Goal: Task Accomplishment & Management: Use online tool/utility

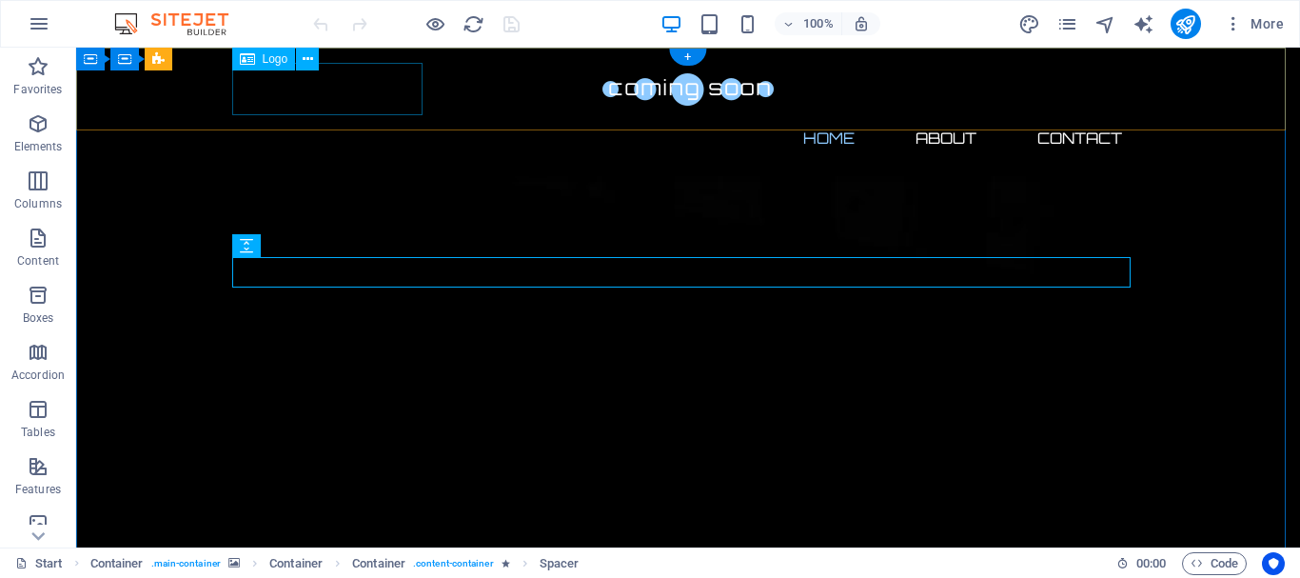
click at [351, 96] on div at bounding box center [688, 89] width 899 height 52
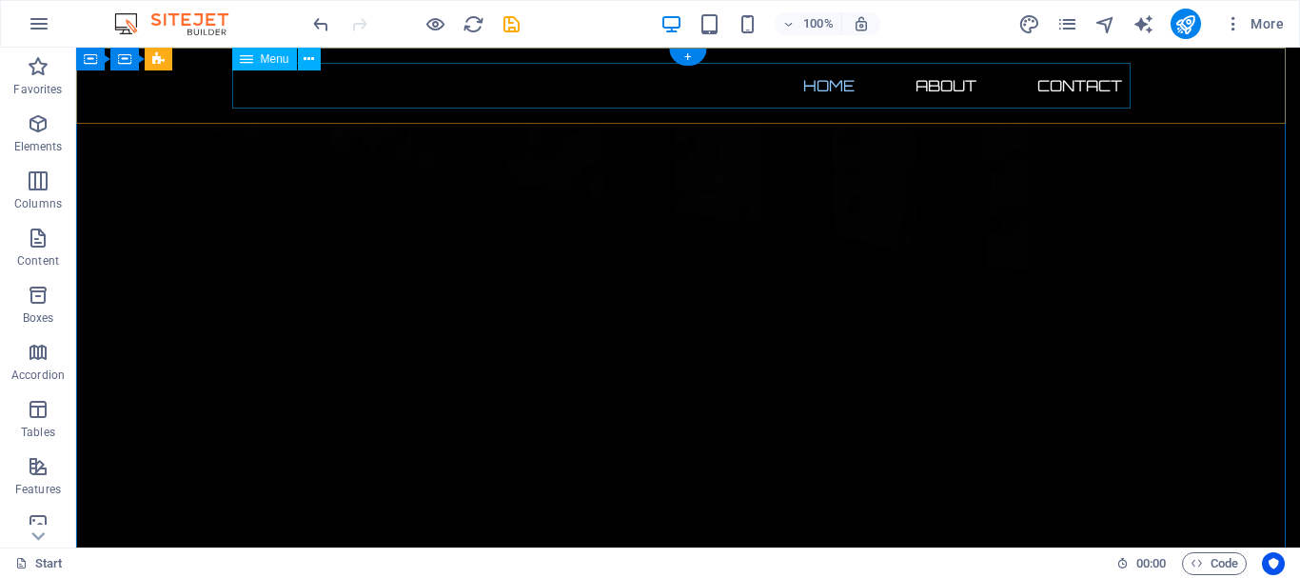
click at [351, 96] on nav "Home About Contact" at bounding box center [688, 86] width 899 height 46
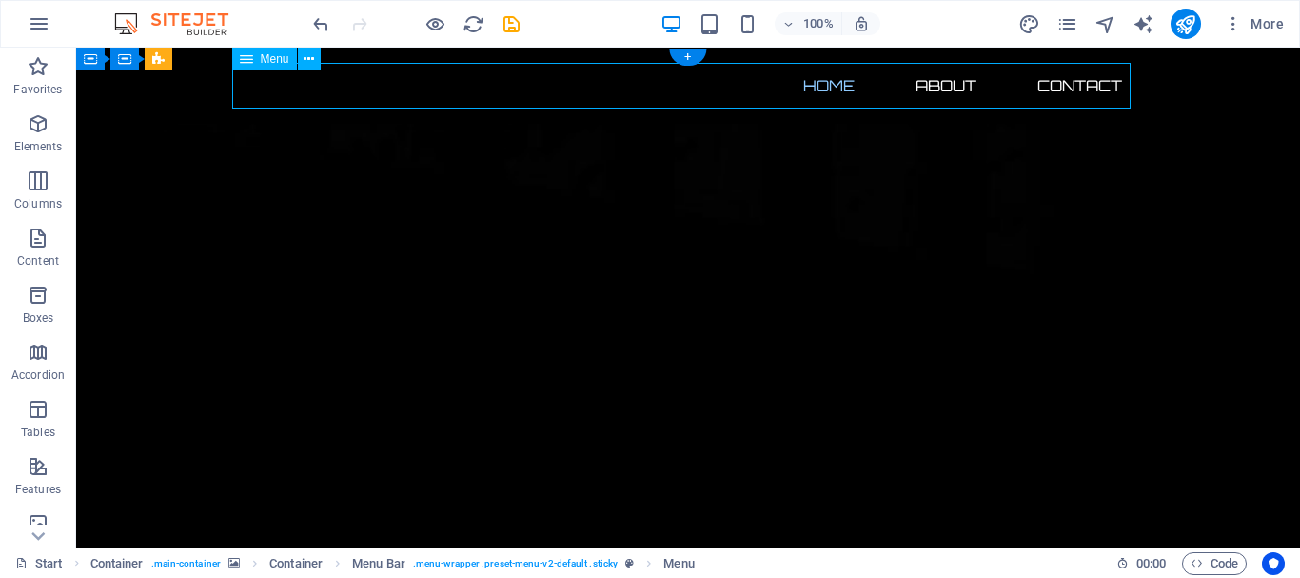
click at [351, 96] on nav "Home About Contact" at bounding box center [688, 86] width 899 height 46
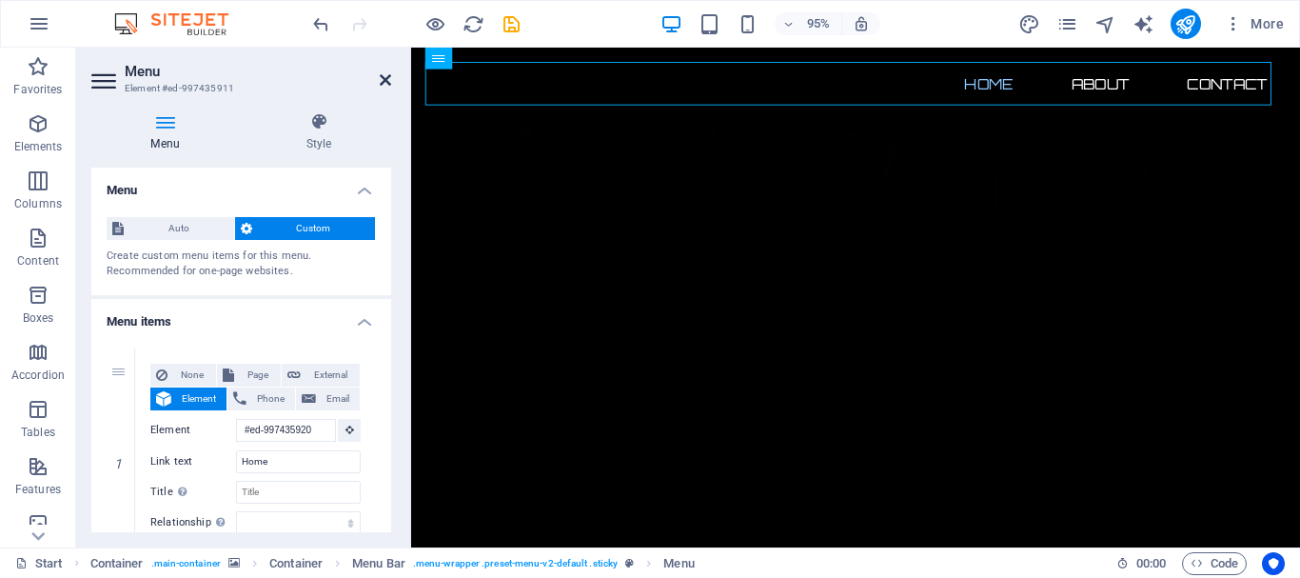
click at [385, 80] on icon at bounding box center [385, 79] width 11 height 15
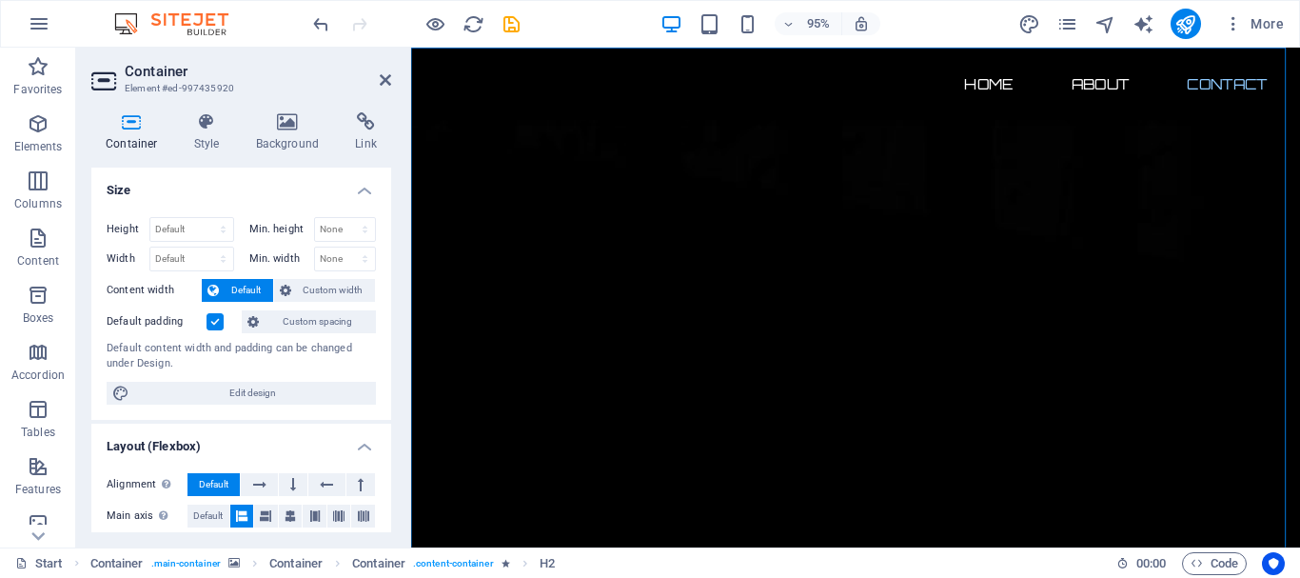
scroll to position [1126, 0]
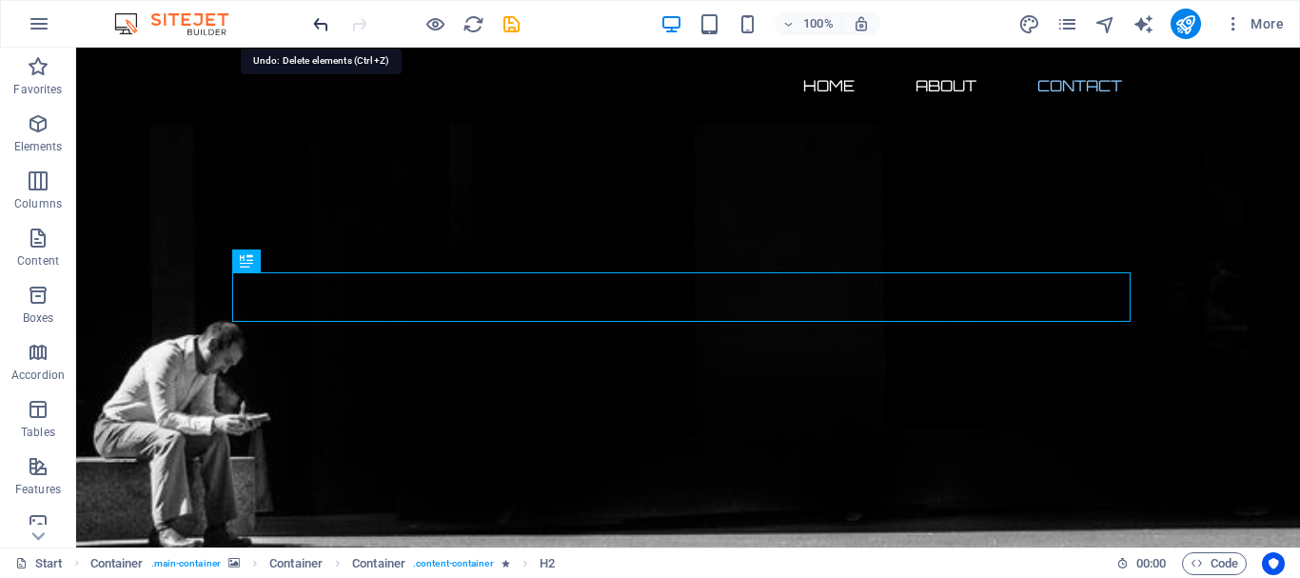
click at [319, 24] on icon "undo" at bounding box center [321, 24] width 22 height 22
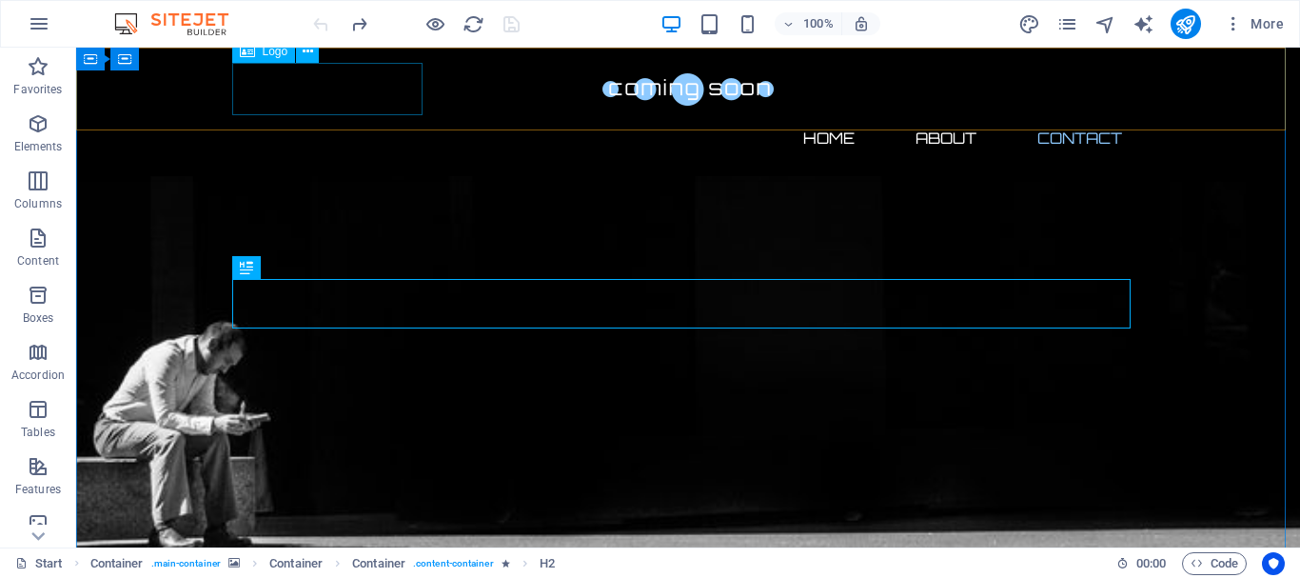
click at [371, 83] on div at bounding box center [688, 89] width 899 height 52
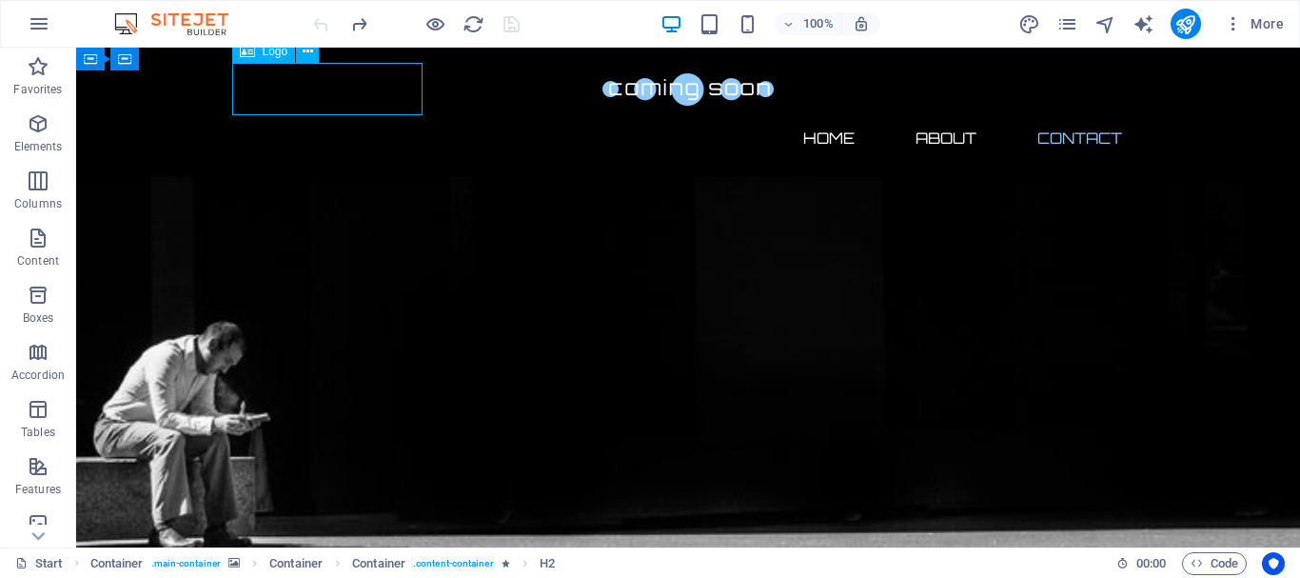
click at [371, 83] on div at bounding box center [688, 89] width 899 height 52
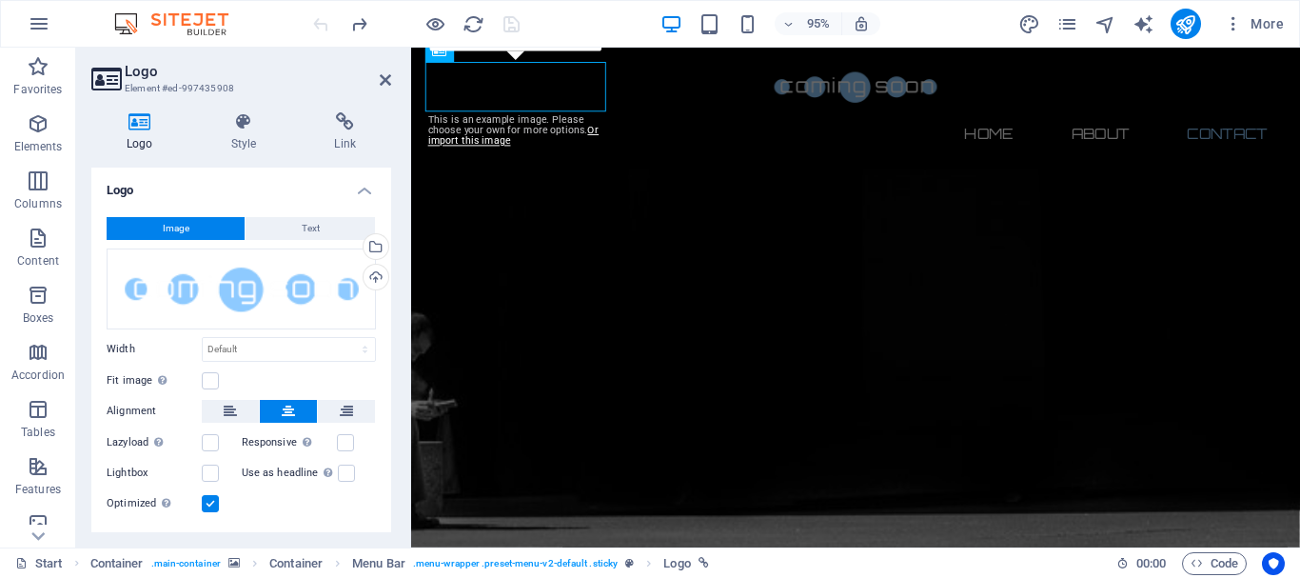
click at [142, 126] on icon at bounding box center [139, 121] width 97 height 19
click at [188, 233] on button "Image" at bounding box center [176, 228] width 138 height 23
click at [180, 228] on span "Image" at bounding box center [176, 228] width 27 height 23
click at [297, 235] on button "Text" at bounding box center [310, 228] width 129 height 23
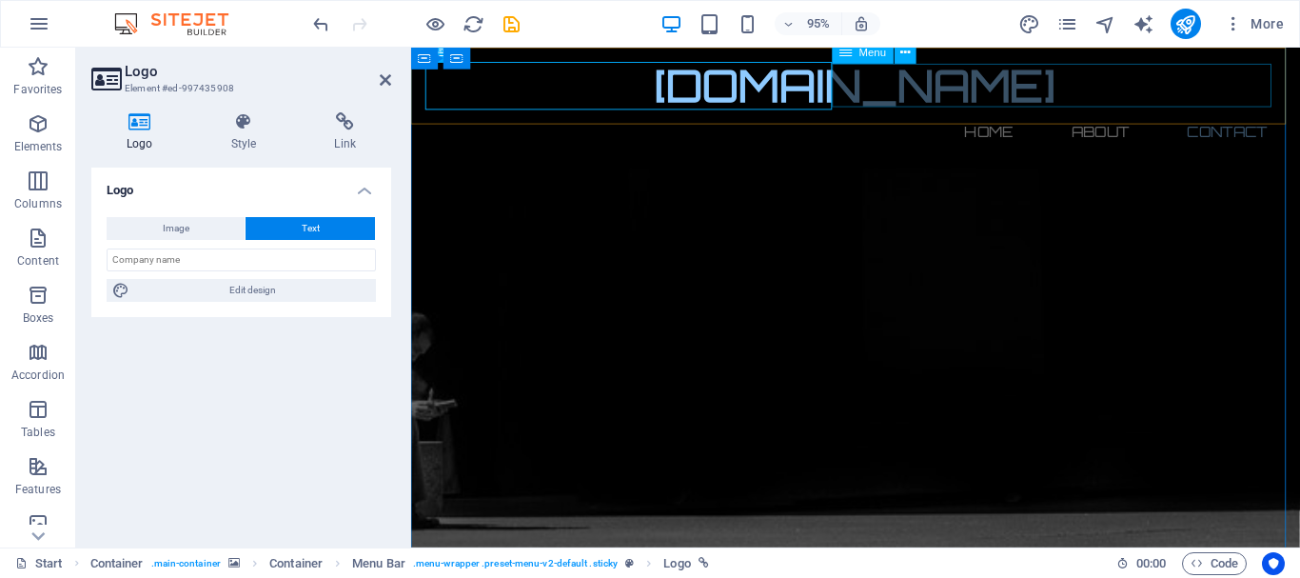
click at [1020, 113] on nav "Home About Contact" at bounding box center [879, 136] width 899 height 46
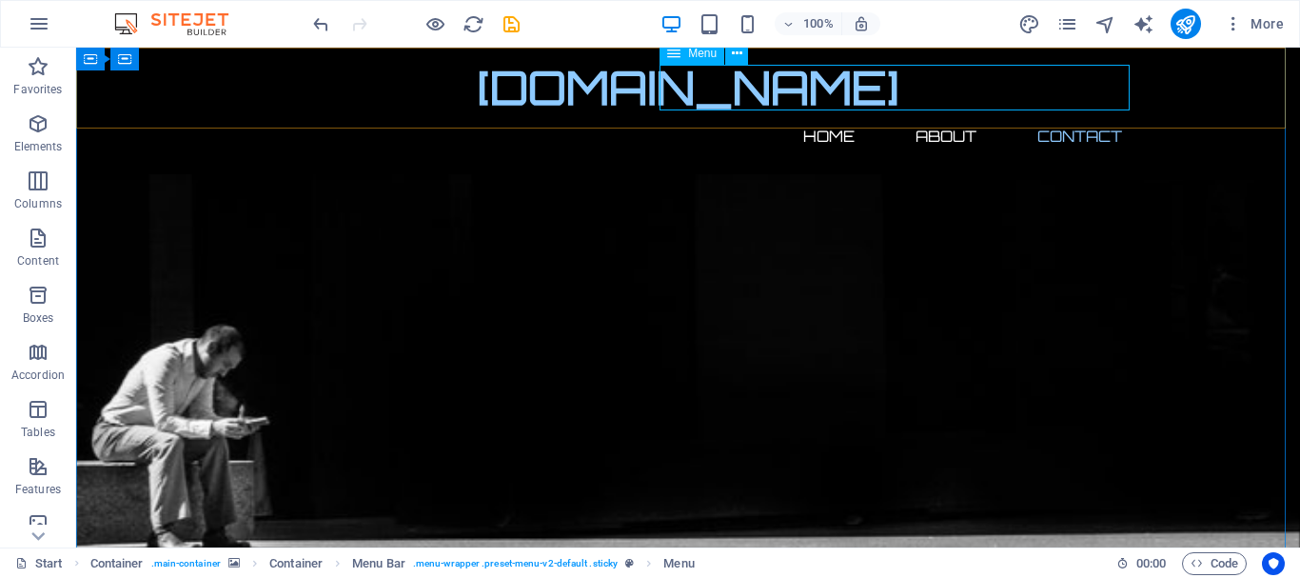
click at [949, 113] on nav "Home About Contact" at bounding box center [688, 136] width 899 height 46
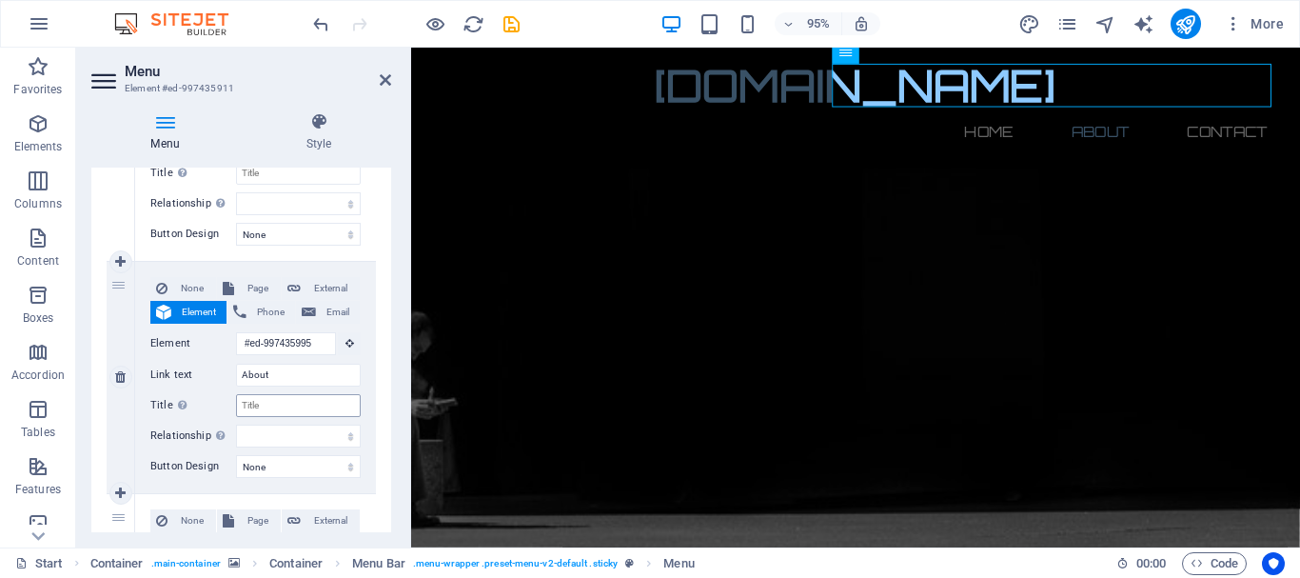
scroll to position [1045, 0]
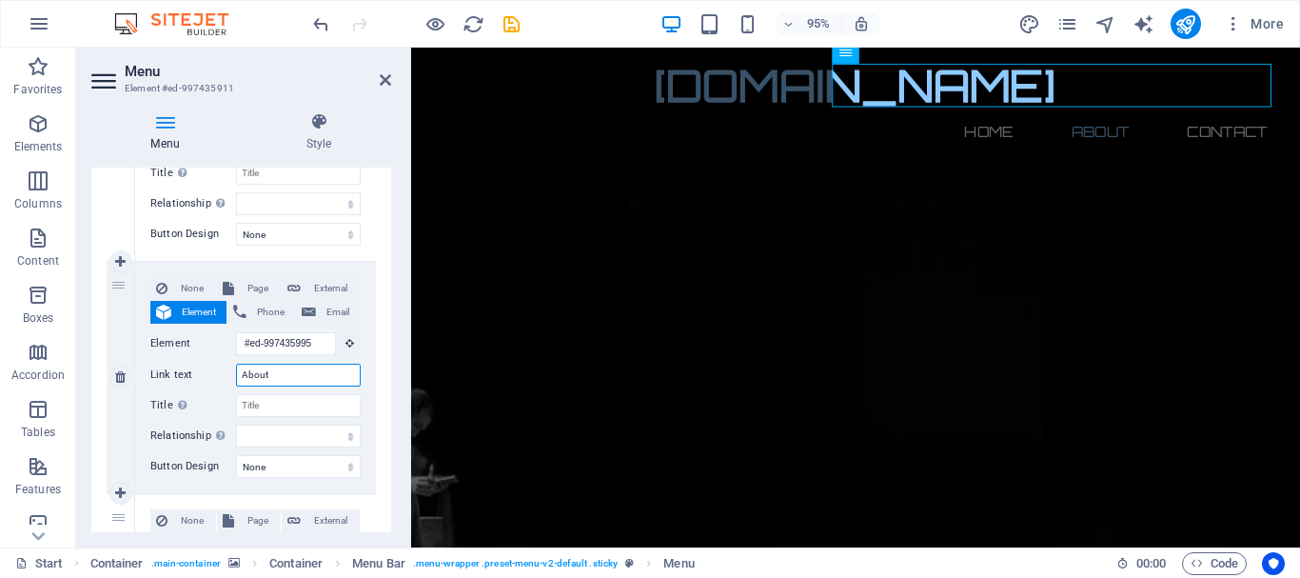
click at [275, 380] on input "About" at bounding box center [298, 375] width 125 height 23
type input "A"
select select
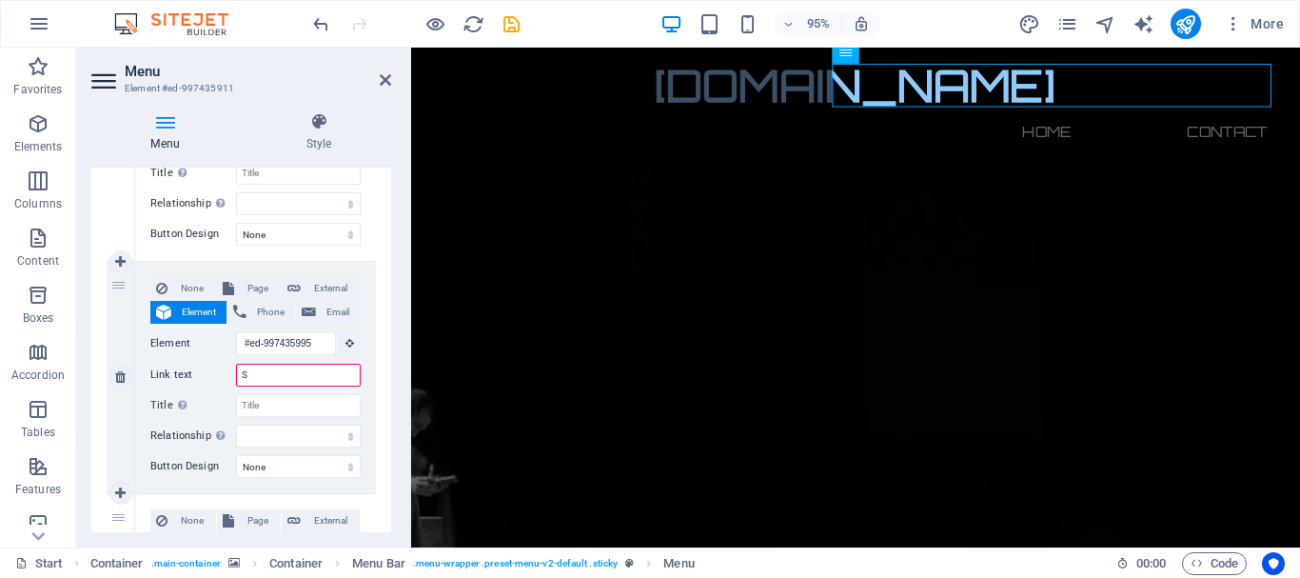
type input "So"
select select
type input "Sobr"
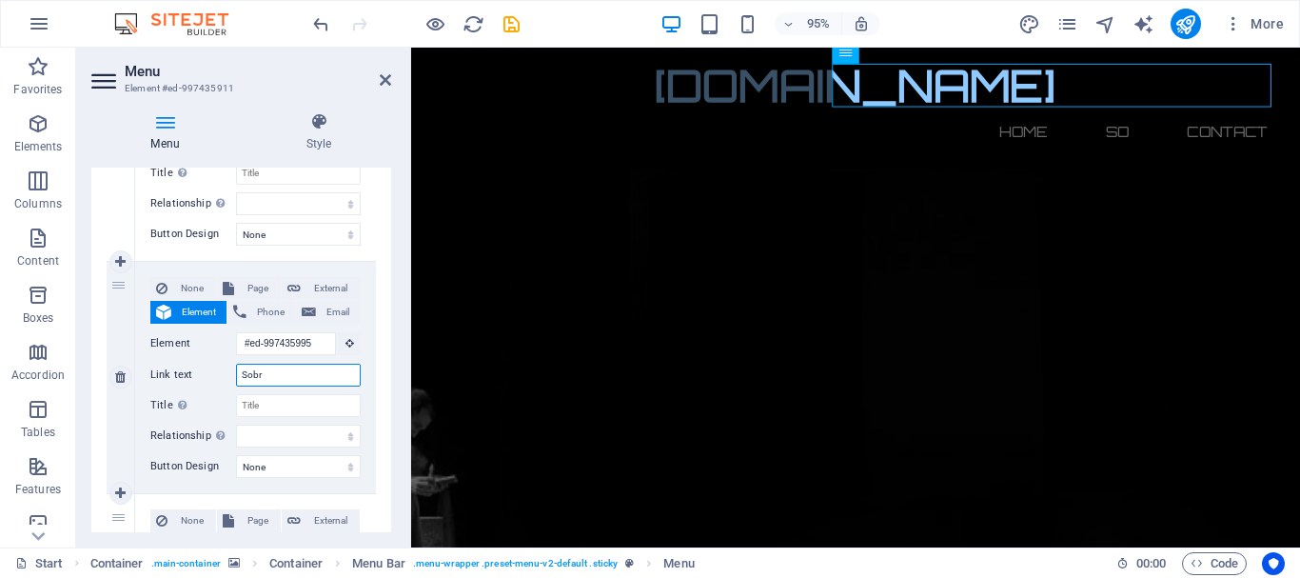
select select
type input "Sobre"
select select
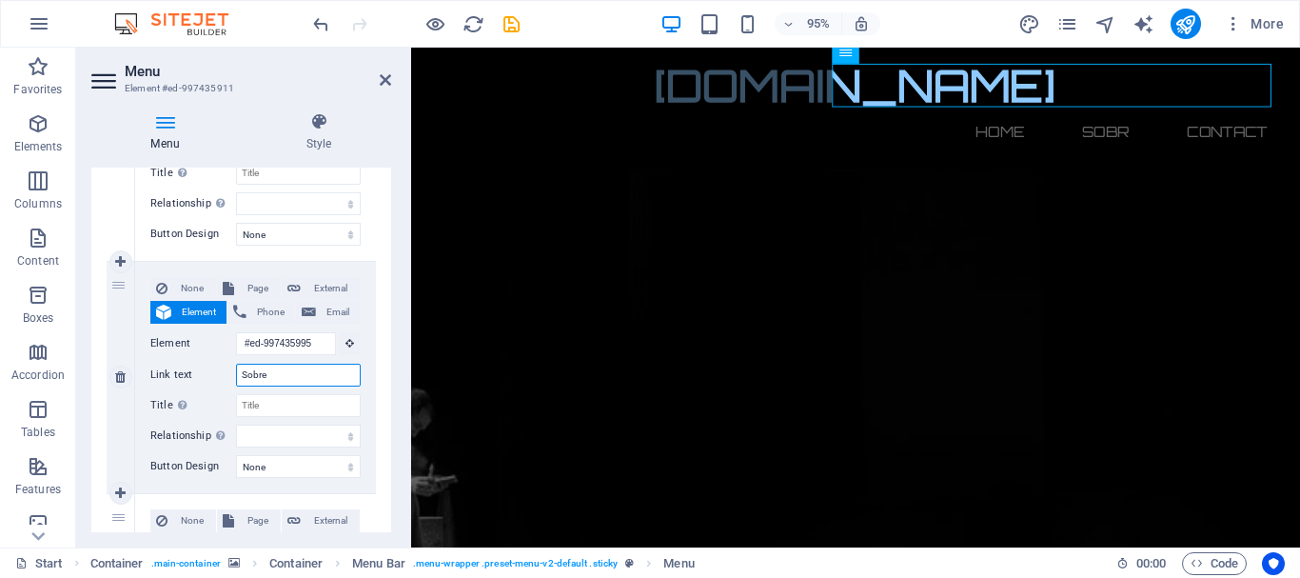
select select
type input "Sobre n"
select select
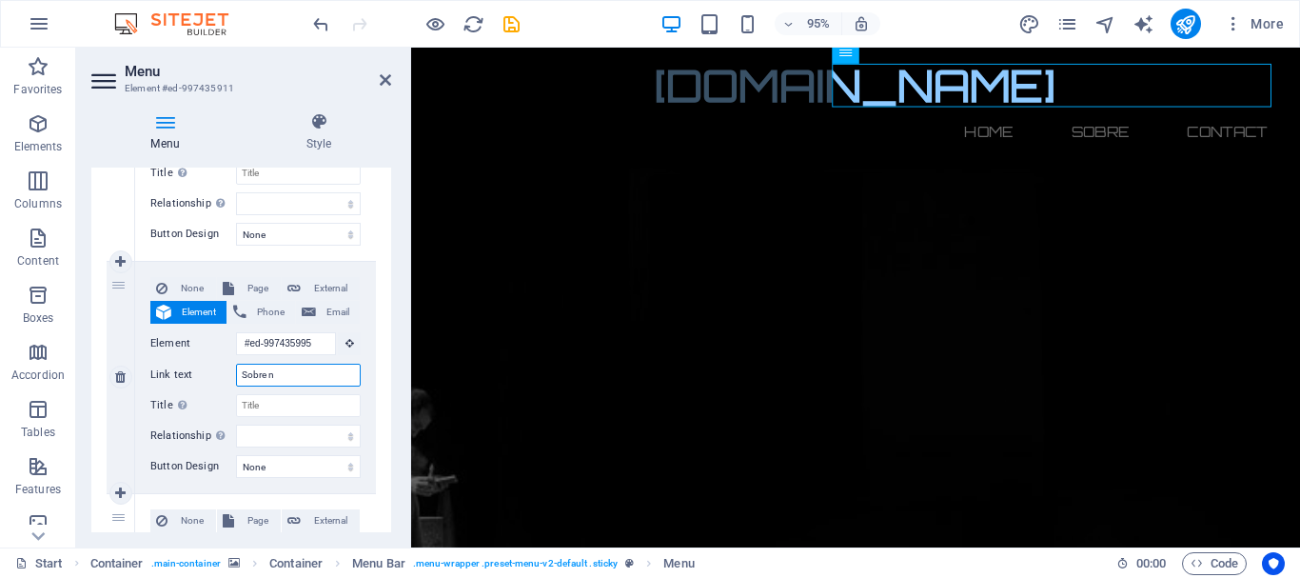
select select
type input "Sobre"
select select
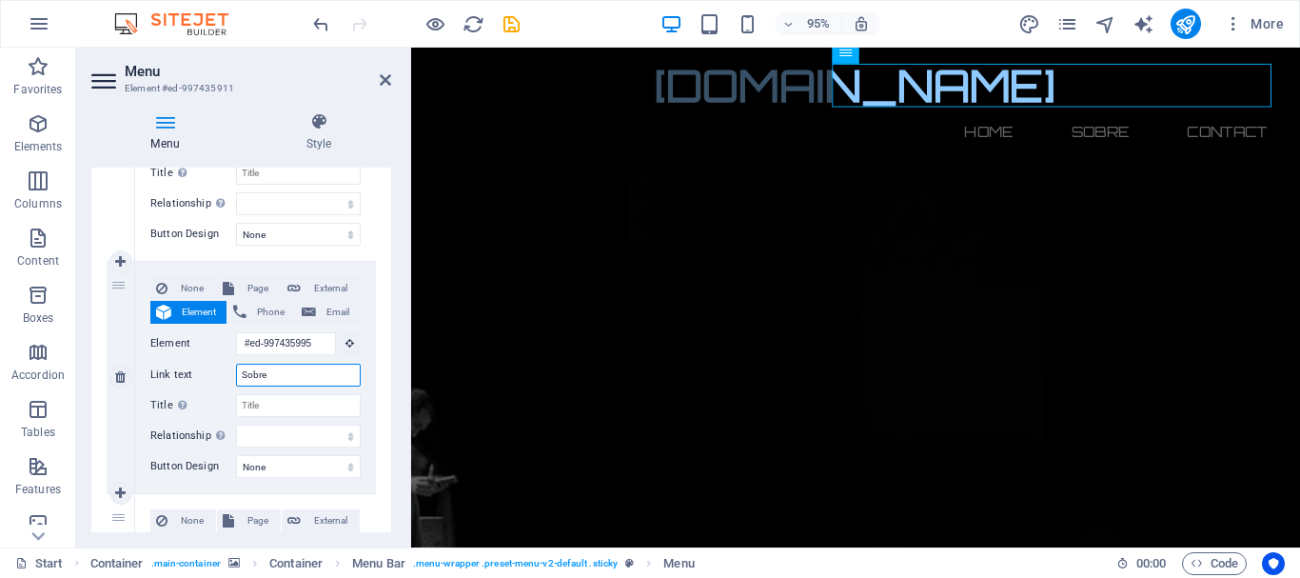
type input "Sobre ó"
select select
type input "Sobre ós"
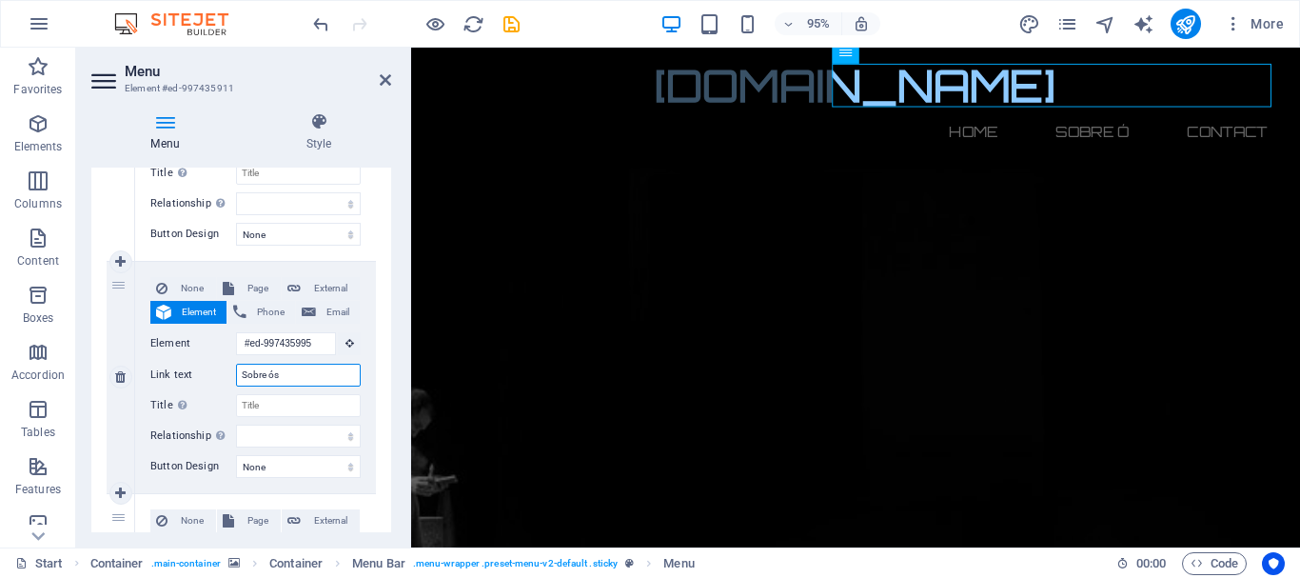
select select
click at [266, 374] on input "Sobre ós" at bounding box center [298, 375] width 125 height 23
type input "Sobre ós"
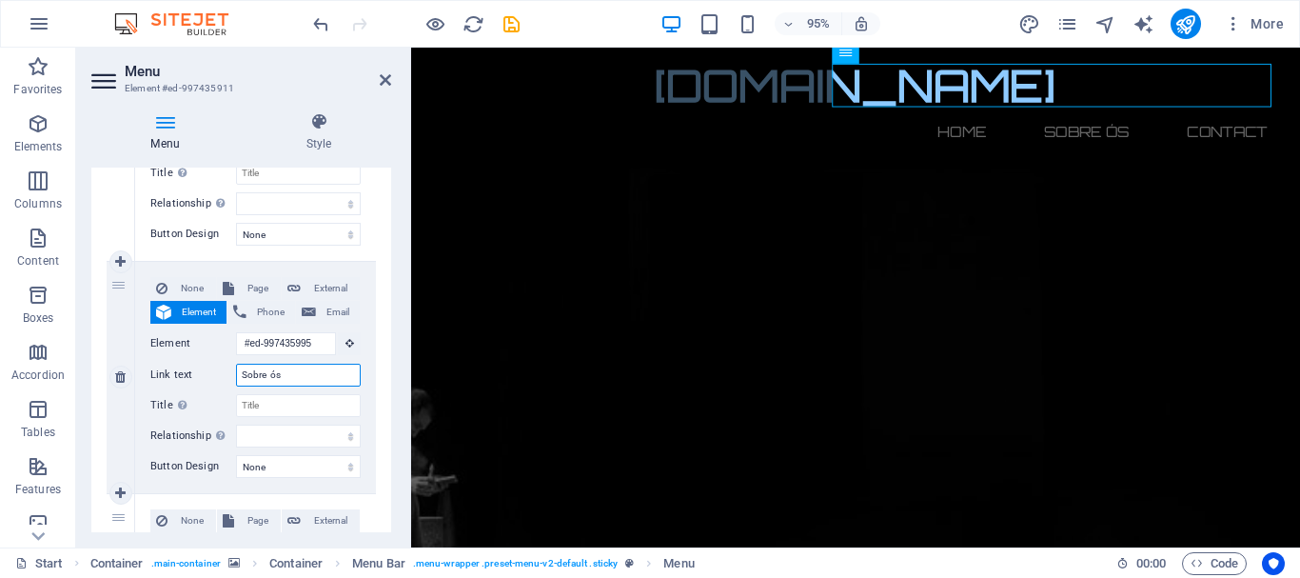
select select
type input "Sobre N ós"
select select
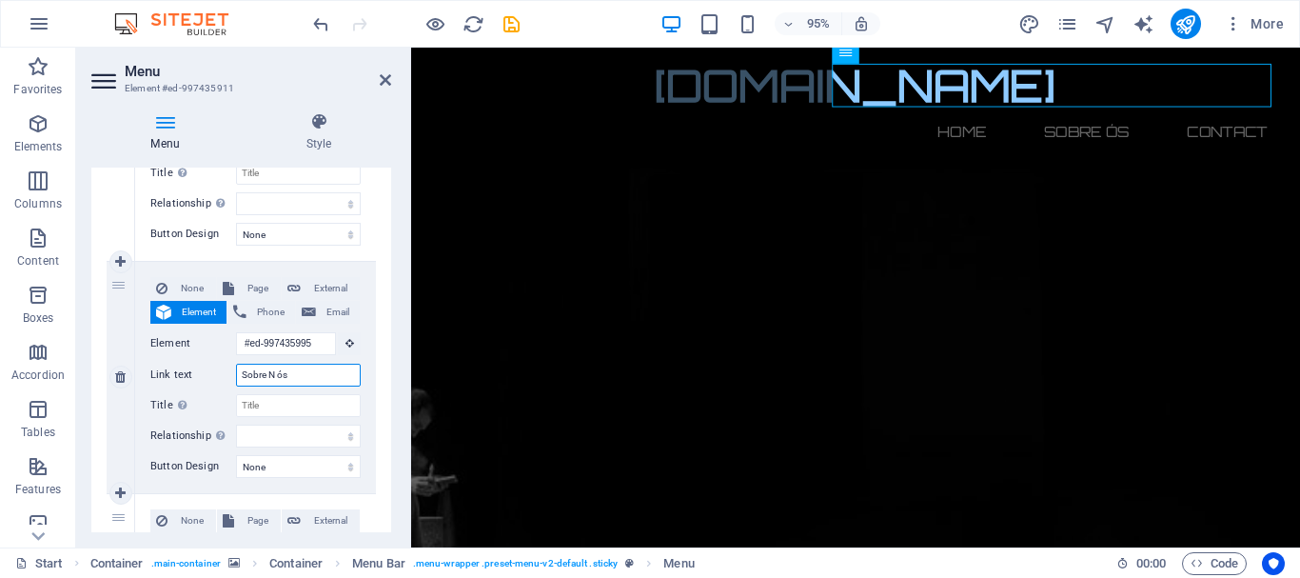
select select
type input "Sobre Nós"
select select
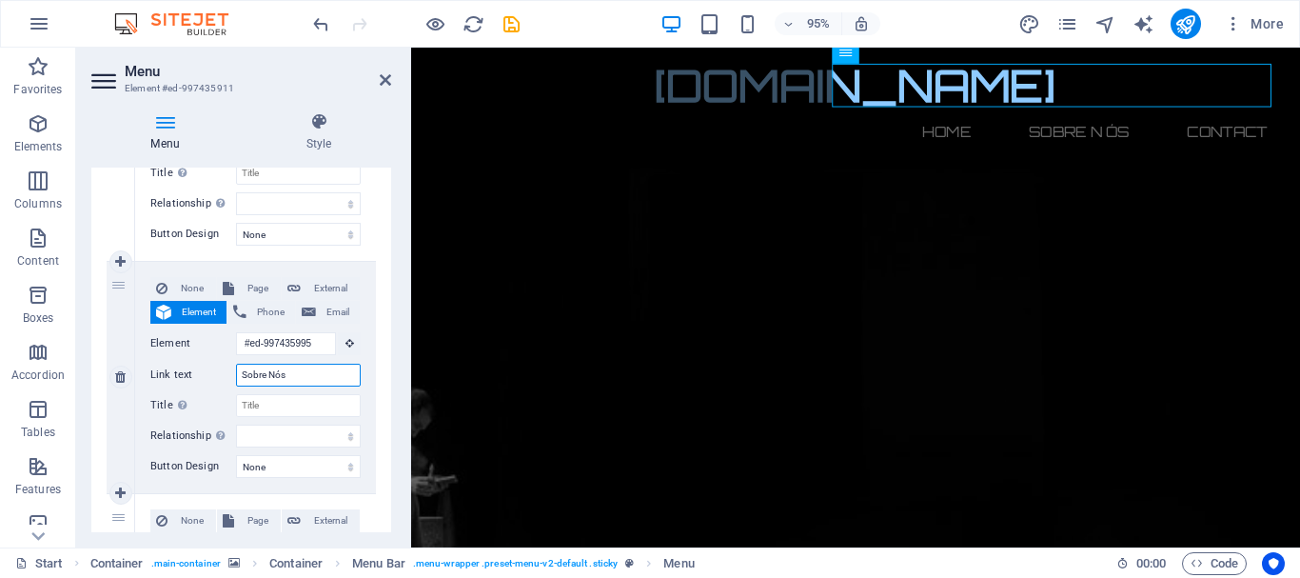
select select
type input "Sobre Nós"
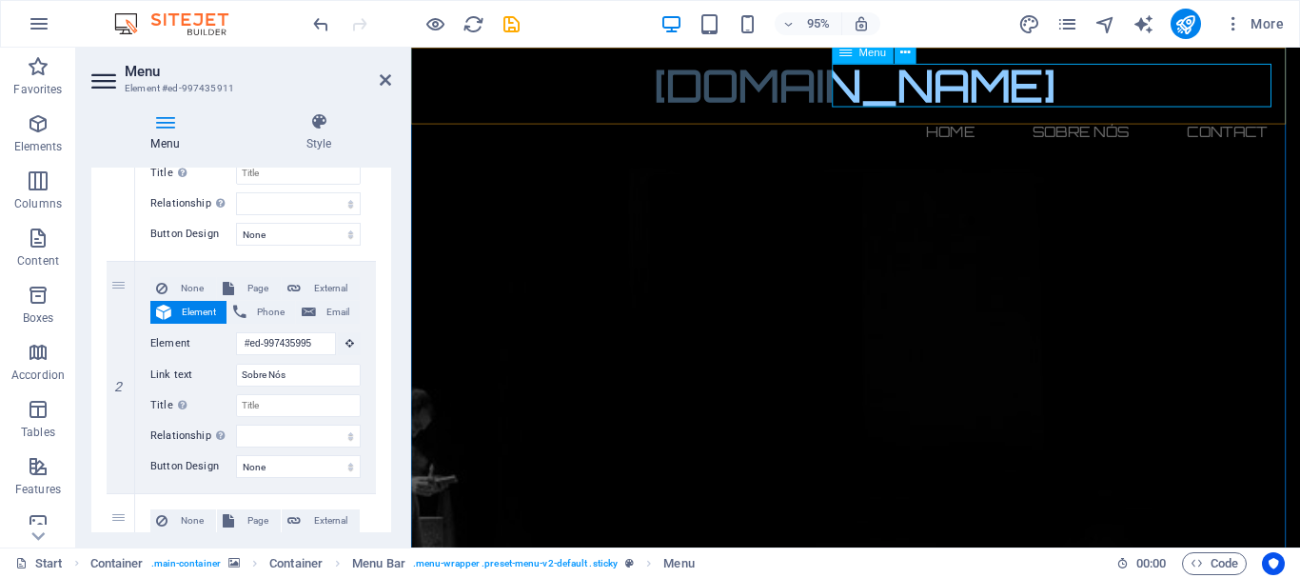
click at [1263, 113] on nav "Home Sobre Nós Contact" at bounding box center [879, 136] width 899 height 46
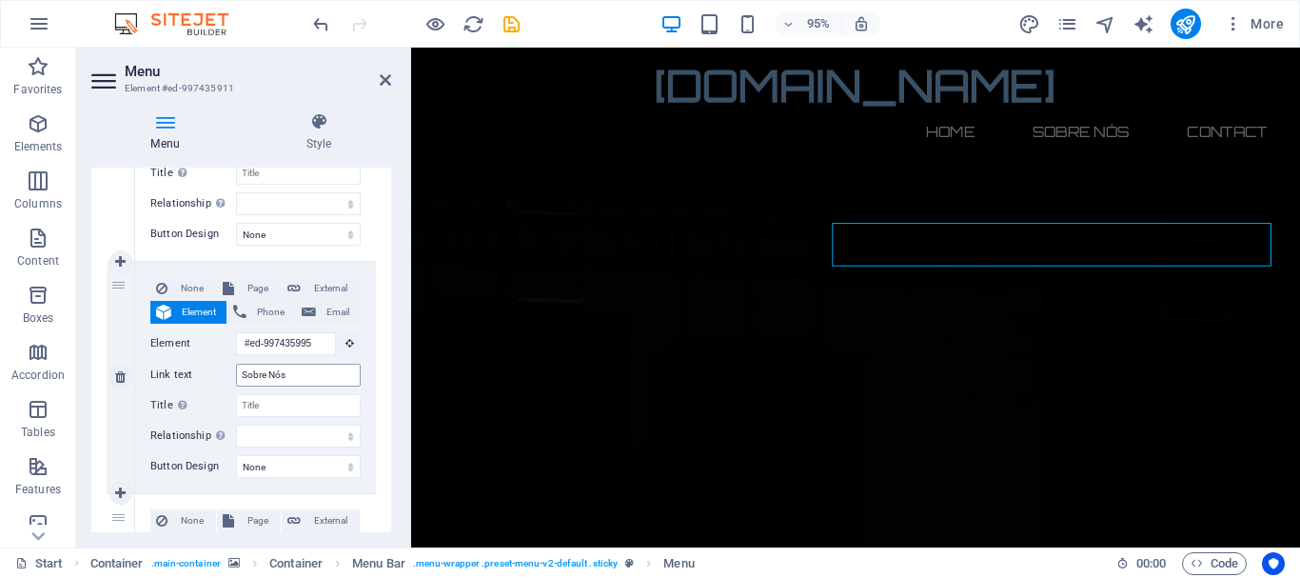
scroll to position [883, 0]
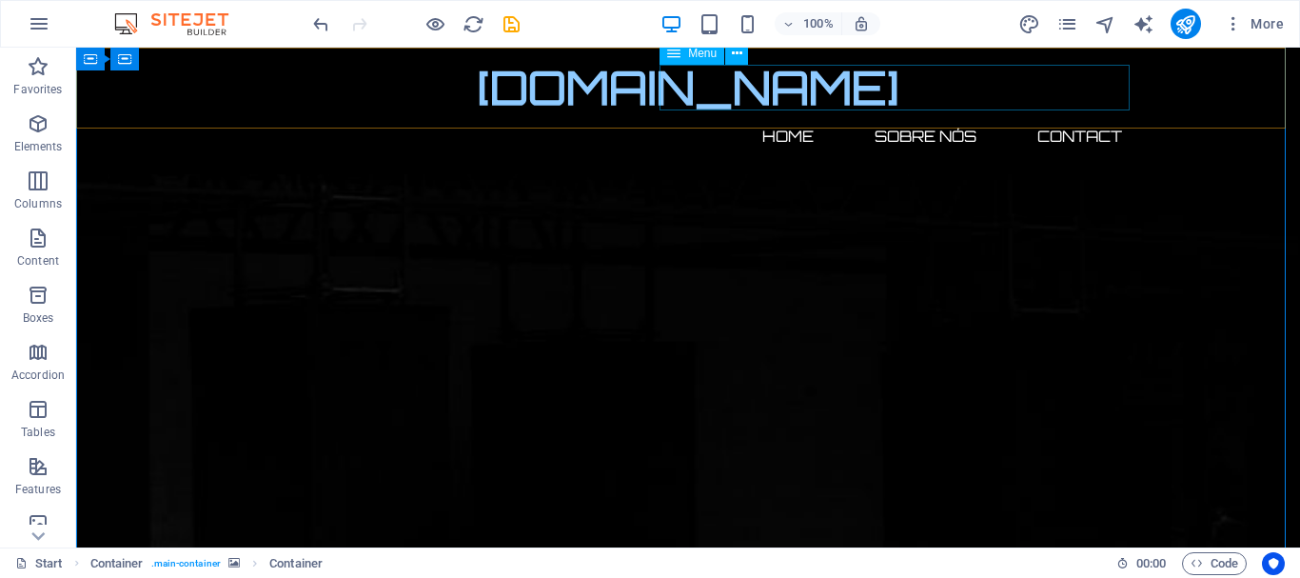
click at [1073, 113] on nav "Home Sobre Nós Contact" at bounding box center [688, 136] width 899 height 46
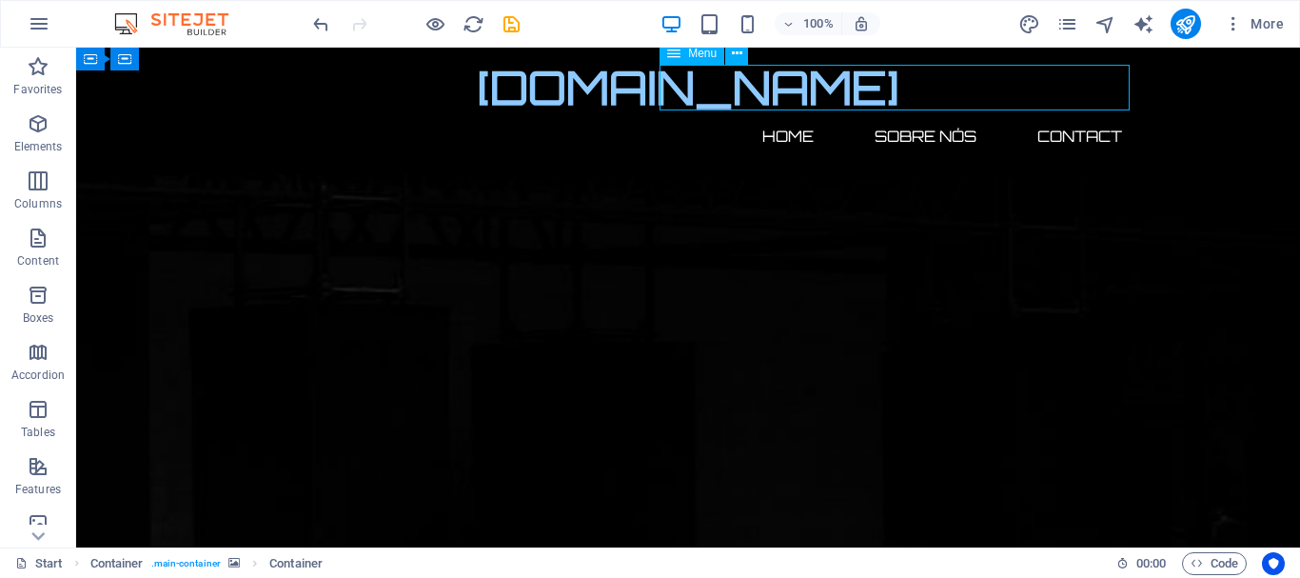
click at [1073, 113] on nav "Home Sobre Nós Contact" at bounding box center [688, 136] width 899 height 46
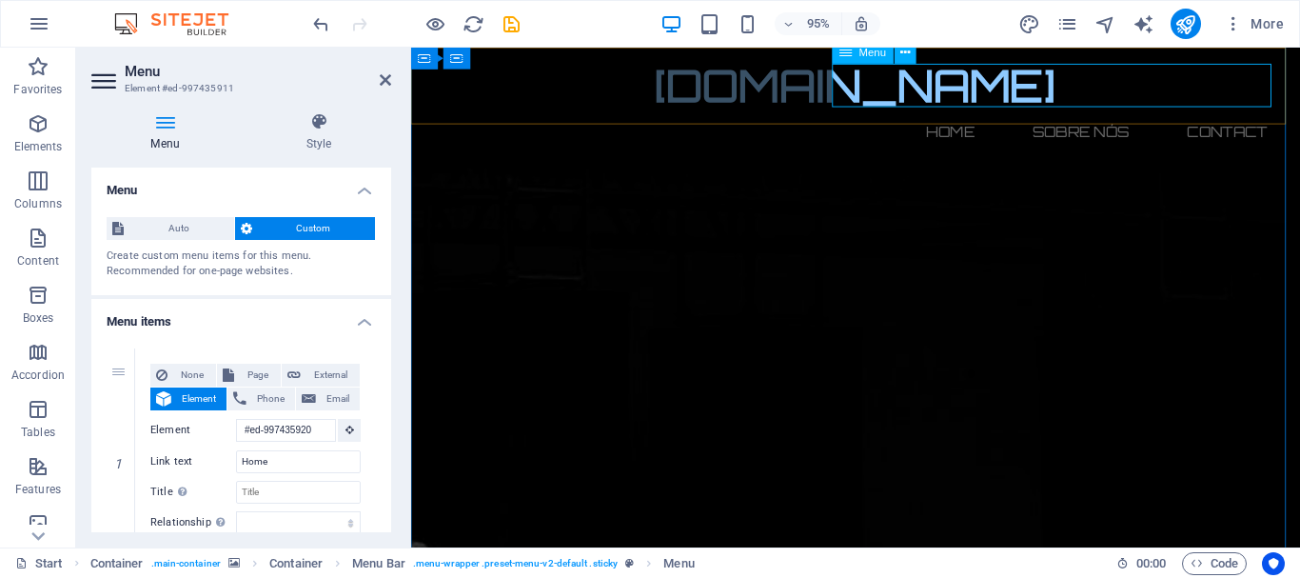
click at [1277, 113] on nav "Home Sobre Nós Contact" at bounding box center [879, 136] width 899 height 46
click at [832, 96] on div "[DOMAIN_NAME]" at bounding box center [879, 88] width 899 height 50
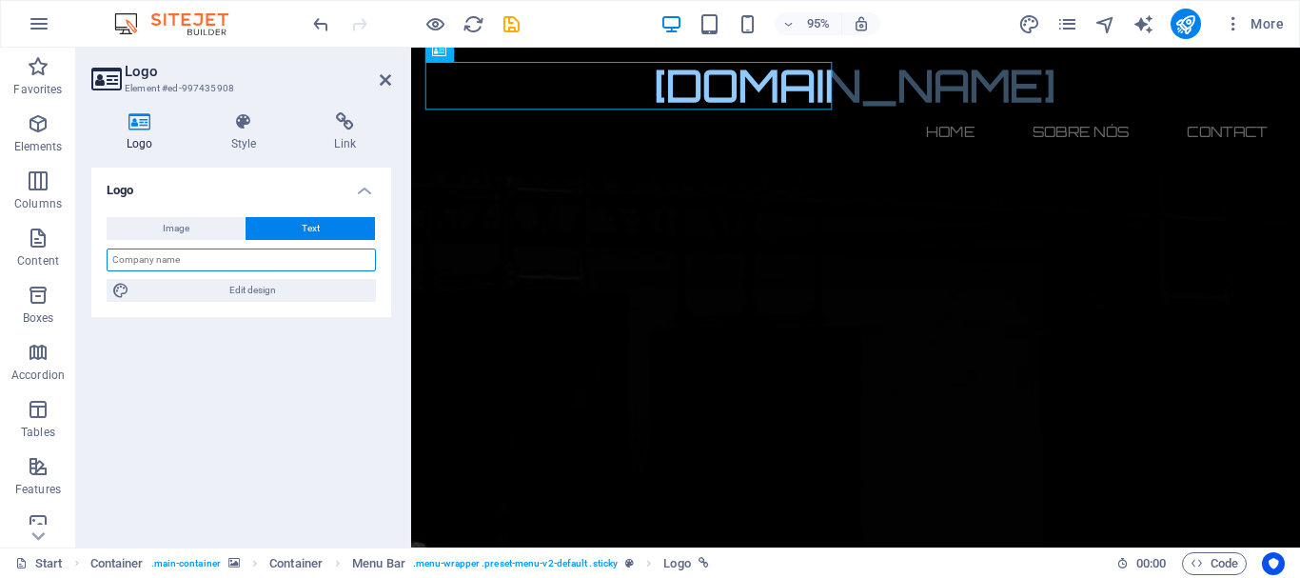
click at [197, 259] on input "text" at bounding box center [241, 259] width 269 height 23
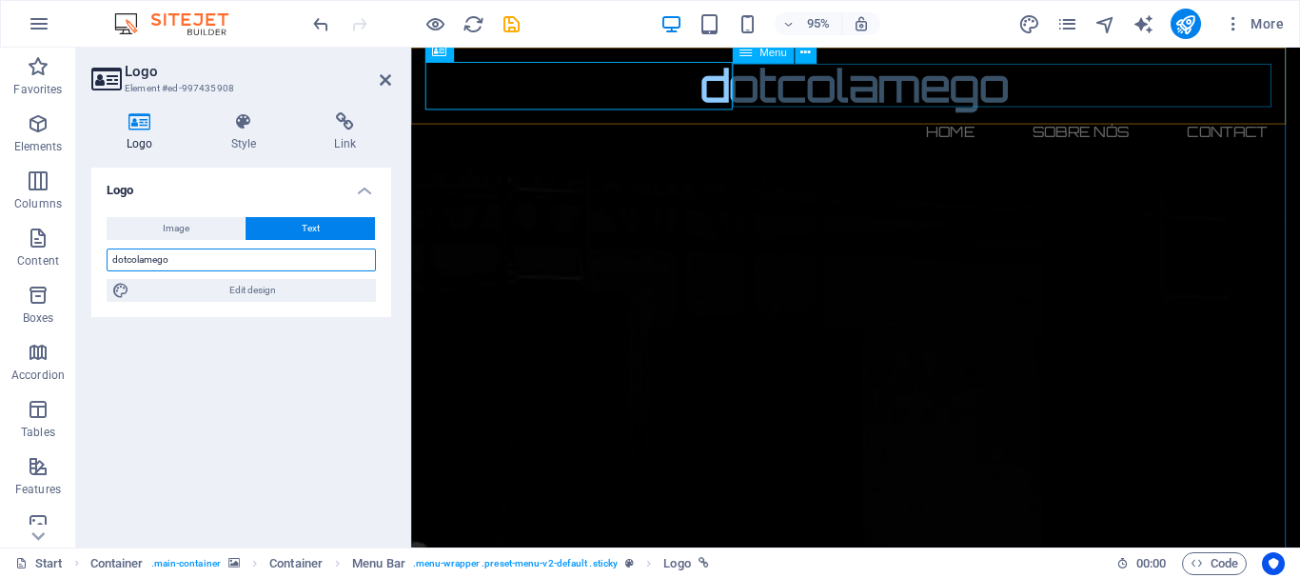
type input "dotcolamego"
click at [983, 113] on nav "Home Sobre Nós Contact" at bounding box center [879, 136] width 899 height 46
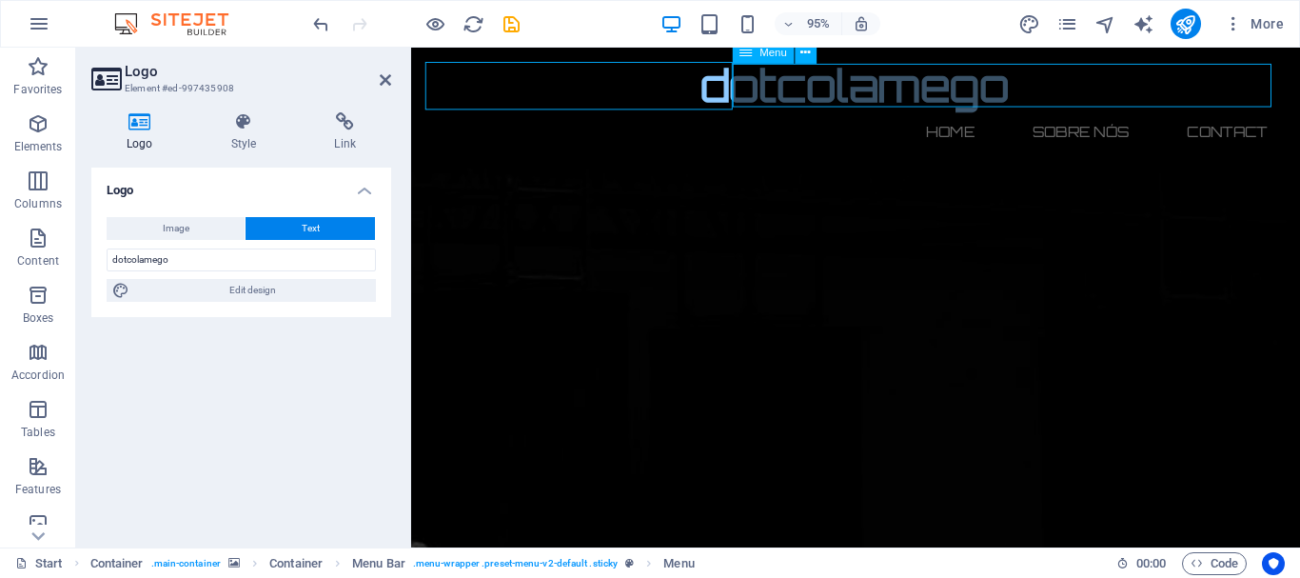
click at [983, 113] on nav "Home Sobre Nós Contact" at bounding box center [879, 136] width 899 height 46
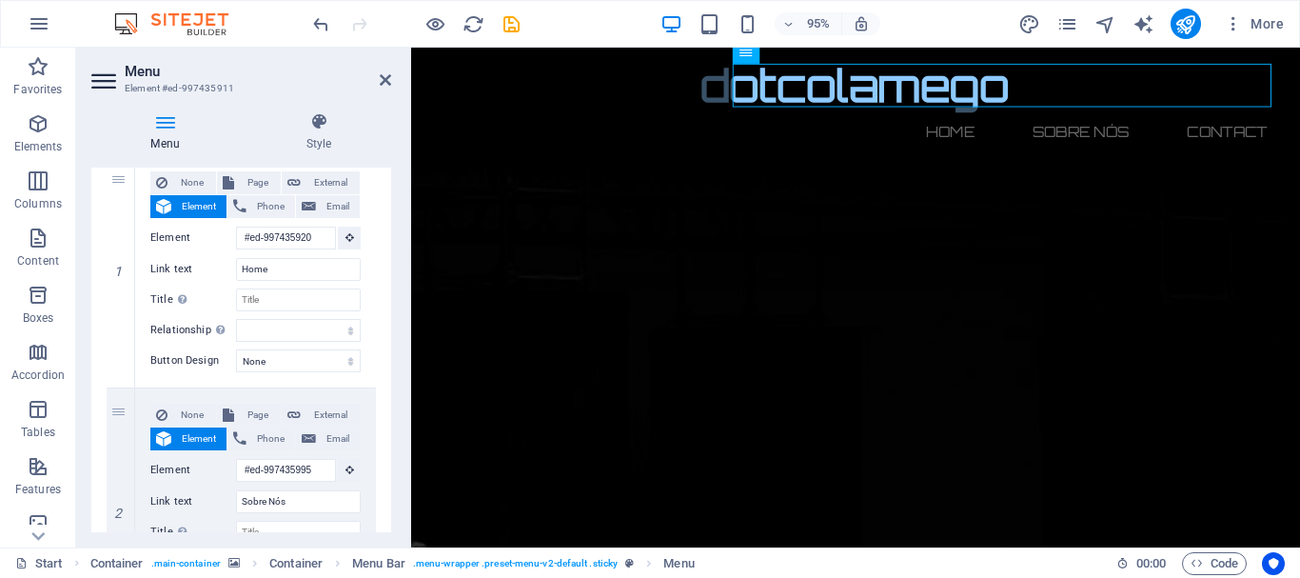
scroll to position [193, 0]
click at [290, 268] on input "Home" at bounding box center [298, 268] width 125 height 23
type input "H"
select select
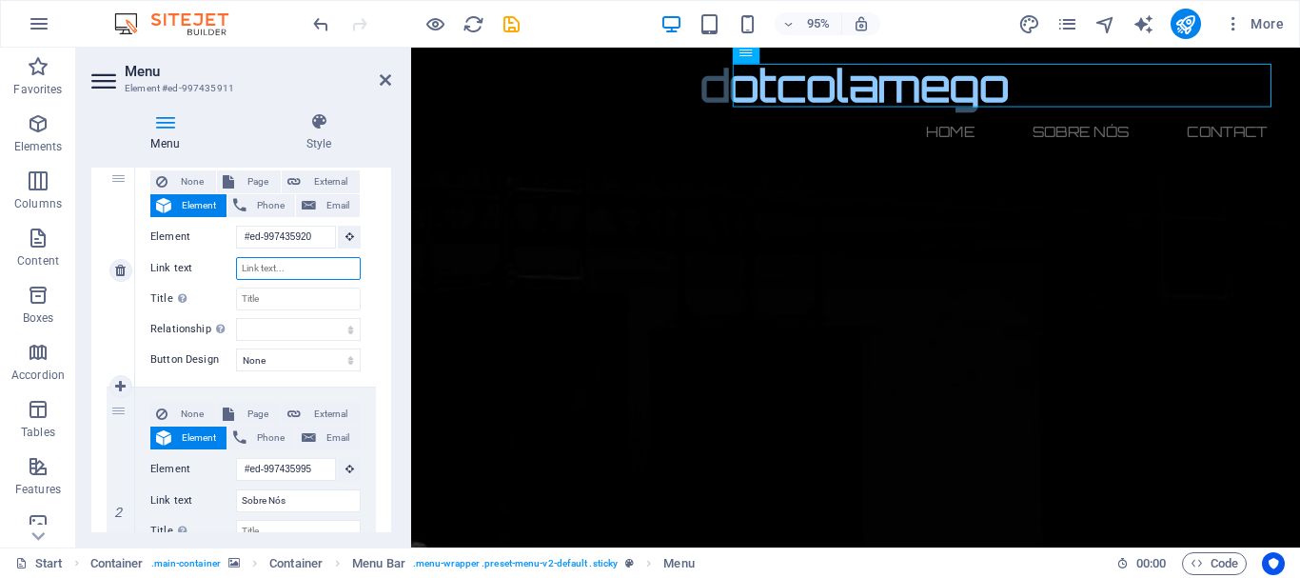
select select
type input "In"
select select
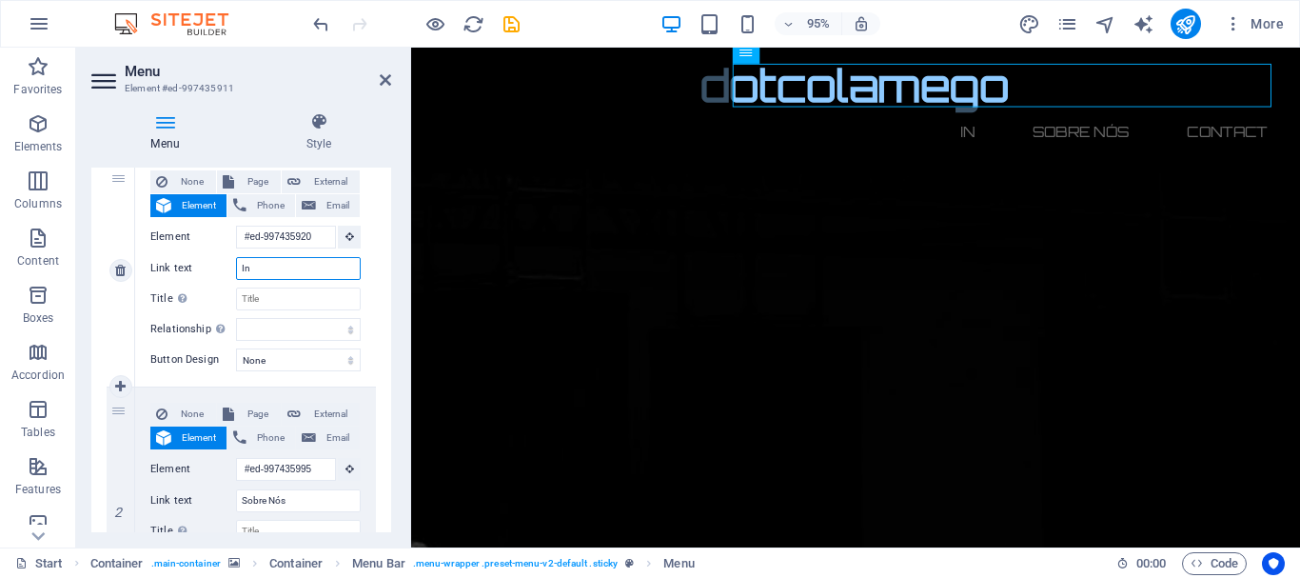
type input "Iní"
select select
type input "Início"
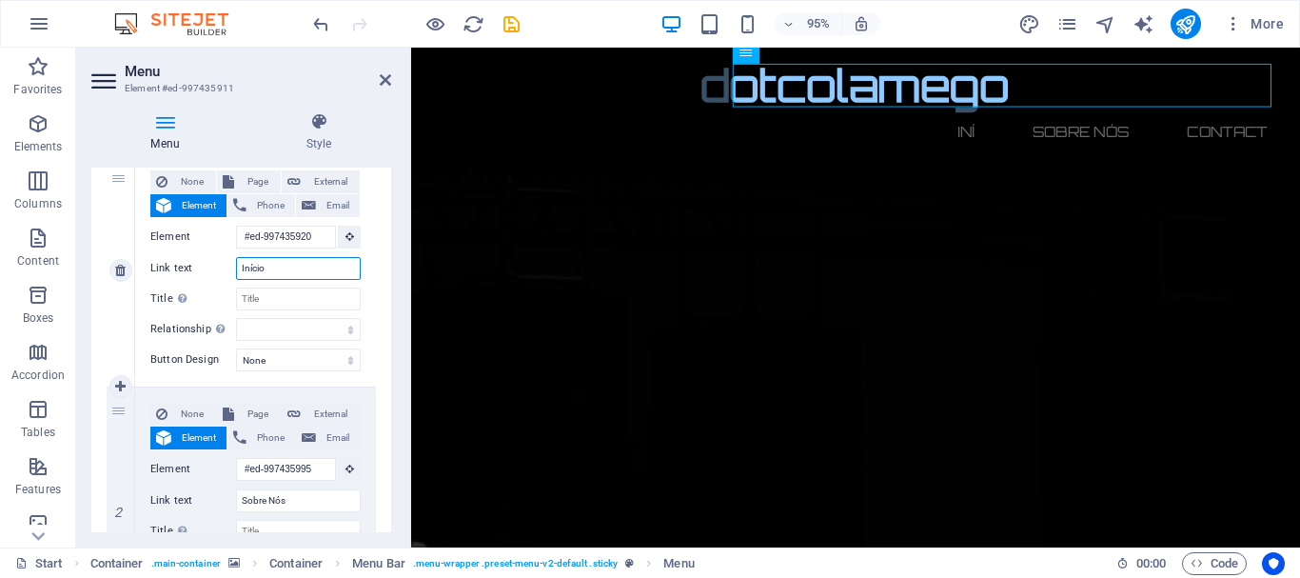
select select
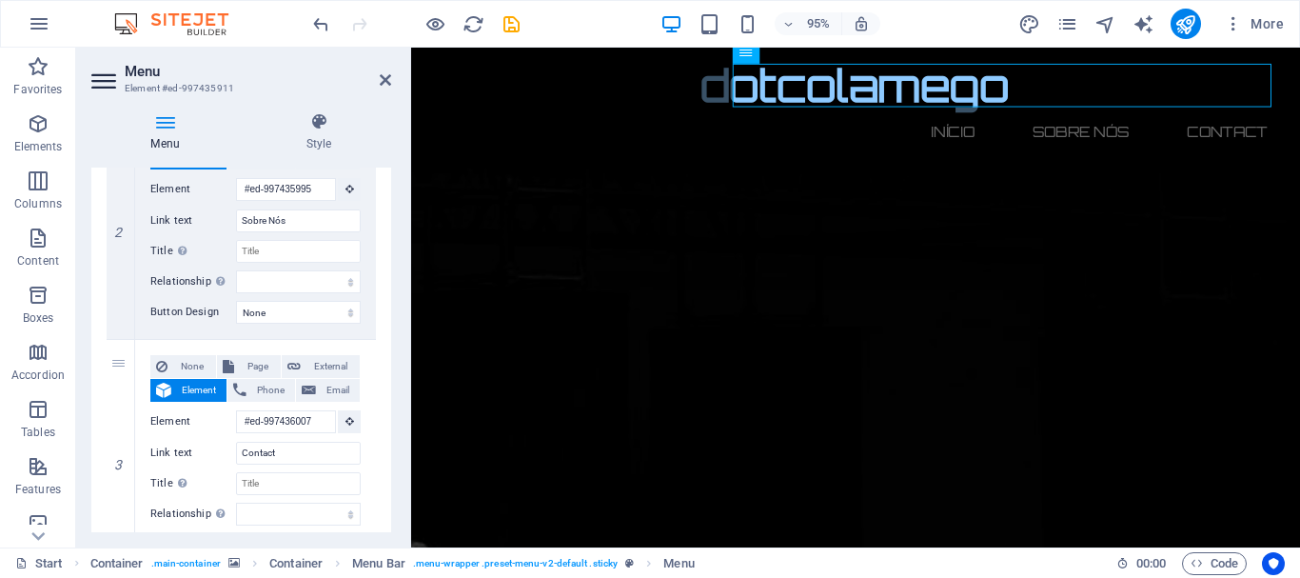
scroll to position [476, 0]
type input "Início"
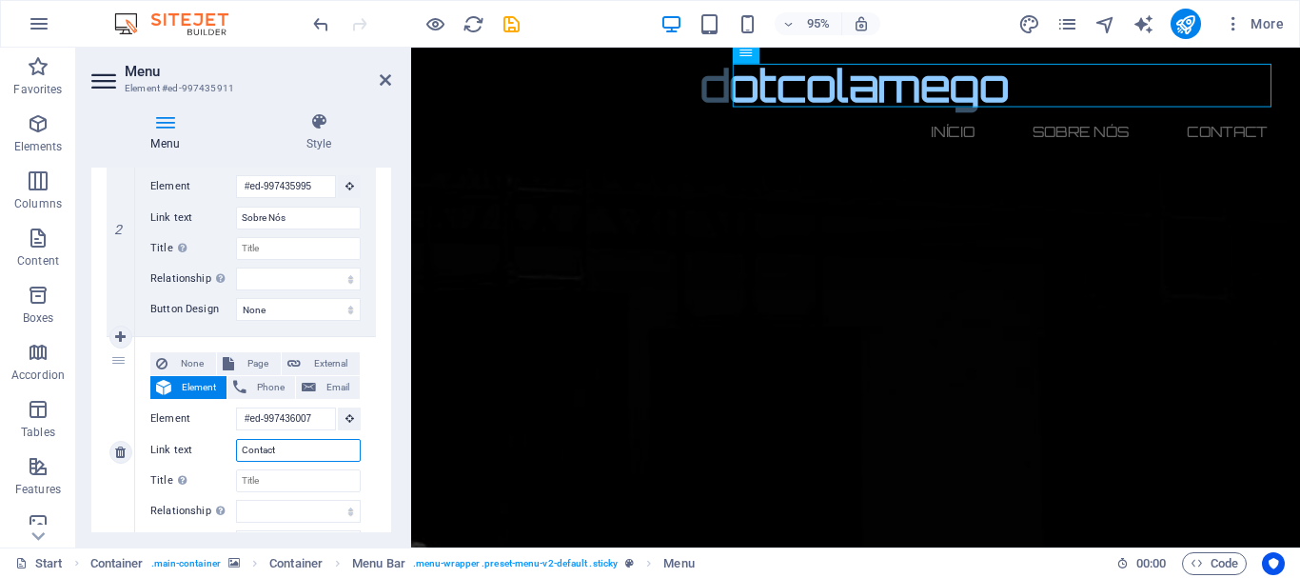
click at [297, 453] on input "Contact" at bounding box center [298, 450] width 125 height 23
type input "Cont"
select select
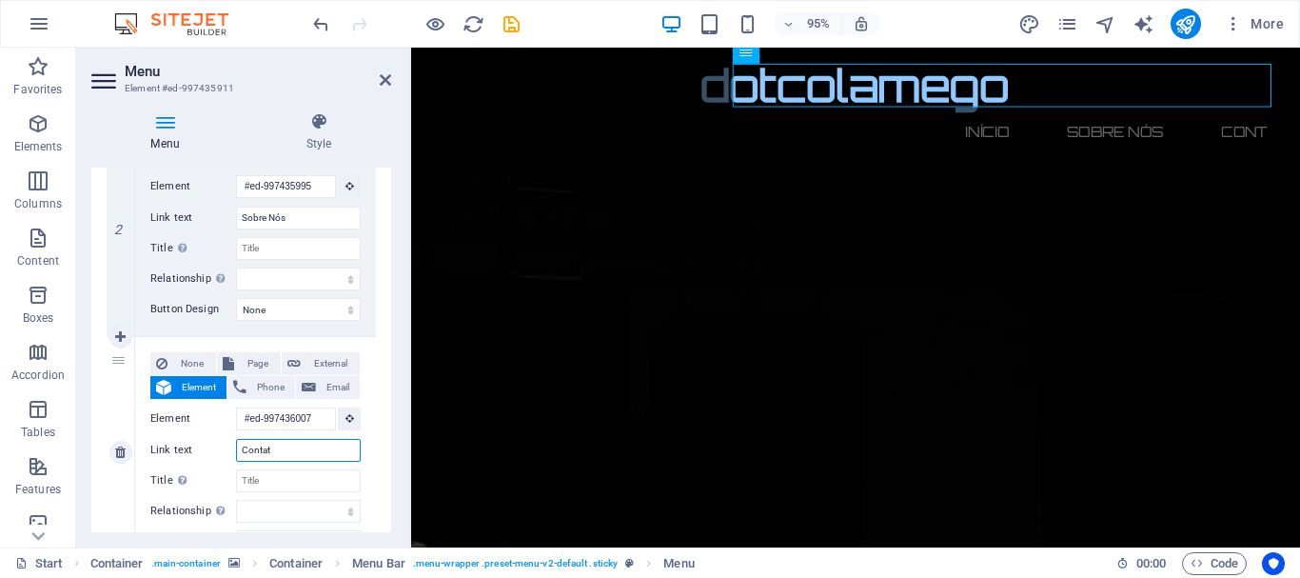
type input "Contato"
select select
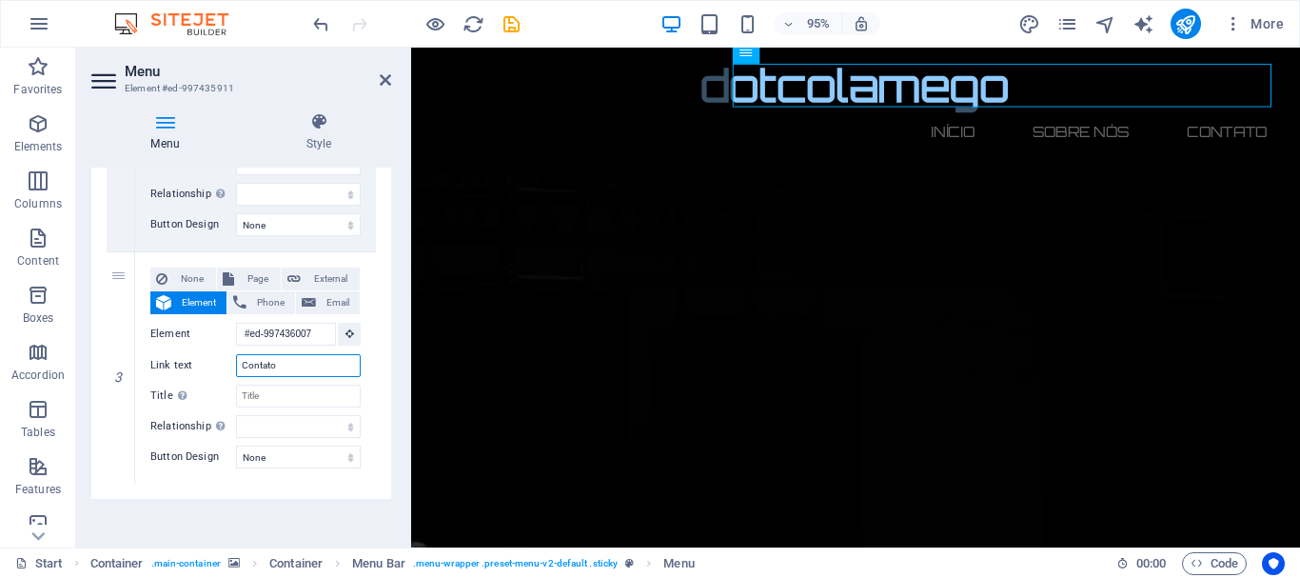
scroll to position [565, 0]
type input "Contato"
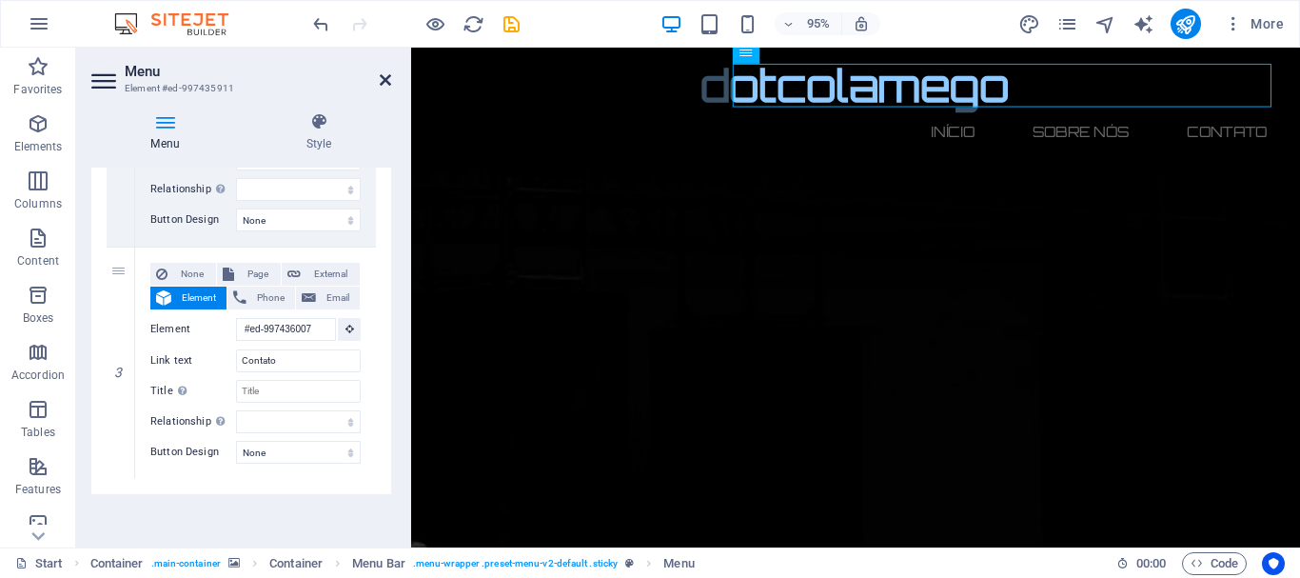
click at [387, 81] on icon at bounding box center [385, 79] width 11 height 15
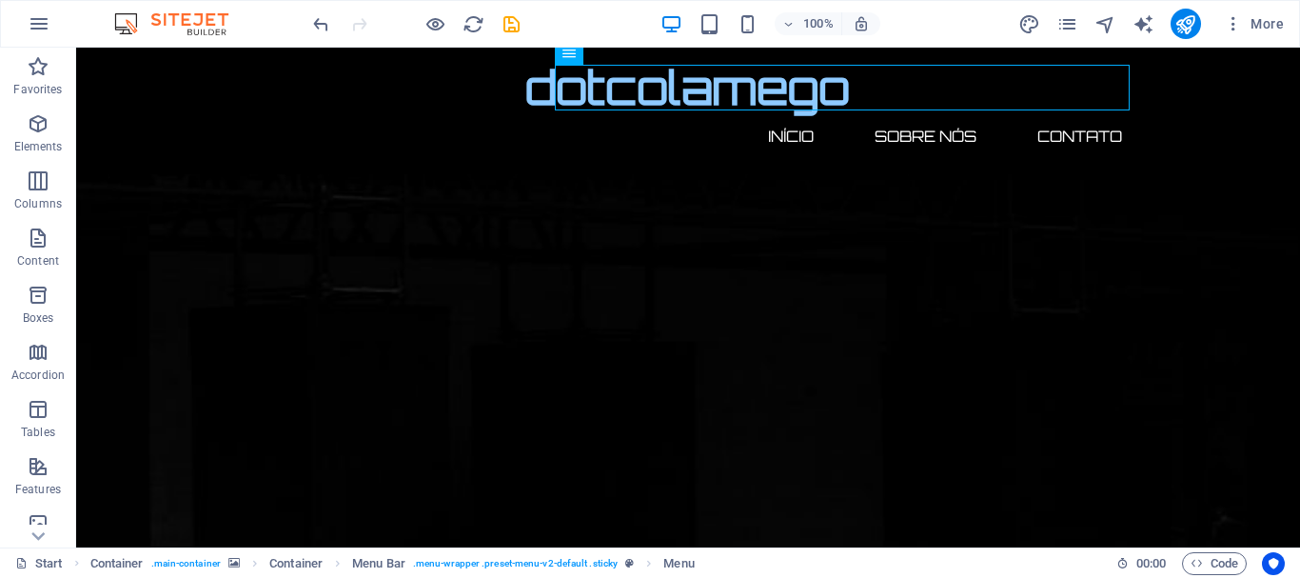
click at [568, 25] on div "100% More" at bounding box center [800, 24] width 982 height 30
click at [513, 23] on icon "save" at bounding box center [512, 24] width 22 height 22
checkbox input "false"
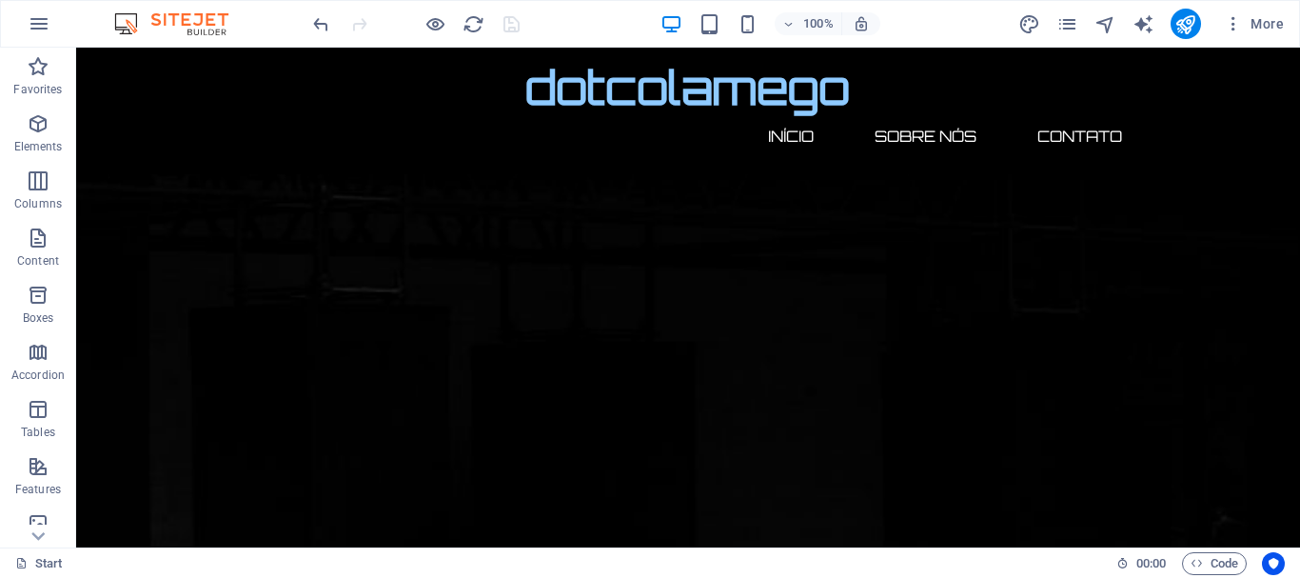
click at [617, 28] on div "100% More" at bounding box center [800, 24] width 982 height 30
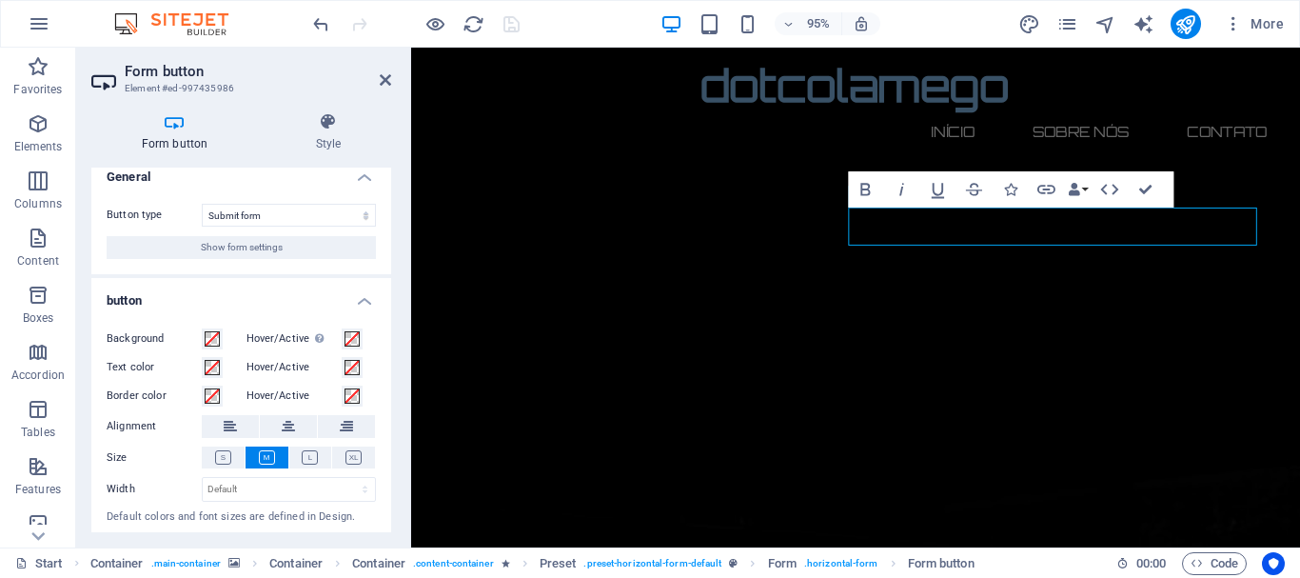
scroll to position [0, 0]
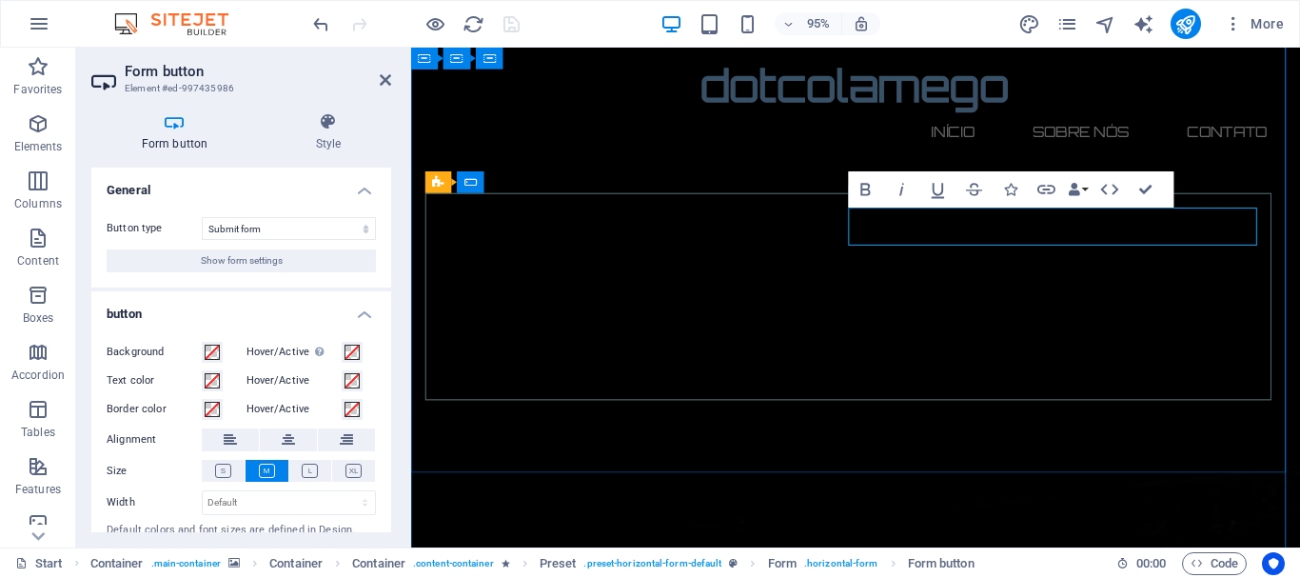
type button "Notify me"
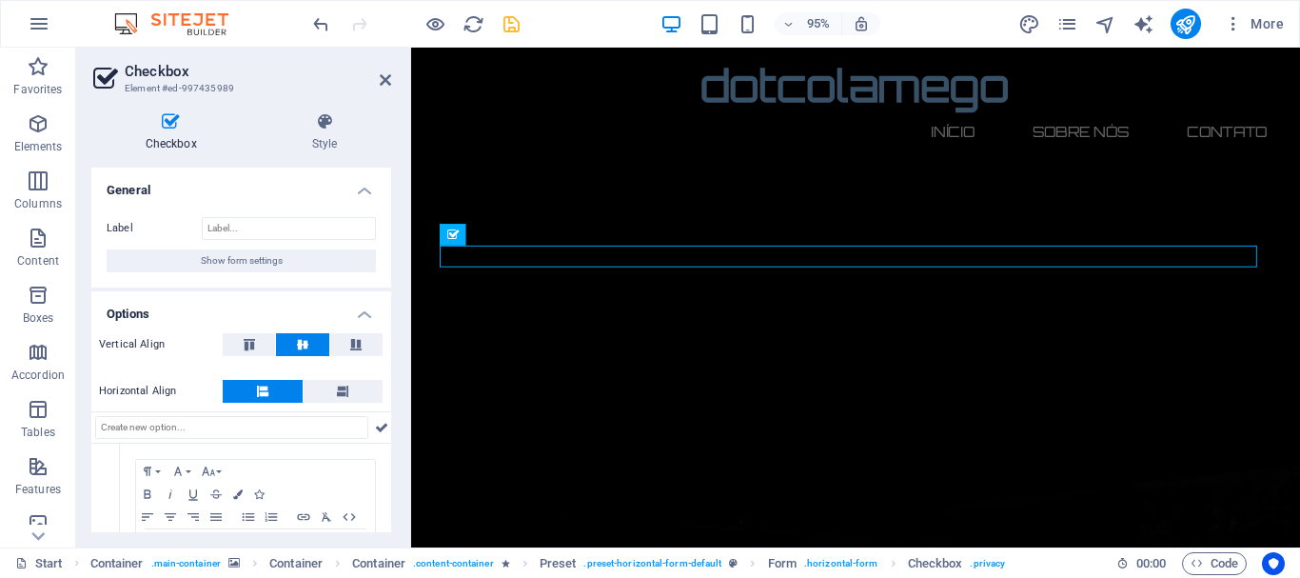
drag, startPoint x: 387, startPoint y: 414, endPoint x: 388, endPoint y: 435, distance: 21.0
click at [388, 435] on div "General Label Show form settings Options Vertical Align Horizontal Align 1 Para…" at bounding box center [241, 350] width 300 height 365
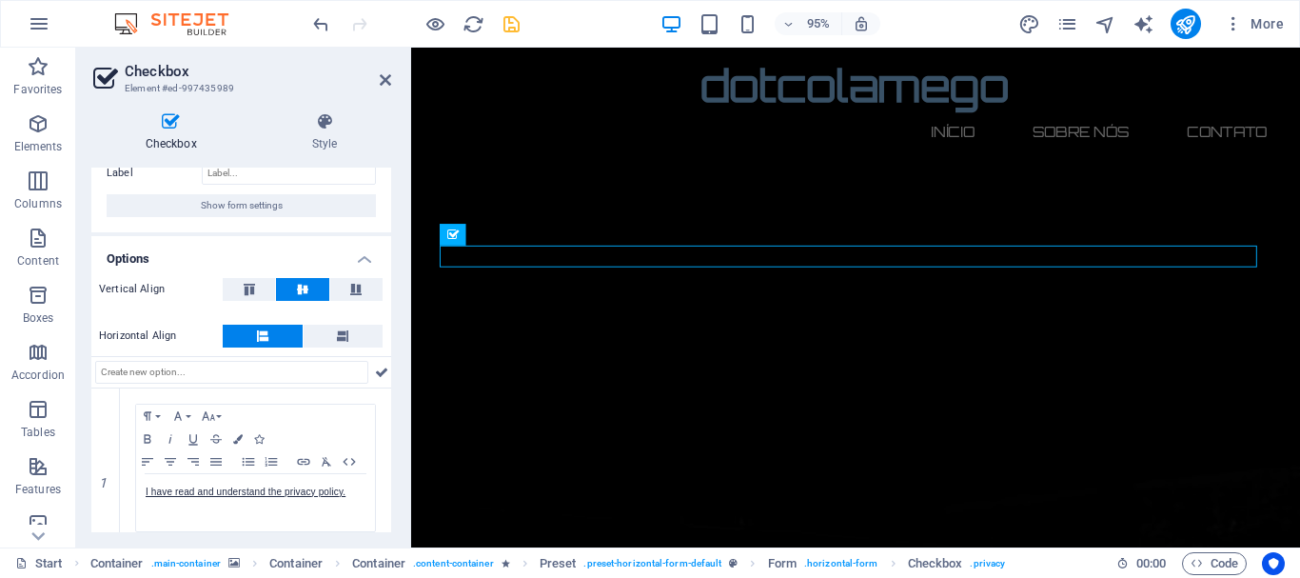
scroll to position [60, 0]
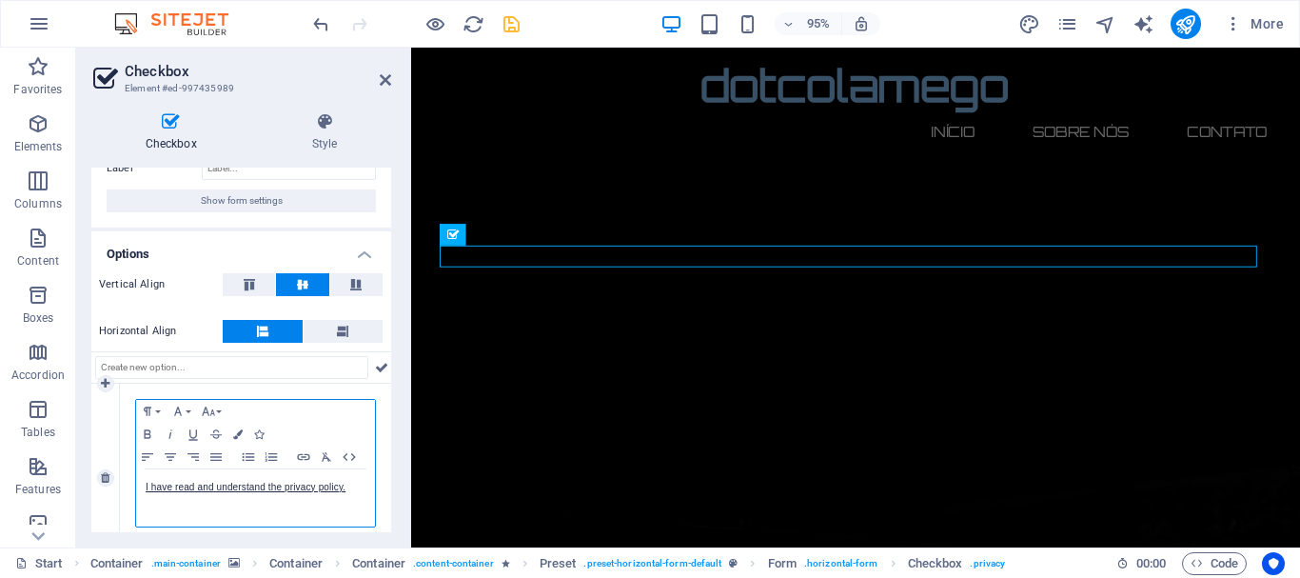
click at [347, 489] on p "I have read and understand the privacy policy." at bounding box center [256, 487] width 220 height 17
click at [149, 486] on link "I" at bounding box center [147, 487] width 3 height 10
click at [349, 494] on p "[PERSON_NAME] e entendi a vossa politica de privacidade" at bounding box center [256, 496] width 220 height 34
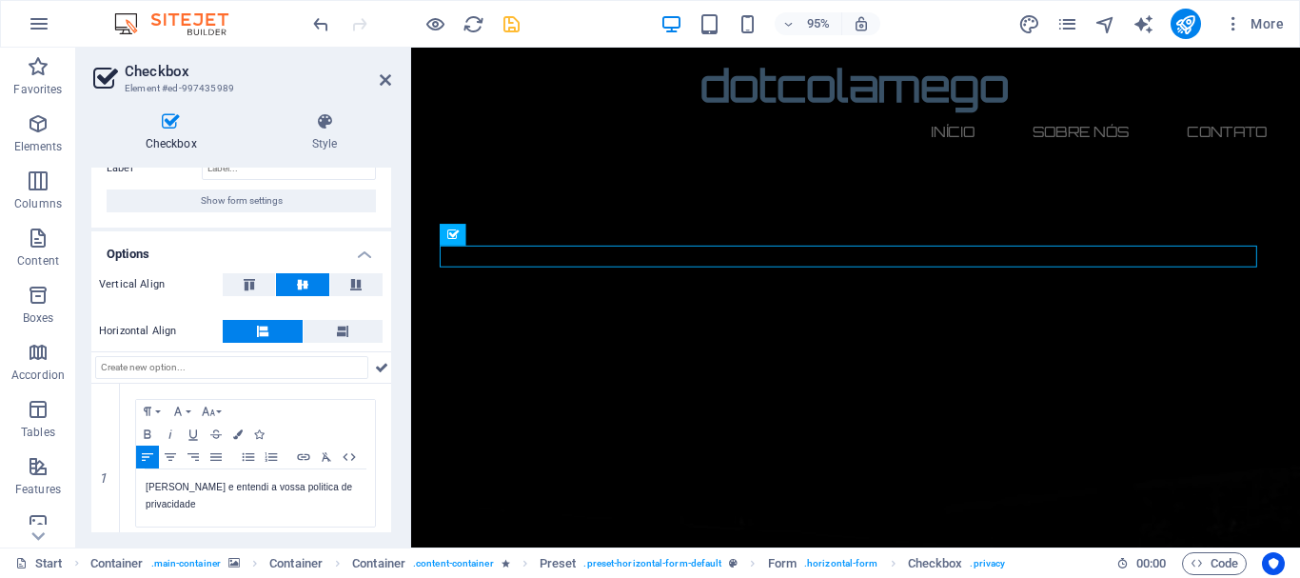
click at [396, 508] on div "Checkbox Style General Label Show form settings Options Vertical Align Horizont…" at bounding box center [241, 322] width 330 height 450
drag, startPoint x: 515, startPoint y: 17, endPoint x: 521, endPoint y: 72, distance: 55.5
click at [515, 17] on icon "save" at bounding box center [512, 24] width 22 height 22
checkbox input "false"
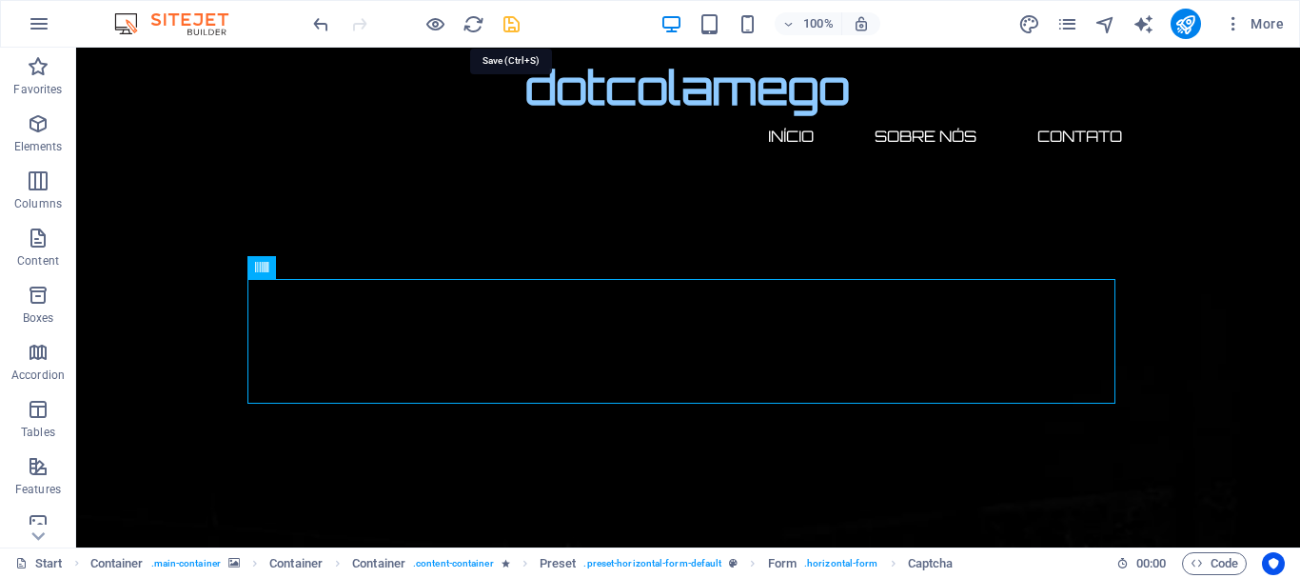
click at [510, 26] on icon "save" at bounding box center [512, 24] width 22 height 22
checkbox input "false"
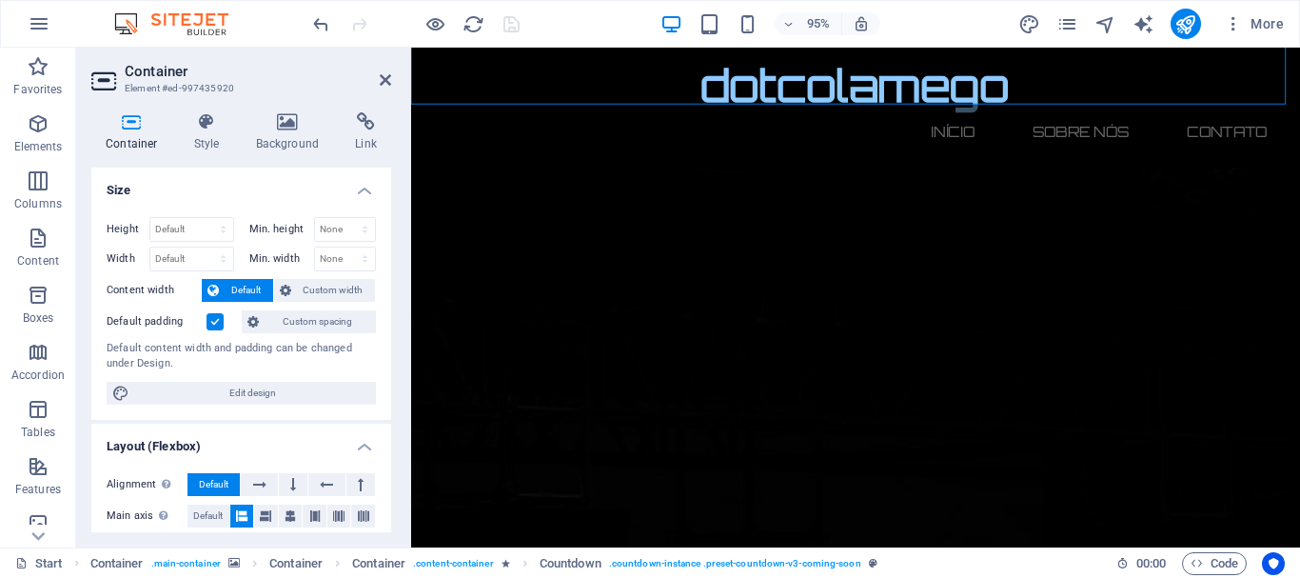
scroll to position [650, 0]
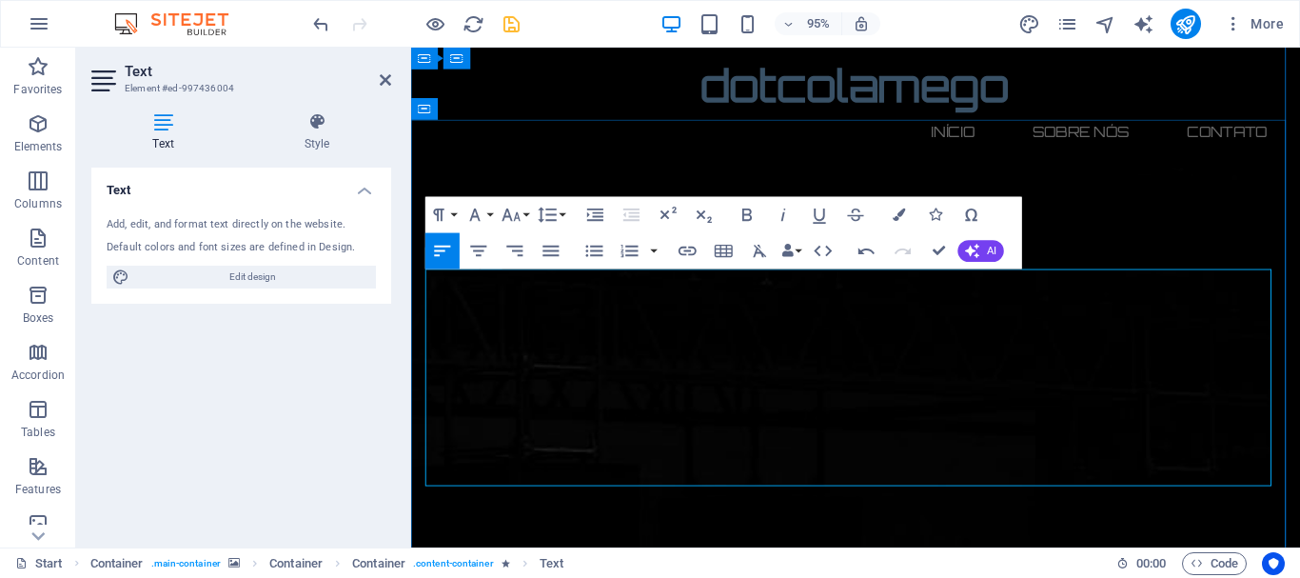
drag, startPoint x: 428, startPoint y: 294, endPoint x: 606, endPoint y: 462, distance: 244.5
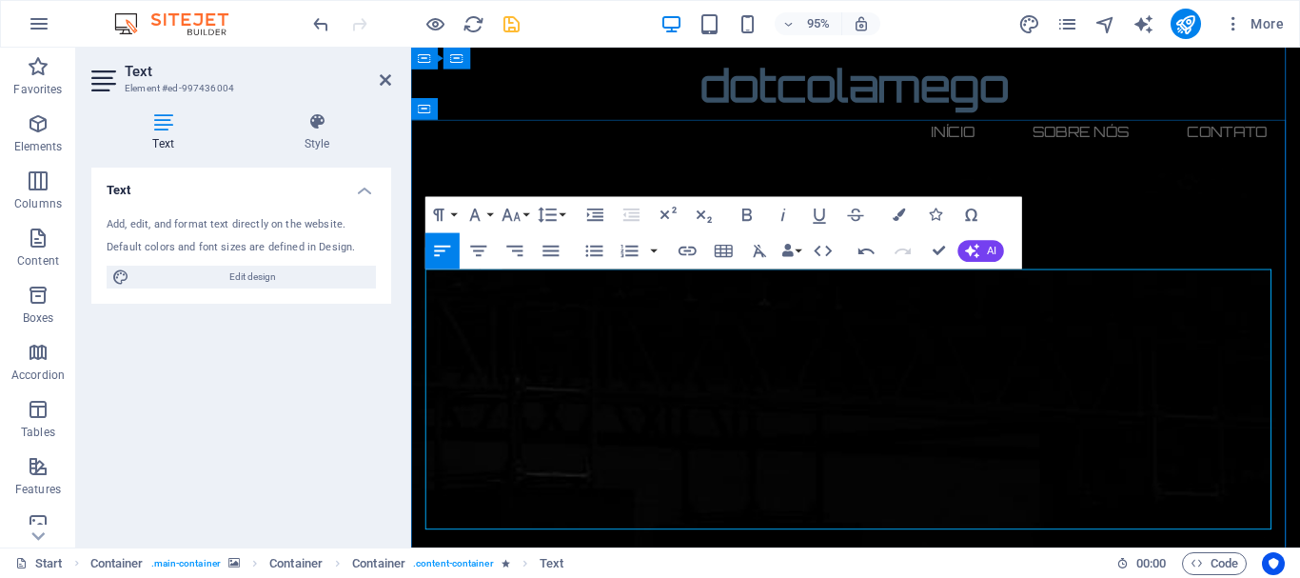
drag, startPoint x: 429, startPoint y: 288, endPoint x: 1071, endPoint y: 565, distance: 698.9
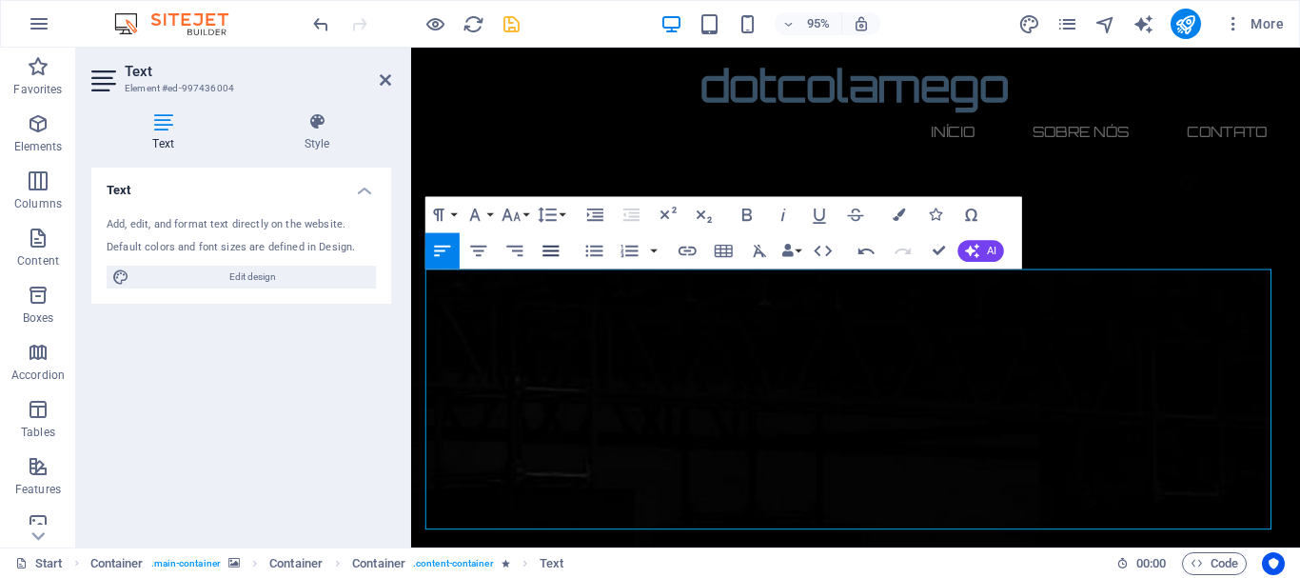
click at [554, 252] on icon "button" at bounding box center [552, 251] width 22 height 22
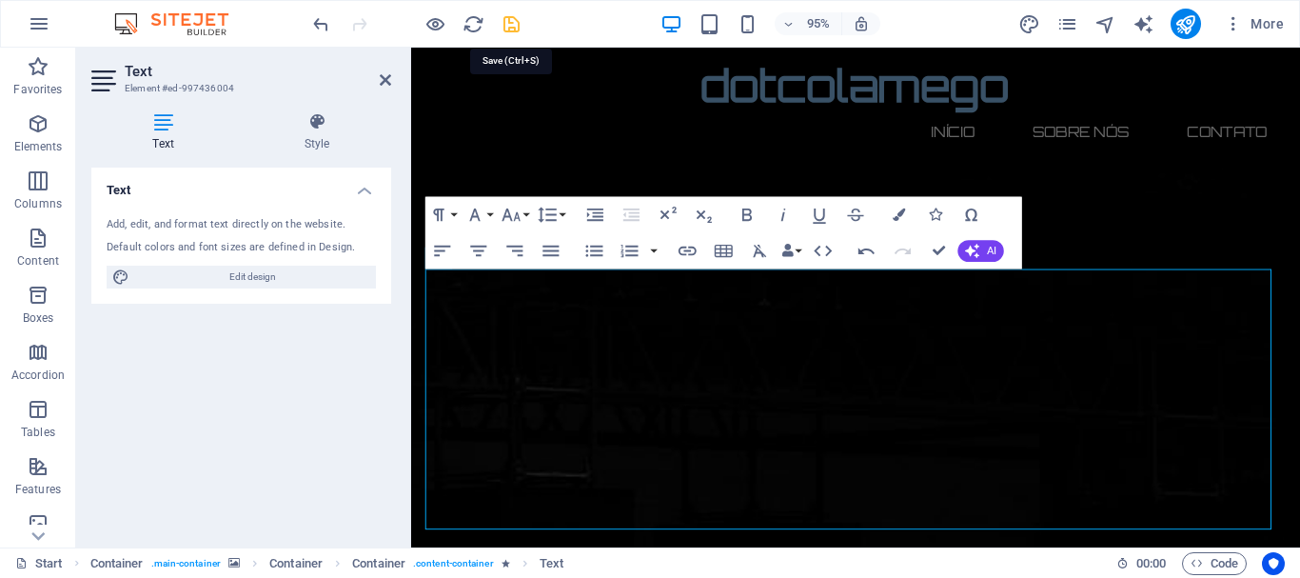
drag, startPoint x: 509, startPoint y: 25, endPoint x: 789, endPoint y: 164, distance: 312.5
click at [509, 25] on icon "save" at bounding box center [512, 24] width 22 height 22
checkbox input "false"
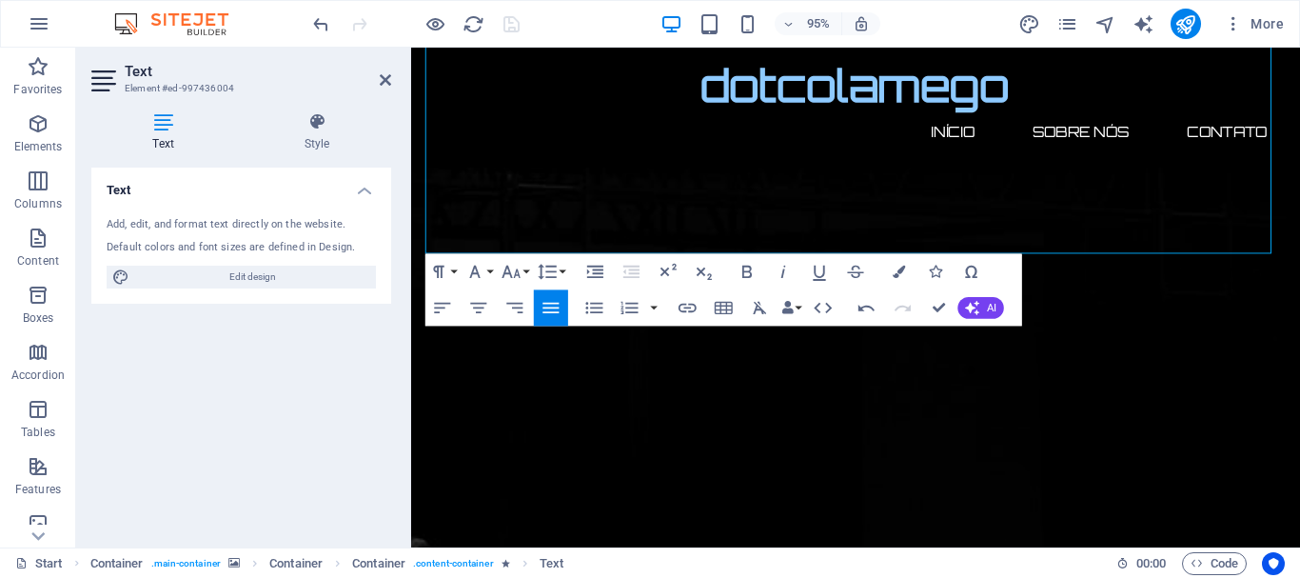
scroll to position [987, 0]
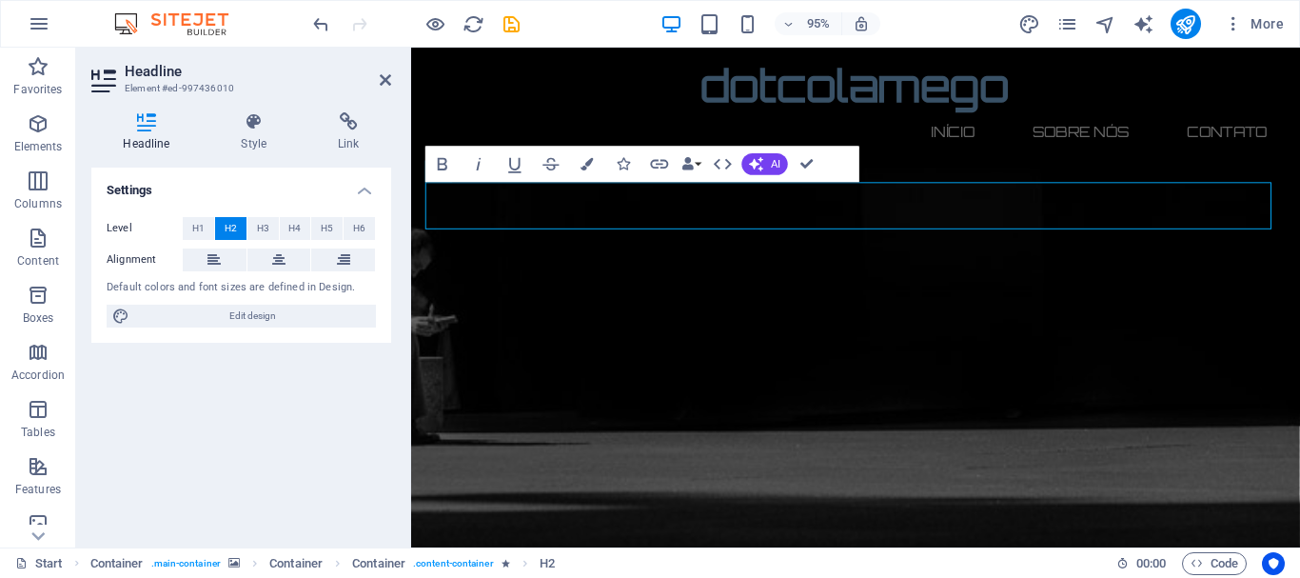
scroll to position [1229, 0]
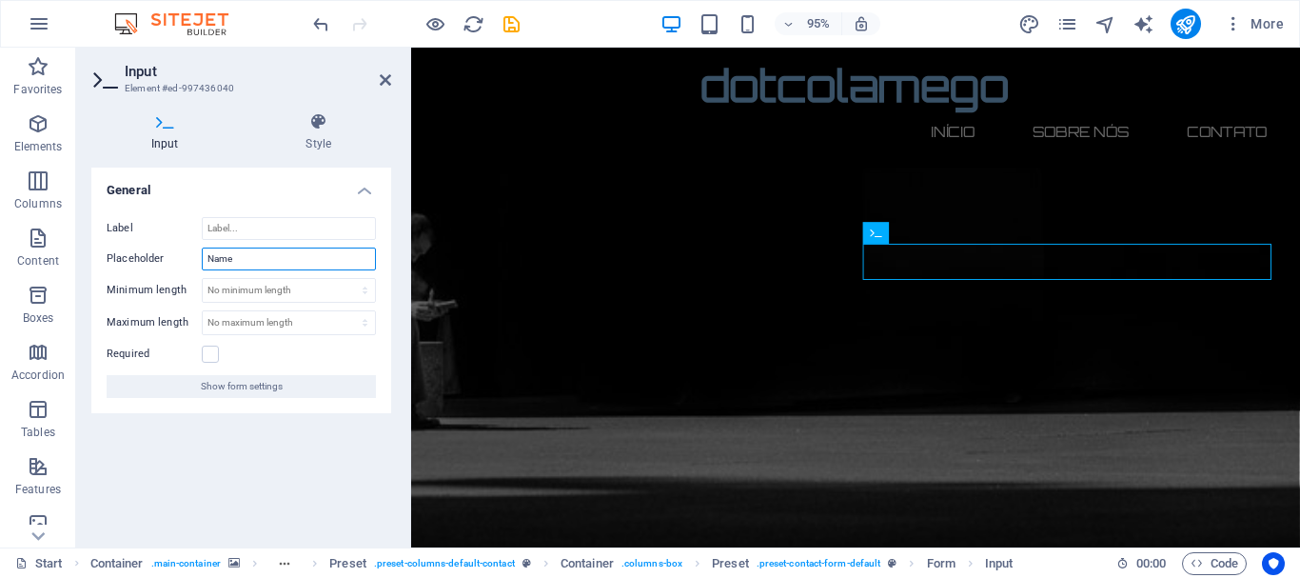
click at [259, 253] on input "Name" at bounding box center [289, 259] width 174 height 23
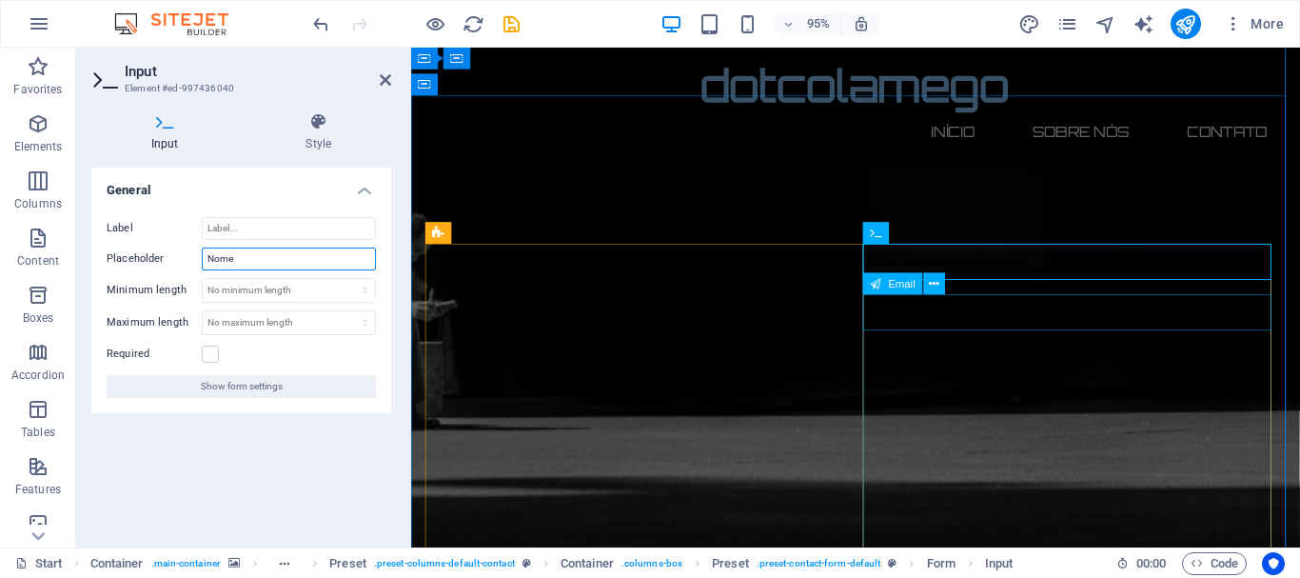
type input "Nome"
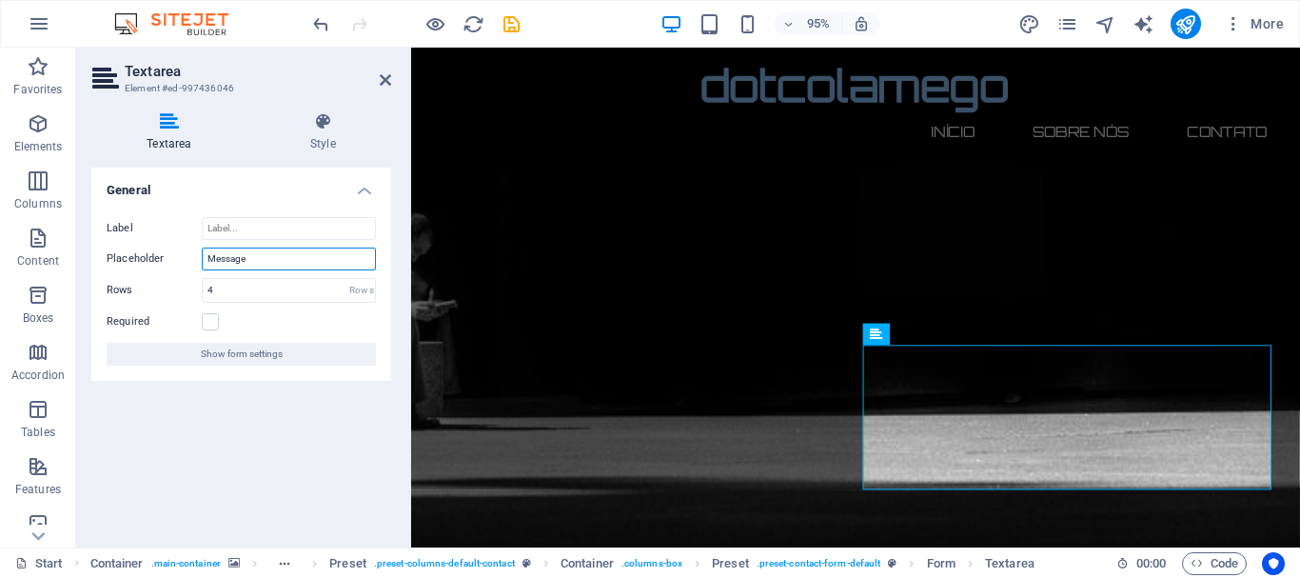
click at [261, 259] on input "Message" at bounding box center [289, 259] width 174 height 23
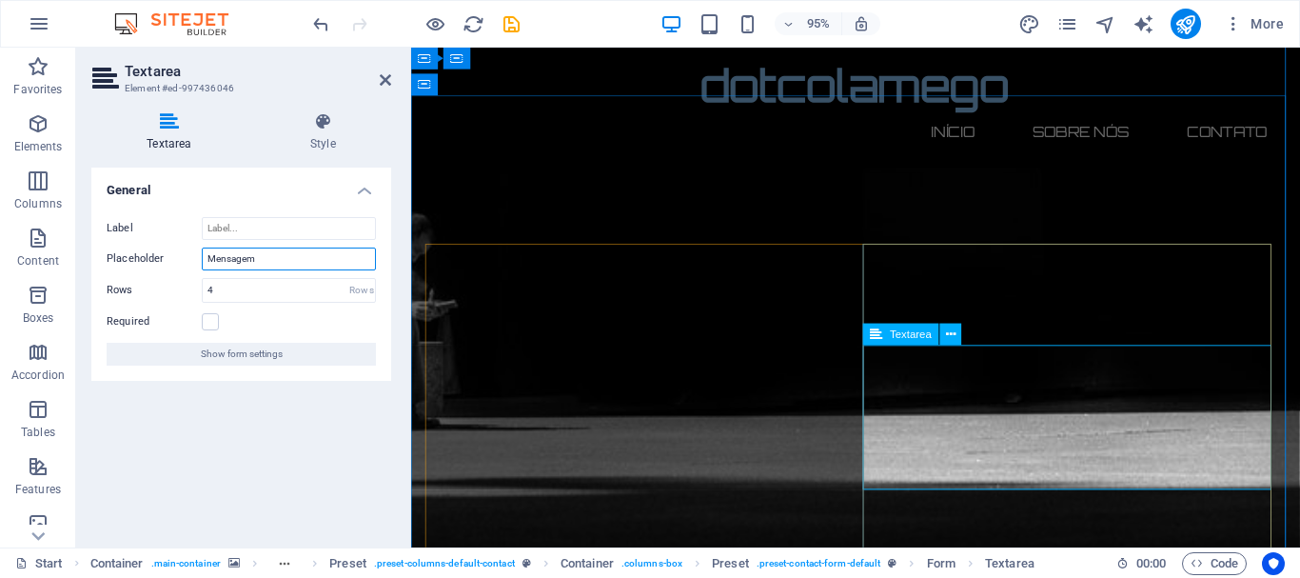
type input "Mensagem"
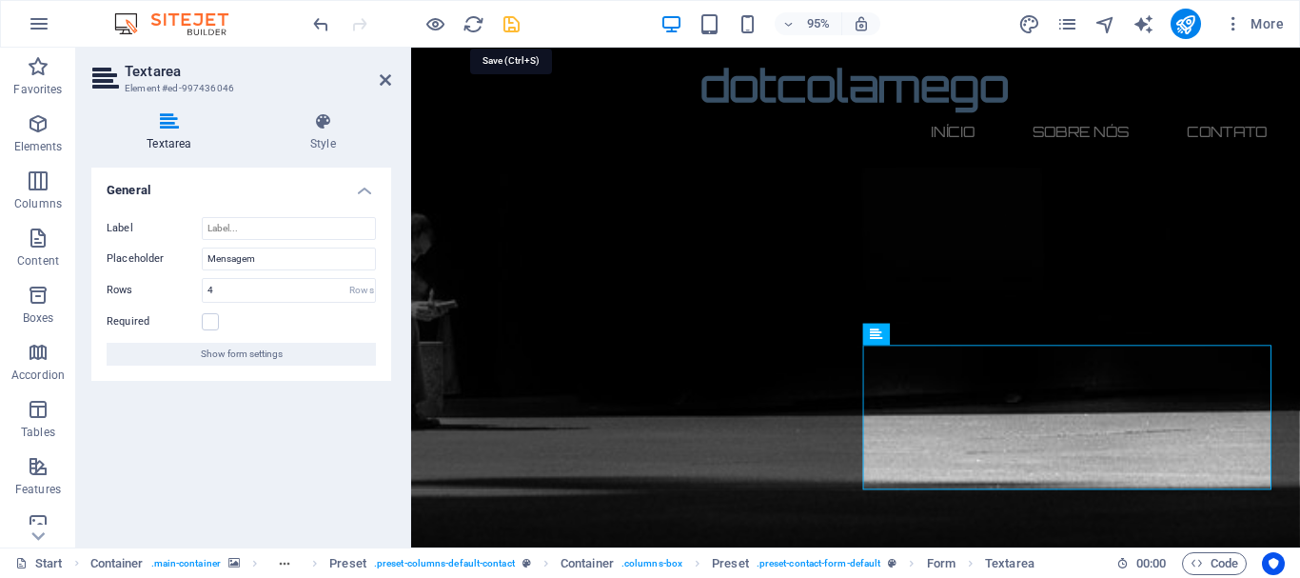
click at [509, 24] on icon "save" at bounding box center [512, 24] width 22 height 22
checkbox input "false"
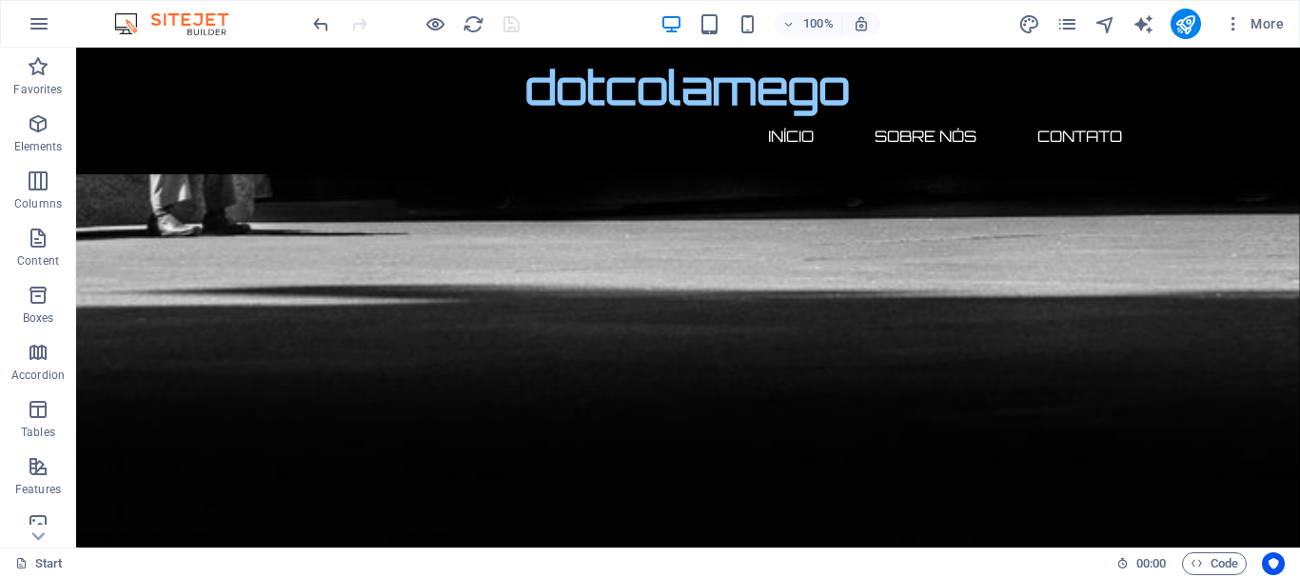
scroll to position [1460, 0]
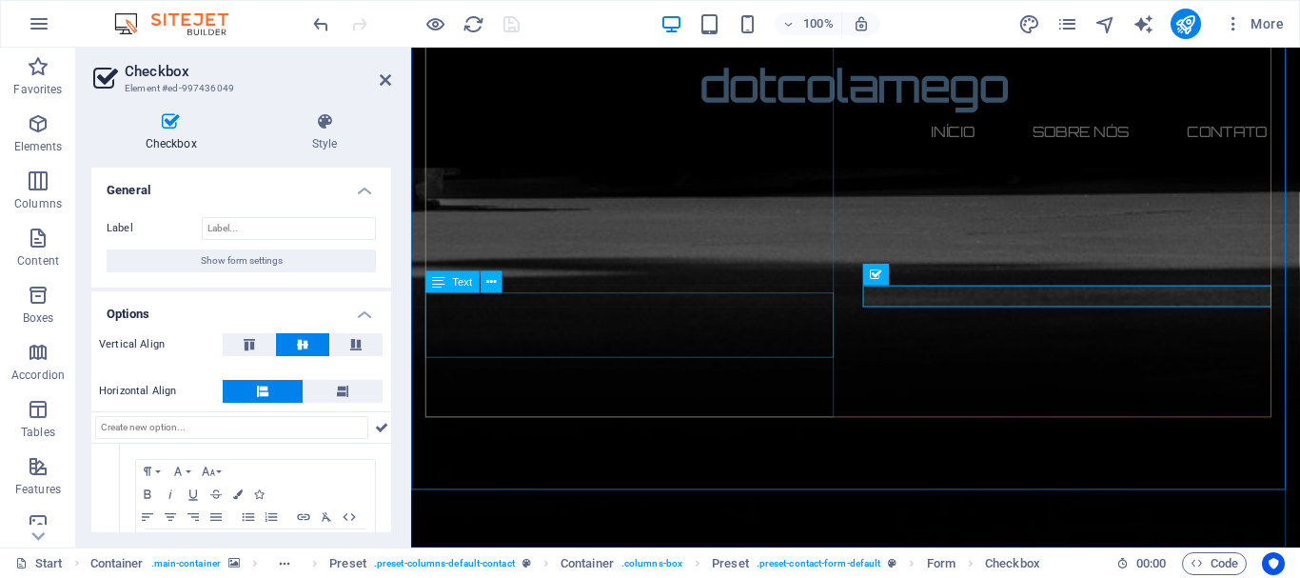
scroll to position [1459, 0]
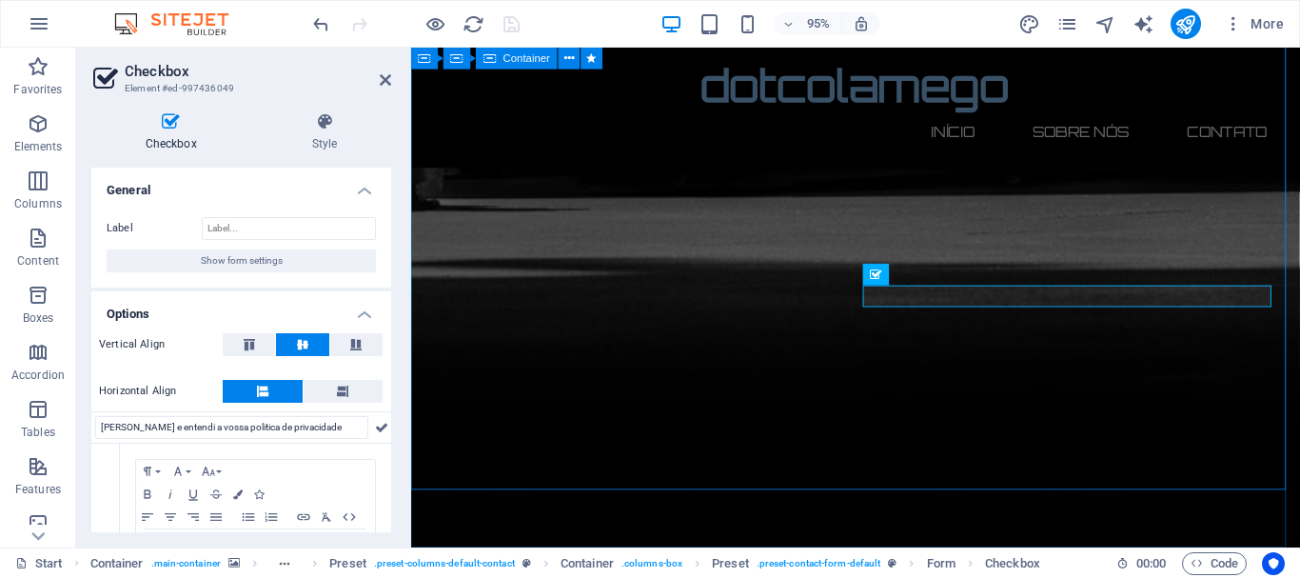
type input "[PERSON_NAME] e entendi a vossa politica de privacidade"
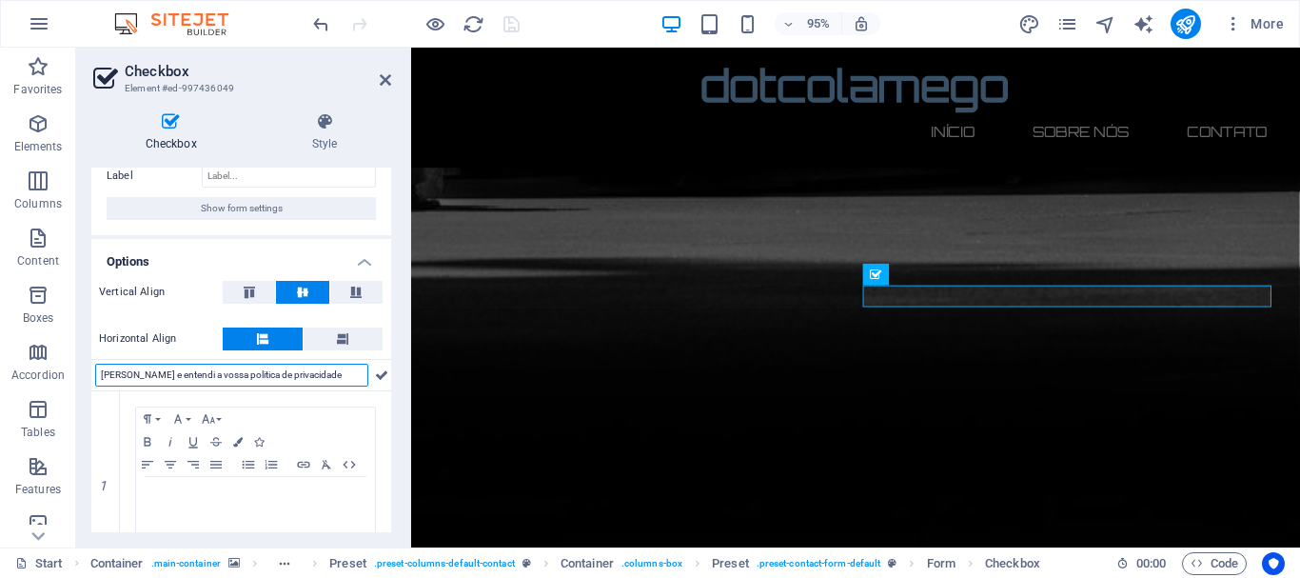
scroll to position [101, 0]
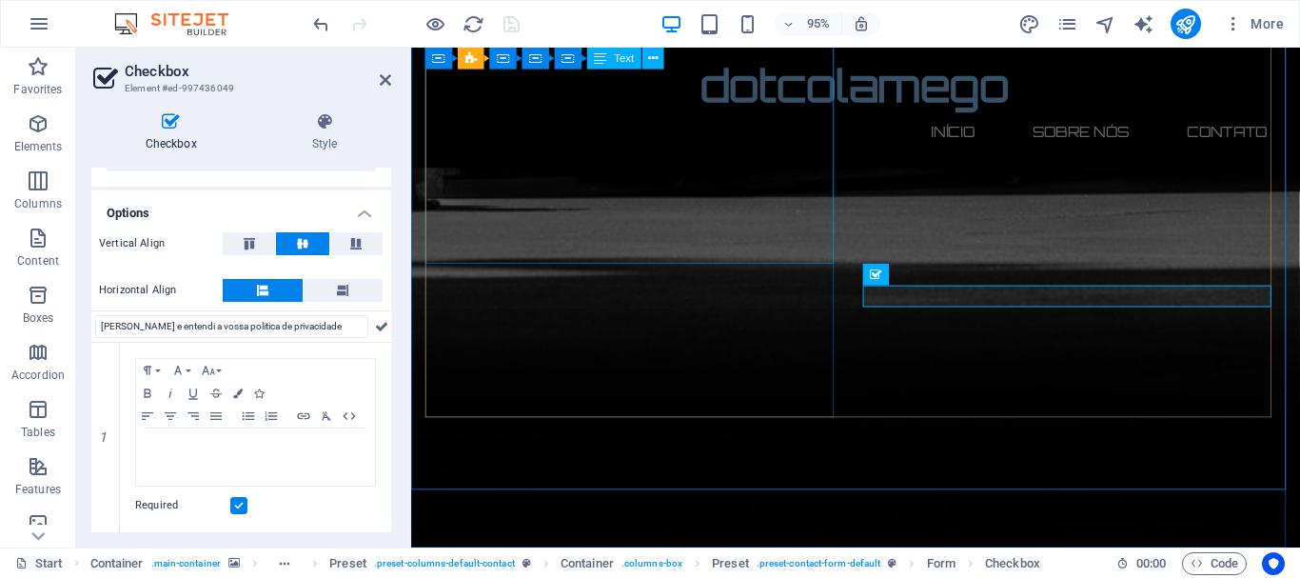
drag, startPoint x: 803, startPoint y: 509, endPoint x: 823, endPoint y: 75, distance: 434.5
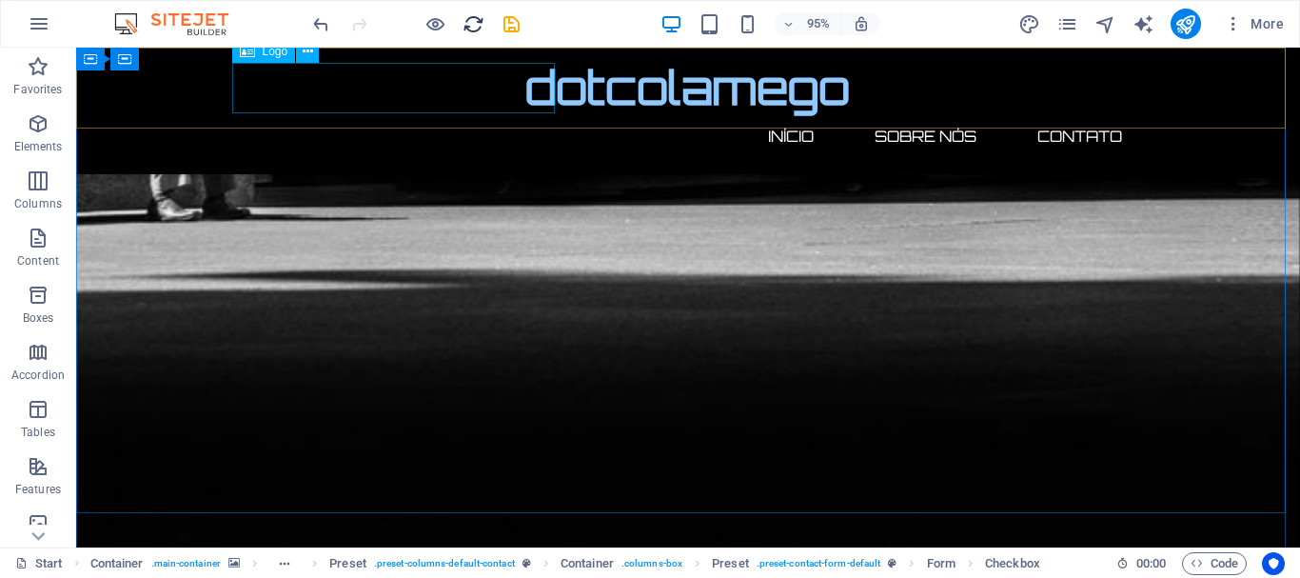
scroll to position [1577, 0]
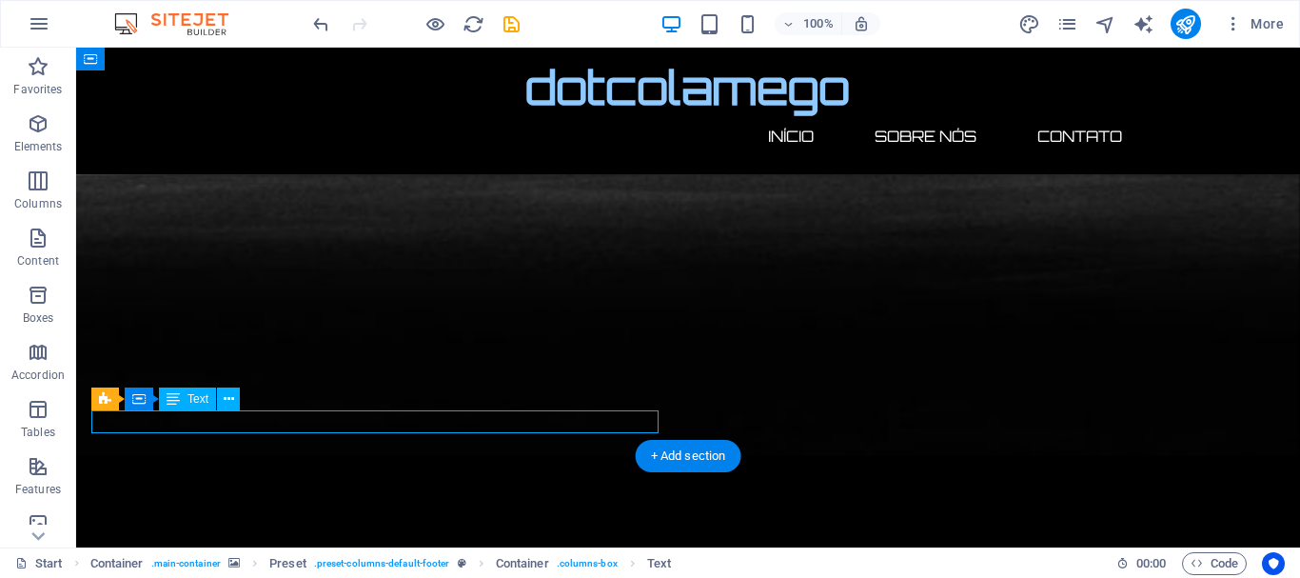
drag, startPoint x: 244, startPoint y: 490, endPoint x: 162, endPoint y: 420, distance: 108.0
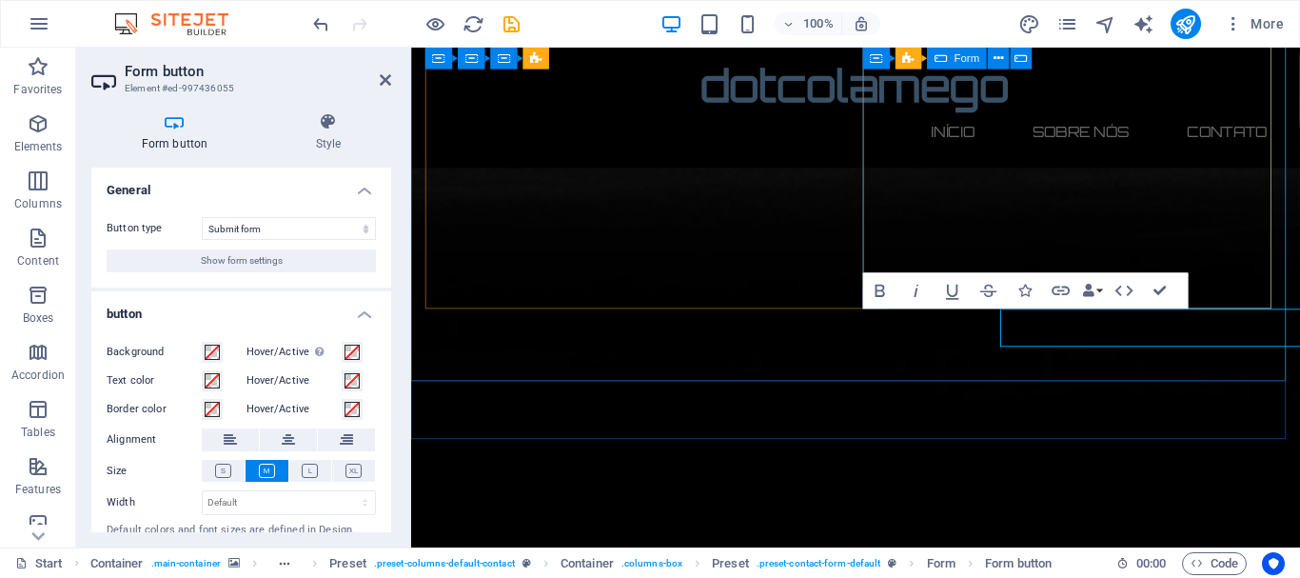
scroll to position [1534, 0]
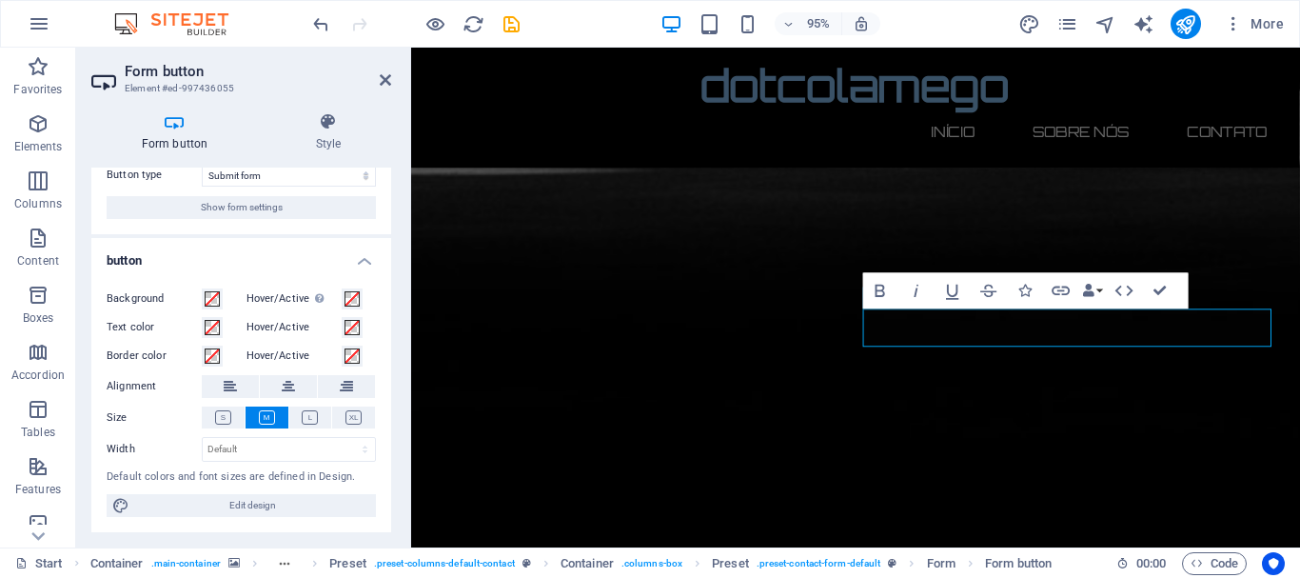
scroll to position [0, 0]
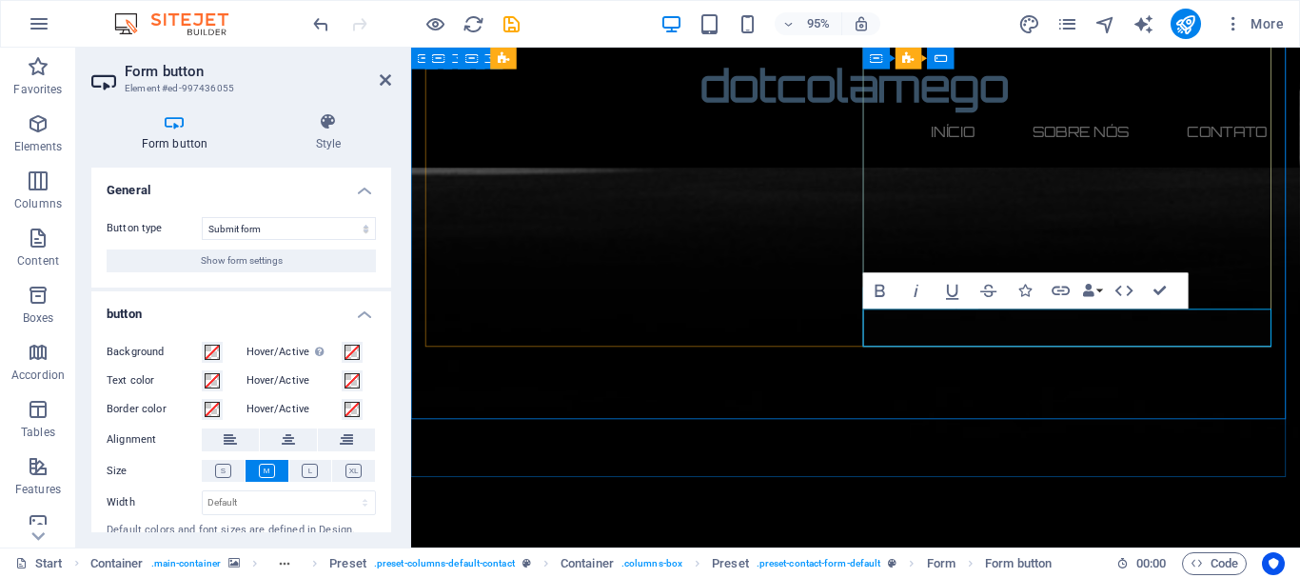
type button "Submit"
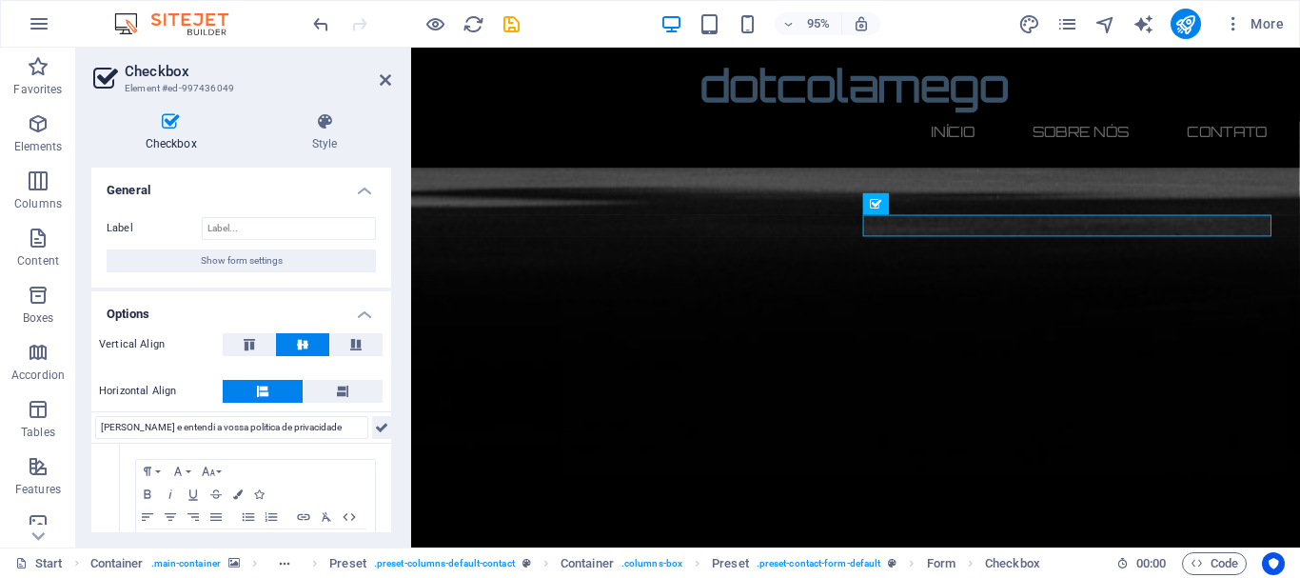
click at [377, 431] on icon at bounding box center [381, 427] width 13 height 23
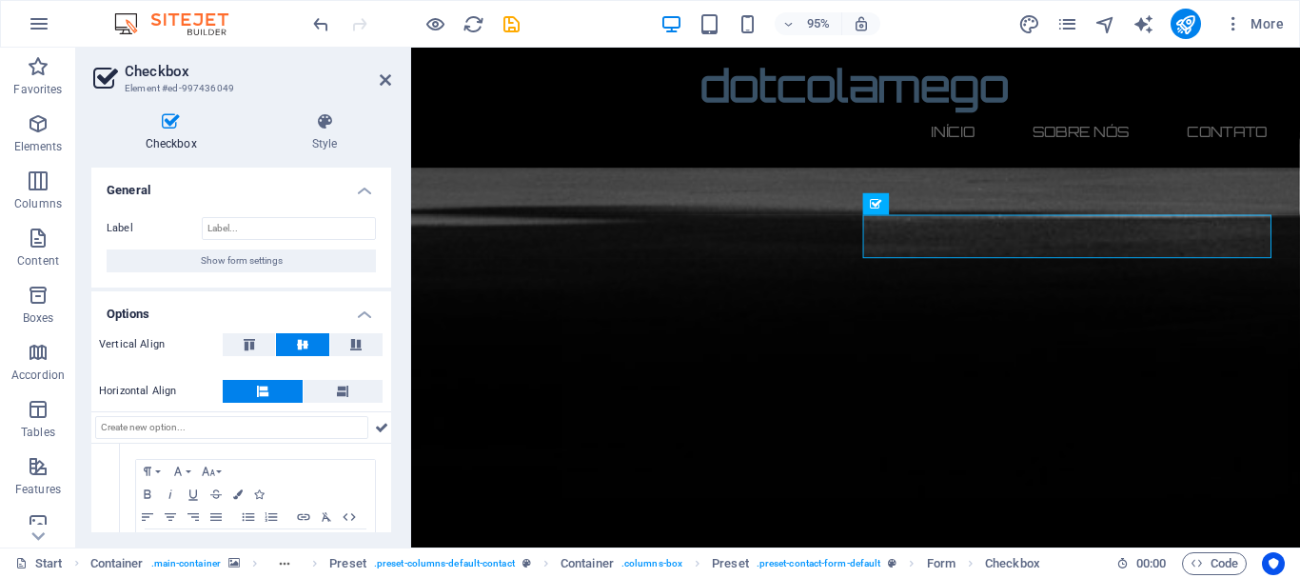
drag, startPoint x: 391, startPoint y: 355, endPoint x: 392, endPoint y: 386, distance: 30.5
click at [392, 386] on div "Checkbox Style General Label Show form settings Options Vertical Align Horizont…" at bounding box center [241, 322] width 330 height 450
click at [377, 428] on icon at bounding box center [381, 427] width 13 height 23
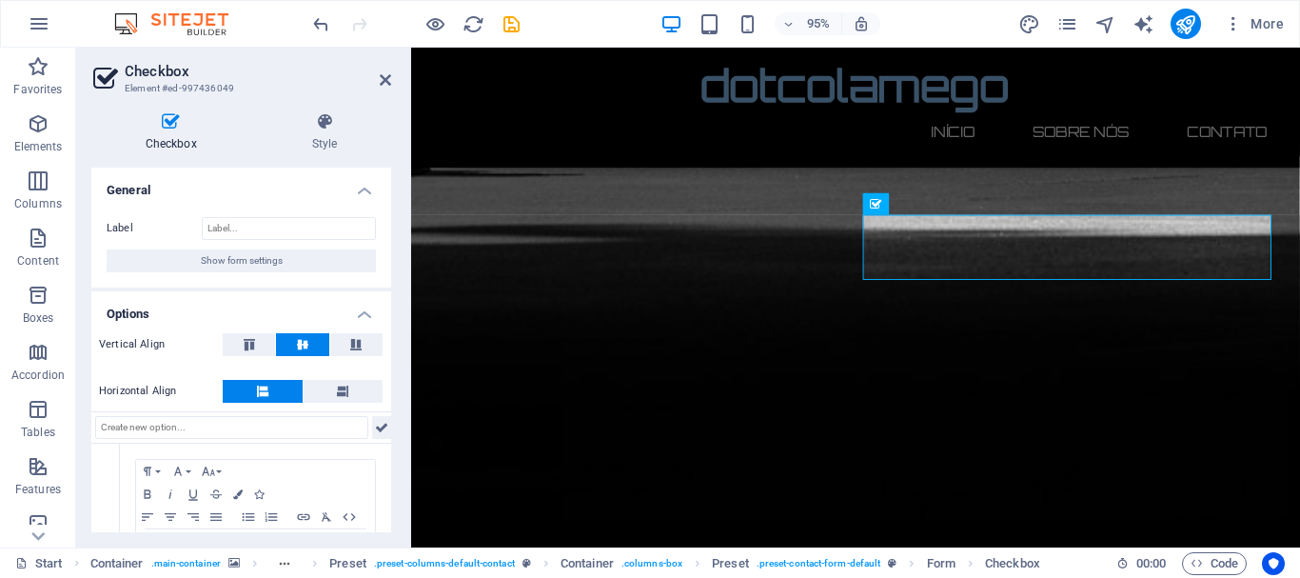
click at [377, 428] on icon at bounding box center [381, 427] width 13 height 23
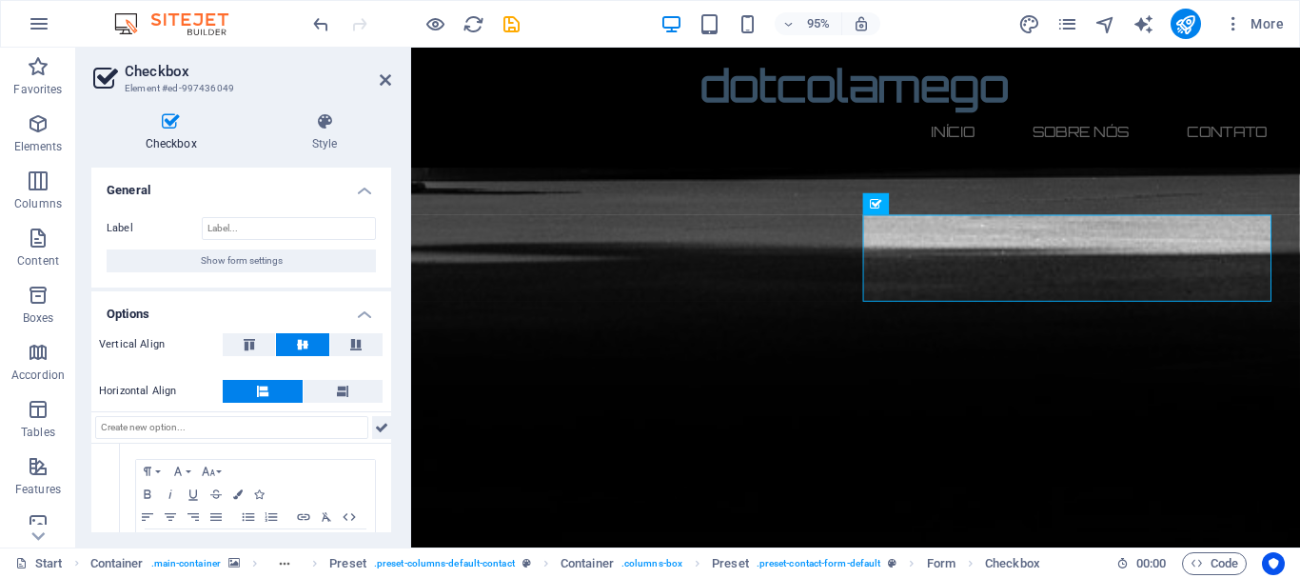
click at [377, 428] on icon at bounding box center [381, 427] width 13 height 23
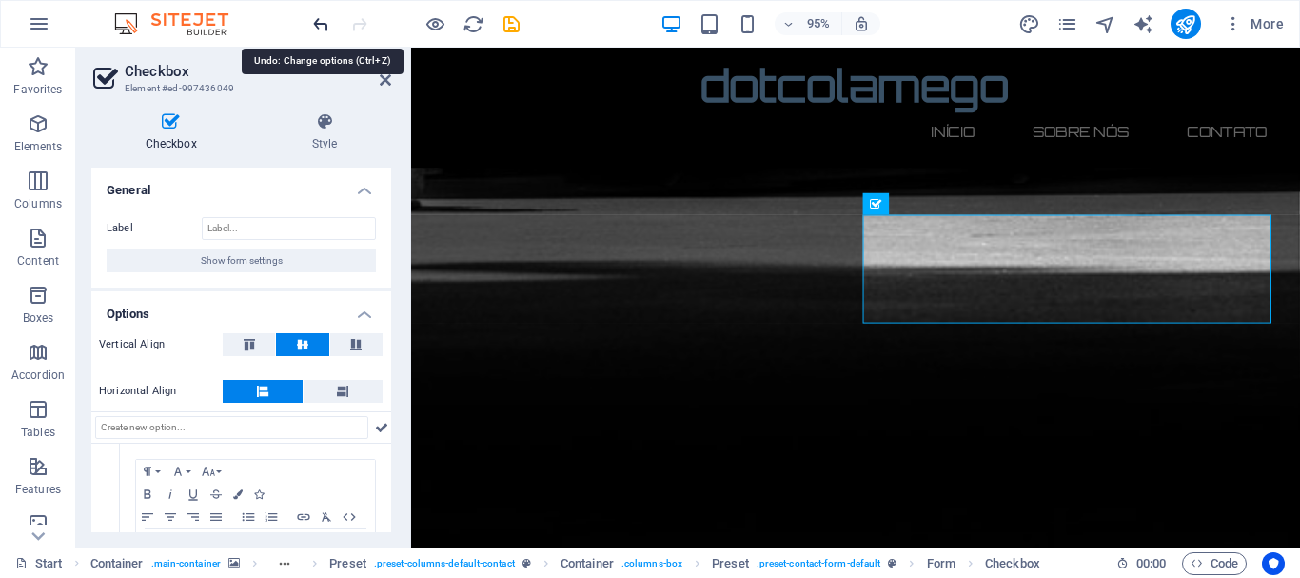
click at [326, 28] on icon "undo" at bounding box center [321, 24] width 22 height 22
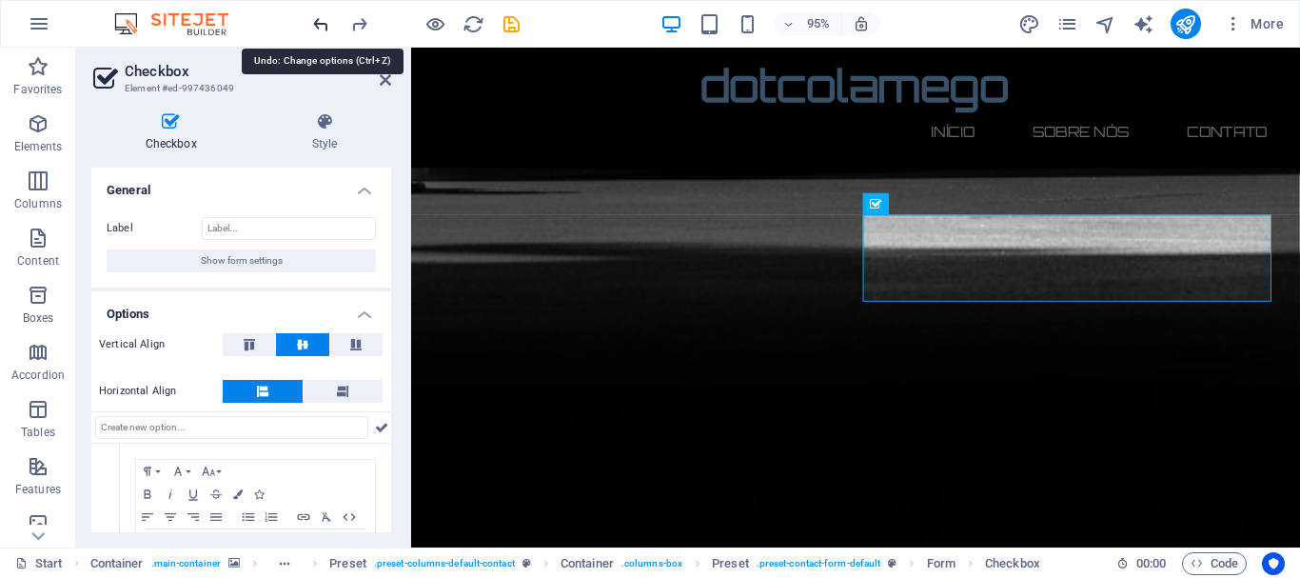
click at [326, 28] on icon "undo" at bounding box center [321, 24] width 22 height 22
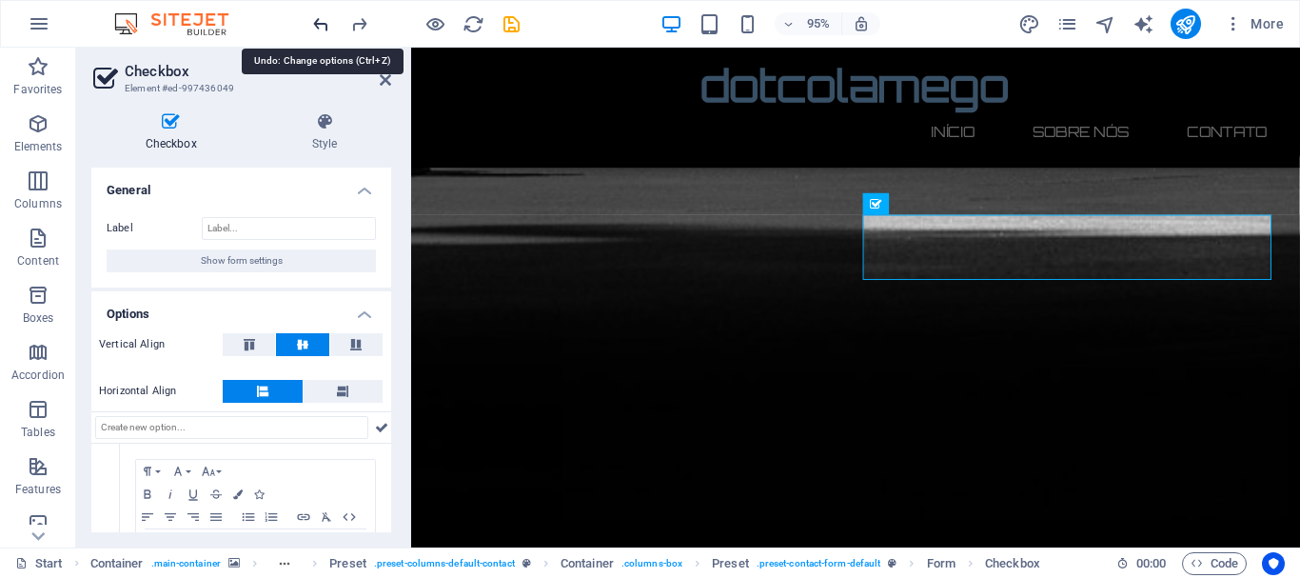
click at [326, 28] on icon "undo" at bounding box center [321, 24] width 22 height 22
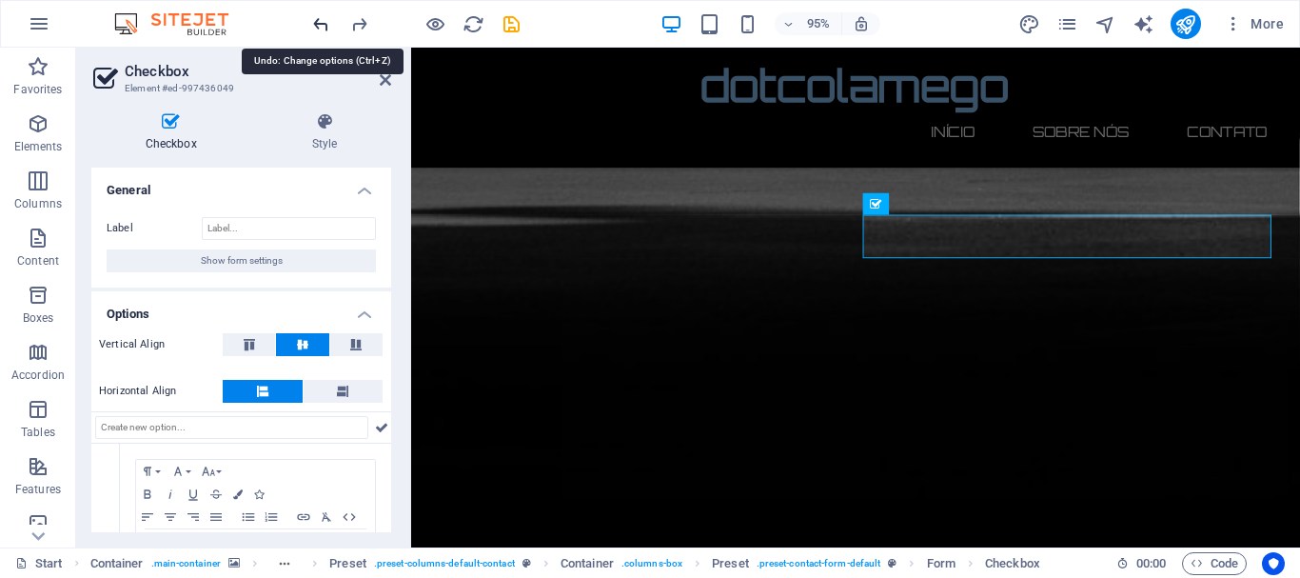
click at [326, 28] on icon "undo" at bounding box center [321, 24] width 22 height 22
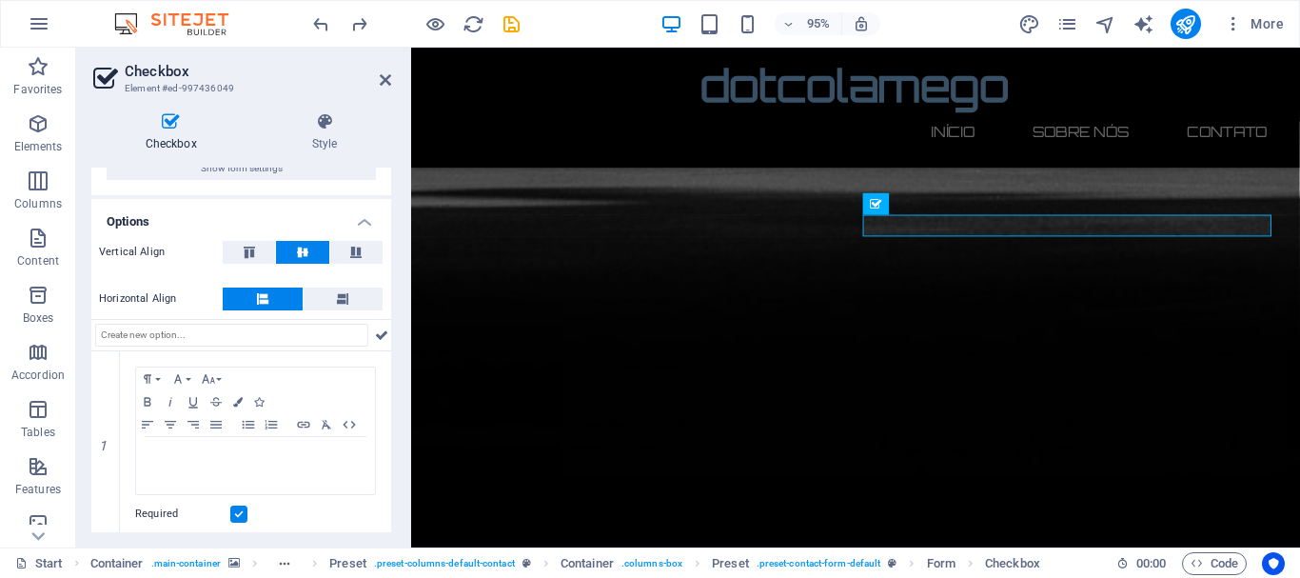
scroll to position [101, 0]
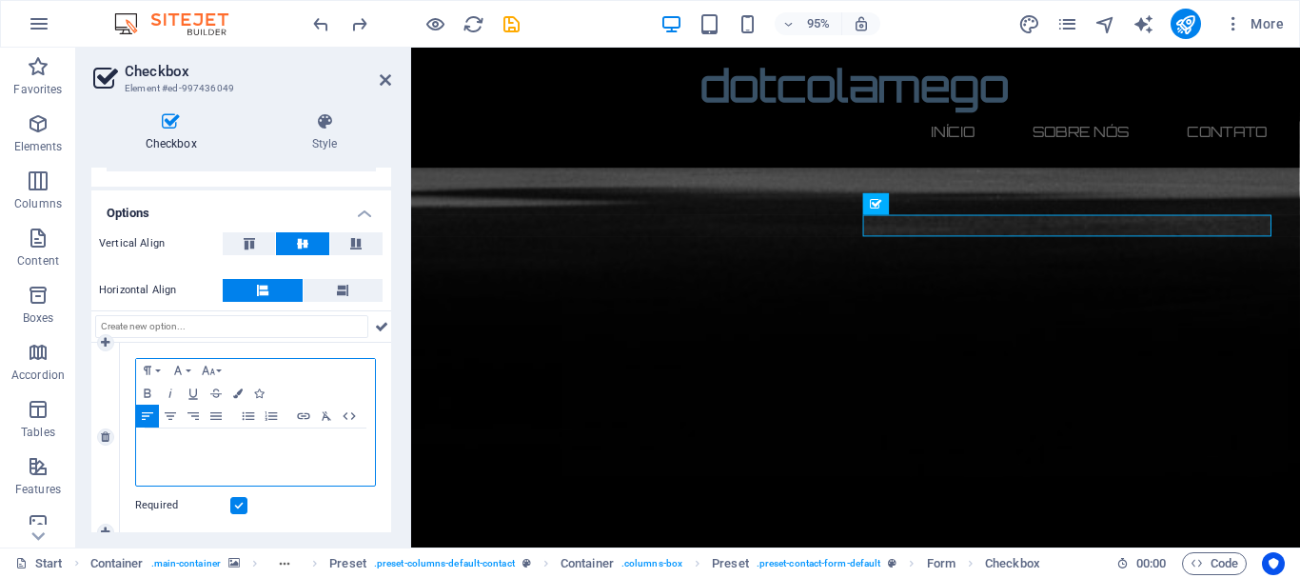
click at [195, 452] on p "I have read and understand the privacy policy." at bounding box center [256, 446] width 220 height 17
click at [172, 447] on link "I have reaLi and understand the privacy policy." at bounding box center [249, 446] width 206 height 10
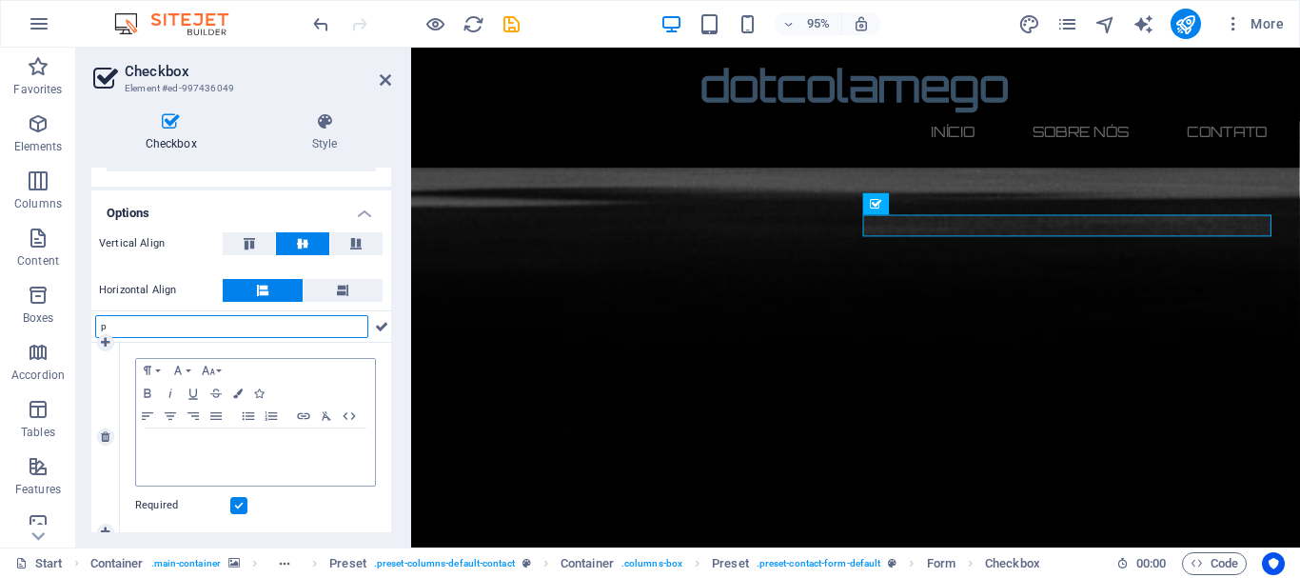
type input "p"
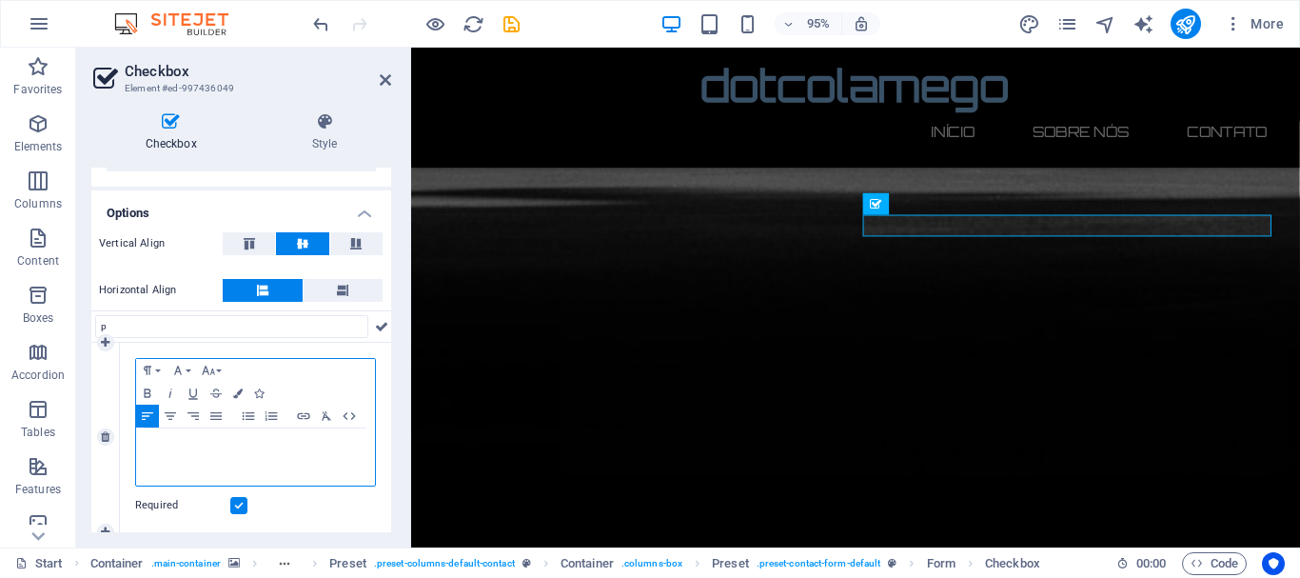
click at [286, 453] on p "Li e entendi a vossa politica de" at bounding box center [256, 446] width 220 height 17
click at [249, 457] on div "Li e entendi a vossa politica de" at bounding box center [255, 456] width 239 height 57
click at [243, 396] on button "Colors" at bounding box center [238, 393] width 21 height 23
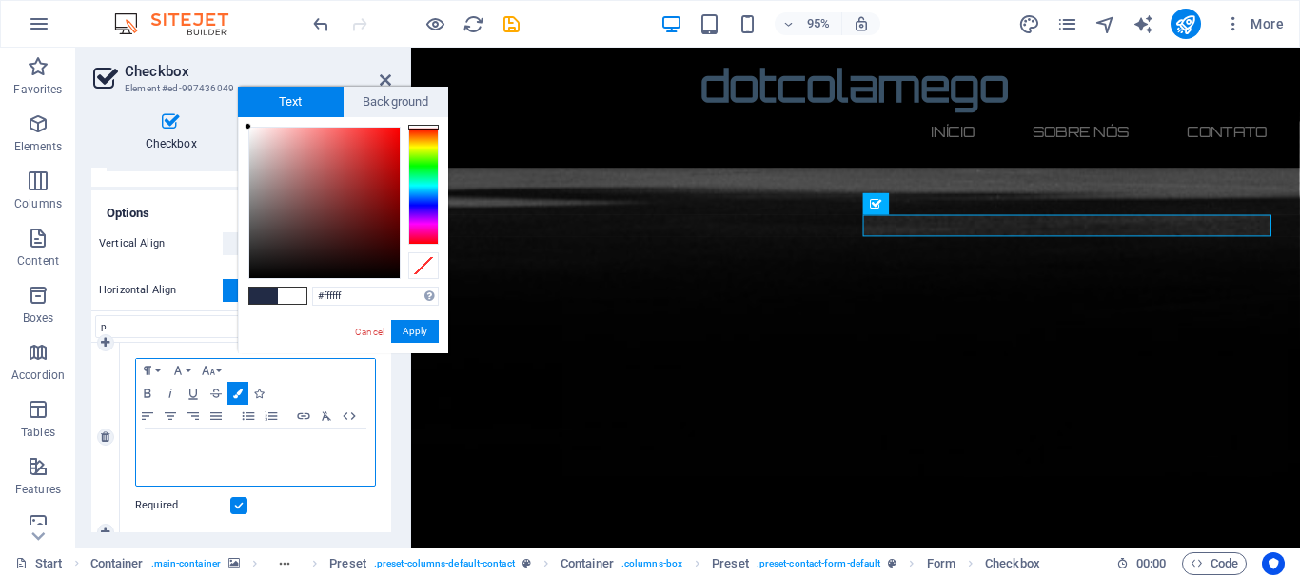
click at [269, 439] on p "Li e entendi a vossa pol itica de" at bounding box center [256, 446] width 220 height 17
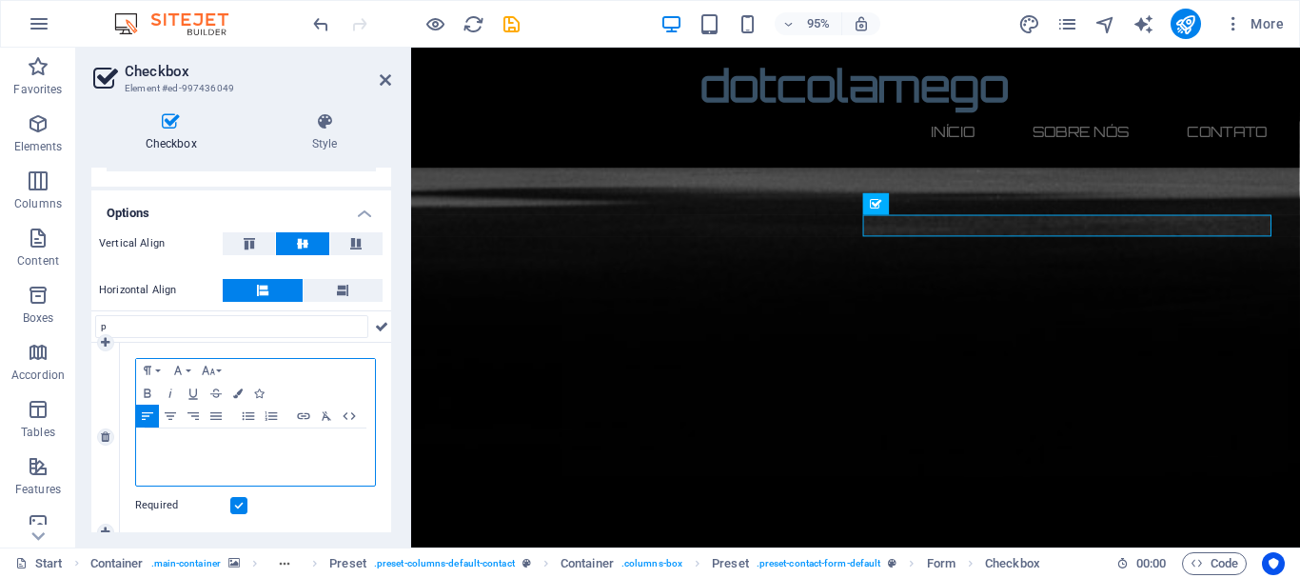
click at [208, 446] on span "Li e entendi a vossa pol itica de" at bounding box center [249, 446] width 207 height 10
click at [147, 441] on span "Li e entendi a vossa pol itica de" at bounding box center [249, 446] width 207 height 10
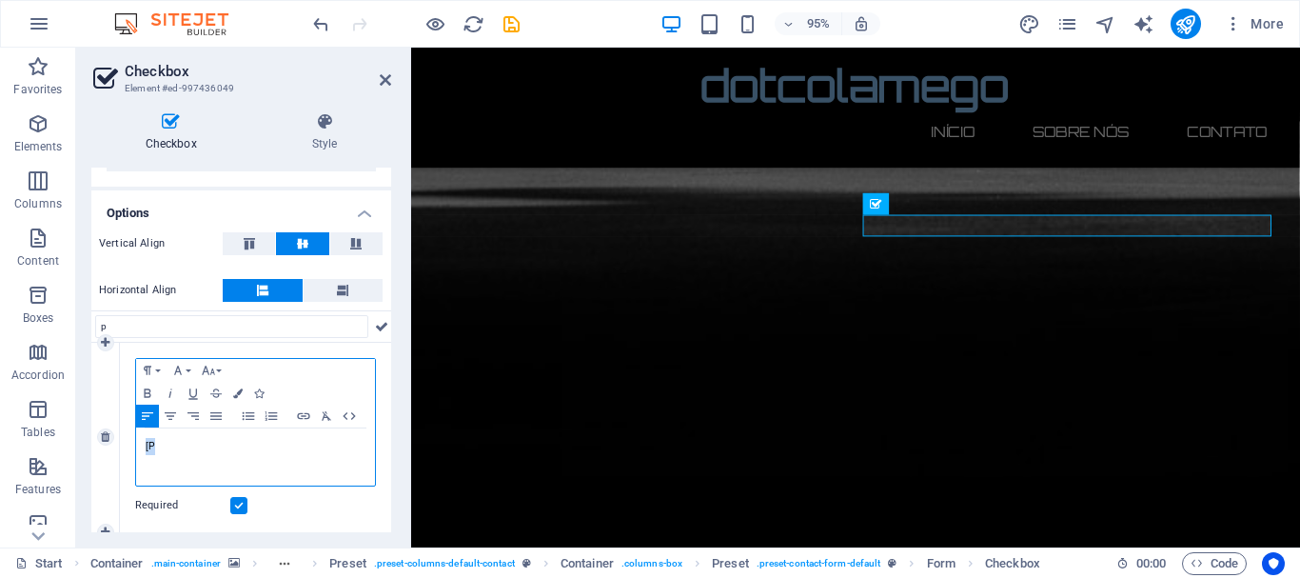
click at [147, 441] on span "Li e entendi a vossa pol itica de" at bounding box center [249, 446] width 207 height 10
click at [162, 445] on span "Li e entendi a vossa pol itica de" at bounding box center [249, 446] width 207 height 10
click at [150, 444] on span "Li e entendi a vossa pol itica de" at bounding box center [249, 446] width 207 height 10
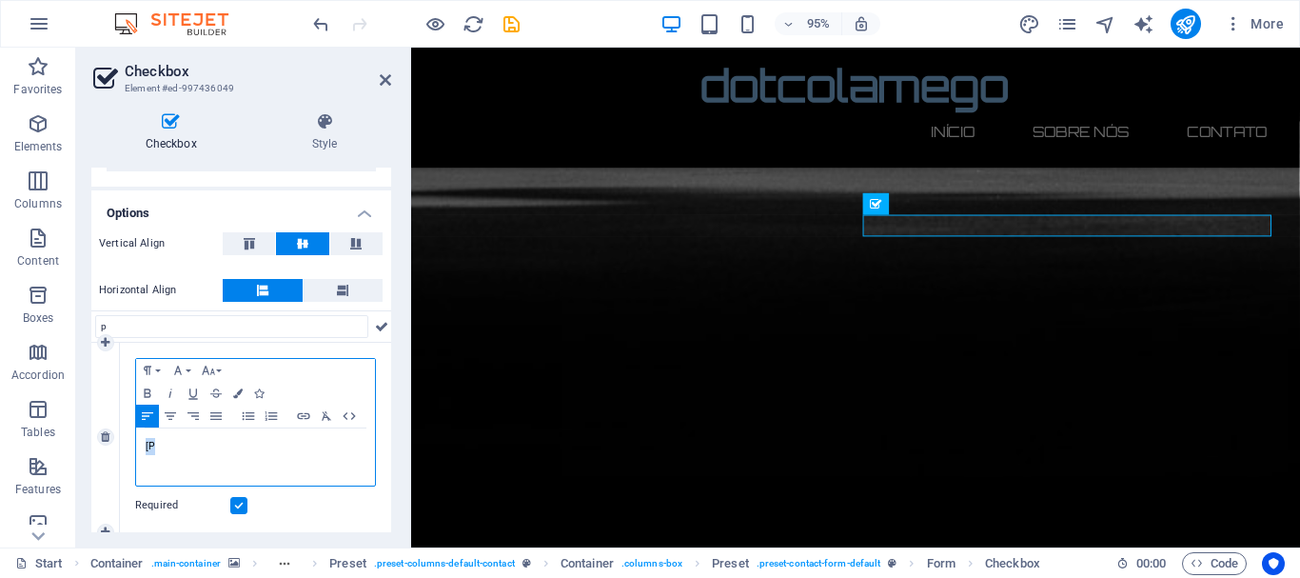
click at [150, 444] on span "Li e entendi a vossa pol itica de" at bounding box center [249, 446] width 207 height 10
click at [163, 442] on span "Li e entendi a vossa pol itica de" at bounding box center [249, 446] width 207 height 10
click at [223, 442] on span "Li e entendi a vossa pol itica de" at bounding box center [249, 446] width 207 height 10
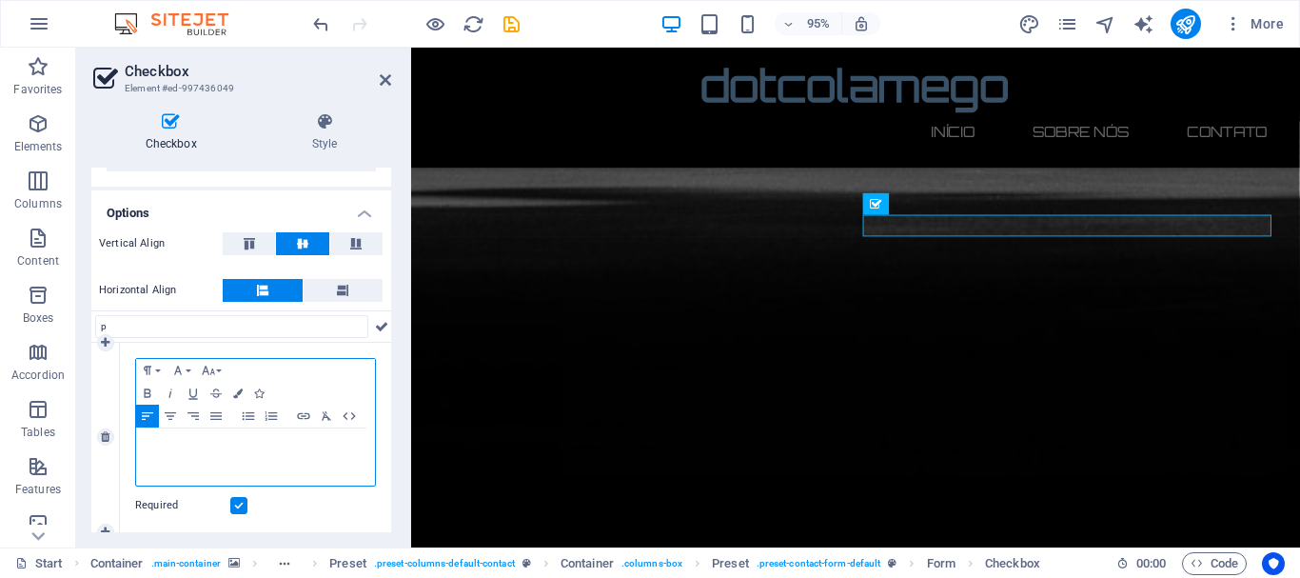
click at [246, 444] on span "Li e entendi a vossa pol itica de" at bounding box center [249, 446] width 207 height 10
click at [275, 448] on span "Li e entendi a vossa pol itica de" at bounding box center [249, 446] width 207 height 10
click at [285, 446] on p "Li e entendi a vossa pol itica de" at bounding box center [256, 446] width 220 height 17
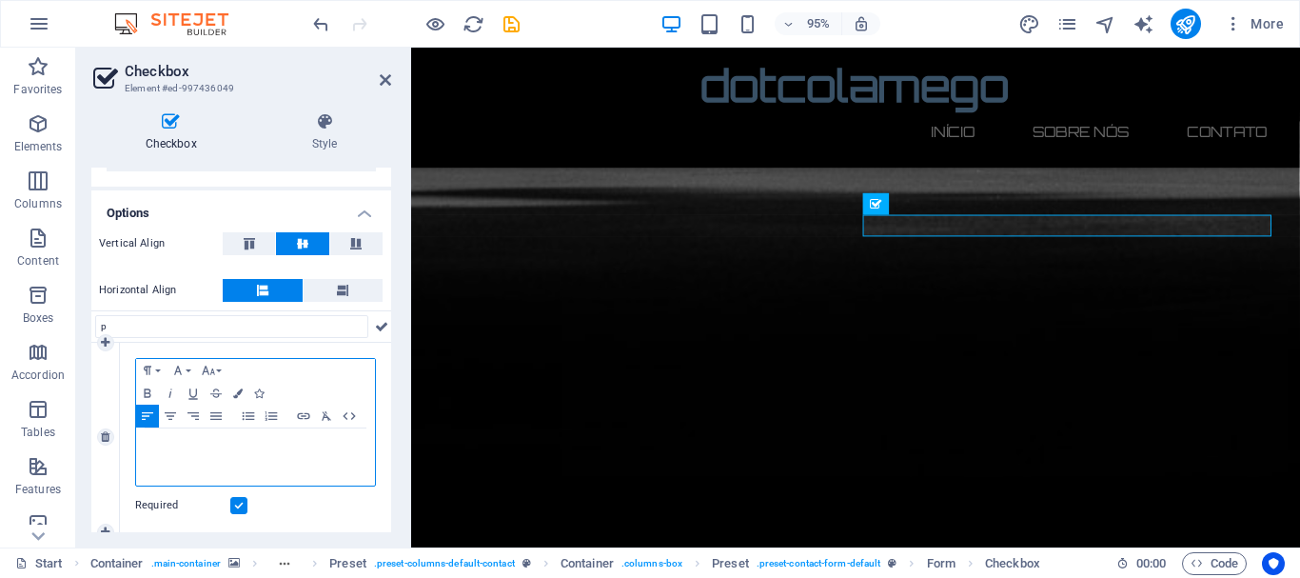
click at [285, 446] on p "Li e entendi a vossa pol itica de" at bounding box center [256, 446] width 220 height 17
click at [268, 451] on p "Li e entendi a vossa pol itica deprivacidade" at bounding box center [256, 455] width 220 height 34
click at [268, 451] on p "Li e entendi a vossa politica deprivacidade" at bounding box center [256, 455] width 220 height 34
click at [275, 454] on p "Li e entendi a vossa politica deprivacidade" at bounding box center [256, 455] width 220 height 34
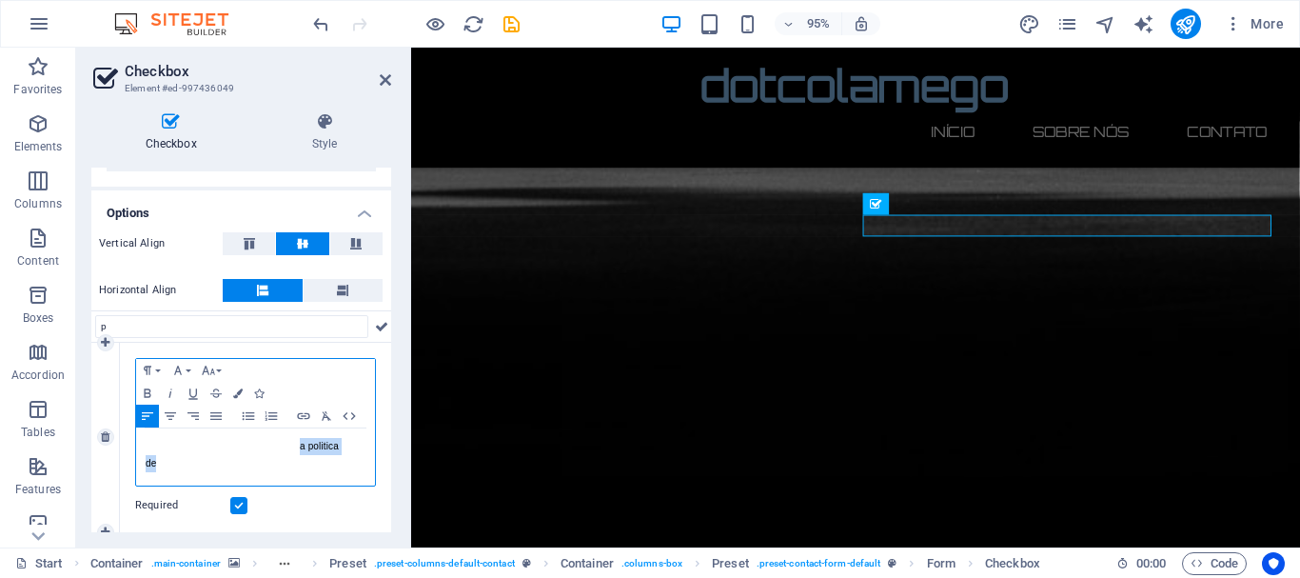
click at [275, 454] on p "Li e entendi a vossa politica deprivacidade" at bounding box center [256, 455] width 220 height 34
click at [281, 447] on span "Li e entendi a vossa politica deprivacidade" at bounding box center [242, 455] width 193 height 28
click at [278, 446] on span "Li e entendi a vossa politica deprivacidade" at bounding box center [242, 455] width 193 height 28
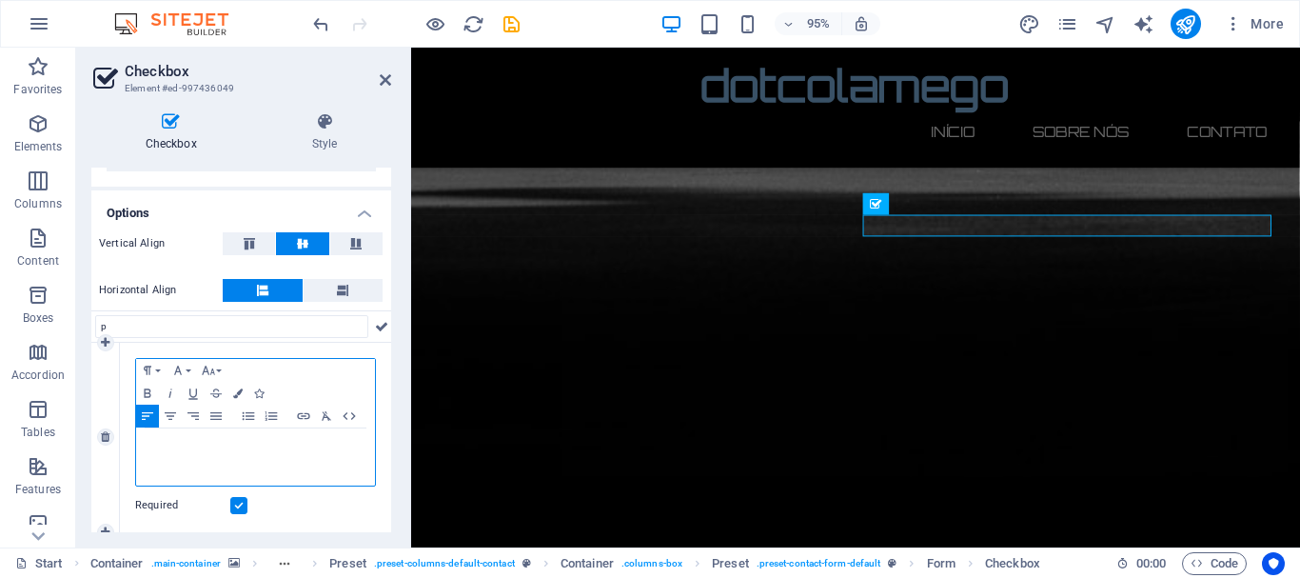
click at [327, 439] on p "Li e entendi a vossa politica de privacidade" at bounding box center [256, 455] width 220 height 34
click at [334, 446] on p "Li e entendi a vossa politica de privacidade" at bounding box center [256, 455] width 220 height 34
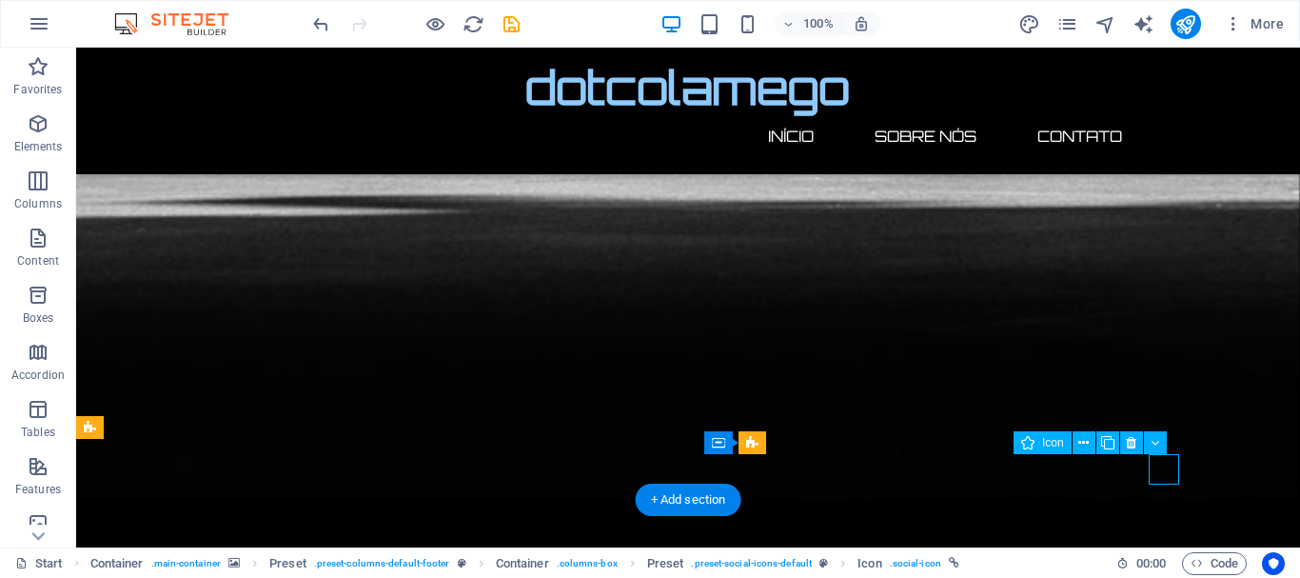
select select "xMidYMid"
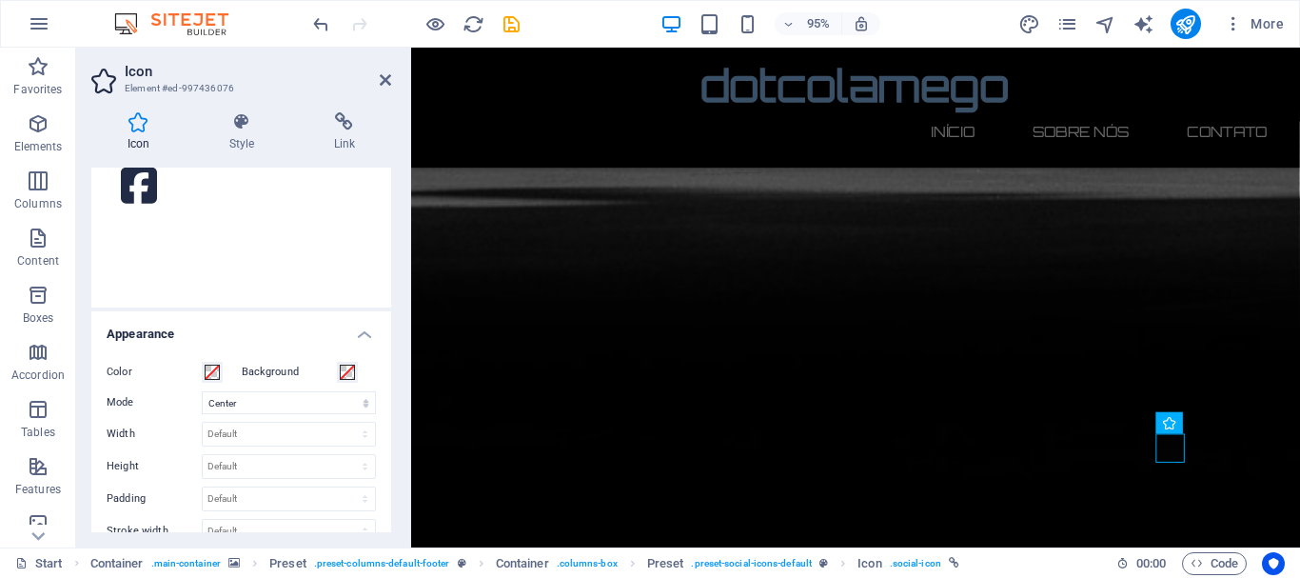
scroll to position [250, 0]
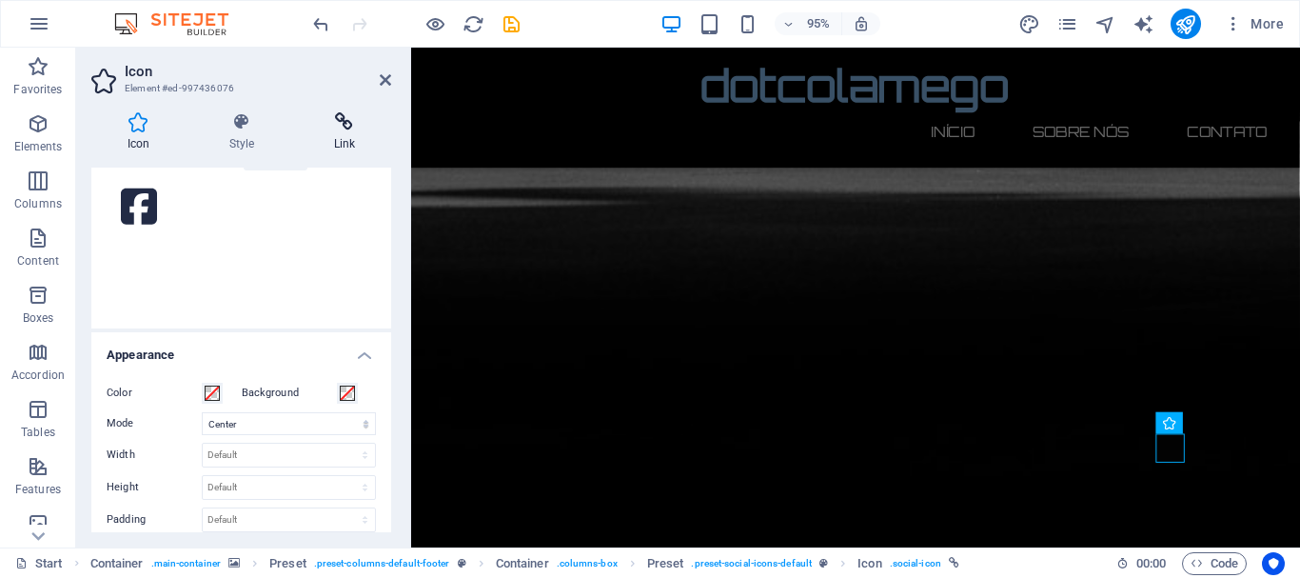
click at [347, 130] on icon at bounding box center [344, 121] width 93 height 19
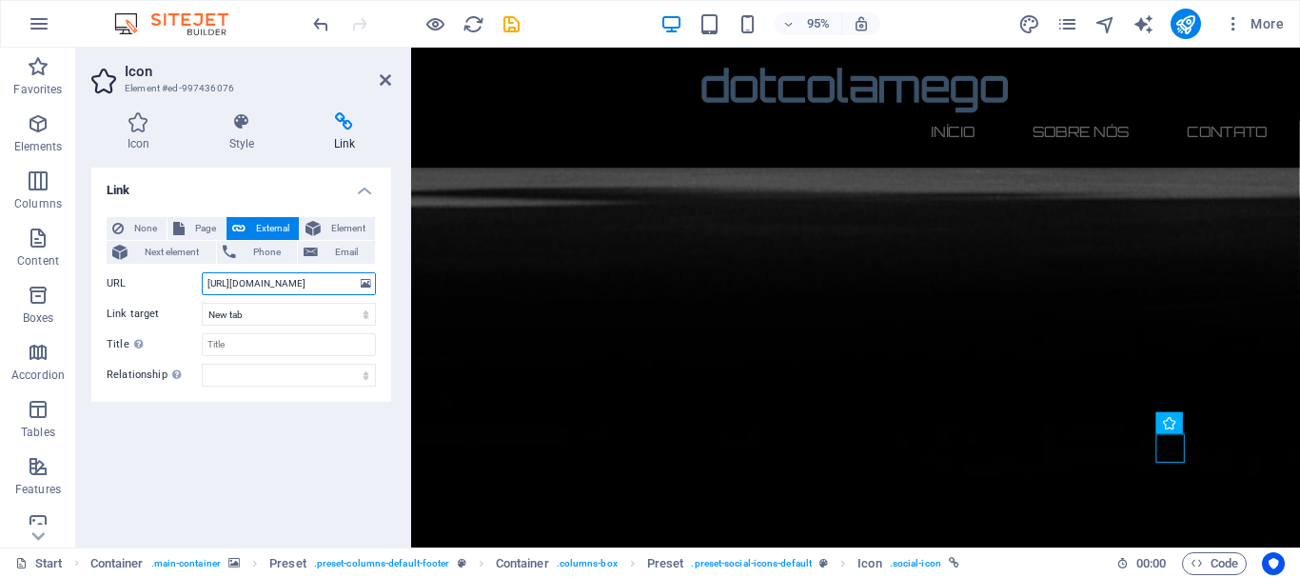
click at [337, 286] on input "https://www.facebook.com/" at bounding box center [289, 283] width 174 height 23
type input "h"
click at [267, 288] on input "URL" at bounding box center [289, 283] width 174 height 23
paste input "https://www.facebook.com/josetomasmalaquias/"
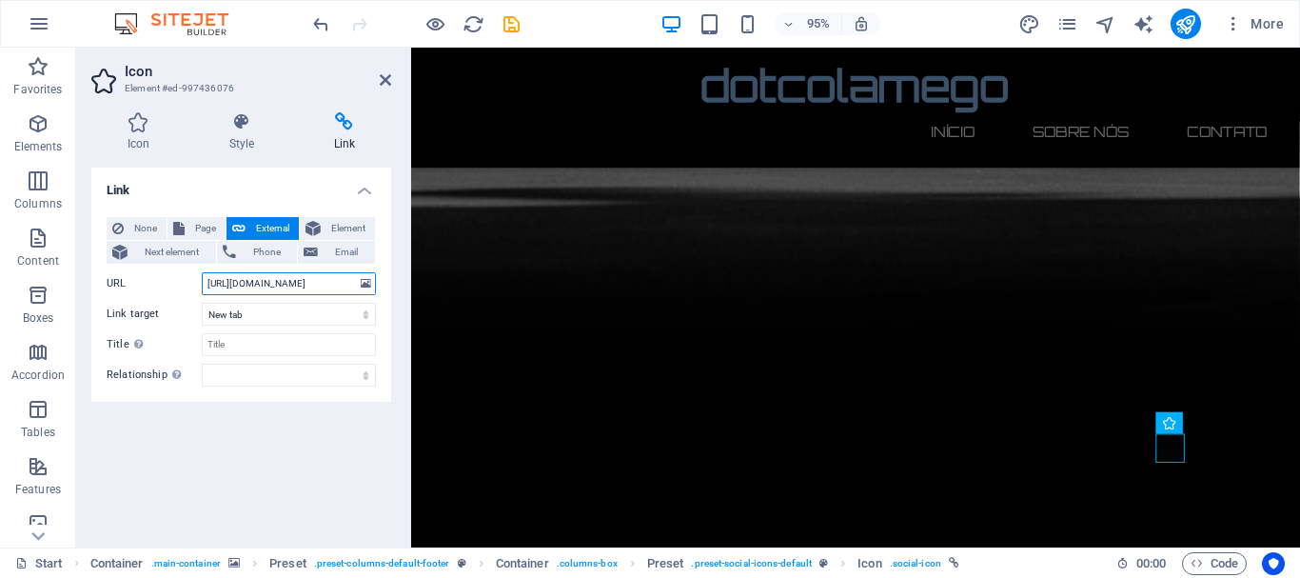
type input "https://www.facebook.com/josetomasmalaquias/"
click at [318, 436] on div "Link None Page External Element Next element Phone Email Page Start Legal Notic…" at bounding box center [241, 350] width 300 height 365
click at [510, 25] on icon "save" at bounding box center [512, 24] width 22 height 22
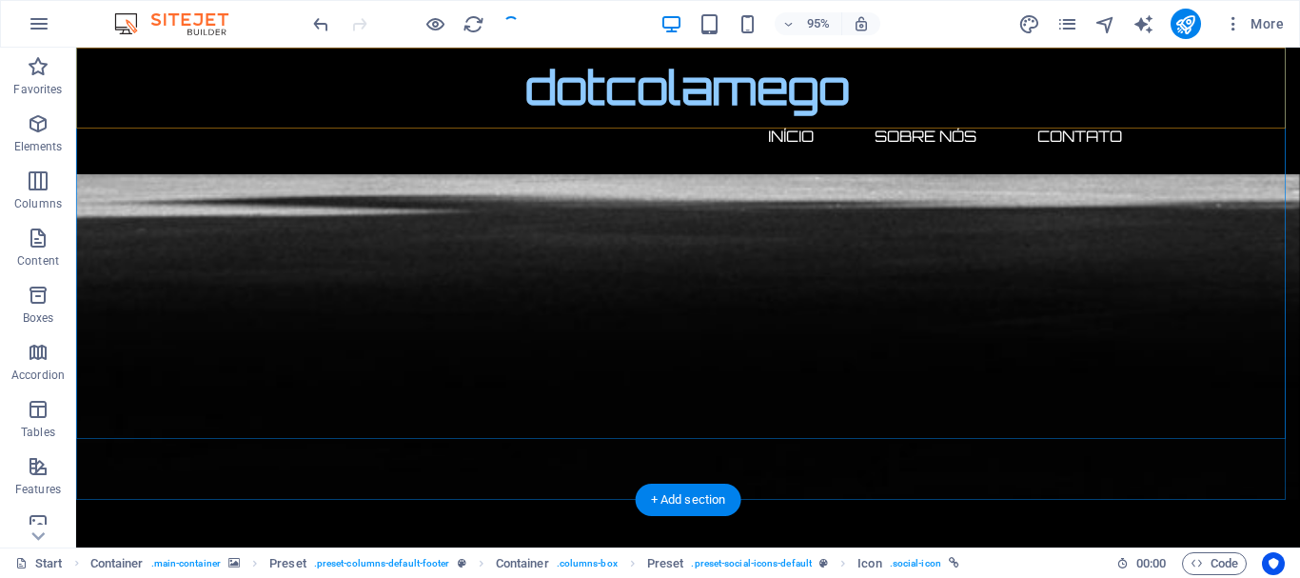
checkbox input "false"
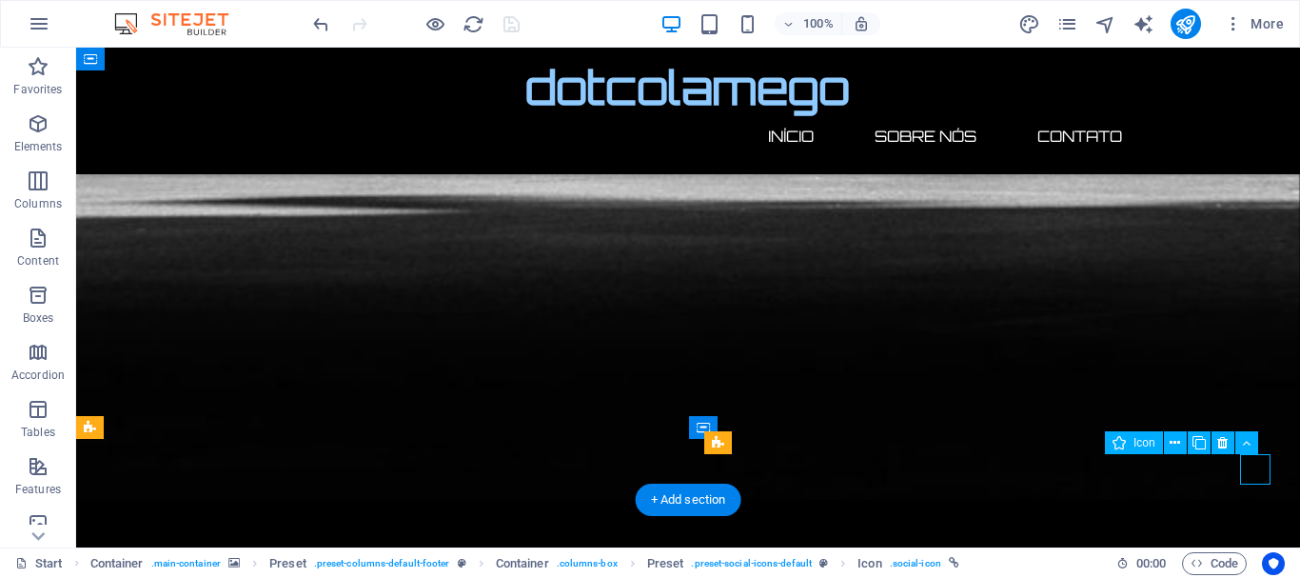
select select "xMidYMid"
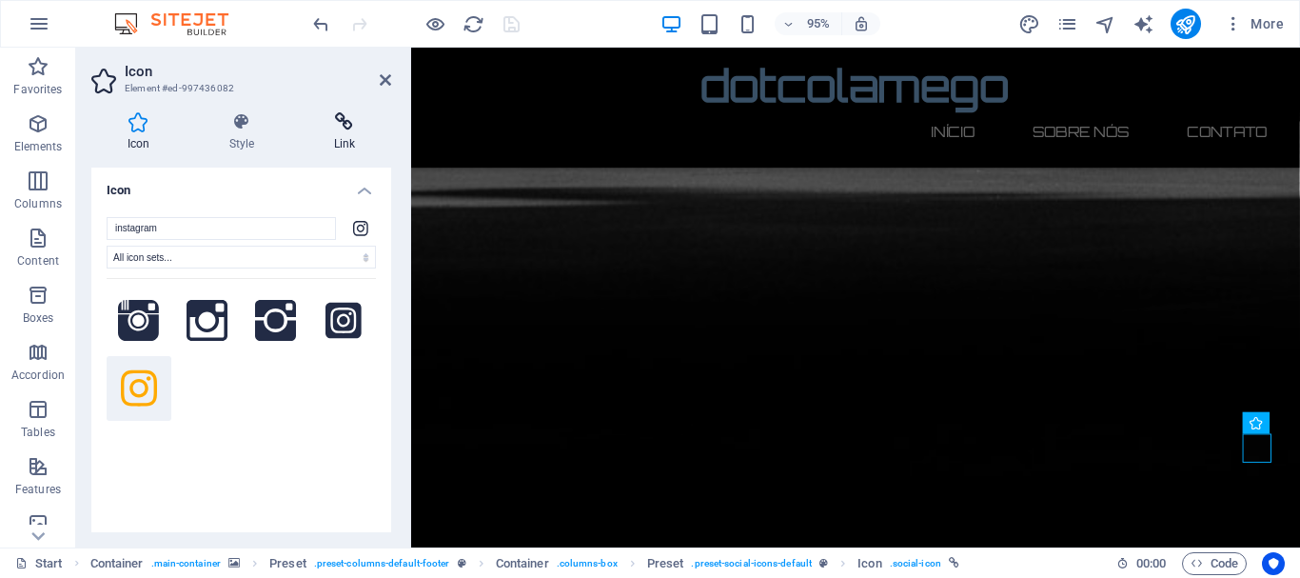
click at [347, 135] on h4 "Link" at bounding box center [344, 132] width 93 height 40
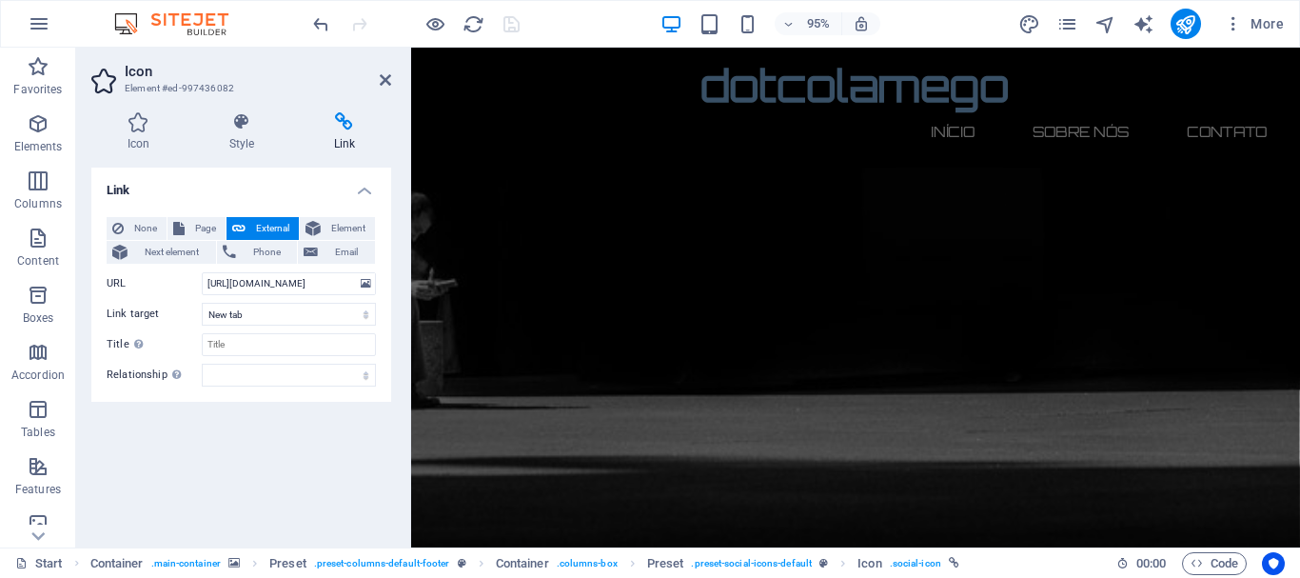
scroll to position [1237, 0]
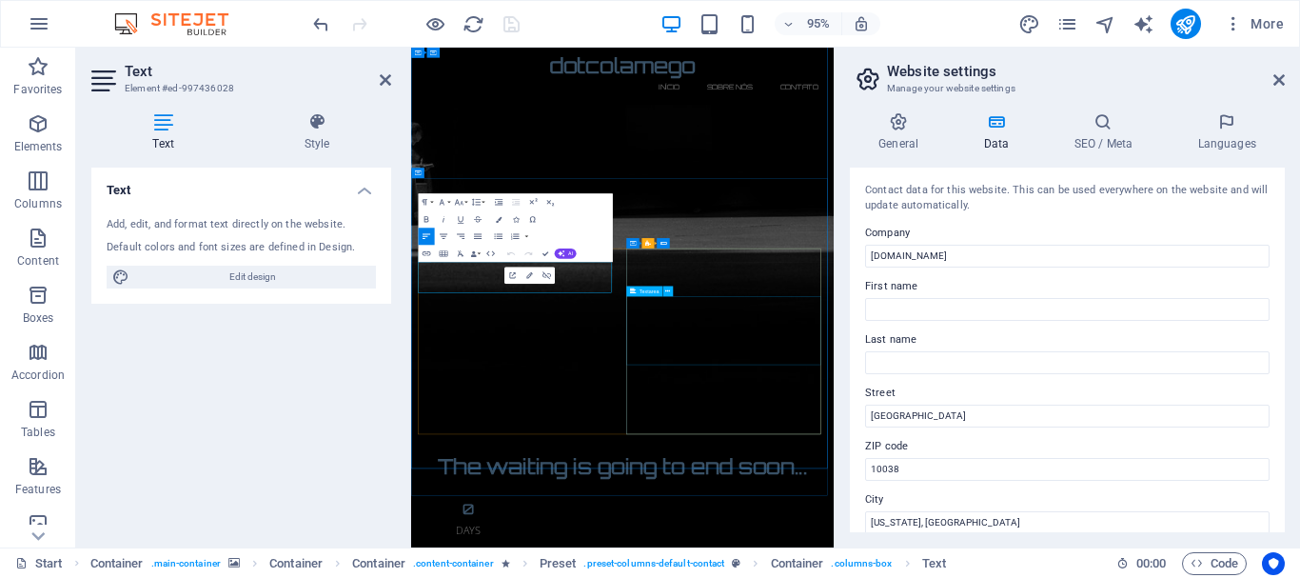
scroll to position [989, 0]
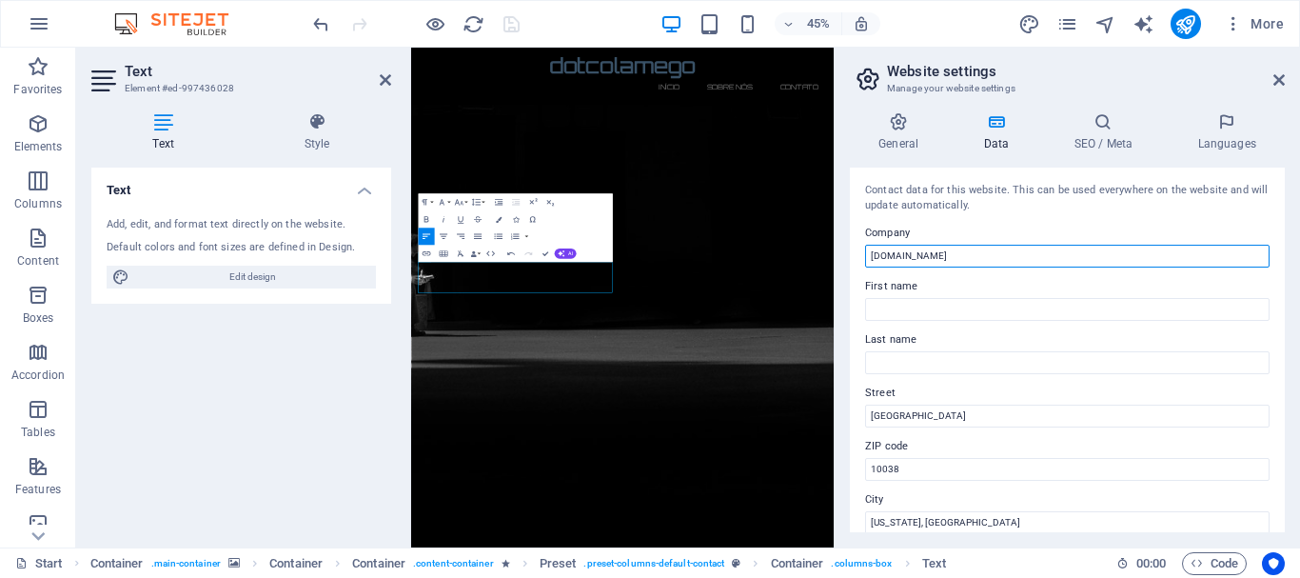
click at [969, 258] on input "[DOMAIN_NAME]" at bounding box center [1067, 256] width 405 height 23
type input "dotcomlamego"
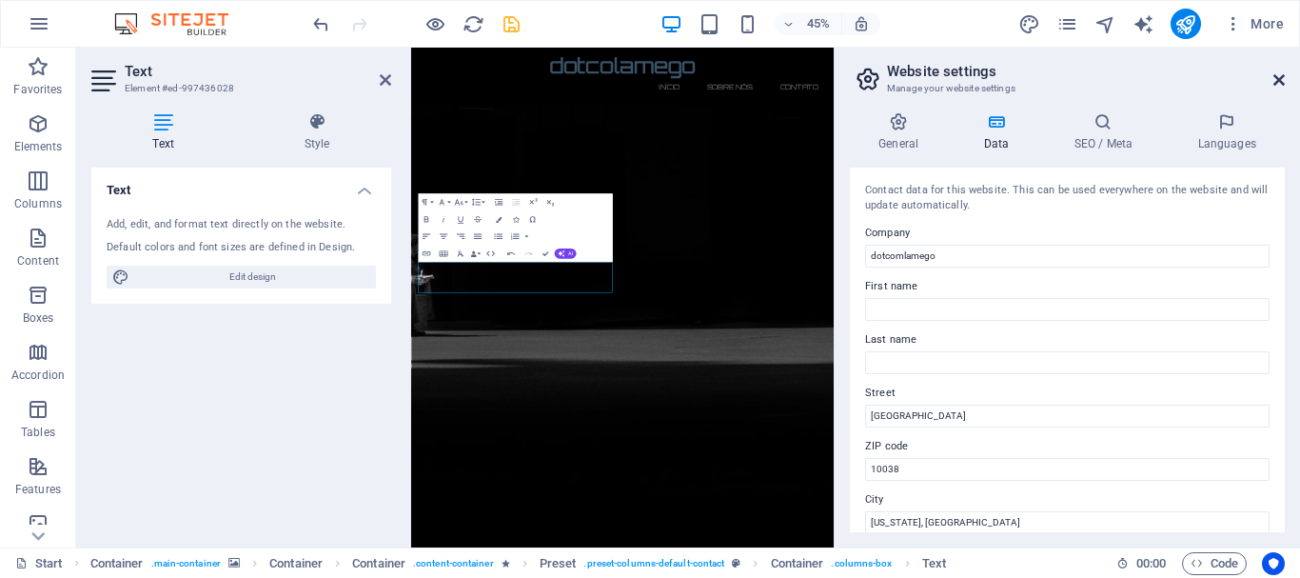
click at [1282, 82] on icon at bounding box center [1279, 79] width 11 height 15
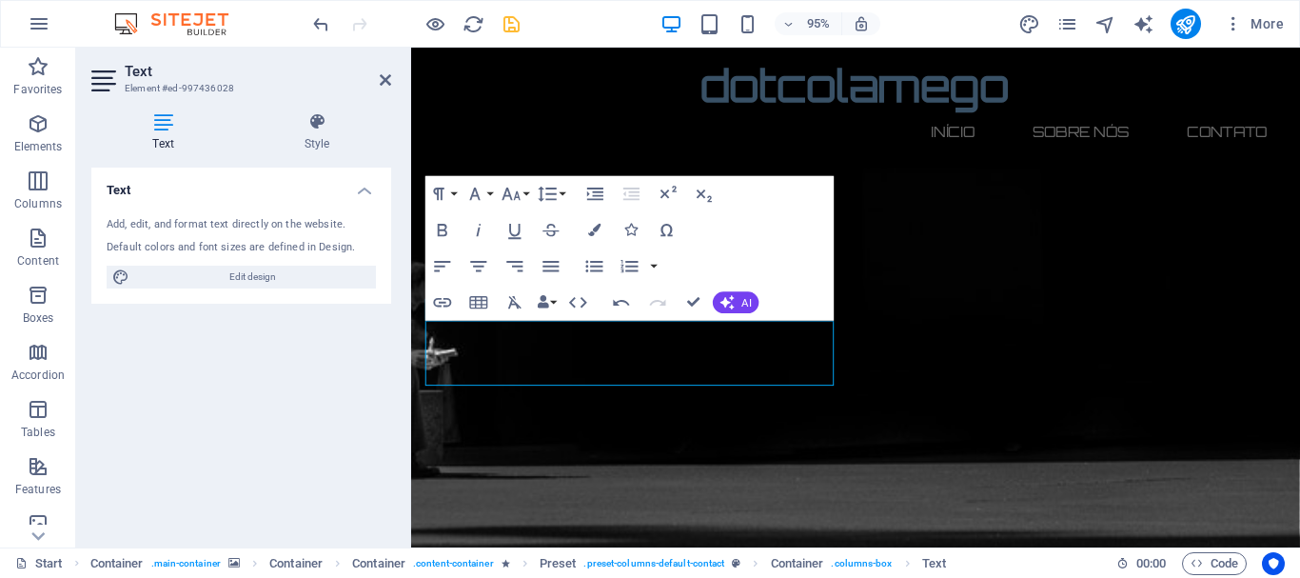
scroll to position [1208, 0]
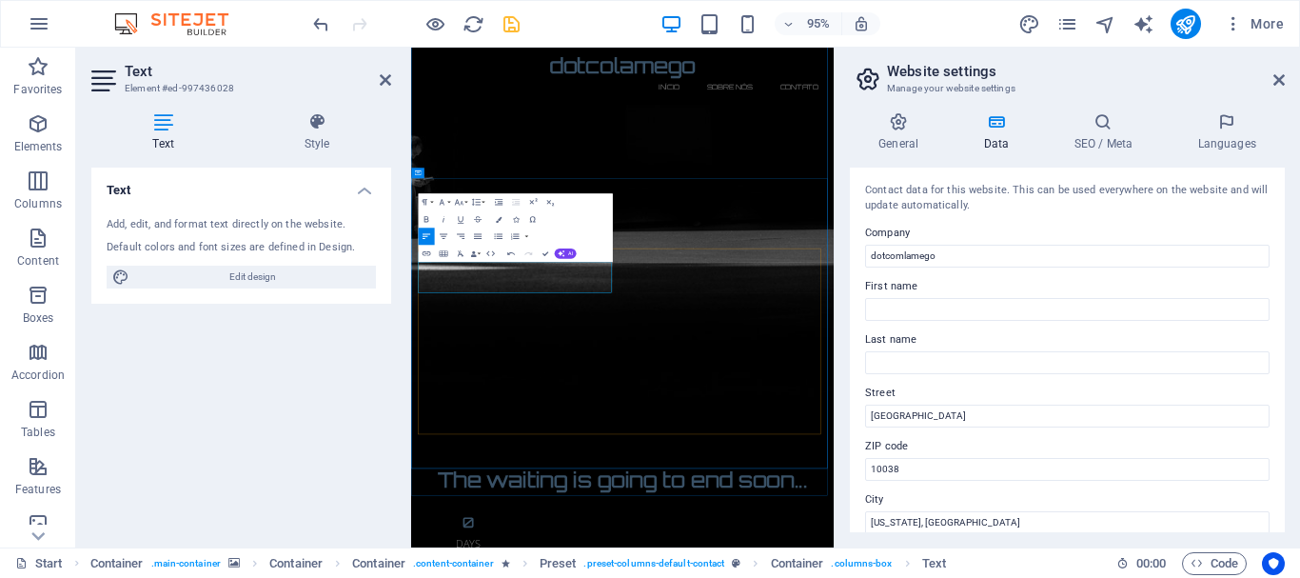
scroll to position [989, 0]
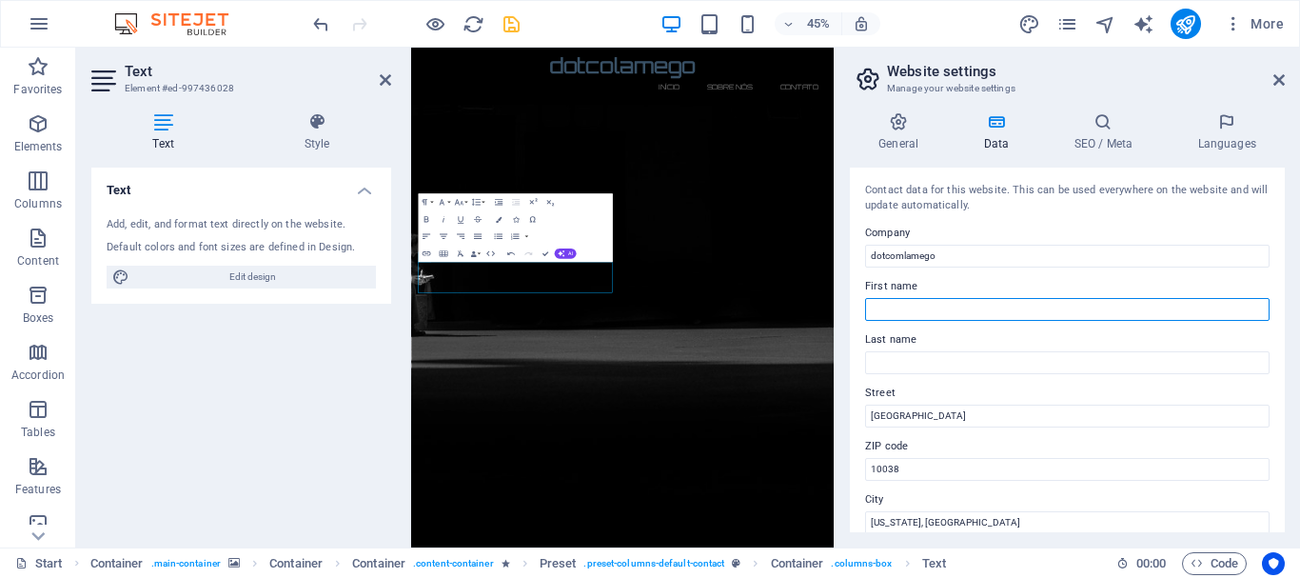
click at [908, 308] on input "First name" at bounding box center [1067, 309] width 405 height 23
type input "dotcom"
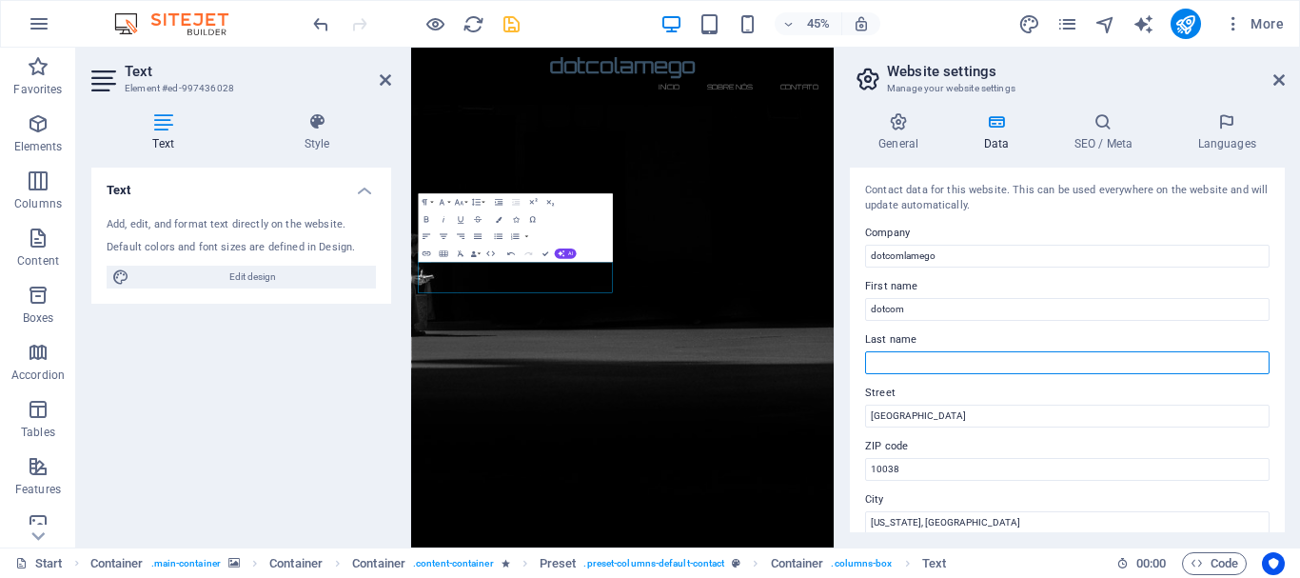
click at [905, 360] on input "Last name" at bounding box center [1067, 362] width 405 height 23
type input "l"
type input "Lamego"
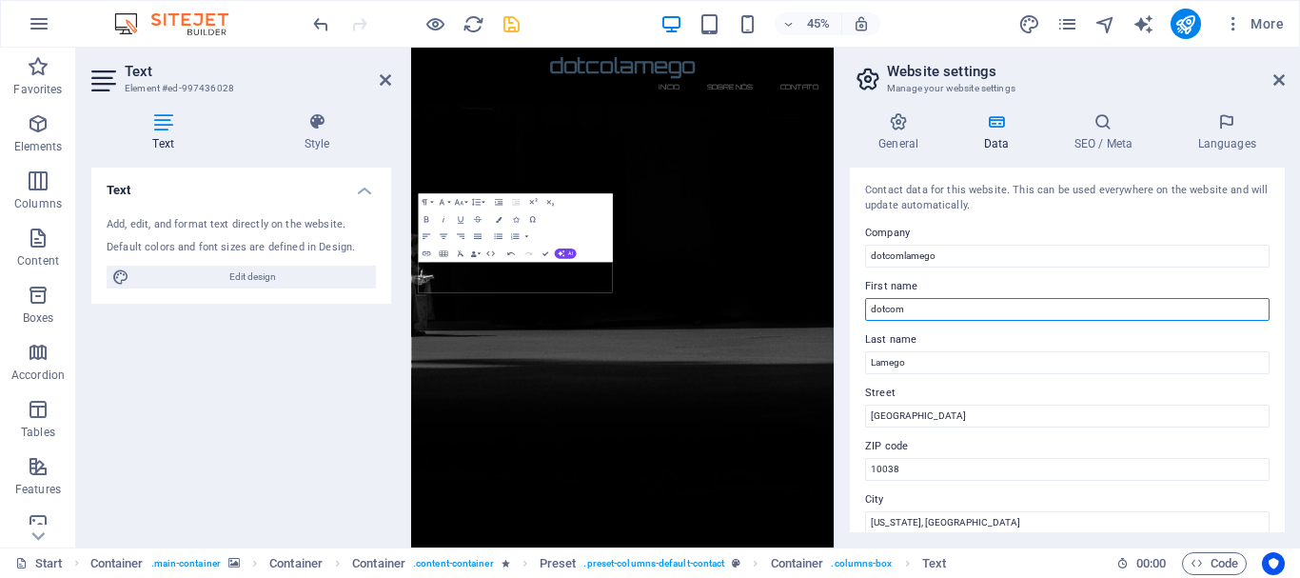
click at [915, 302] on input "dotcom" at bounding box center [1067, 309] width 405 height 23
type input "d"
type input "Dotcom"
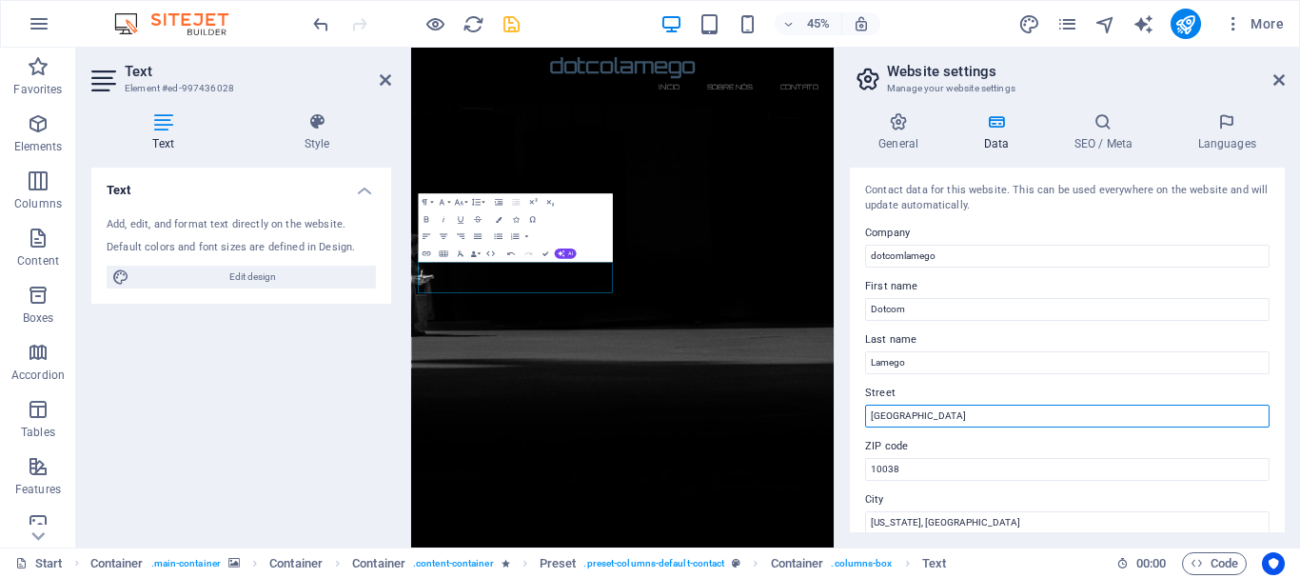
click at [949, 416] on input "Brooklyn Bridge" at bounding box center [1067, 416] width 405 height 23
type input "B"
type input "AvºMajor [PERSON_NAME], 2"
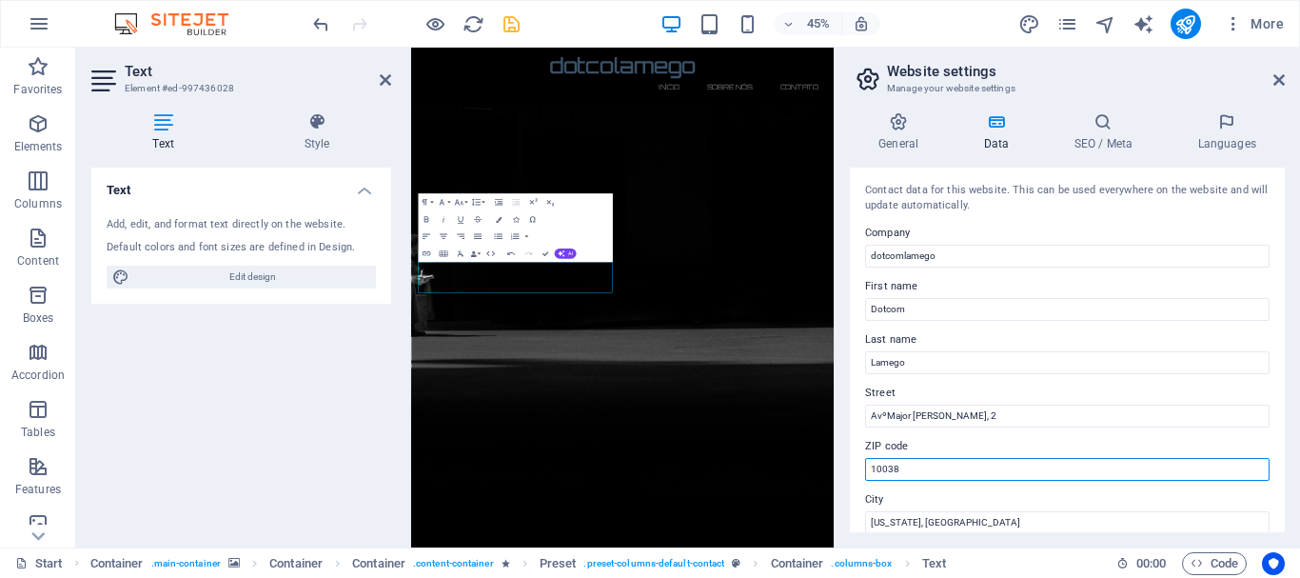
click at [1015, 469] on input "10038" at bounding box center [1067, 469] width 405 height 23
type input "1"
type input "5100"
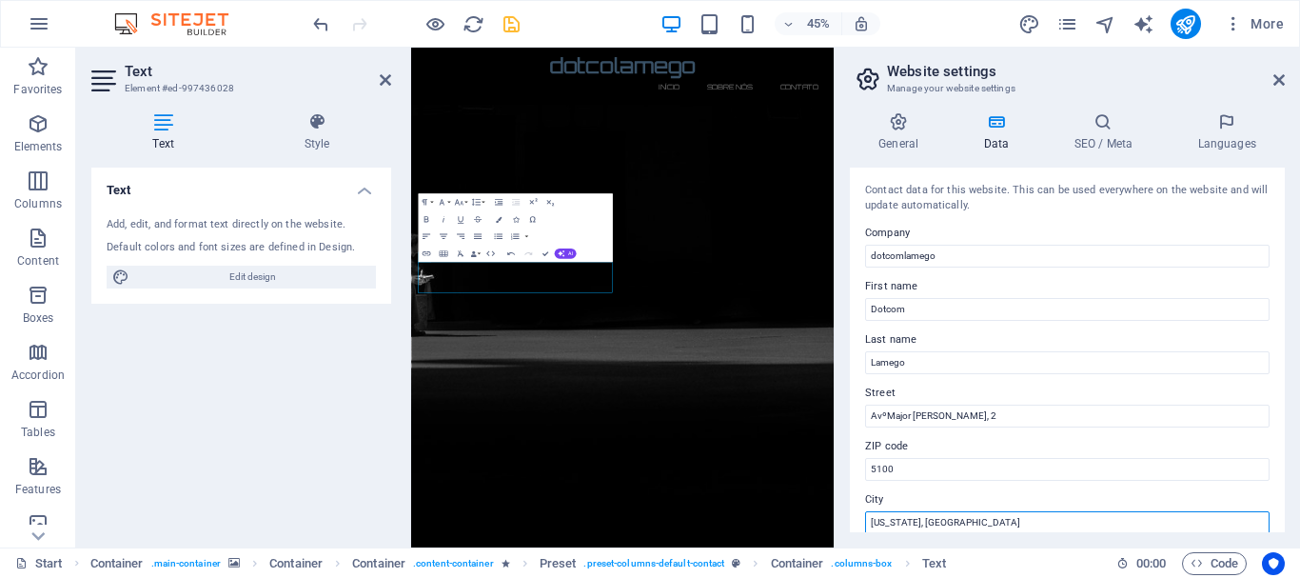
click at [946, 514] on input "New York, NY" at bounding box center [1067, 522] width 405 height 23
type input "N"
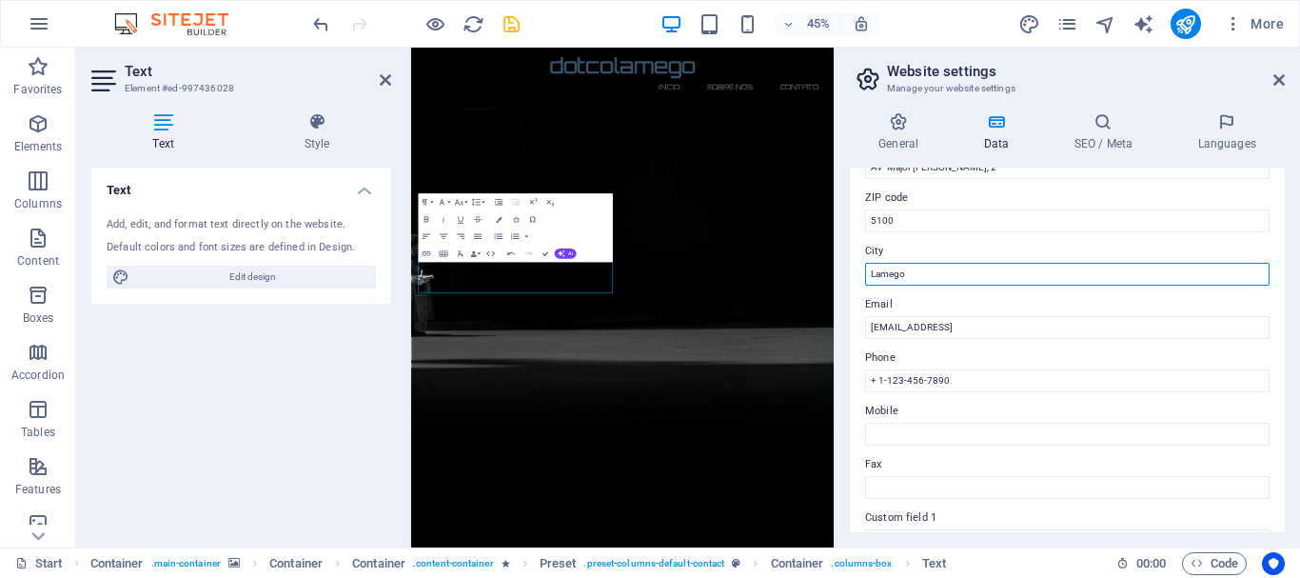
scroll to position [251, 0]
type input "Lamego"
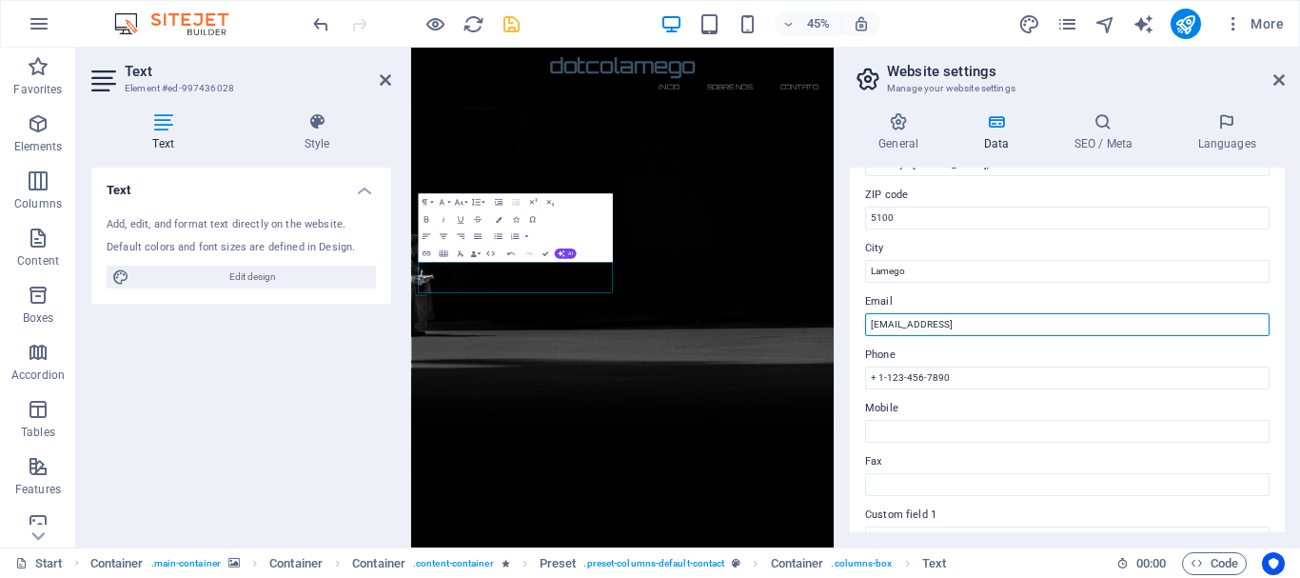
click at [1091, 329] on input "18071d11408a552fcfc0b70af8833c@cpanel.local" at bounding box center [1067, 324] width 405 height 23
type input "1"
type input "g"
type input "[EMAIL_ADDRESS][DOMAIN_NAME]"
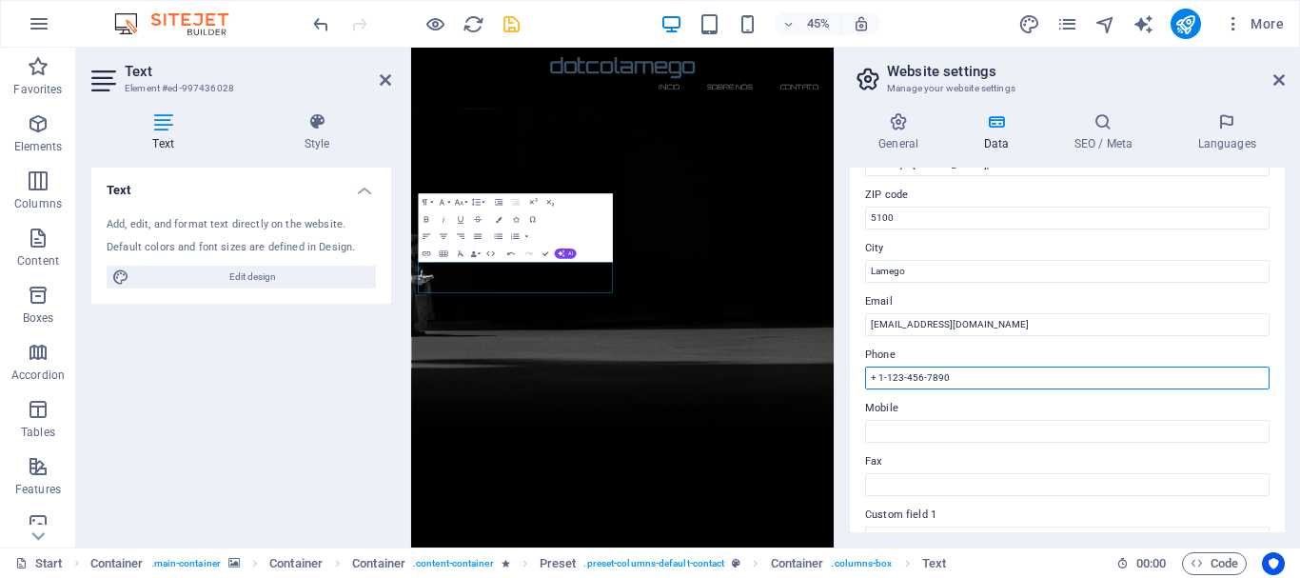
click at [973, 381] on input "+ 1-123-456-7890" at bounding box center [1067, 378] width 405 height 23
type input "+ 351 962997756"
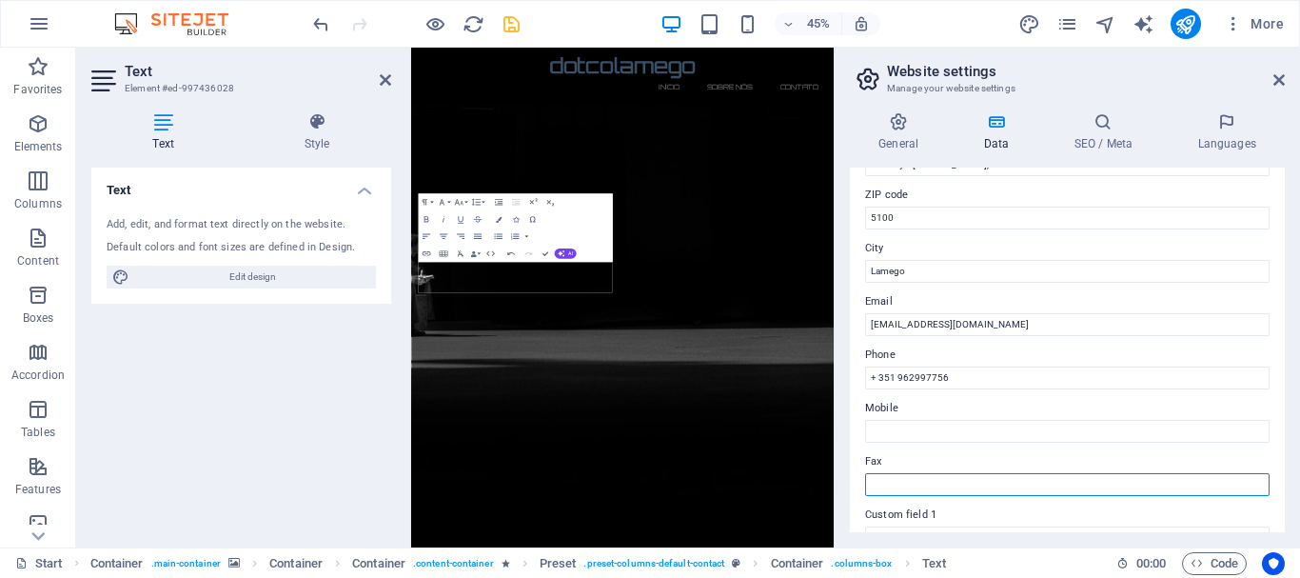
click at [905, 479] on input "Fax" at bounding box center [1067, 484] width 405 height 23
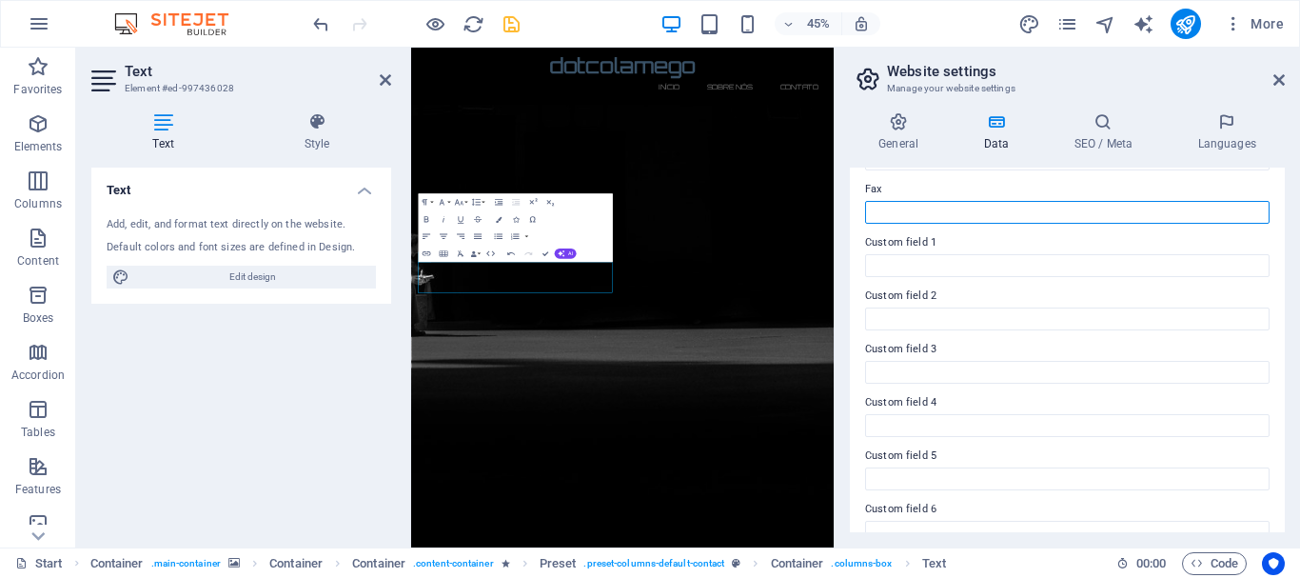
scroll to position [550, 0]
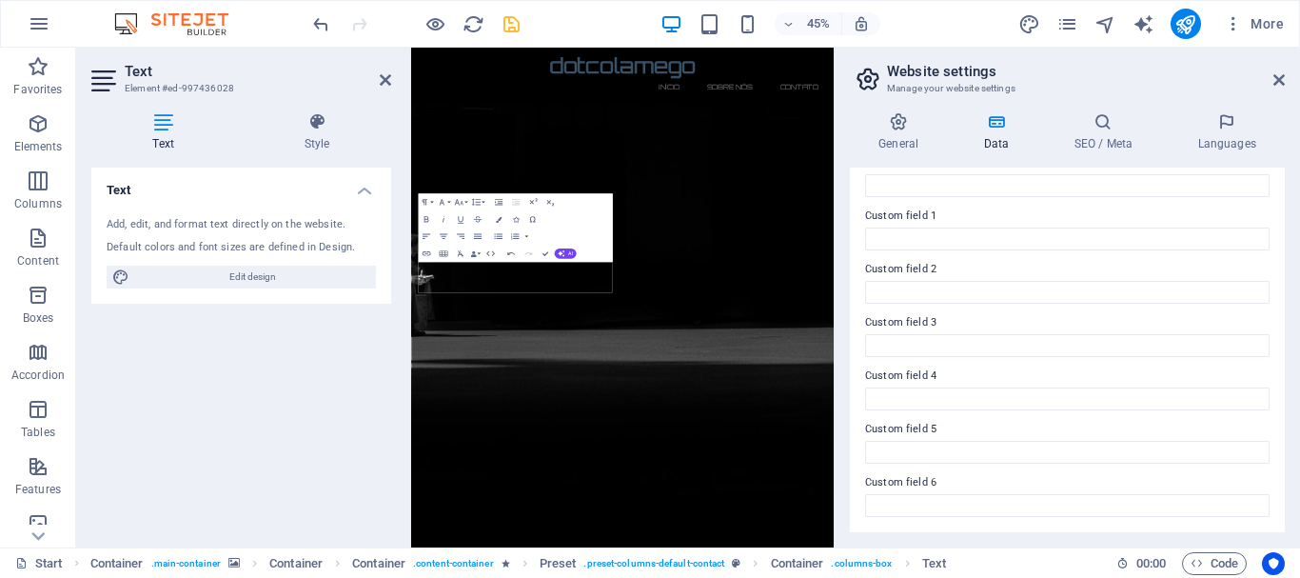
click at [1145, 71] on h2 "Website settings" at bounding box center [1086, 71] width 398 height 17
click at [1235, 132] on h4 "Languages" at bounding box center [1227, 132] width 116 height 40
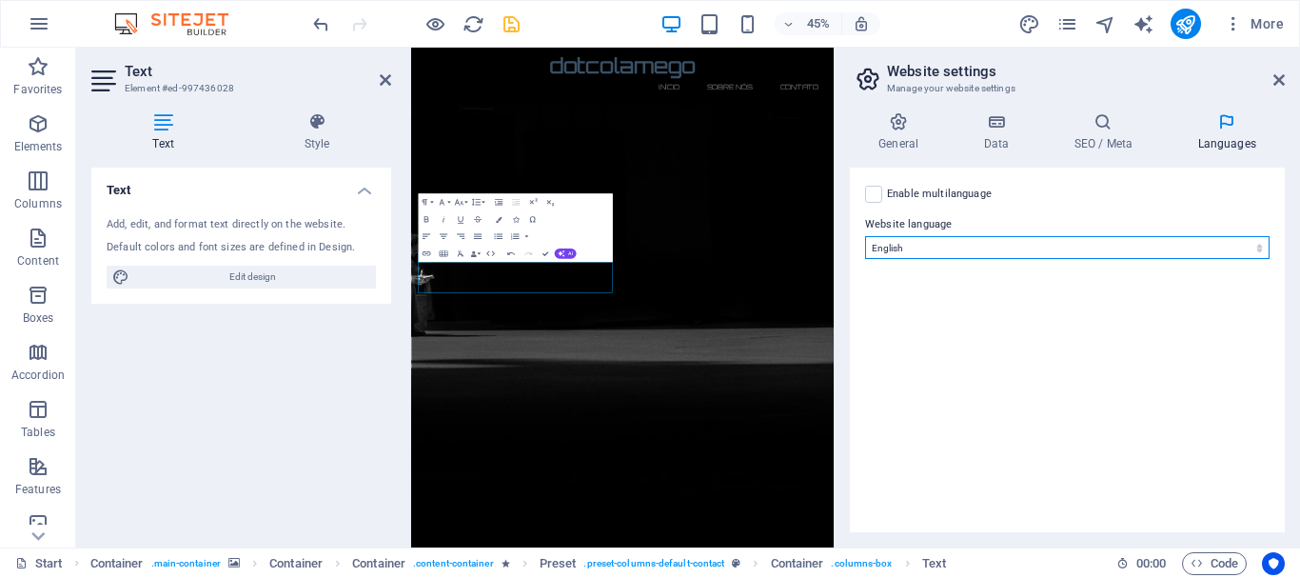
click at [942, 245] on select "Abkhazian Afar Afrikaans Akan Albanian Amharic Arabic Aragonese Armenian Assame…" at bounding box center [1067, 247] width 405 height 23
select select "128"
click at [865, 236] on select "Abkhazian Afar Afrikaans Akan Albanian Amharic Arabic Aragonese Armenian Assame…" at bounding box center [1067, 247] width 405 height 23
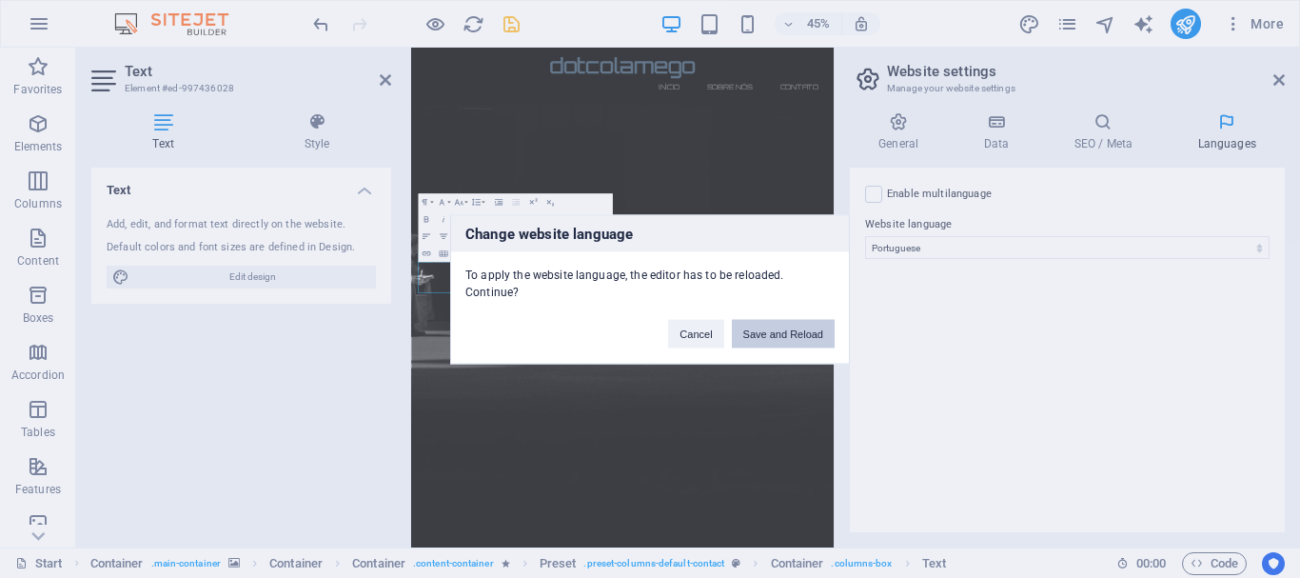
click at [782, 343] on button "Save and Reload" at bounding box center [783, 333] width 103 height 29
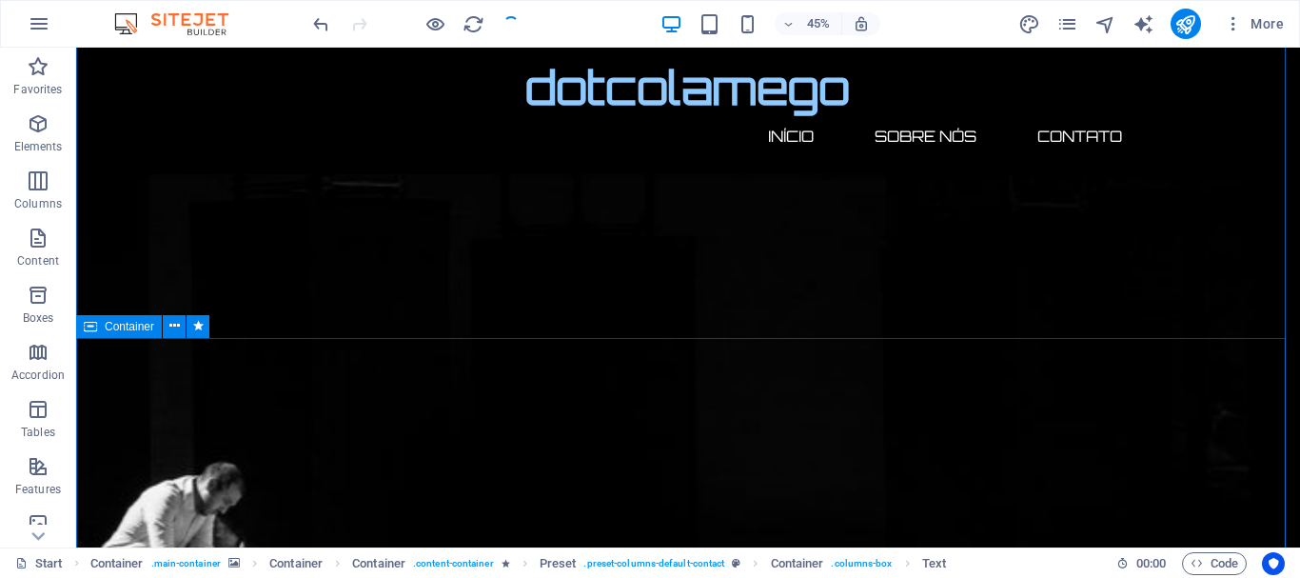
checkbox input "false"
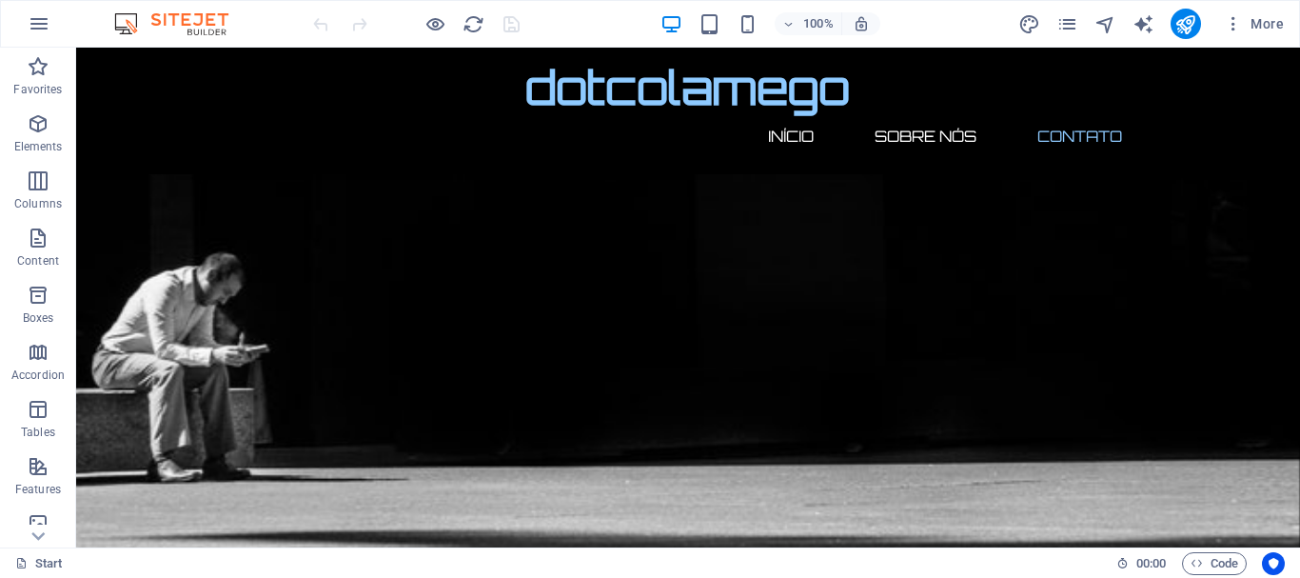
scroll to position [1207, 0]
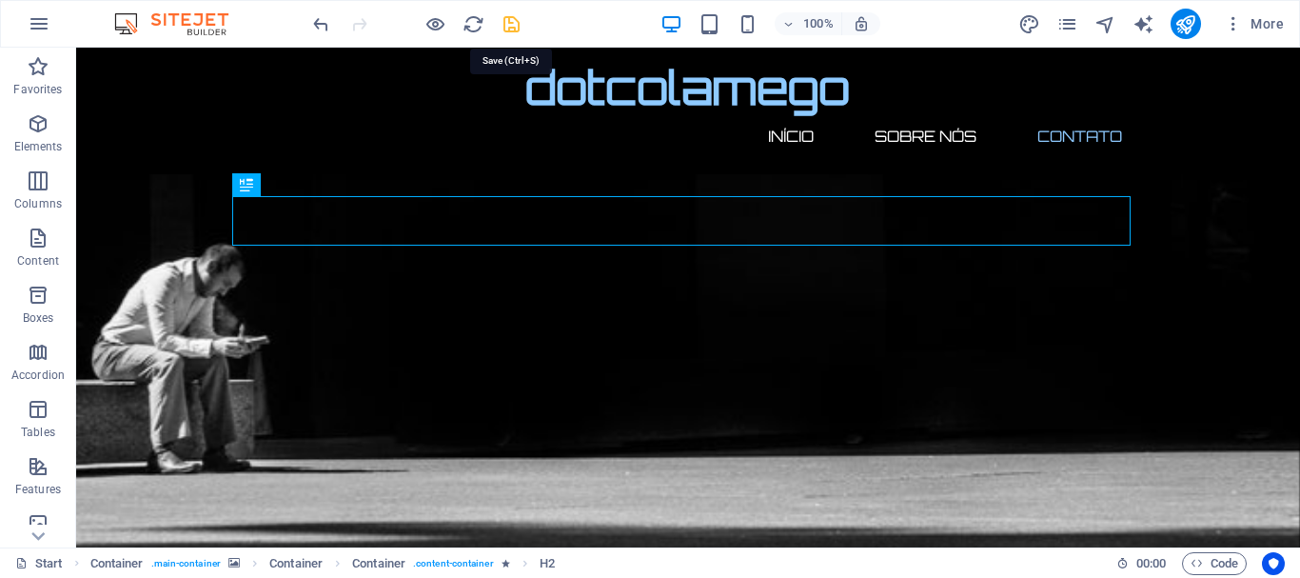
click at [508, 26] on icon "save" at bounding box center [512, 24] width 22 height 22
checkbox input "false"
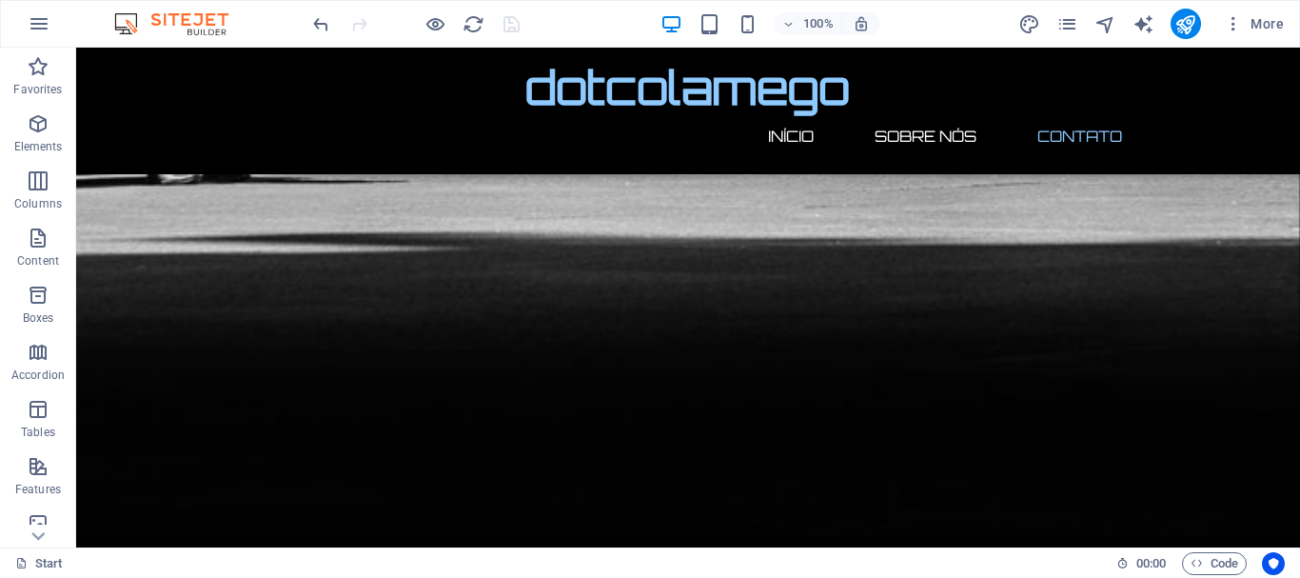
scroll to position [1577, 0]
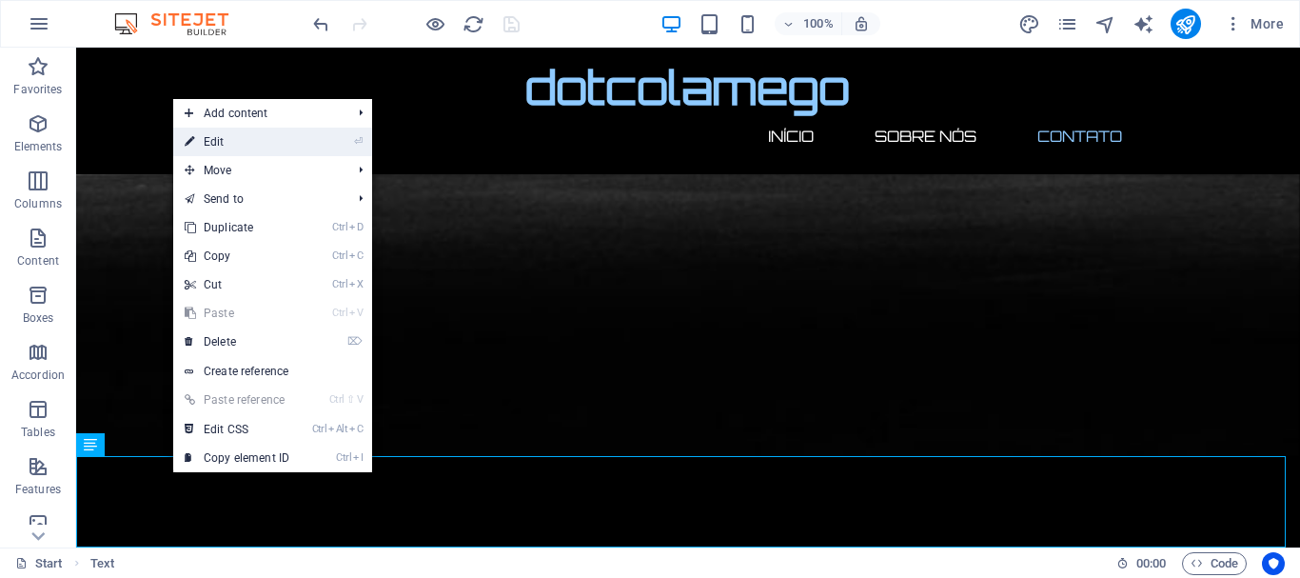
click at [261, 140] on link "⏎ Edit" at bounding box center [237, 142] width 128 height 29
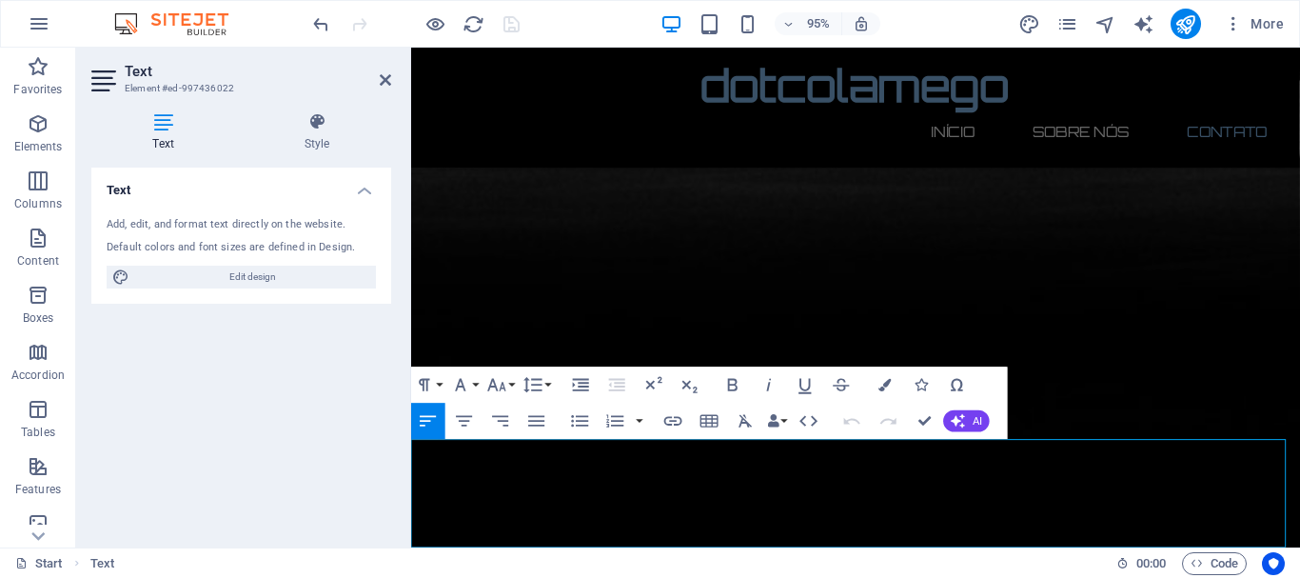
scroll to position [1574, 0]
click at [386, 73] on icon at bounding box center [385, 79] width 11 height 15
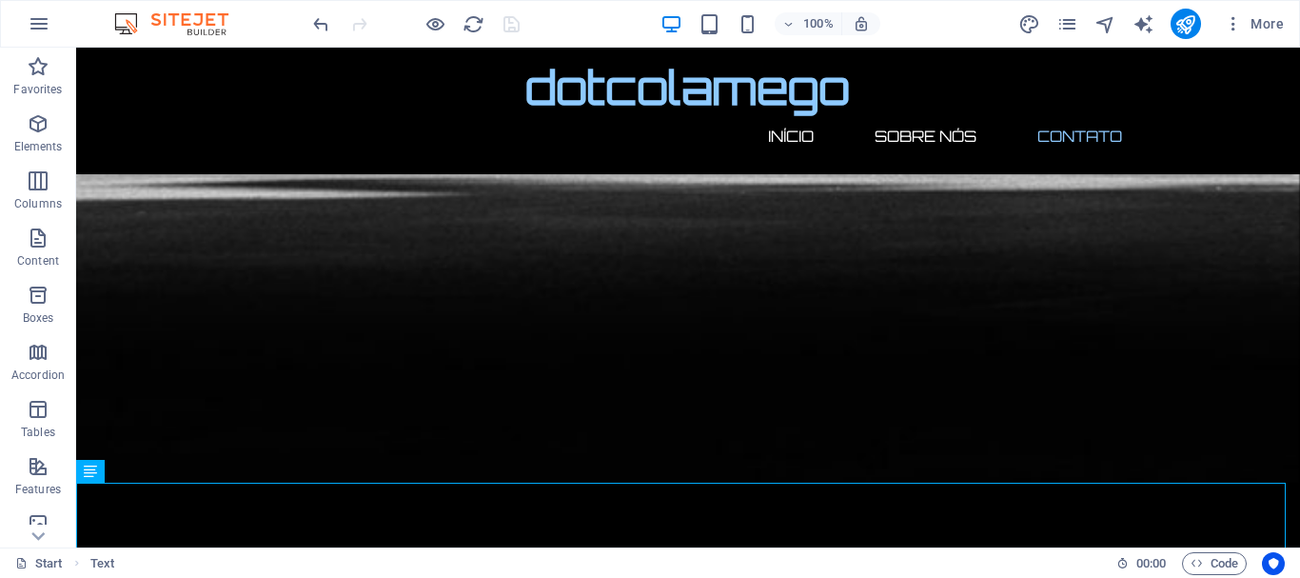
scroll to position [1577, 0]
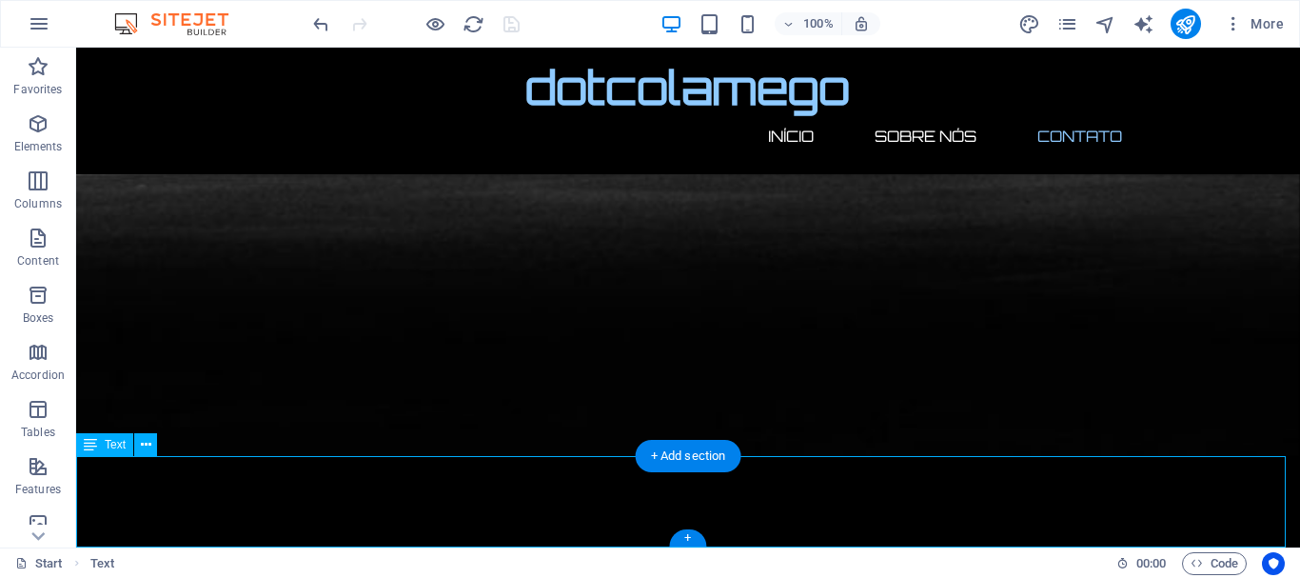
drag, startPoint x: 82, startPoint y: 467, endPoint x: 169, endPoint y: 480, distance: 88.5
drag, startPoint x: 104, startPoint y: 459, endPoint x: 107, endPoint y: 470, distance: 11.8
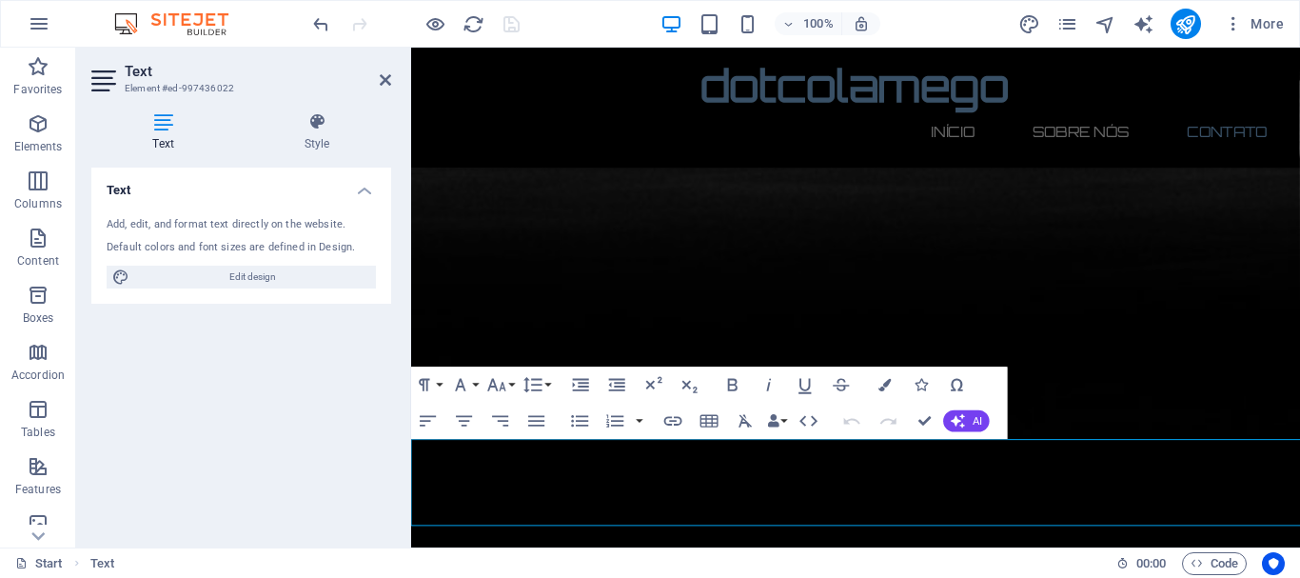
scroll to position [1574, 0]
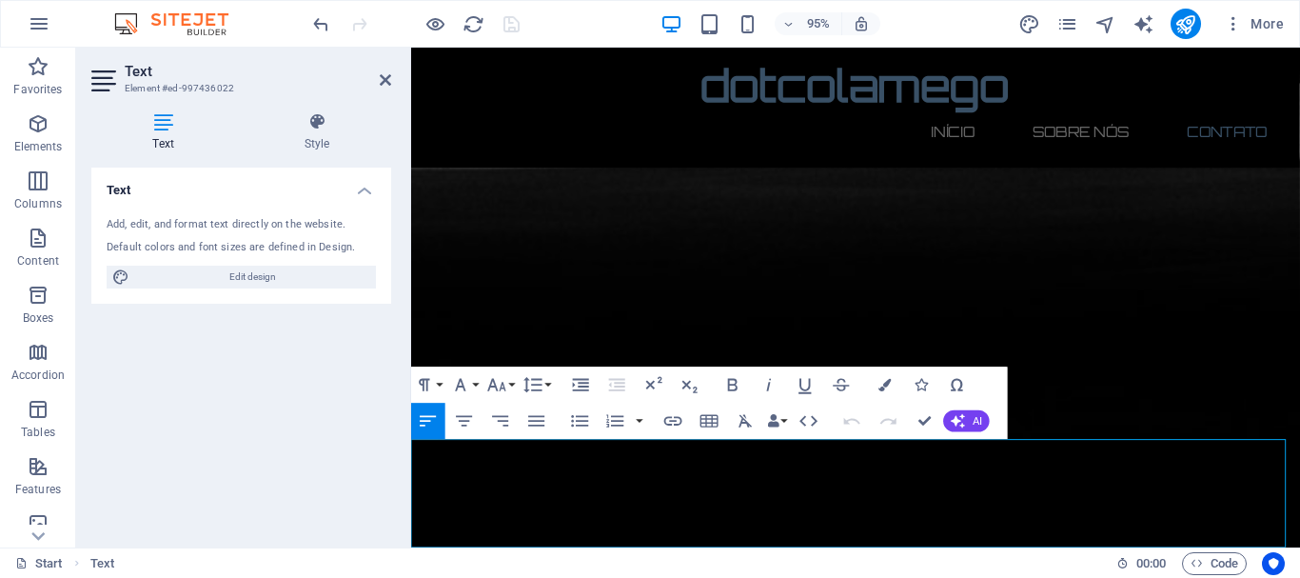
drag, startPoint x: 417, startPoint y: 475, endPoint x: 1331, endPoint y: 607, distance: 923.5
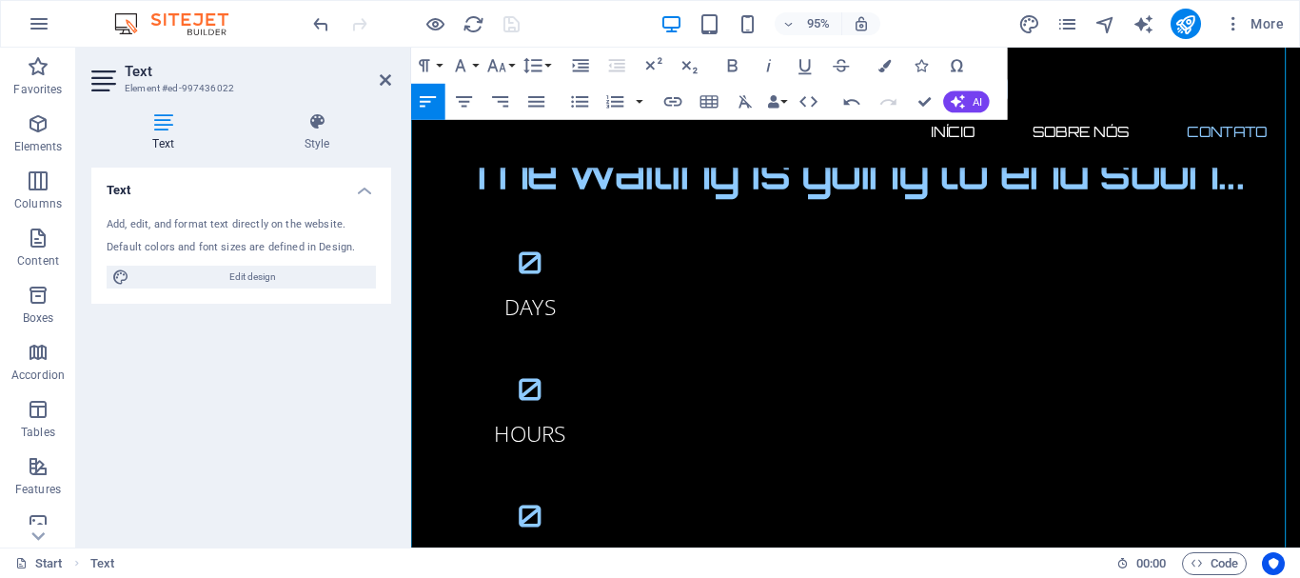
scroll to position [2108, 0]
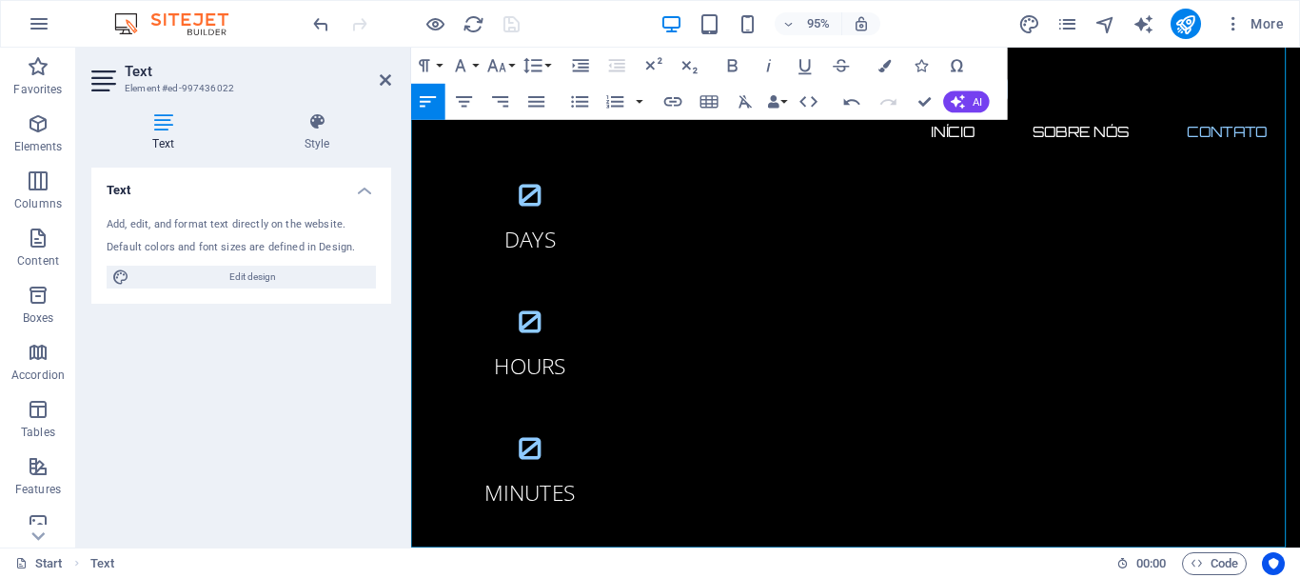
drag, startPoint x: 1341, startPoint y: 434, endPoint x: 1710, endPoint y: 595, distance: 402.0
click at [1299, 547] on div "Start Text 00 : 00 Code" at bounding box center [650, 562] width 1300 height 30
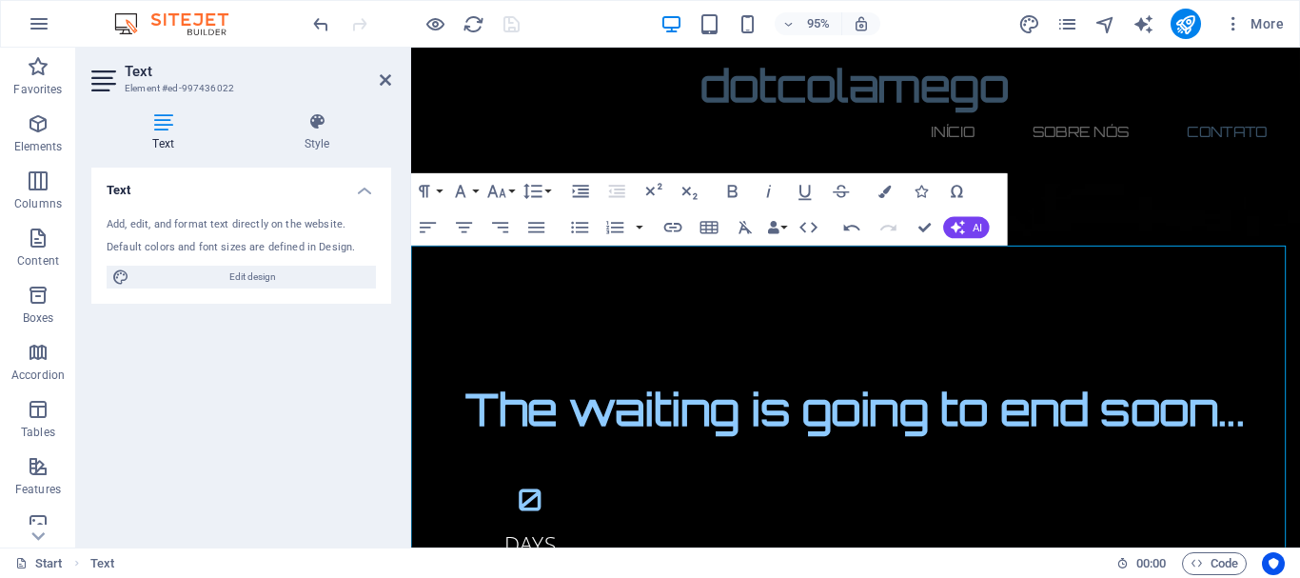
scroll to position [1777, 0]
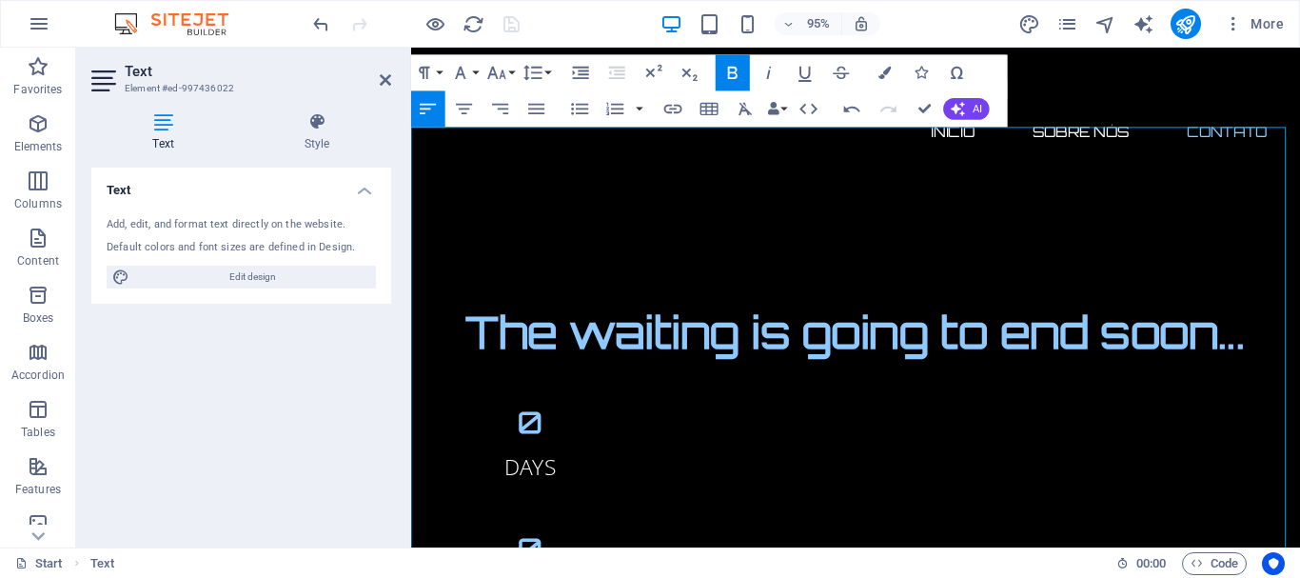
scroll to position [1903, 0]
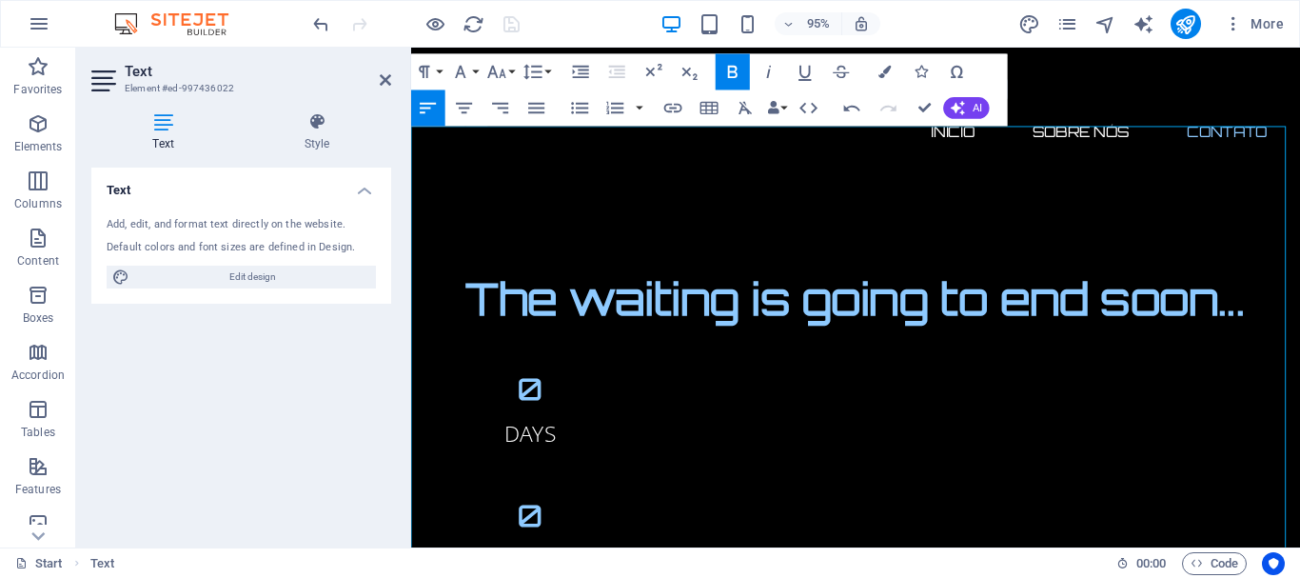
drag, startPoint x: 913, startPoint y: 438, endPoint x: 927, endPoint y: 441, distance: 14.6
click at [740, 76] on icon "button" at bounding box center [734, 73] width 22 height 22
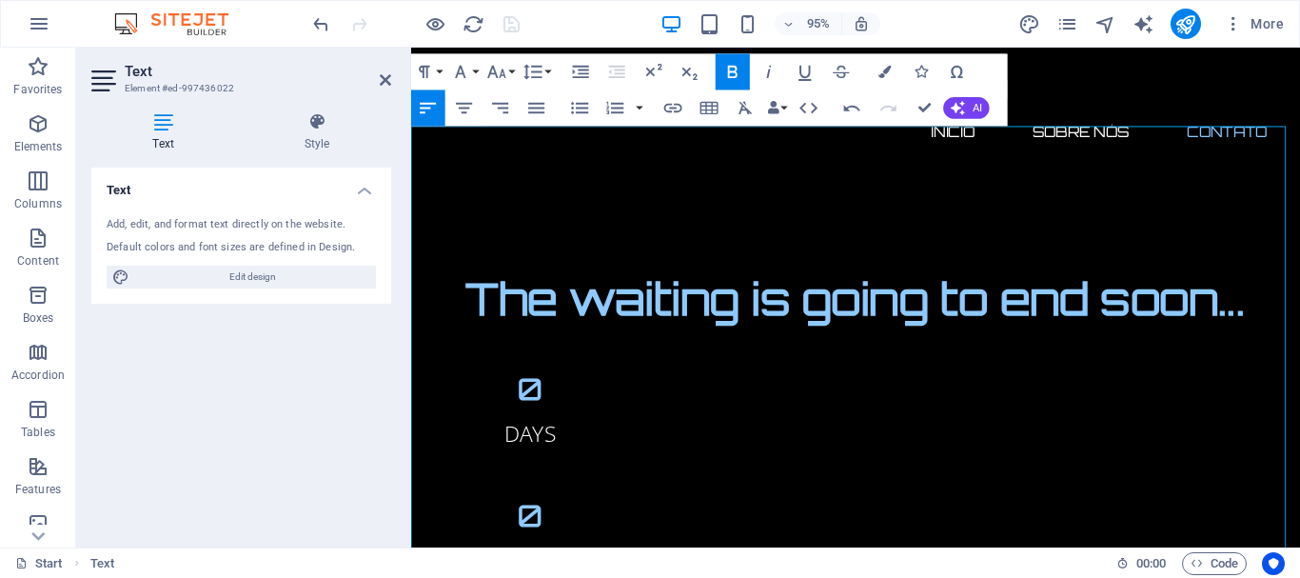
click at [733, 62] on icon "button" at bounding box center [734, 73] width 22 height 22
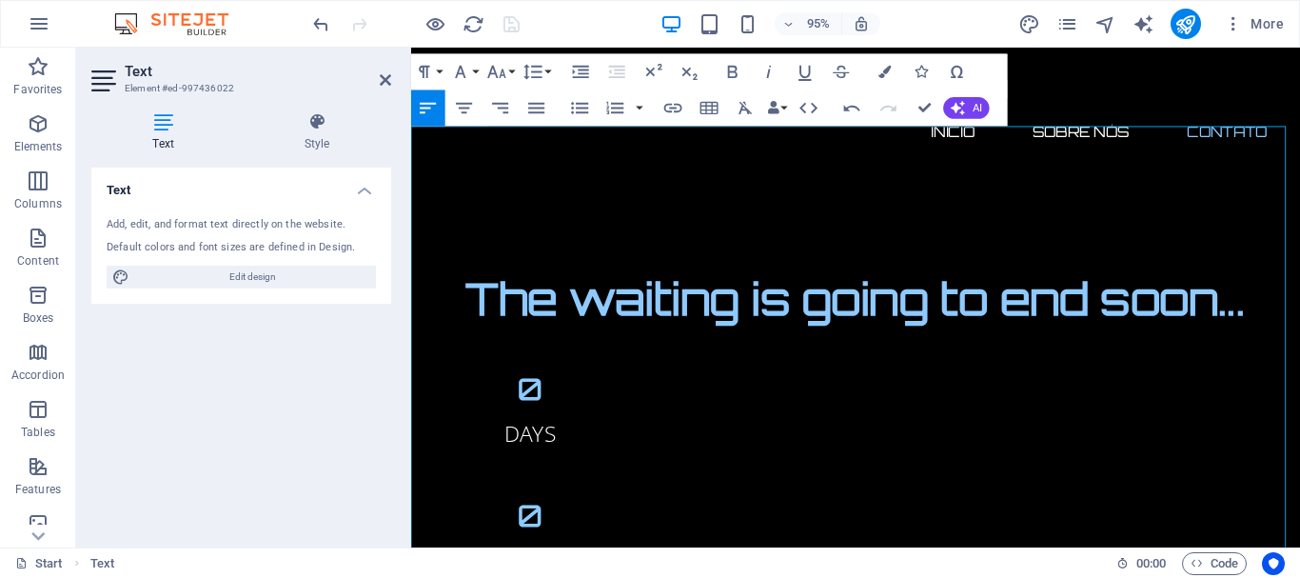
drag, startPoint x: 585, startPoint y: 461, endPoint x: 701, endPoint y: 464, distance: 116.2
click at [728, 69] on icon "button" at bounding box center [733, 72] width 10 height 12
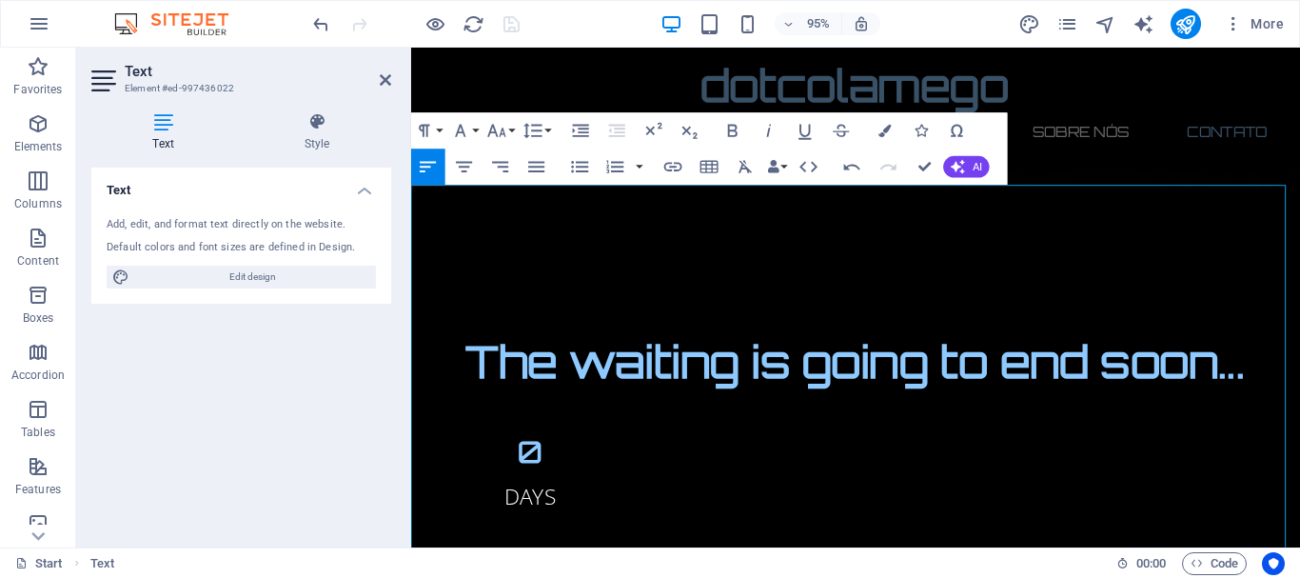
scroll to position [1841, 0]
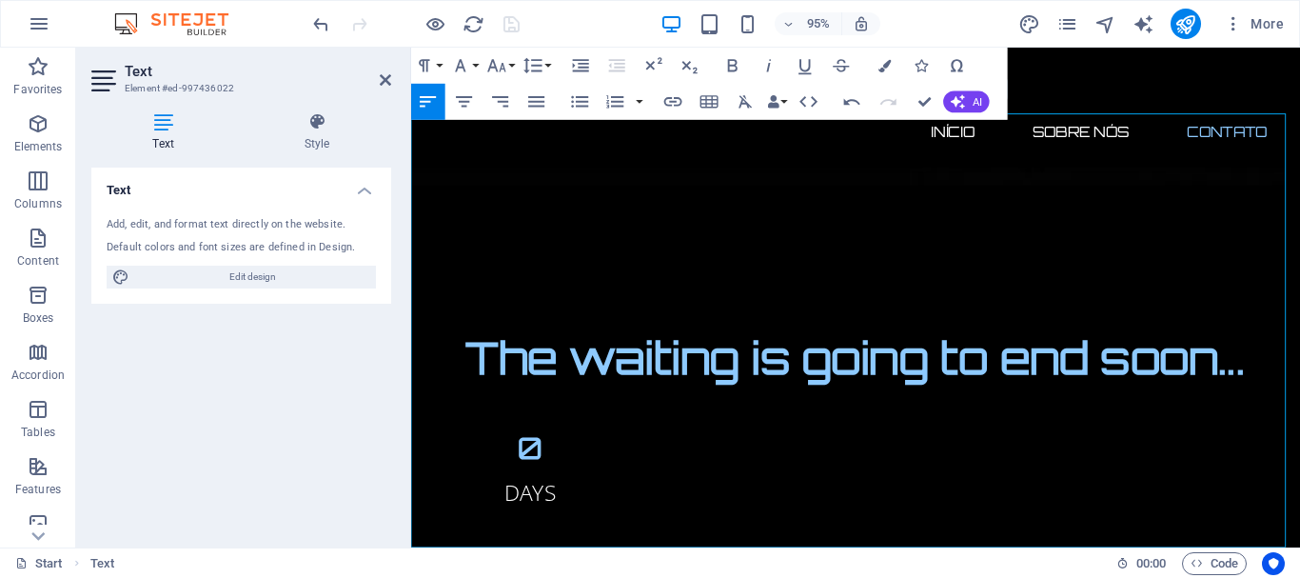
scroll to position [1916, 0]
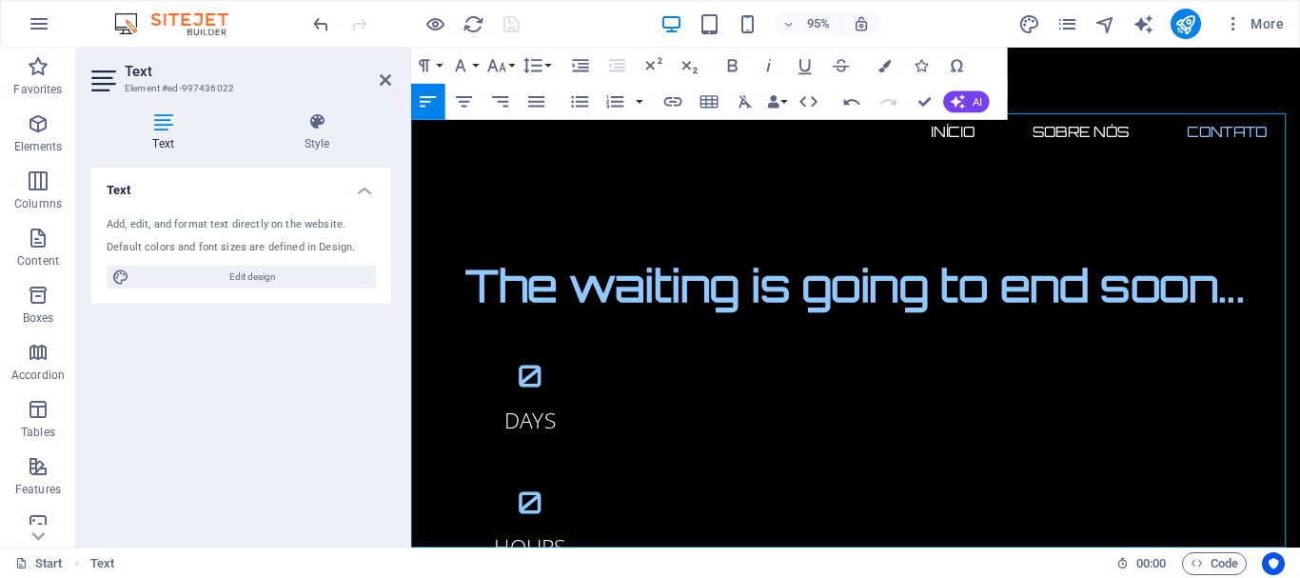
drag, startPoint x: 413, startPoint y: 203, endPoint x: 1543, endPoint y: 603, distance: 1198.7
click at [531, 105] on icon "button" at bounding box center [537, 102] width 22 height 22
click at [507, 69] on icon "button" at bounding box center [497, 66] width 22 height 22
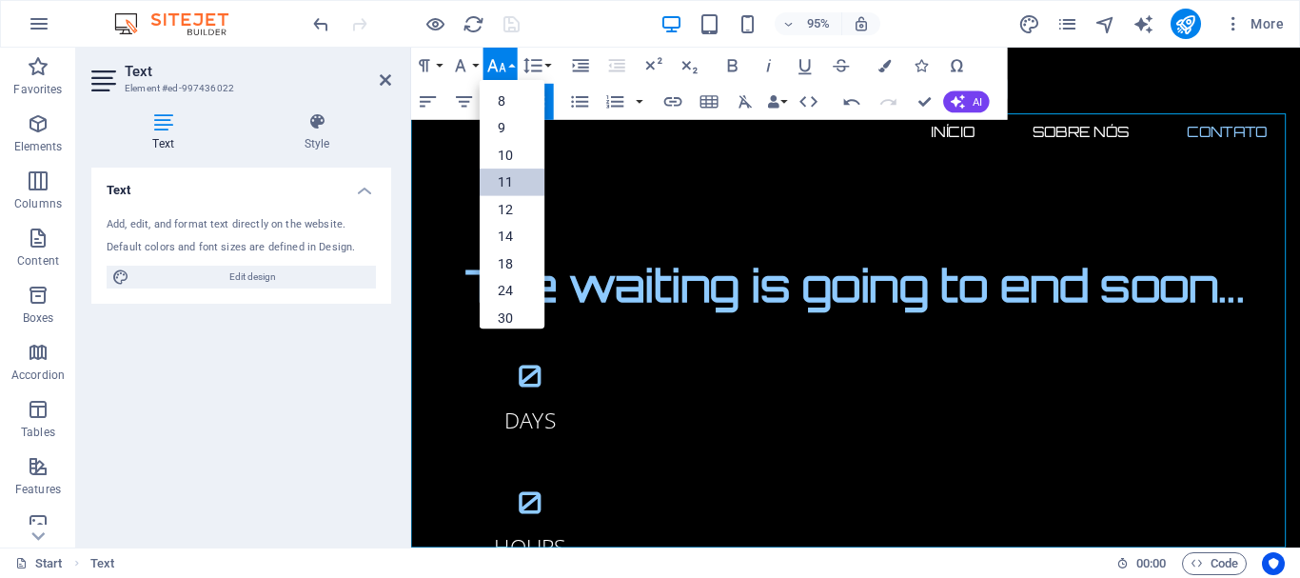
click at [513, 184] on link "11" at bounding box center [512, 183] width 65 height 28
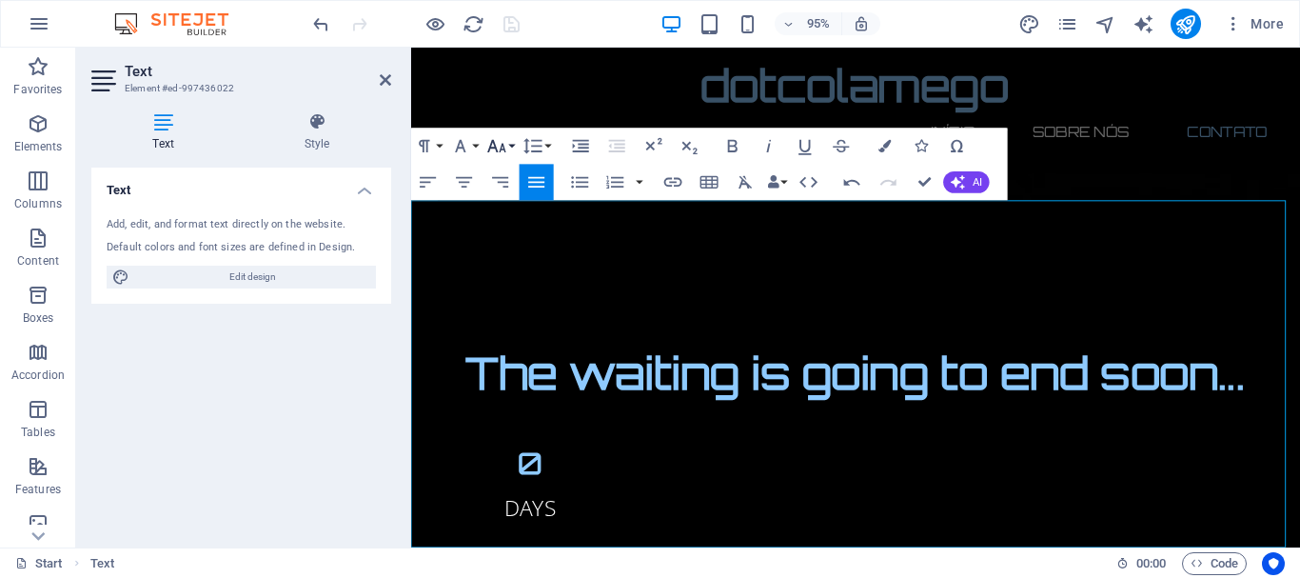
click at [507, 150] on icon "button" at bounding box center [497, 147] width 22 height 22
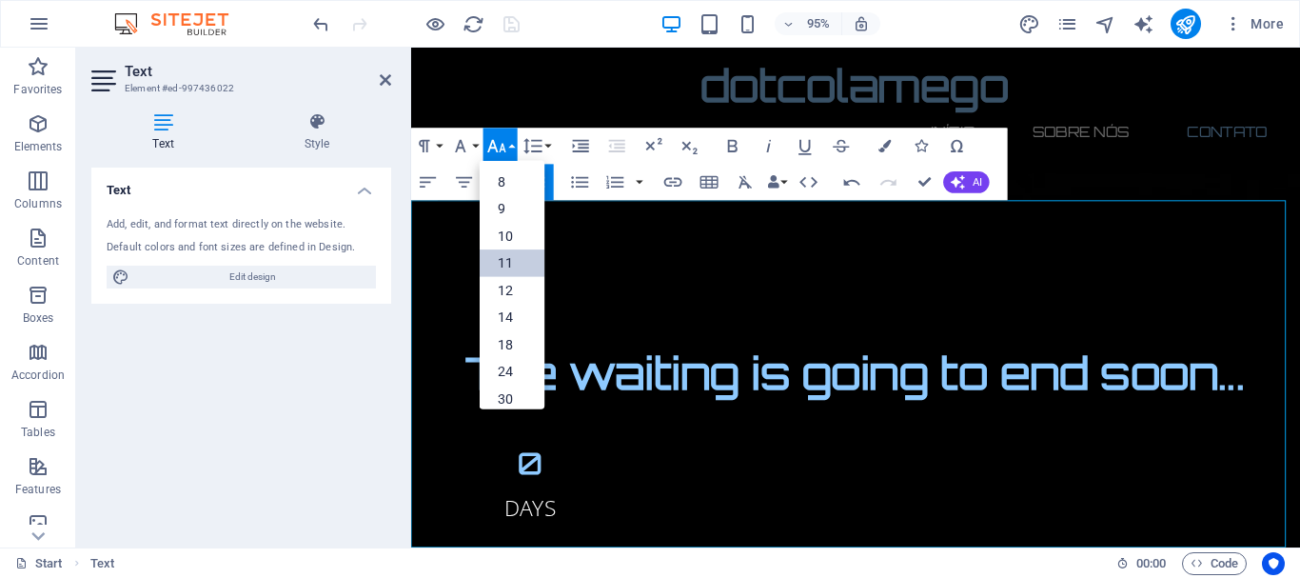
scroll to position [108, 0]
click at [505, 229] on link "18" at bounding box center [512, 241] width 65 height 27
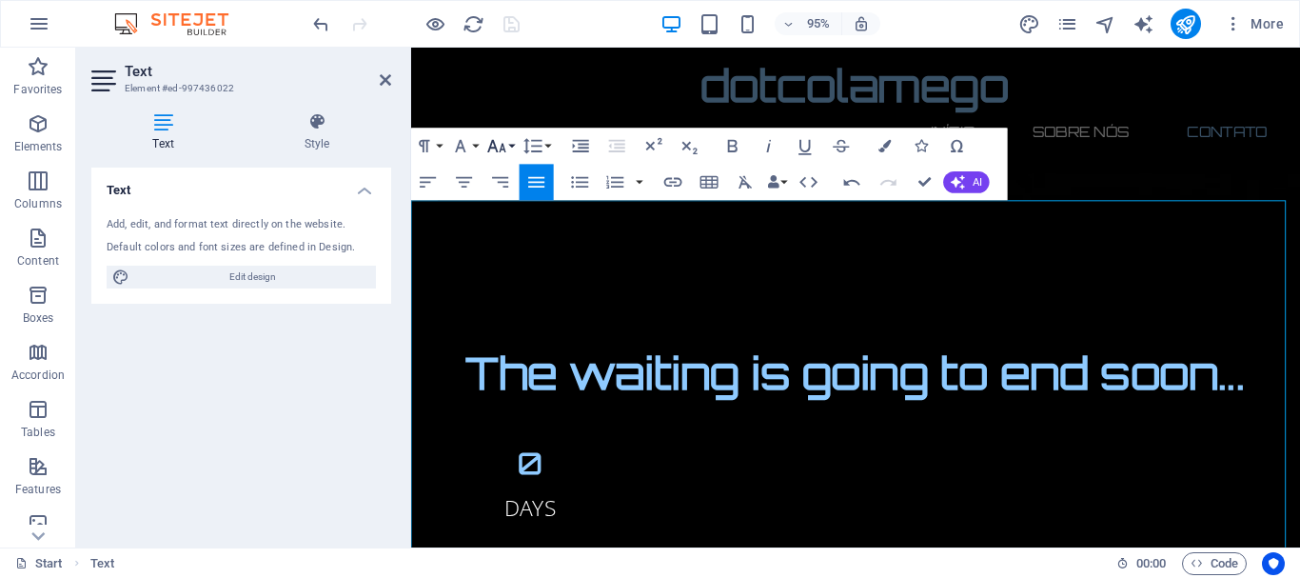
click at [506, 147] on icon "button" at bounding box center [497, 147] width 22 height 22
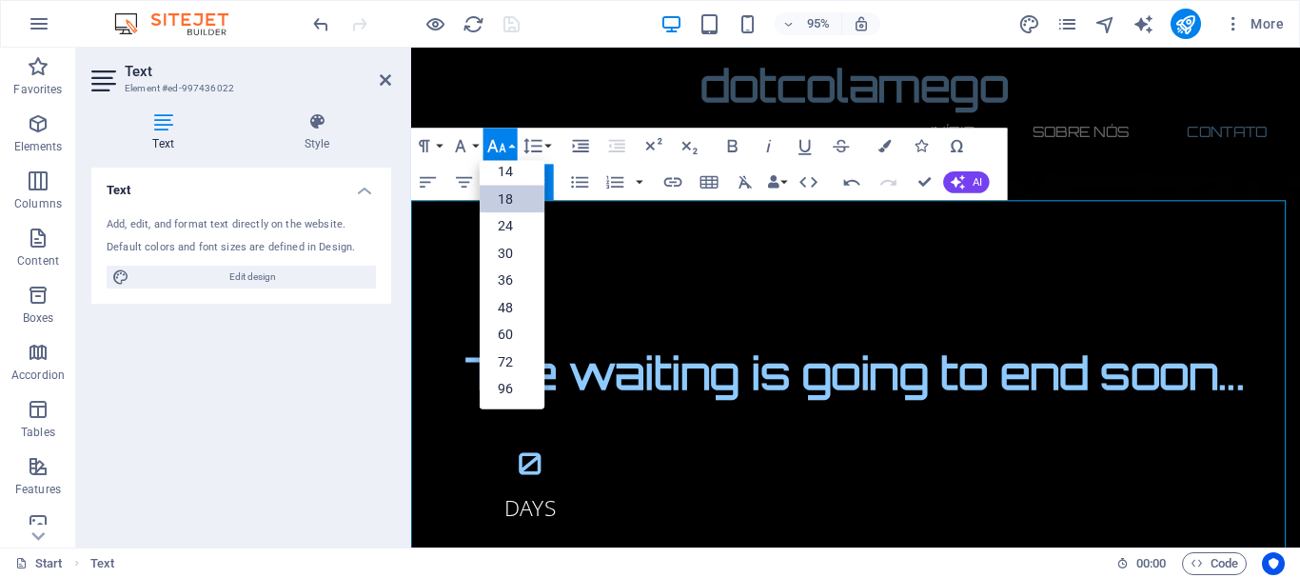
scroll to position [153, 0]
click at [513, 170] on link "14" at bounding box center [512, 171] width 65 height 27
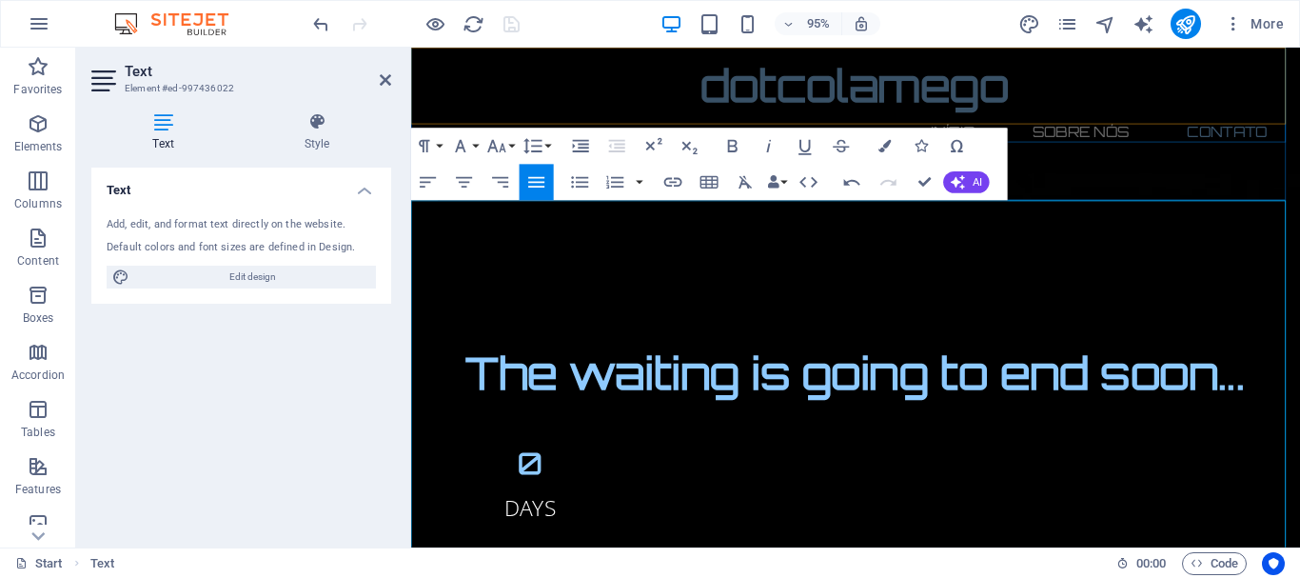
click at [1151, 121] on div "dotcolamego Início Sobre Nós Contato Menu" at bounding box center [879, 111] width 936 height 127
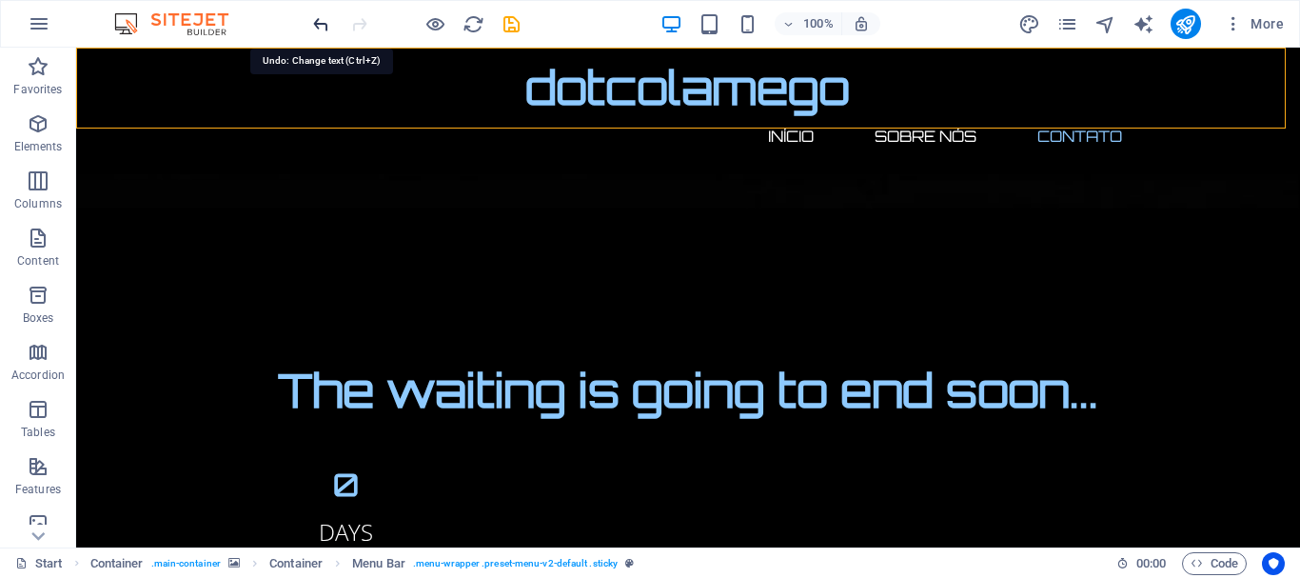
click at [322, 30] on icon "undo" at bounding box center [321, 24] width 22 height 22
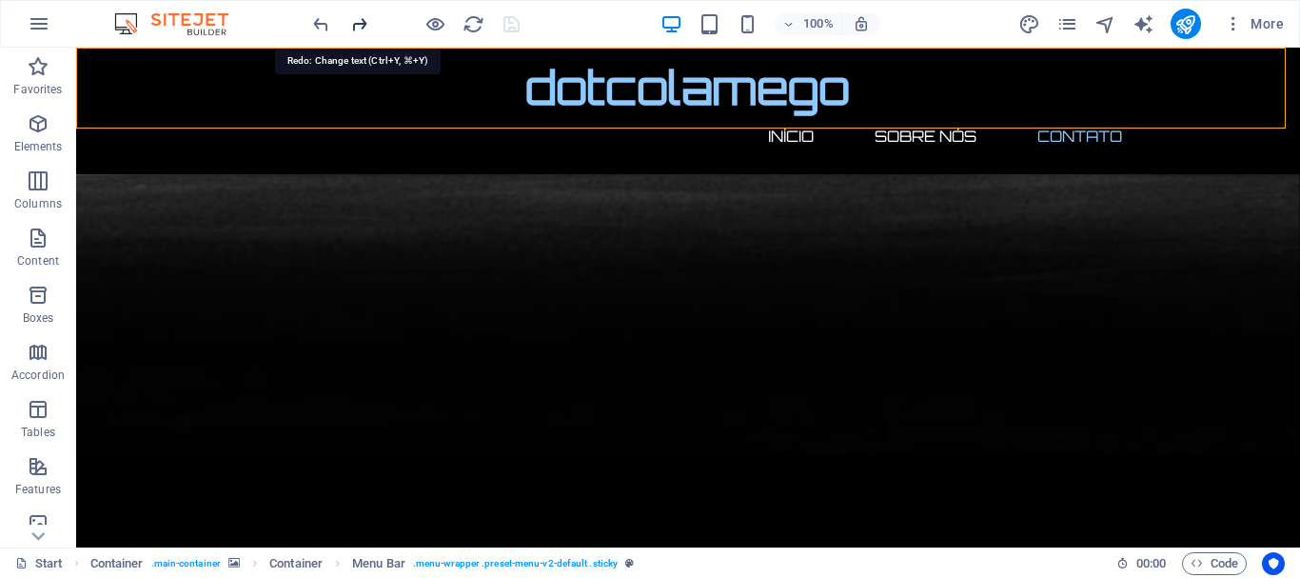
click at [358, 22] on icon "redo" at bounding box center [359, 24] width 22 height 22
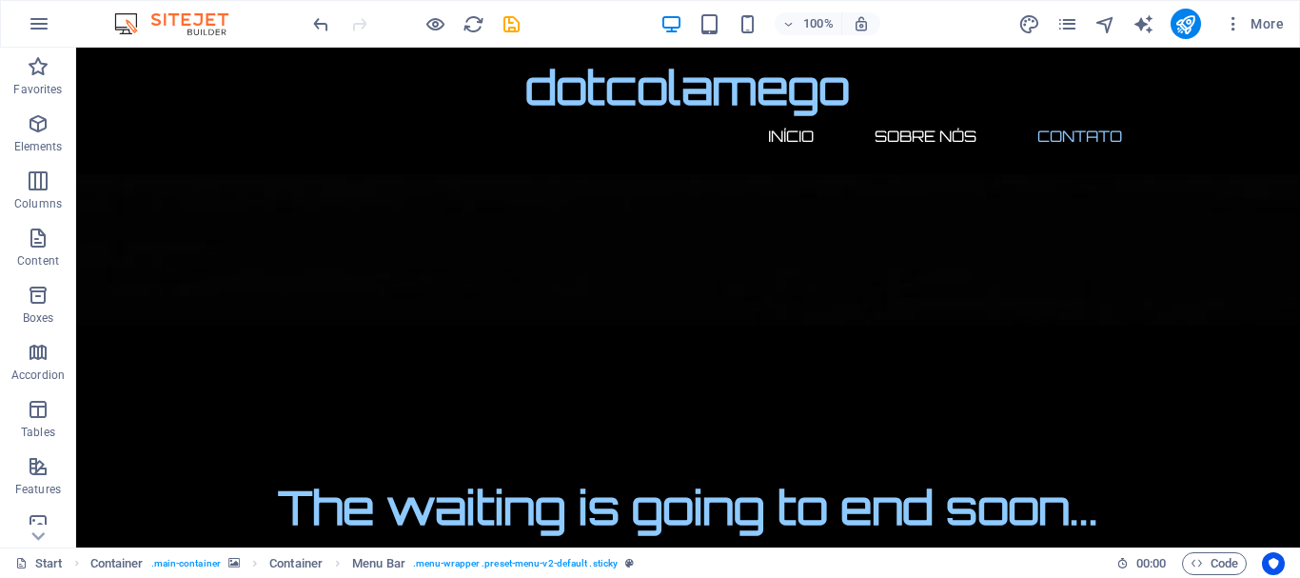
scroll to position [1852, 0]
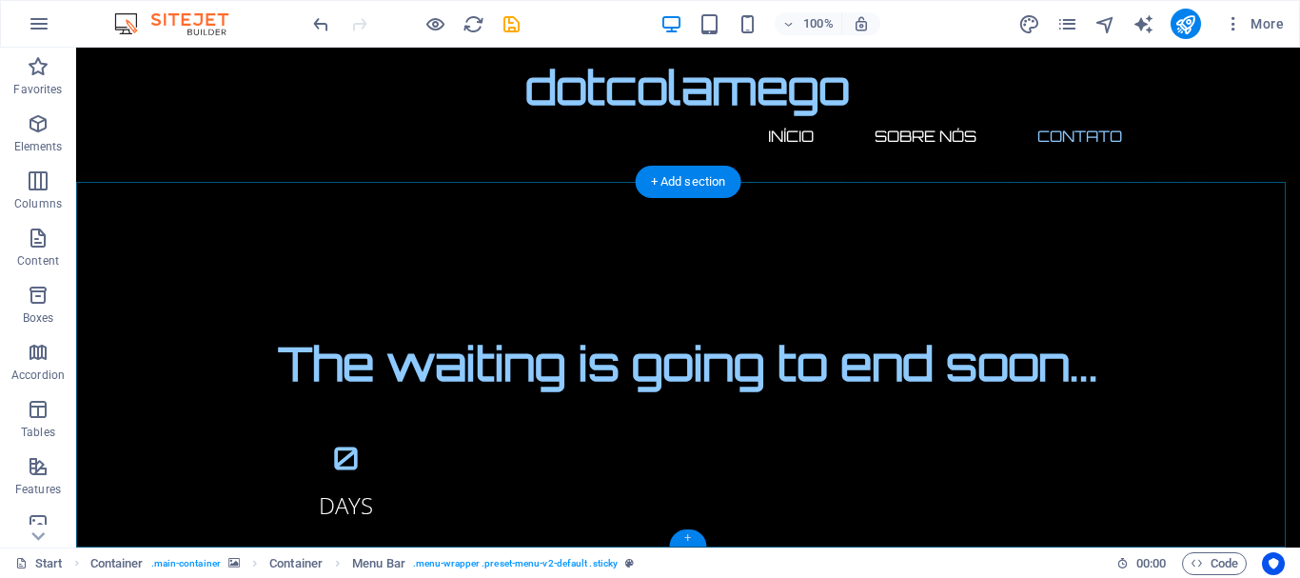
click at [688, 535] on div "+" at bounding box center [687, 537] width 37 height 17
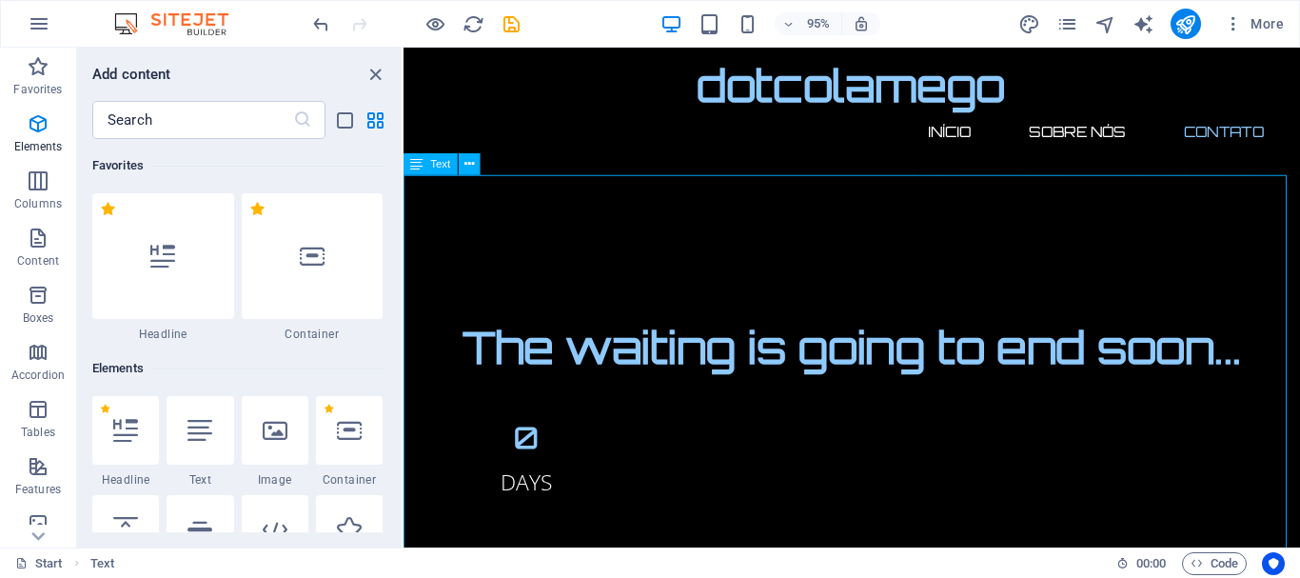
scroll to position [3331, 0]
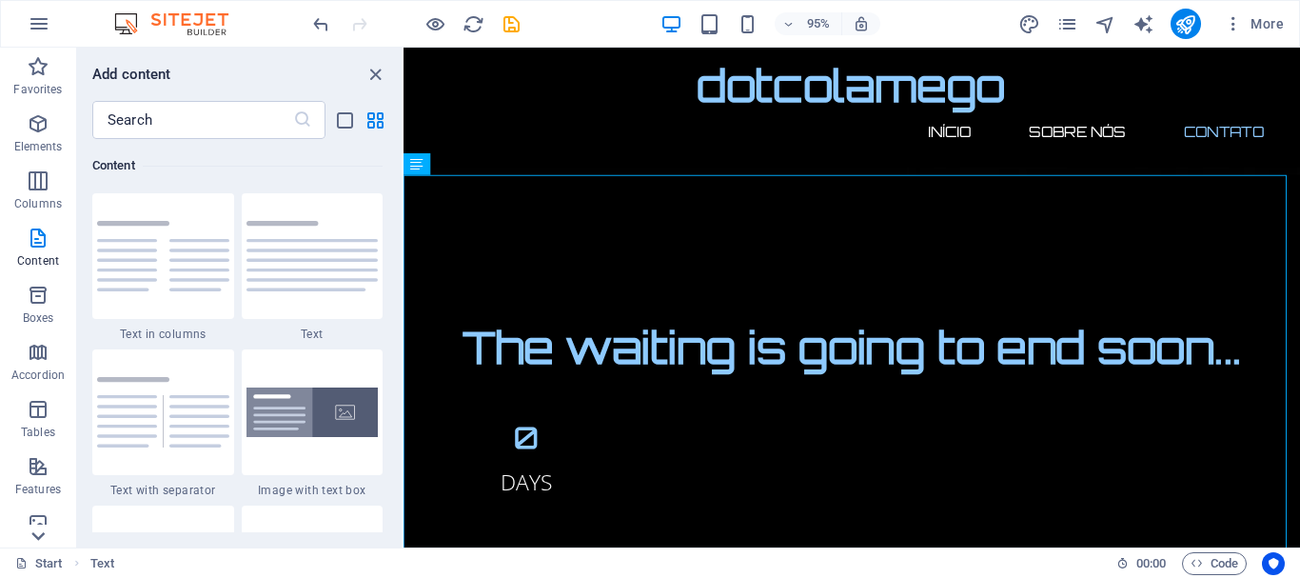
click at [38, 530] on icon at bounding box center [38, 536] width 27 height 27
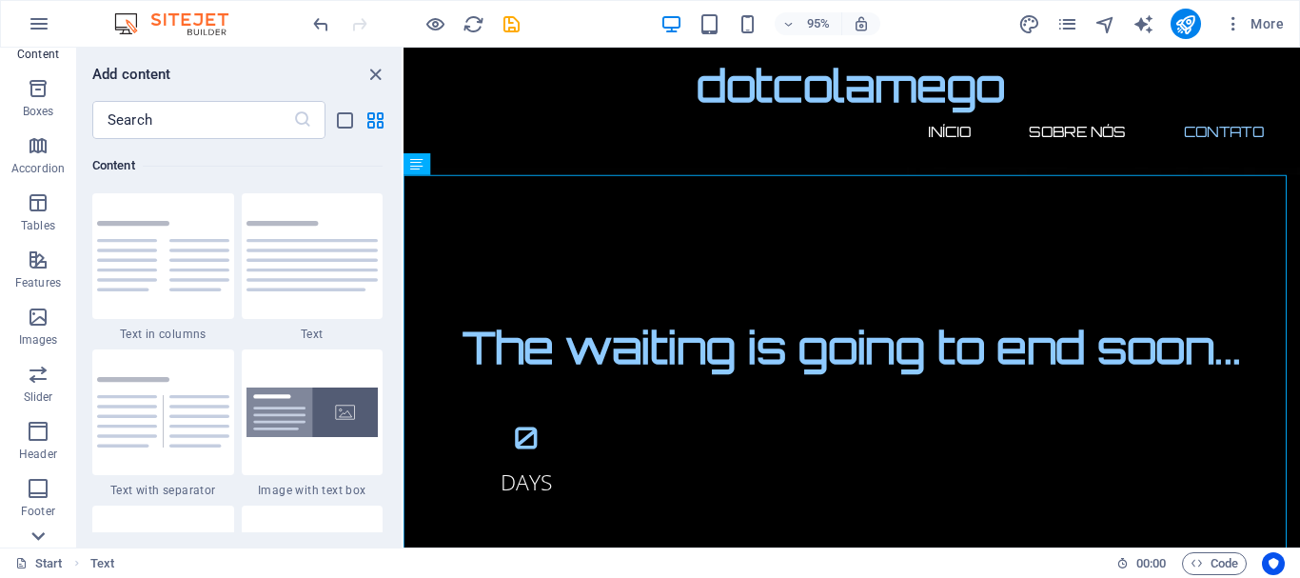
scroll to position [357, 0]
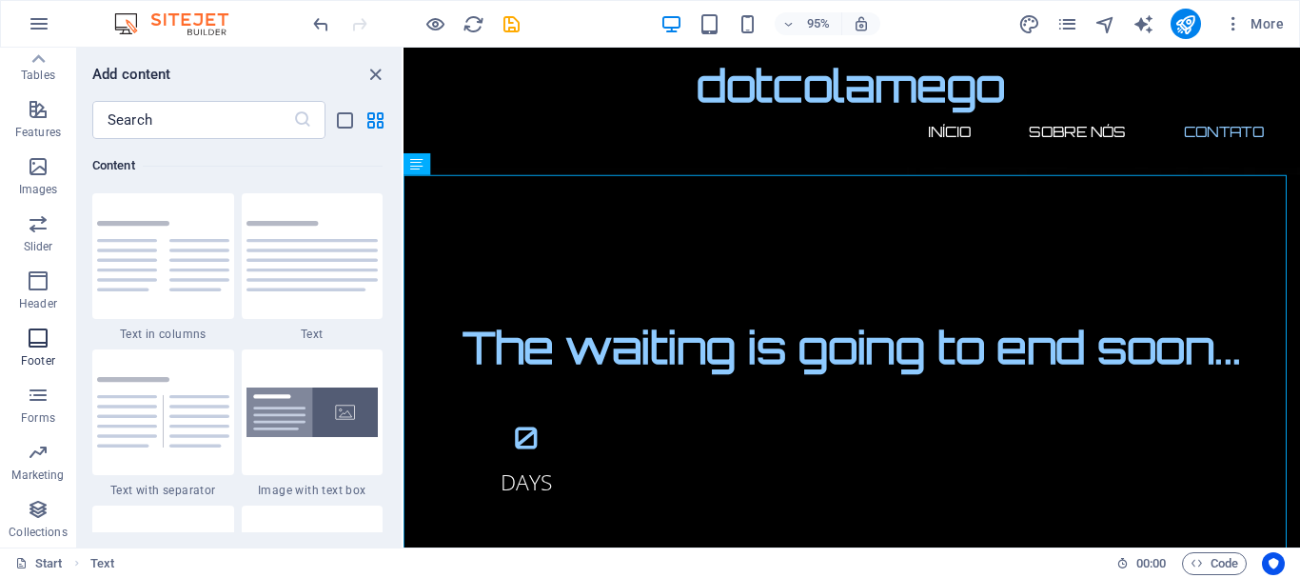
click at [42, 347] on icon "button" at bounding box center [38, 338] width 23 height 23
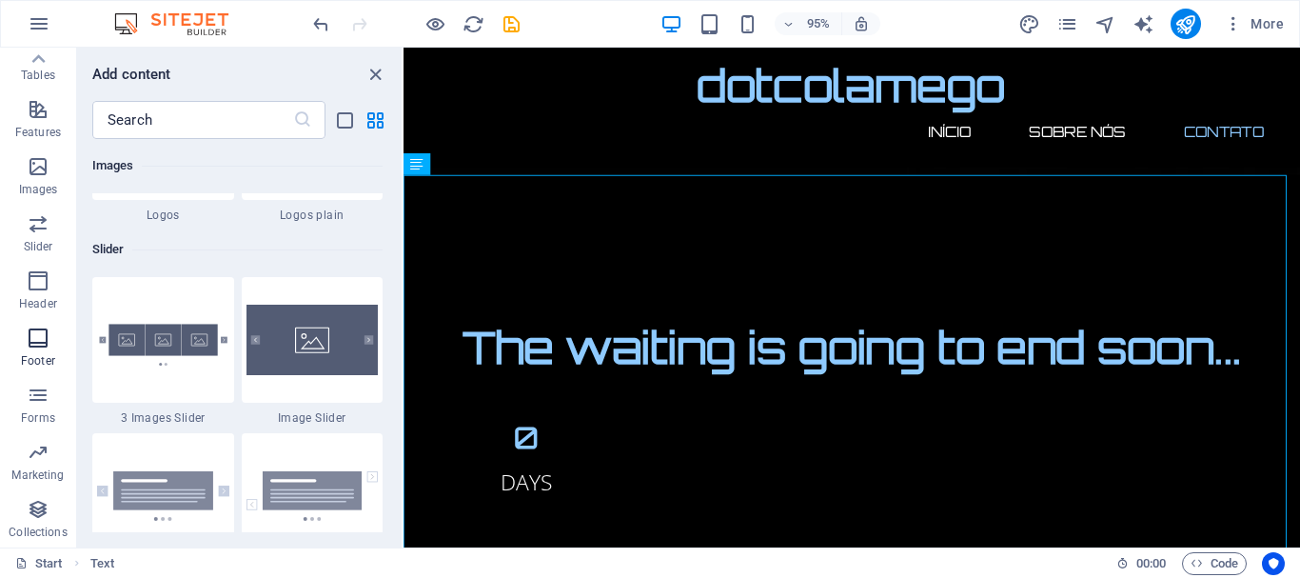
scroll to position [12604, 0]
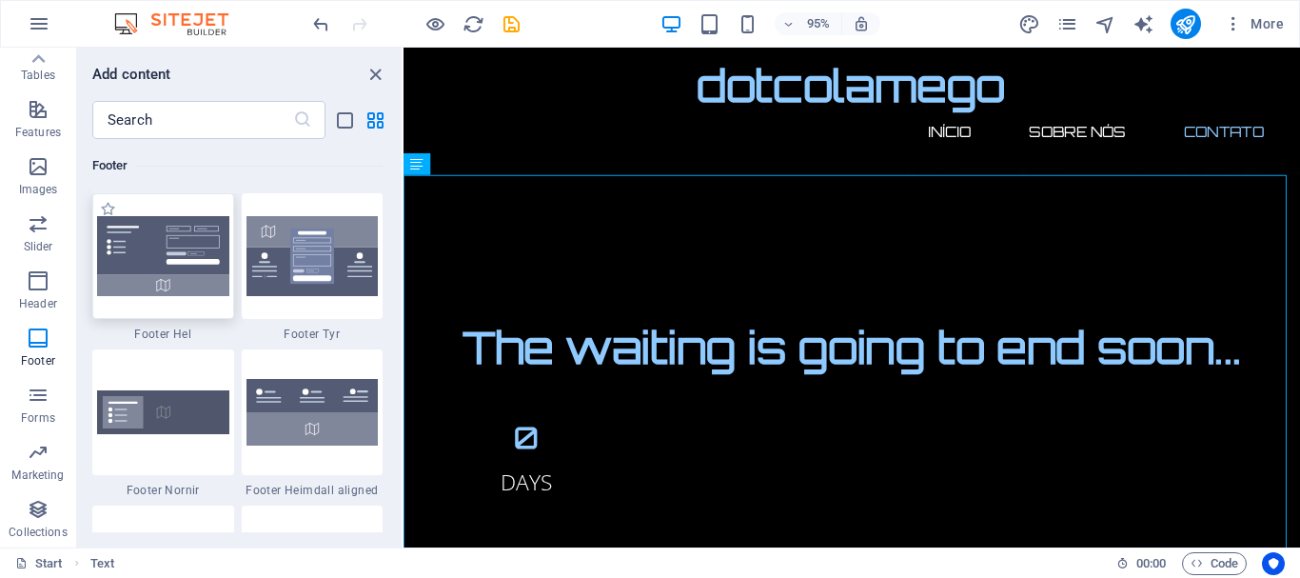
click at [192, 268] on img at bounding box center [163, 256] width 132 height 80
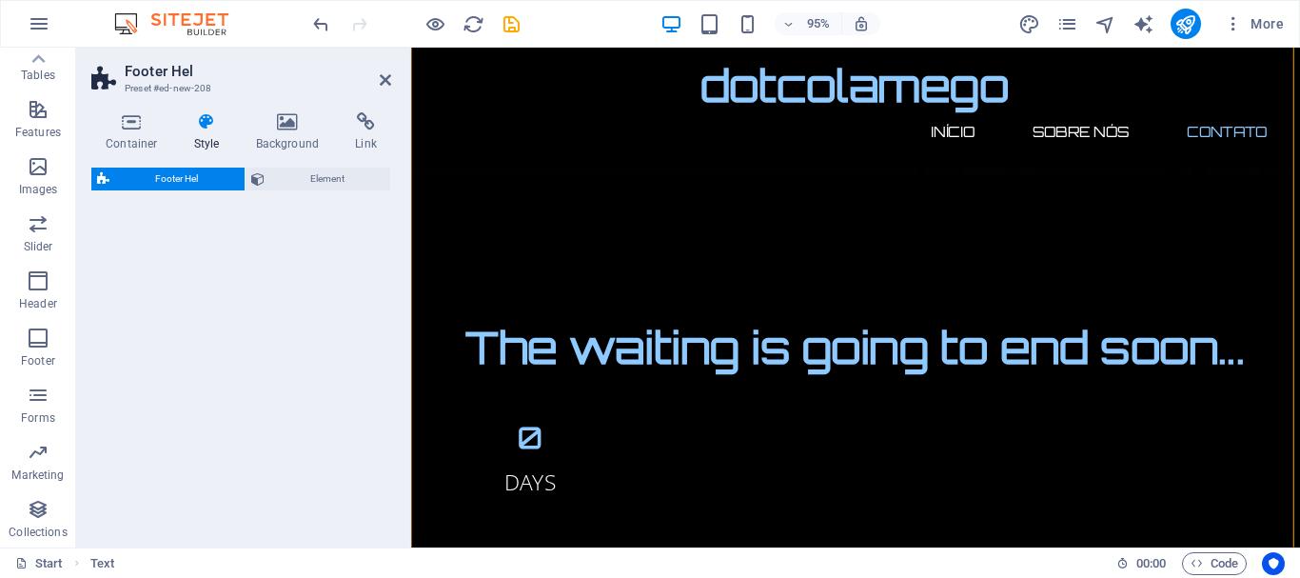
select select "%"
select select "rem"
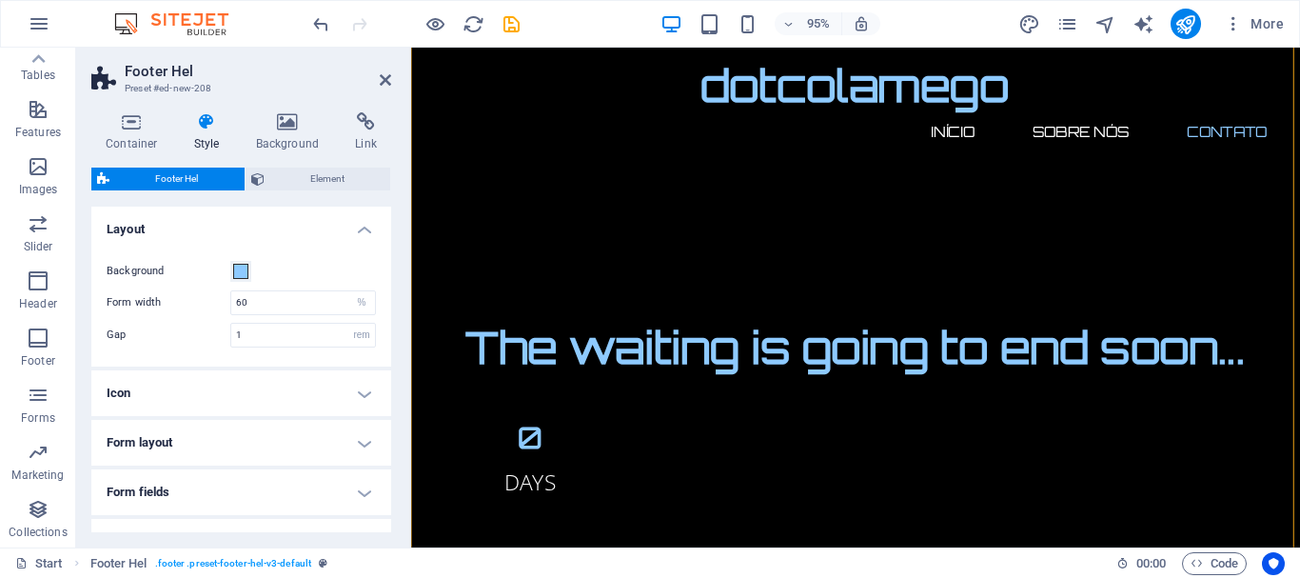
scroll to position [2722, 0]
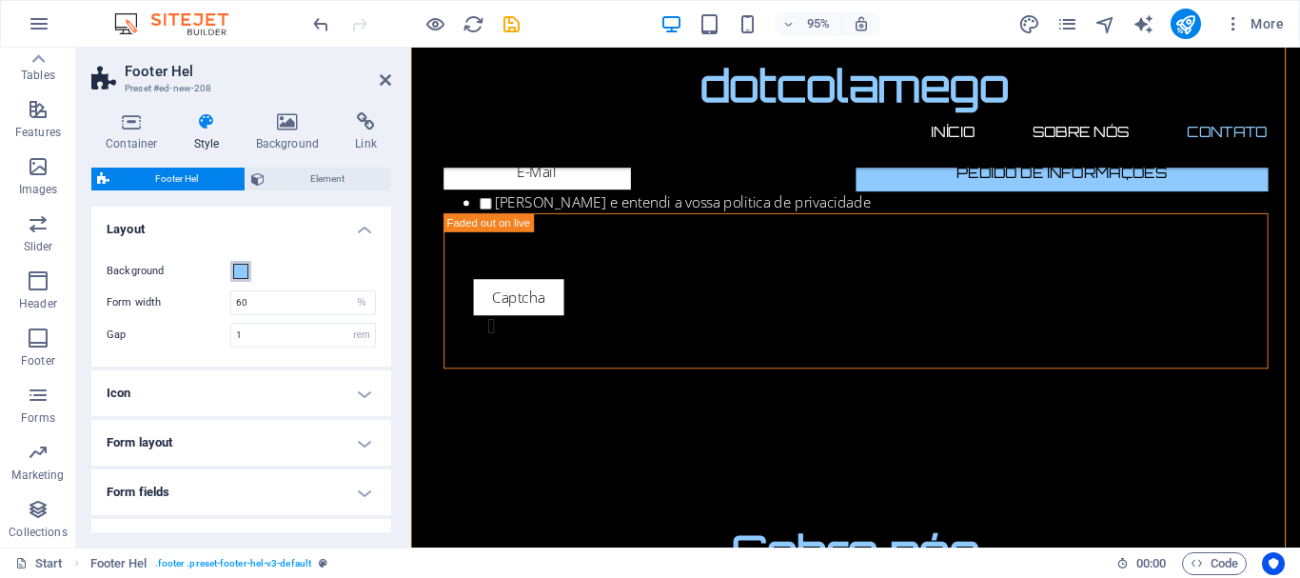
click at [238, 276] on span at bounding box center [240, 271] width 15 height 15
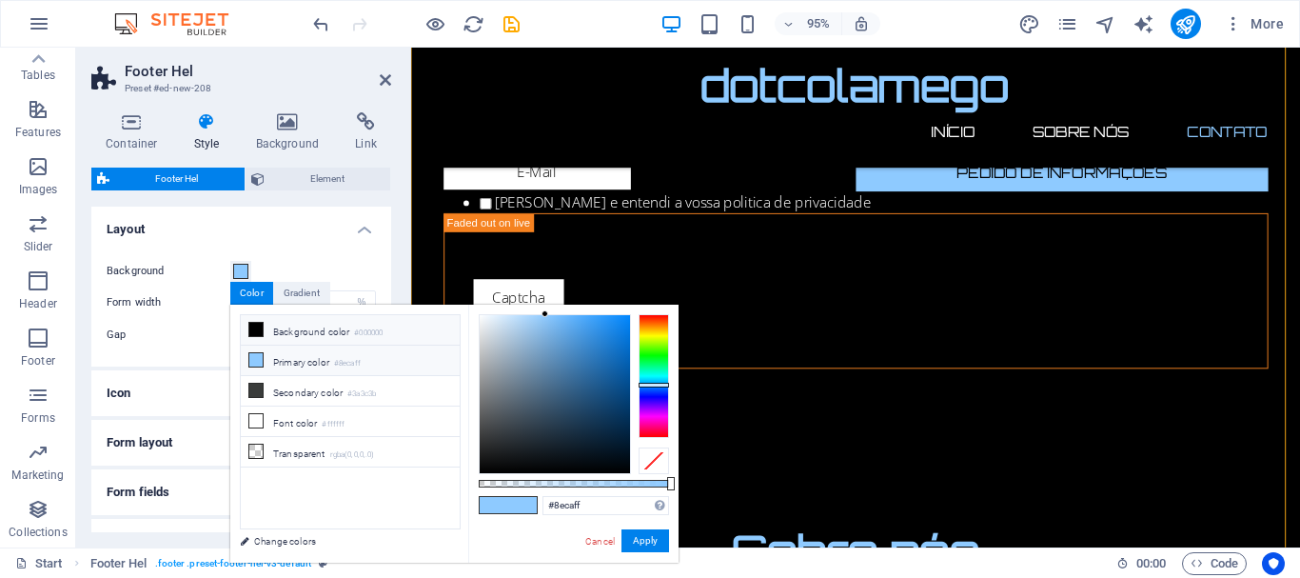
click at [257, 332] on icon at bounding box center [255, 329] width 13 height 13
type input "#000000"
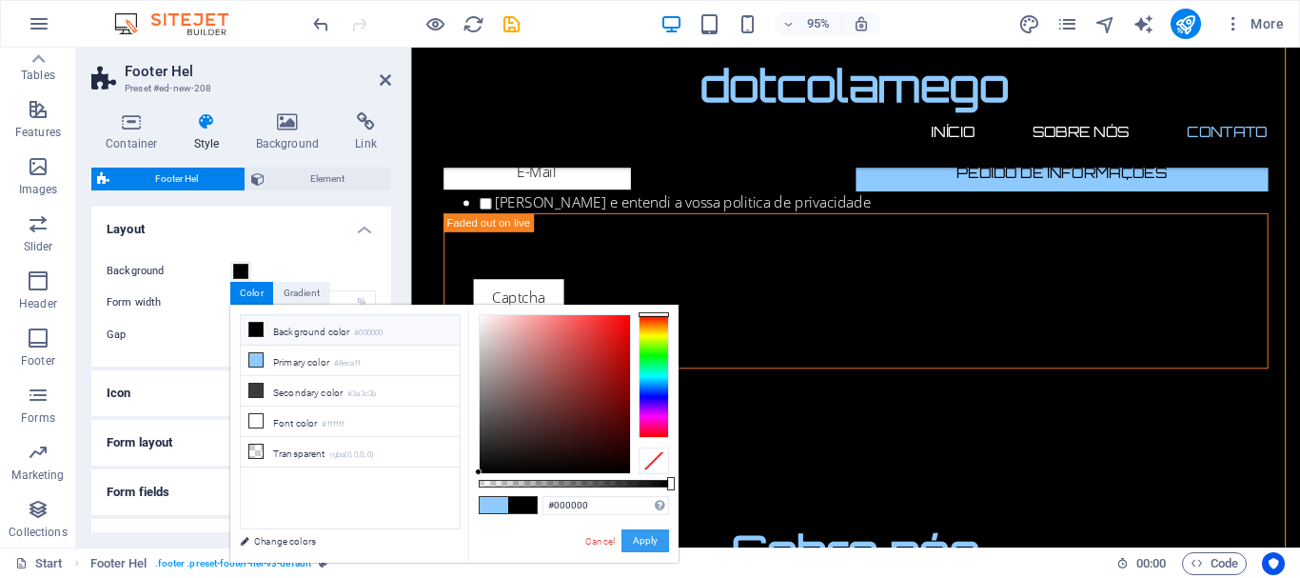
click at [655, 529] on button "Apply" at bounding box center [646, 540] width 48 height 23
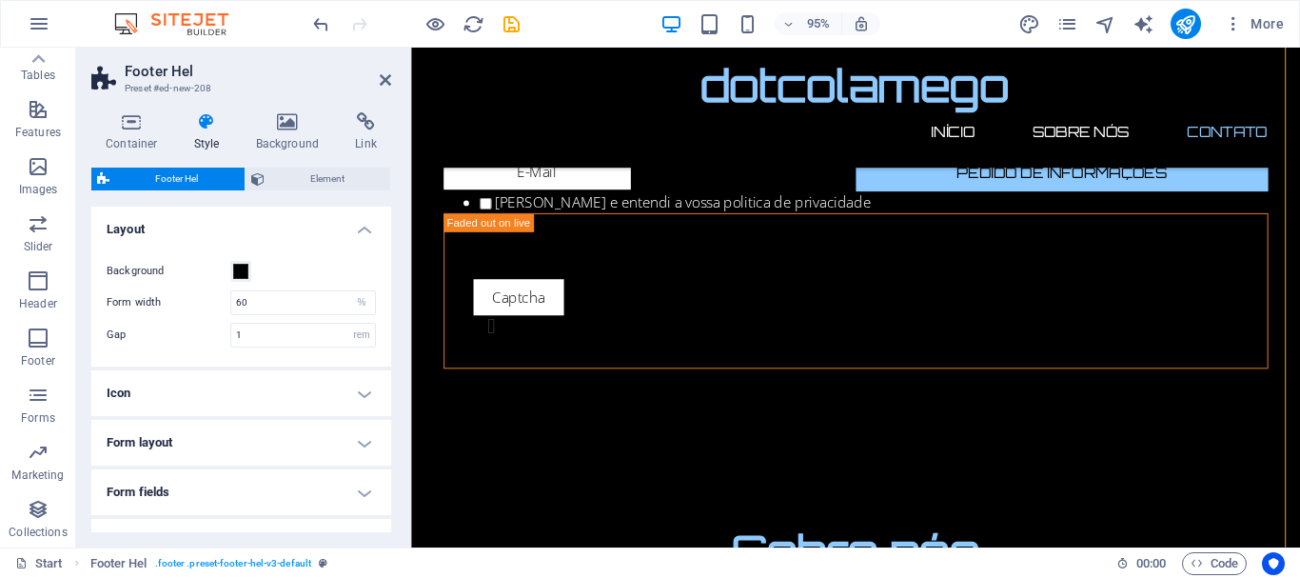
click at [357, 393] on h4 "Icon" at bounding box center [241, 393] width 300 height 46
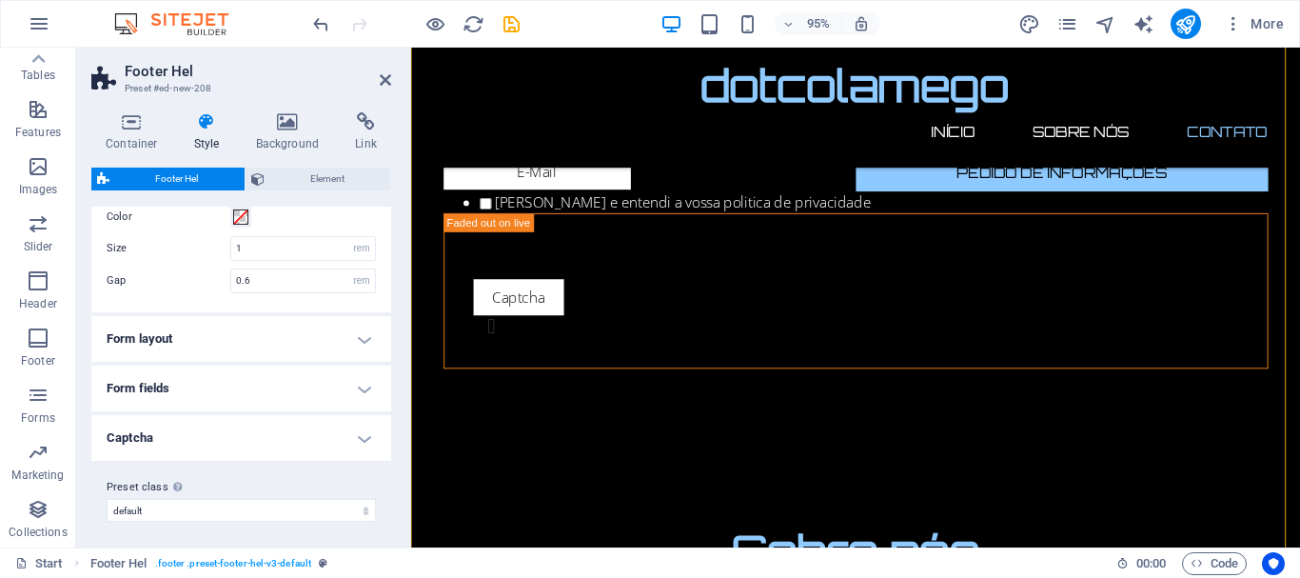
scroll to position [223, 0]
click at [357, 338] on h4 "Form layout" at bounding box center [241, 334] width 300 height 46
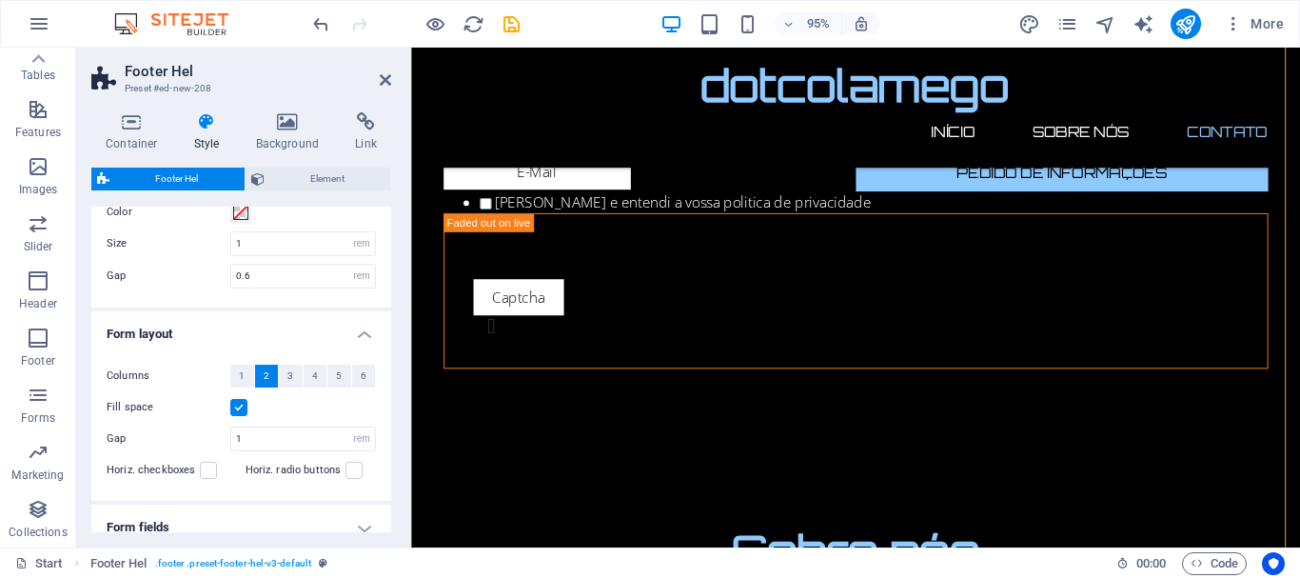
scroll to position [367, 0]
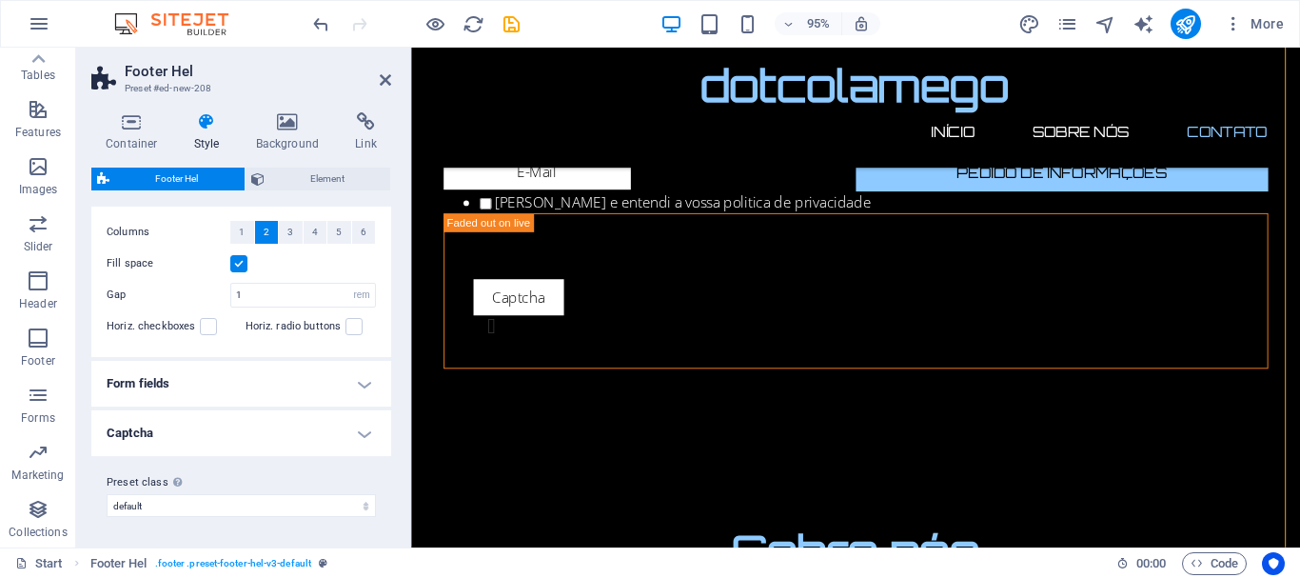
click at [357, 389] on h4 "Form fields" at bounding box center [241, 384] width 300 height 46
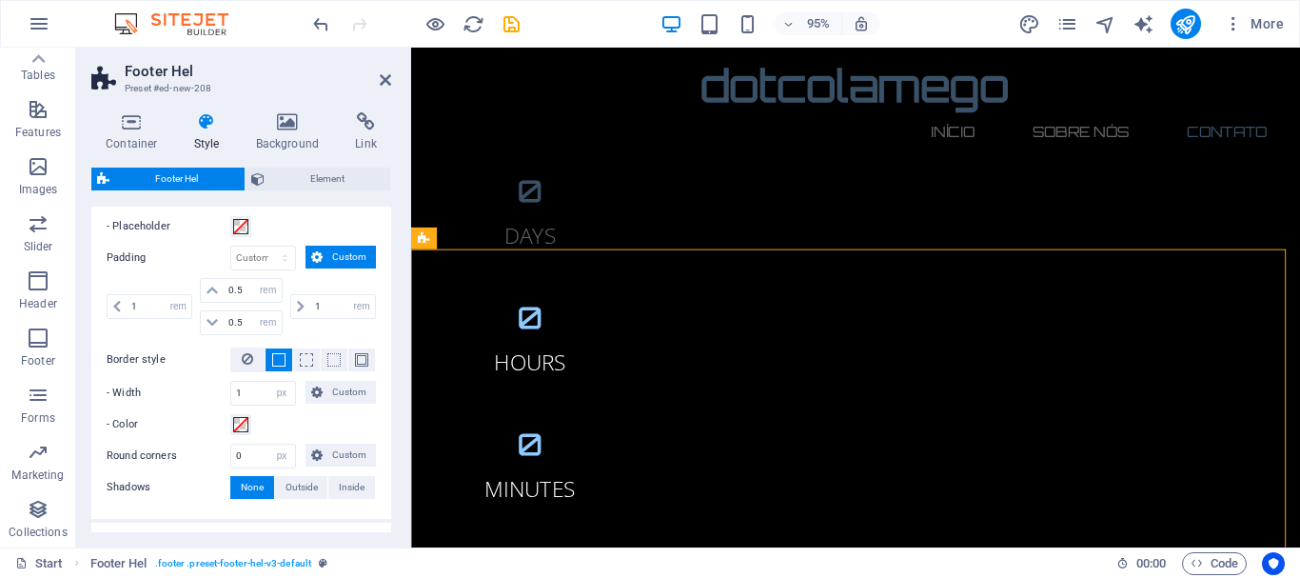
scroll to position [2277, 0]
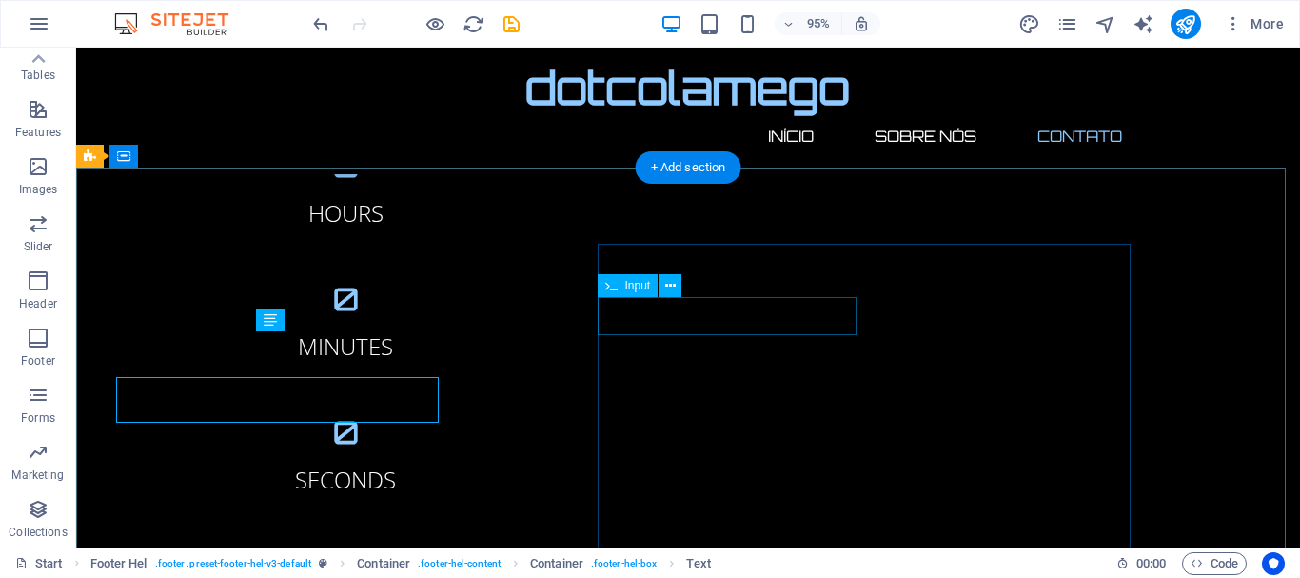
scroll to position [2232, 0]
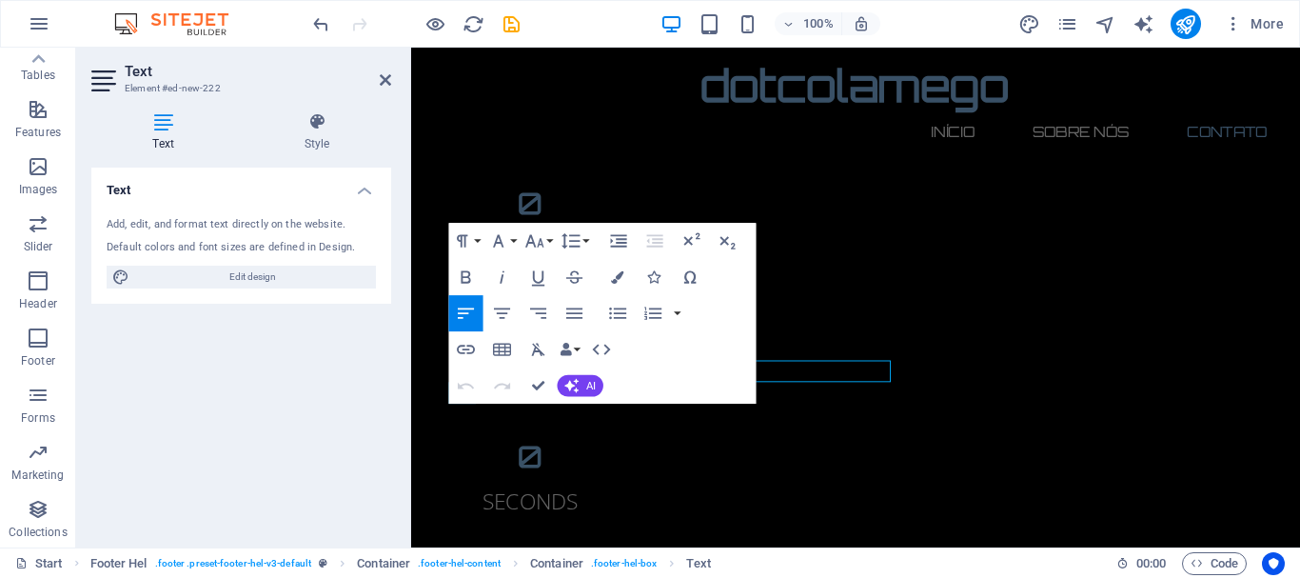
scroll to position [2277, 0]
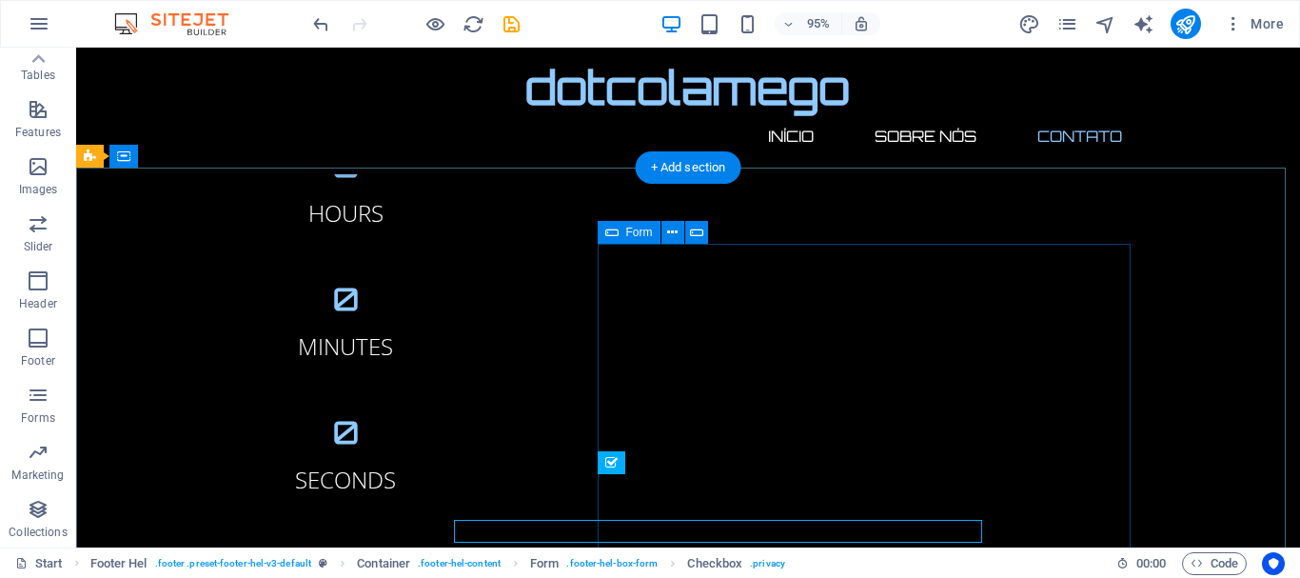
scroll to position [2232, 0]
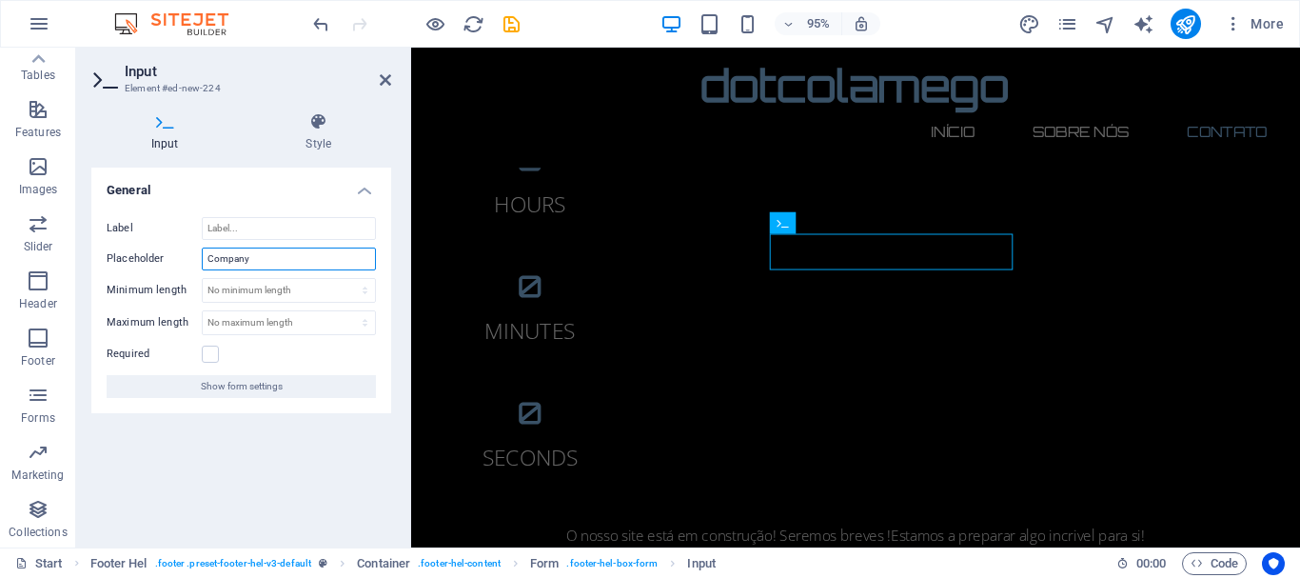
click at [261, 258] on input "Company" at bounding box center [289, 259] width 174 height 23
type input "C"
type input "Empresa ou Particular"
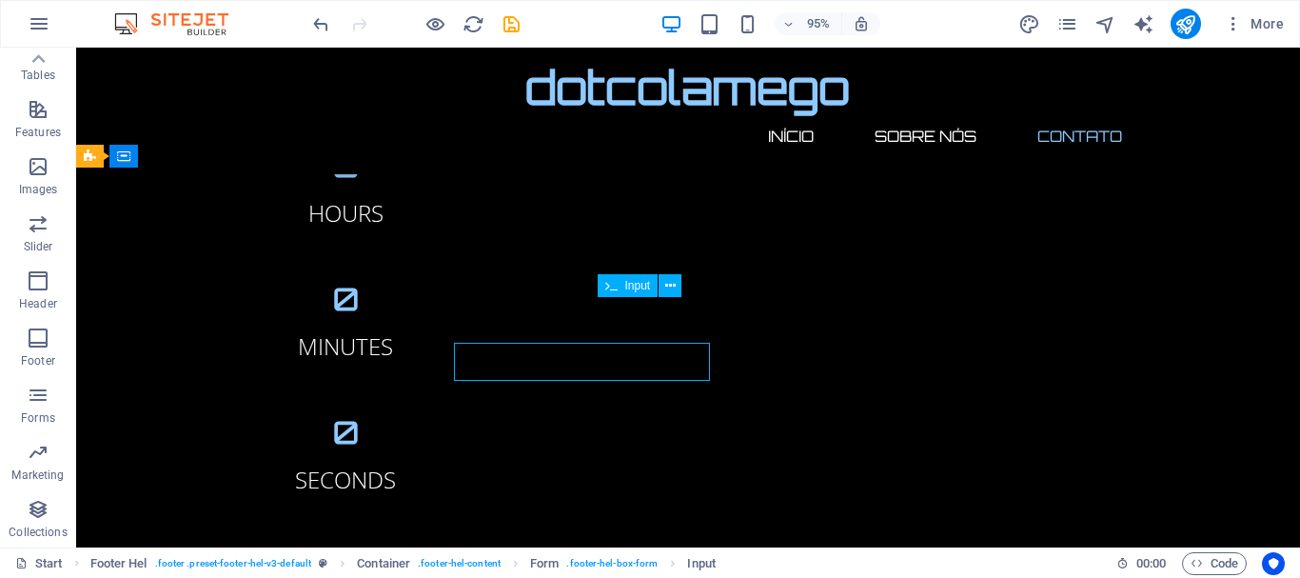
scroll to position [2232, 0]
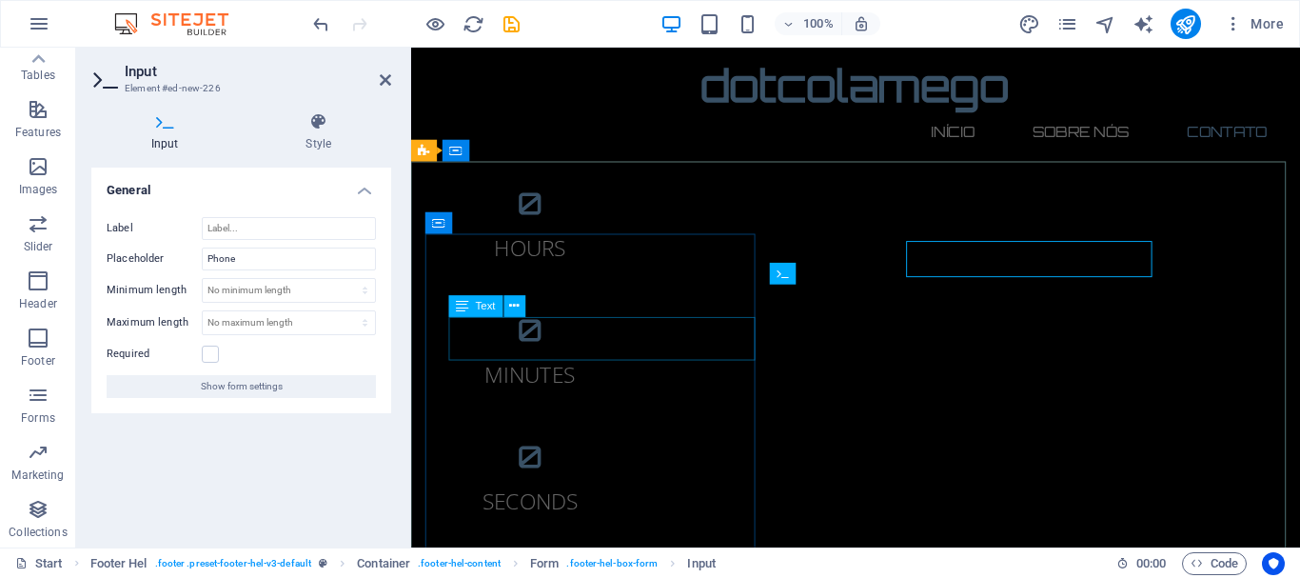
scroll to position [2277, 0]
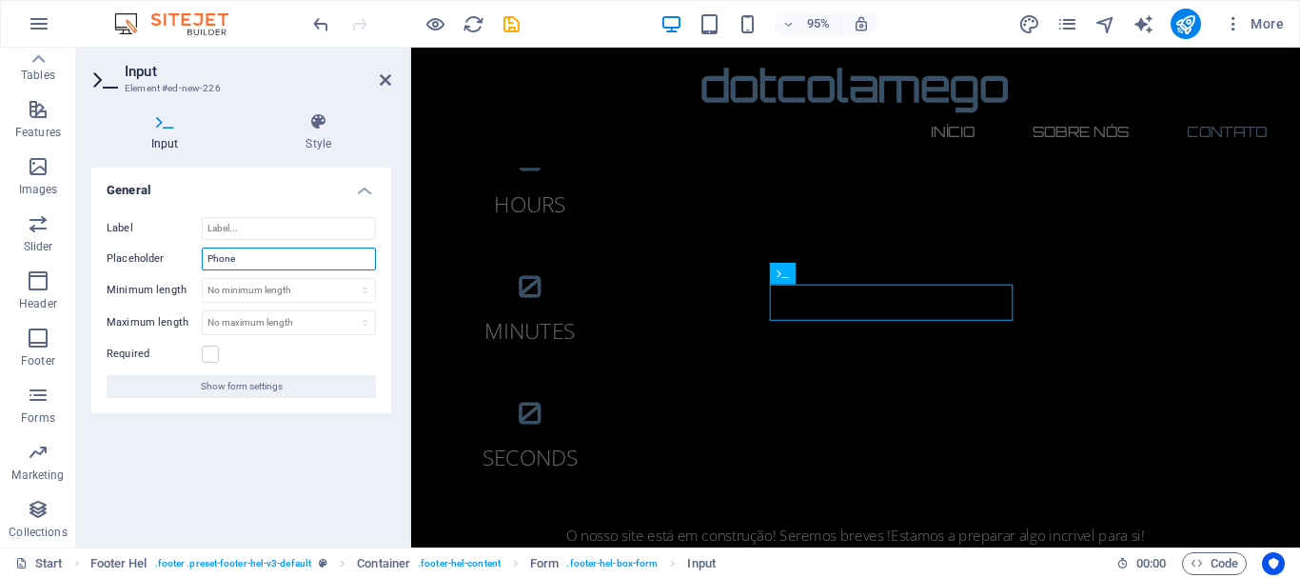
click at [259, 258] on input "Phone" at bounding box center [289, 259] width 174 height 23
type input "P"
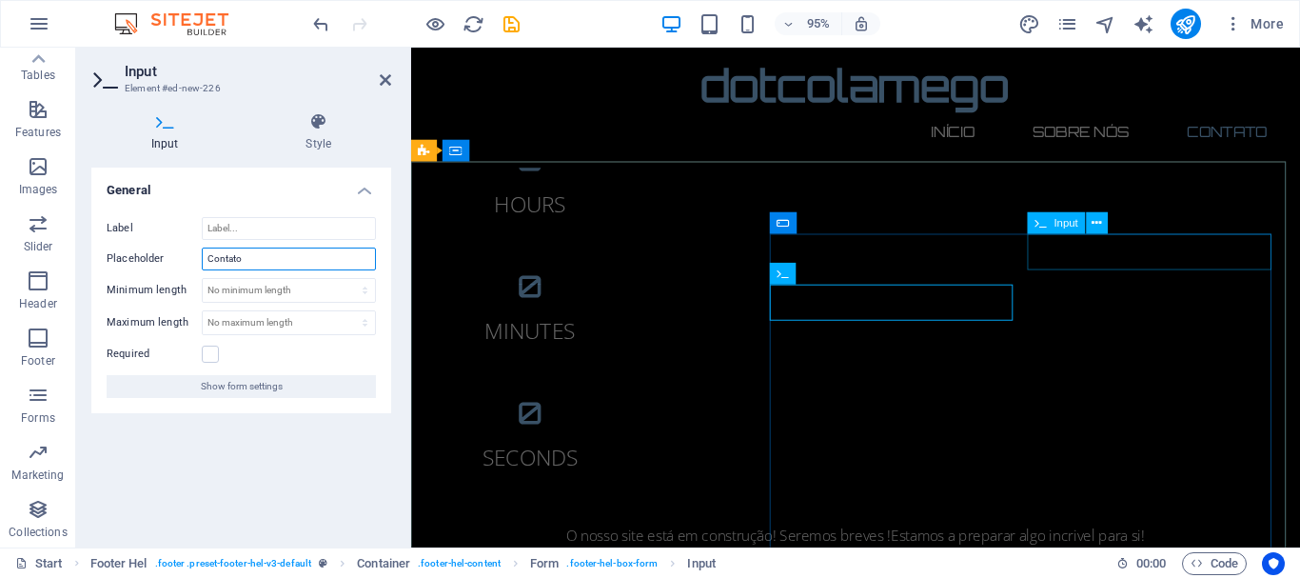
type input "Contato"
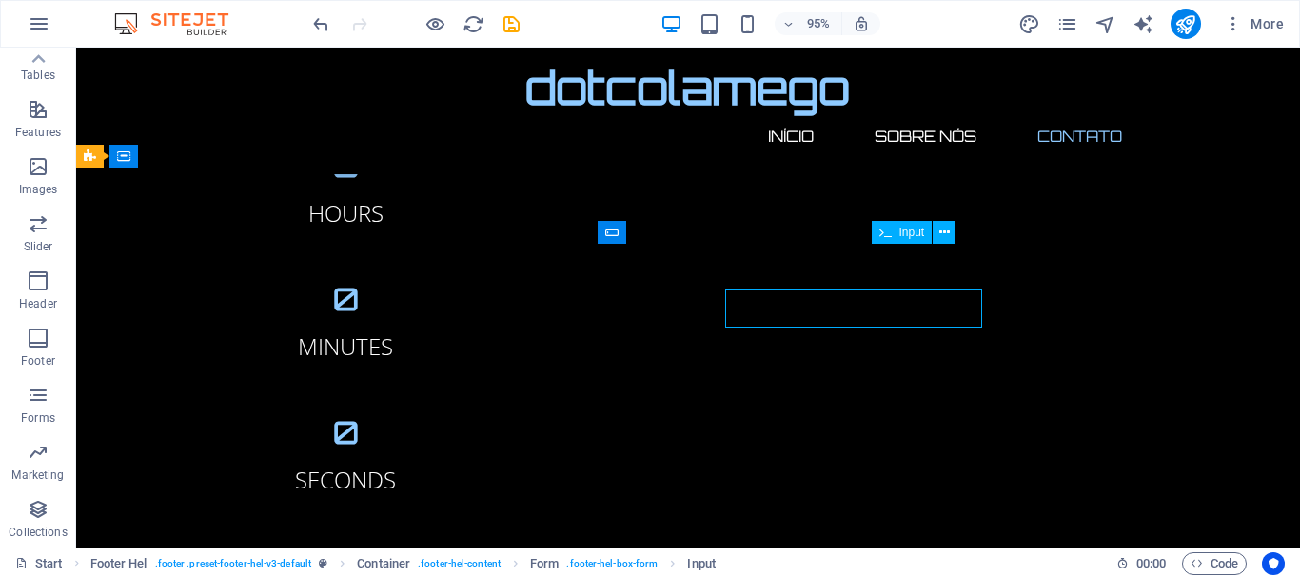
scroll to position [2232, 0]
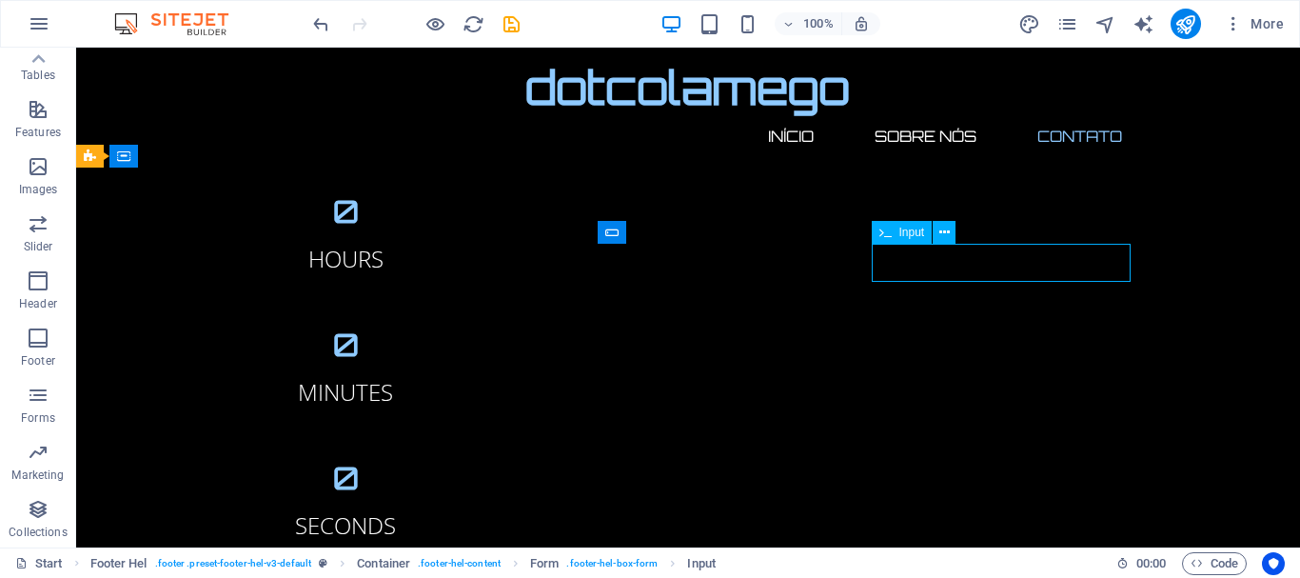
drag, startPoint x: 782, startPoint y: 264, endPoint x: 1081, endPoint y: 253, distance: 300.1
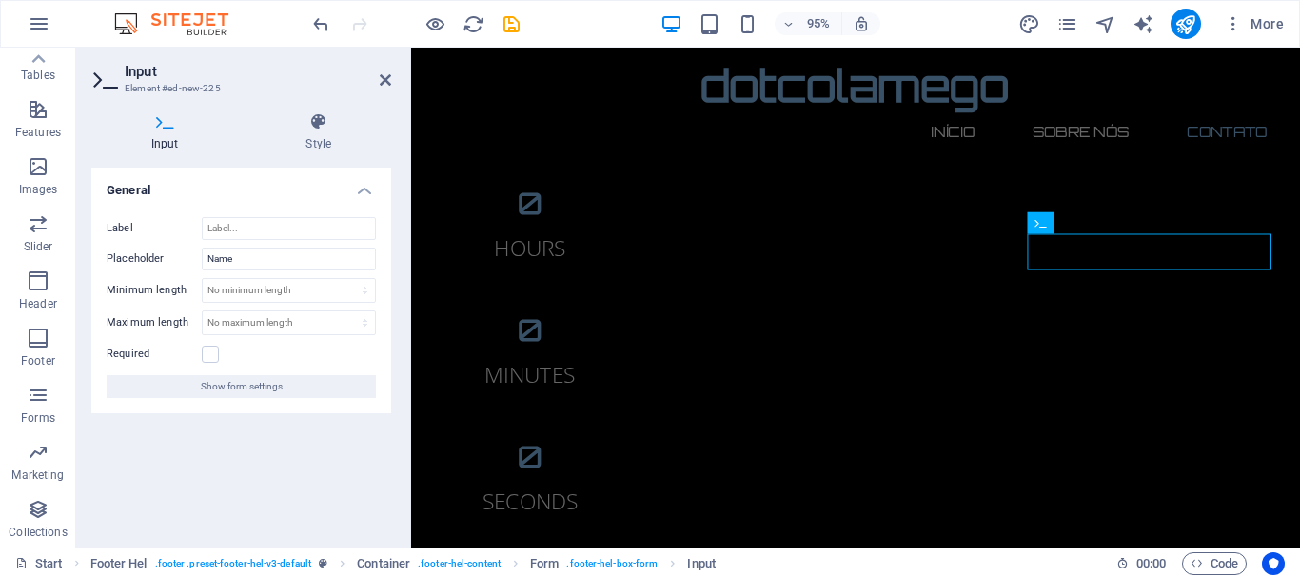
scroll to position [2277, 0]
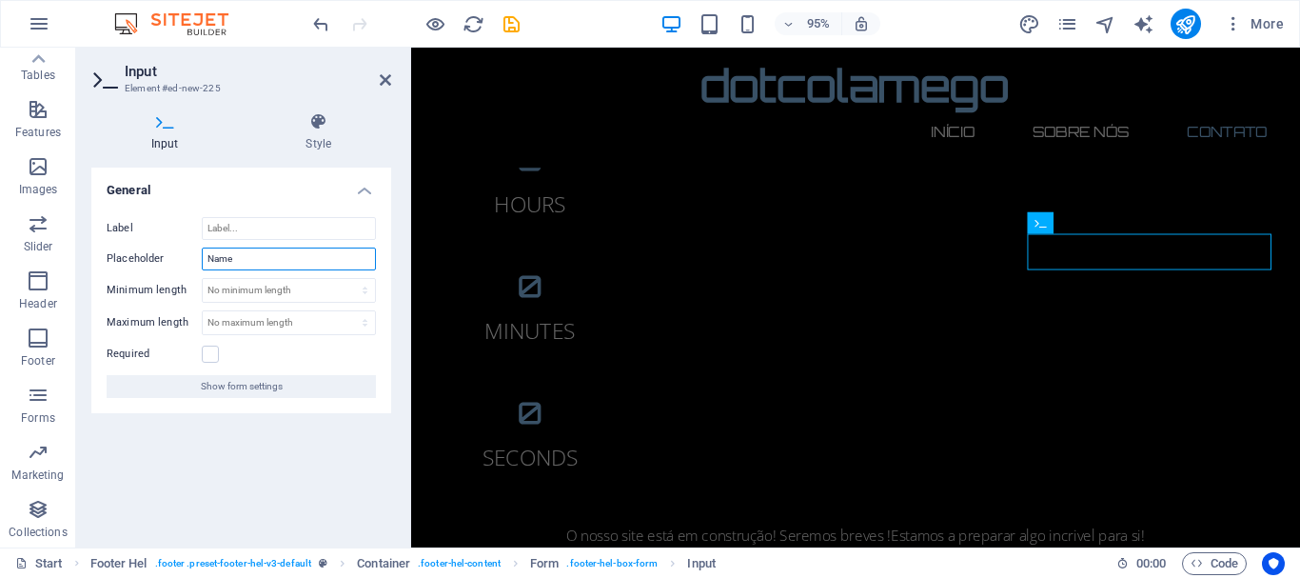
click at [282, 251] on input "Name" at bounding box center [289, 259] width 174 height 23
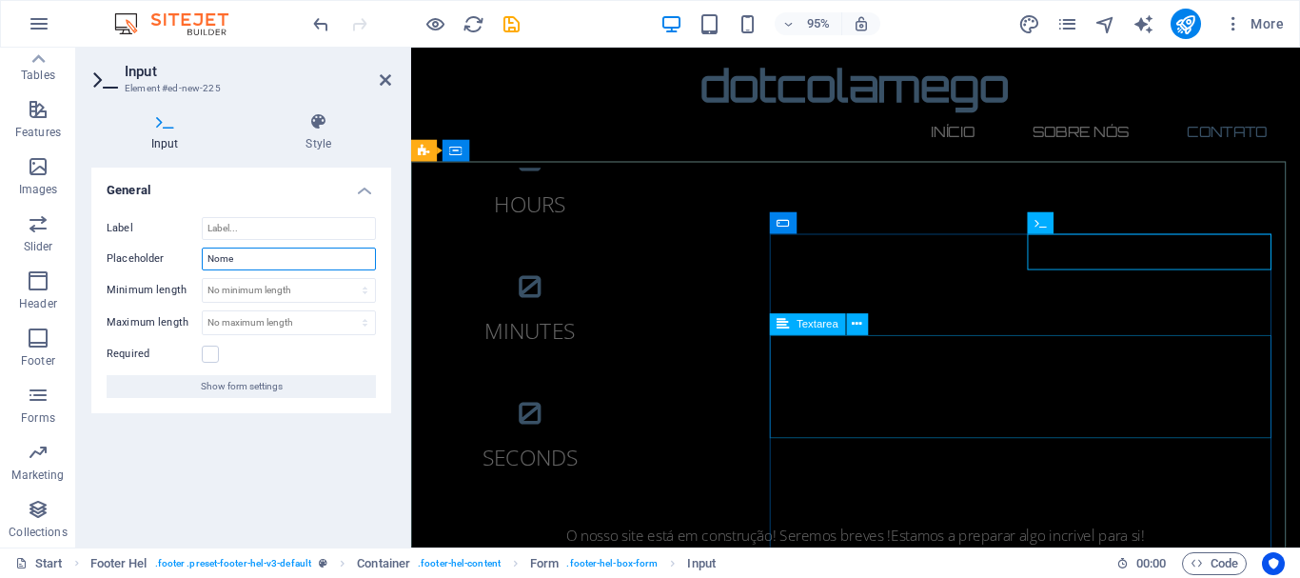
type input "Nome"
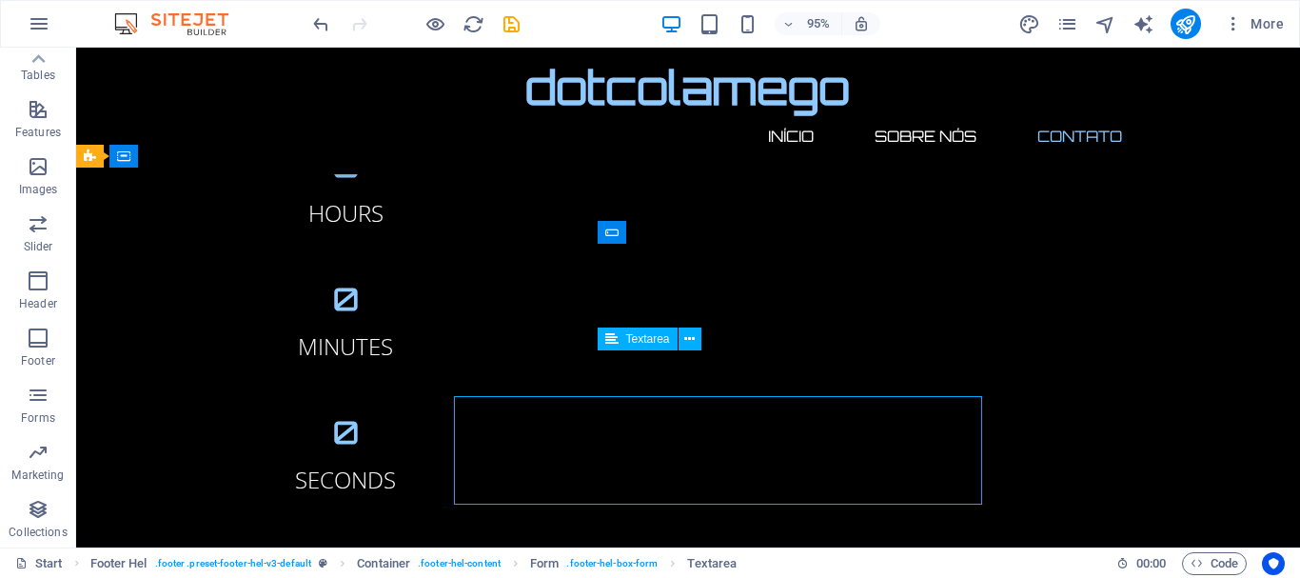
scroll to position [2232, 0]
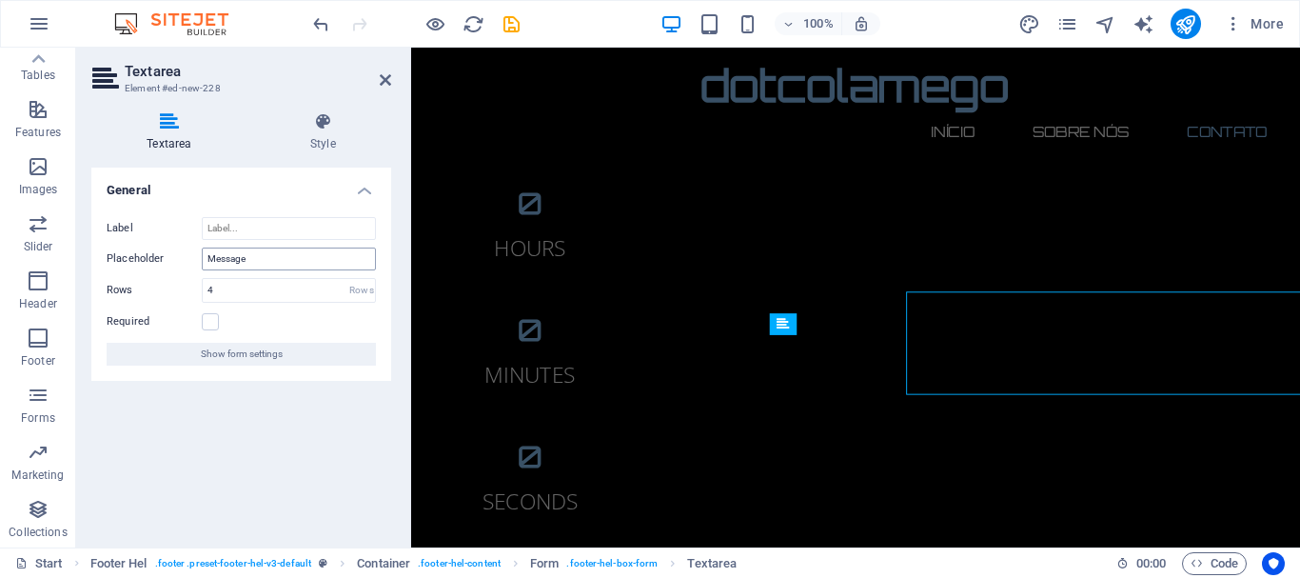
scroll to position [2277, 0]
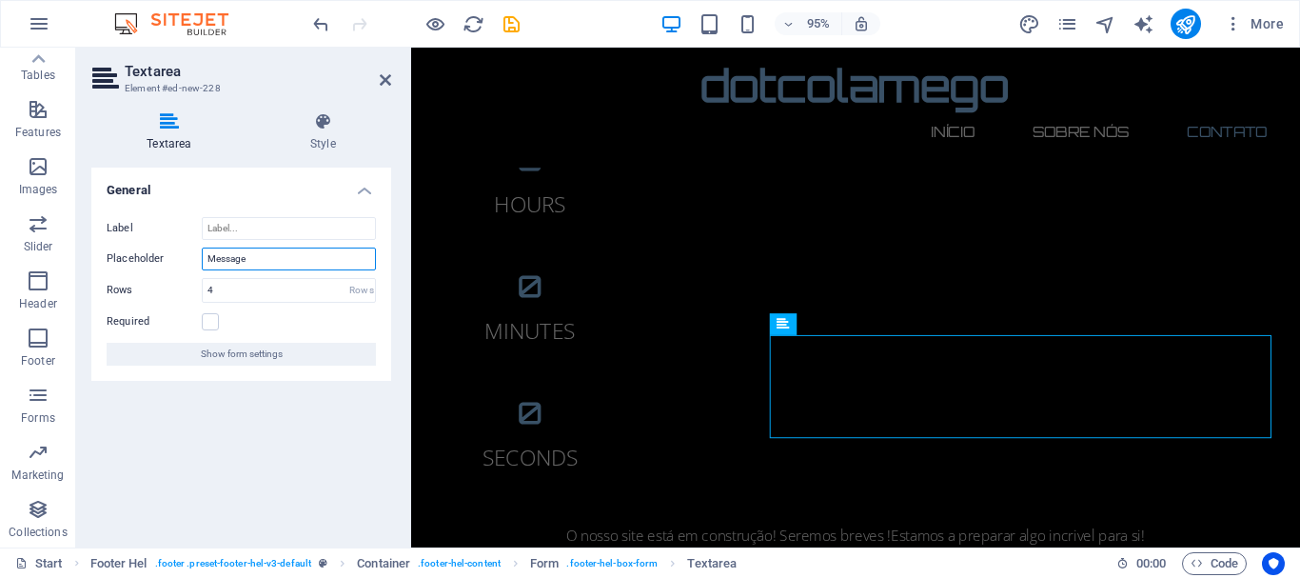
click at [257, 261] on input "Message" at bounding box center [289, 259] width 174 height 23
type input "Mensagem"
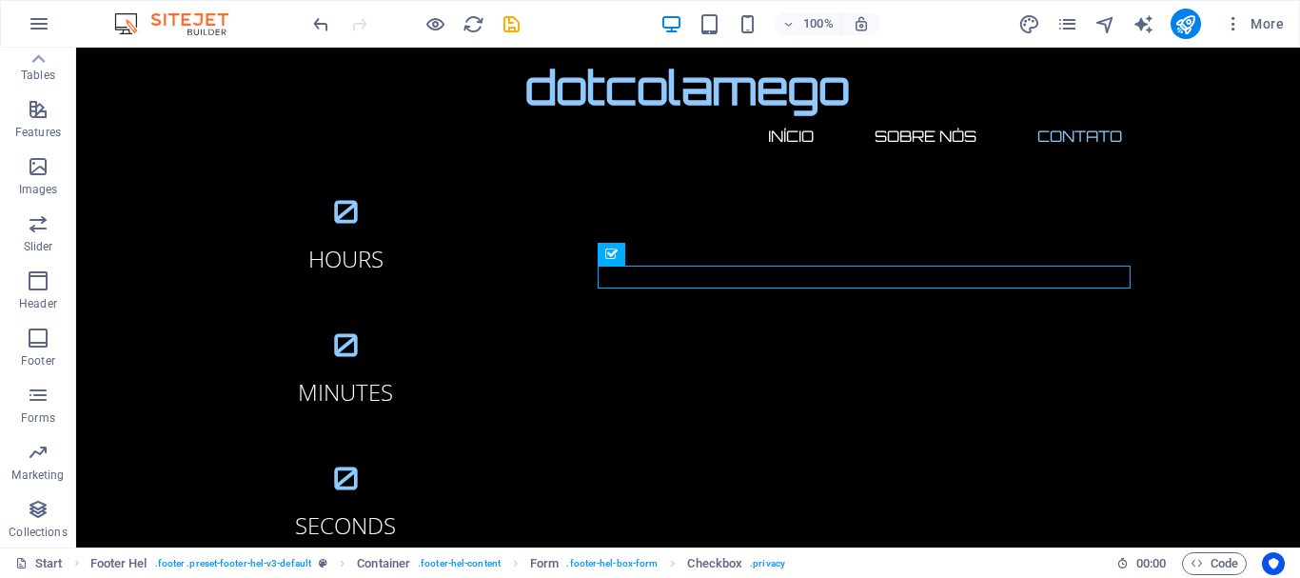
scroll to position [2506, 0]
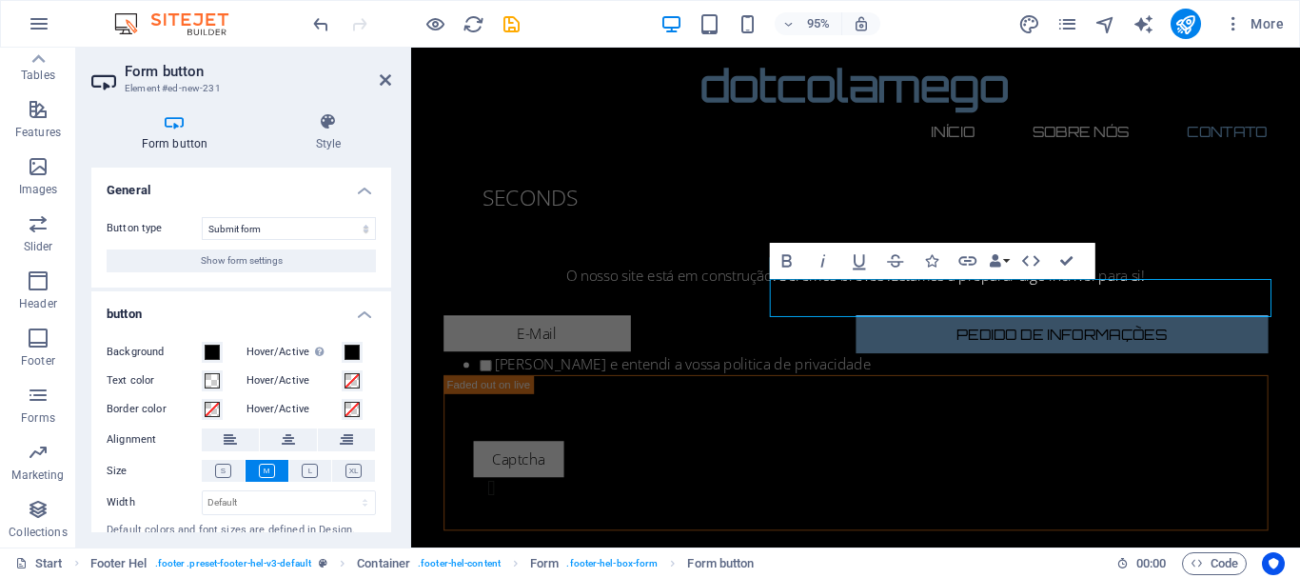
scroll to position [53, 0]
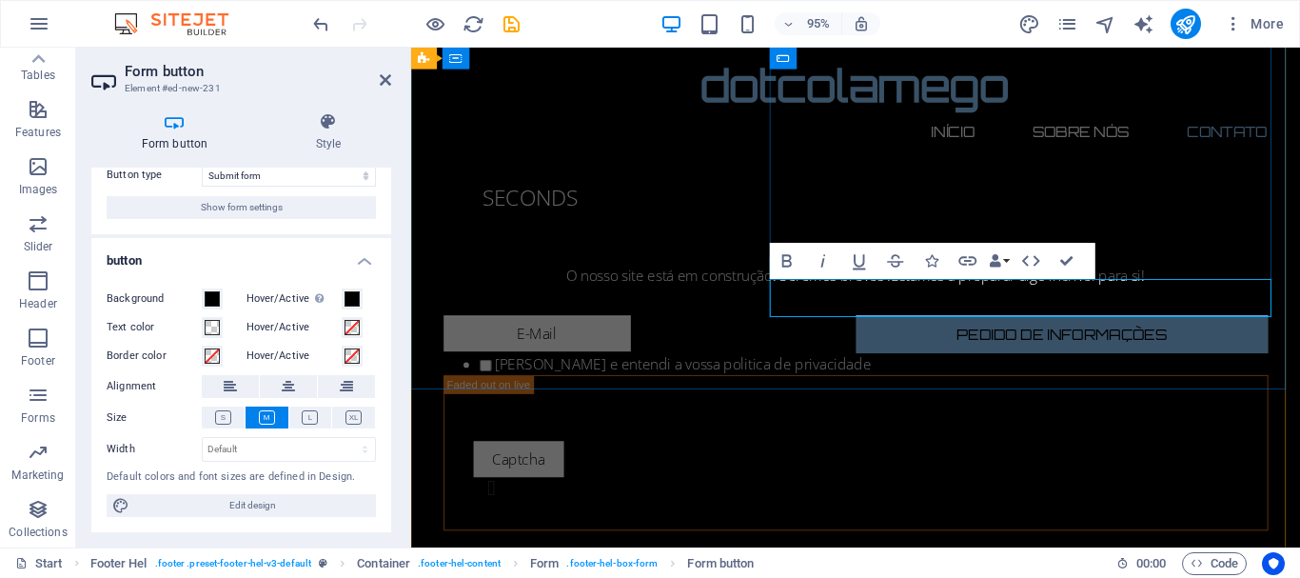
type button "Submit"
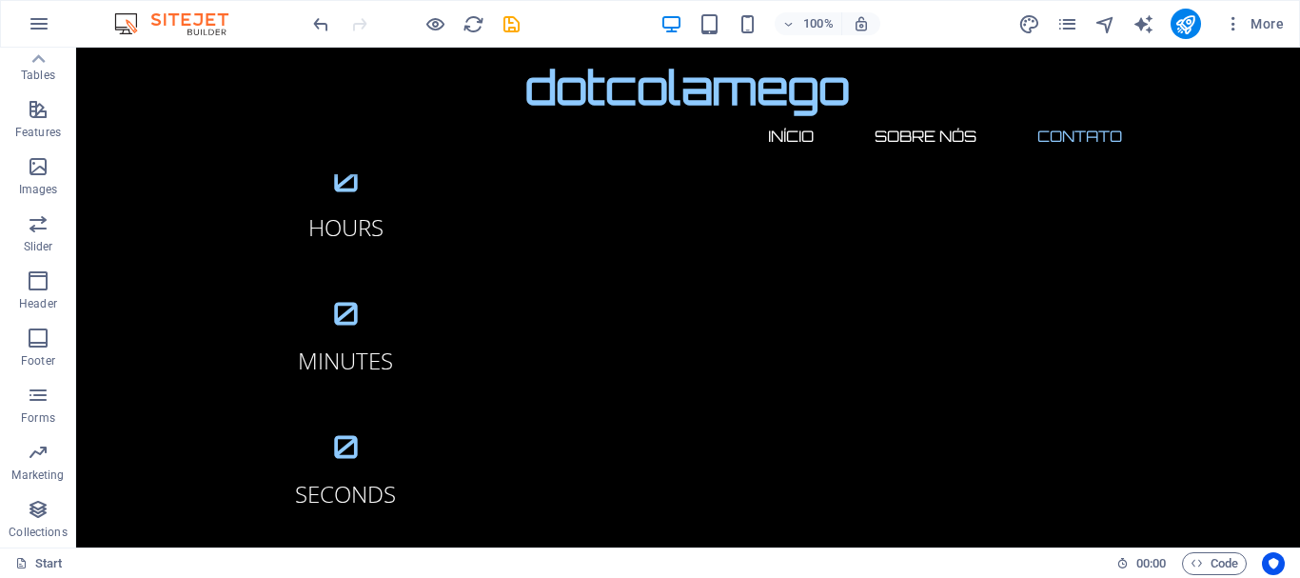
scroll to position [2322, 0]
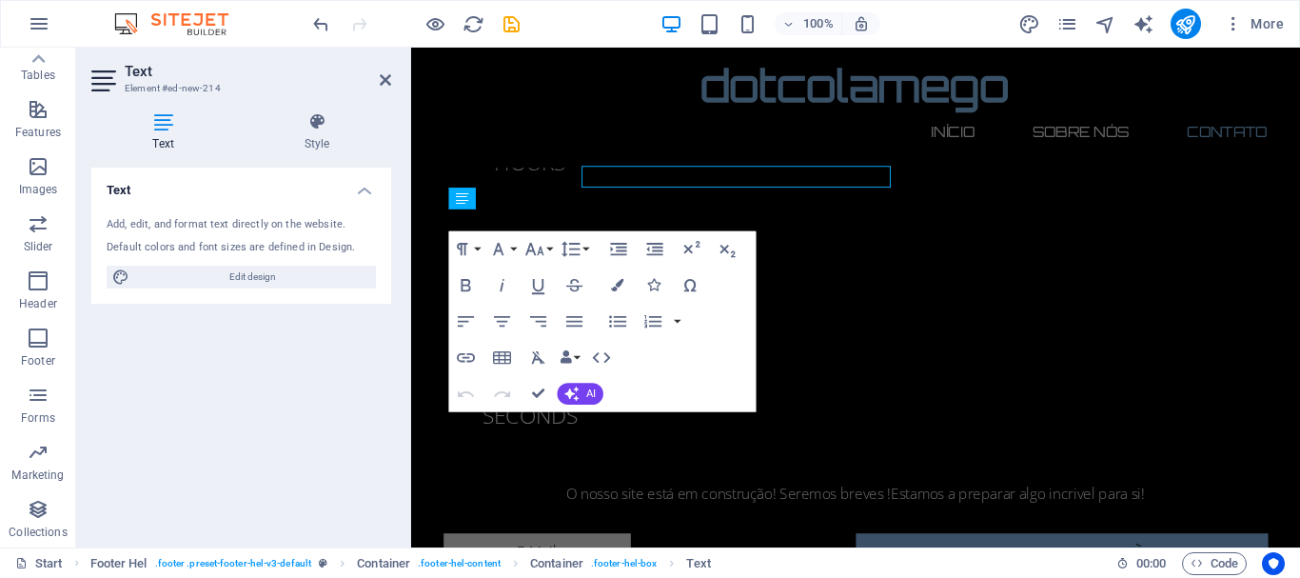
scroll to position [2368, 0]
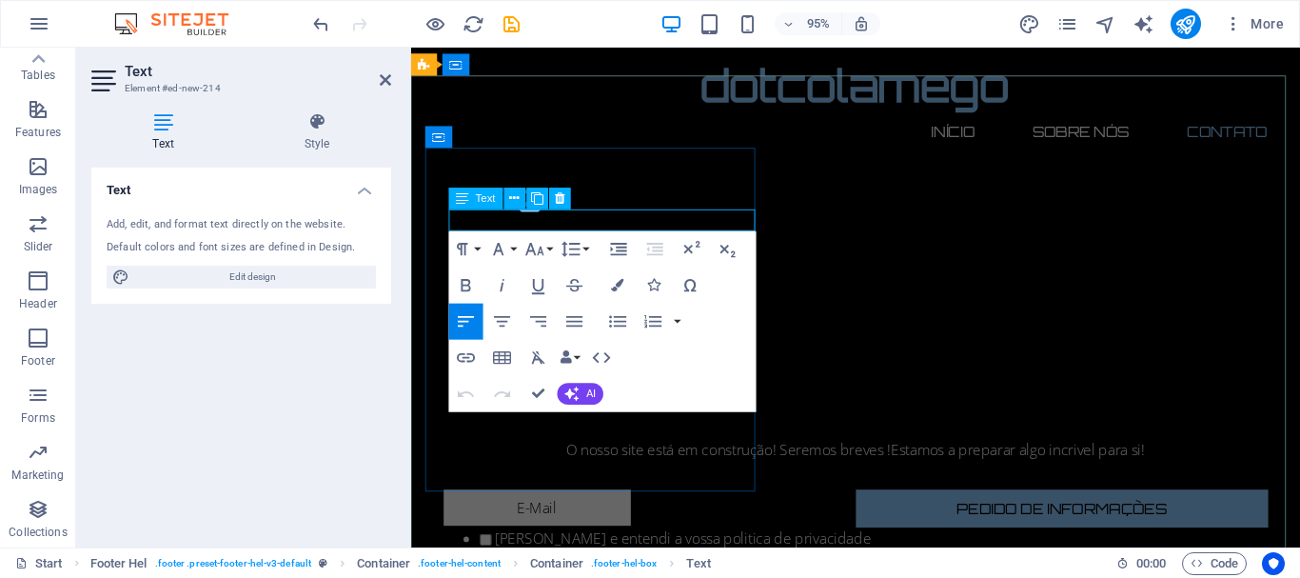
drag, startPoint x: 501, startPoint y: 228, endPoint x: 601, endPoint y: 430, distance: 225.2
select select "px"
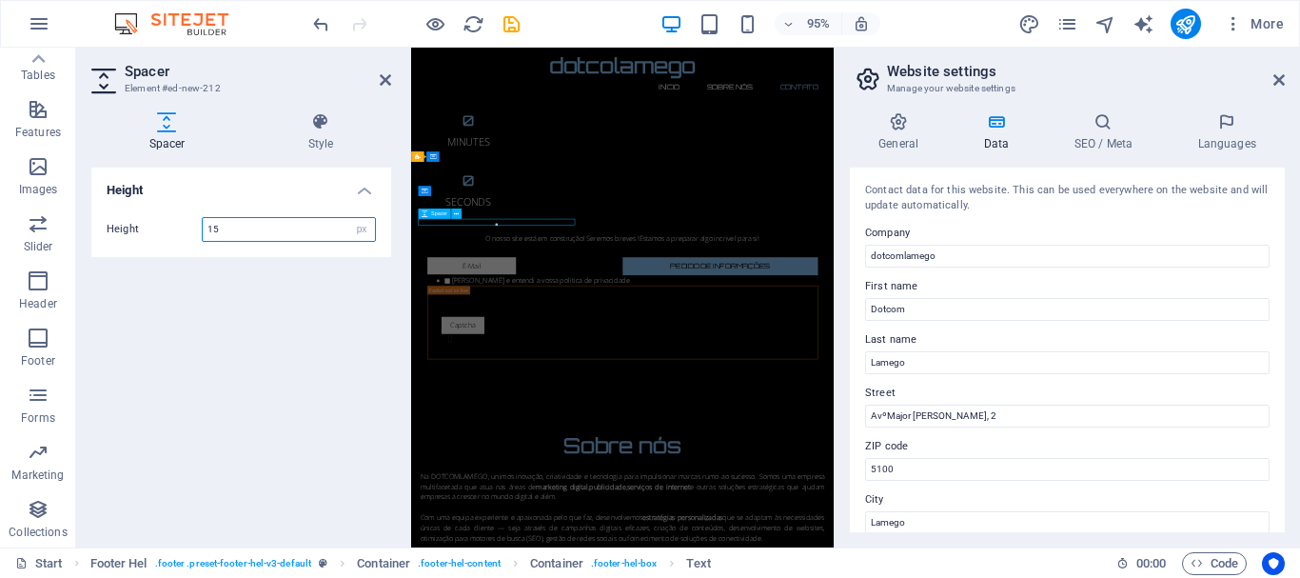
scroll to position [2143, 0]
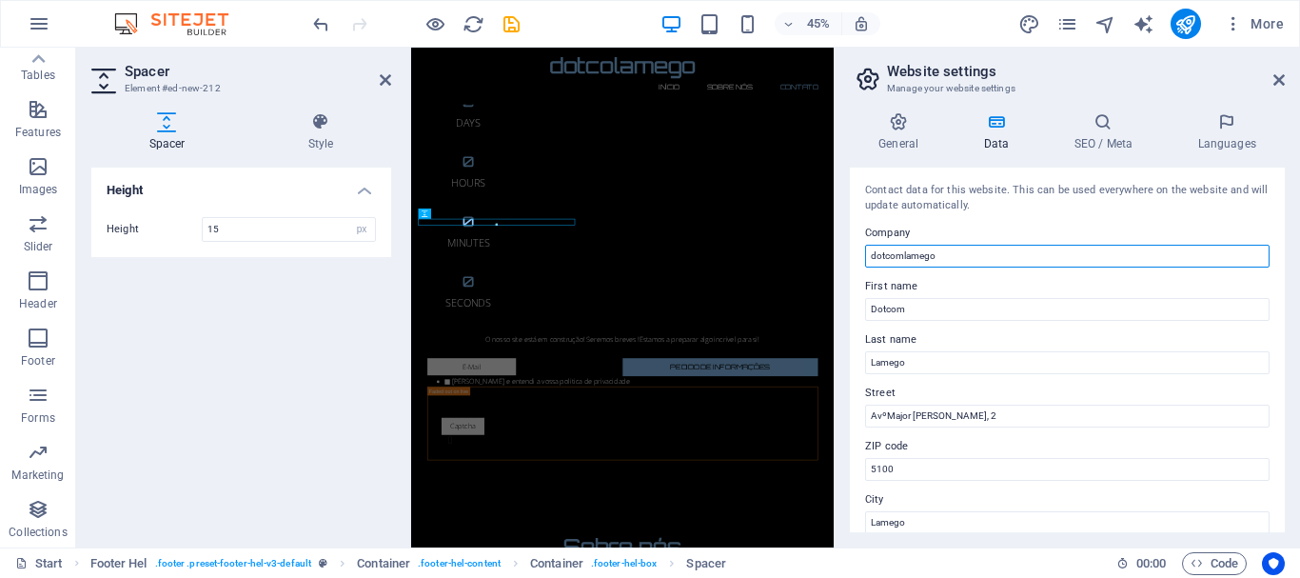
click at [943, 256] on input "dotcomlamego" at bounding box center [1067, 256] width 405 height 23
type input "d"
type input "DOTCOM LAMEGO"
click at [323, 351] on div "Height Height 15 px rem vh vw" at bounding box center [241, 350] width 300 height 365
click at [1280, 75] on icon at bounding box center [1279, 79] width 11 height 15
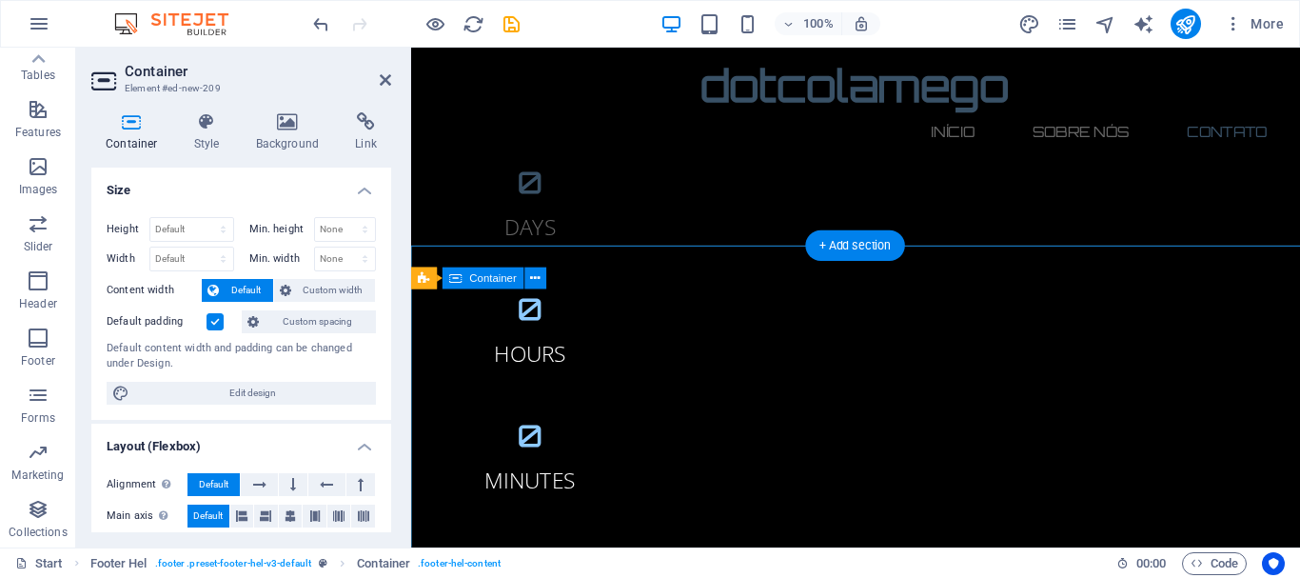
scroll to position [2143, 0]
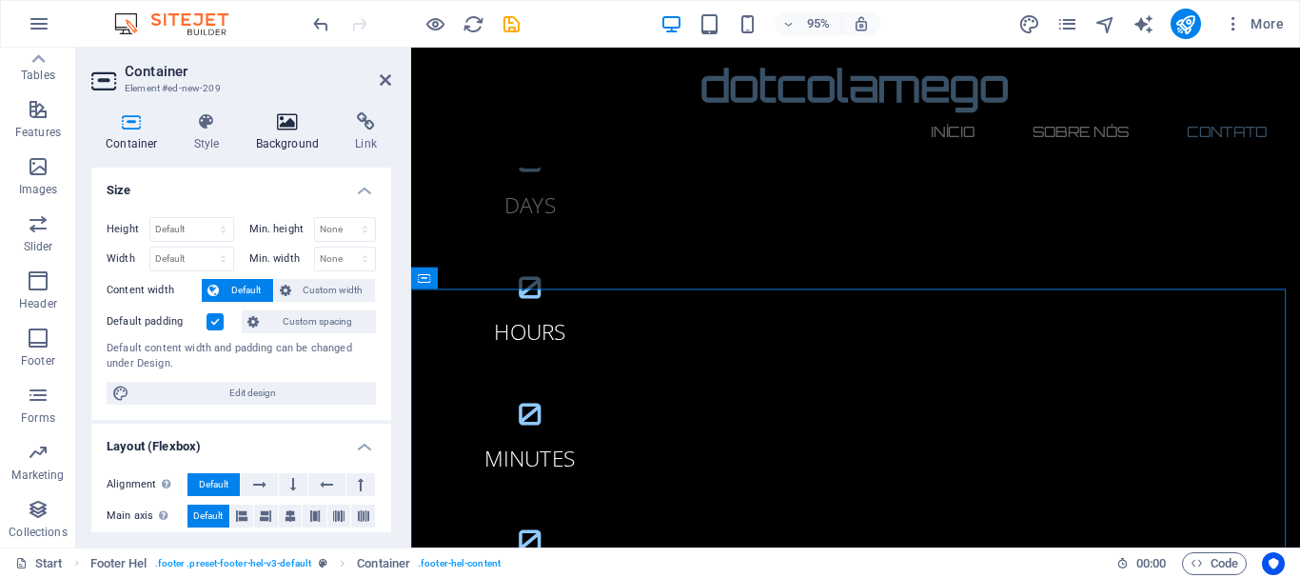
click at [293, 140] on h4 "Background" at bounding box center [292, 132] width 100 height 40
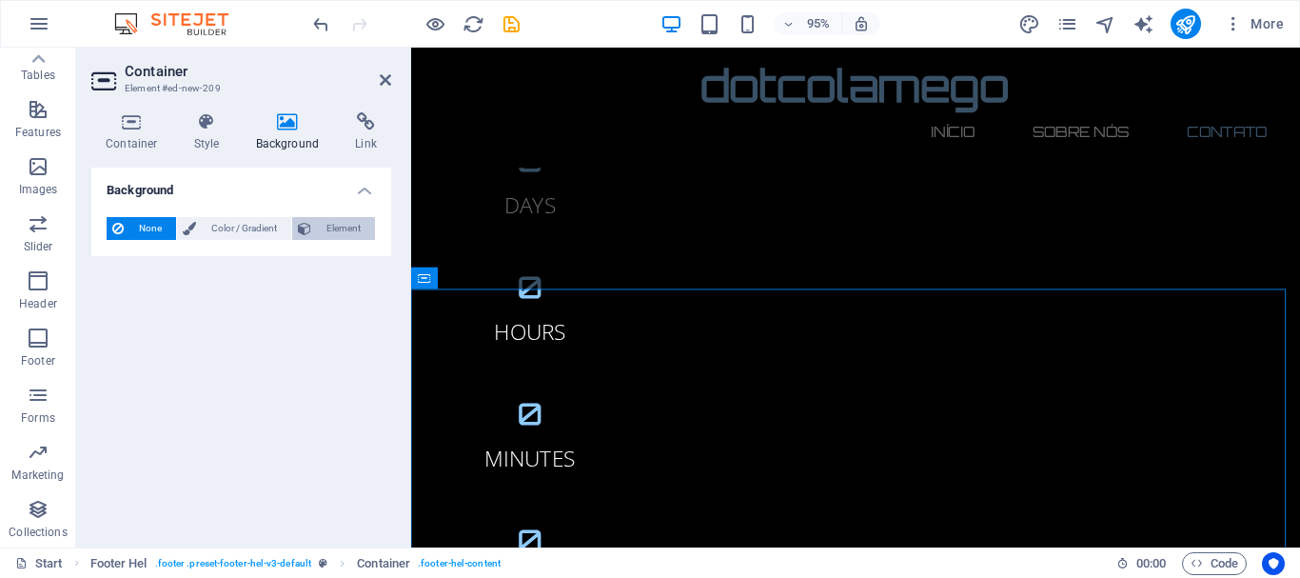
click at [346, 227] on span "Element" at bounding box center [343, 228] width 52 height 23
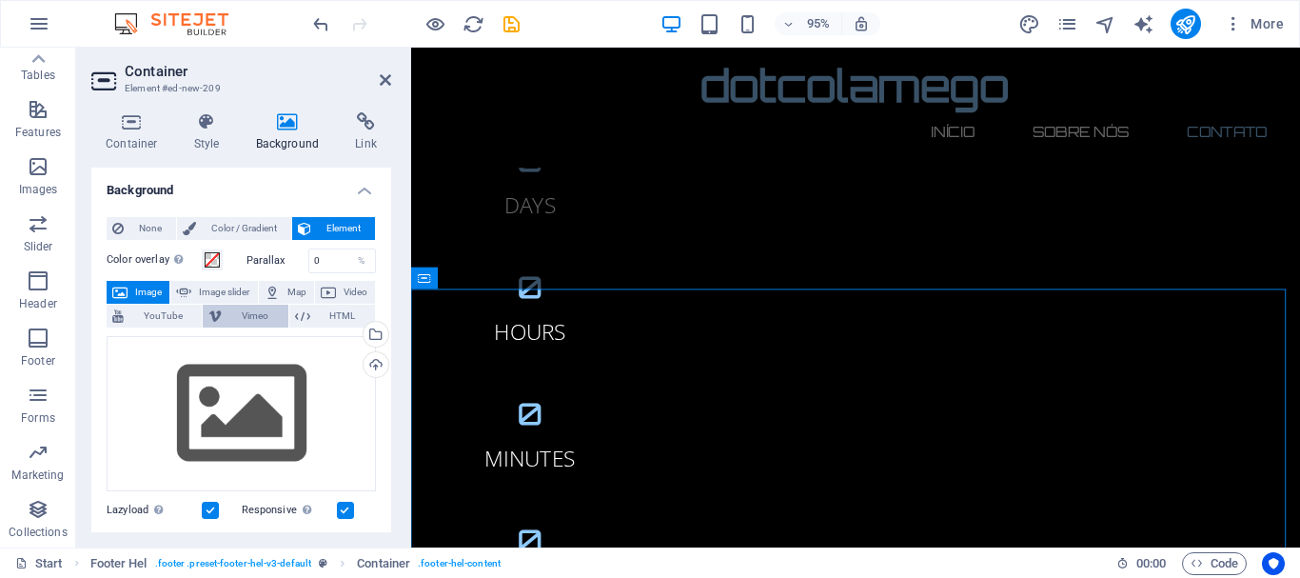
click at [248, 317] on span "Vimeo" at bounding box center [255, 316] width 54 height 23
select select "ar16_9"
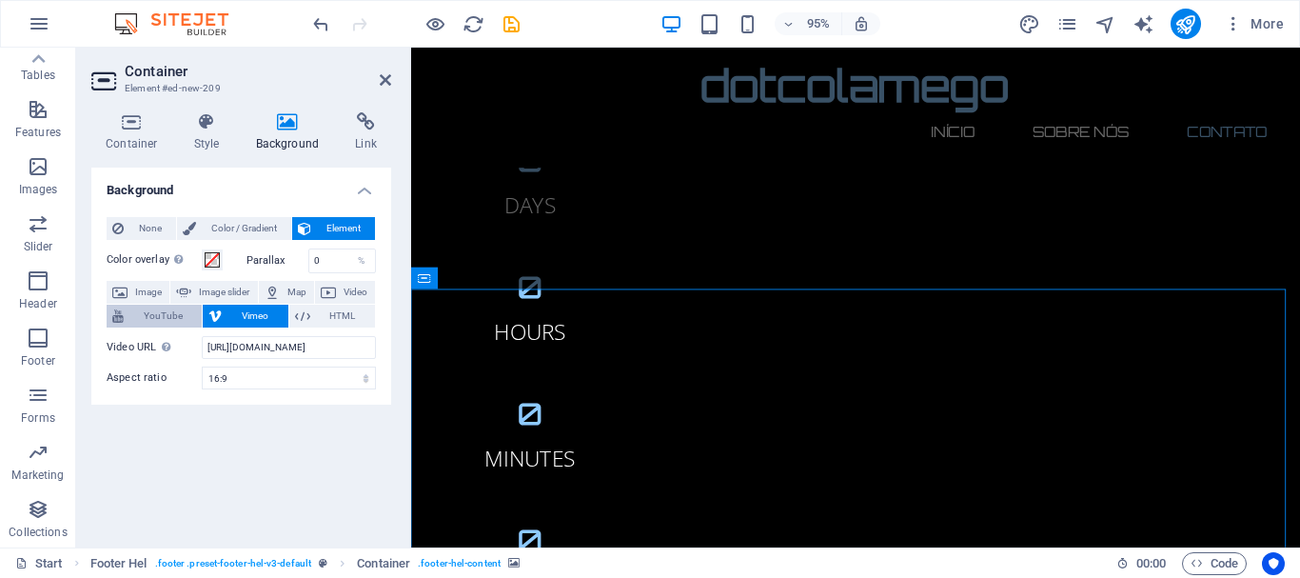
click at [165, 315] on span "YouTube" at bounding box center [162, 316] width 67 height 23
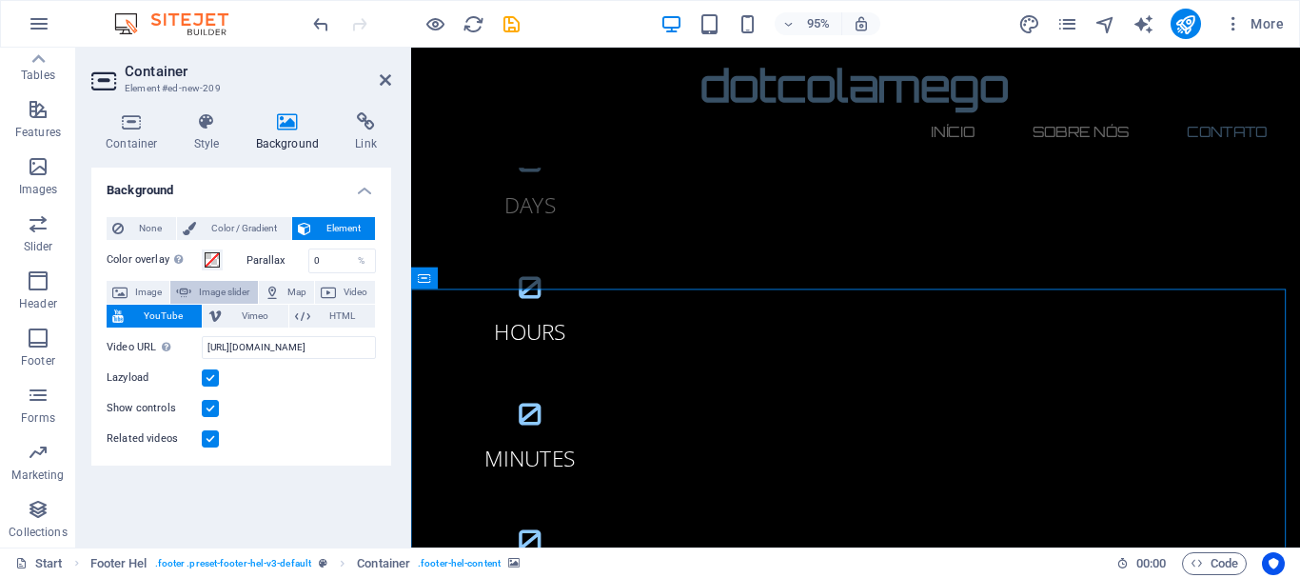
click at [230, 294] on span "Image slider" at bounding box center [224, 292] width 54 height 23
select select "ms"
select select "s"
select select "progressive"
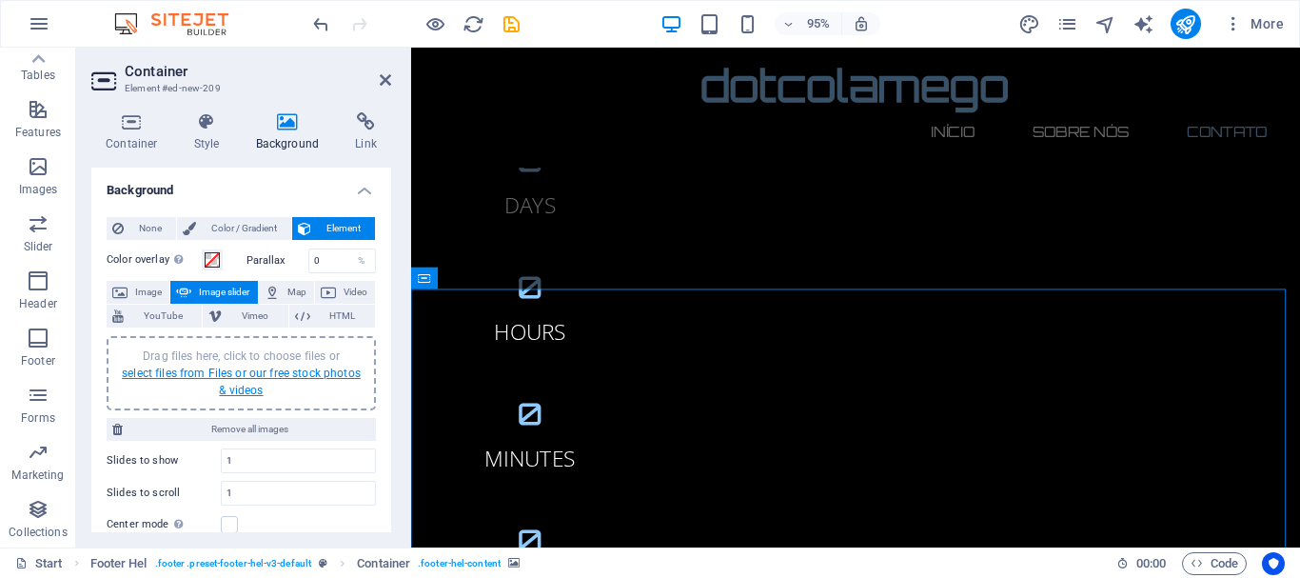
click at [252, 378] on link "select files from Files or our free stock photos & videos" at bounding box center [241, 382] width 239 height 30
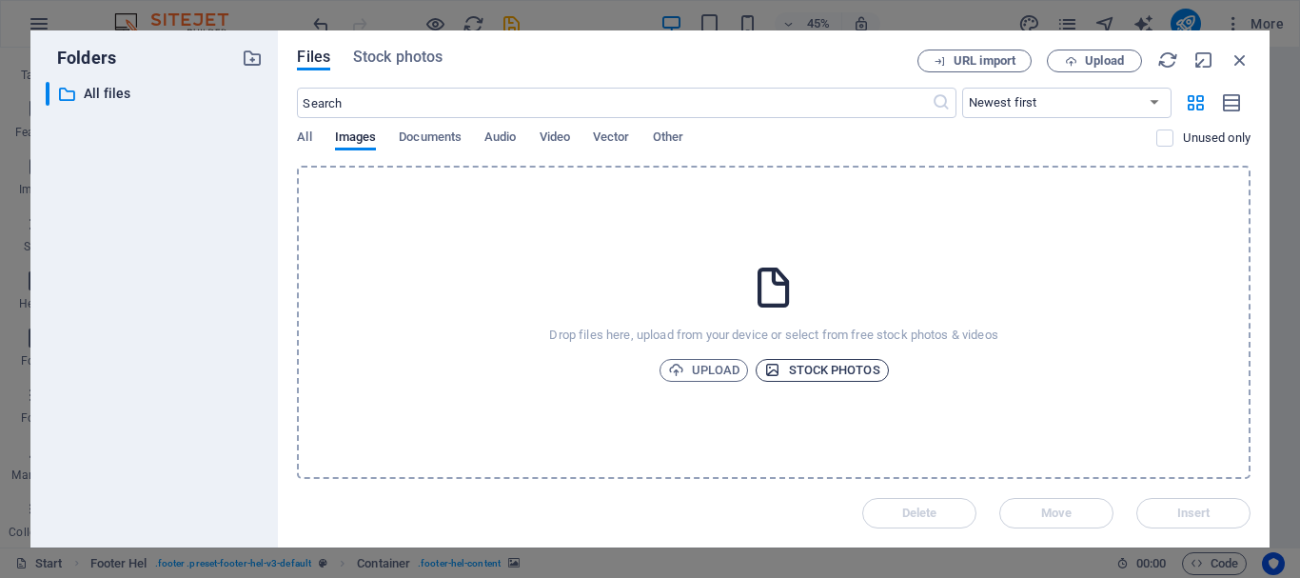
click at [822, 370] on span "Stock photos" at bounding box center [821, 370] width 115 height 23
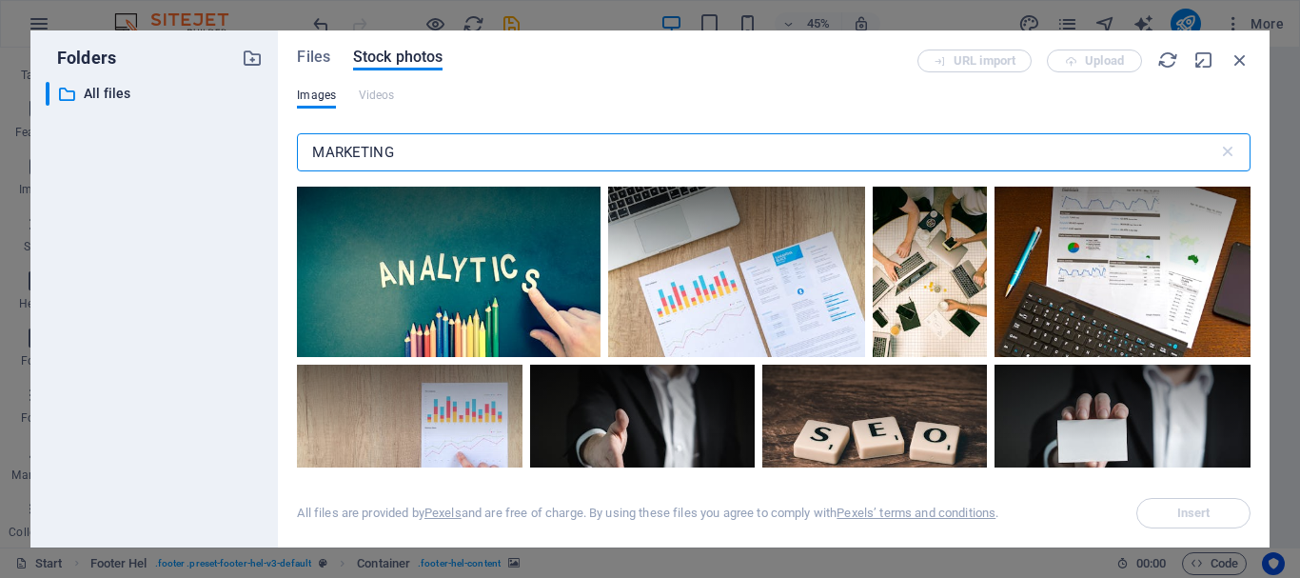
type input "MARKETING"
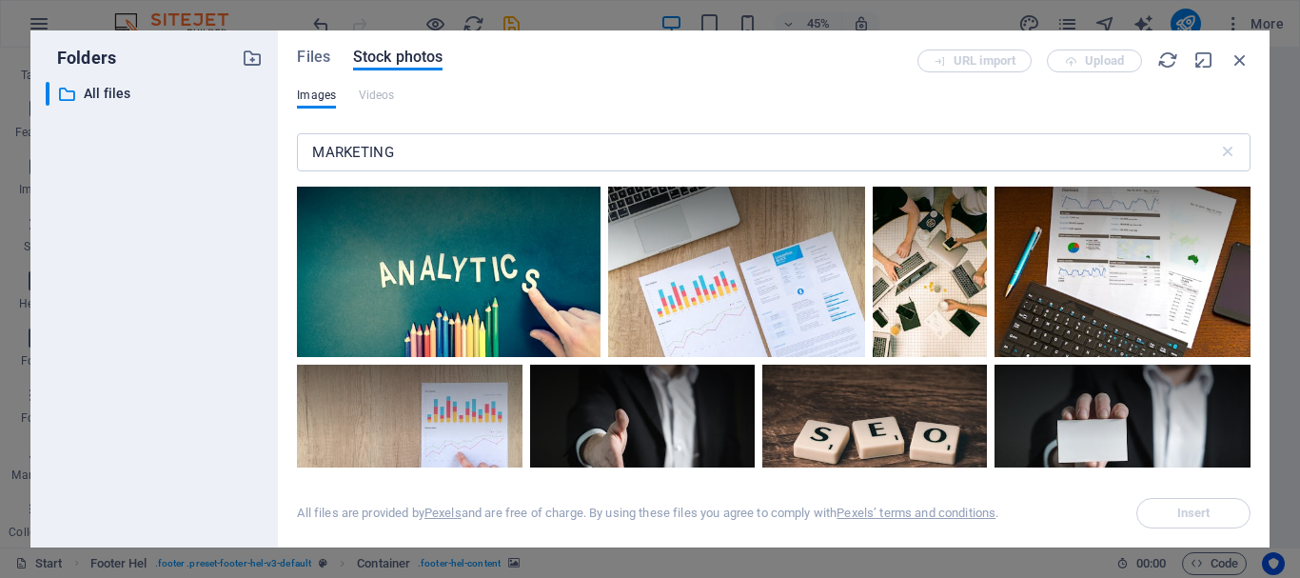
drag, startPoint x: 1251, startPoint y: 206, endPoint x: 1251, endPoint y: 231, distance: 25.7
click at [1251, 231] on div "Files Stock photos URL import Upload Images Videos MARKETING ​ All files are pr…" at bounding box center [774, 288] width 992 height 517
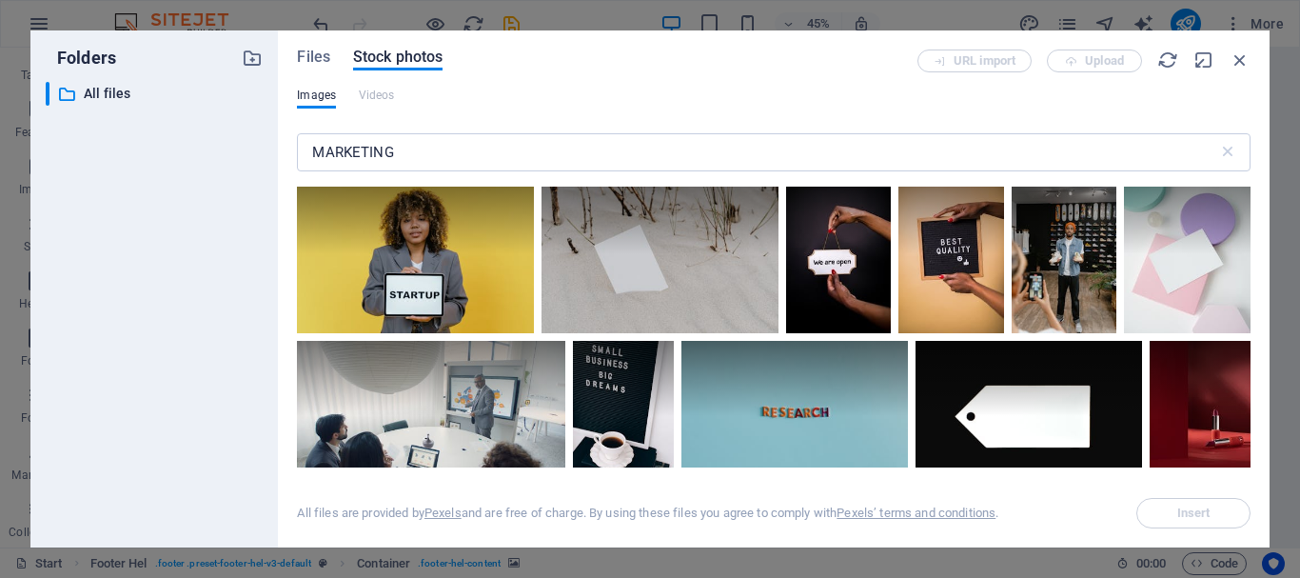
scroll to position [14809, 0]
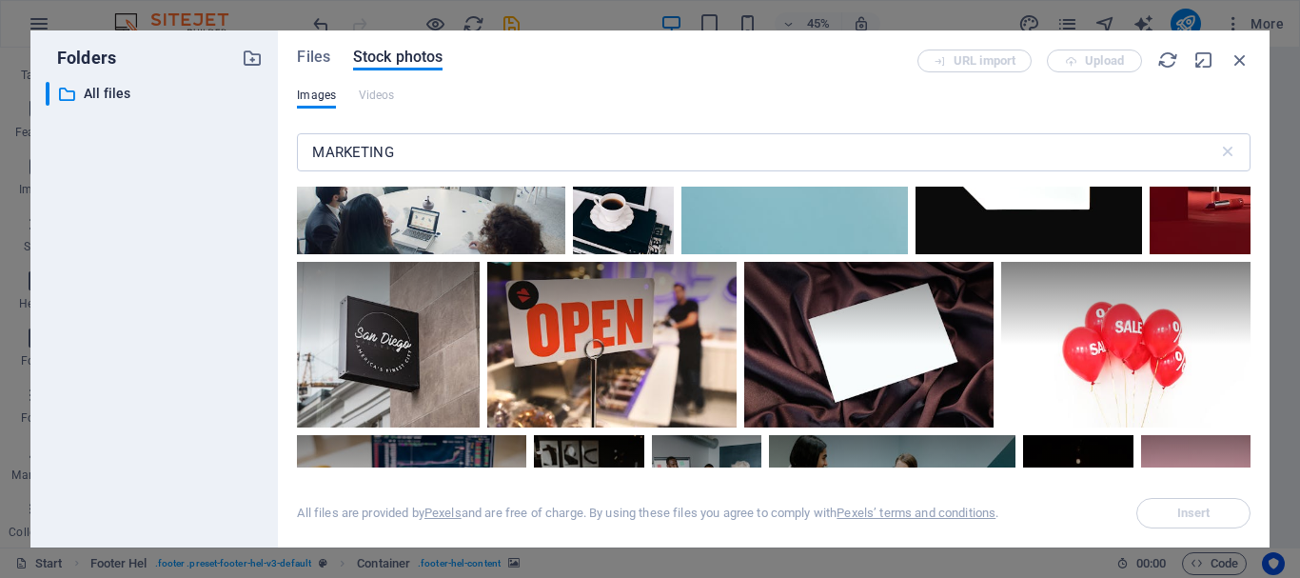
drag, startPoint x: 1251, startPoint y: 431, endPoint x: 1249, endPoint y: 447, distance: 16.3
click at [1249, 447] on div "Files Stock photos URL import Upload Images Videos MARKETING ​ Exceeded number …" at bounding box center [774, 288] width 992 height 517
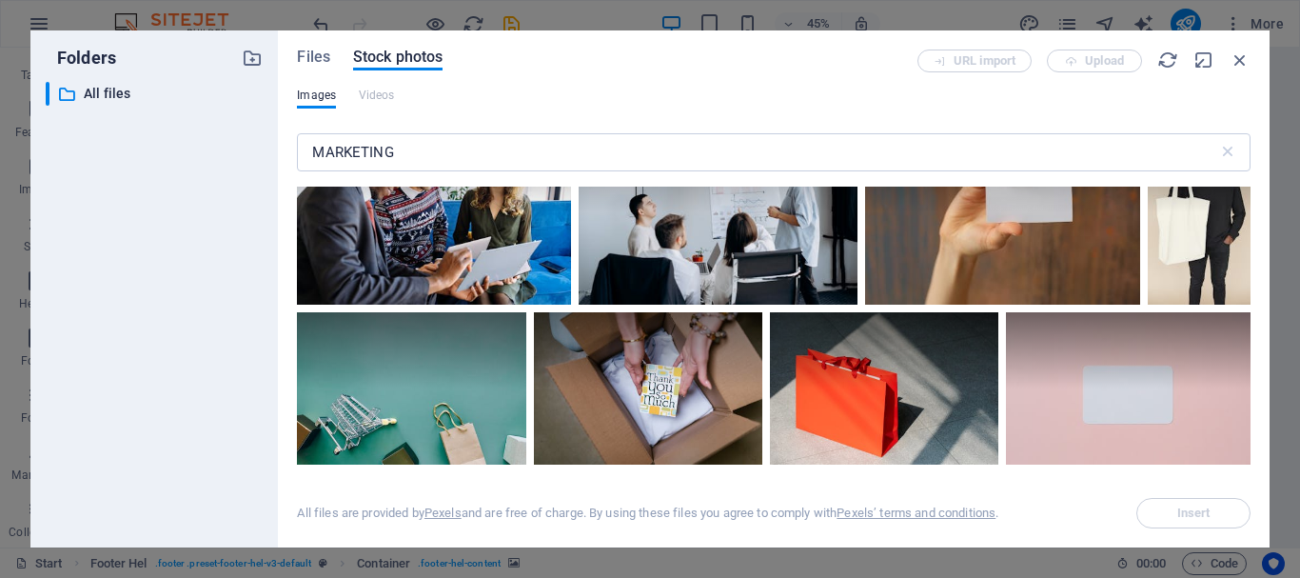
scroll to position [16585, 0]
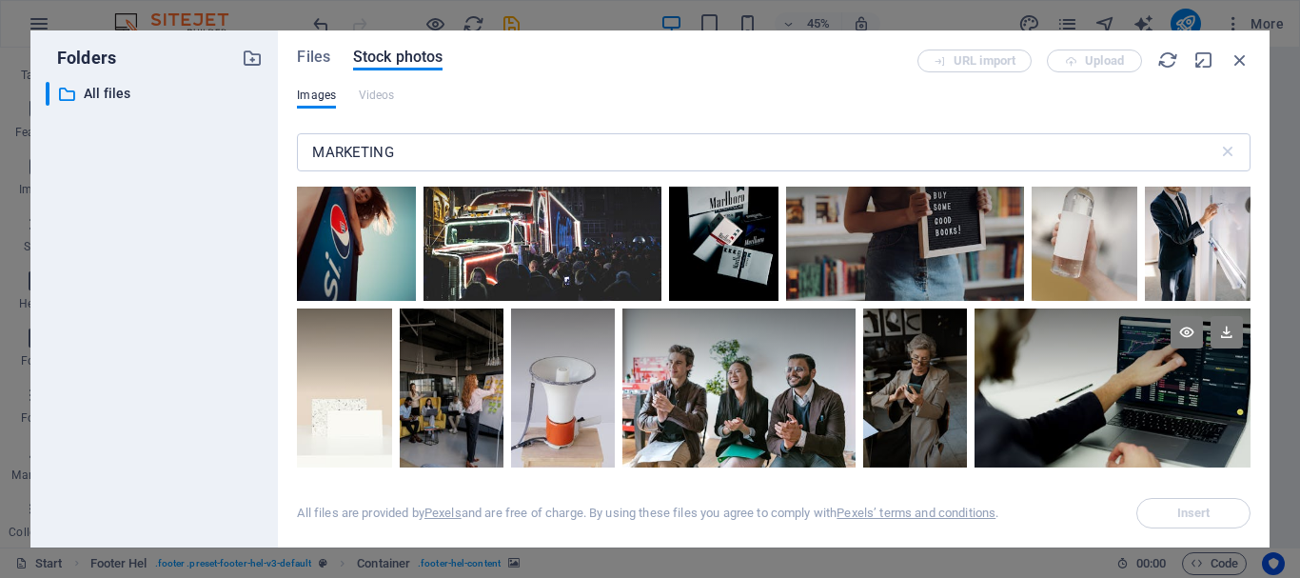
click at [1170, 350] on div at bounding box center [1113, 350] width 276 height 85
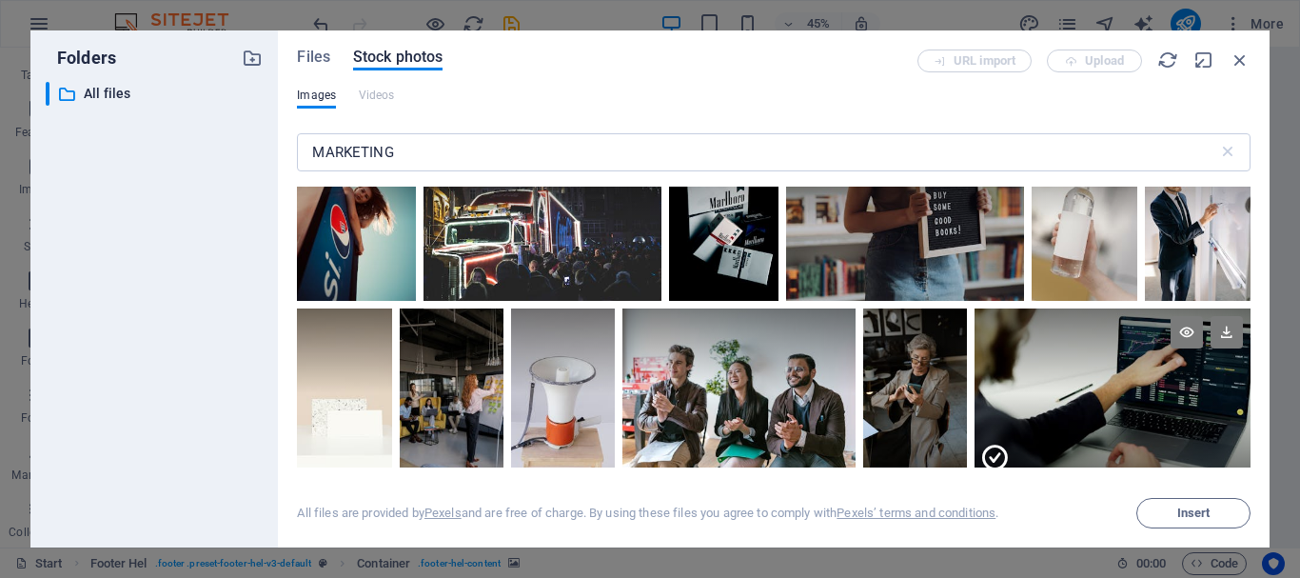
click at [1170, 350] on div at bounding box center [1113, 350] width 276 height 85
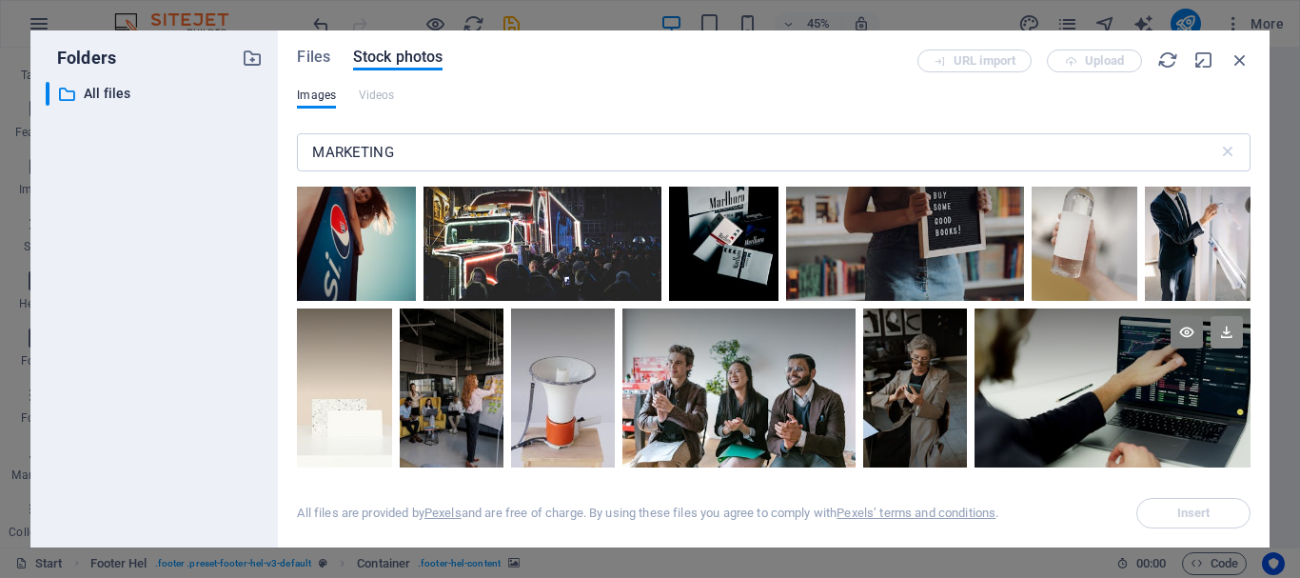
click at [1221, 316] on icon at bounding box center [1227, 332] width 32 height 32
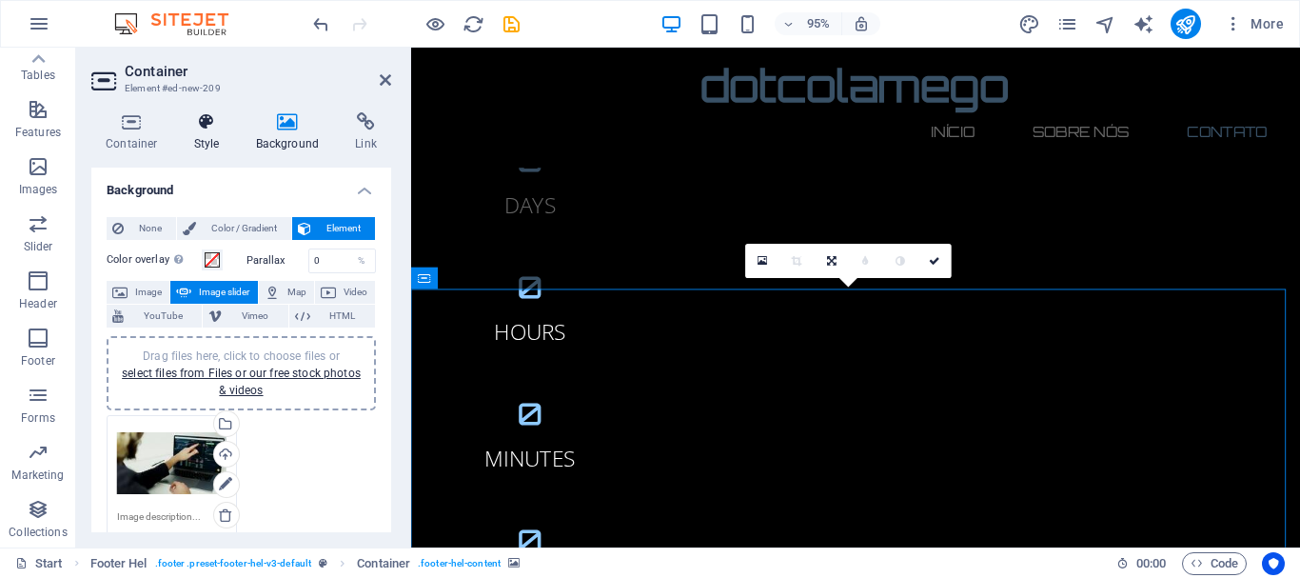
click at [208, 141] on h4 "Style" at bounding box center [211, 132] width 62 height 40
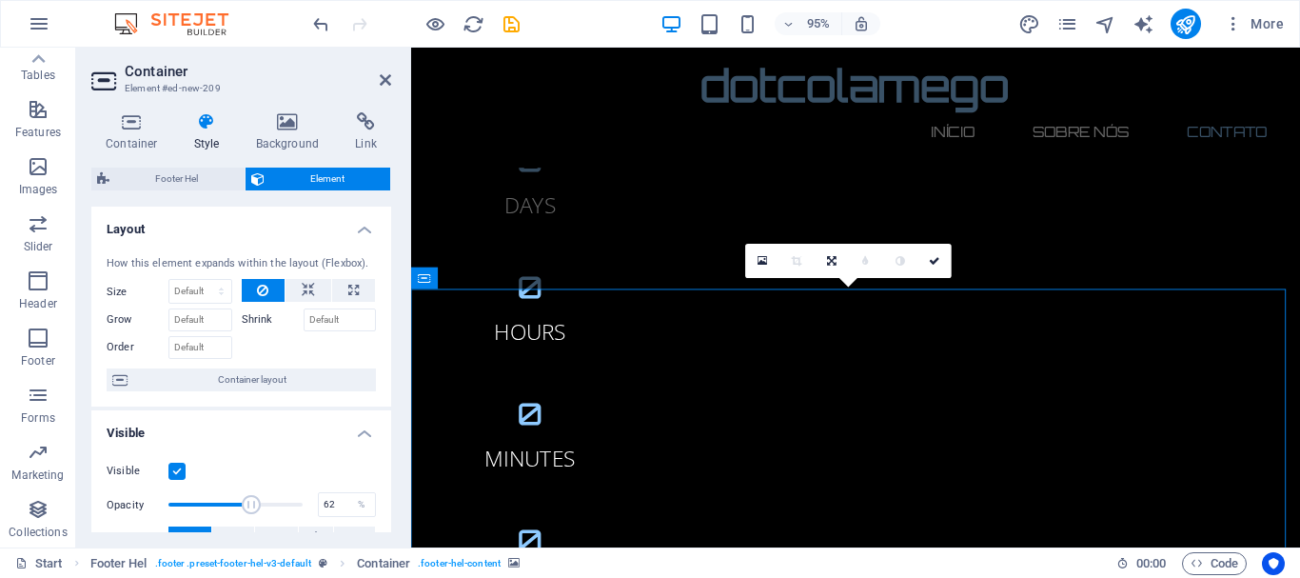
drag, startPoint x: 297, startPoint y: 505, endPoint x: 248, endPoint y: 508, distance: 48.7
click at [248, 508] on span at bounding box center [251, 504] width 19 height 19
drag, startPoint x: 248, startPoint y: 508, endPoint x: 209, endPoint y: 508, distance: 39.0
click at [209, 508] on span at bounding box center [210, 504] width 19 height 19
drag, startPoint x: 209, startPoint y: 508, endPoint x: 191, endPoint y: 508, distance: 18.1
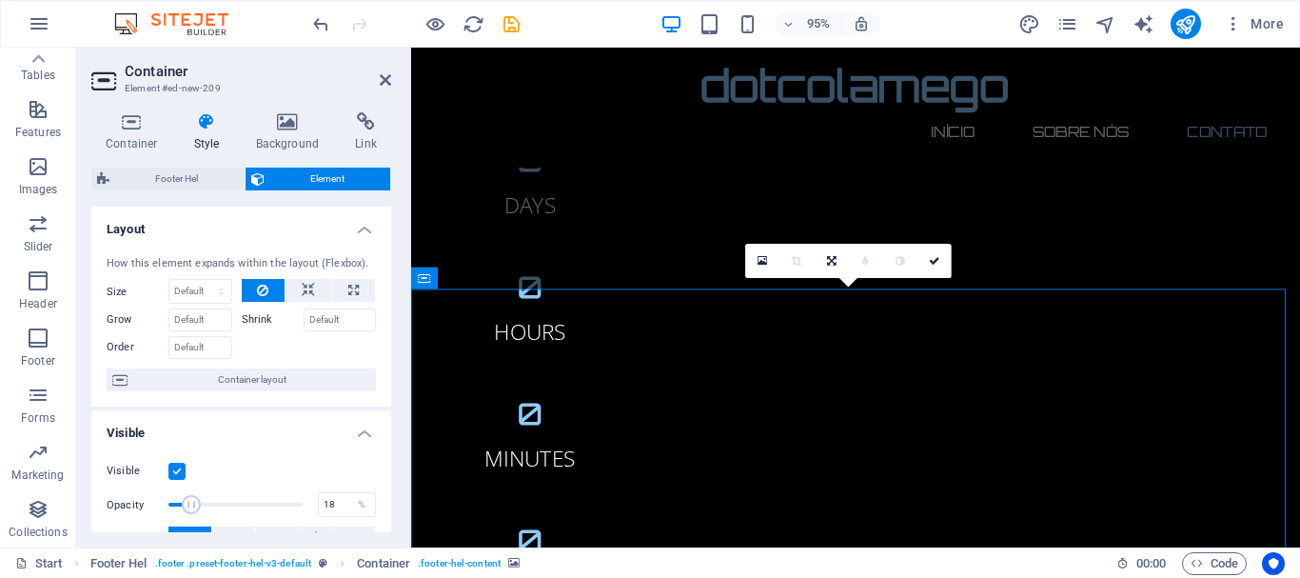
click at [191, 508] on span at bounding box center [191, 504] width 19 height 19
drag, startPoint x: 191, startPoint y: 508, endPoint x: 211, endPoint y: 506, distance: 20.2
click at [211, 506] on span at bounding box center [213, 504] width 19 height 19
click at [323, 28] on icon "undo" at bounding box center [321, 24] width 22 height 22
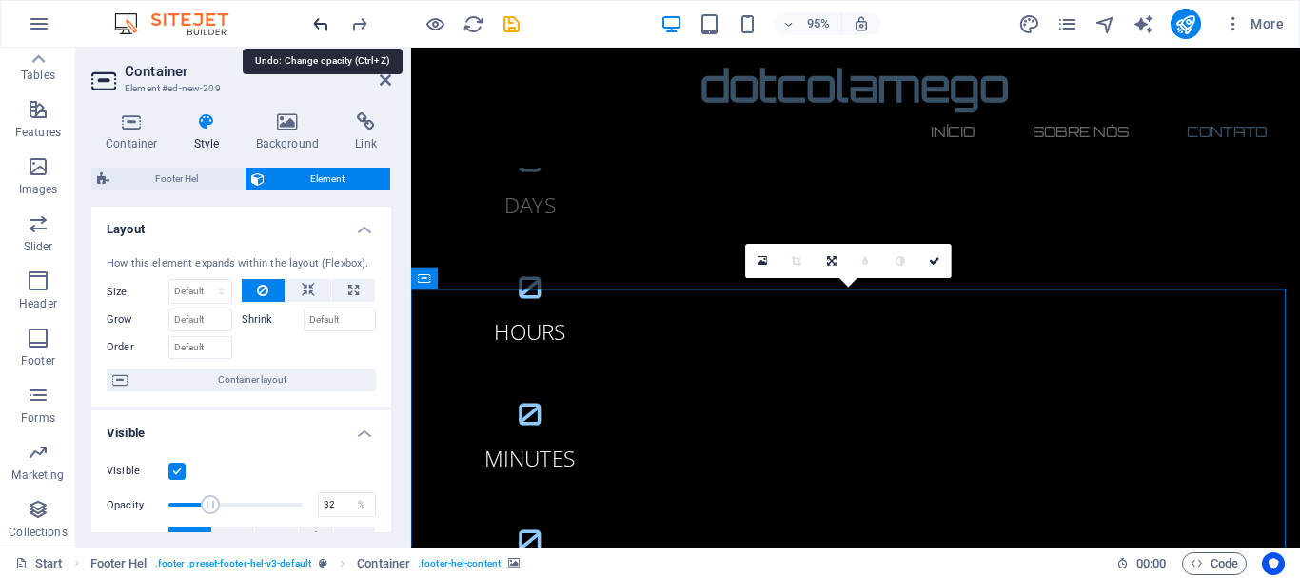
click at [323, 28] on icon "undo" at bounding box center [321, 24] width 22 height 22
type input "100"
click at [323, 28] on icon "undo" at bounding box center [321, 24] width 22 height 22
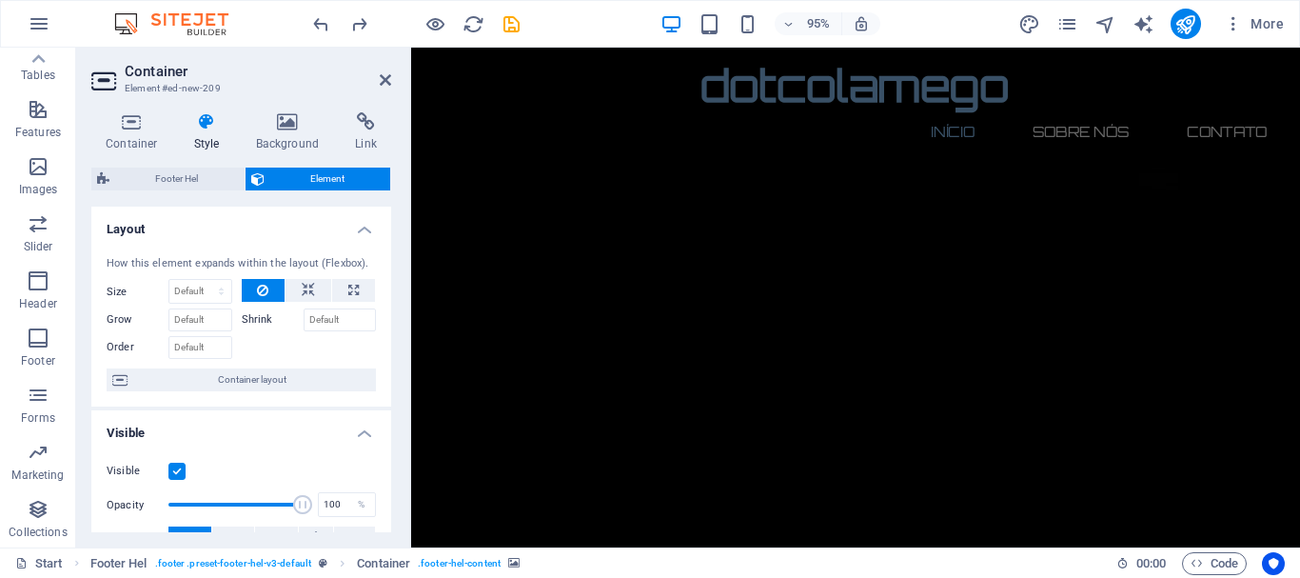
scroll to position [0, 0]
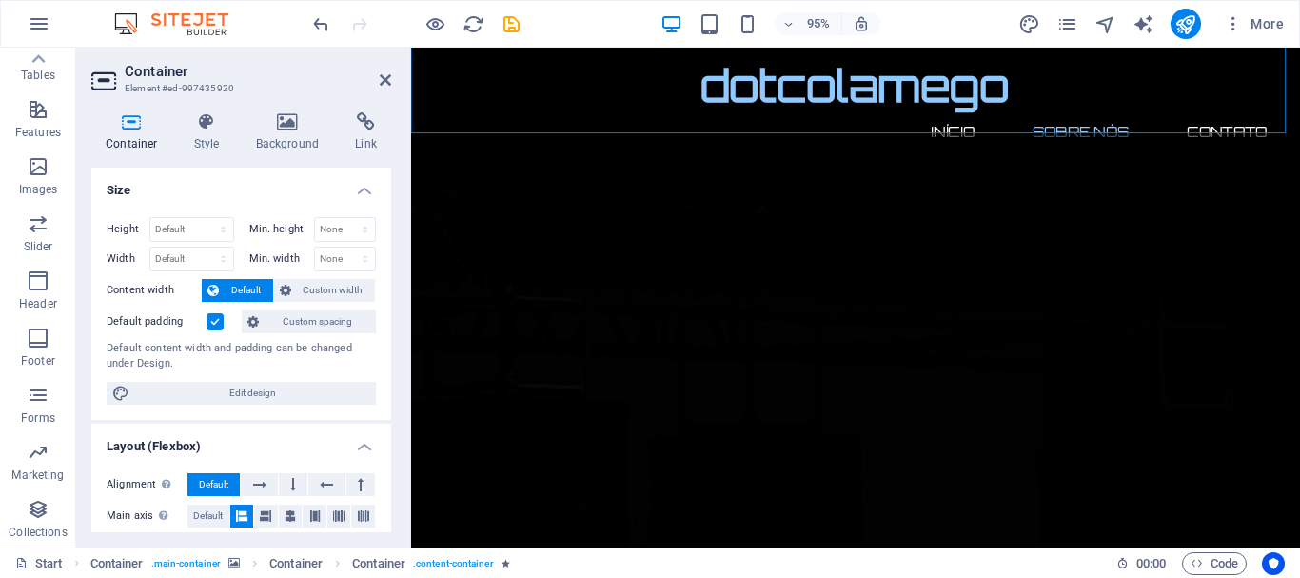
scroll to position [636, 0]
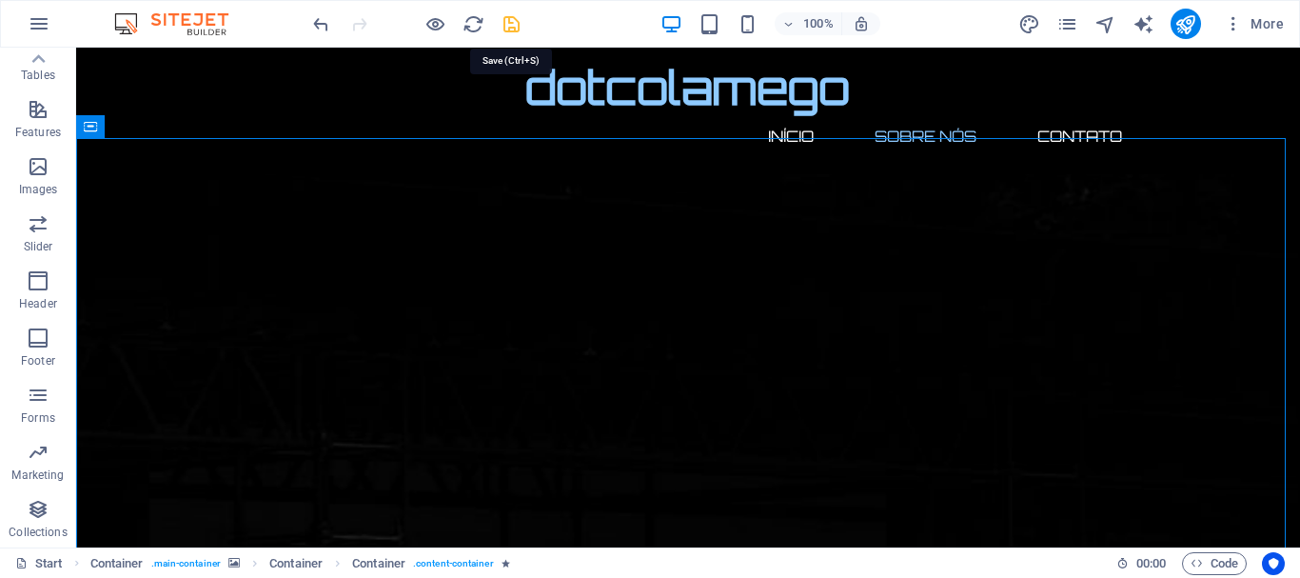
click at [508, 26] on icon "save" at bounding box center [512, 24] width 22 height 22
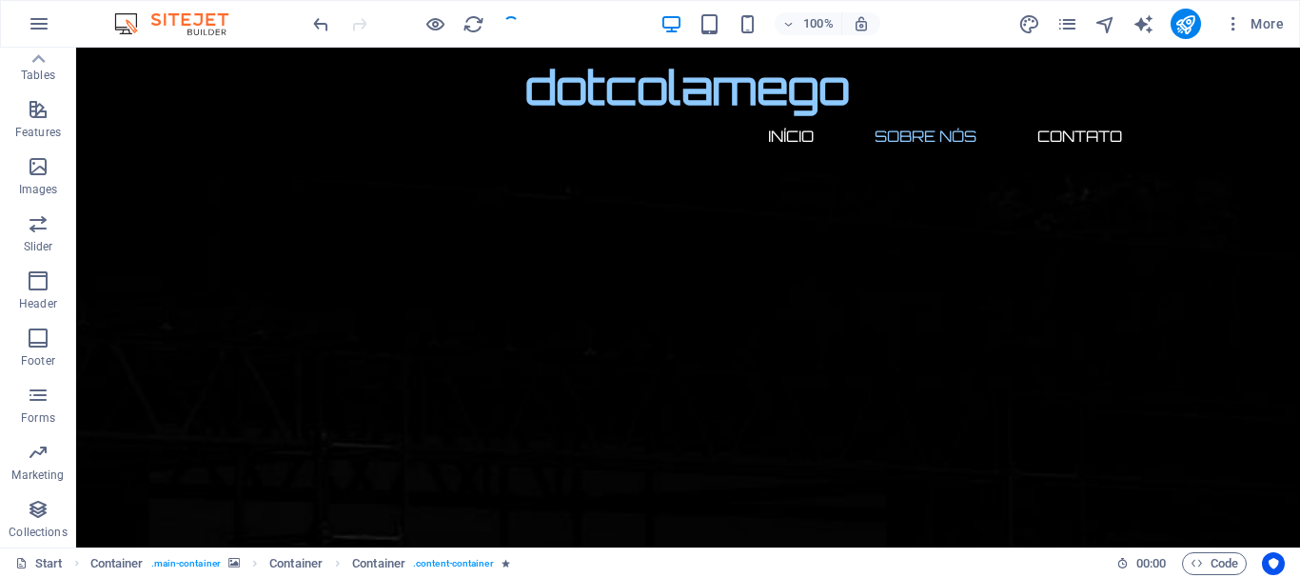
checkbox input "false"
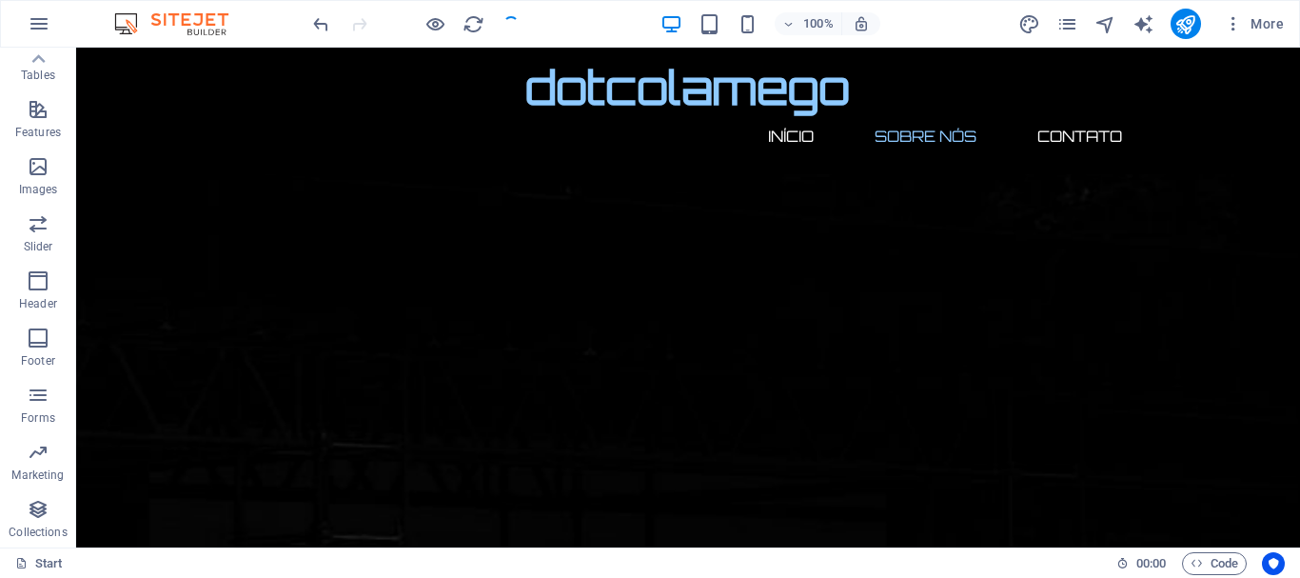
checkbox input "false"
click at [1235, 27] on icon "button" at bounding box center [1233, 23] width 19 height 19
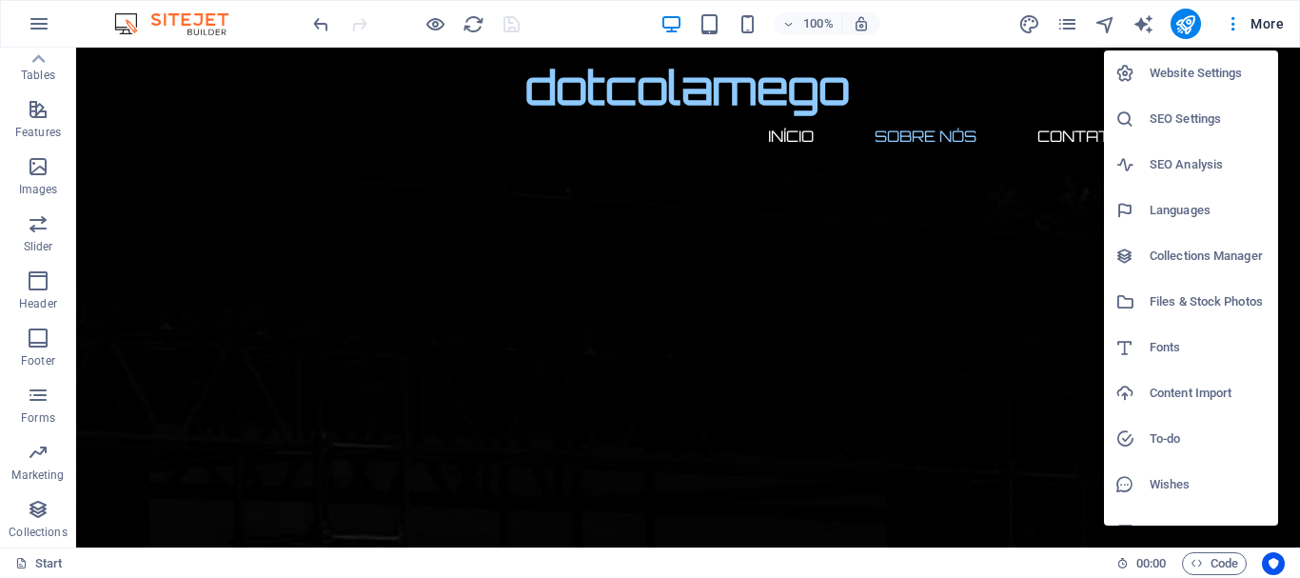
click at [1203, 215] on h6 "Languages" at bounding box center [1208, 210] width 117 height 23
select select "128"
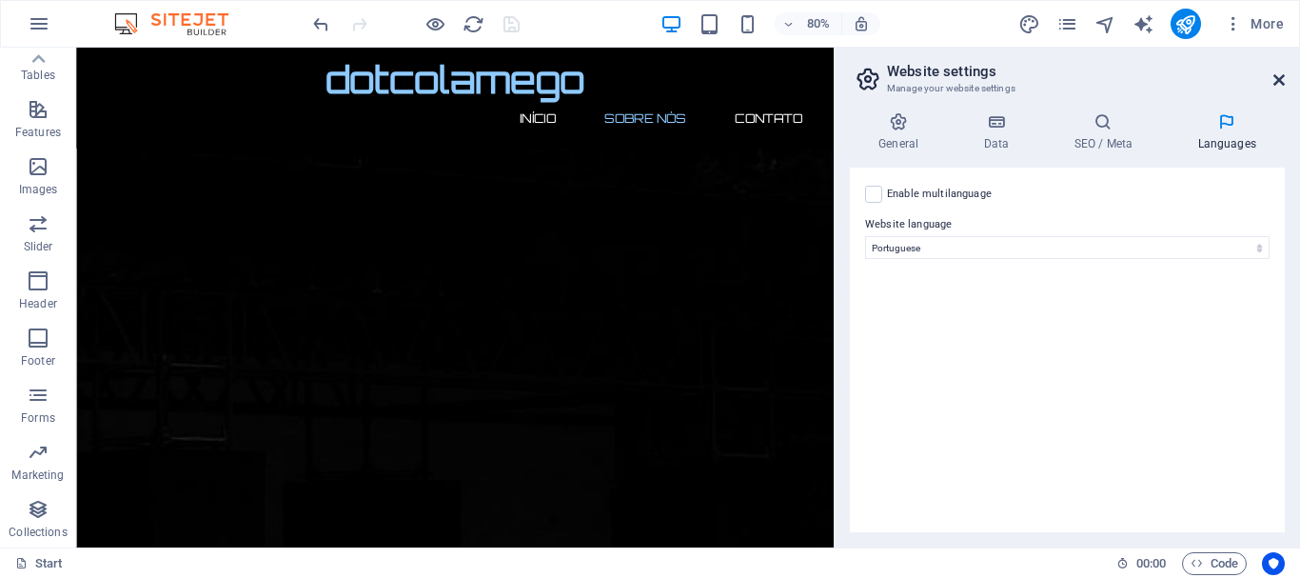
drag, startPoint x: 1129, startPoint y: 186, endPoint x: 1280, endPoint y: 77, distance: 185.5
click at [1280, 77] on aside "Website settings Manage your website settings General Data SEO / Meta Languages…" at bounding box center [1067, 298] width 466 height 500
click at [1280, 77] on icon at bounding box center [1279, 79] width 11 height 15
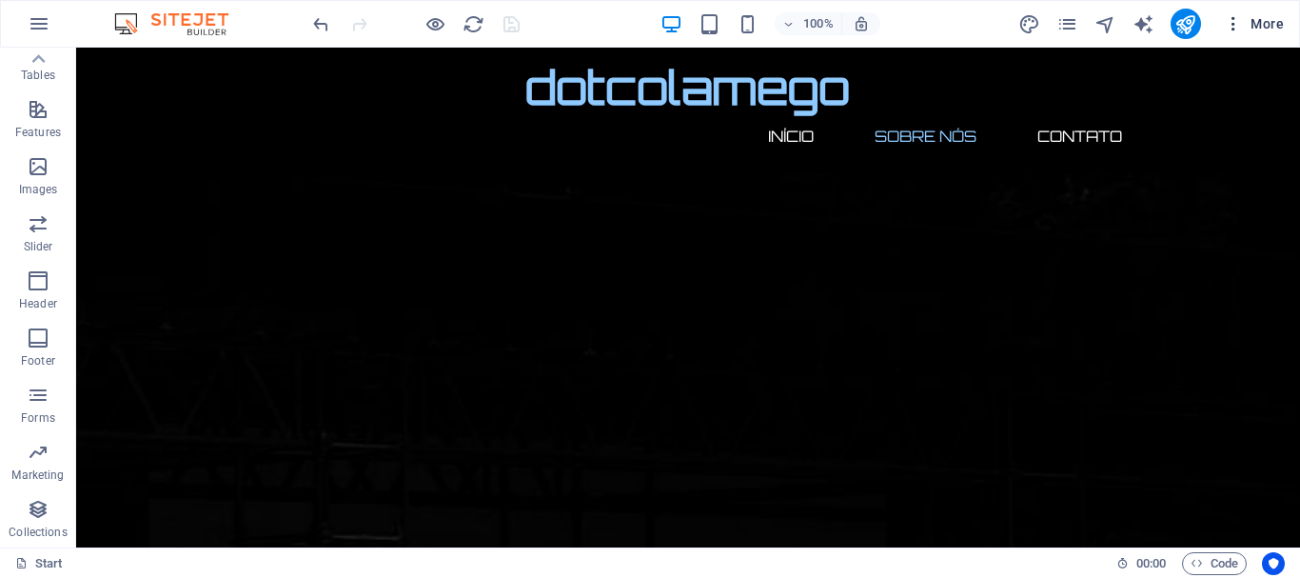
click at [1271, 21] on span "More" at bounding box center [1254, 23] width 60 height 19
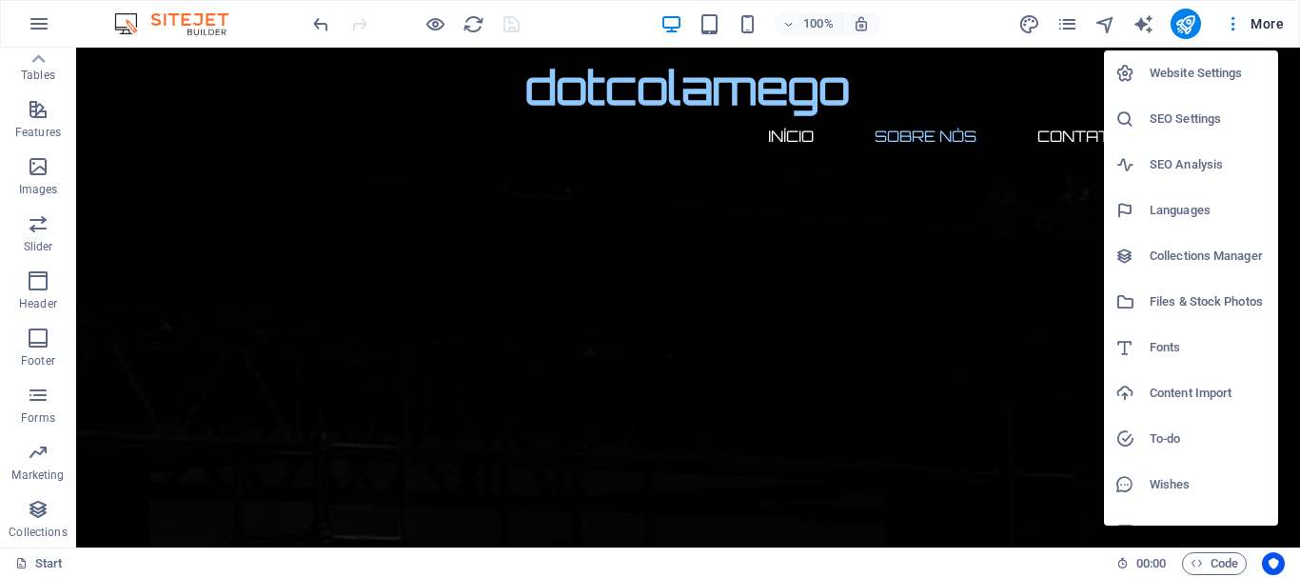
click at [937, 170] on div at bounding box center [650, 289] width 1300 height 578
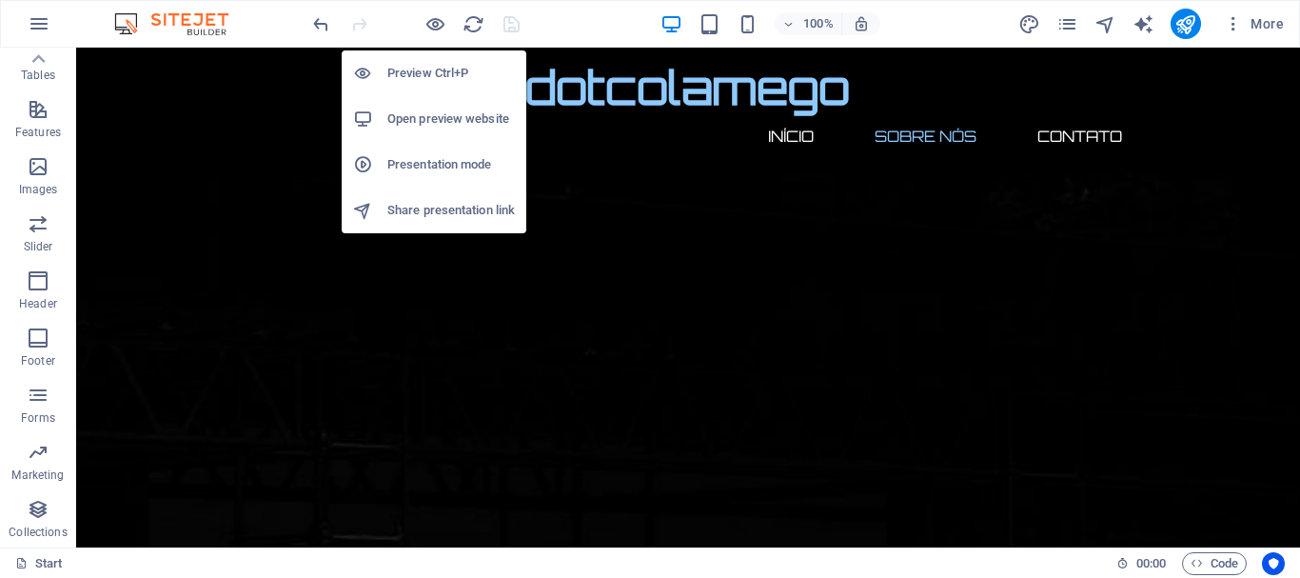
click at [475, 118] on h6 "Open preview website" at bounding box center [451, 119] width 128 height 23
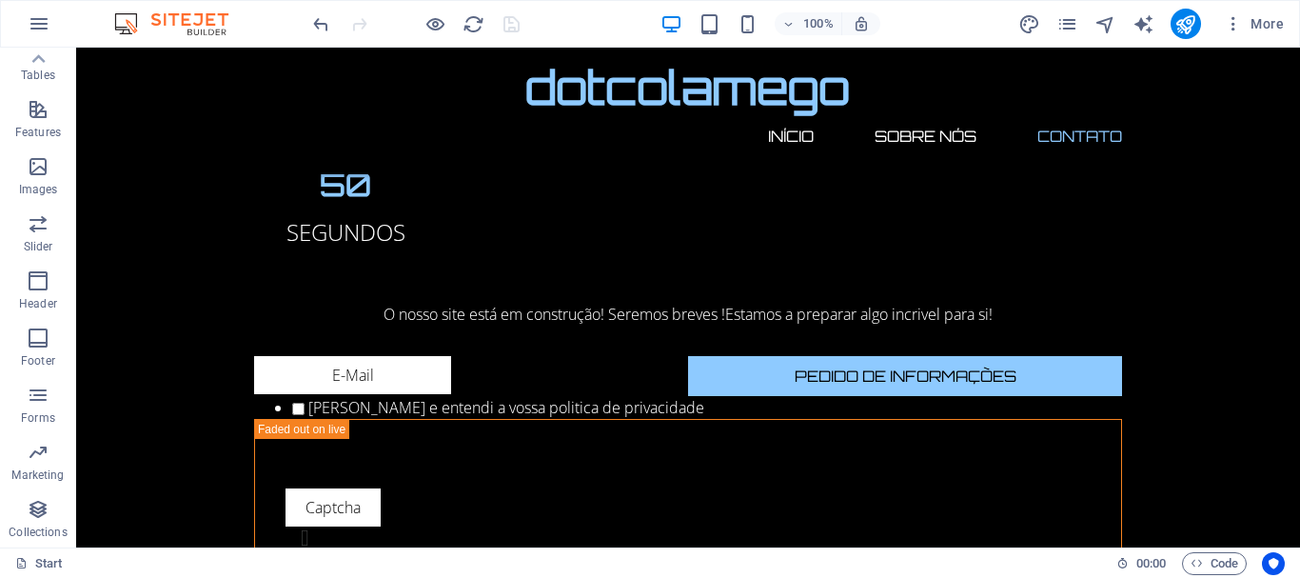
scroll to position [2708, 0]
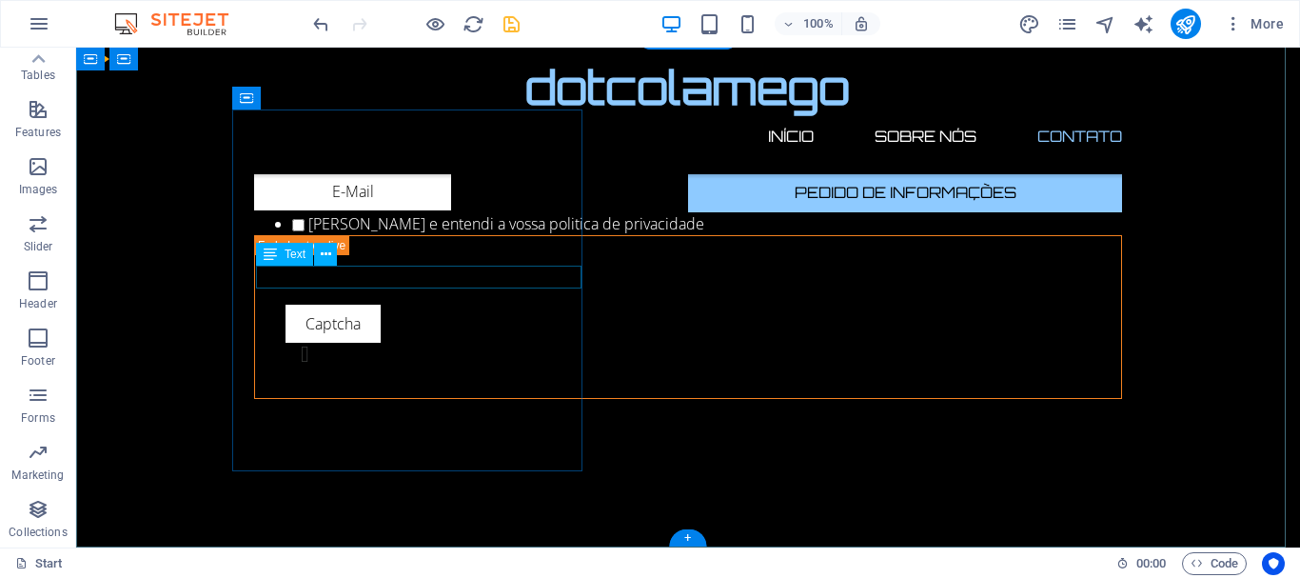
scroll to position [2366, 0]
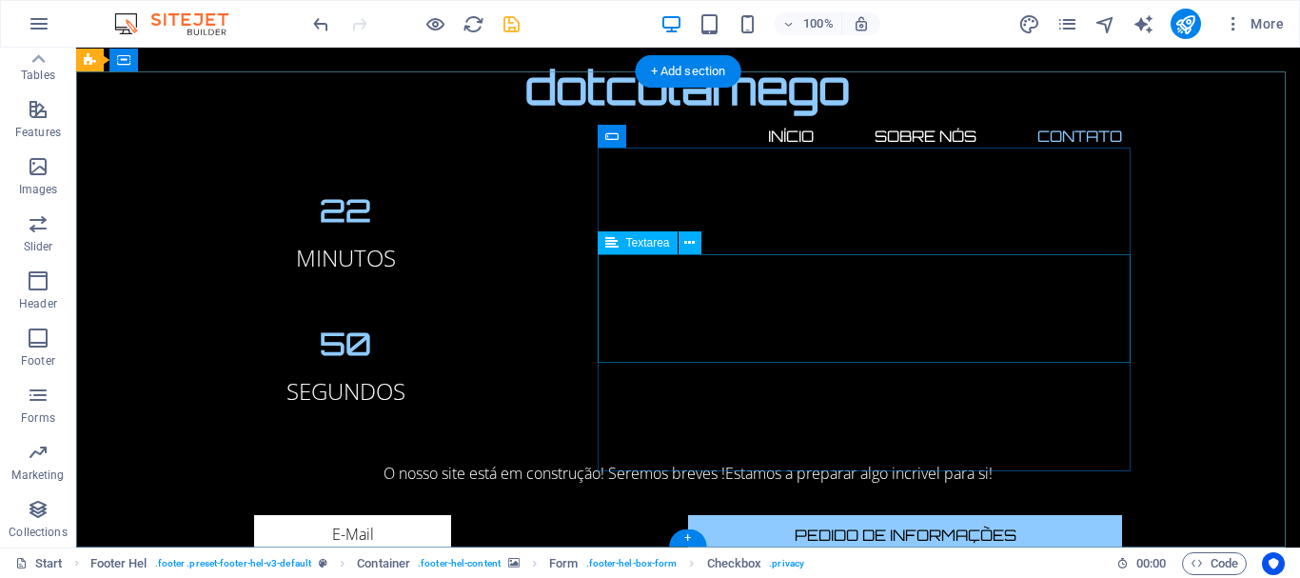
scroll to position [2328, 0]
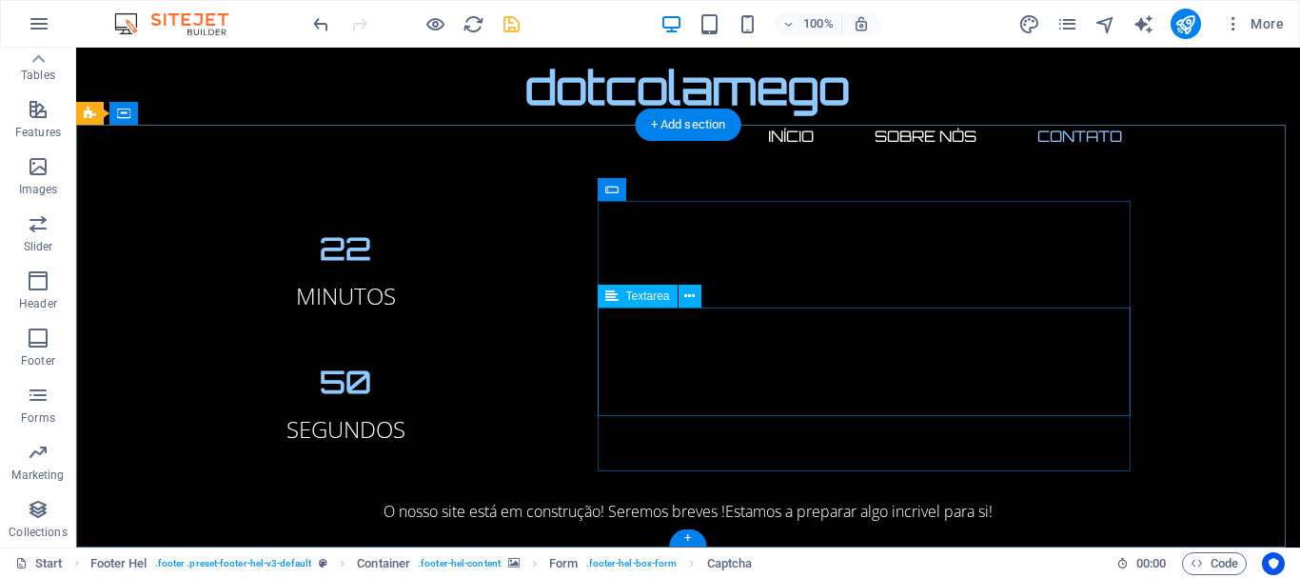
scroll to position [2274, 0]
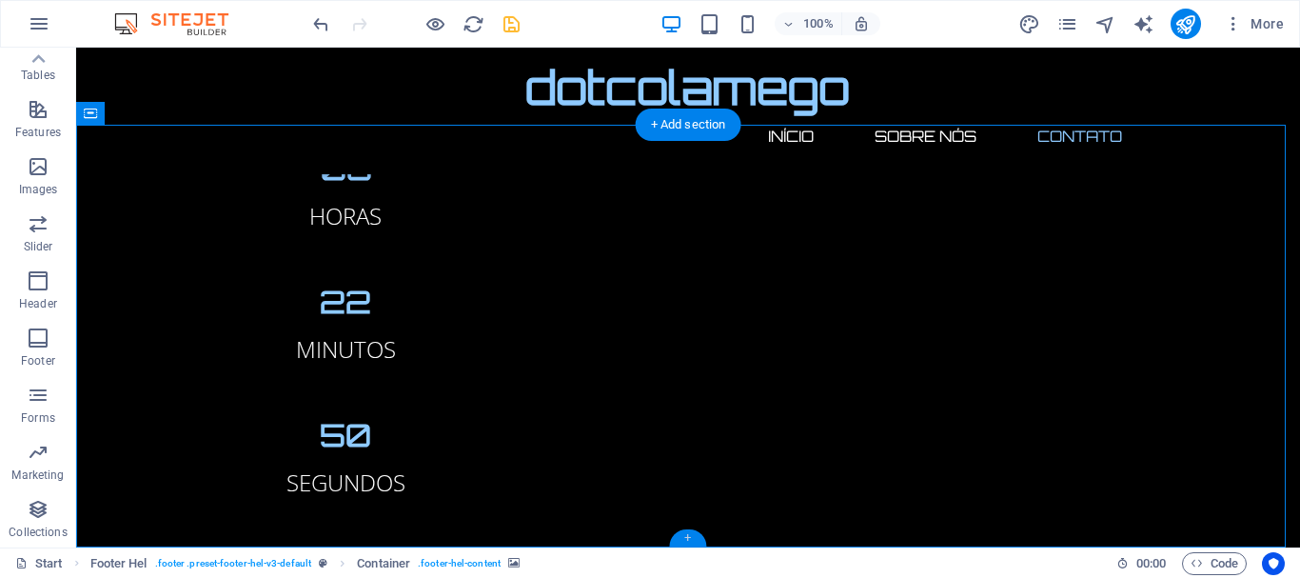
click at [693, 537] on div "+" at bounding box center [687, 537] width 37 height 17
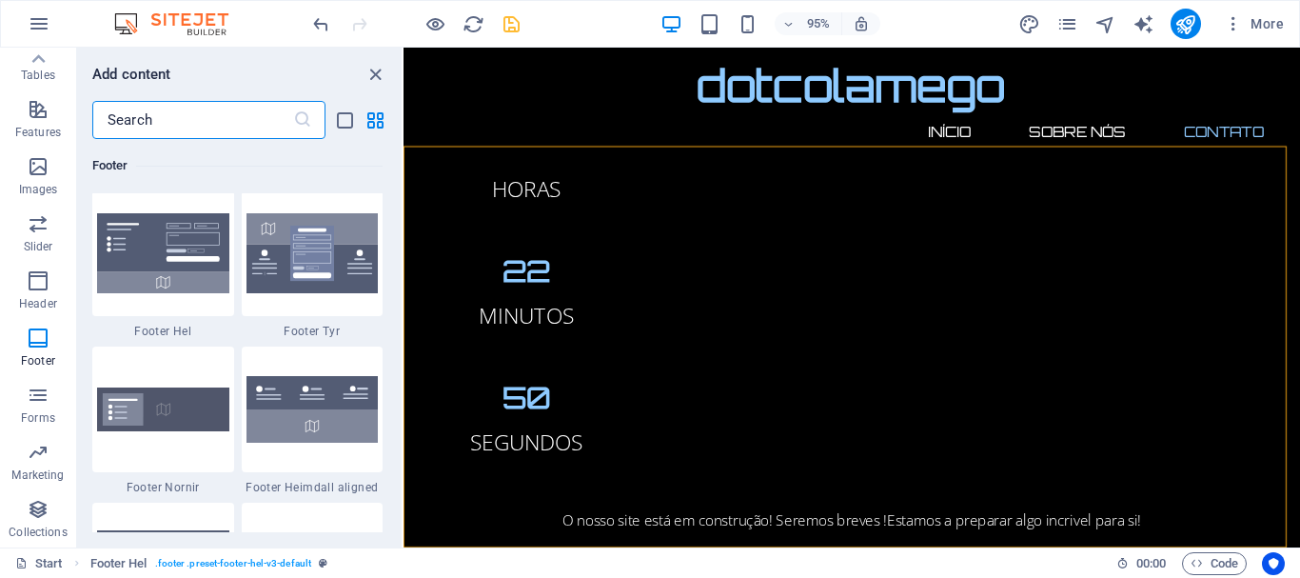
scroll to position [13019, 0]
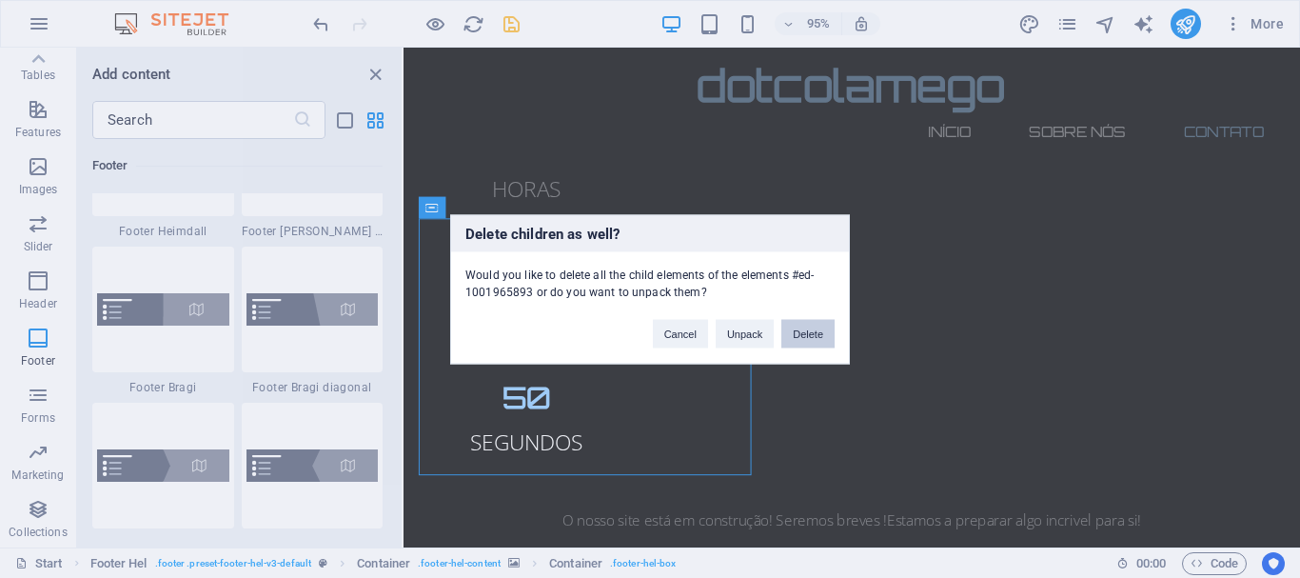
click at [808, 336] on button "Delete" at bounding box center [808, 333] width 53 height 29
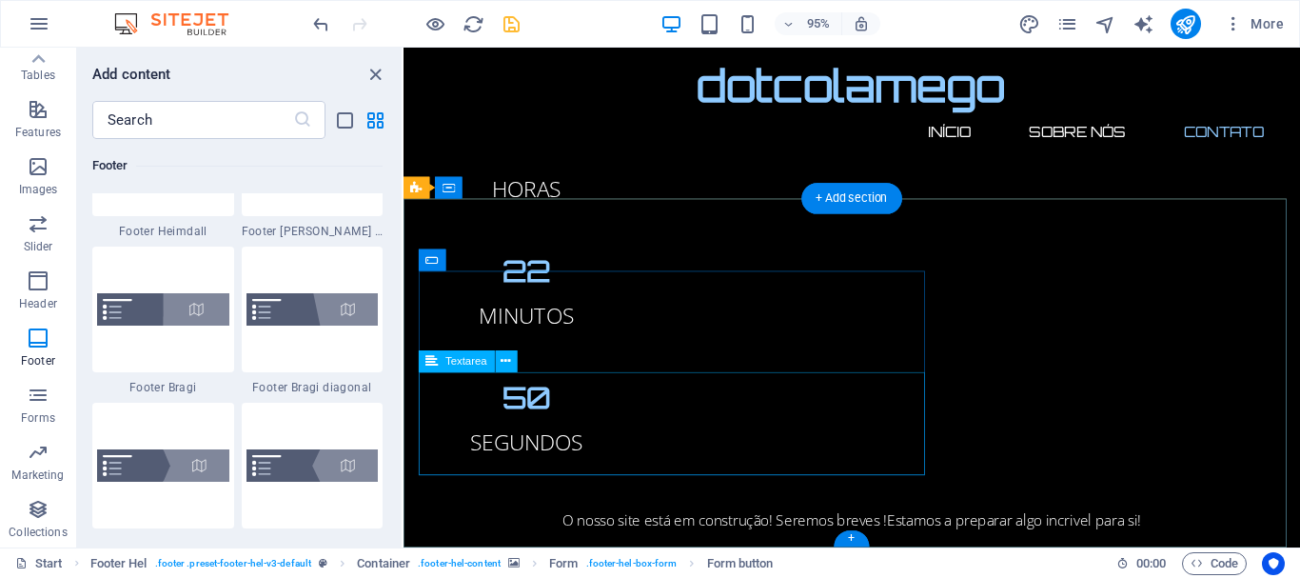
scroll to position [2238, 0]
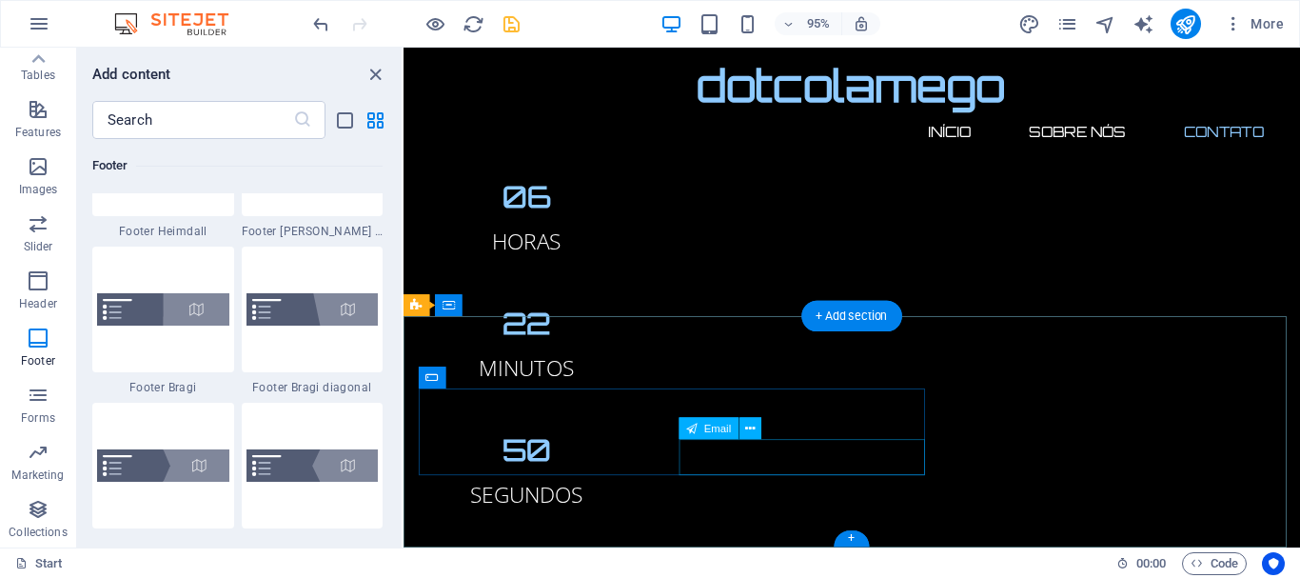
scroll to position [2114, 0]
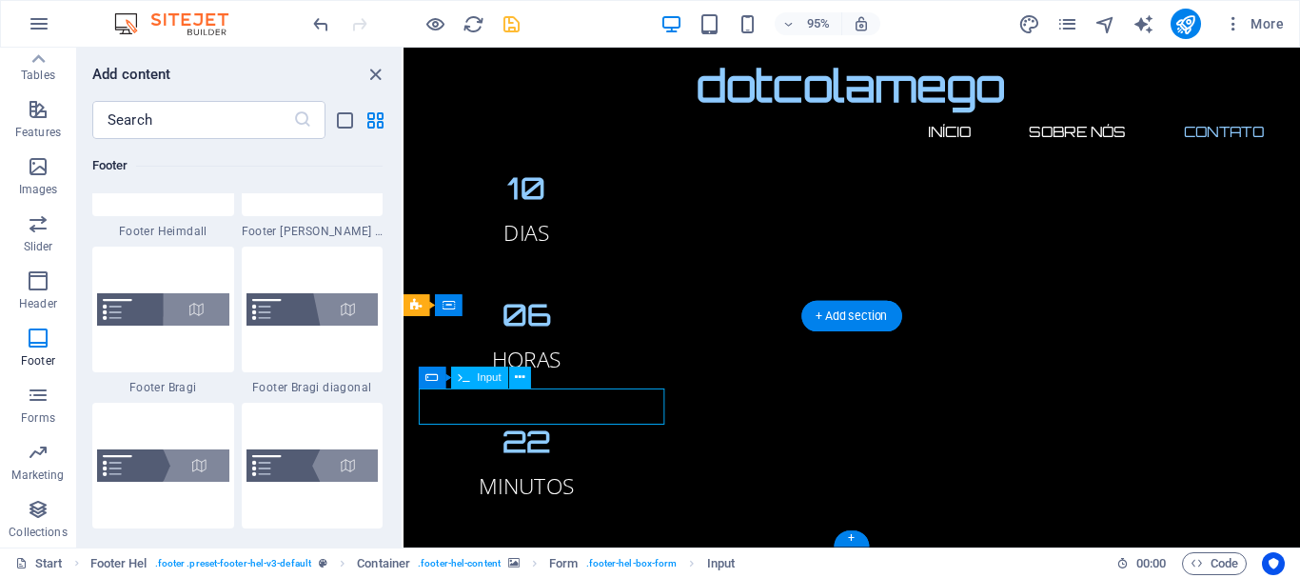
scroll to position [2061, 0]
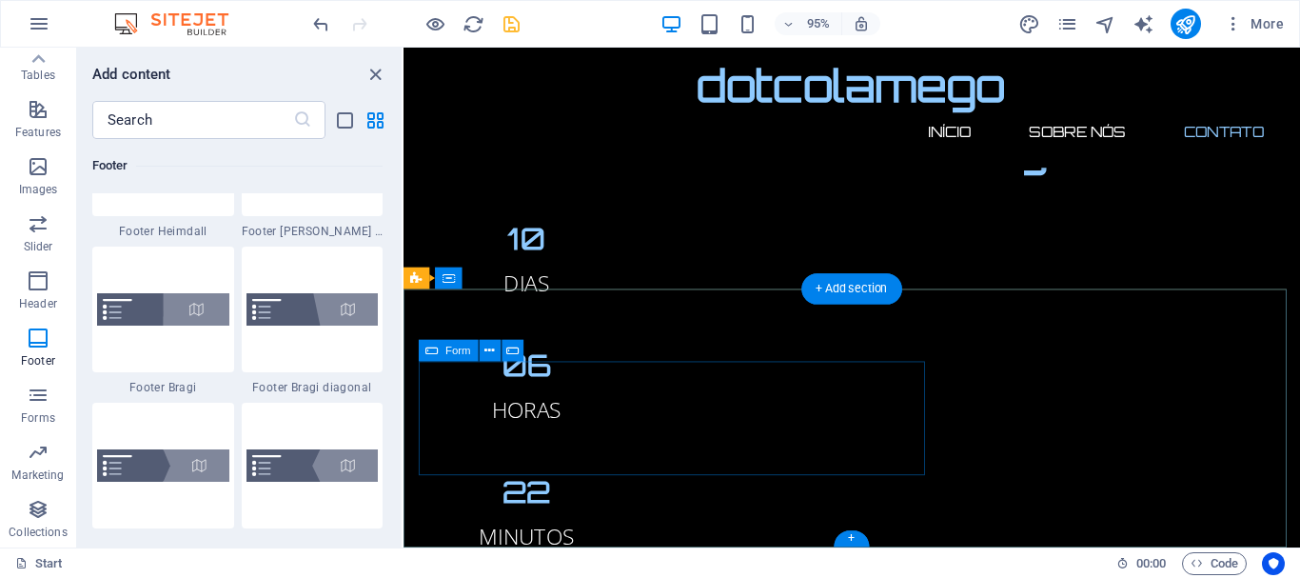
scroll to position [2143, 0]
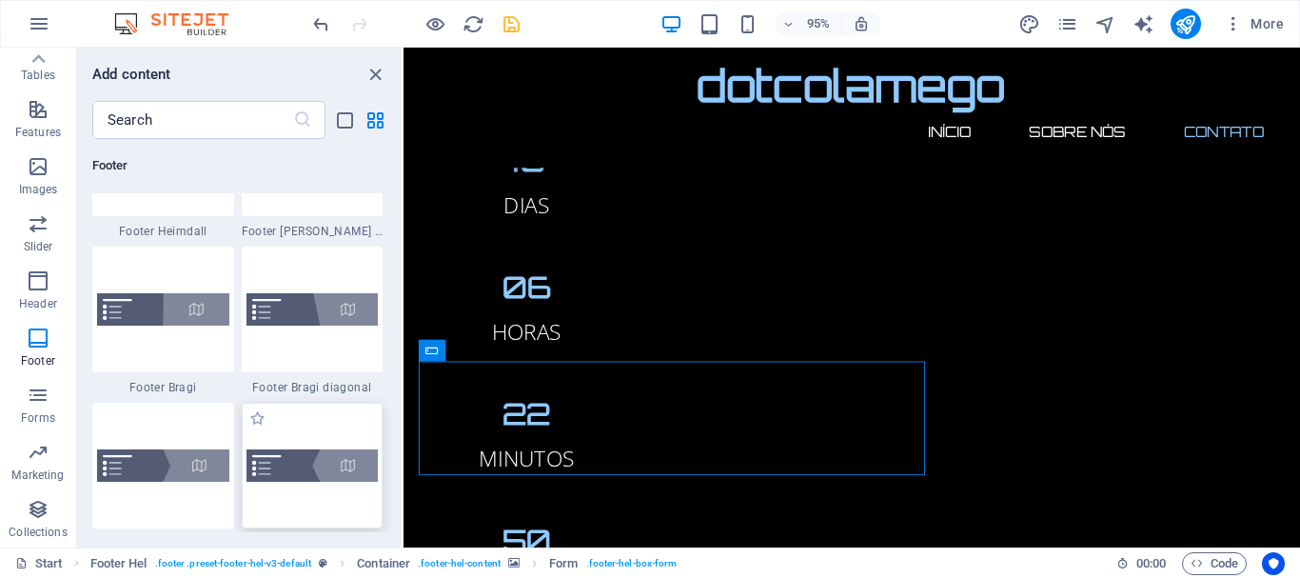
click at [331, 468] on img at bounding box center [313, 465] width 132 height 32
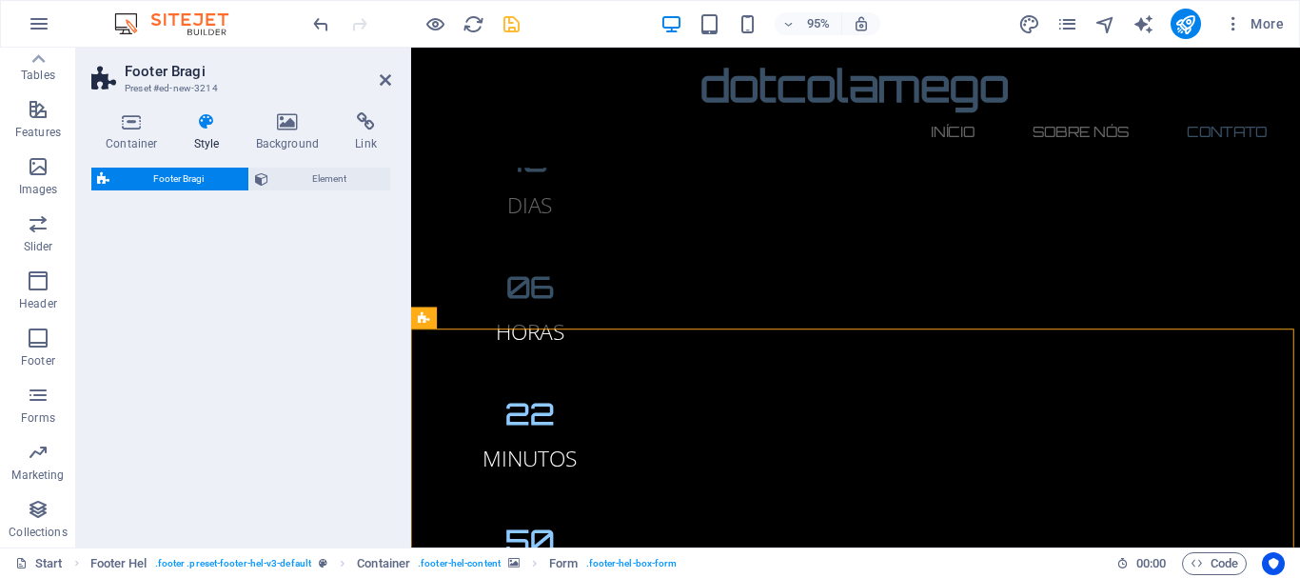
select select "%"
select select "rem"
select select "px"
select select "rem"
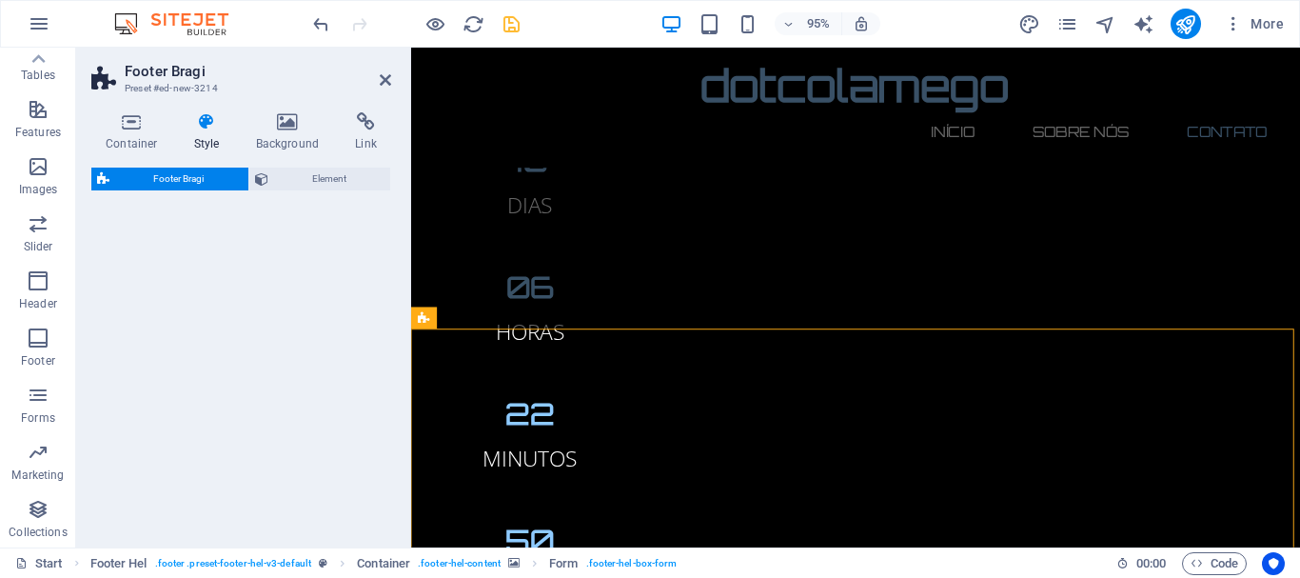
select select "rem"
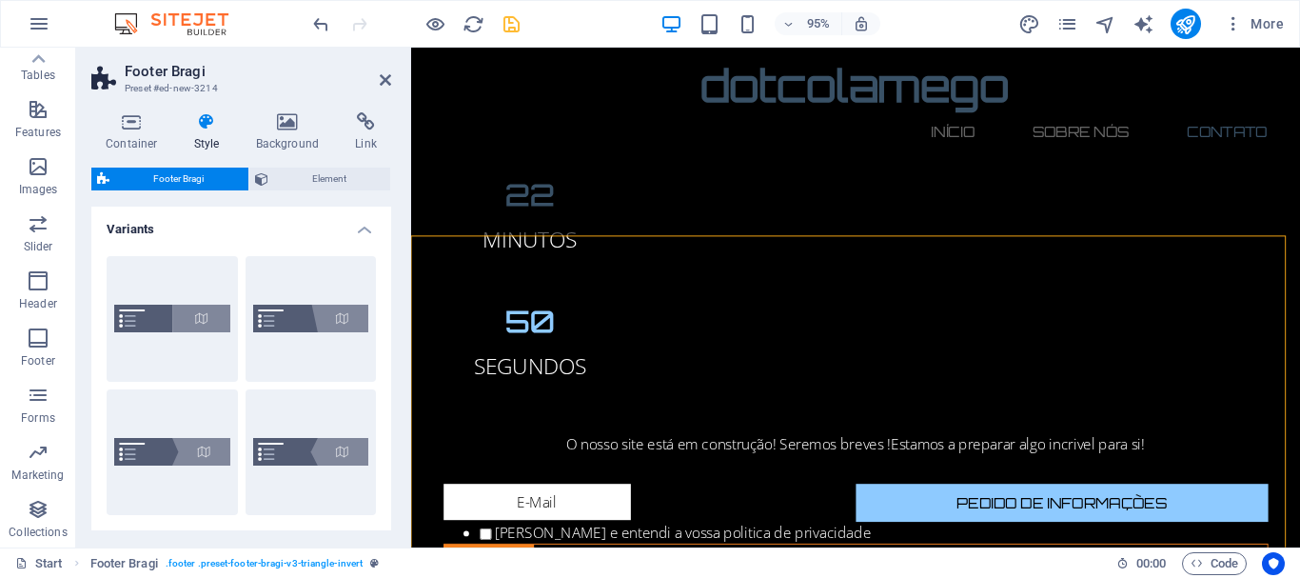
scroll to position [2483, 0]
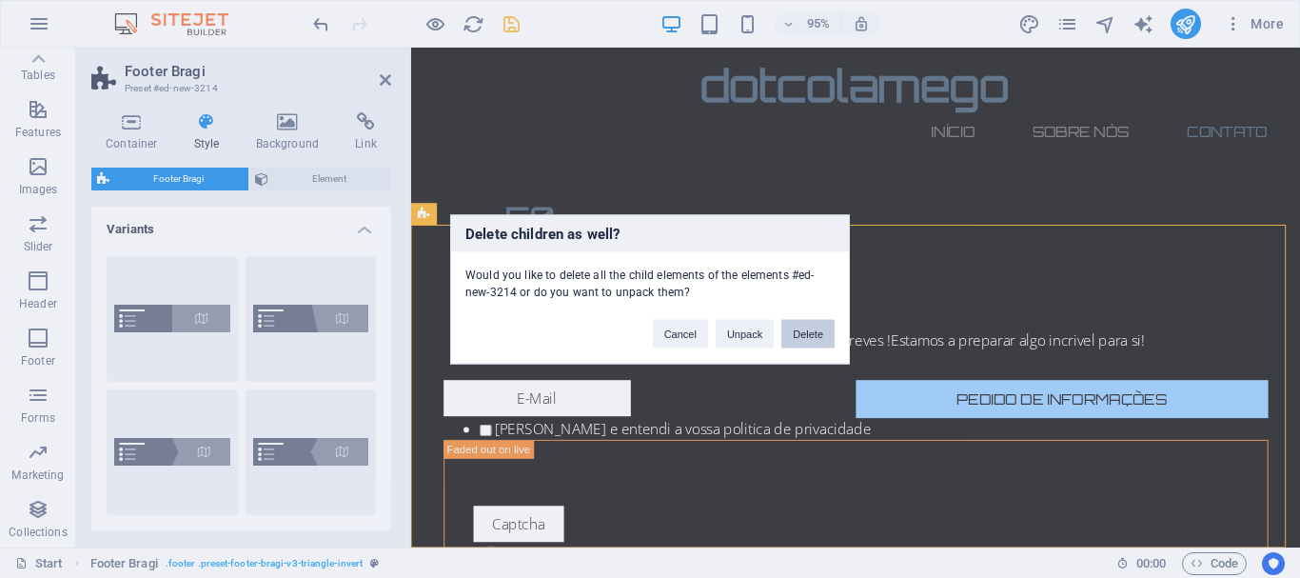
click at [818, 334] on button "Delete" at bounding box center [808, 333] width 53 height 29
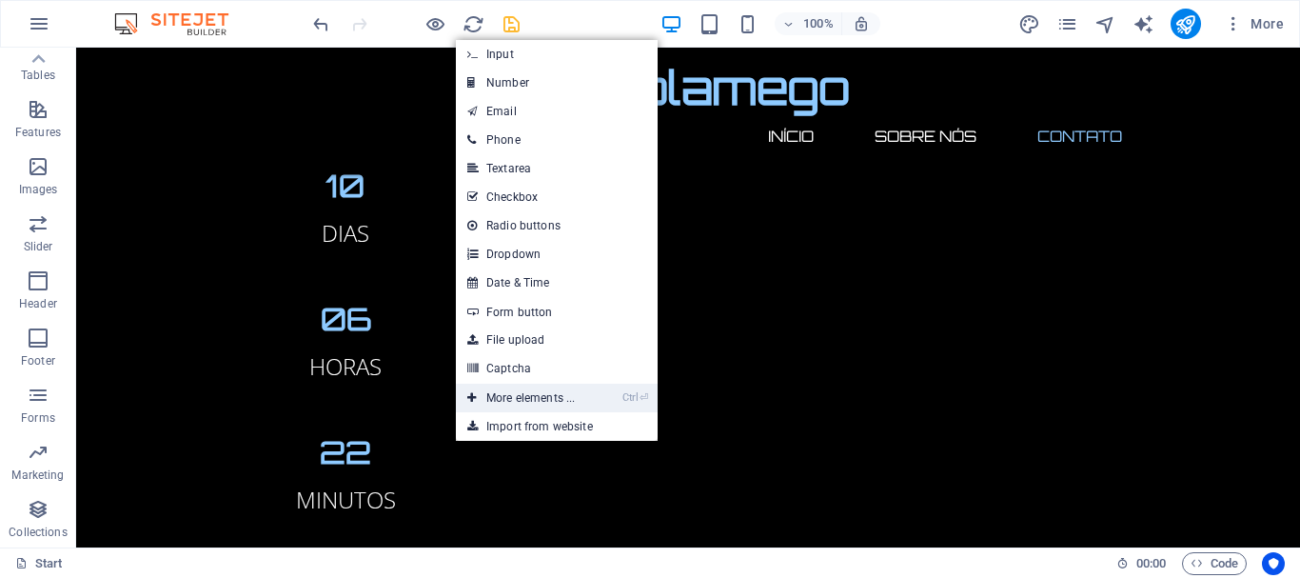
click at [567, 394] on link "Ctrl ⏎ More elements ..." at bounding box center [521, 398] width 130 height 29
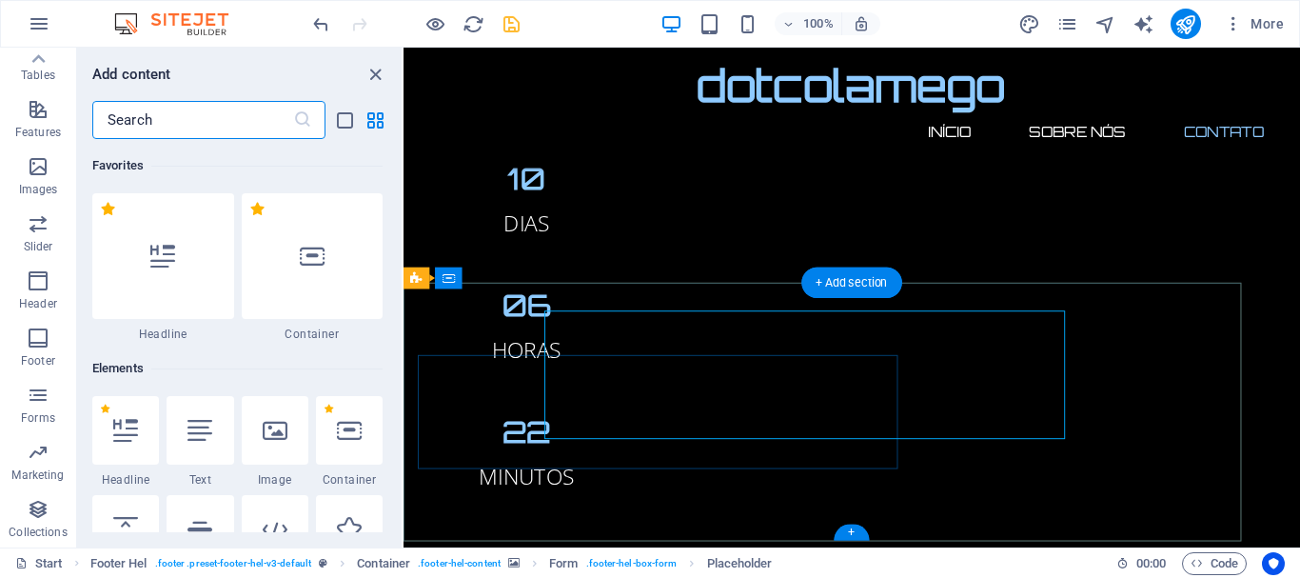
drag, startPoint x: 971, startPoint y: 442, endPoint x: 576, endPoint y: 412, distance: 396.2
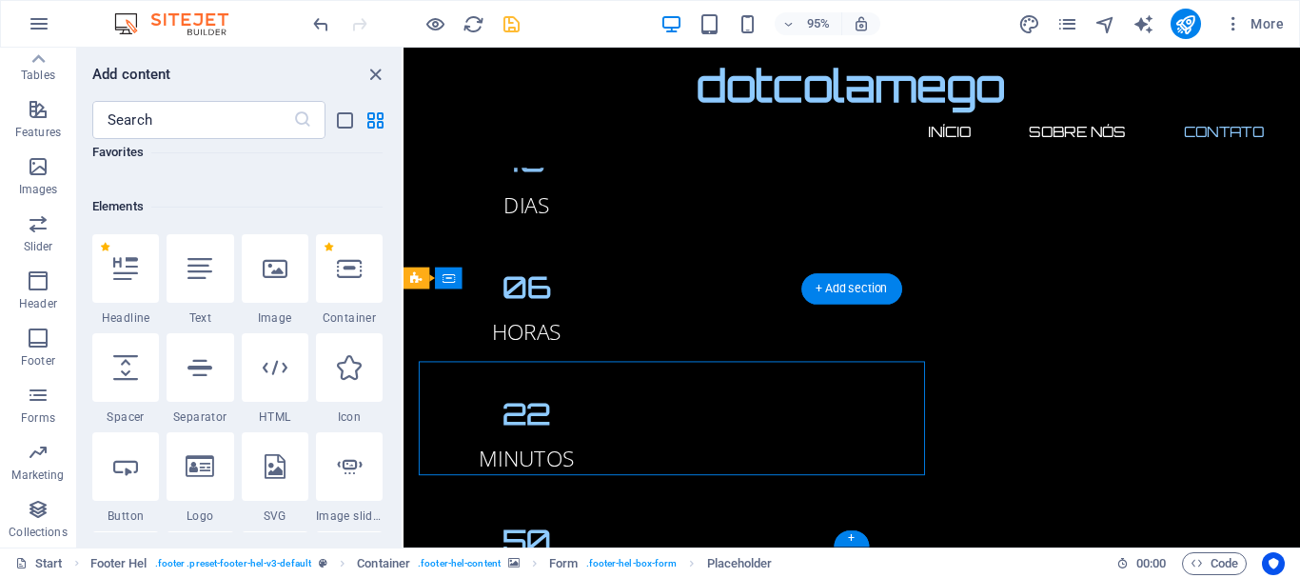
scroll to position [203, 0]
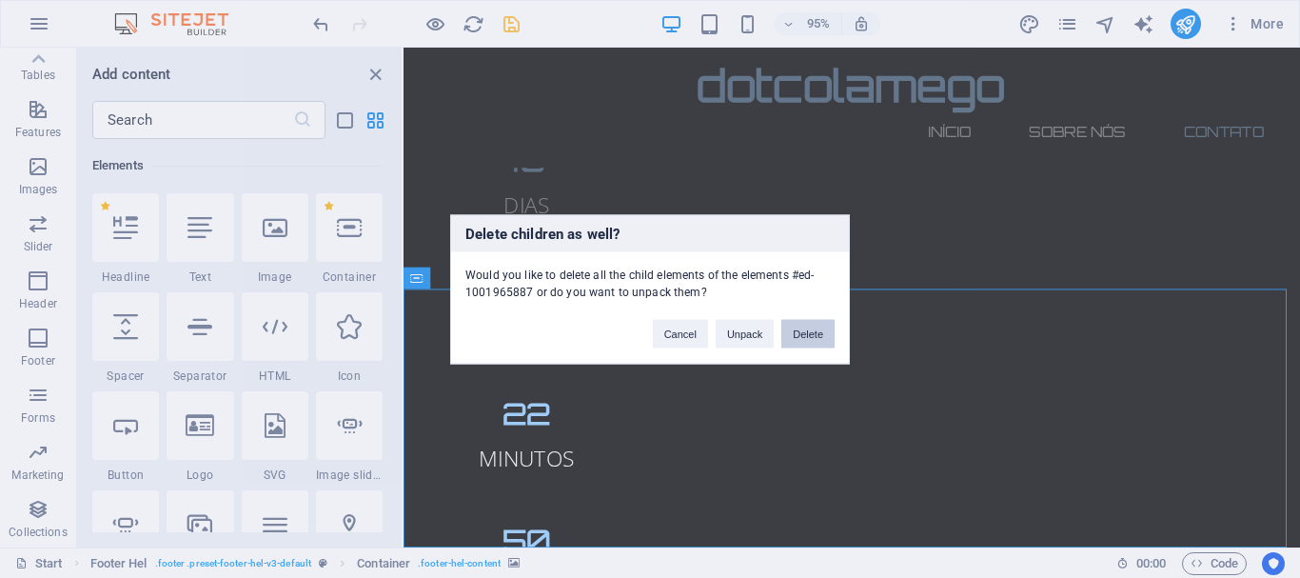
click at [820, 326] on button "Delete" at bounding box center [808, 333] width 53 height 29
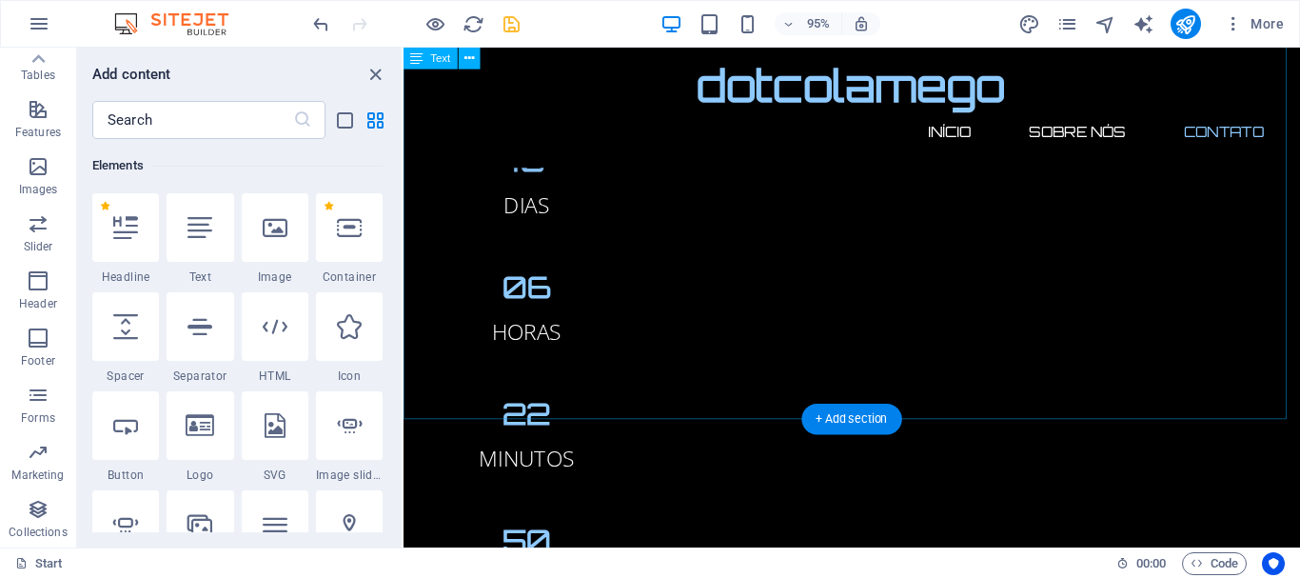
scroll to position [2006, 0]
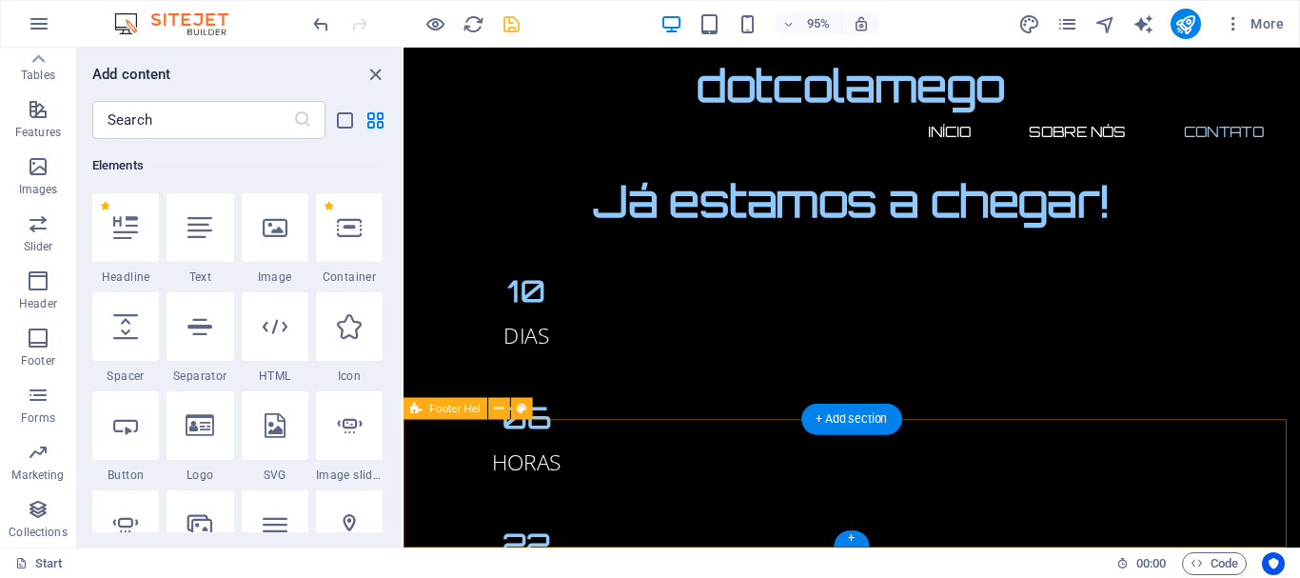
select select "%"
select select "rem"
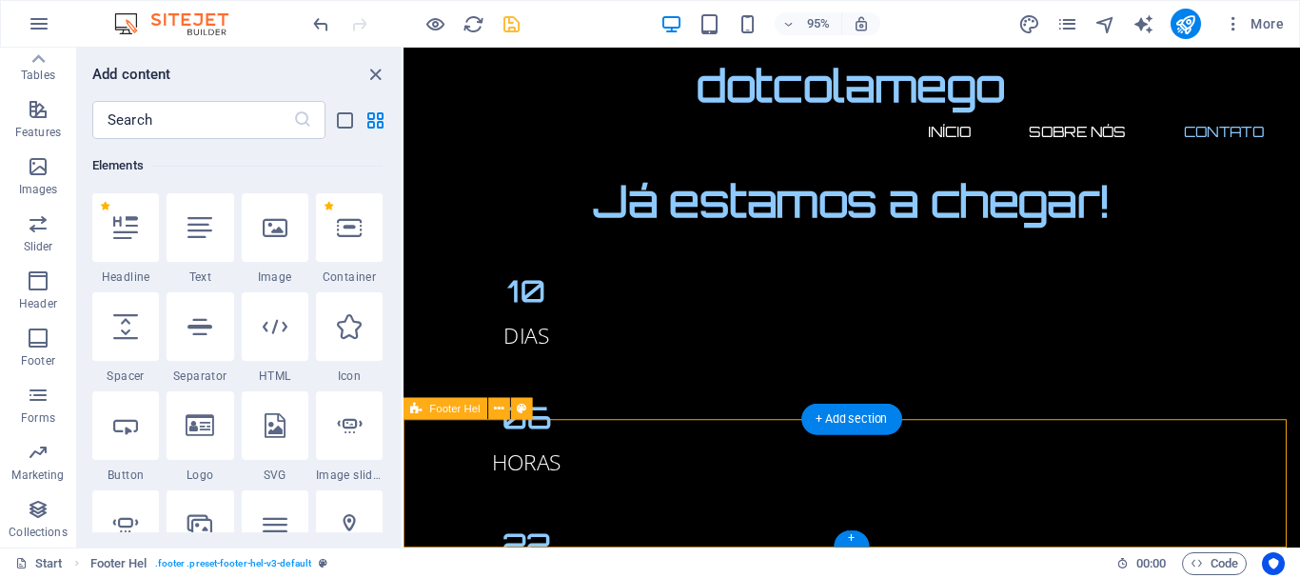
select select "rem"
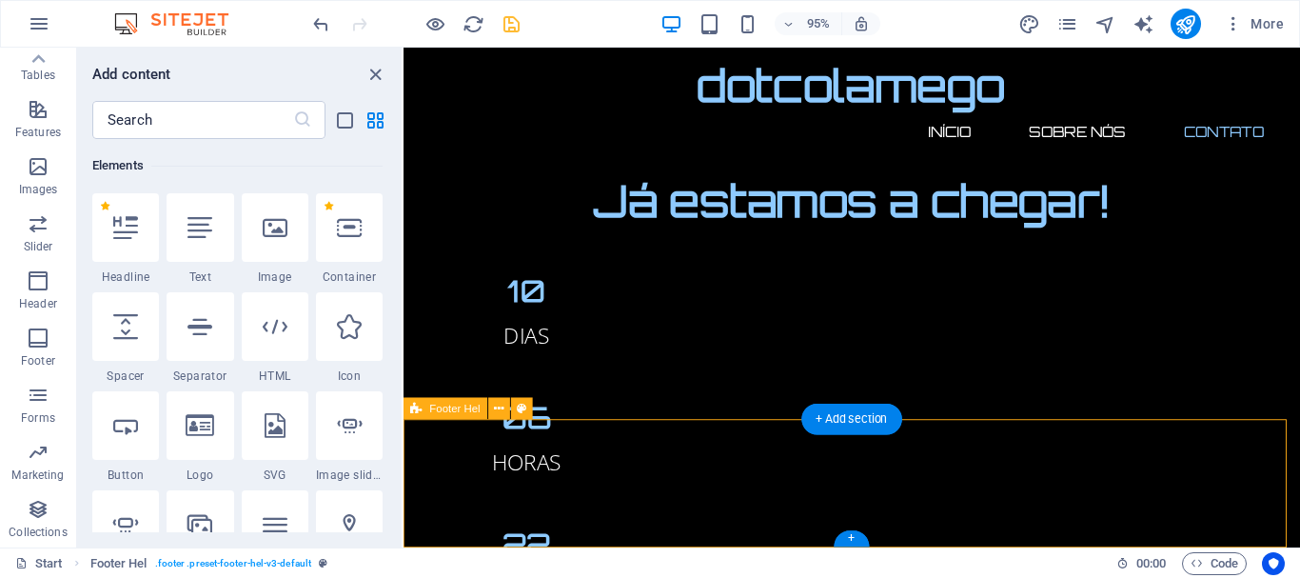
select select "rem"
select select "px"
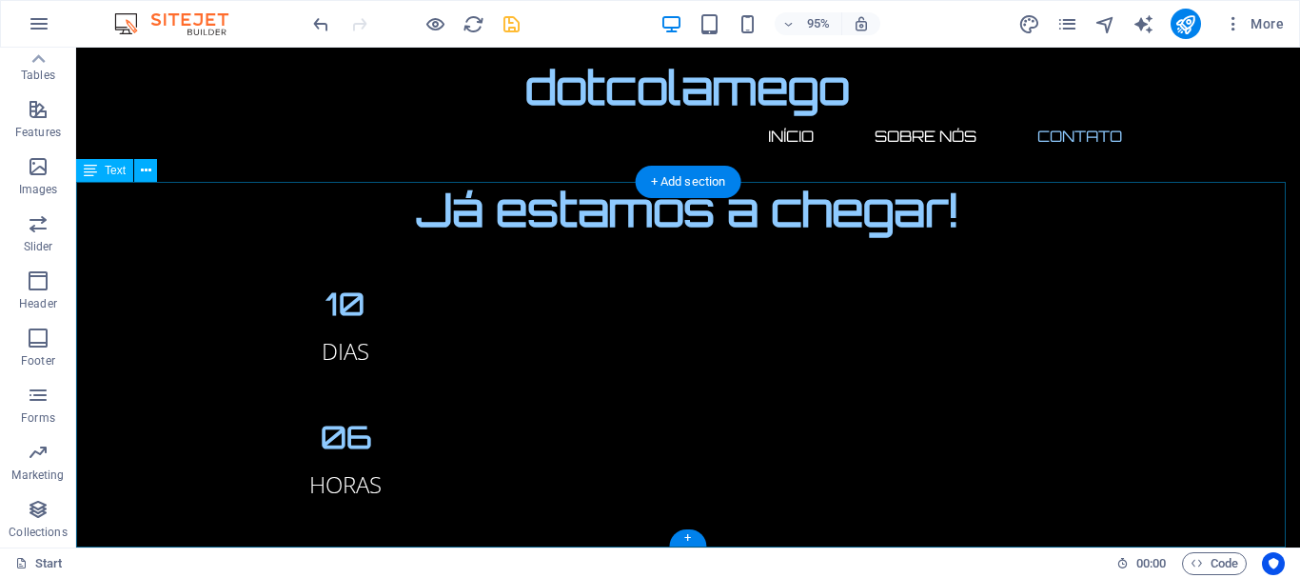
scroll to position [1852, 0]
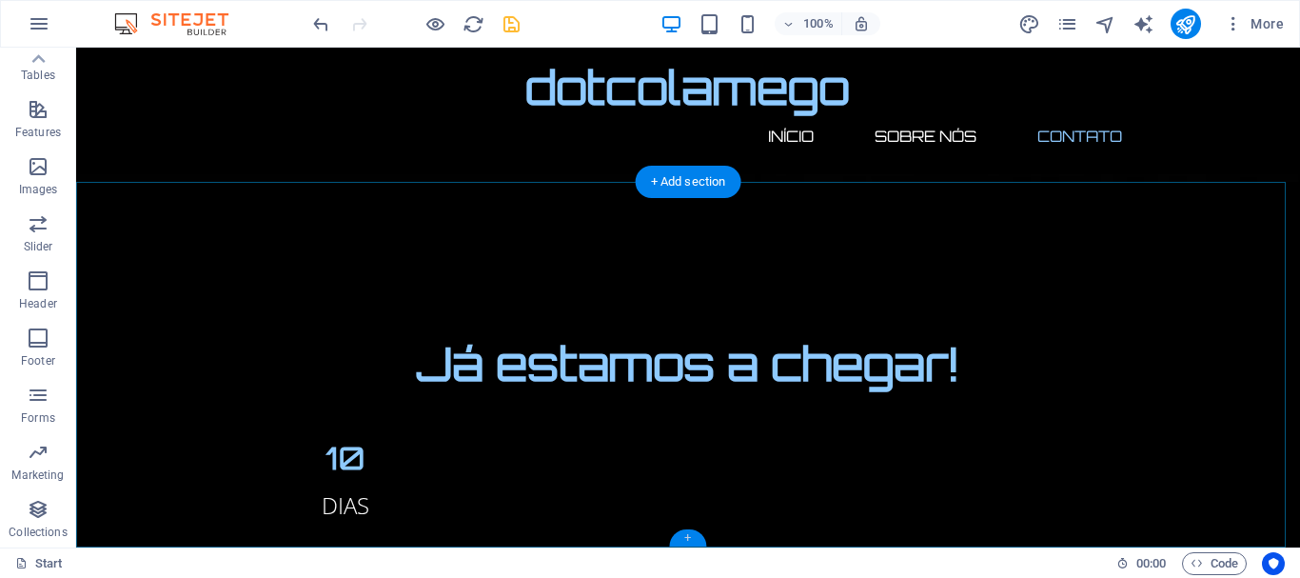
click at [683, 537] on div "+" at bounding box center [687, 537] width 37 height 17
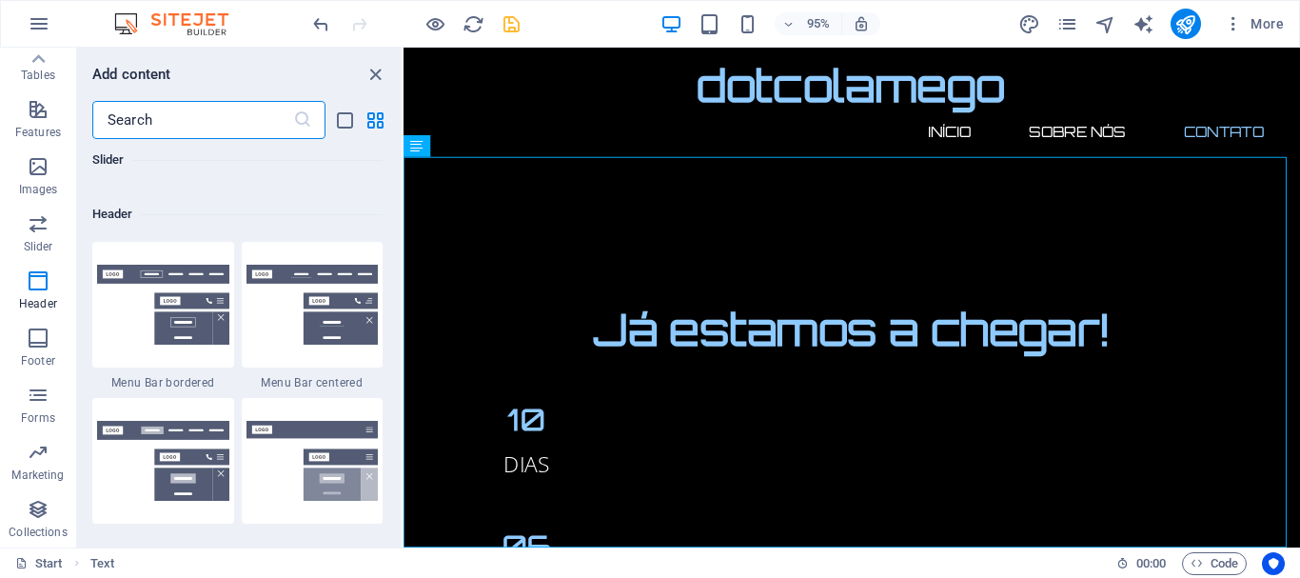
scroll to position [11506, 0]
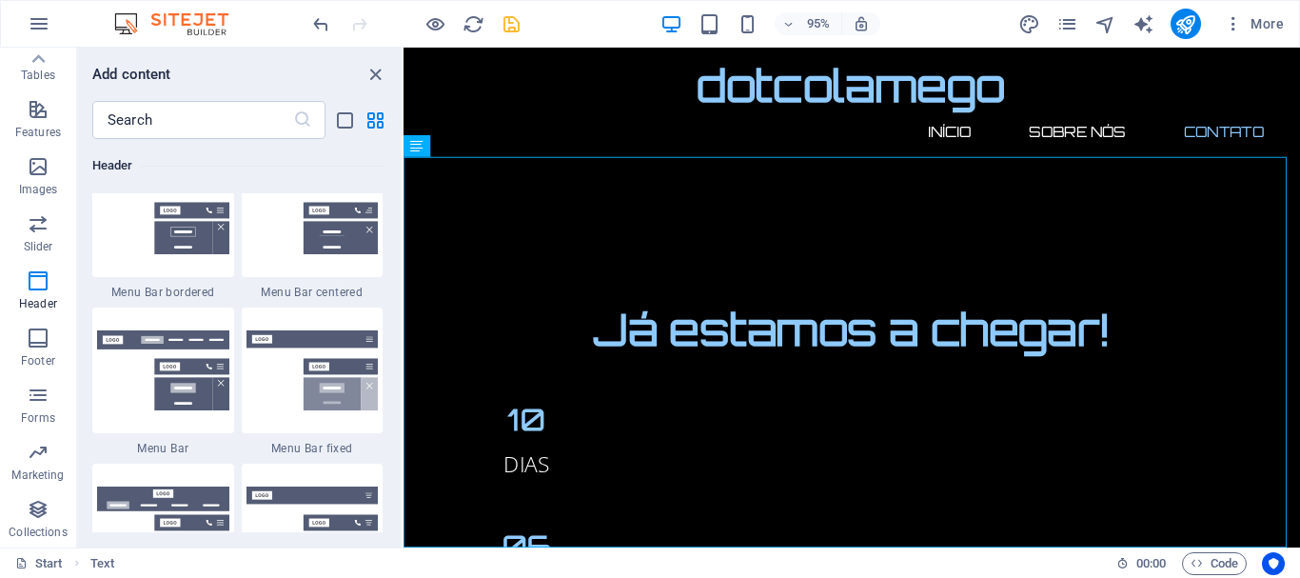
drag, startPoint x: 407, startPoint y: 398, endPoint x: 806, endPoint y: 476, distance: 407.4
click at [392, 381] on div "Favorites 1 Star Headline 1 Star Container Elements 1 Star Headline 1 Star Text…" at bounding box center [239, 335] width 325 height 393
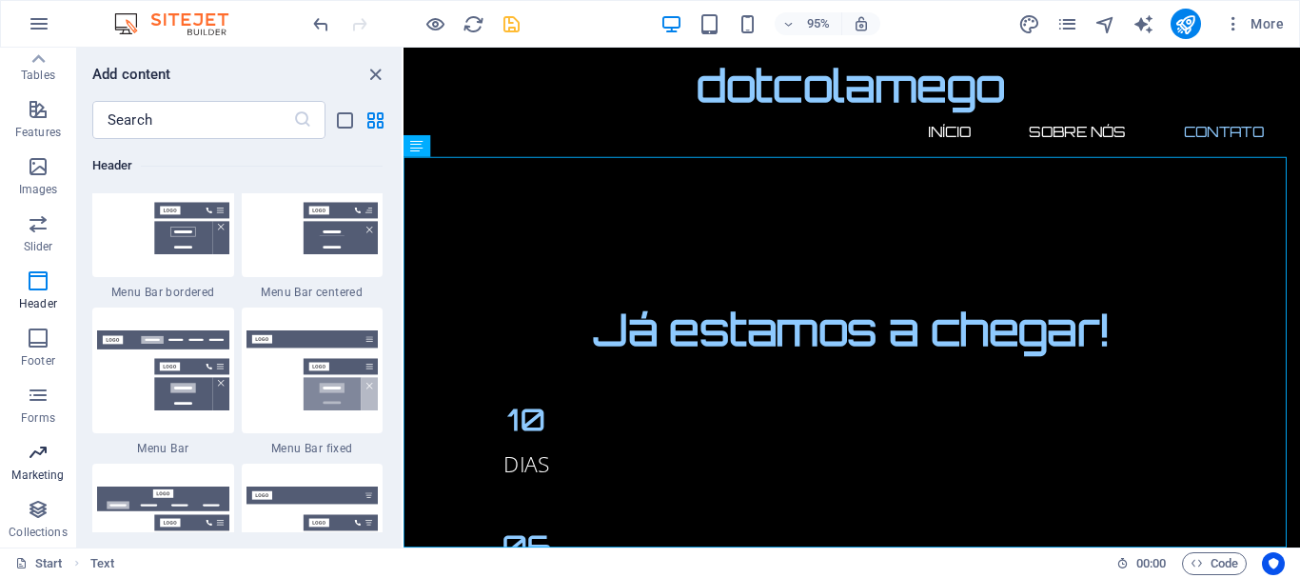
drag, startPoint x: 392, startPoint y: 381, endPoint x: 23, endPoint y: 485, distance: 383.7
click at [392, 381] on div "Favorites 1 Star Headline 1 Star Container Elements 1 Star Headline 1 Star Text…" at bounding box center [239, 335] width 325 height 393
click at [34, 402] on icon "button" at bounding box center [38, 395] width 23 height 23
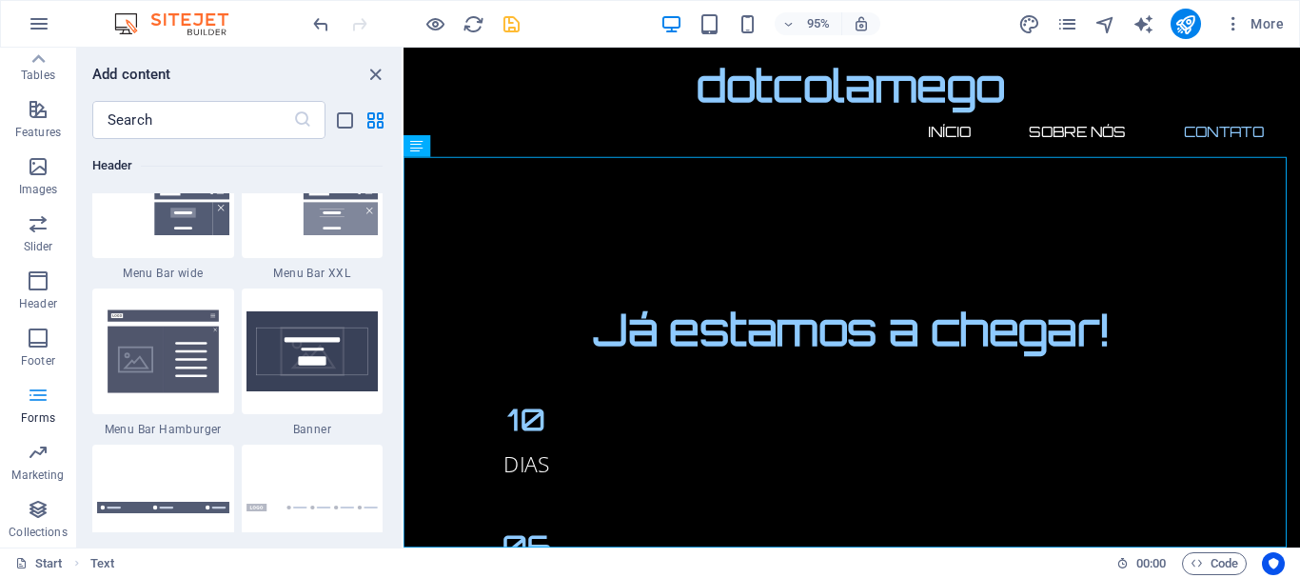
click at [34, 402] on icon "button" at bounding box center [38, 395] width 23 height 23
drag, startPoint x: 397, startPoint y: 396, endPoint x: 310, endPoint y: 367, distance: 91.2
click at [393, 415] on div "Favorites 1 Star Headline 1 Star Container Elements 1 Star Headline 1 Star Text…" at bounding box center [239, 335] width 325 height 393
click at [310, 367] on img at bounding box center [313, 351] width 132 height 80
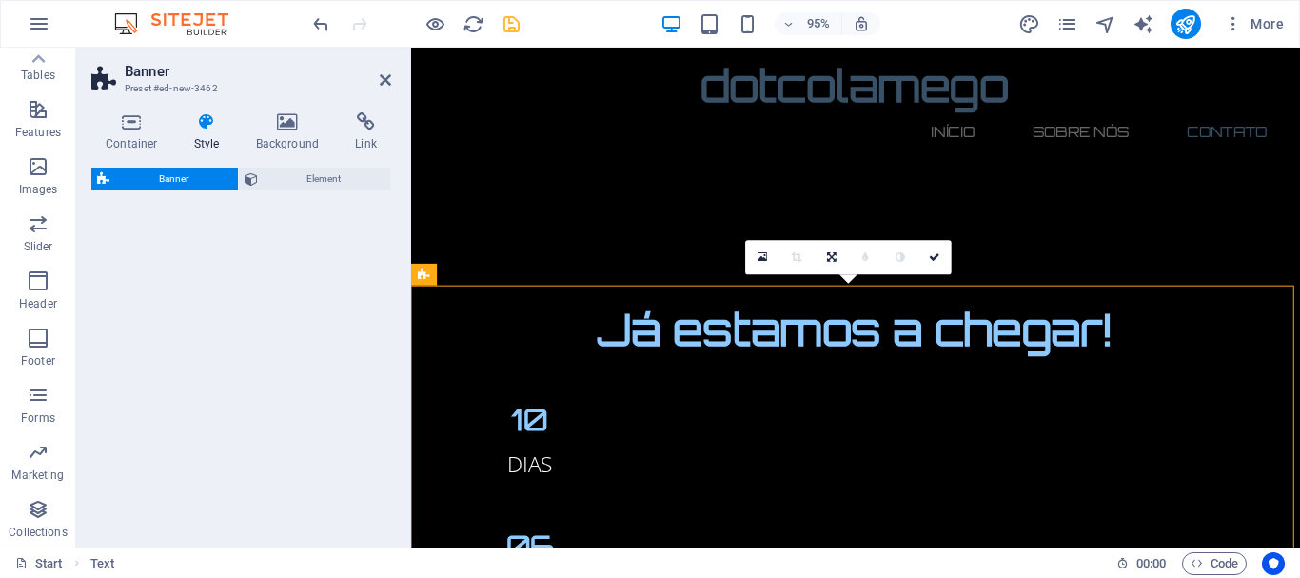
scroll to position [2147, 0]
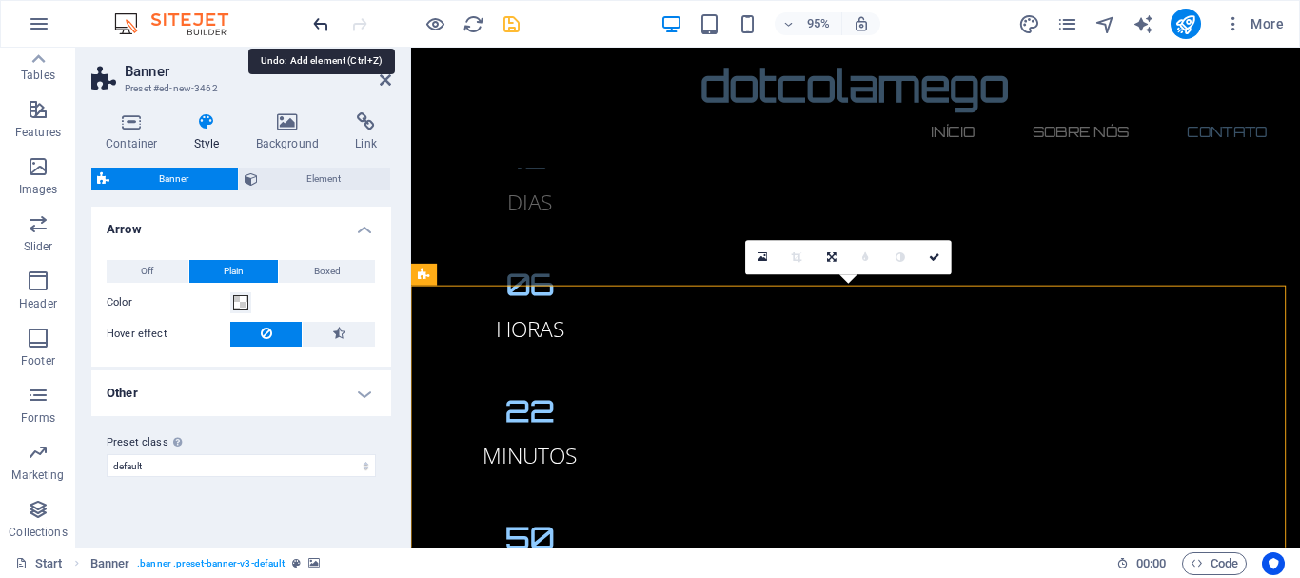
click at [324, 25] on icon "undo" at bounding box center [321, 24] width 22 height 22
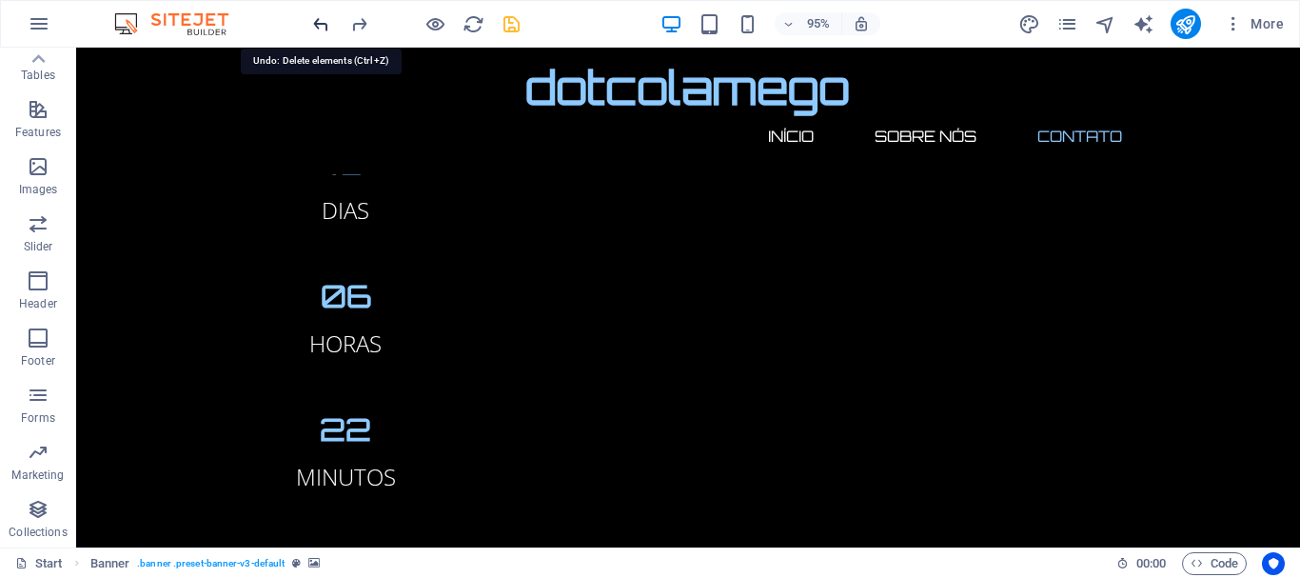
scroll to position [1852, 0]
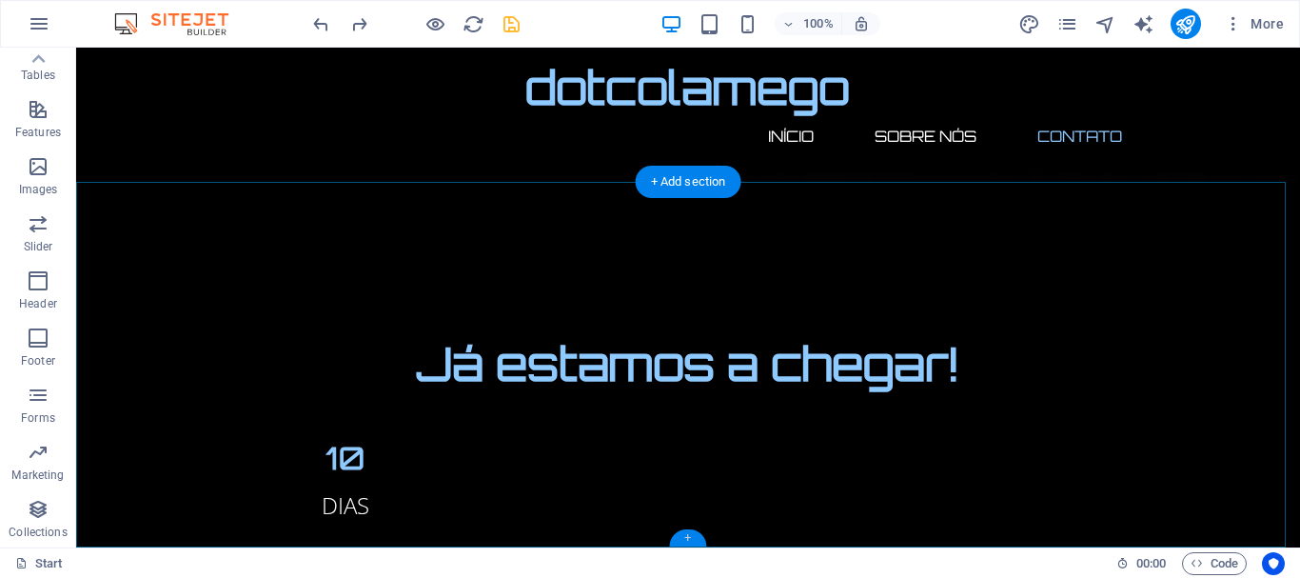
click at [703, 541] on div "+" at bounding box center [687, 537] width 37 height 17
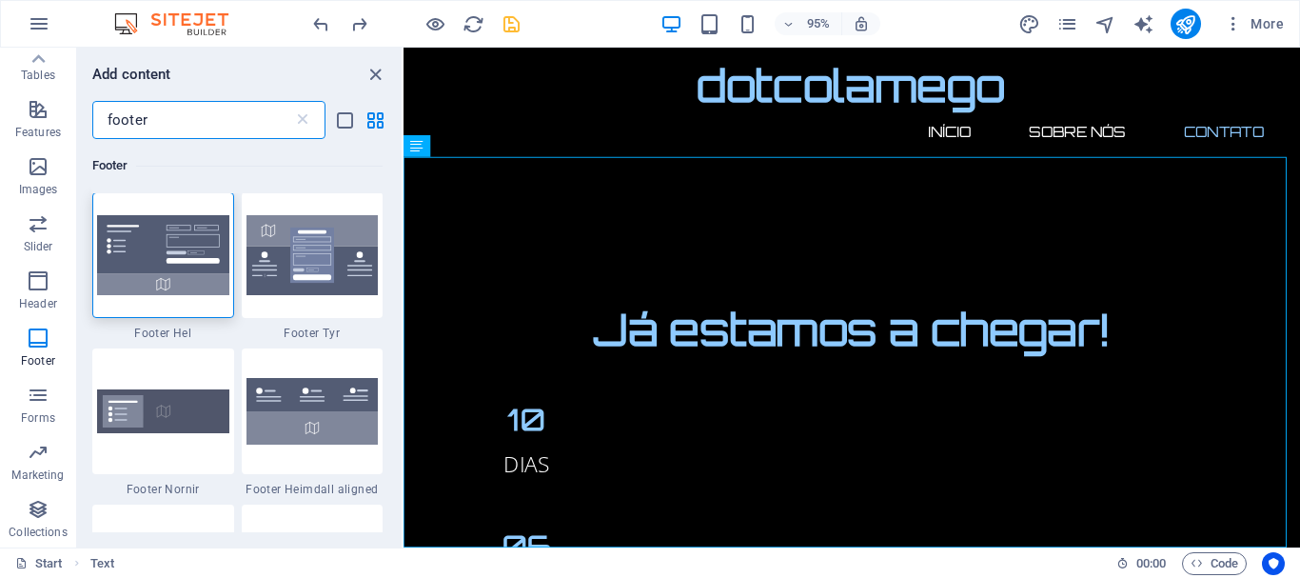
scroll to position [0, 0]
type input "footer"
drag, startPoint x: 395, startPoint y: 224, endPoint x: 395, endPoint y: 242, distance: 18.1
click at [395, 242] on div "Footer 1 Star Footer Hel 1 Star Footer Tyr 1 Star Footer Nornir 1 Star Footer H…" at bounding box center [239, 335] width 325 height 393
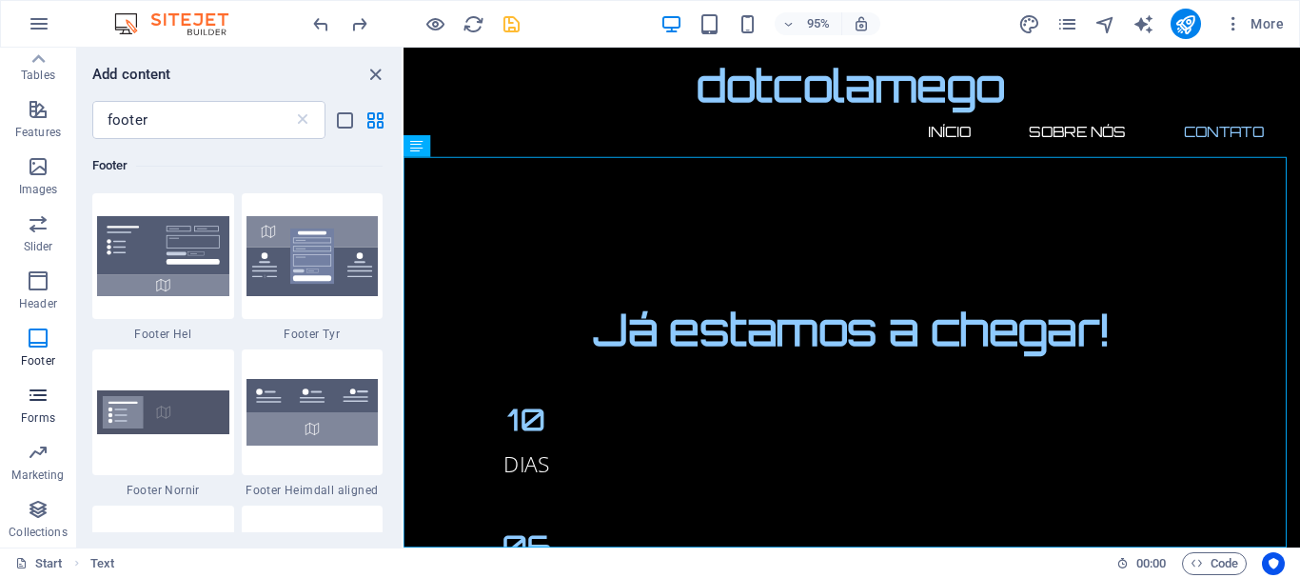
click at [35, 407] on span "Forms" at bounding box center [38, 407] width 76 height 46
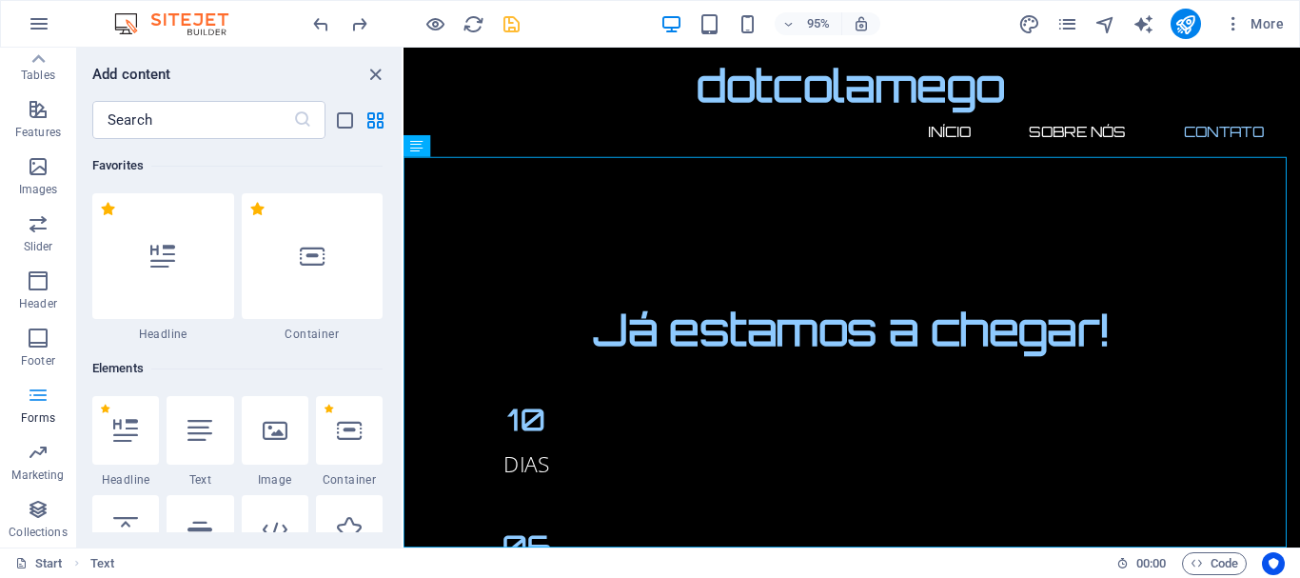
click at [35, 407] on span "Forms" at bounding box center [38, 407] width 76 height 46
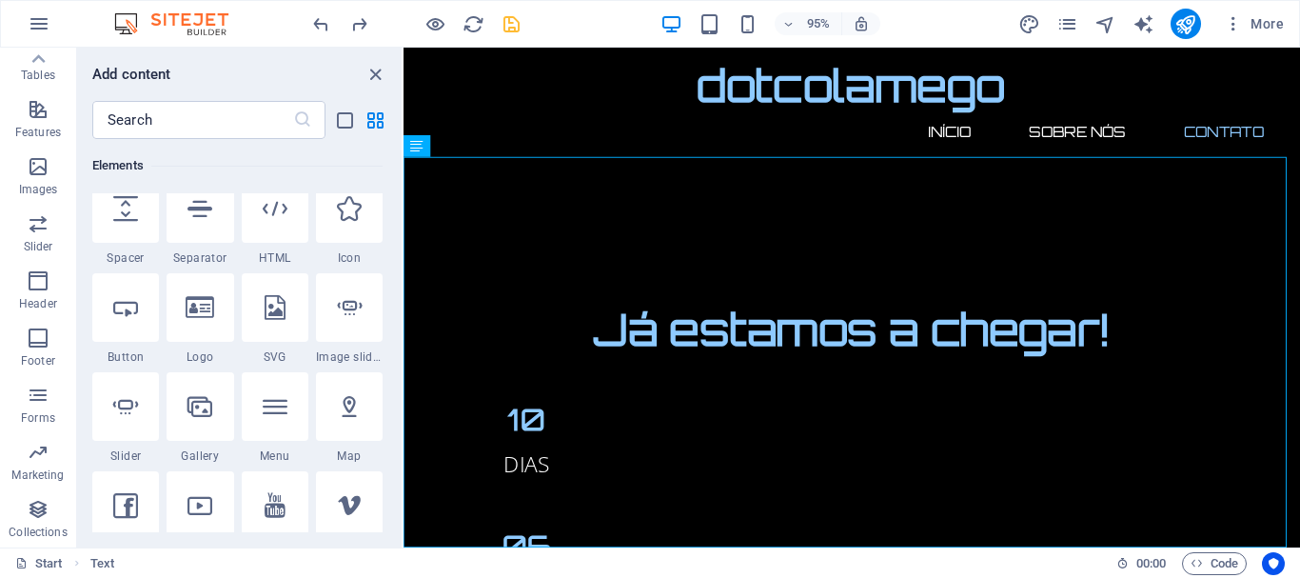
scroll to position [184, 0]
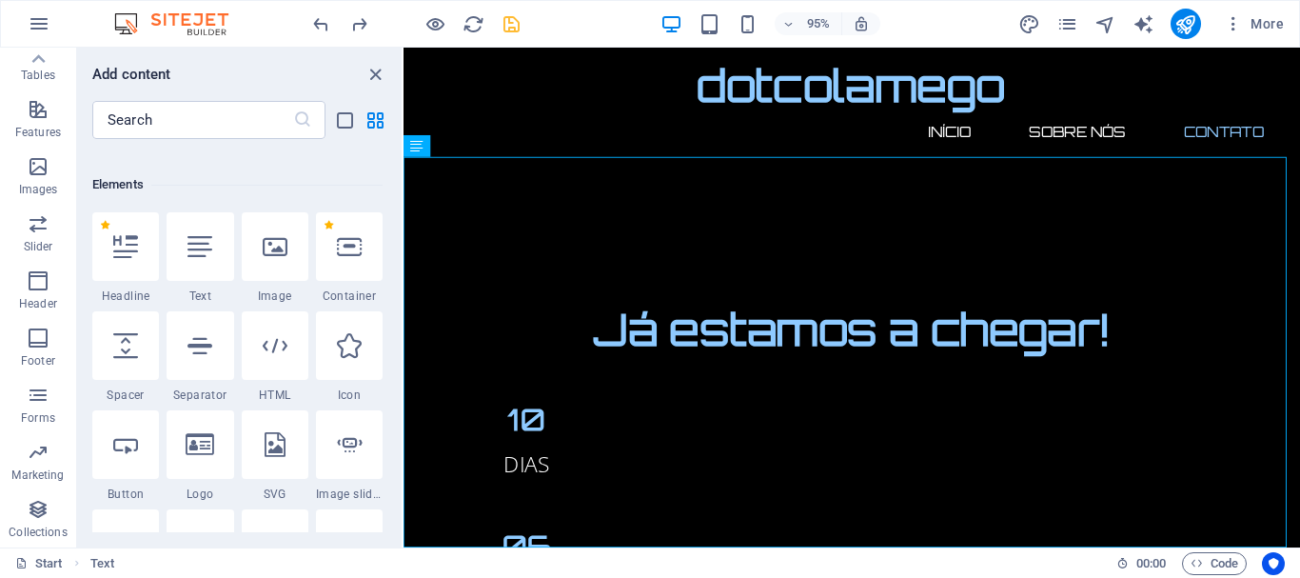
click at [236, 187] on h6 "Elements" at bounding box center [237, 184] width 290 height 23
click at [375, 68] on icon "close panel" at bounding box center [376, 75] width 22 height 22
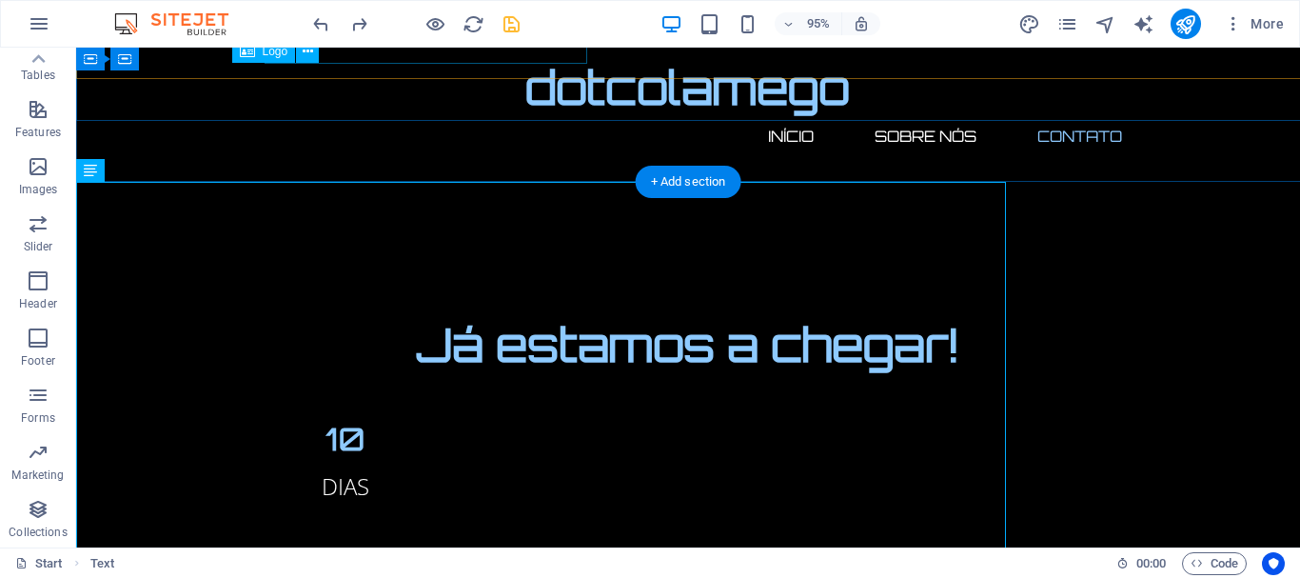
scroll to position [1852, 0]
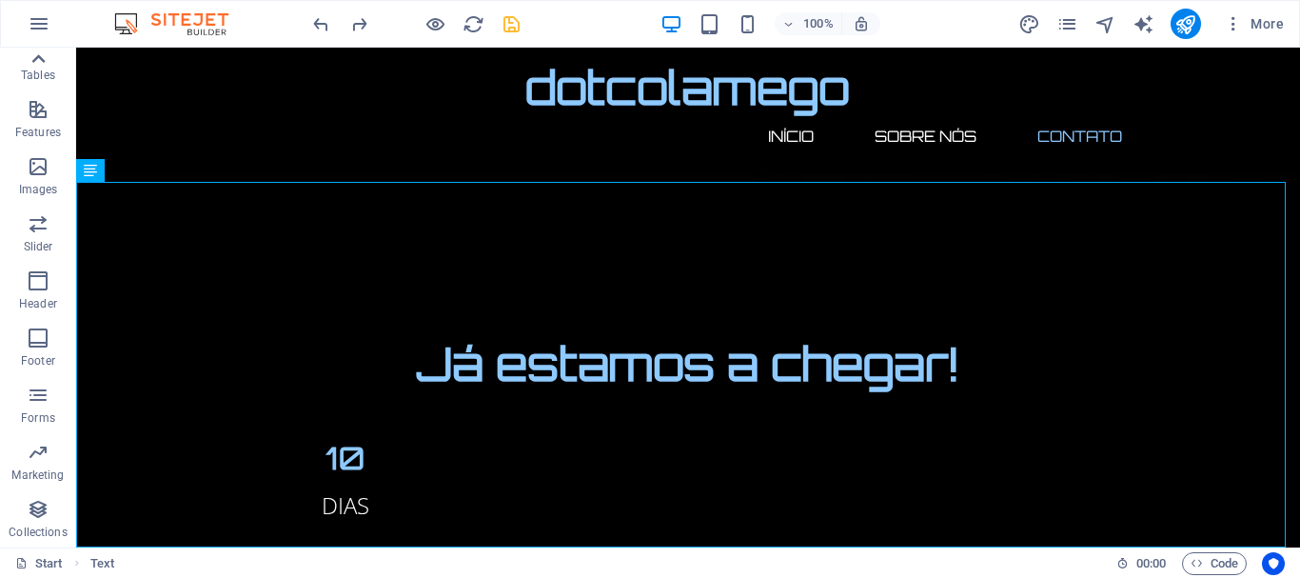
click at [38, 57] on icon at bounding box center [38, 58] width 13 height 9
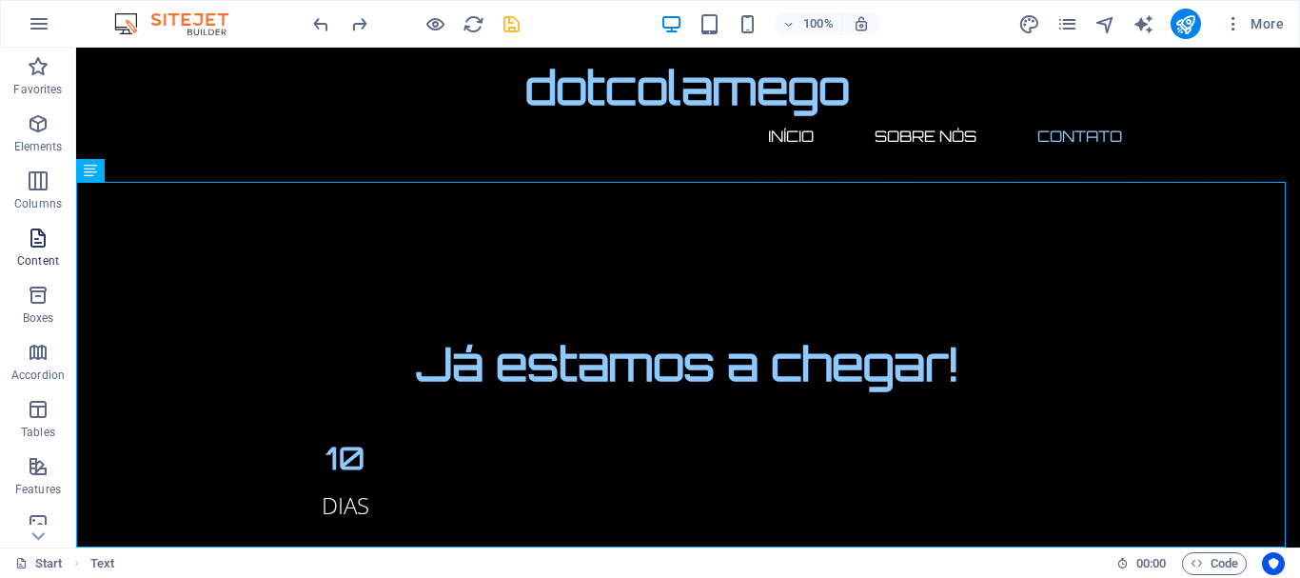
click at [41, 242] on icon "button" at bounding box center [38, 238] width 23 height 23
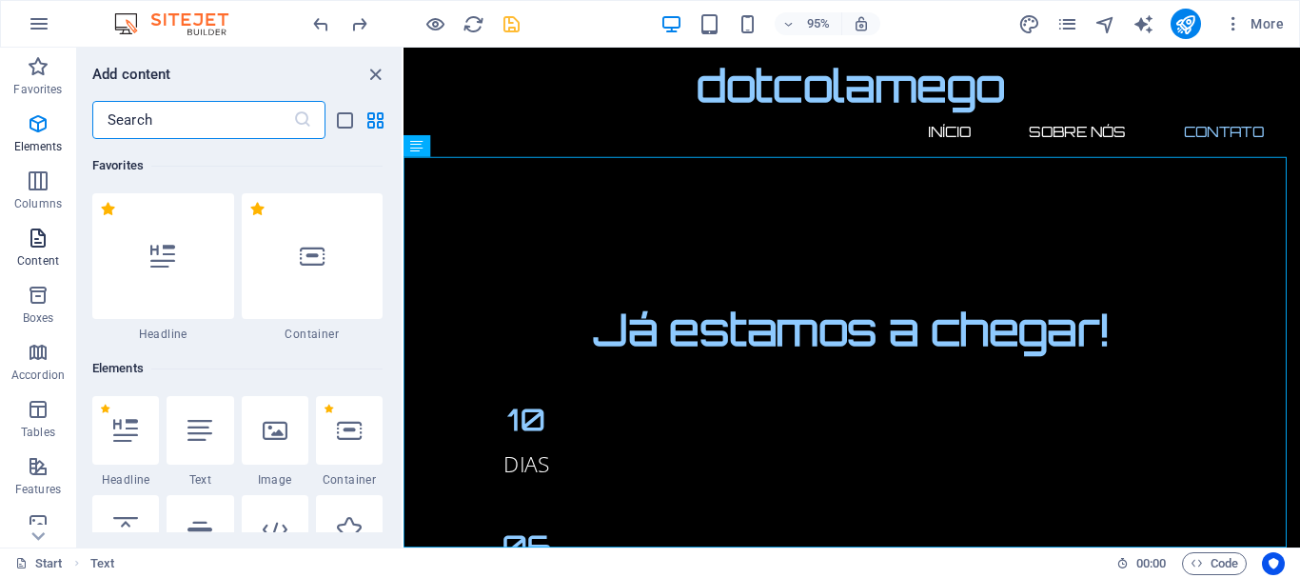
scroll to position [3331, 0]
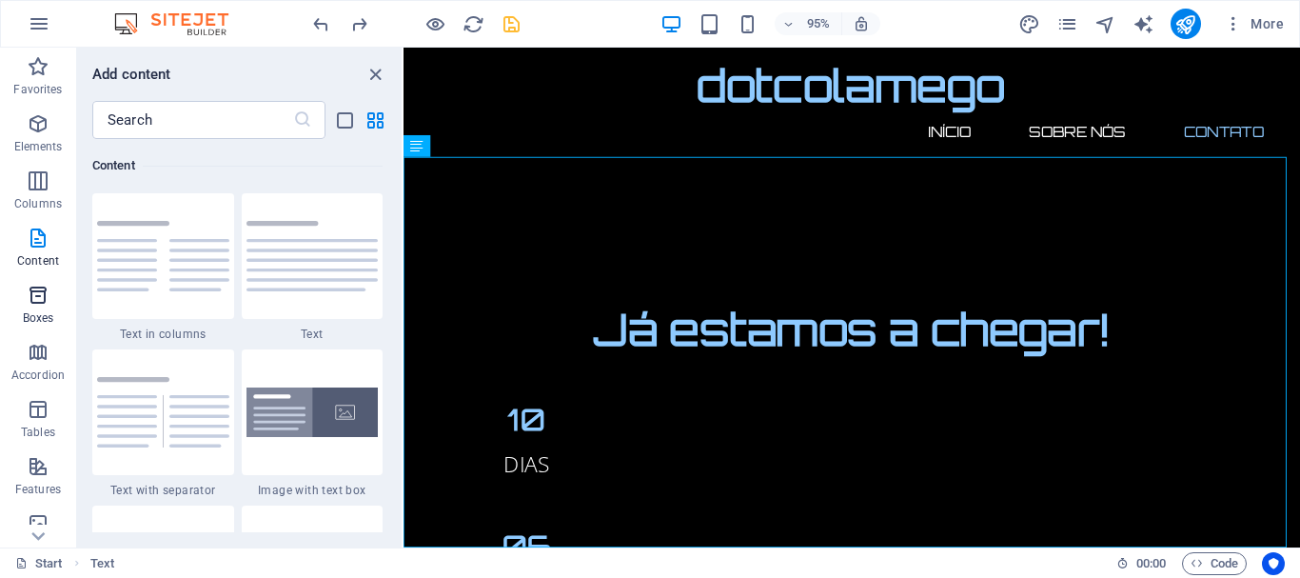
click at [44, 306] on icon "button" at bounding box center [38, 295] width 23 height 23
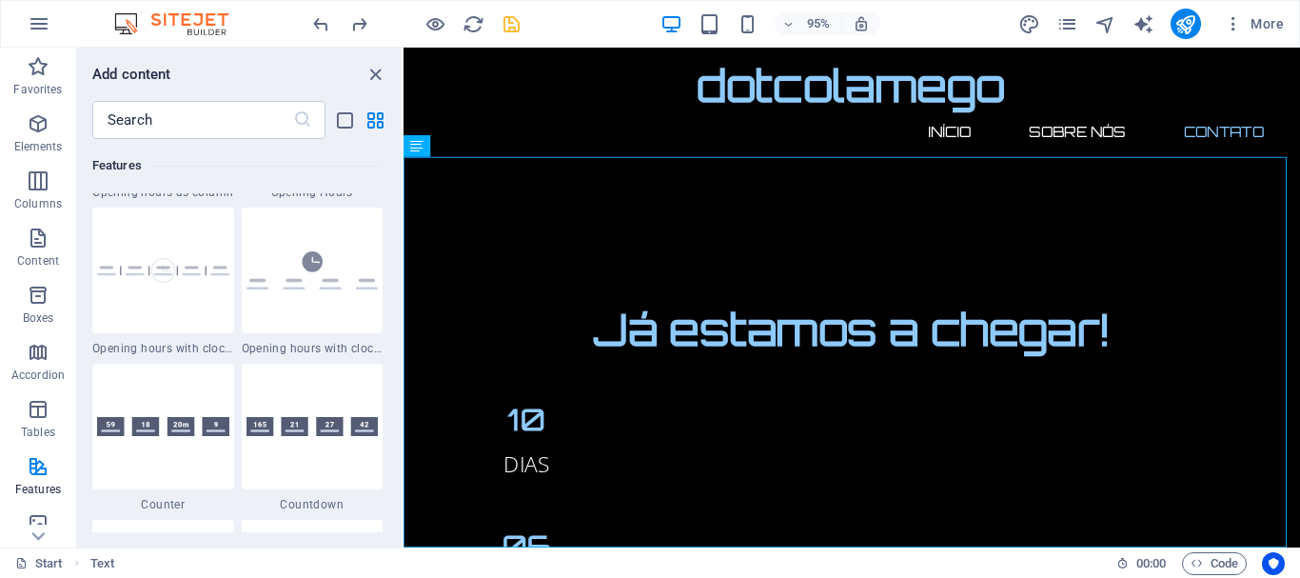
scroll to position [8436, 0]
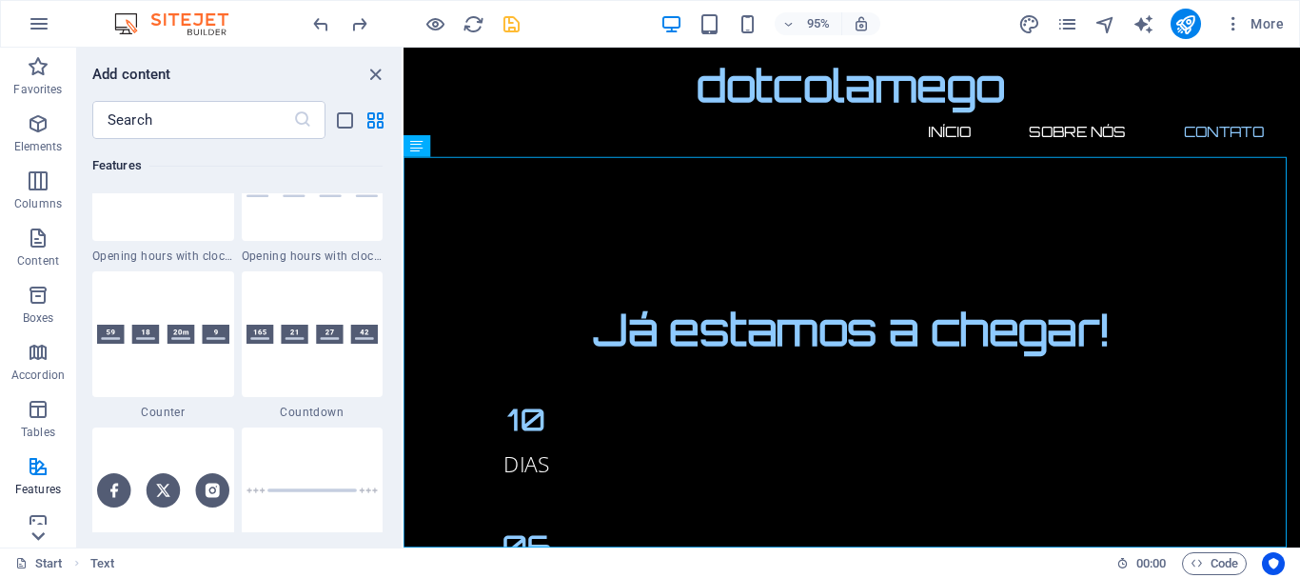
click at [37, 541] on icon at bounding box center [38, 536] width 27 height 27
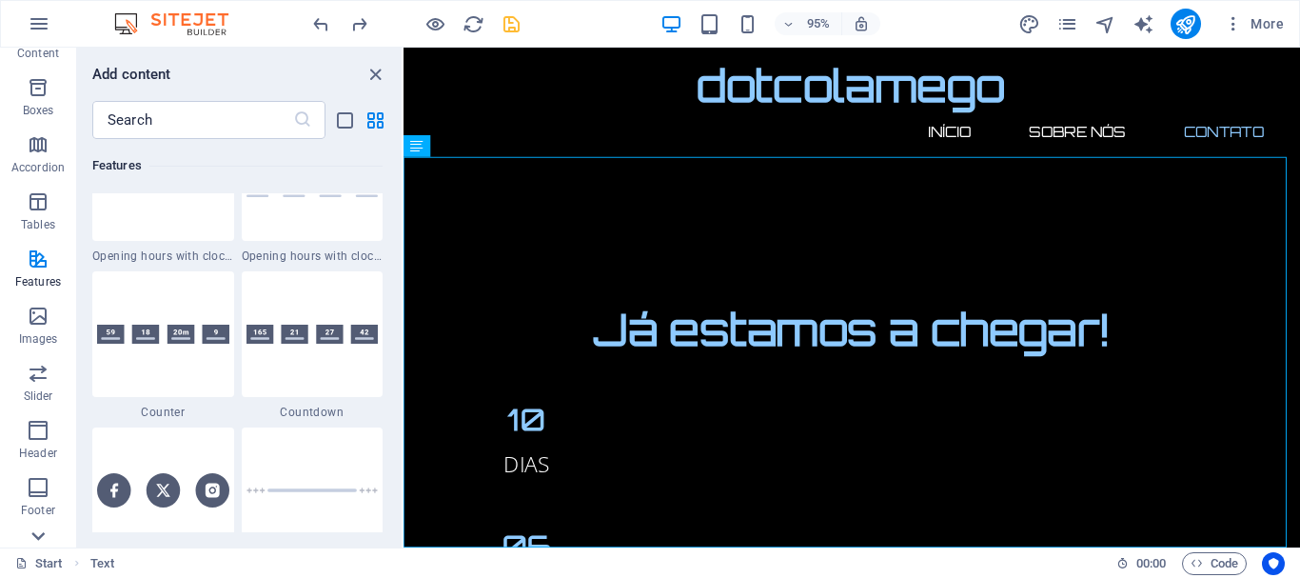
scroll to position [357, 0]
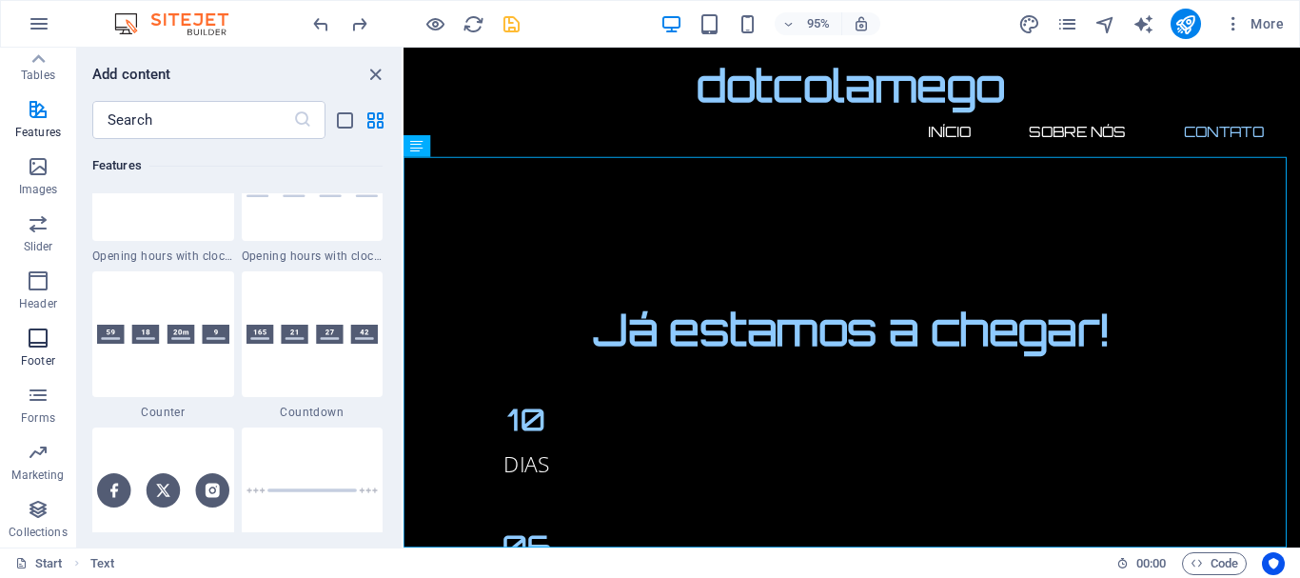
click at [38, 328] on icon "button" at bounding box center [38, 338] width 23 height 23
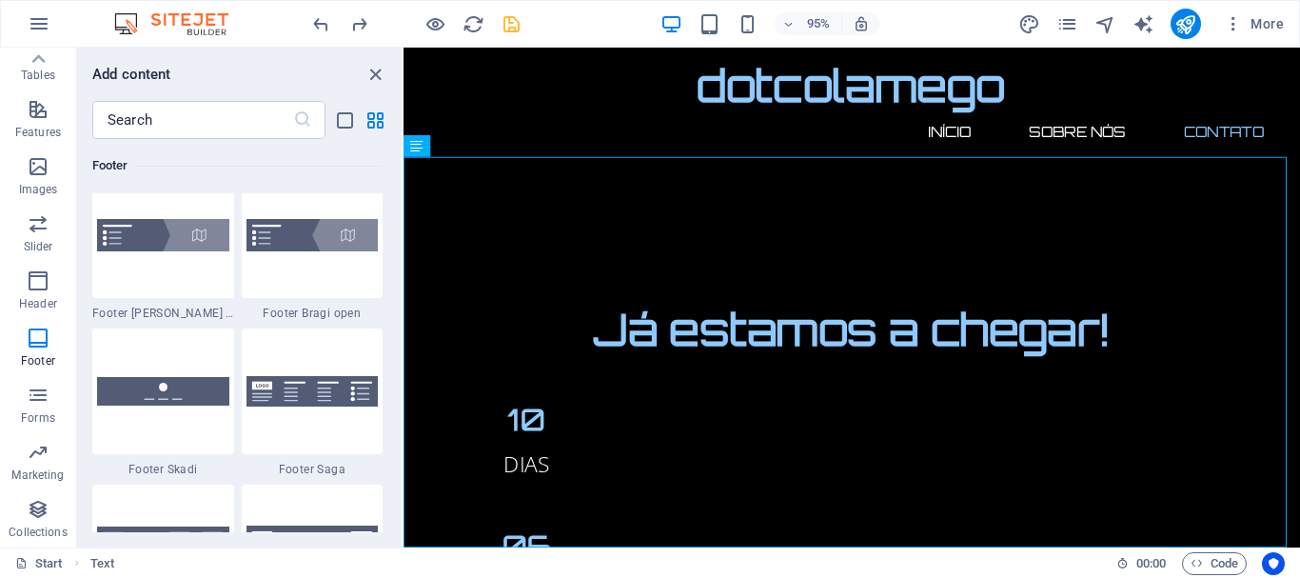
scroll to position [13202, 0]
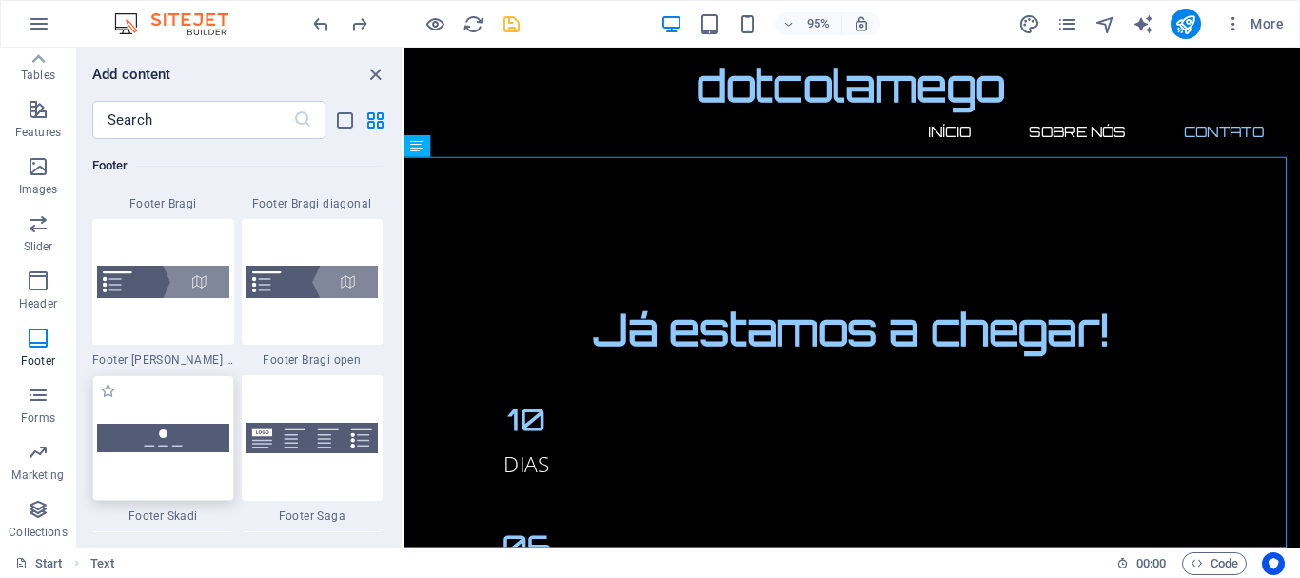
click at [173, 440] on img at bounding box center [163, 438] width 132 height 28
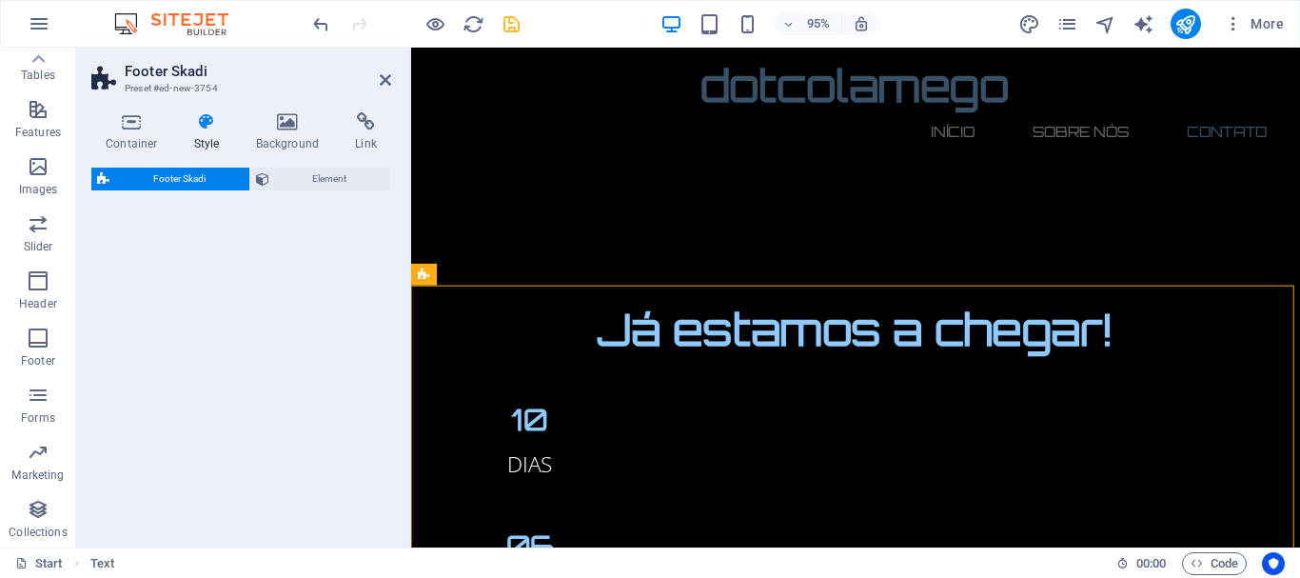
select select "rem"
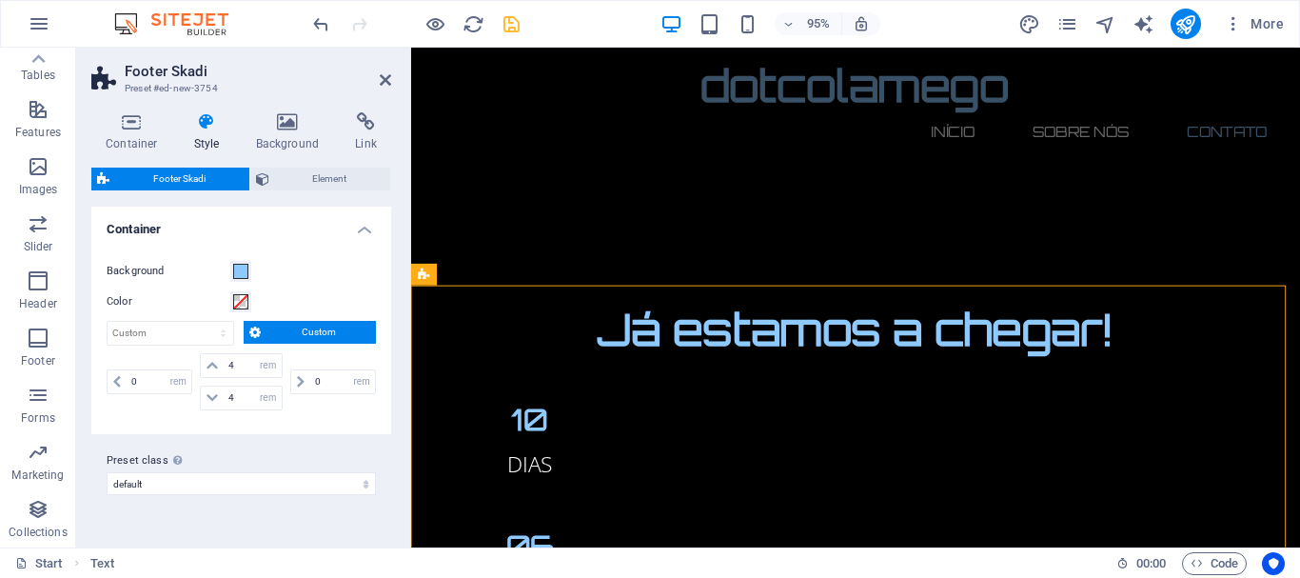
scroll to position [2147, 0]
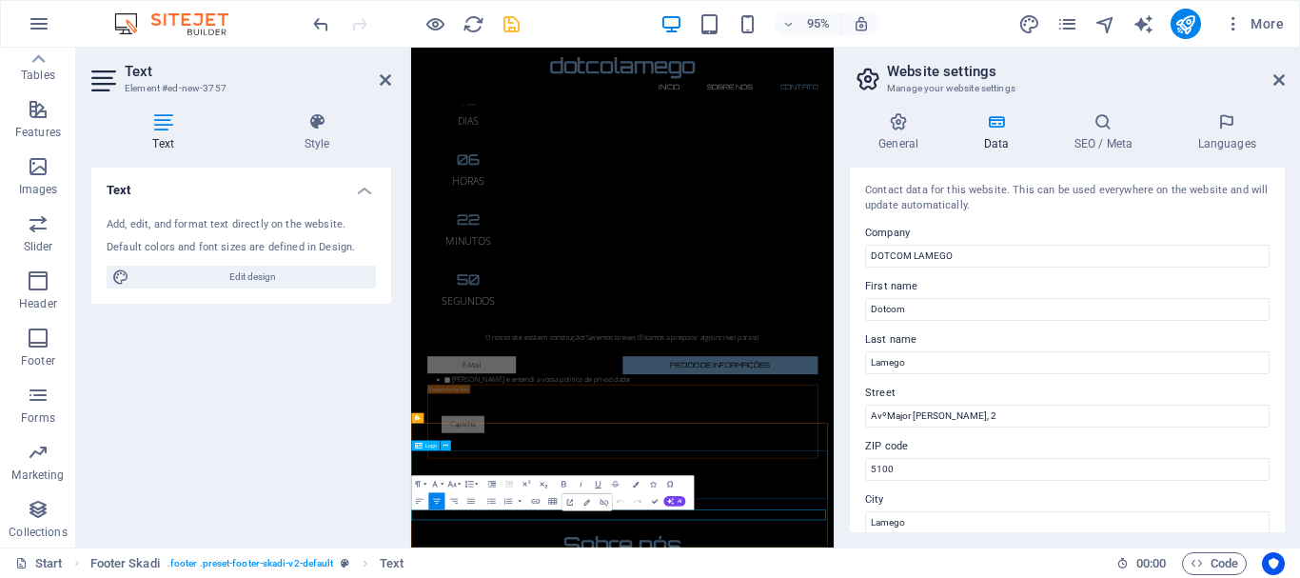
scroll to position [1562, 0]
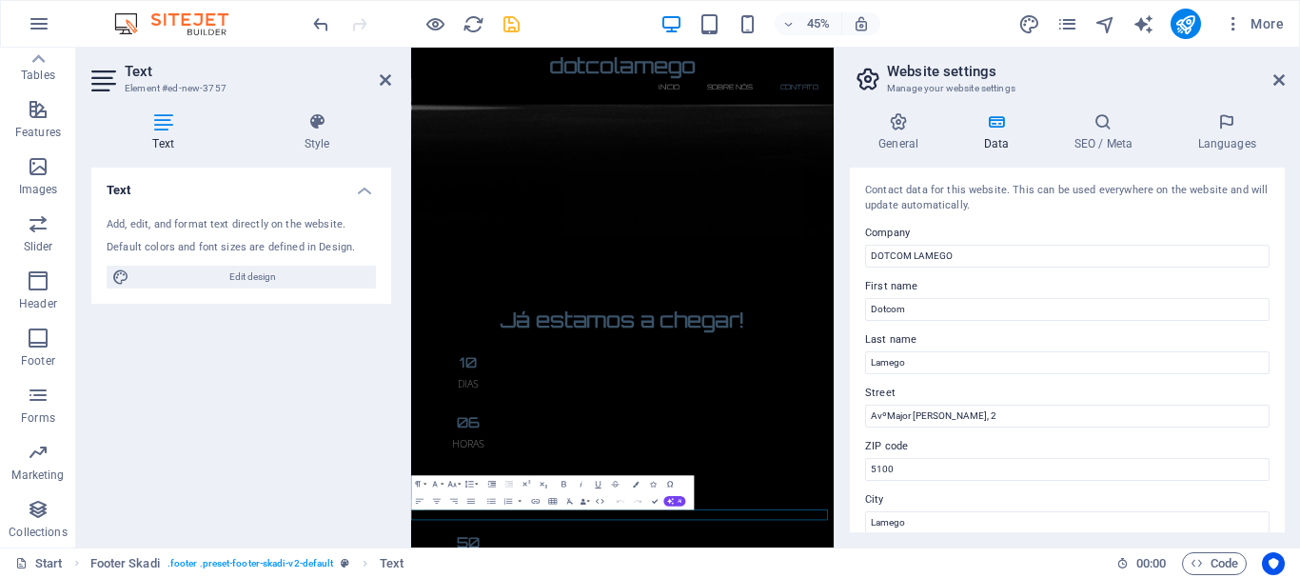
click at [189, 387] on div "Text Add, edit, and format text directly on the website. Default colors and fon…" at bounding box center [241, 350] width 300 height 365
click at [314, 14] on icon "undo" at bounding box center [321, 24] width 22 height 22
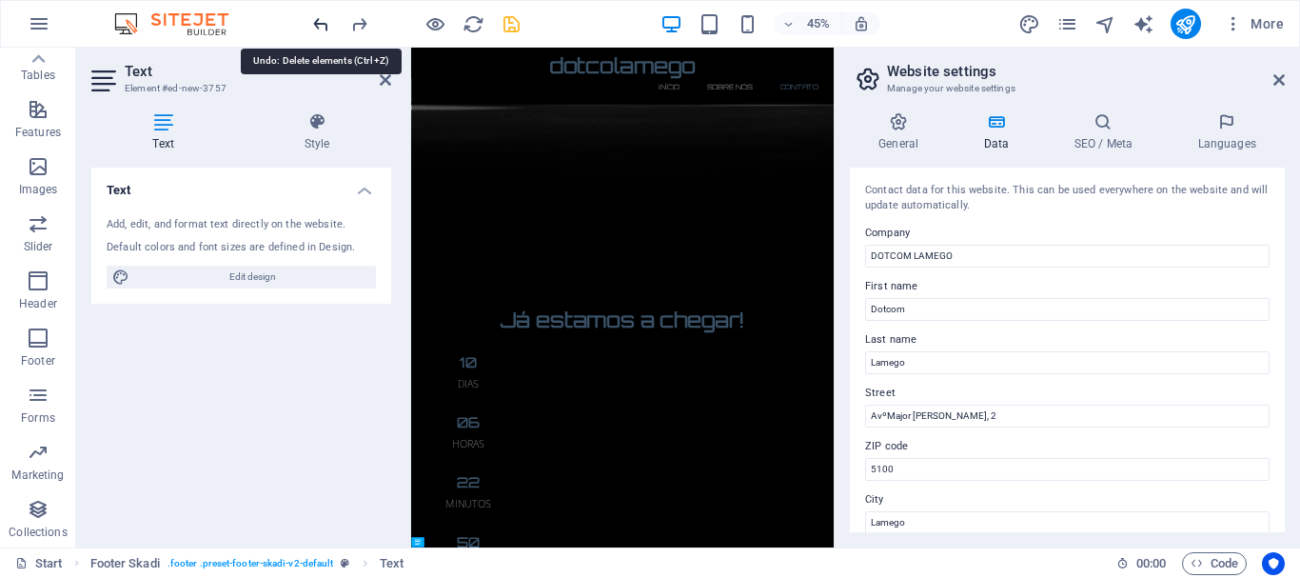
scroll to position [1286, 0]
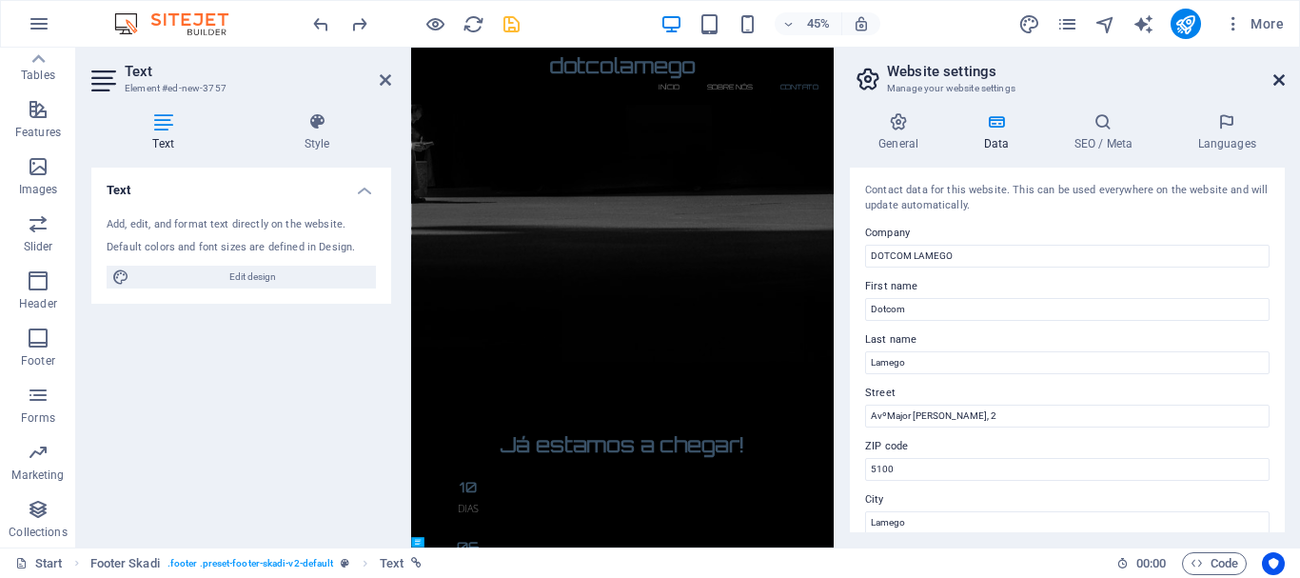
click at [1281, 74] on icon at bounding box center [1279, 79] width 11 height 15
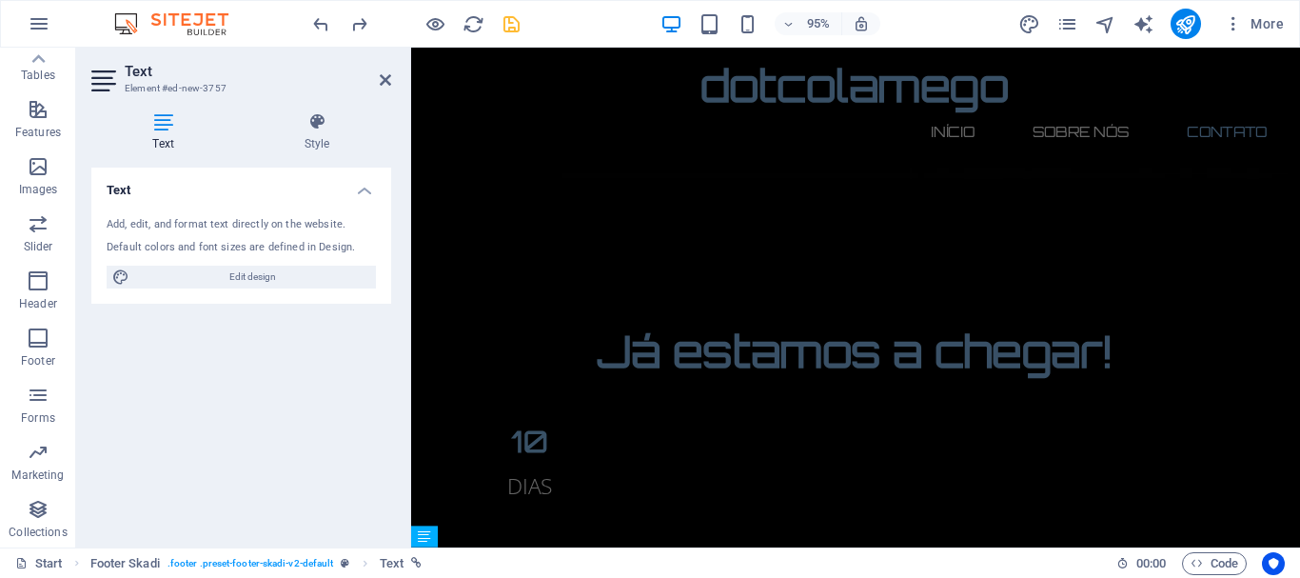
scroll to position [1871, 0]
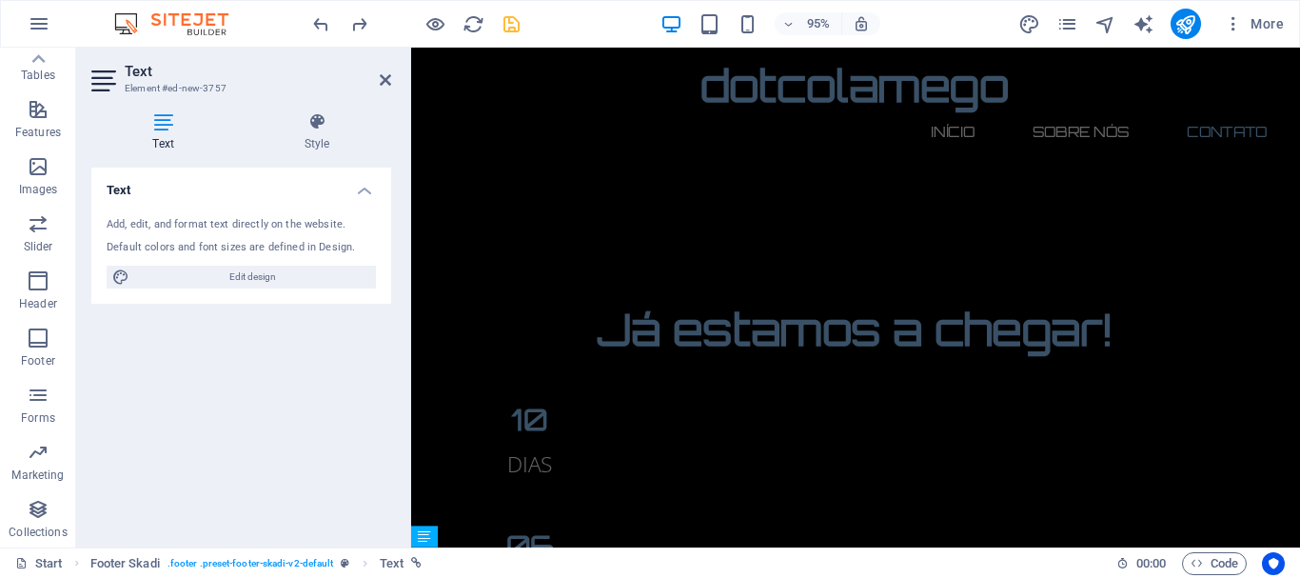
drag, startPoint x: 1342, startPoint y: 506, endPoint x: 1702, endPoint y: 607, distance: 374.0
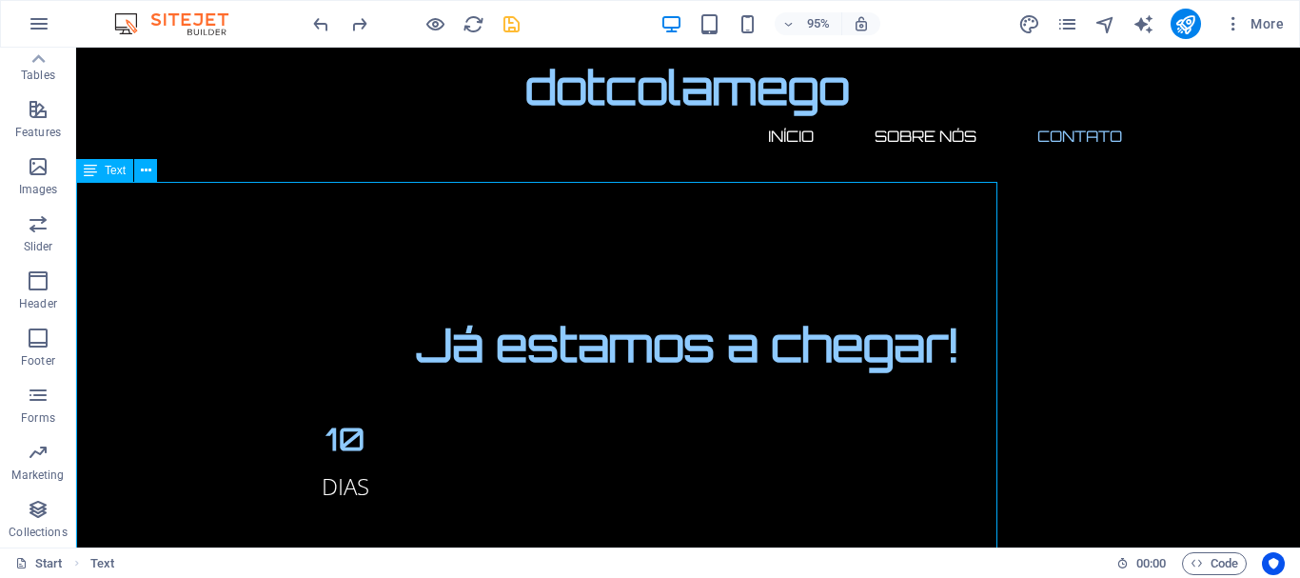
scroll to position [1852, 0]
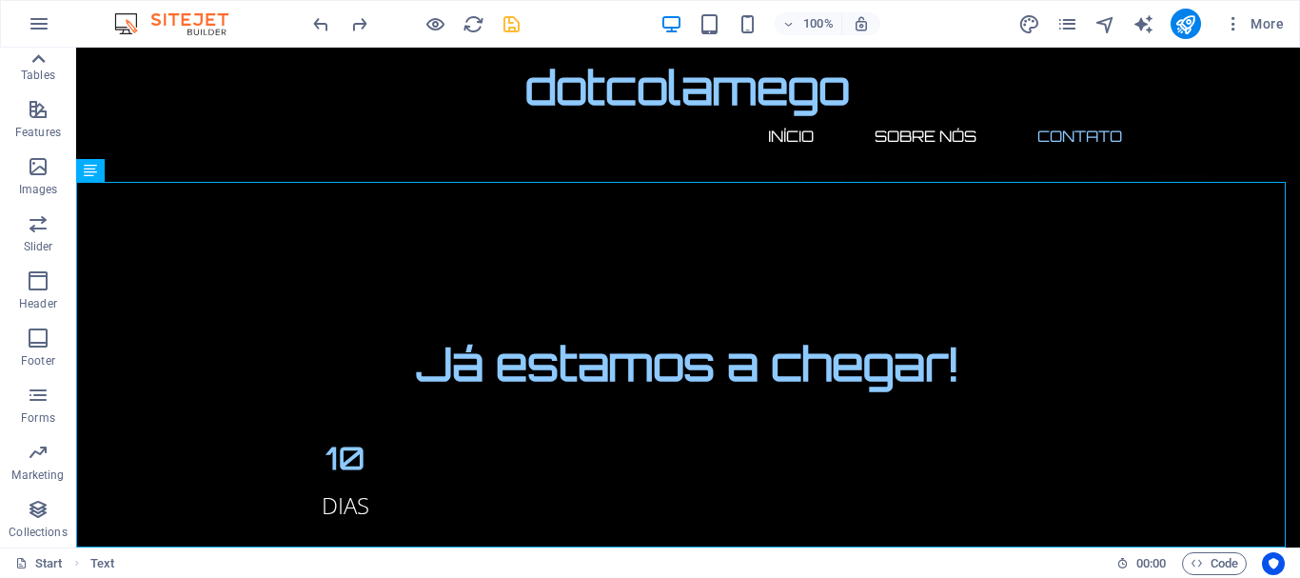
click at [39, 62] on icon at bounding box center [38, 59] width 27 height 27
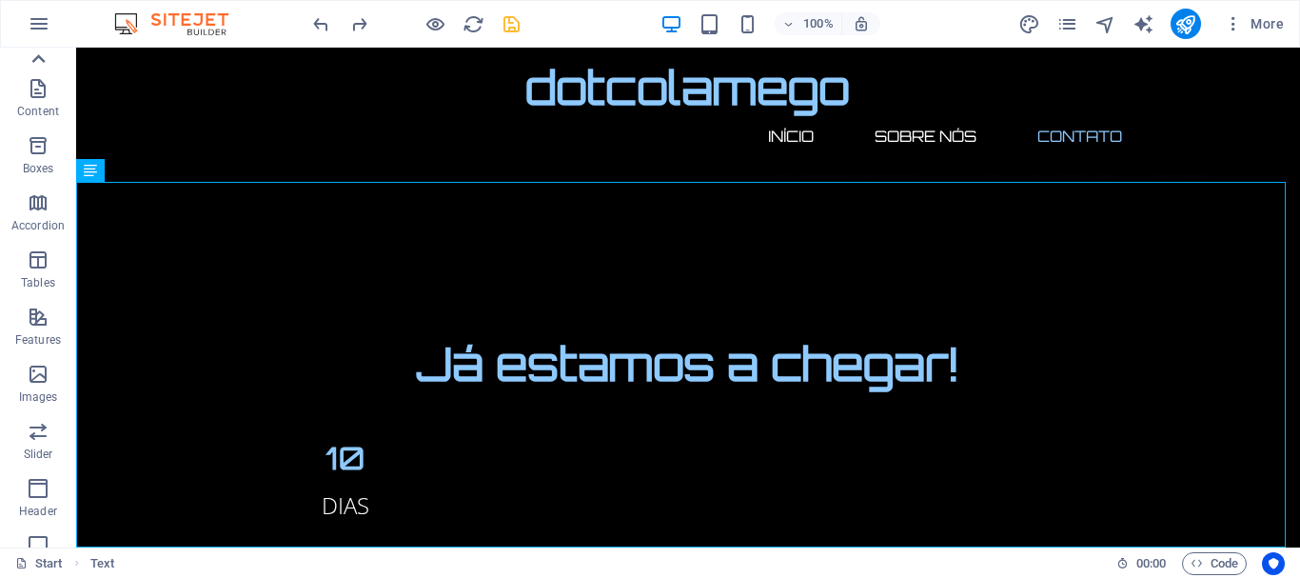
click at [39, 62] on icon at bounding box center [38, 59] width 27 height 27
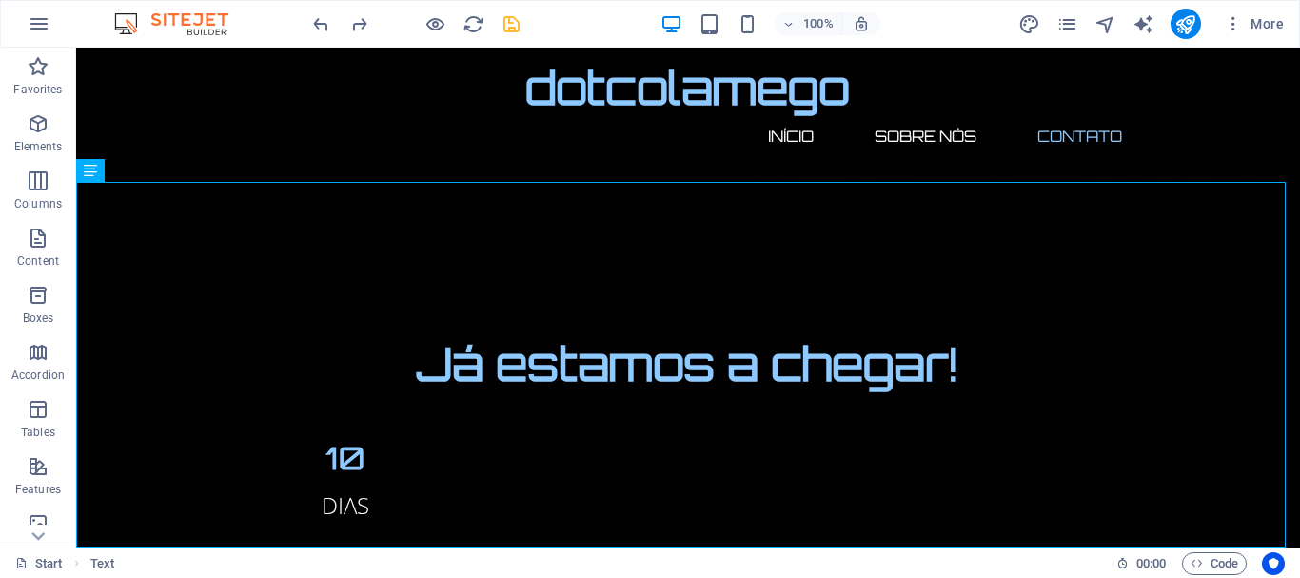
click at [39, 62] on icon "button" at bounding box center [38, 66] width 23 height 23
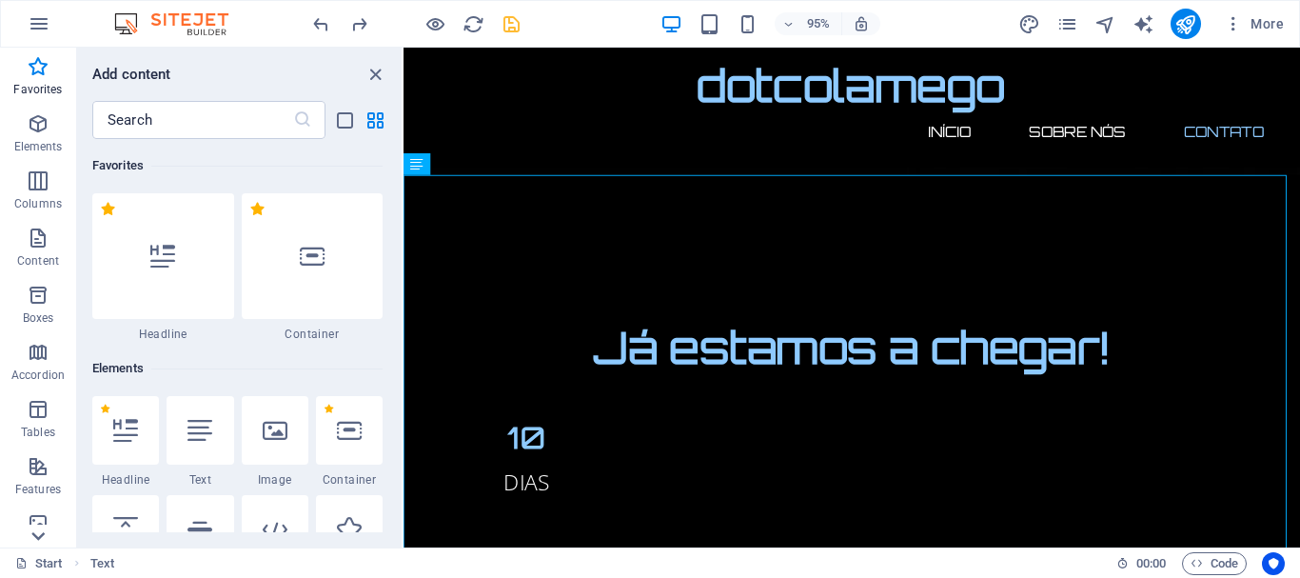
click at [39, 532] on icon at bounding box center [38, 536] width 27 height 27
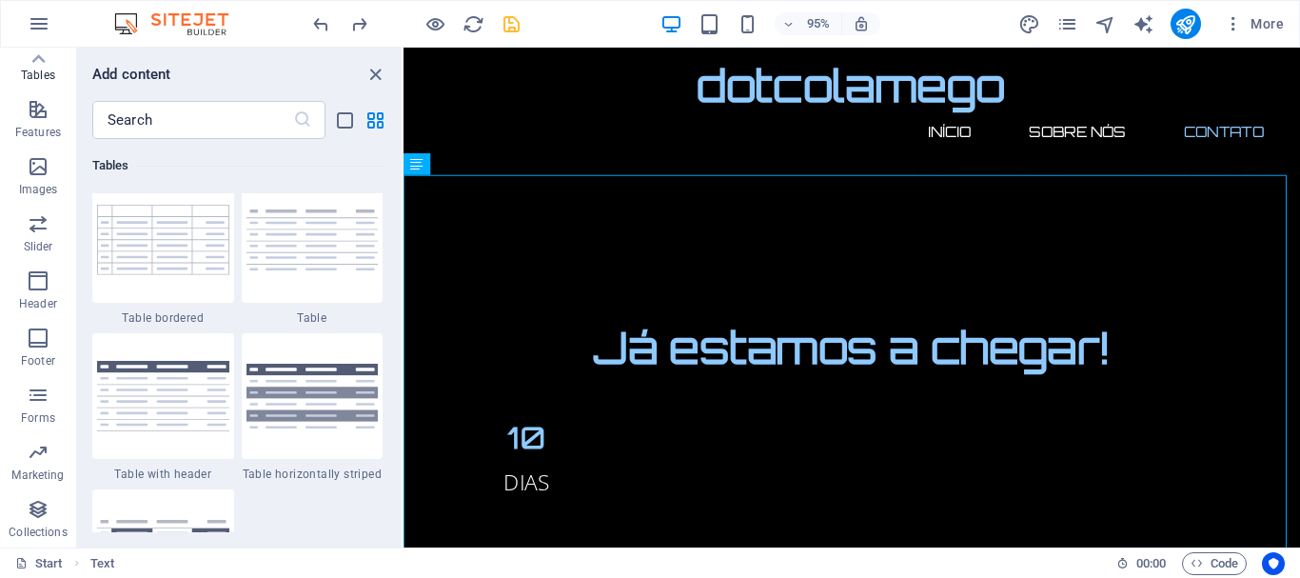
scroll to position [7013, 0]
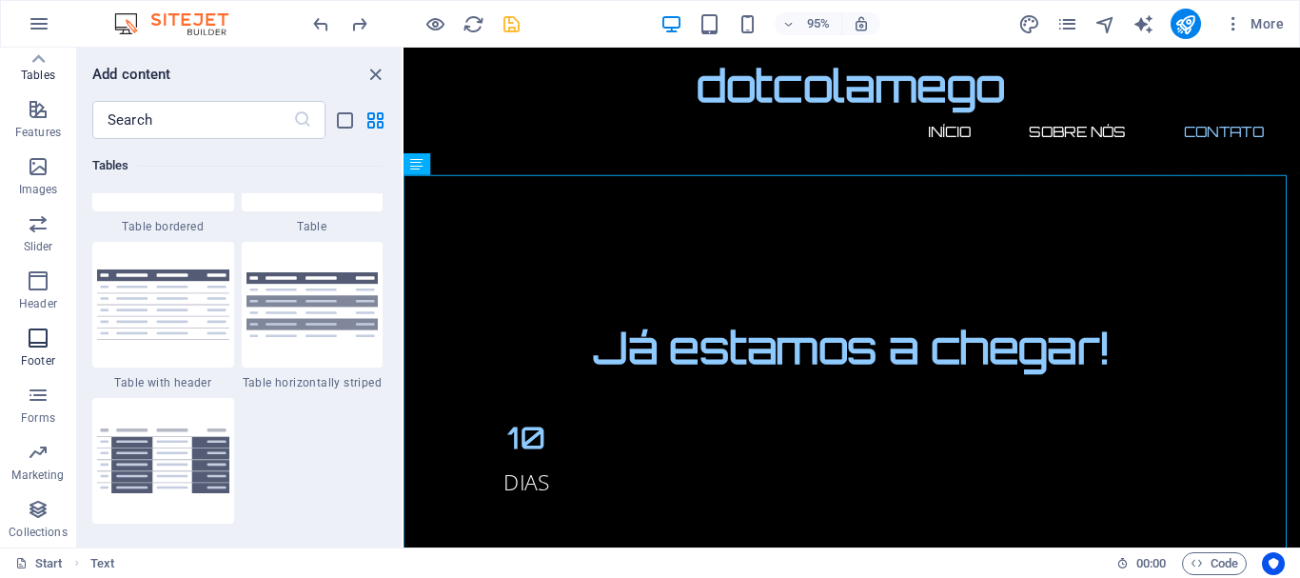
click at [34, 351] on span "Footer" at bounding box center [38, 350] width 76 height 46
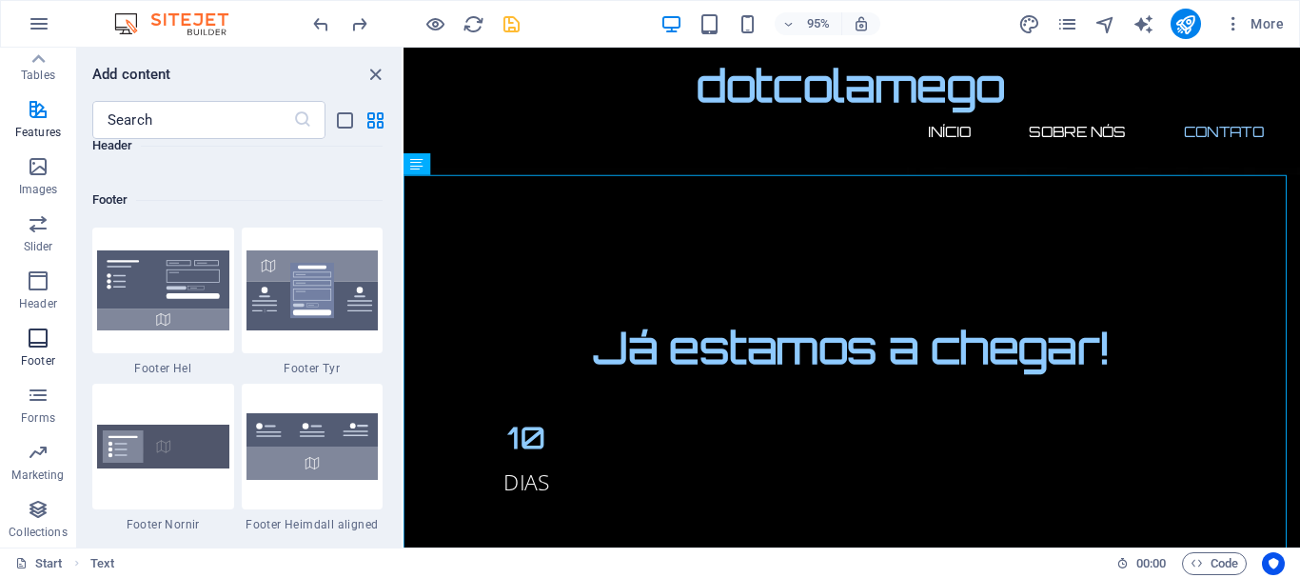
scroll to position [12604, 0]
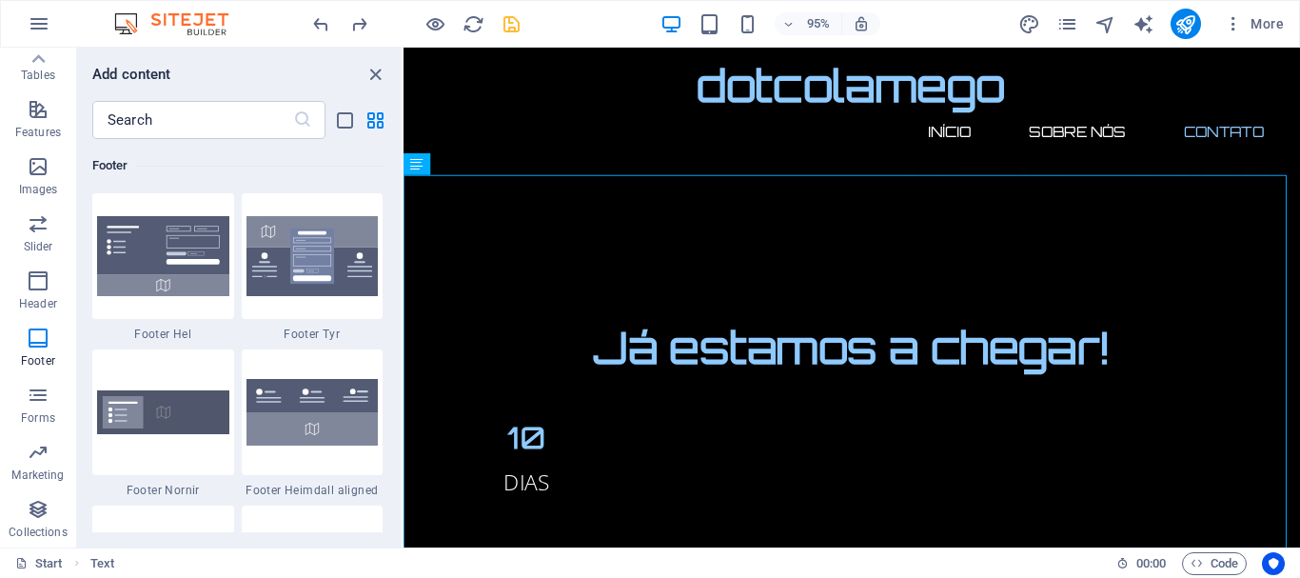
click at [397, 411] on div "Favorites 1 Star Headline 1 Star Container Elements 1 Star Headline 1 Star Text…" at bounding box center [239, 335] width 325 height 393
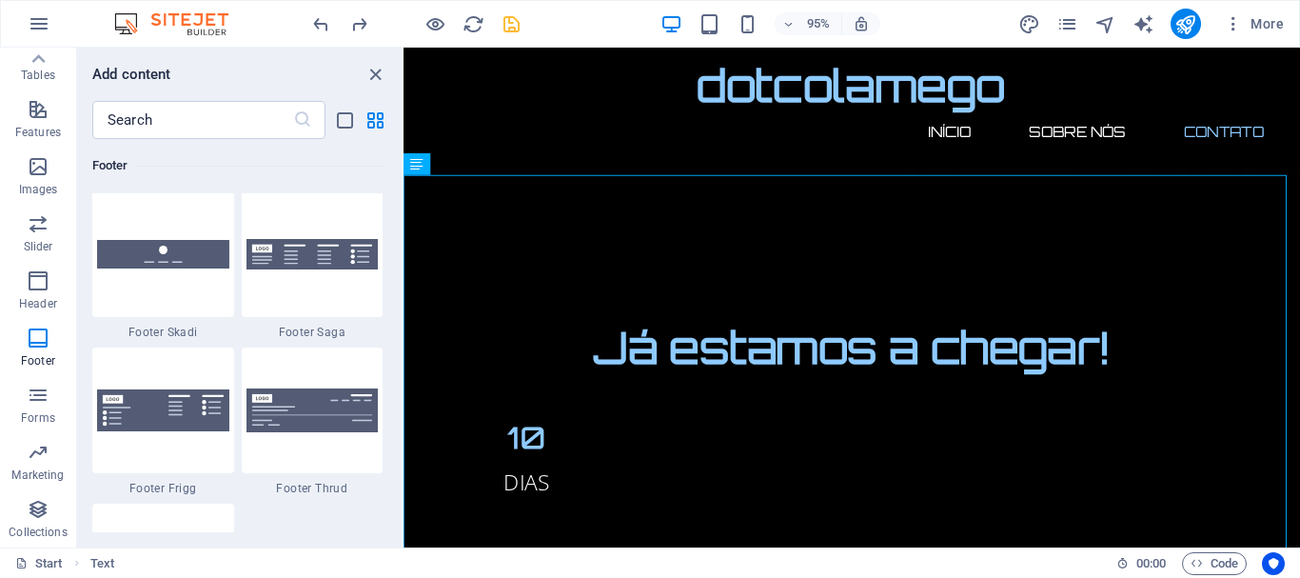
scroll to position [13432, 0]
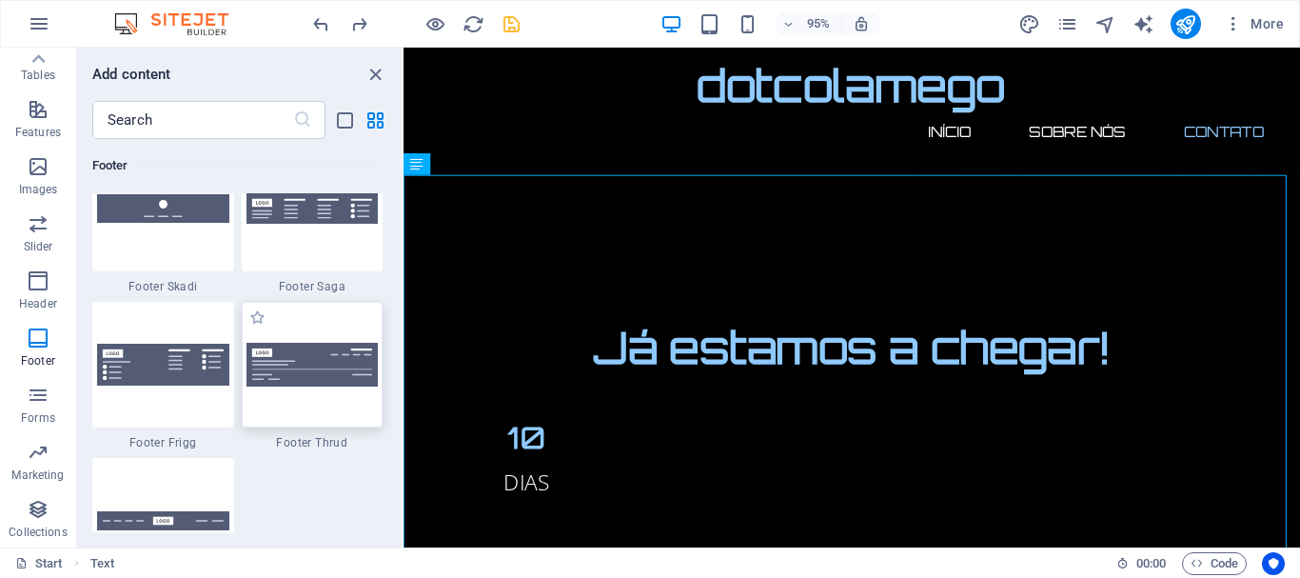
click at [348, 388] on div at bounding box center [313, 365] width 142 height 126
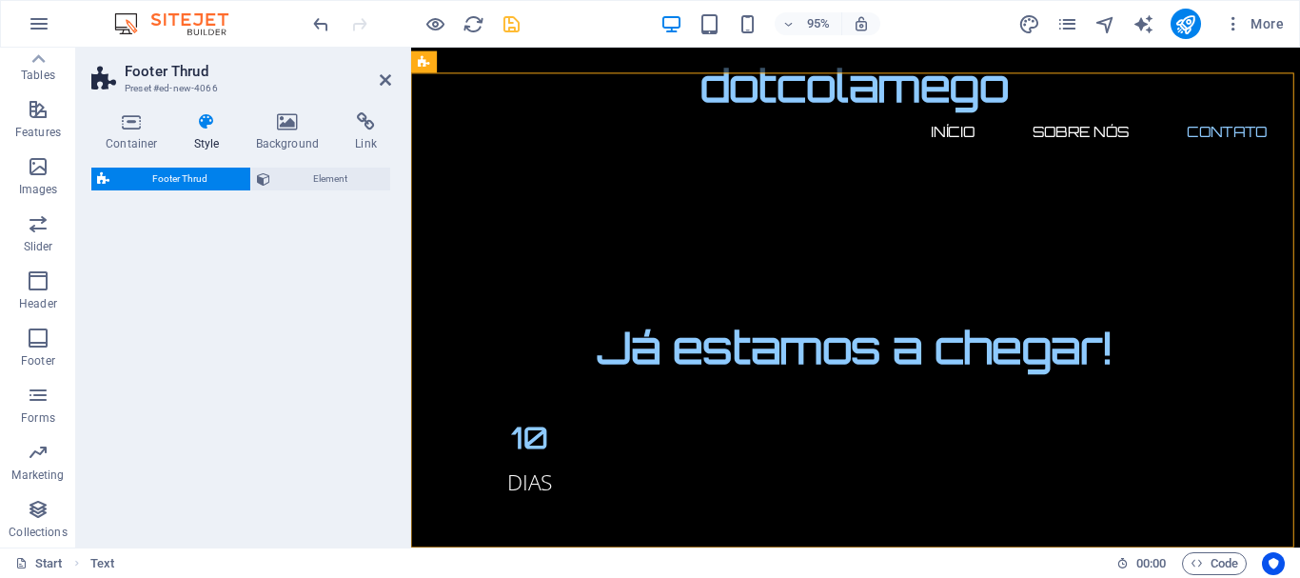
select select "rem"
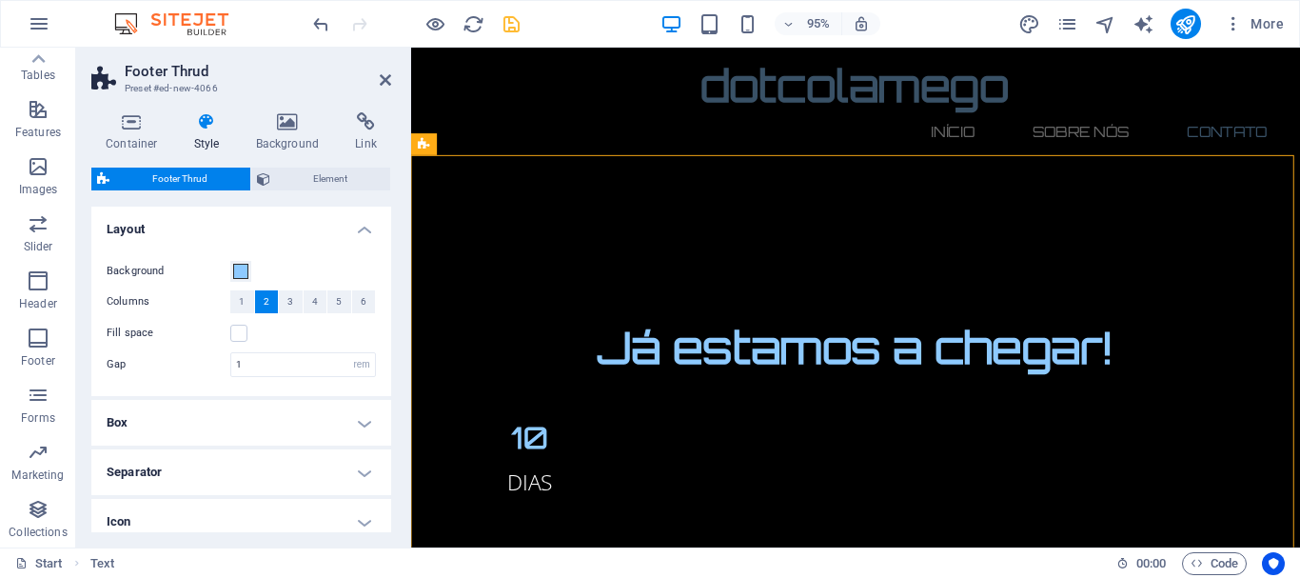
scroll to position [2284, 0]
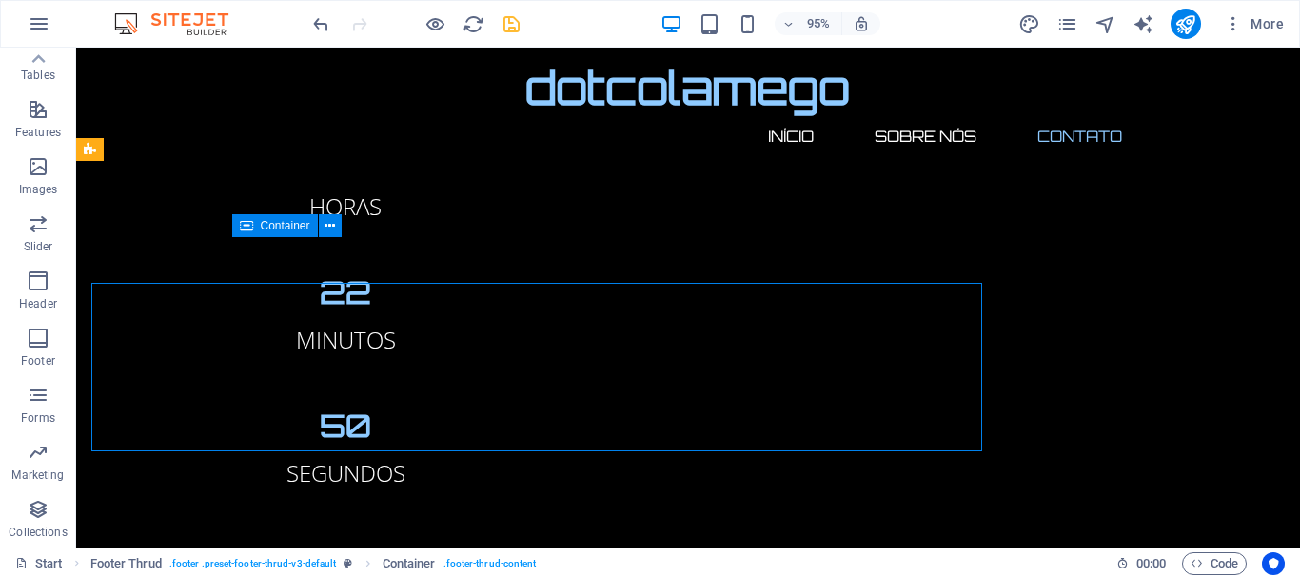
scroll to position [2238, 0]
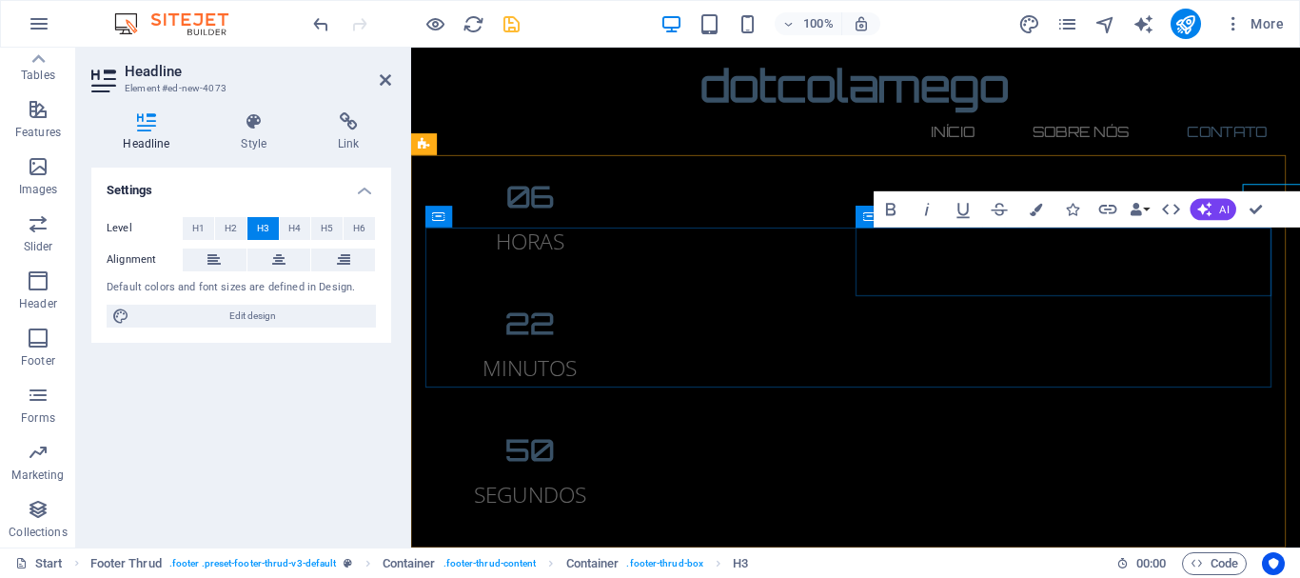
scroll to position [2284, 0]
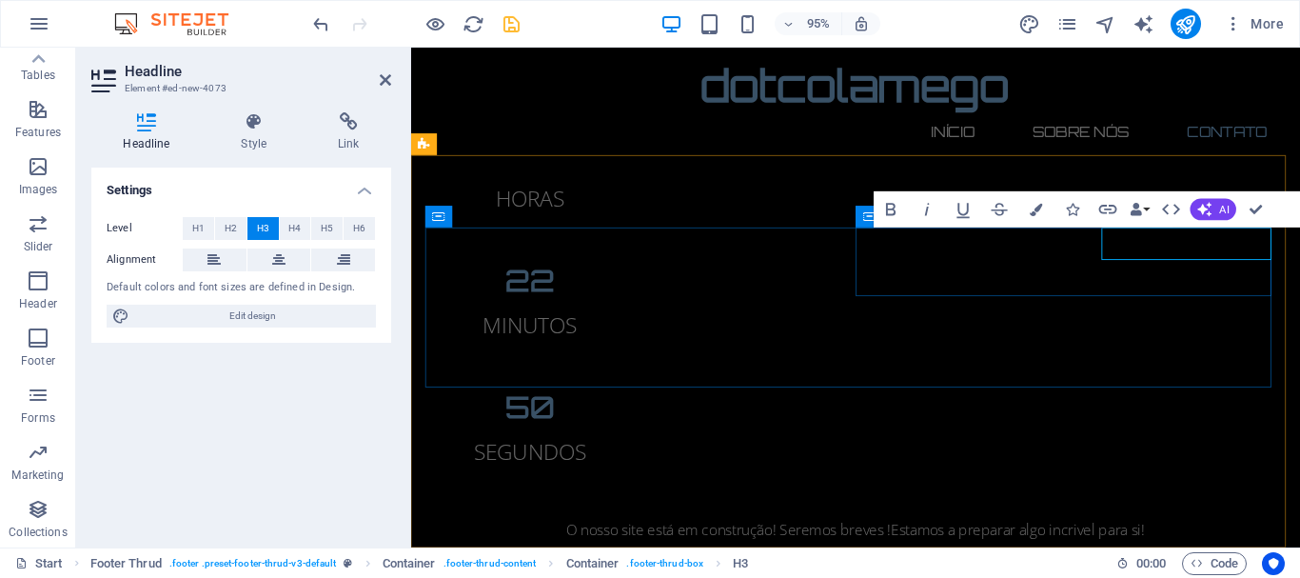
select select
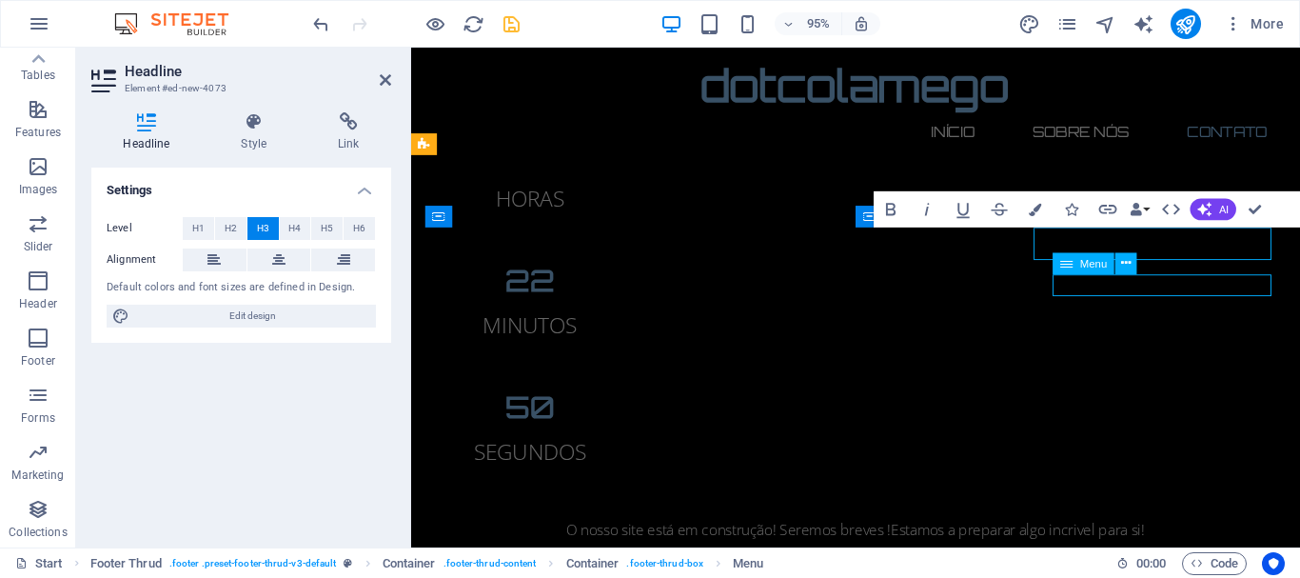
select select
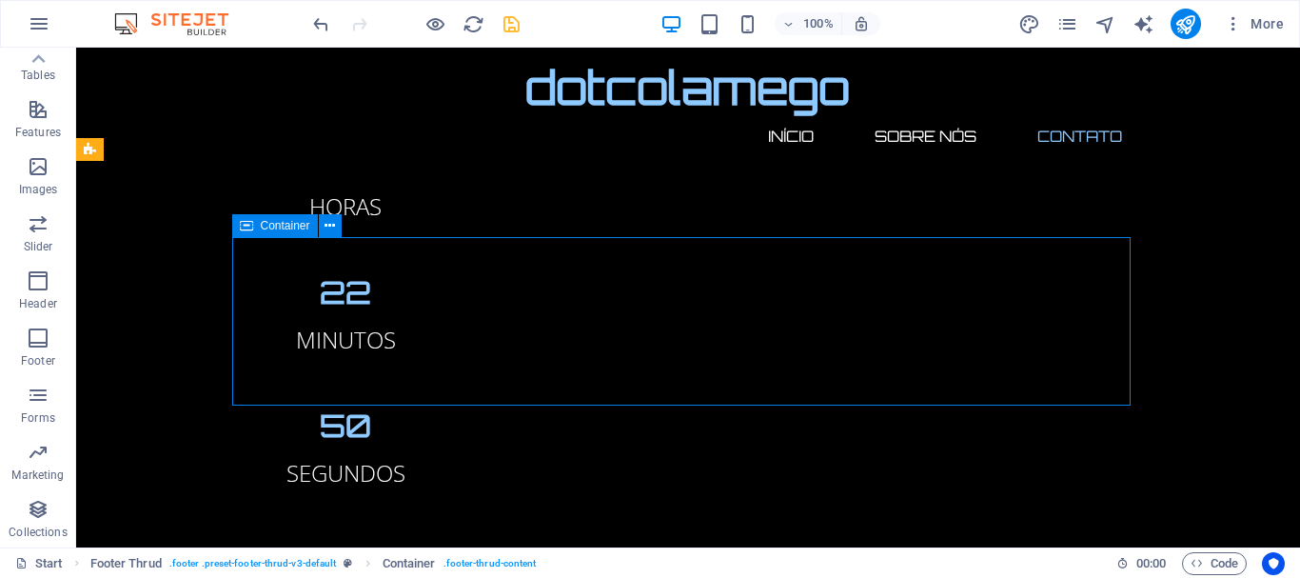
scroll to position [2238, 0]
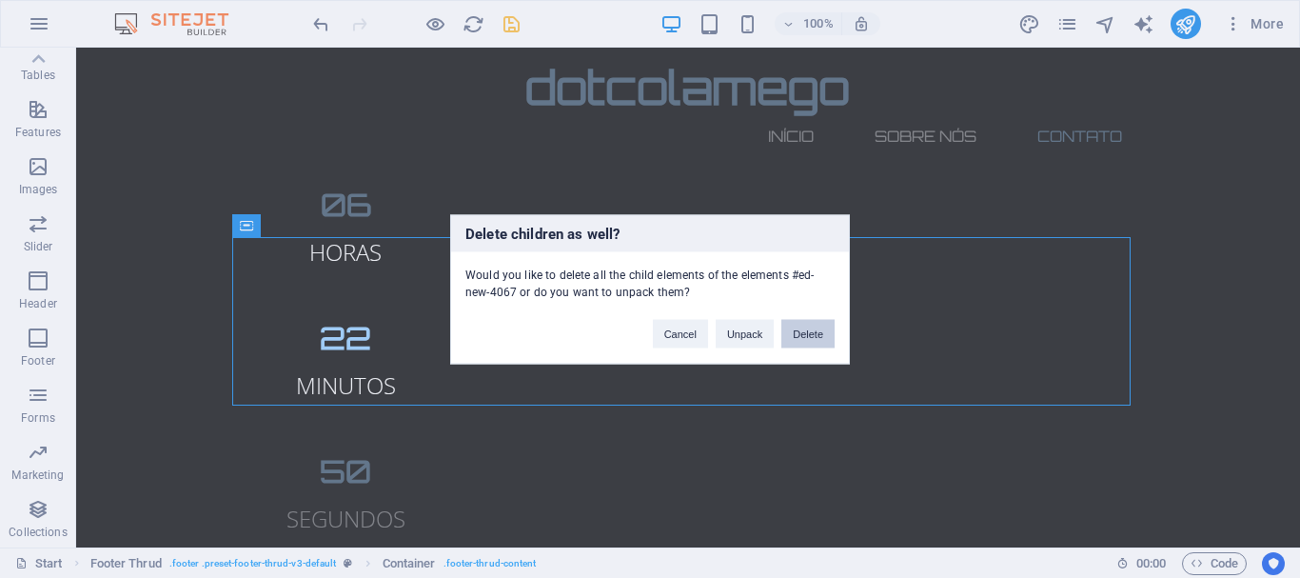
click at [831, 343] on button "Delete" at bounding box center [808, 333] width 53 height 29
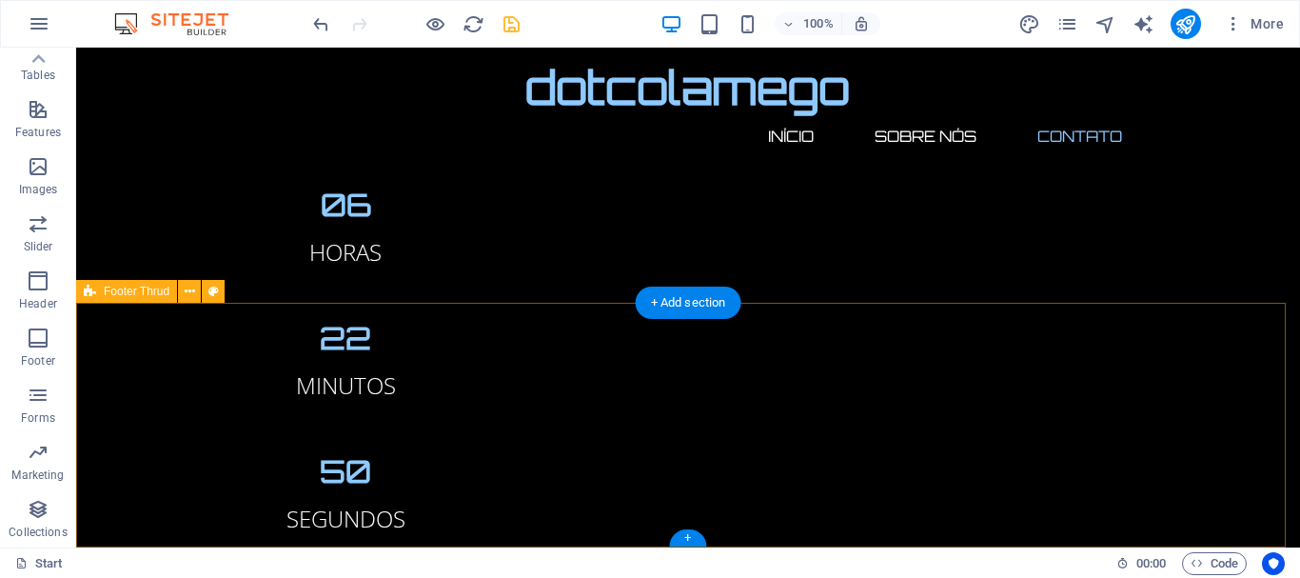
scroll to position [2096, 0]
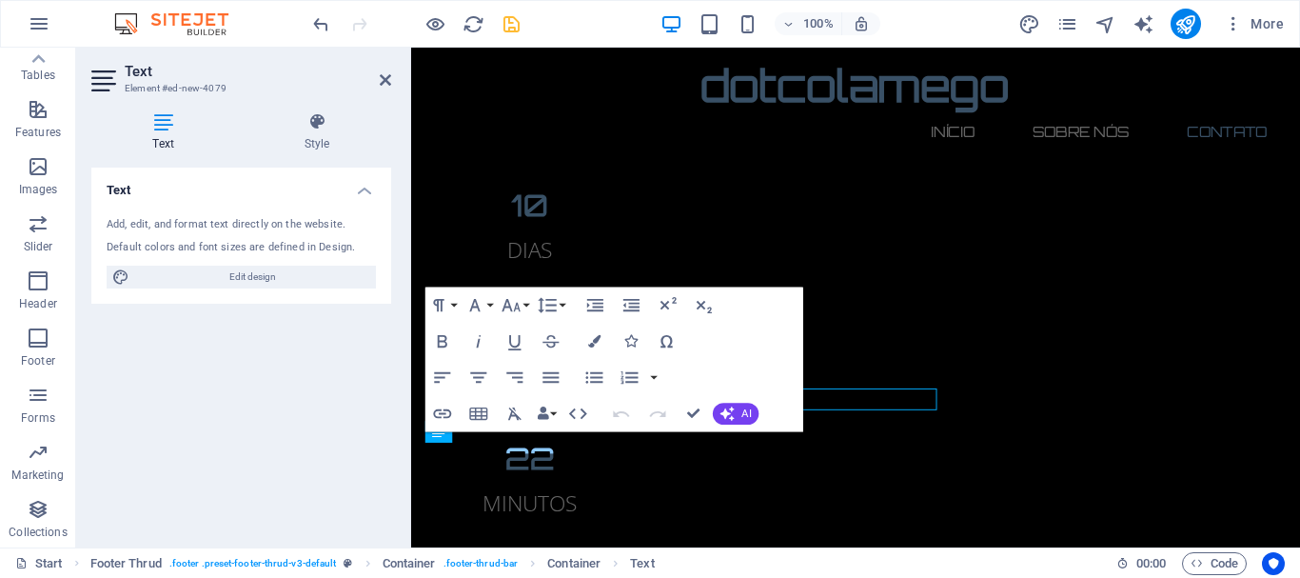
scroll to position [2115, 0]
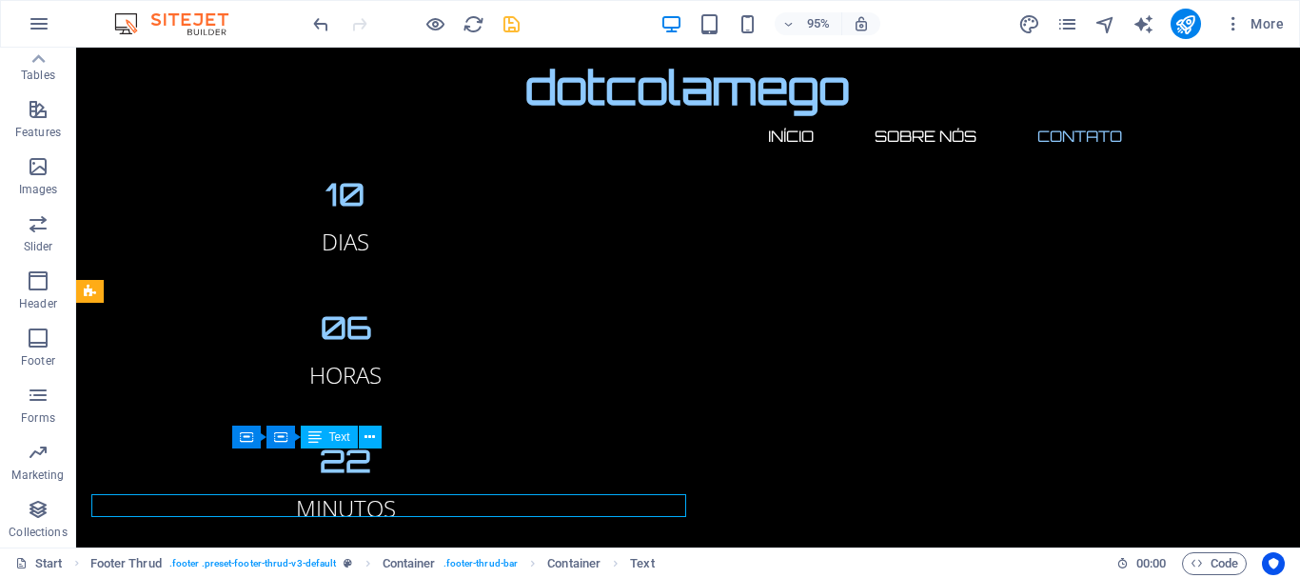
scroll to position [2096, 0]
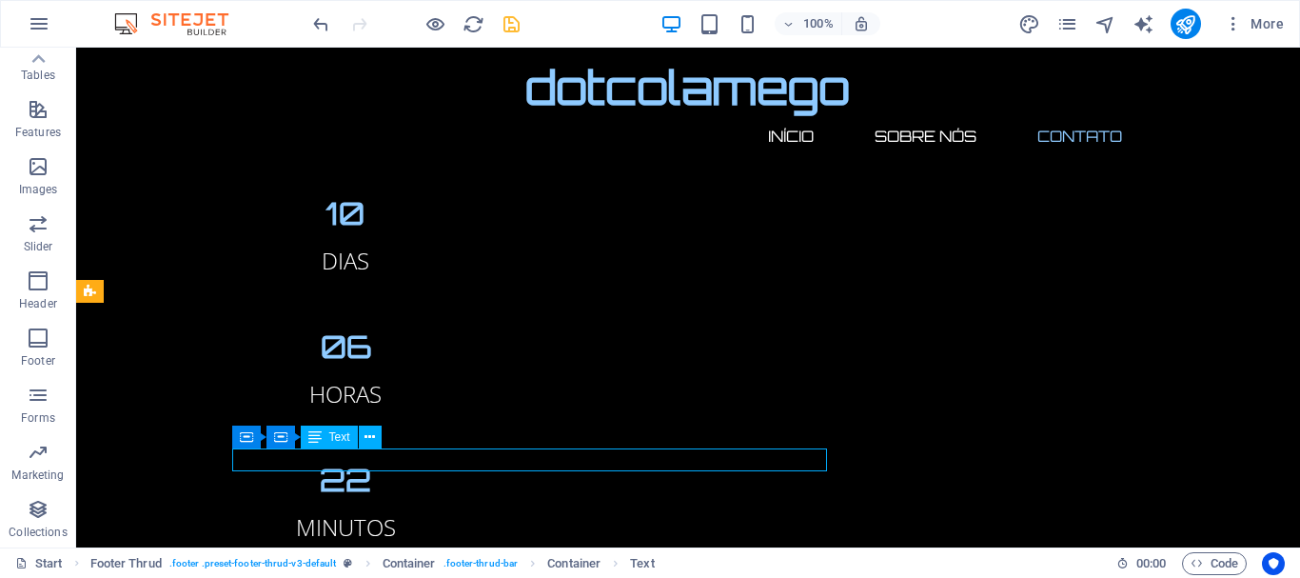
drag, startPoint x: 382, startPoint y: 483, endPoint x: 702, endPoint y: 462, distance: 320.6
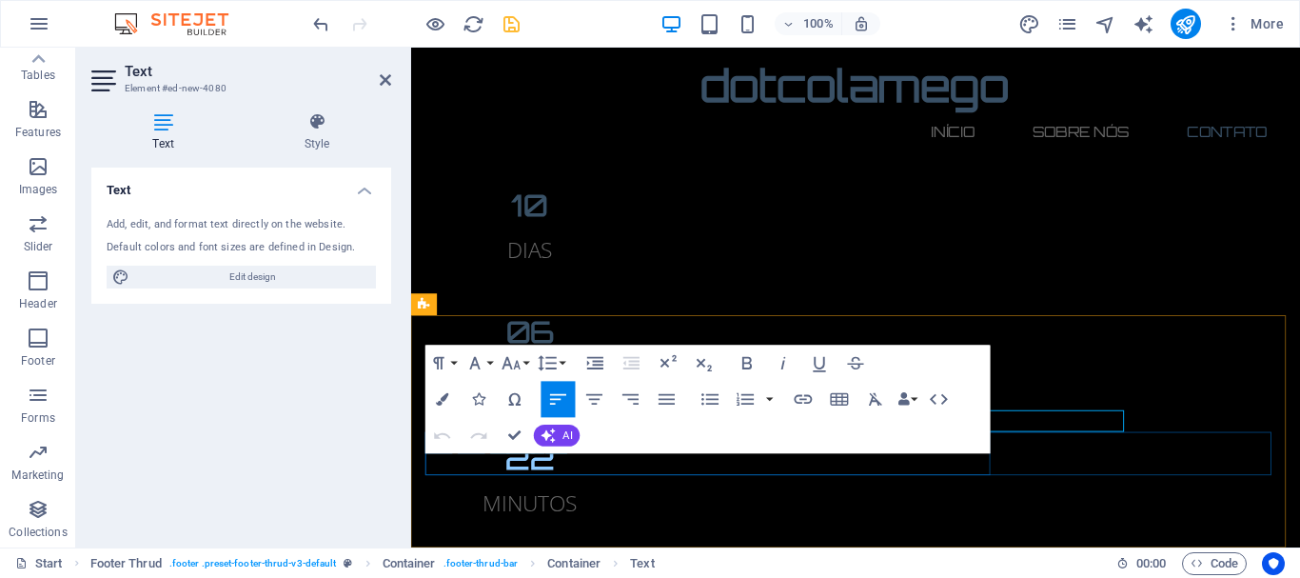
scroll to position [2115, 0]
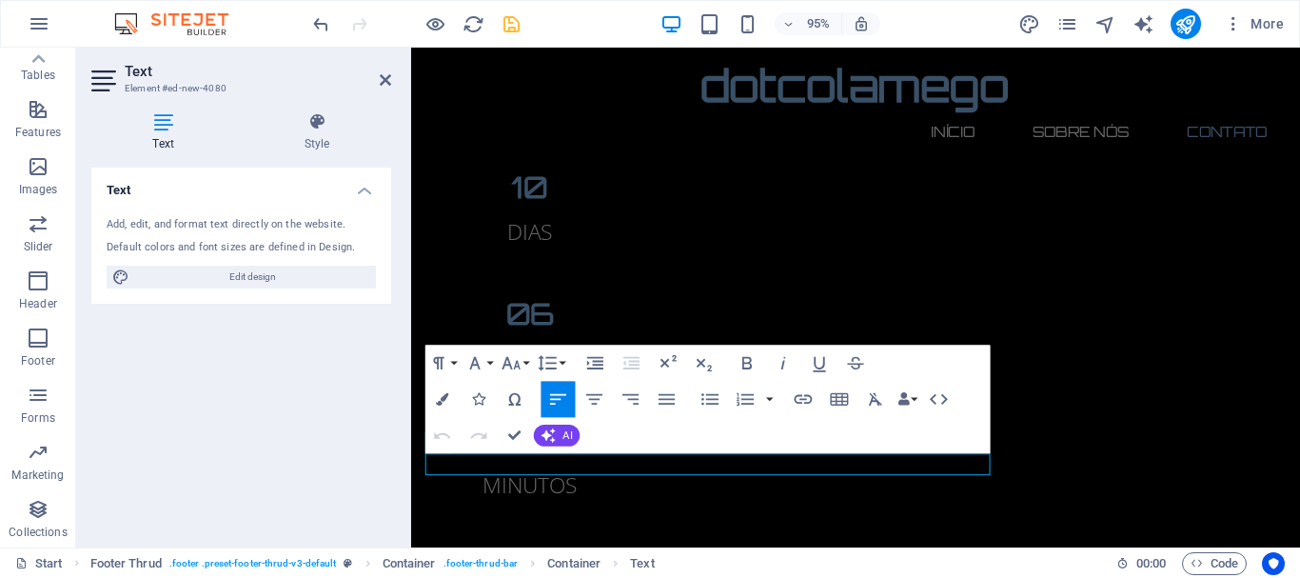
drag, startPoint x: 685, startPoint y: 487, endPoint x: 820, endPoint y: 521, distance: 138.3
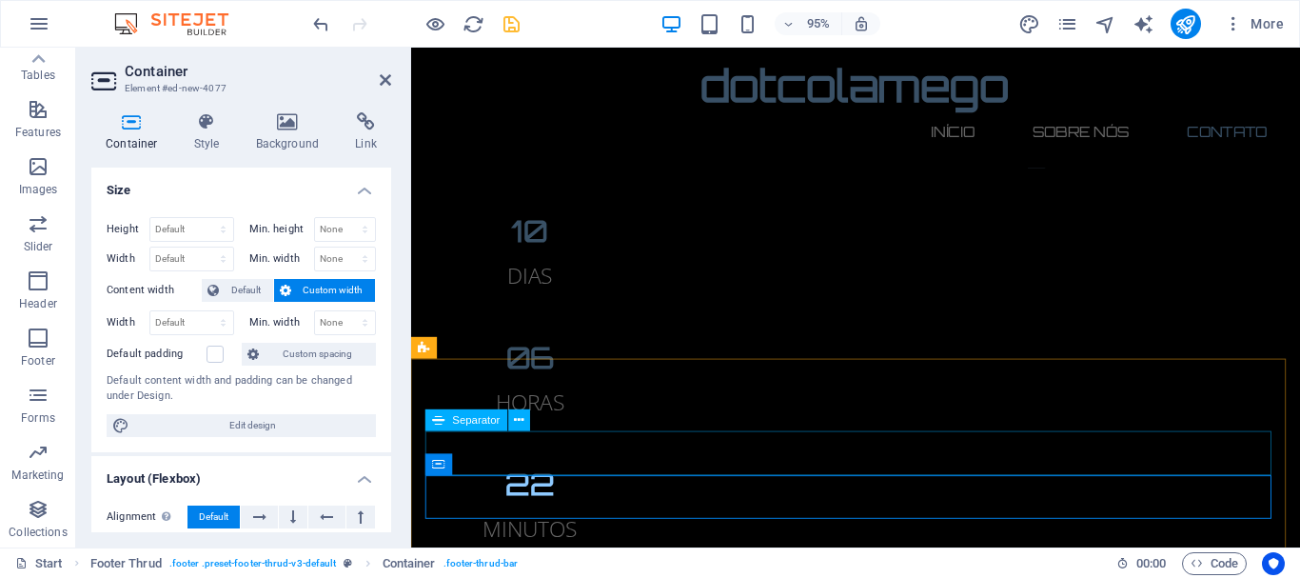
select select "%"
select select "px"
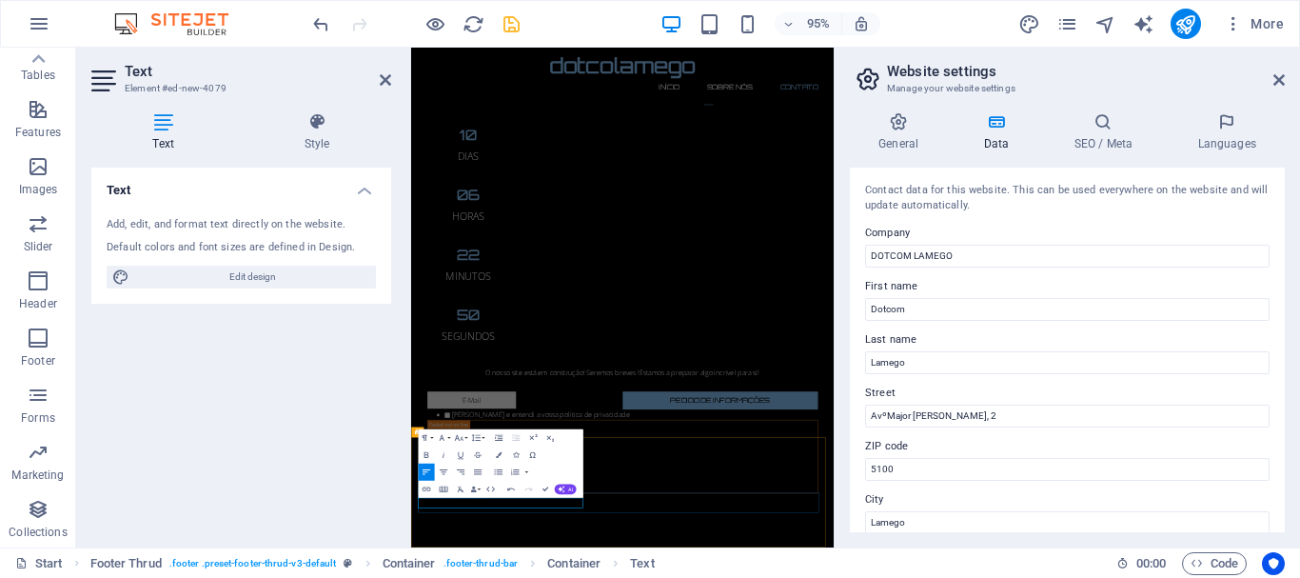
scroll to position [1531, 0]
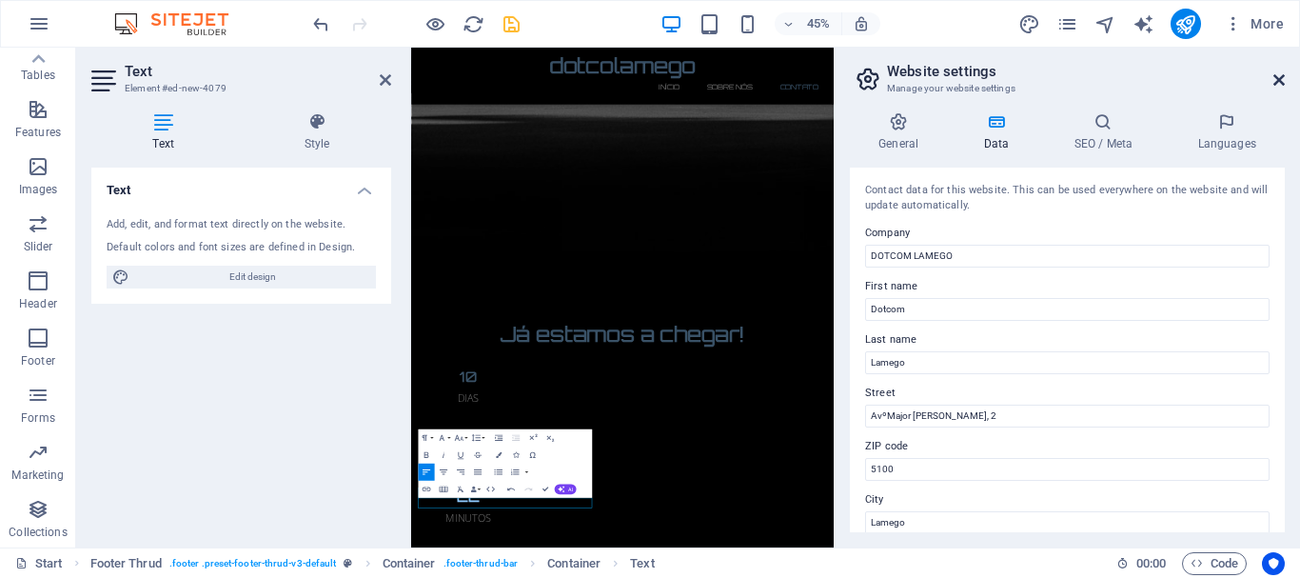
click at [1277, 86] on icon at bounding box center [1279, 79] width 11 height 15
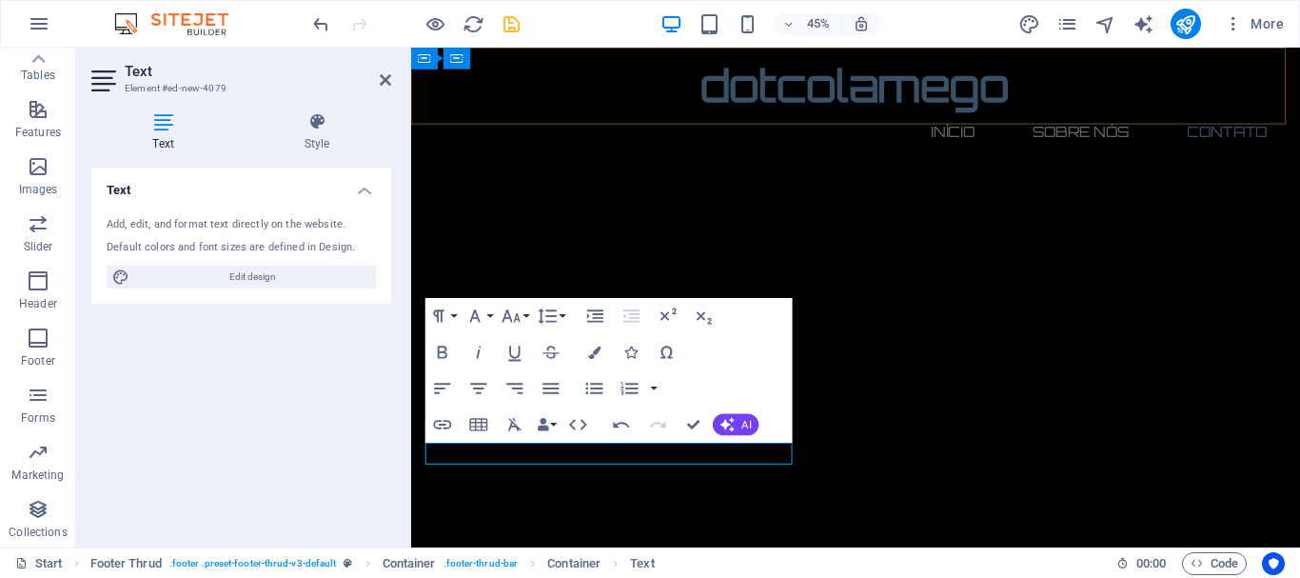
scroll to position [2115, 0]
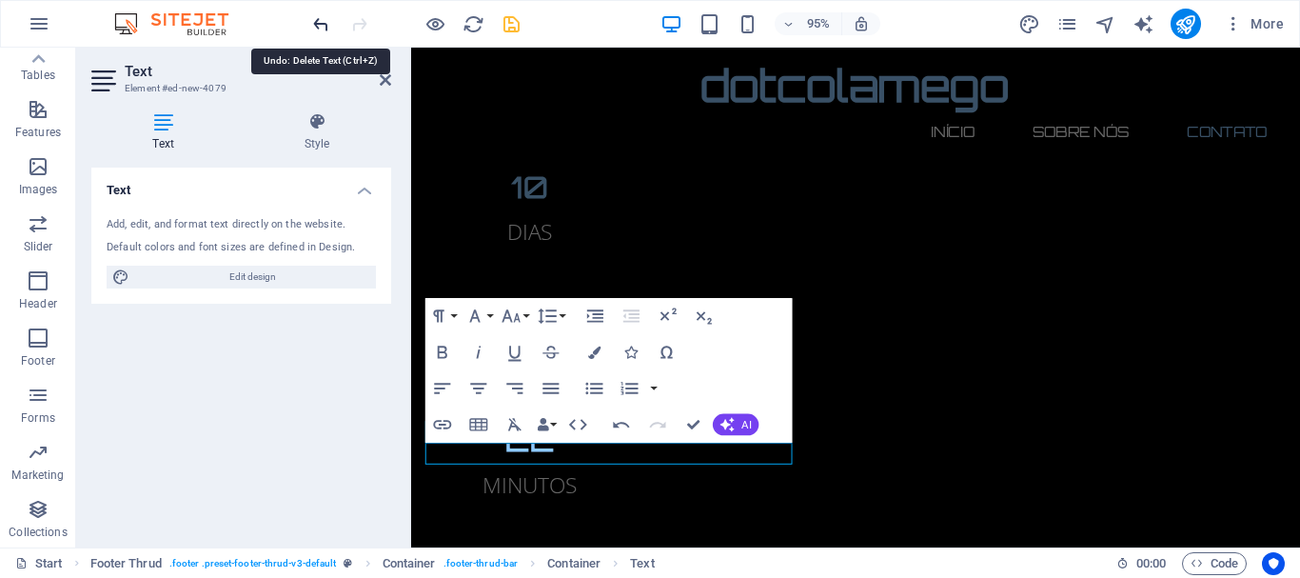
click at [317, 28] on icon "undo" at bounding box center [321, 24] width 22 height 22
click at [325, 20] on icon "undo" at bounding box center [321, 24] width 22 height 22
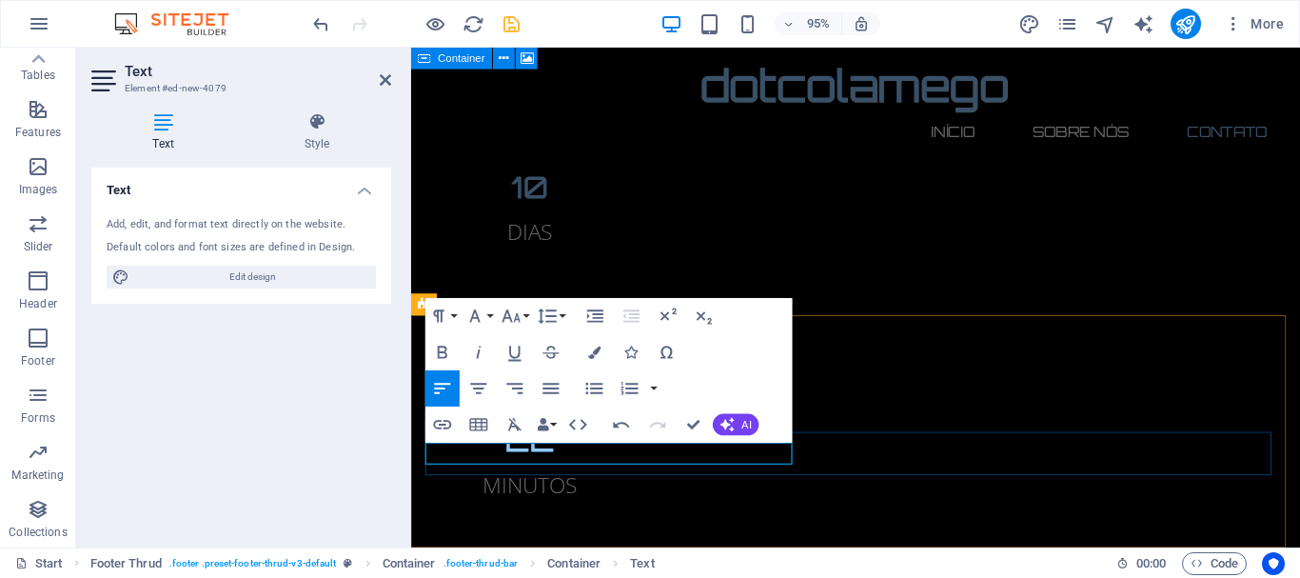
drag, startPoint x: 173, startPoint y: 420, endPoint x: 576, endPoint y: 446, distance: 403.6
click at [576, 444] on div "Paragraph Format Normal Heading 1 Heading 2 Heading 3 Heading 4 Heading 5 Headi…" at bounding box center [609, 371] width 367 height 145
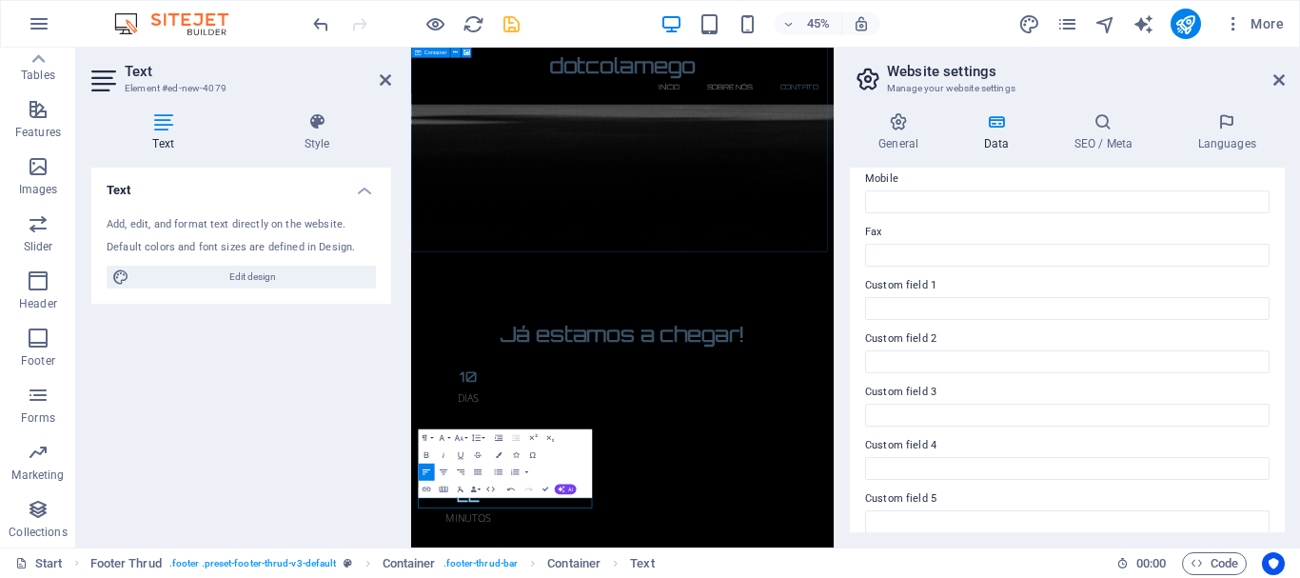
scroll to position [550, 0]
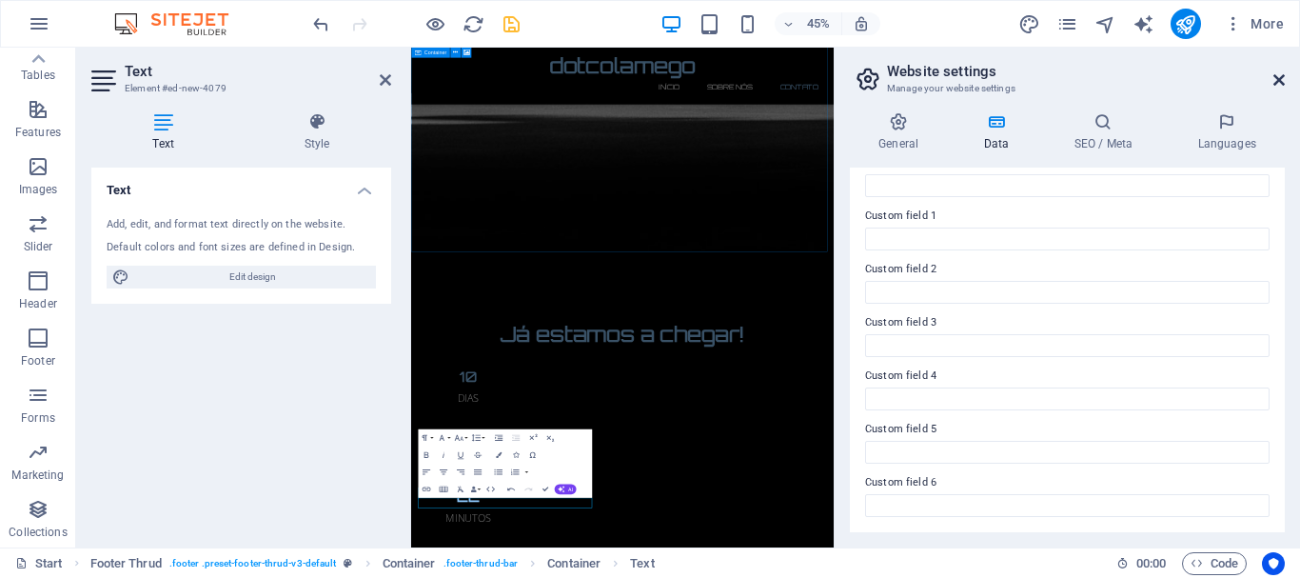
click at [1284, 77] on icon at bounding box center [1279, 79] width 11 height 15
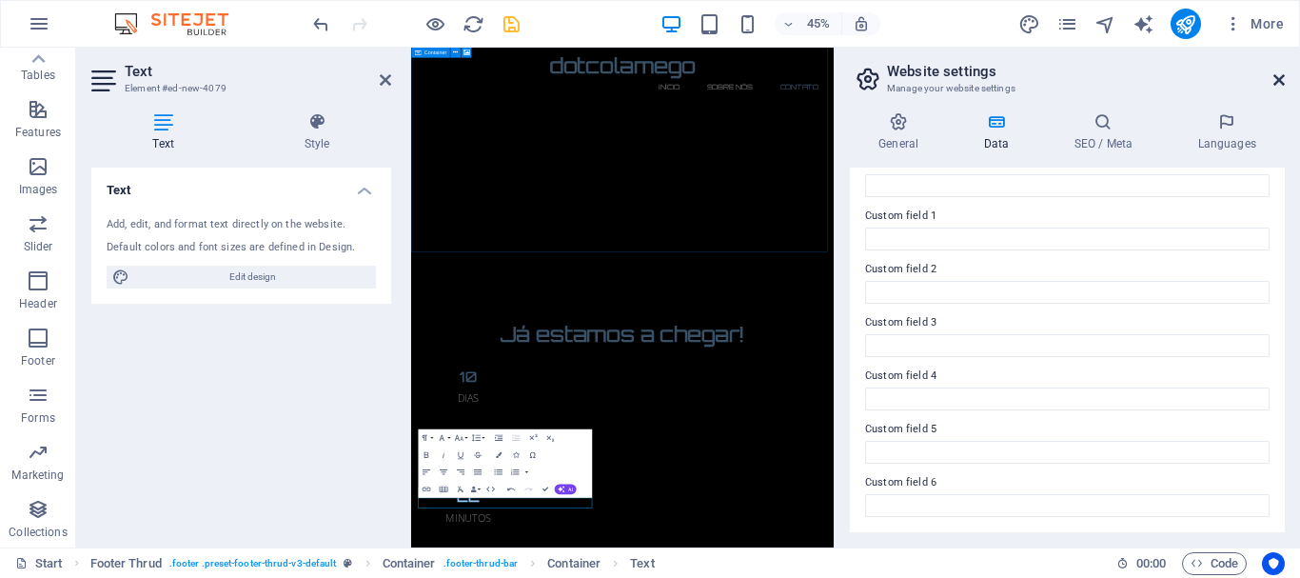
scroll to position [2115, 0]
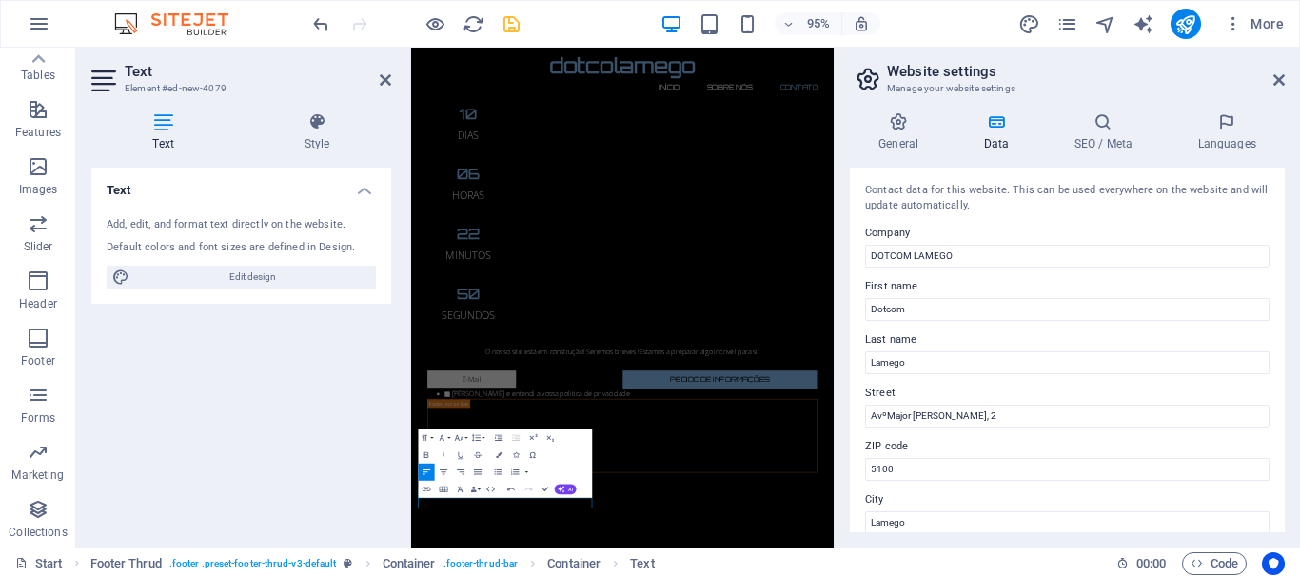
scroll to position [1531, 0]
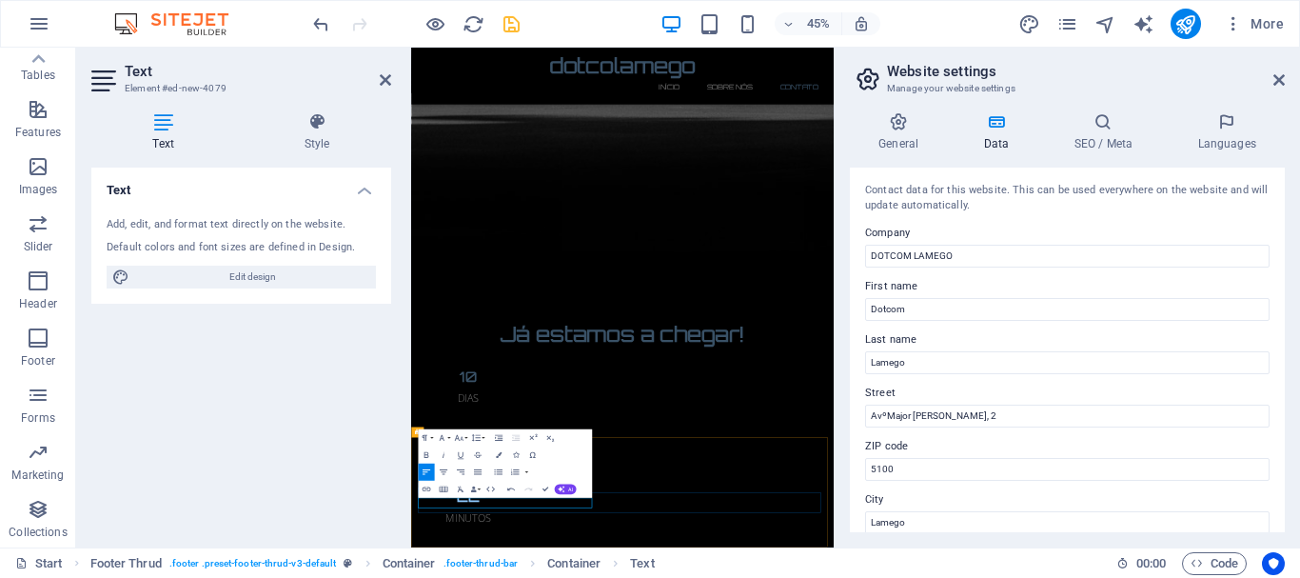
click at [1283, 77] on icon at bounding box center [1279, 79] width 11 height 15
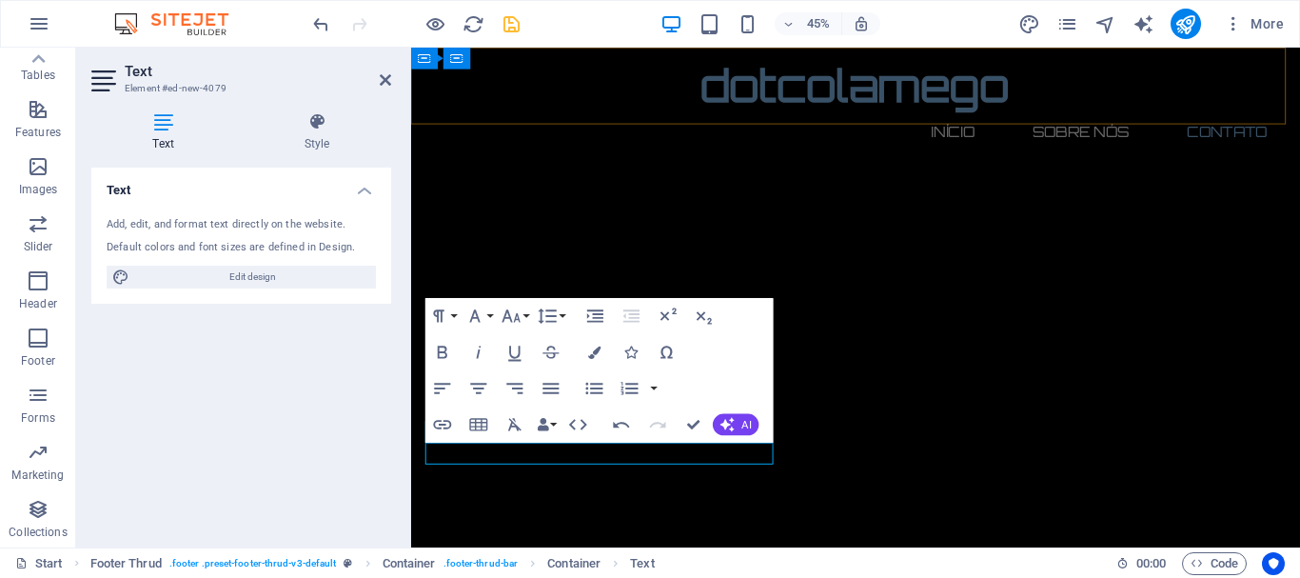
scroll to position [2115, 0]
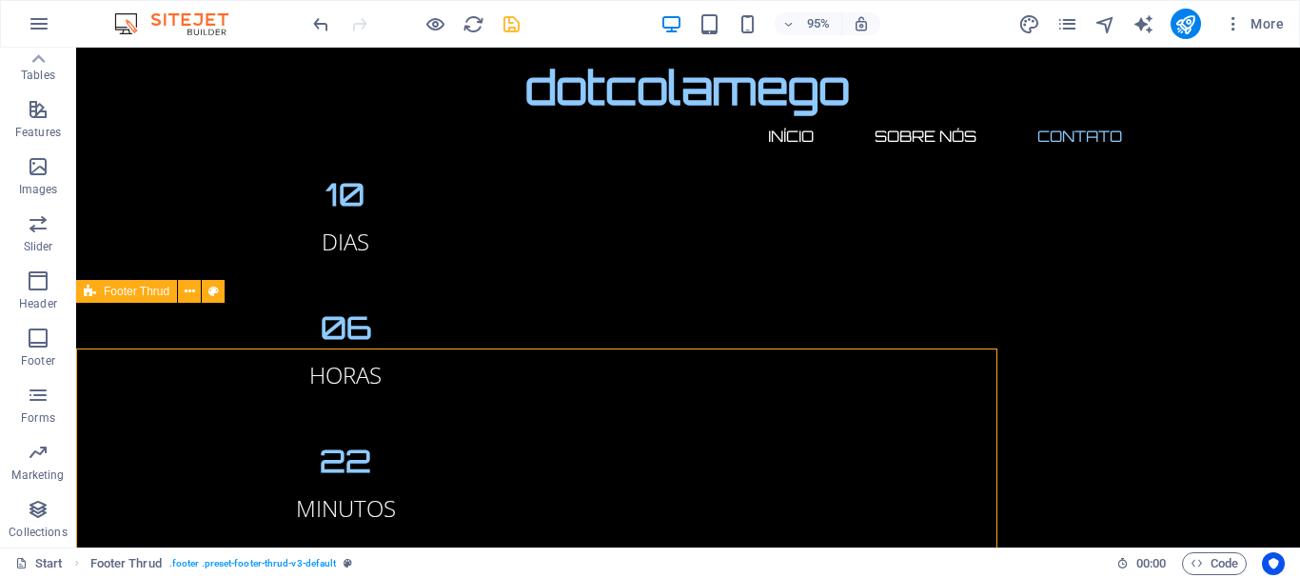
scroll to position [2096, 0]
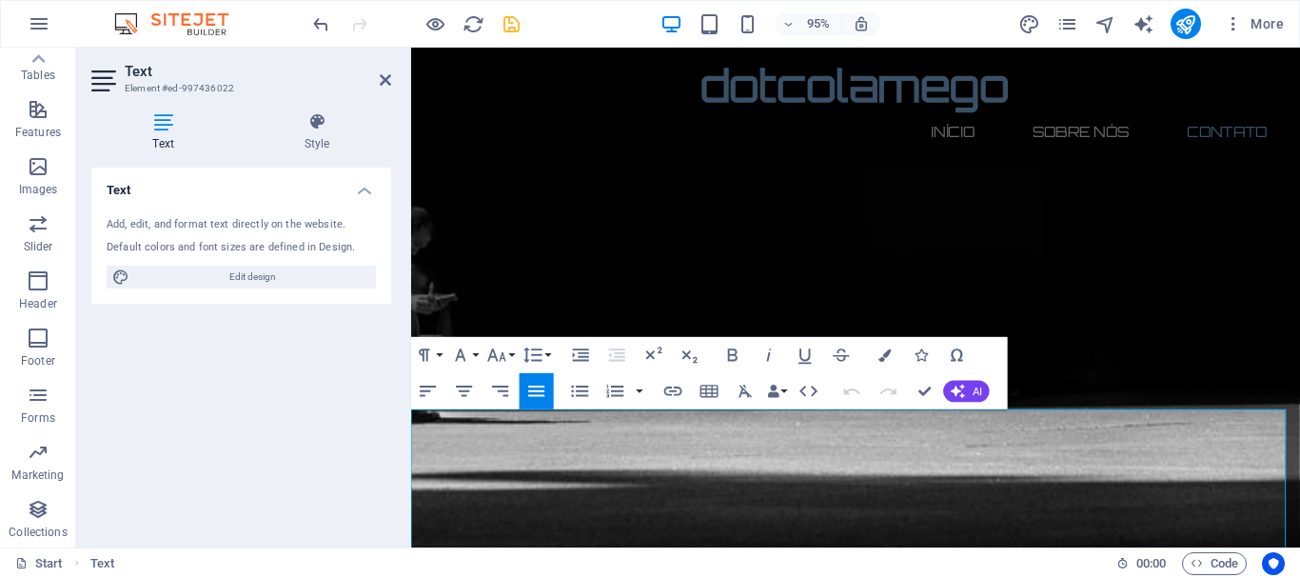
scroll to position [2115, 0]
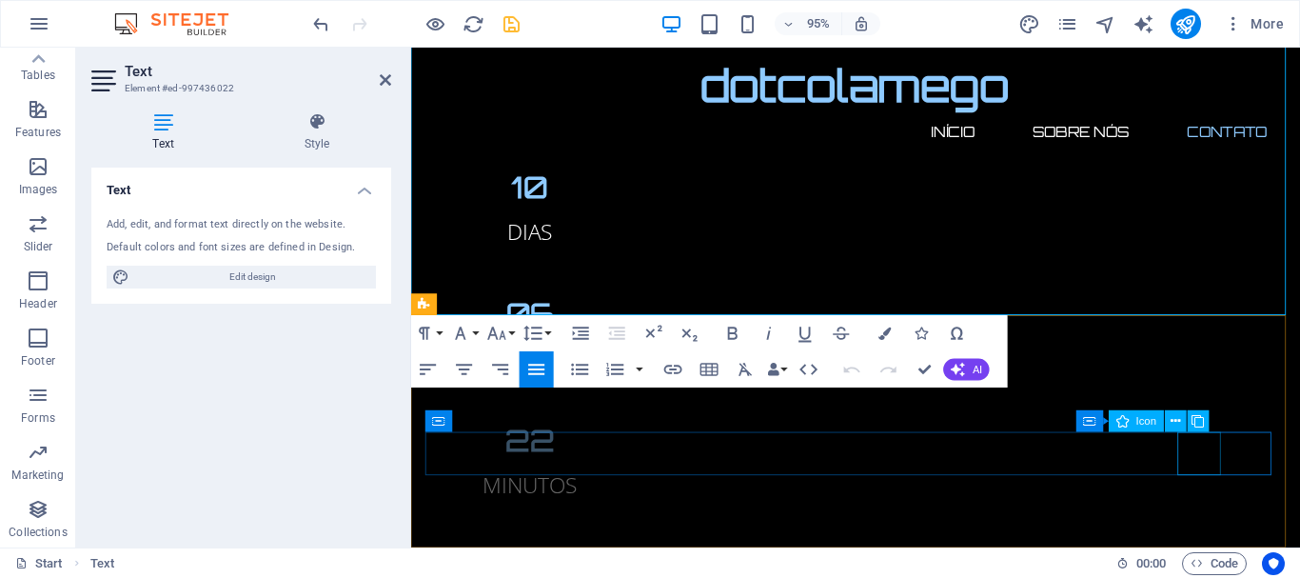
select select "xMidYMid"
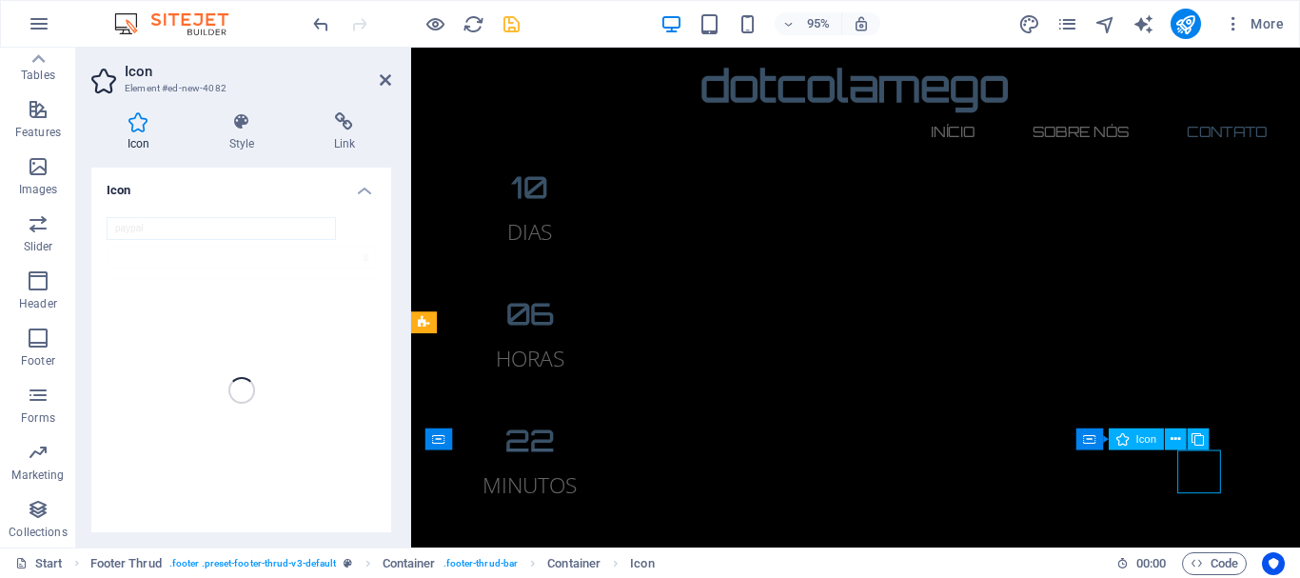
scroll to position [2096, 0]
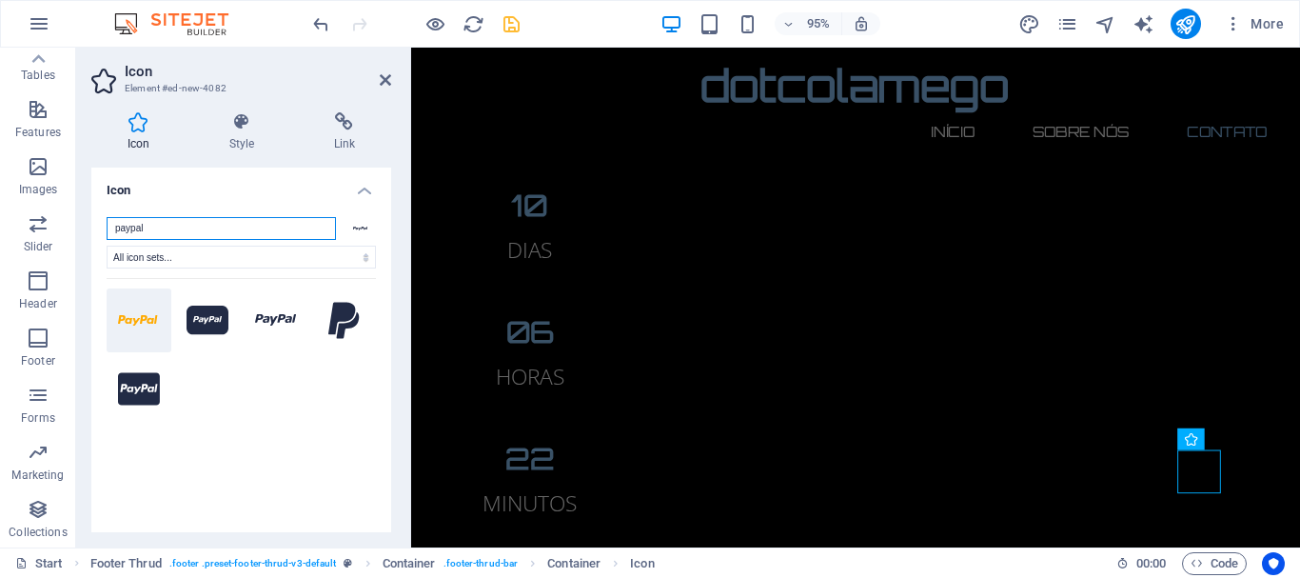
click at [195, 229] on input "paypal" at bounding box center [221, 228] width 229 height 23
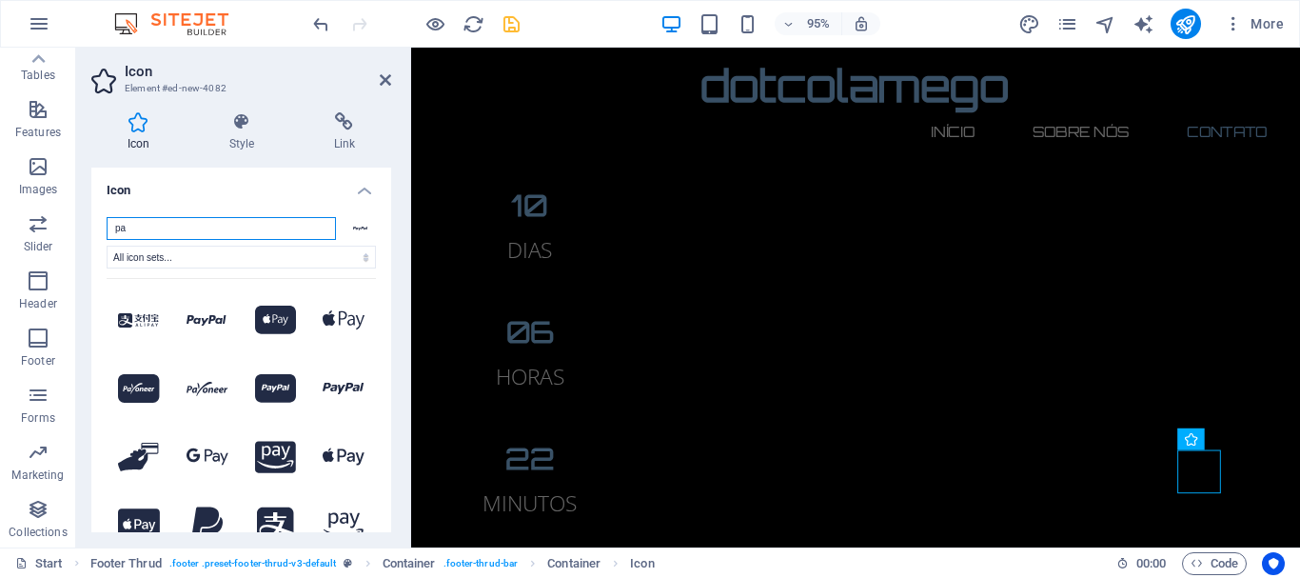
type input "p"
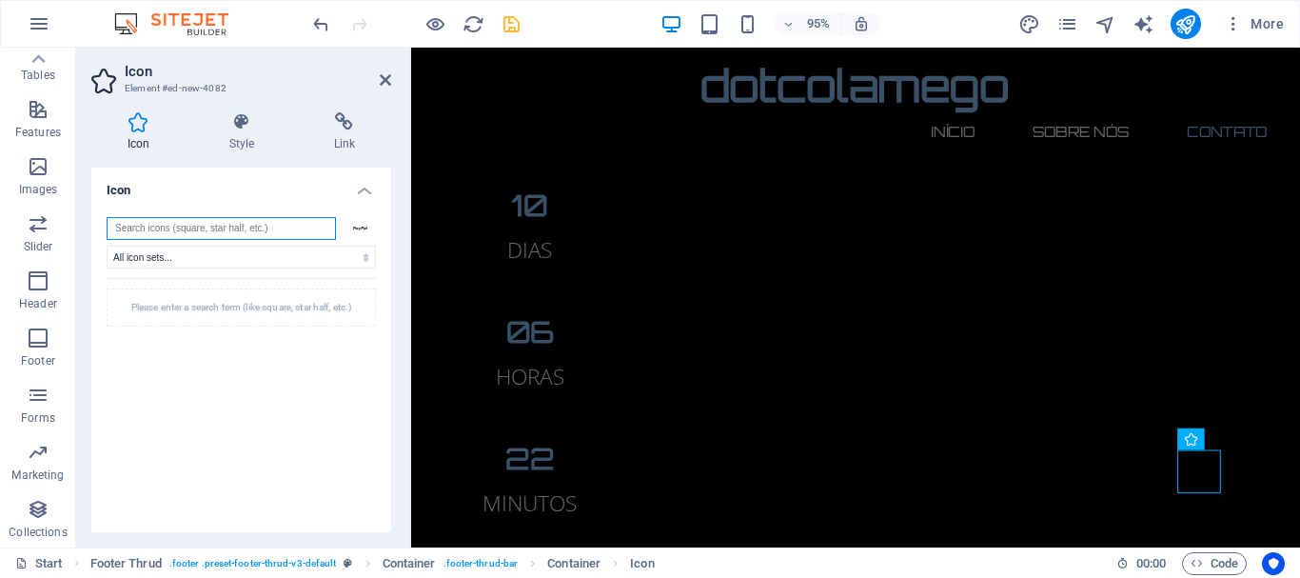
type input "N"
click at [263, 258] on select "All icon sets... IcoFont Ionicons FontAwesome Brands FontAwesome Duotone FontAw…" at bounding box center [241, 257] width 269 height 23
click at [256, 184] on h4 "Icon" at bounding box center [241, 185] width 300 height 34
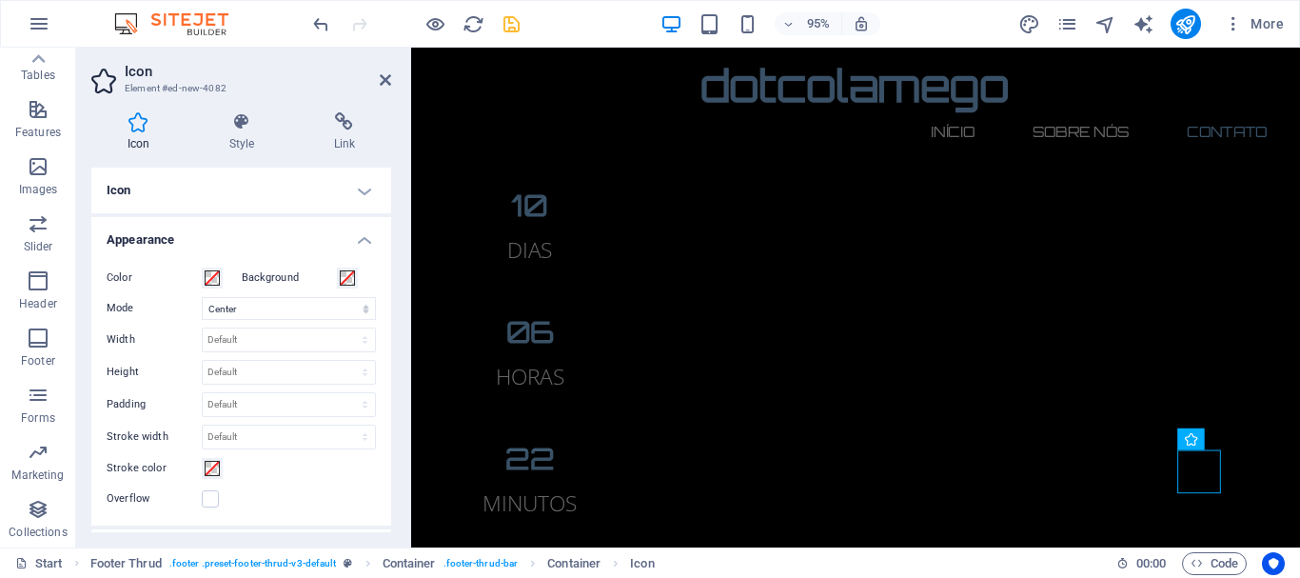
click at [144, 134] on h4 "Icon" at bounding box center [142, 132] width 102 height 40
click at [367, 188] on h4 "Icon" at bounding box center [241, 191] width 300 height 46
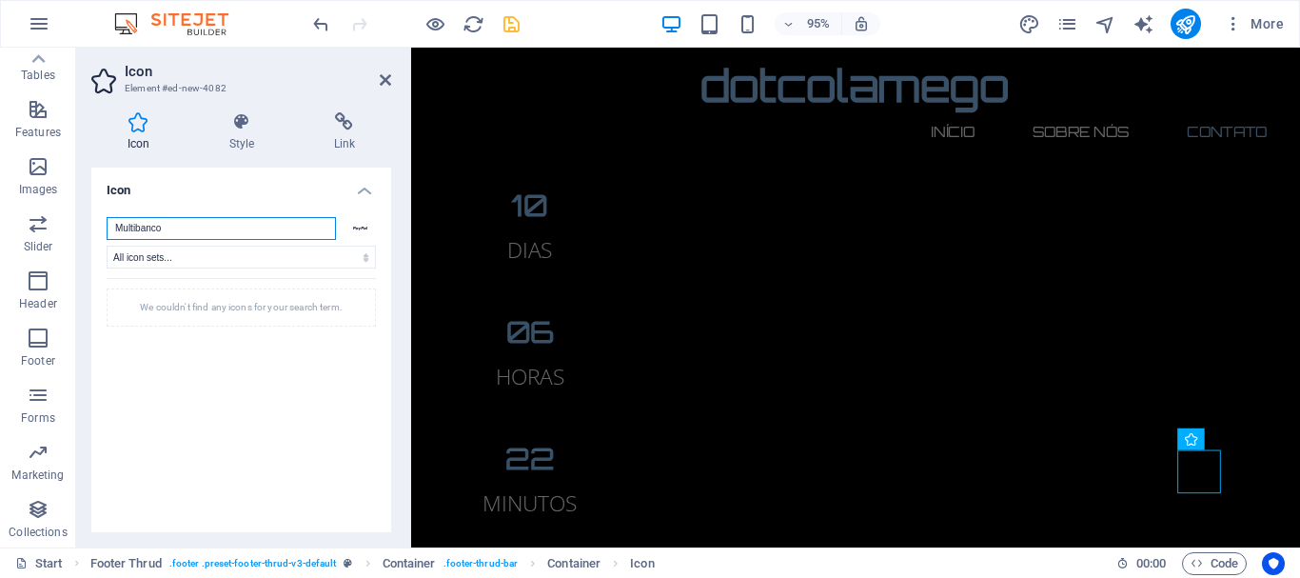
click at [228, 227] on input "Multibanco" at bounding box center [221, 228] width 229 height 23
type input "M"
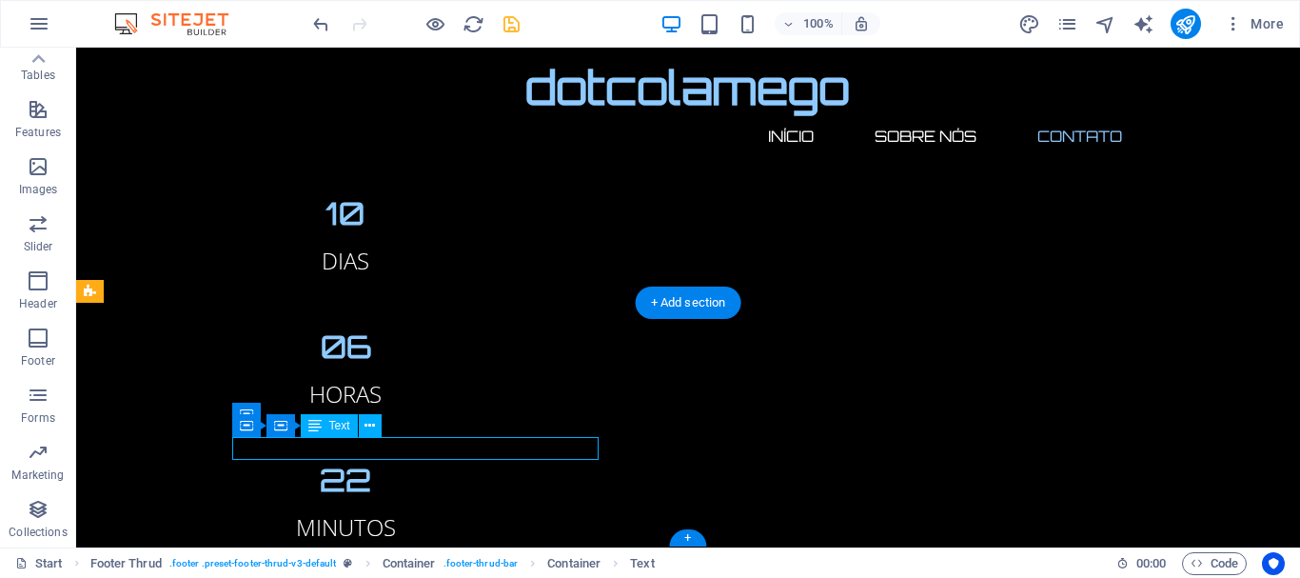
click at [323, 432] on div "Text" at bounding box center [329, 425] width 57 height 23
click at [334, 427] on span "Text" at bounding box center [339, 425] width 21 height 11
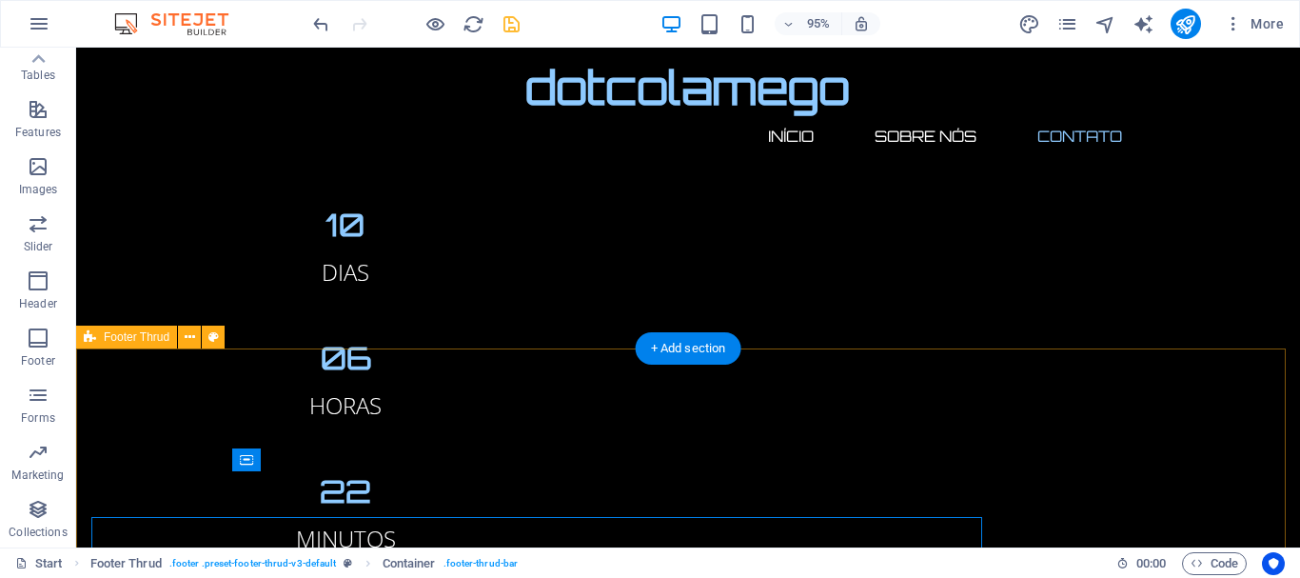
scroll to position [2051, 0]
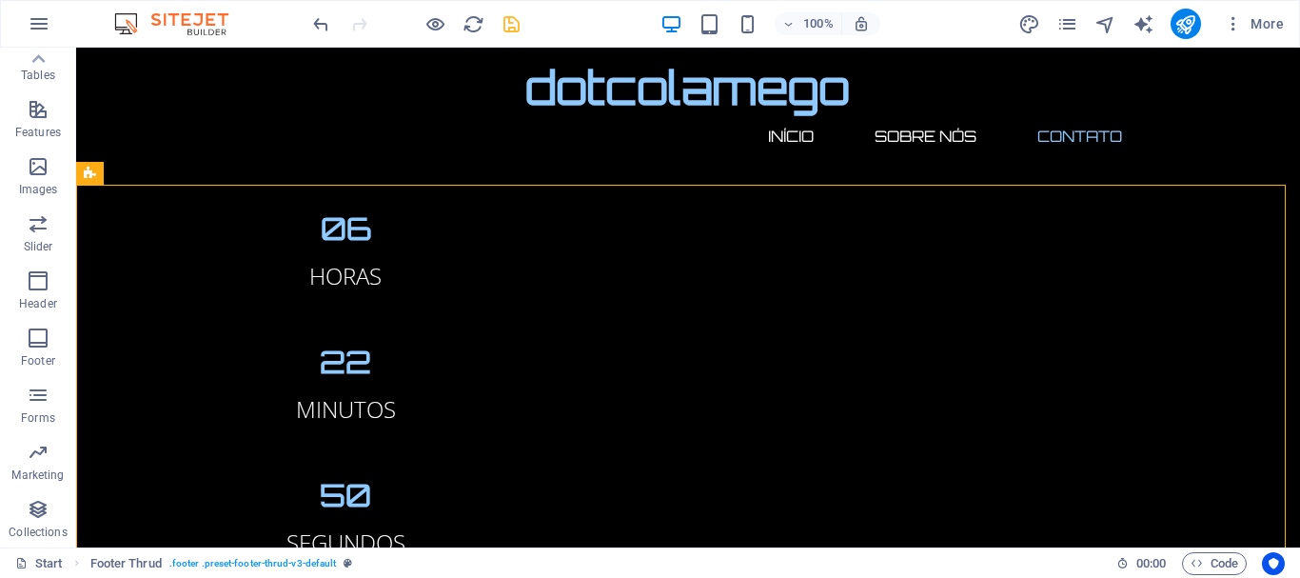
scroll to position [2243, 0]
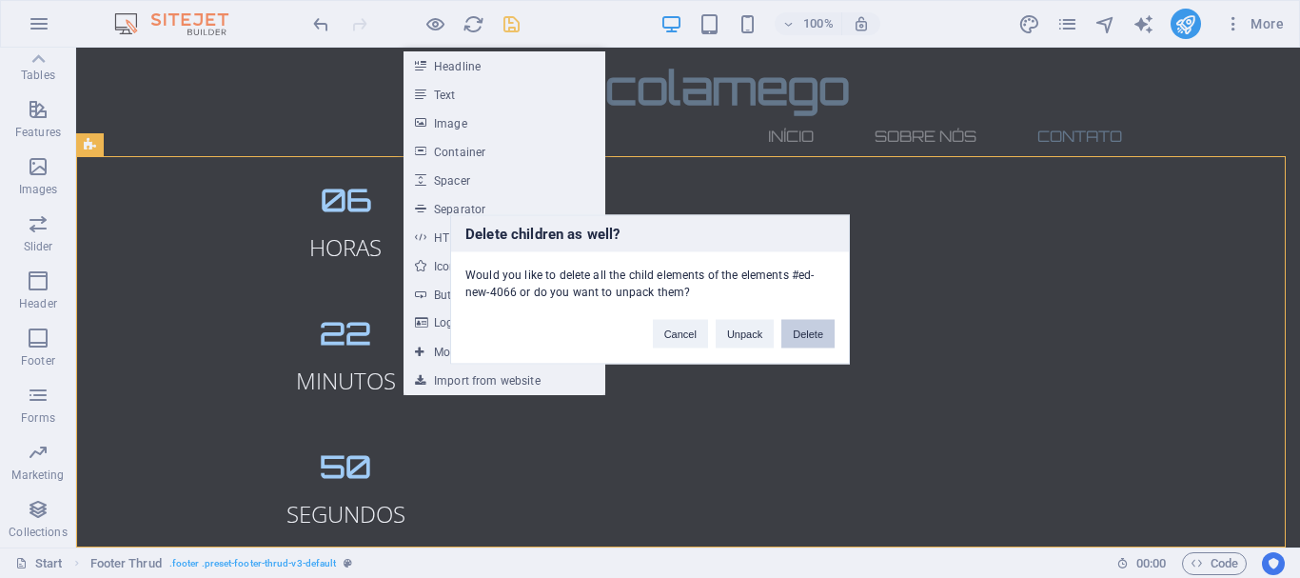
click at [809, 333] on button "Delete" at bounding box center [808, 333] width 53 height 29
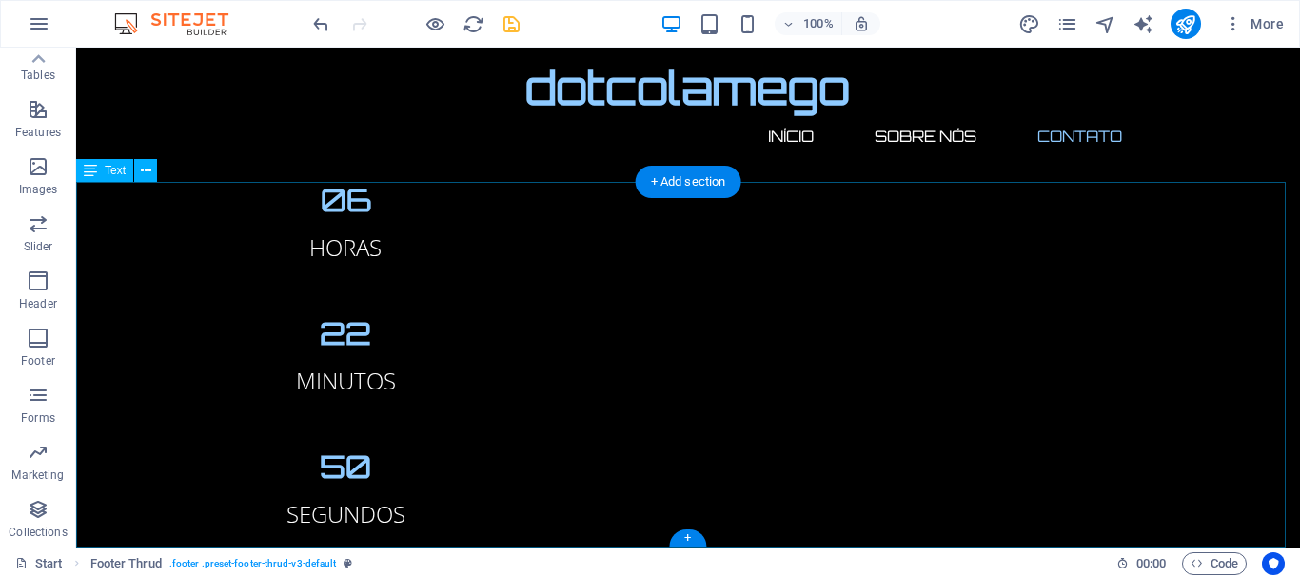
scroll to position [1852, 0]
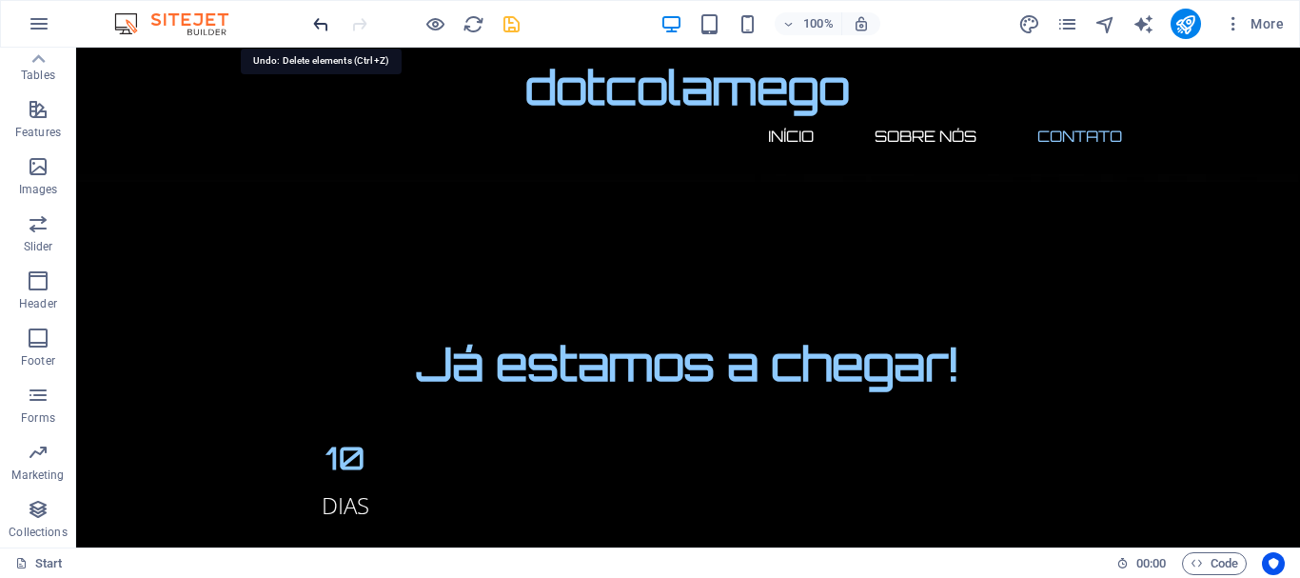
click at [318, 27] on icon "undo" at bounding box center [321, 24] width 22 height 22
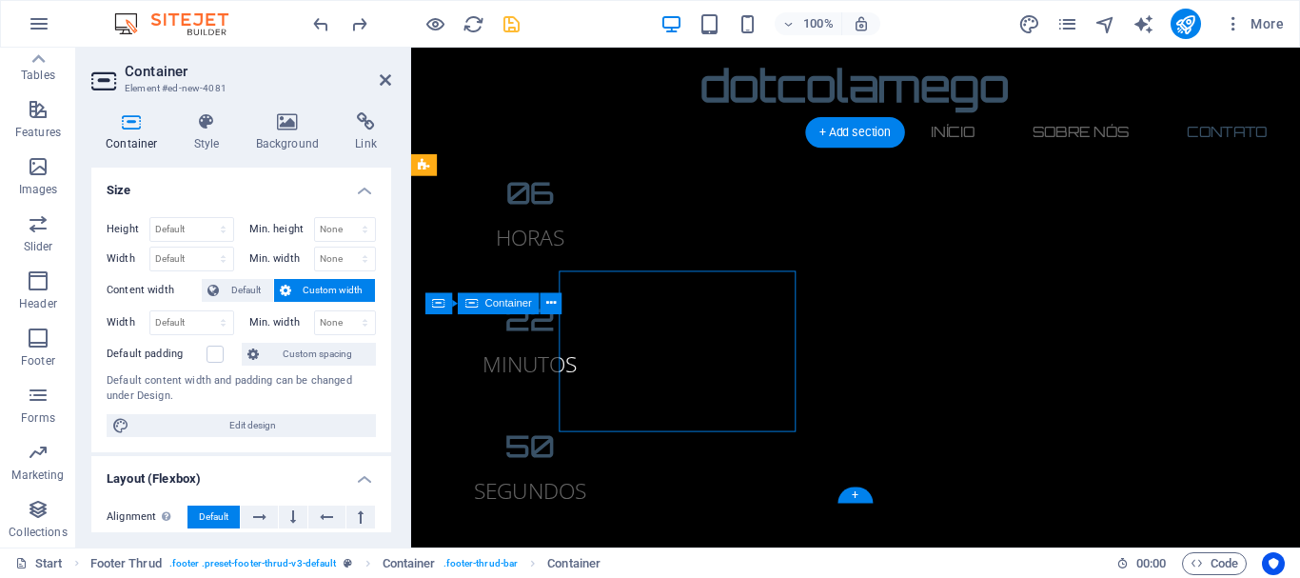
scroll to position [2262, 0]
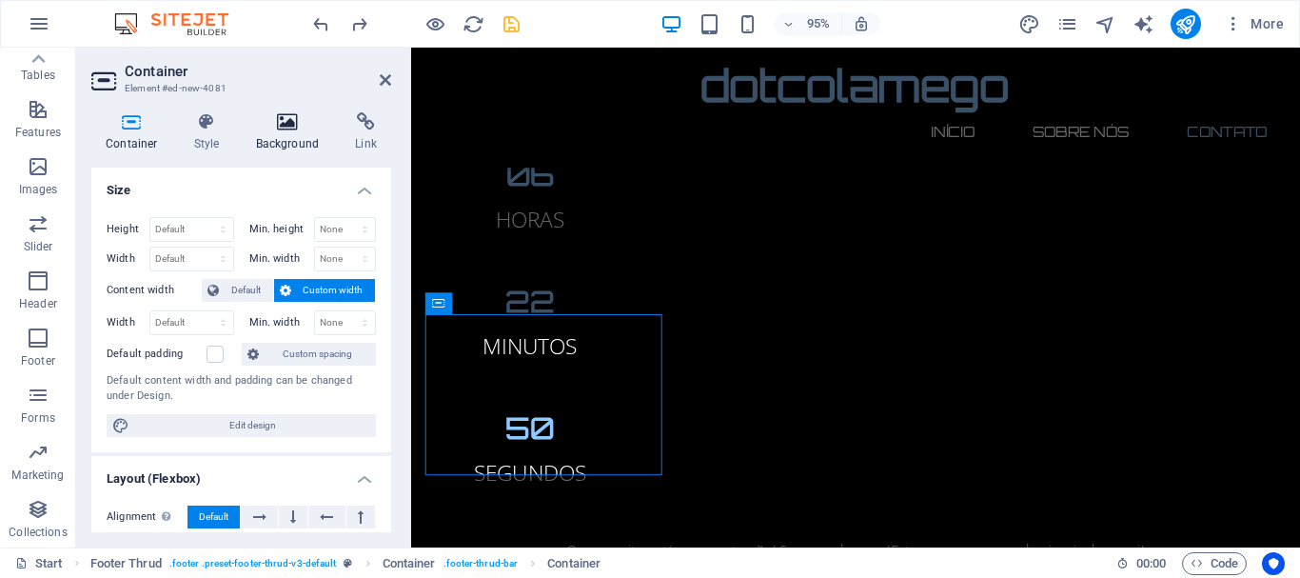
click at [287, 132] on h4 "Background" at bounding box center [292, 132] width 100 height 40
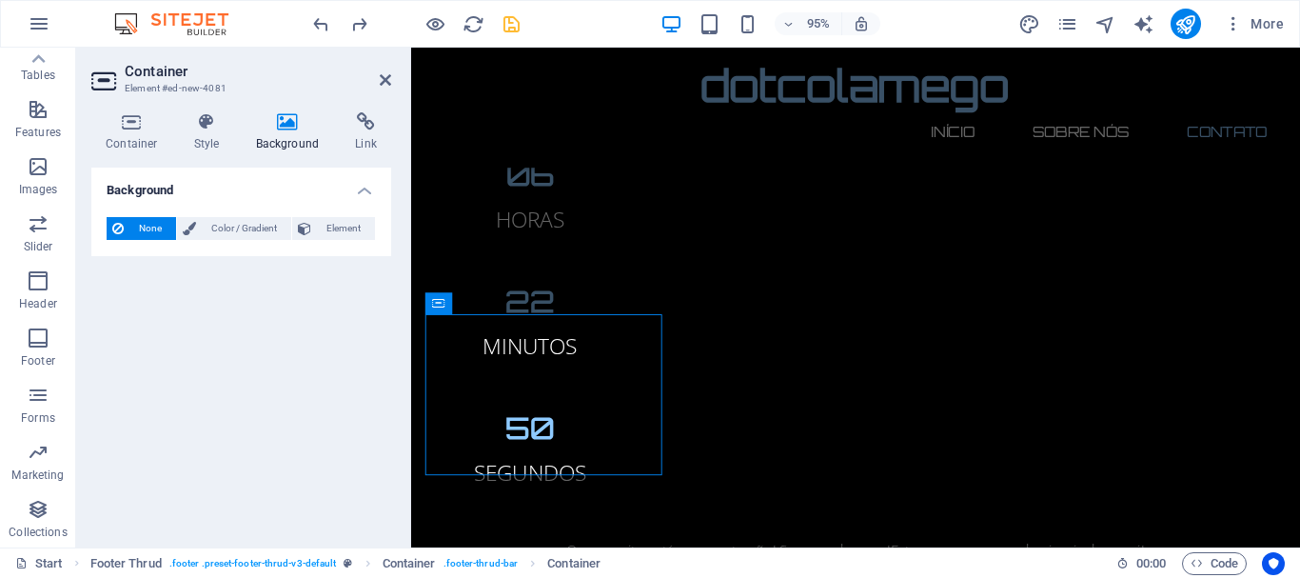
click at [287, 132] on h4 "Background" at bounding box center [292, 132] width 100 height 40
click at [207, 129] on icon at bounding box center [207, 121] width 54 height 19
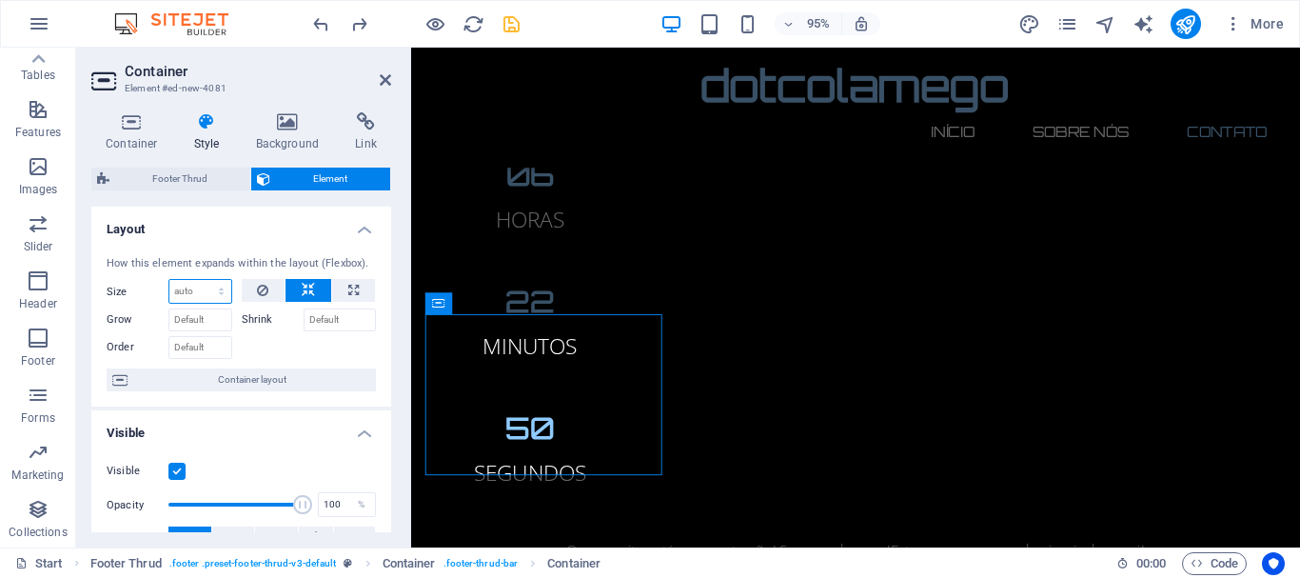
click at [202, 293] on select "Default auto px % 1/1 1/2 1/3 1/4 1/5 1/6 1/7 1/8 1/9 1/10" at bounding box center [200, 291] width 62 height 23
click at [169, 280] on select "Default auto px % 1/1 1/2 1/3 1/4 1/5 1/6 1/7 1/8 1/9 1/10" at bounding box center [200, 291] width 62 height 23
select select "DISABLED_OPTION_VALUE"
click at [298, 121] on icon at bounding box center [288, 121] width 92 height 19
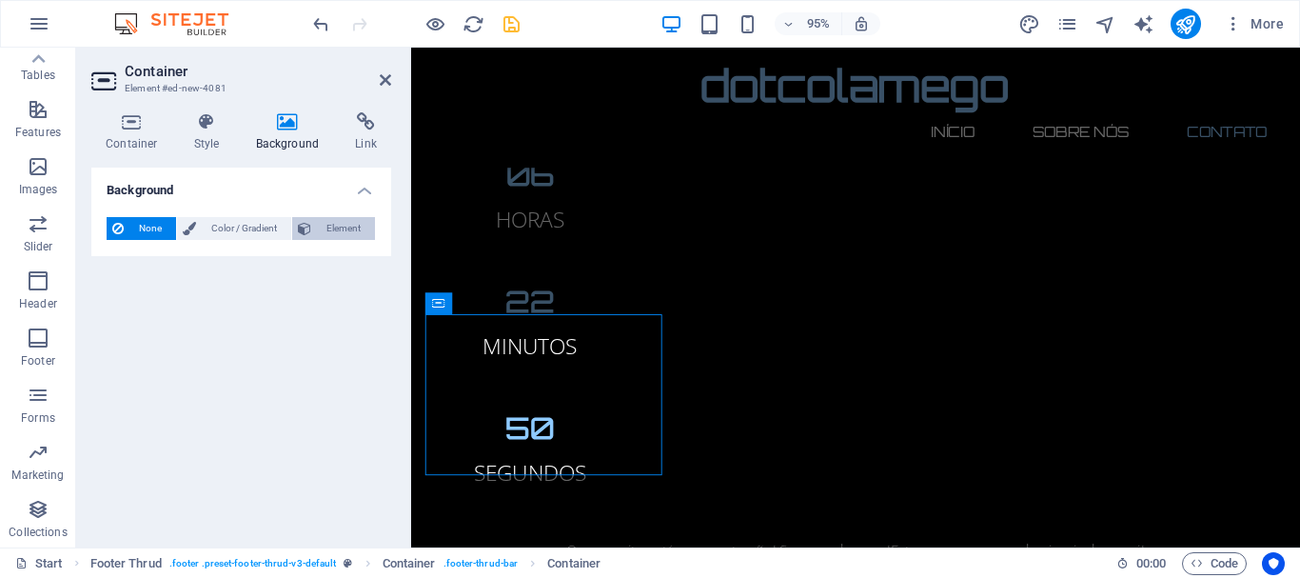
click at [326, 228] on span "Element" at bounding box center [343, 228] width 52 height 23
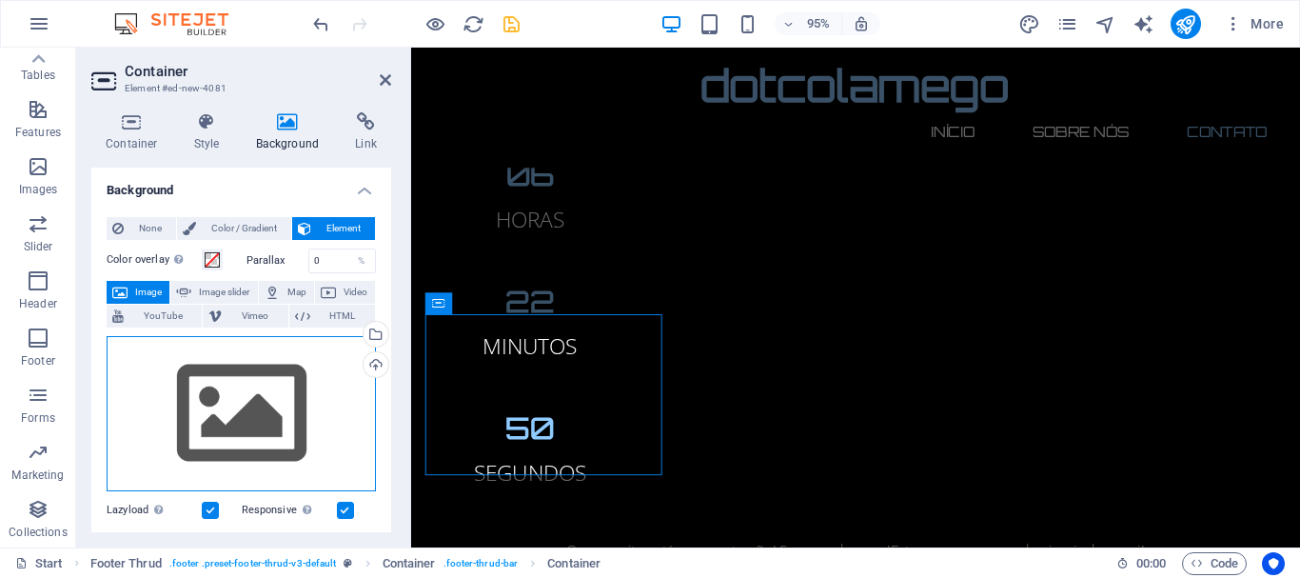
click at [248, 418] on div "Drag files here, click to choose files or select files from Files or our free s…" at bounding box center [241, 414] width 269 height 156
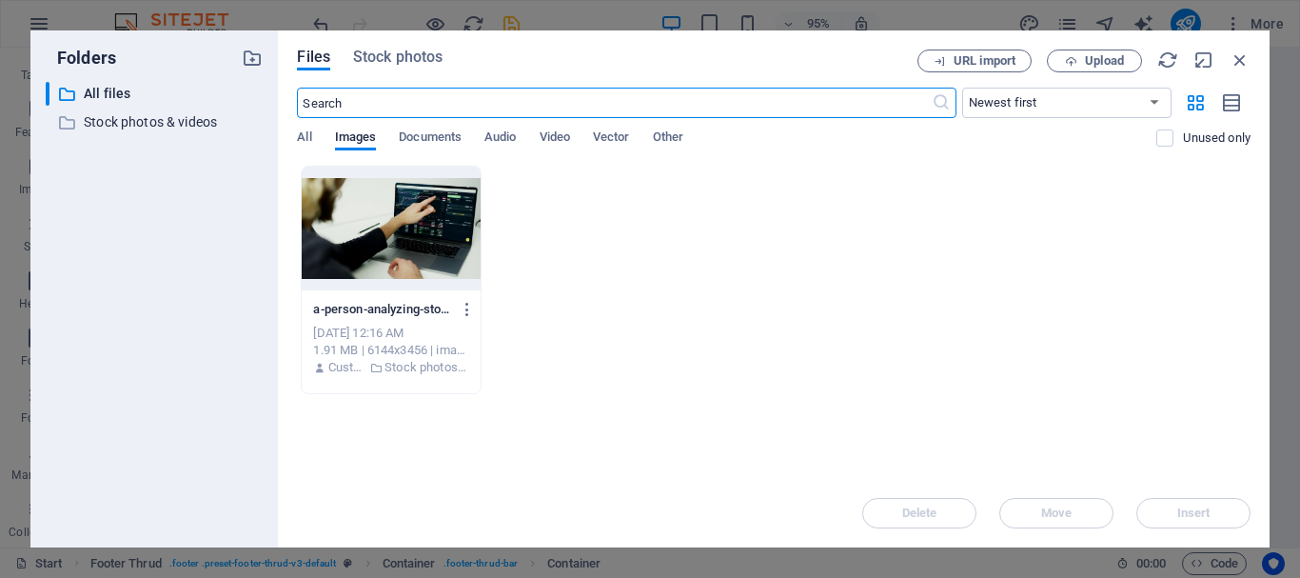
scroll to position [1677, 0]
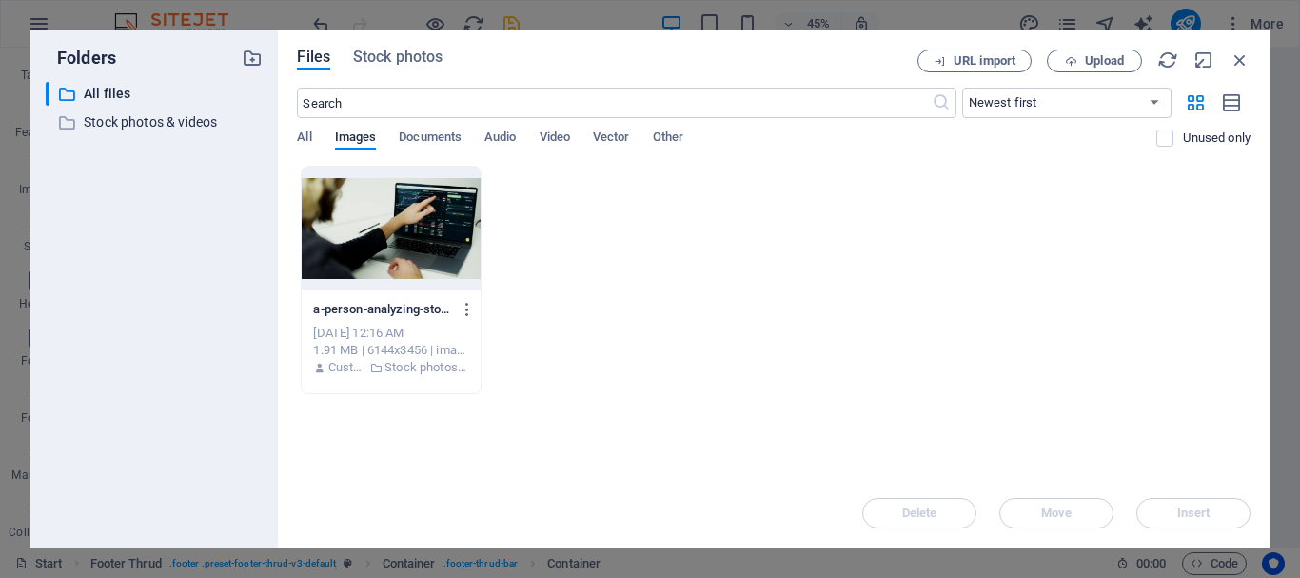
click at [432, 225] on div at bounding box center [391, 229] width 178 height 124
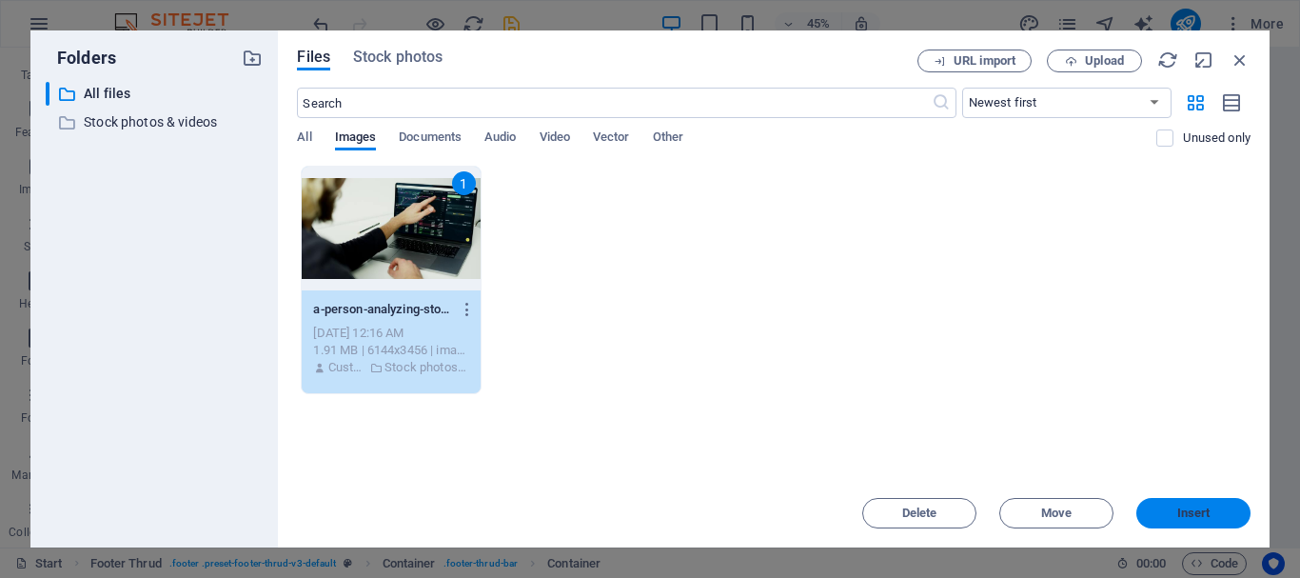
click at [1208, 522] on button "Insert" at bounding box center [1194, 513] width 114 height 30
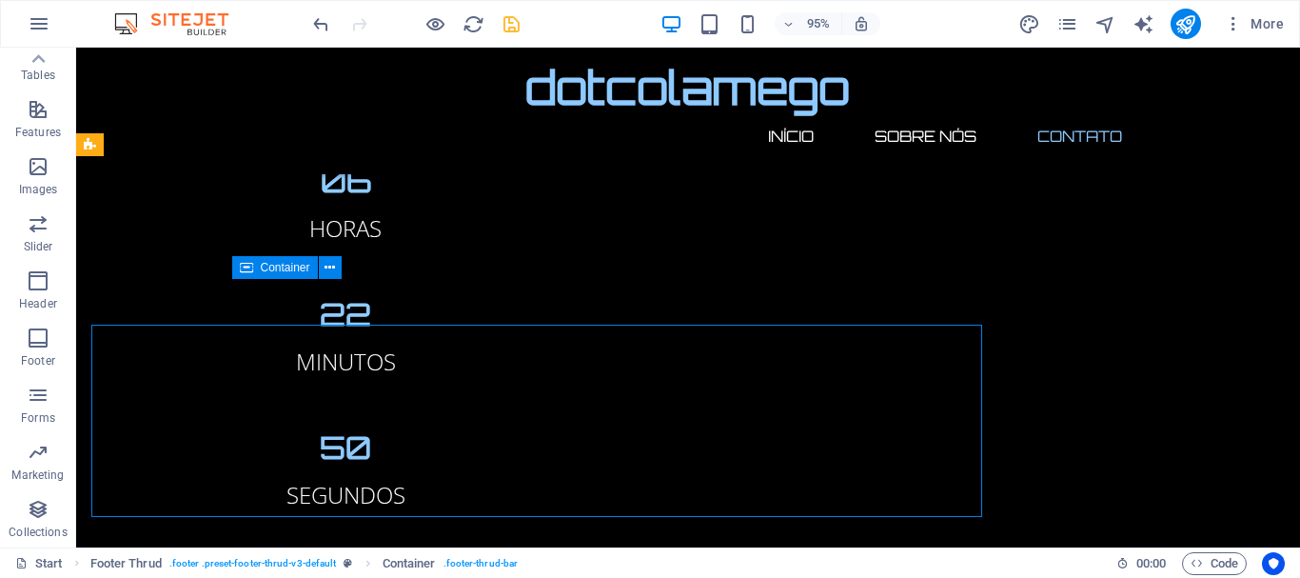
scroll to position [2243, 0]
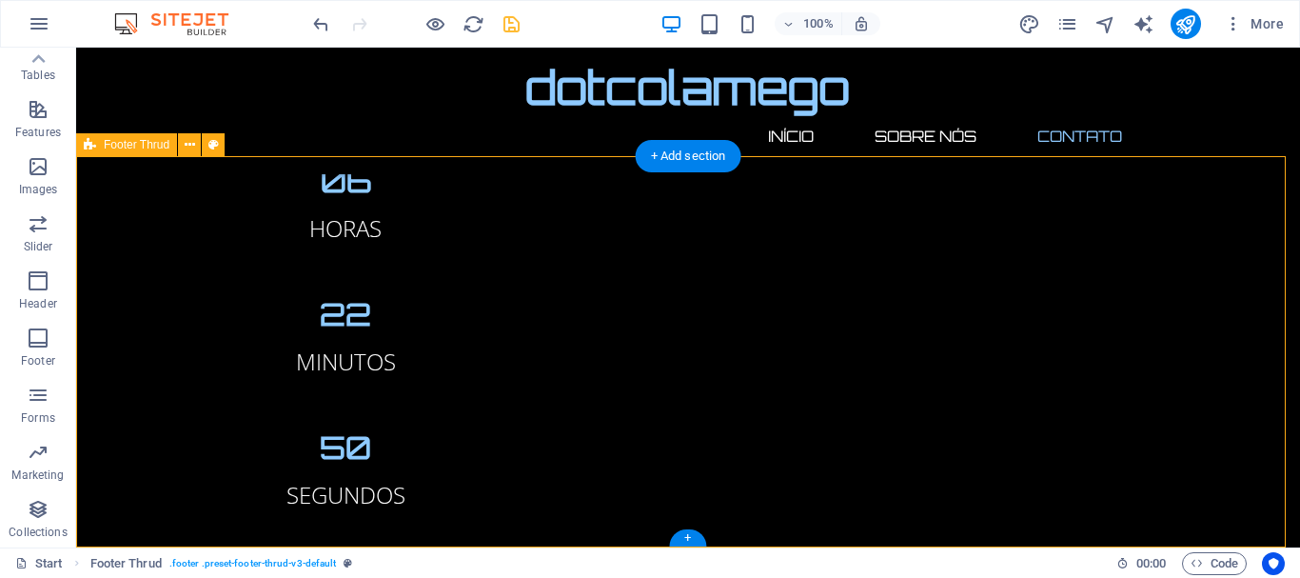
select select "rem"
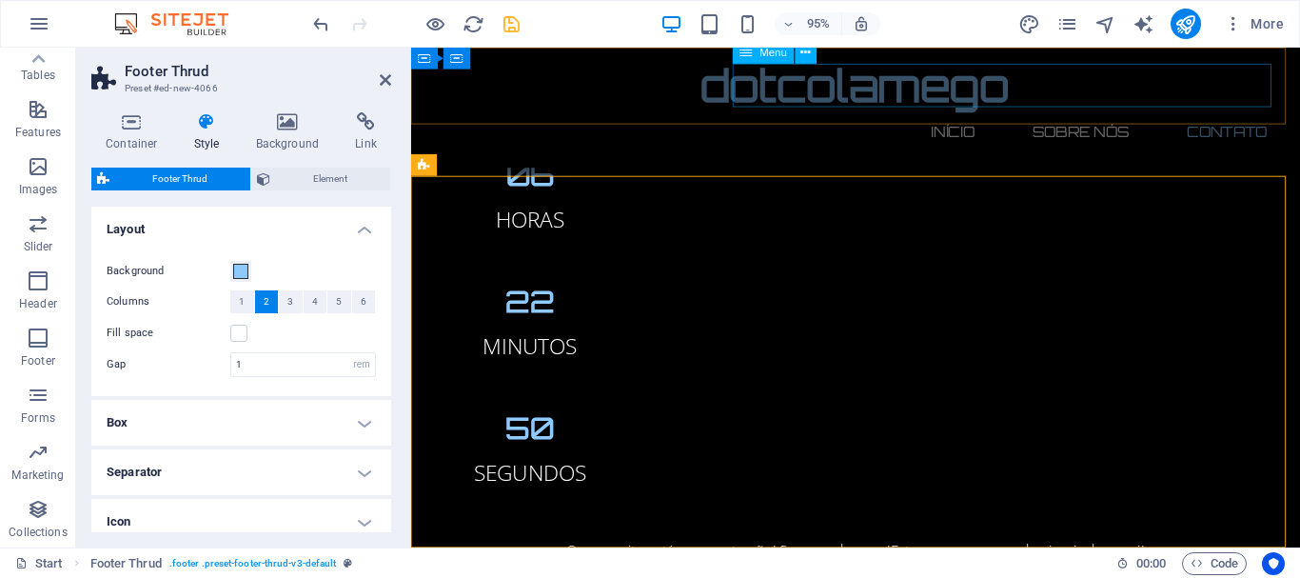
click at [842, 113] on nav "Início Sobre Nós Contato" at bounding box center [879, 136] width 899 height 46
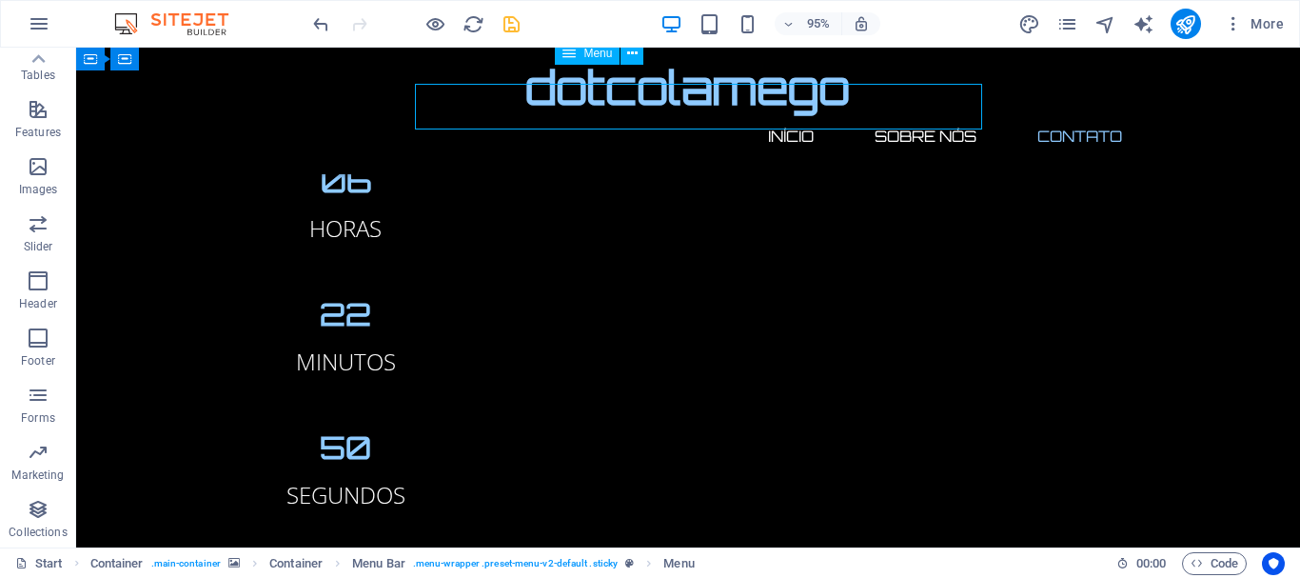
scroll to position [2243, 0]
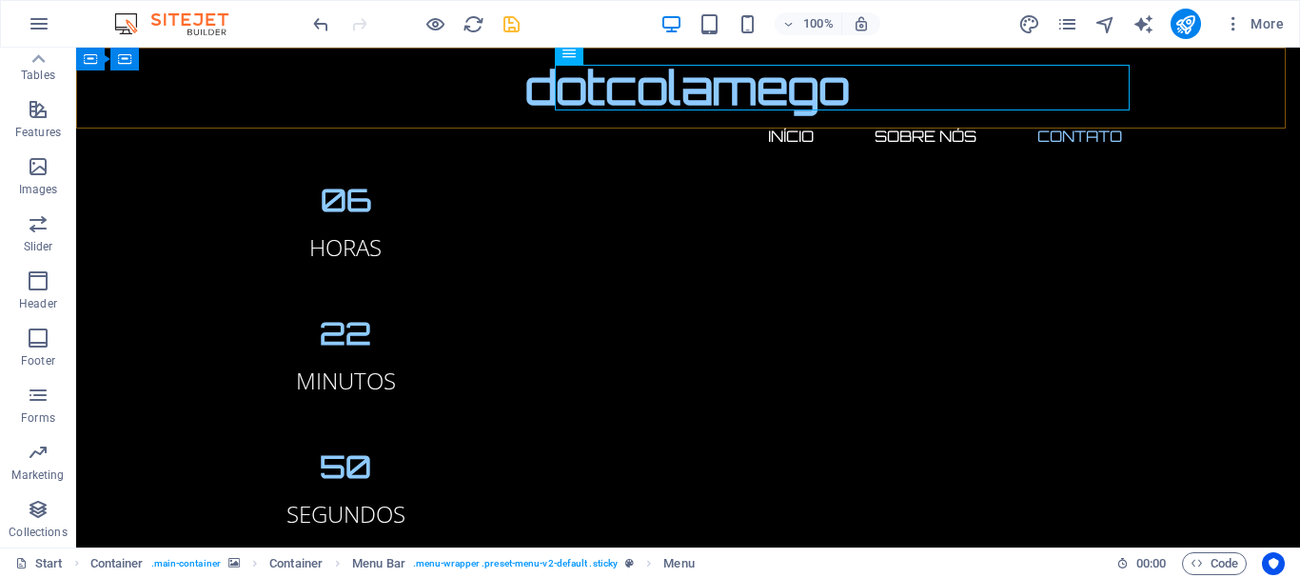
click at [839, 118] on div "dotcolamego Início Sobre Nós Contato Menu" at bounding box center [688, 111] width 1224 height 127
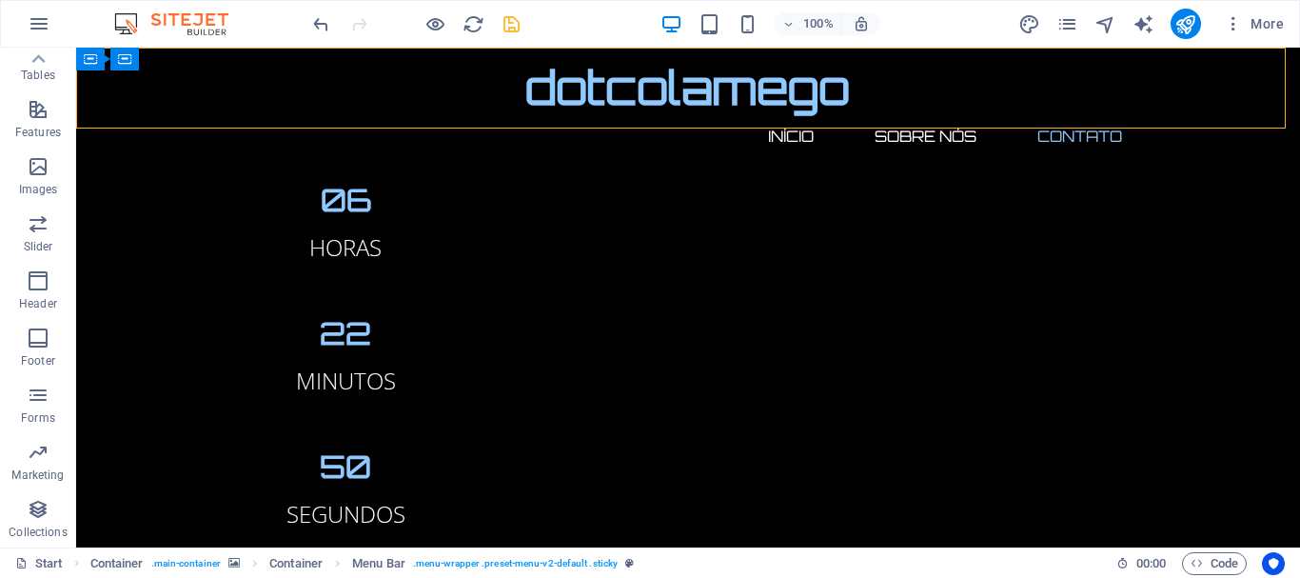
drag, startPoint x: 839, startPoint y: 118, endPoint x: 510, endPoint y: 75, distance: 331.2
click at [839, 118] on div "dotcolamego Início Sobre Nós Contato Menu" at bounding box center [688, 111] width 1224 height 127
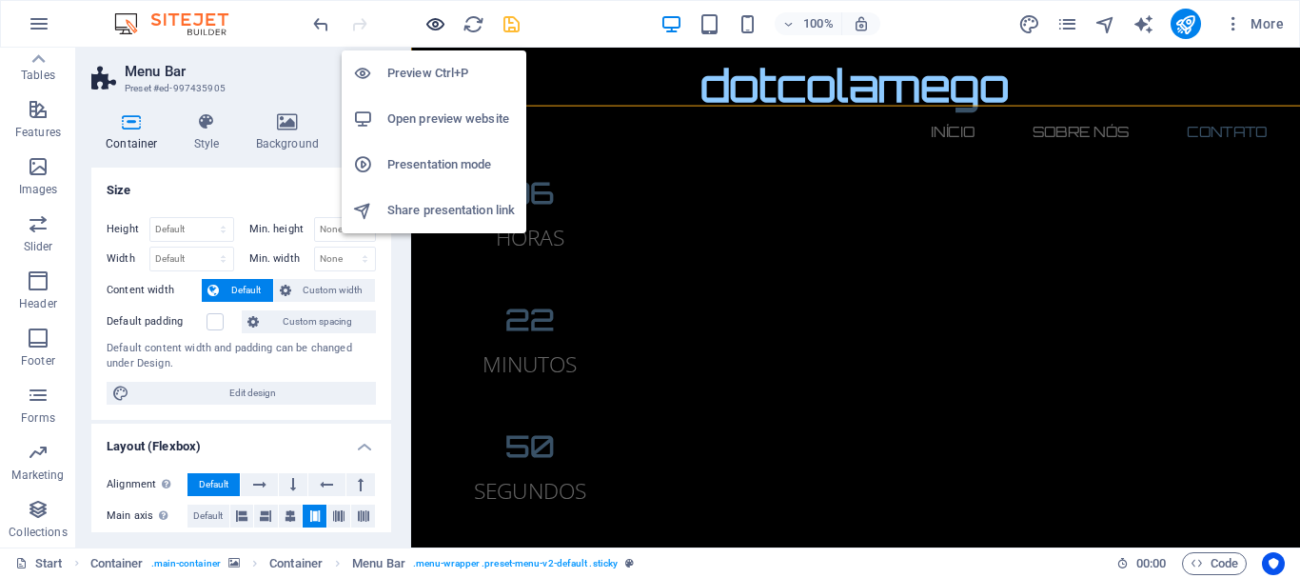
click at [434, 28] on icon "button" at bounding box center [436, 24] width 22 height 22
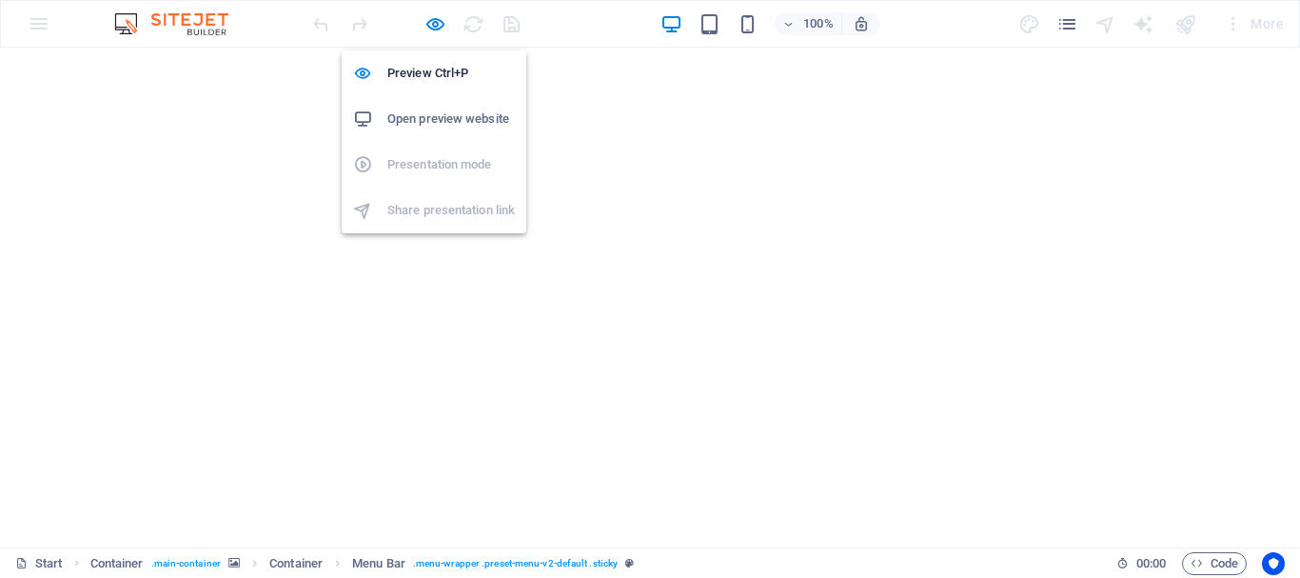
click at [467, 122] on h6 "Open preview website" at bounding box center [451, 119] width 128 height 23
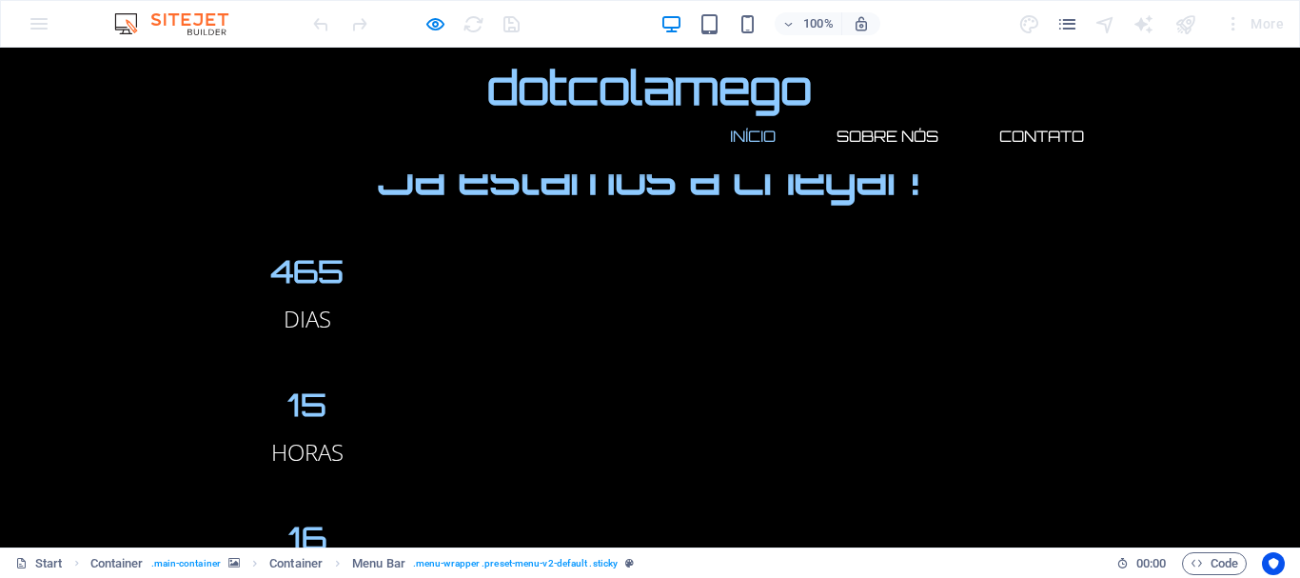
scroll to position [727, 0]
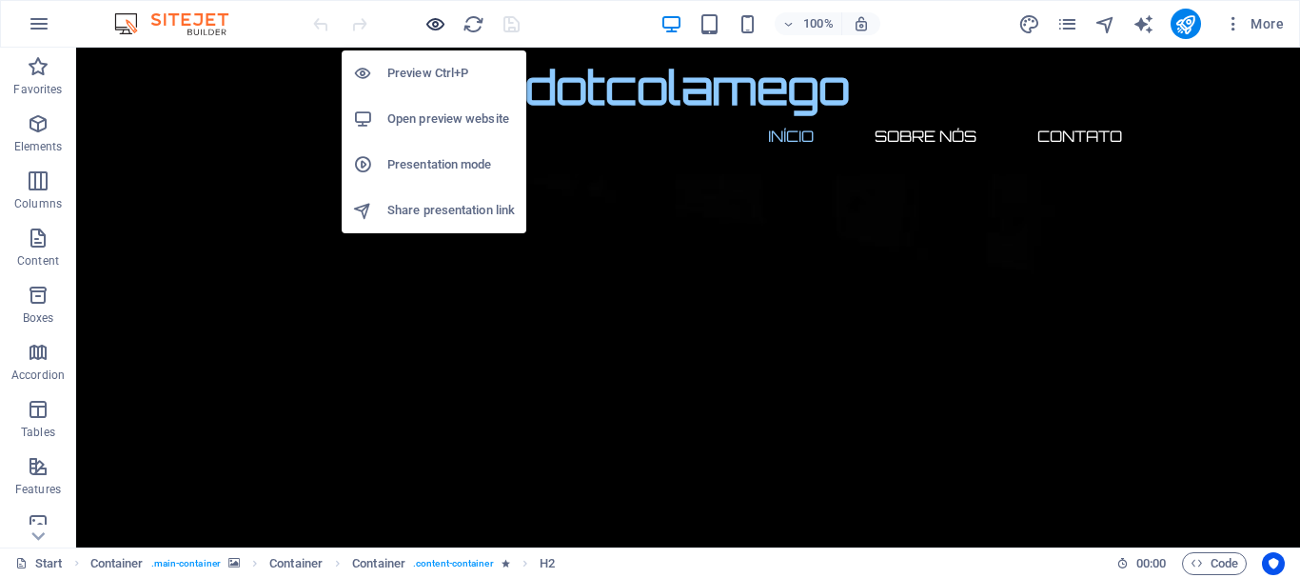
click at [433, 30] on icon "button" at bounding box center [436, 24] width 22 height 22
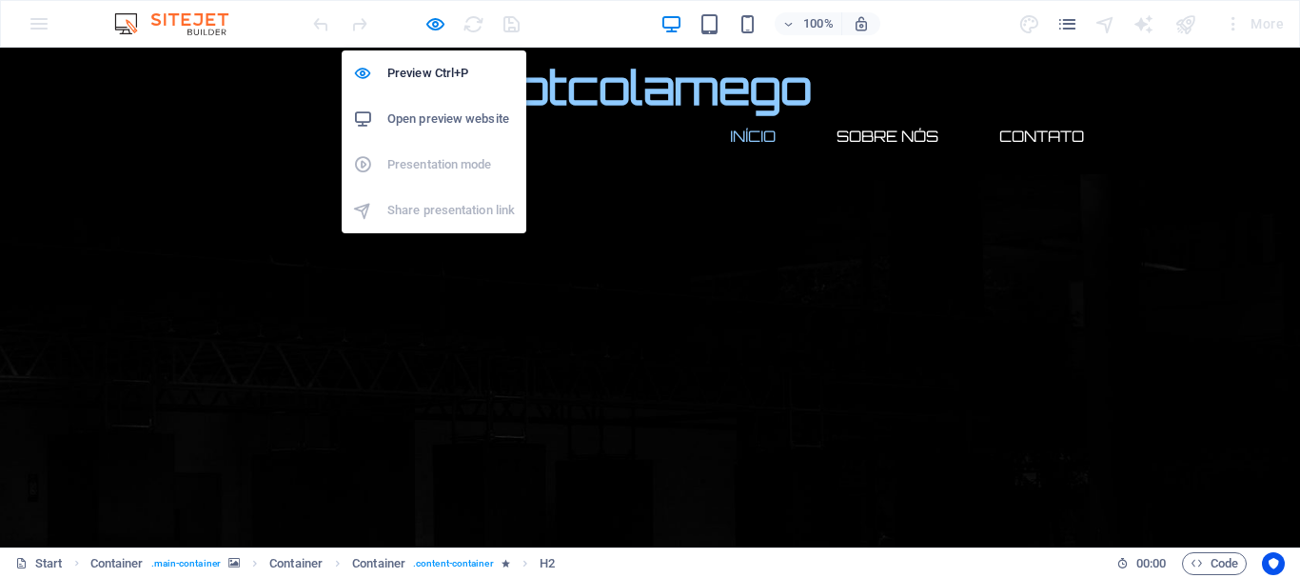
click at [462, 124] on h6 "Open preview website" at bounding box center [451, 119] width 128 height 23
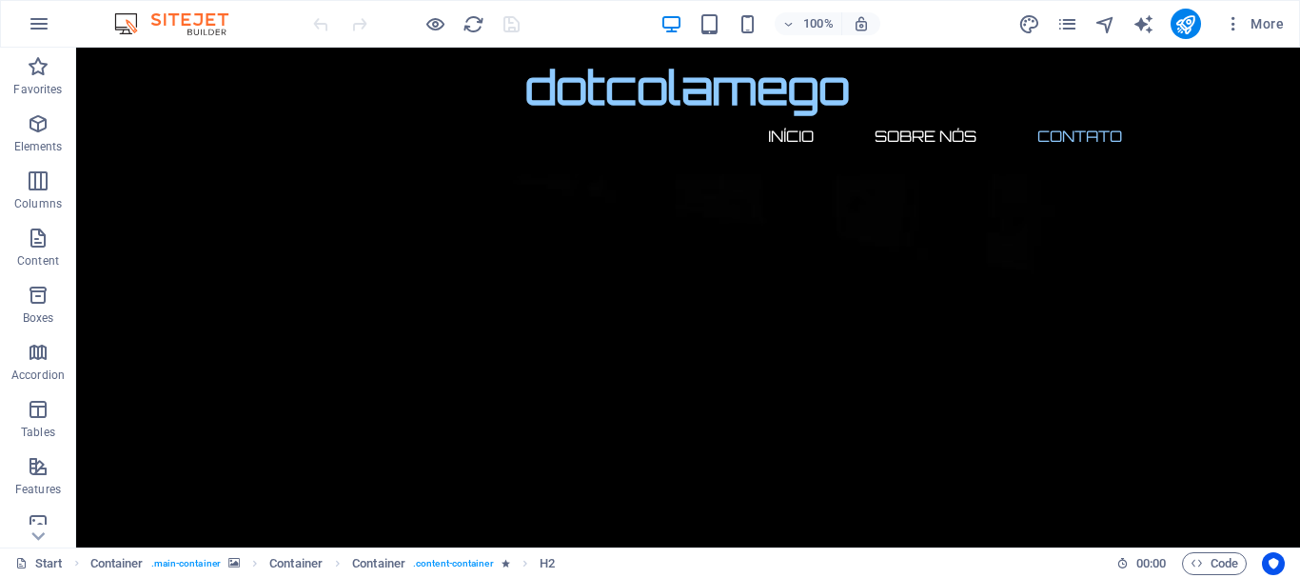
scroll to position [2622, 0]
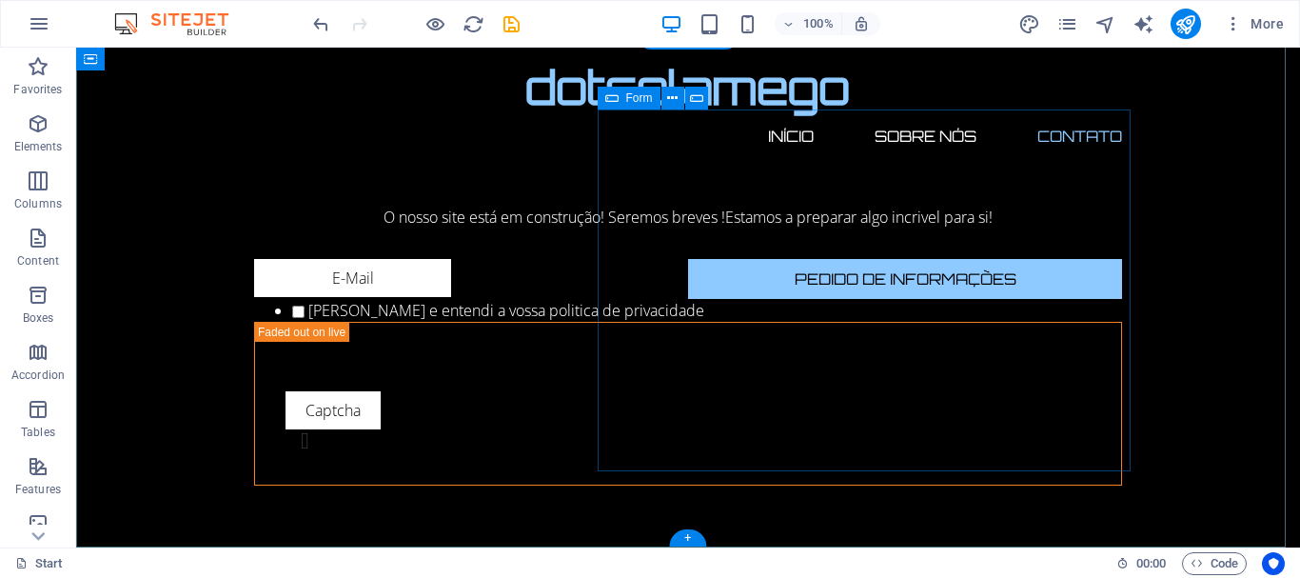
scroll to position [2366, 0]
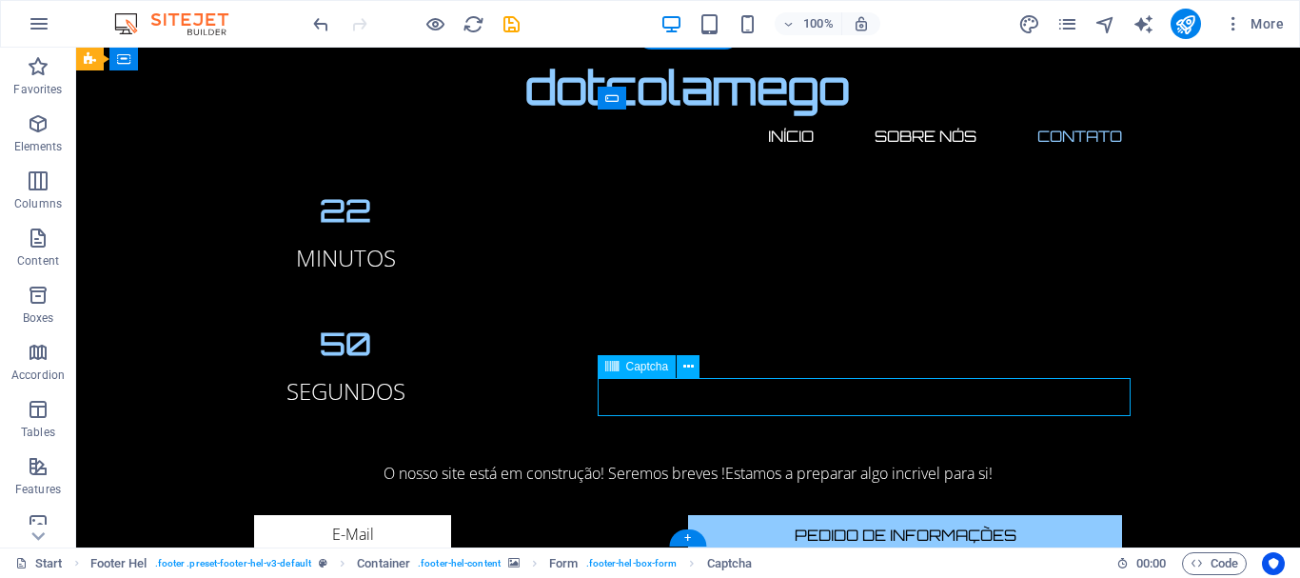
scroll to position [2312, 0]
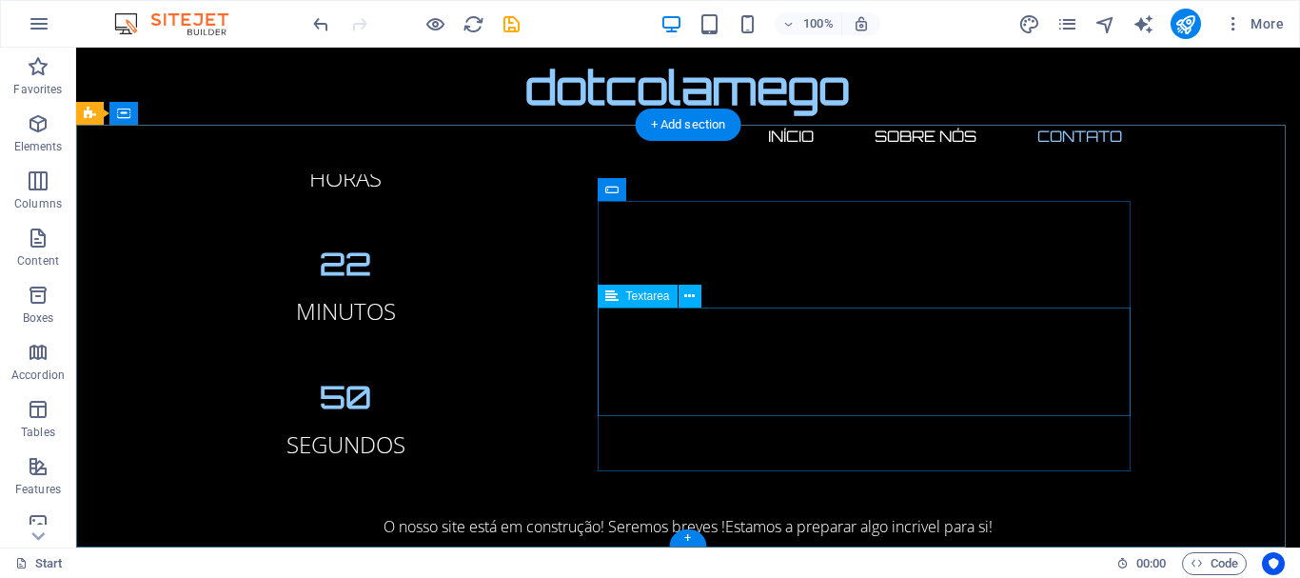
scroll to position [2274, 0]
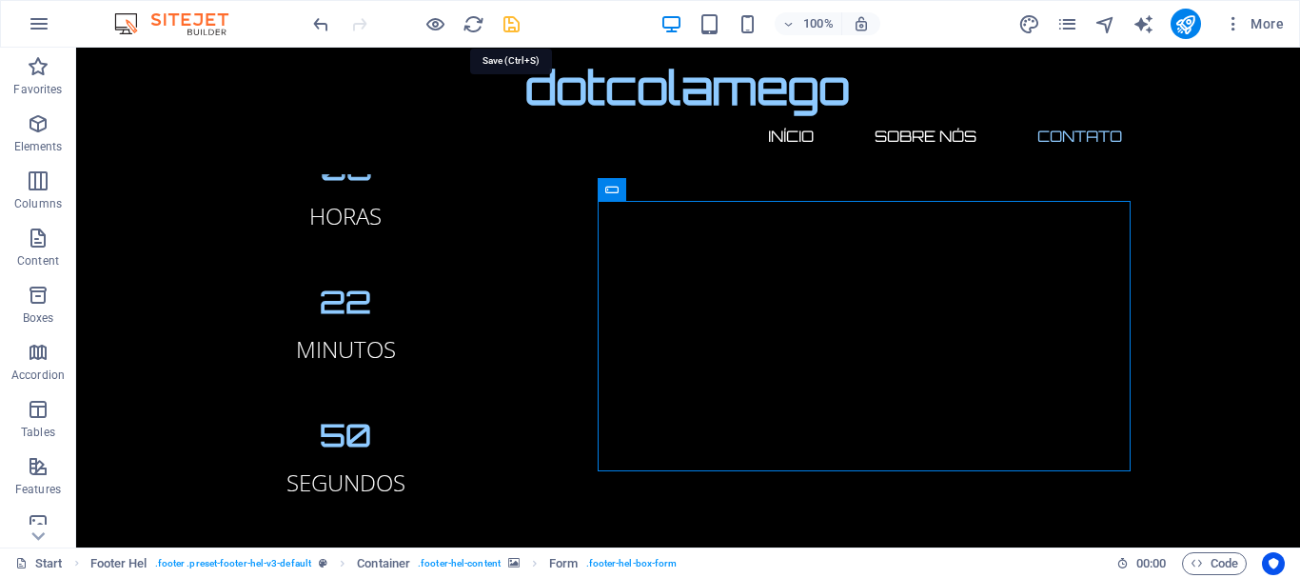
click at [510, 23] on icon "save" at bounding box center [512, 24] width 22 height 22
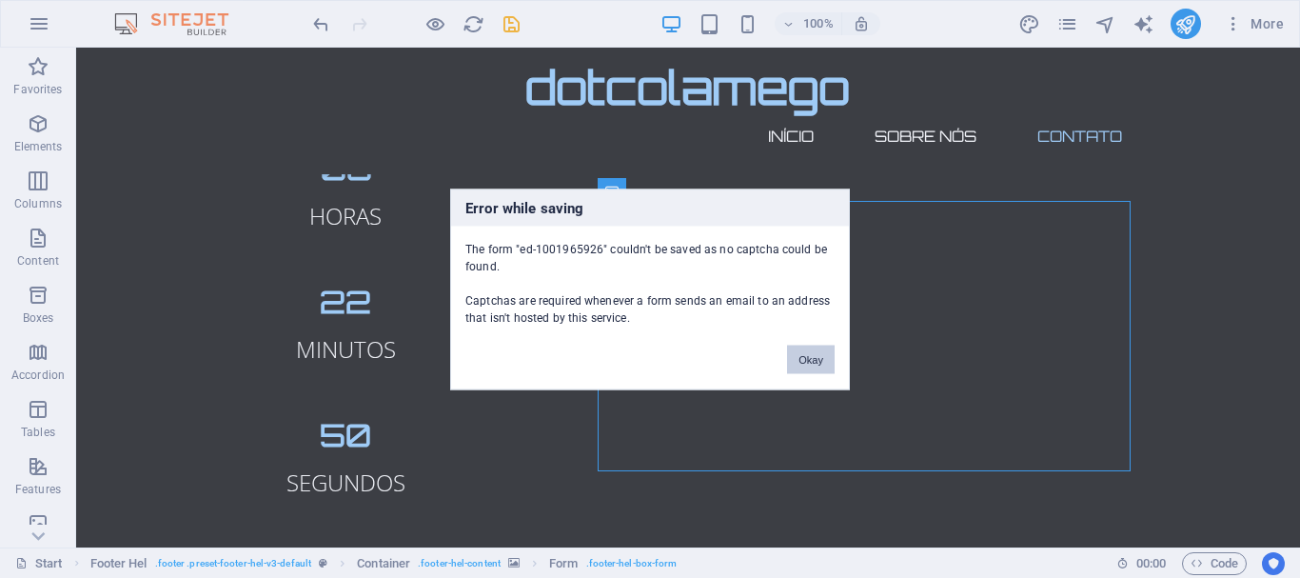
click at [811, 359] on button "Okay" at bounding box center [811, 359] width 48 height 29
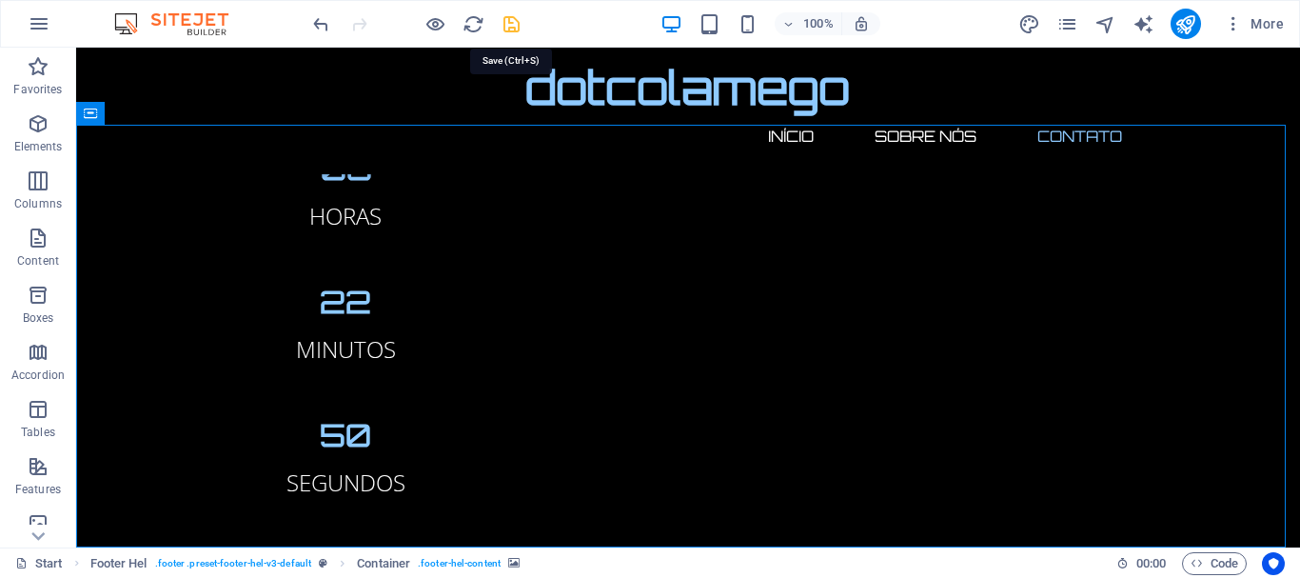
click at [510, 26] on icon "save" at bounding box center [512, 24] width 22 height 22
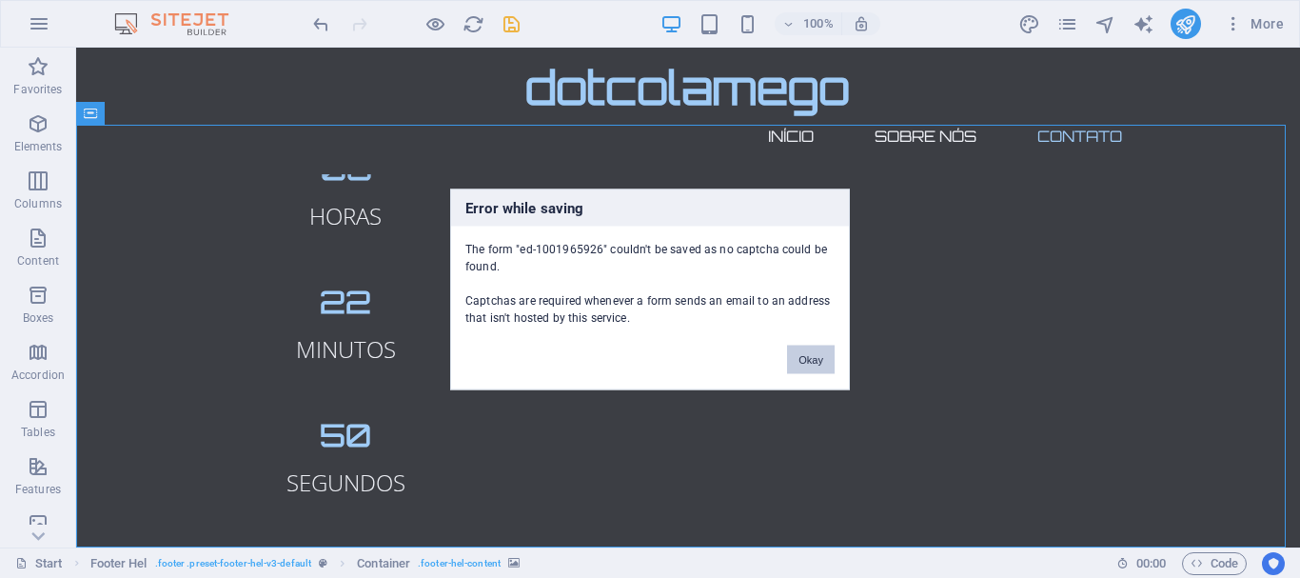
click at [824, 357] on button "Okay" at bounding box center [811, 359] width 48 height 29
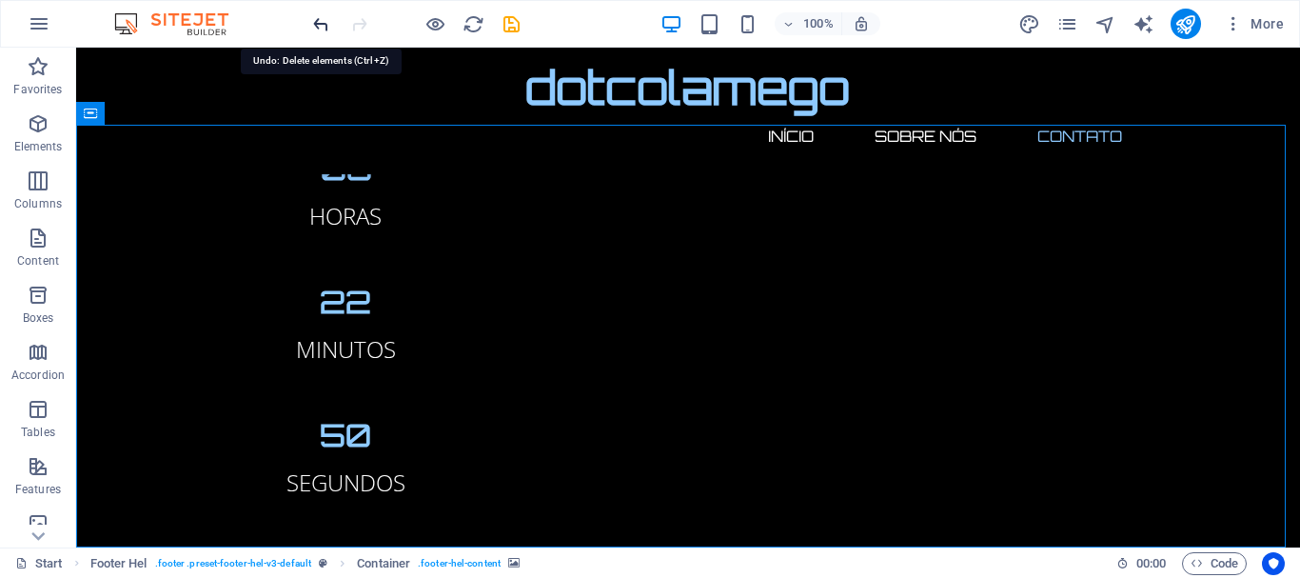
click at [321, 26] on icon "undo" at bounding box center [321, 24] width 22 height 22
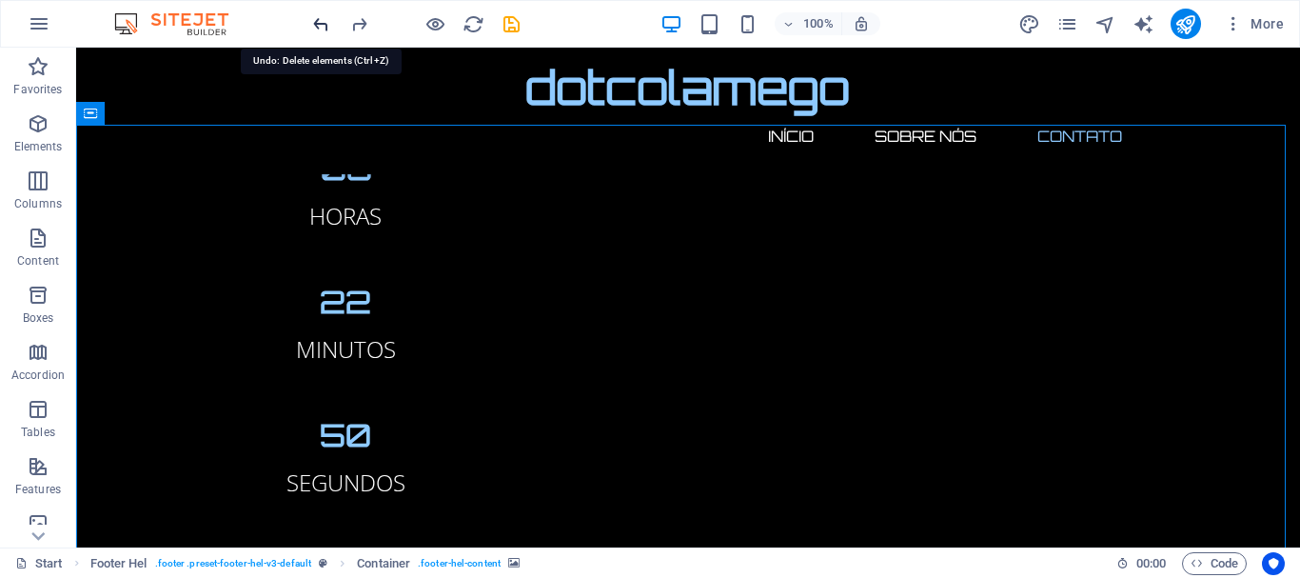
click at [321, 26] on icon "undo" at bounding box center [321, 24] width 22 height 22
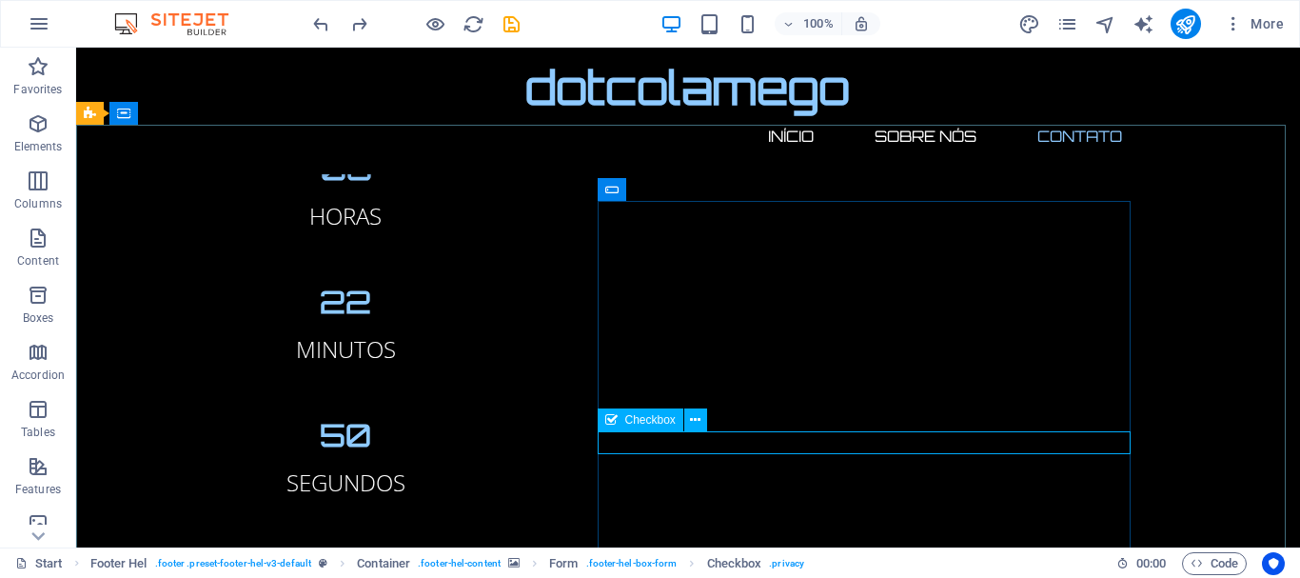
click at [614, 425] on icon at bounding box center [611, 419] width 12 height 23
click at [614, 424] on icon at bounding box center [611, 419] width 12 height 23
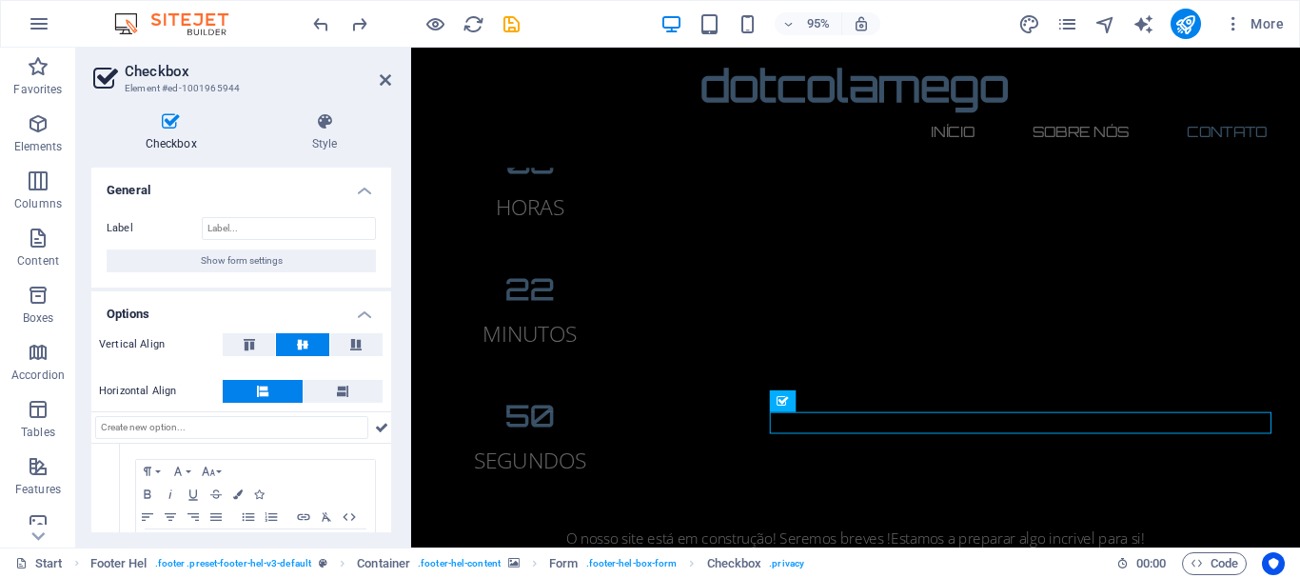
scroll to position [2320, 0]
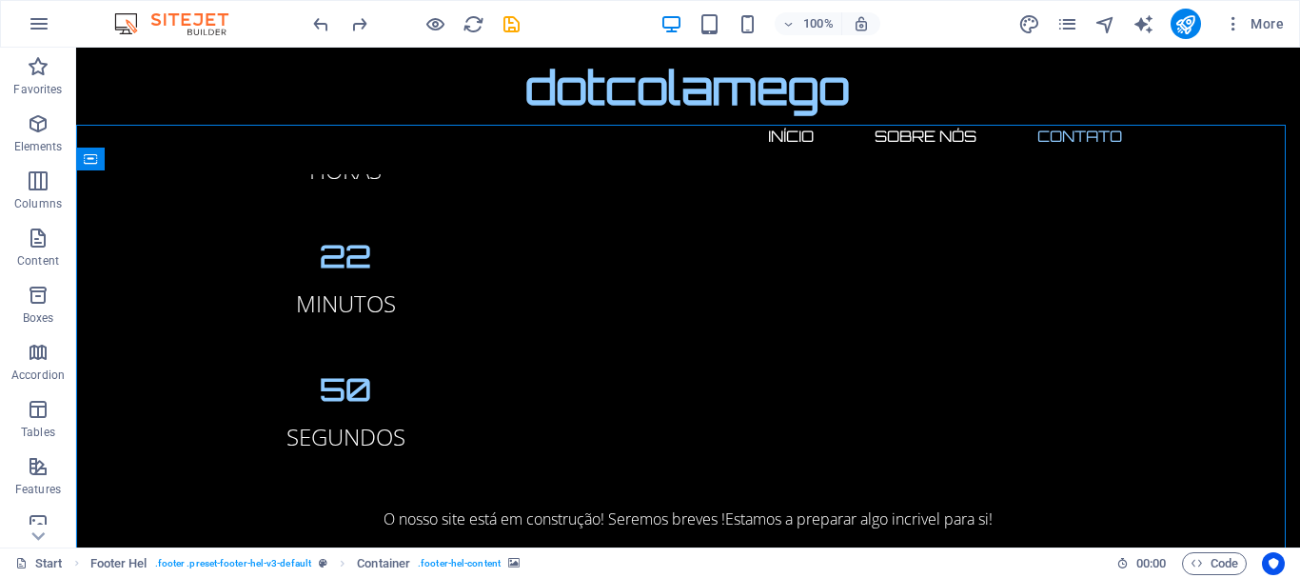
scroll to position [2274, 0]
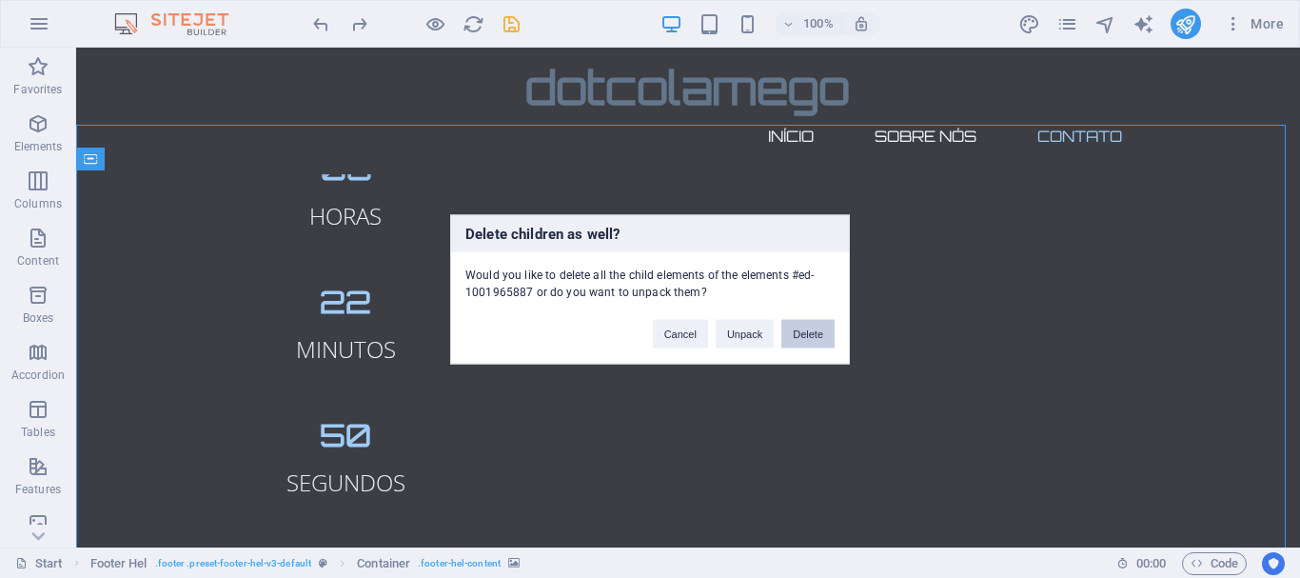
click at [809, 331] on button "Delete" at bounding box center [808, 333] width 53 height 29
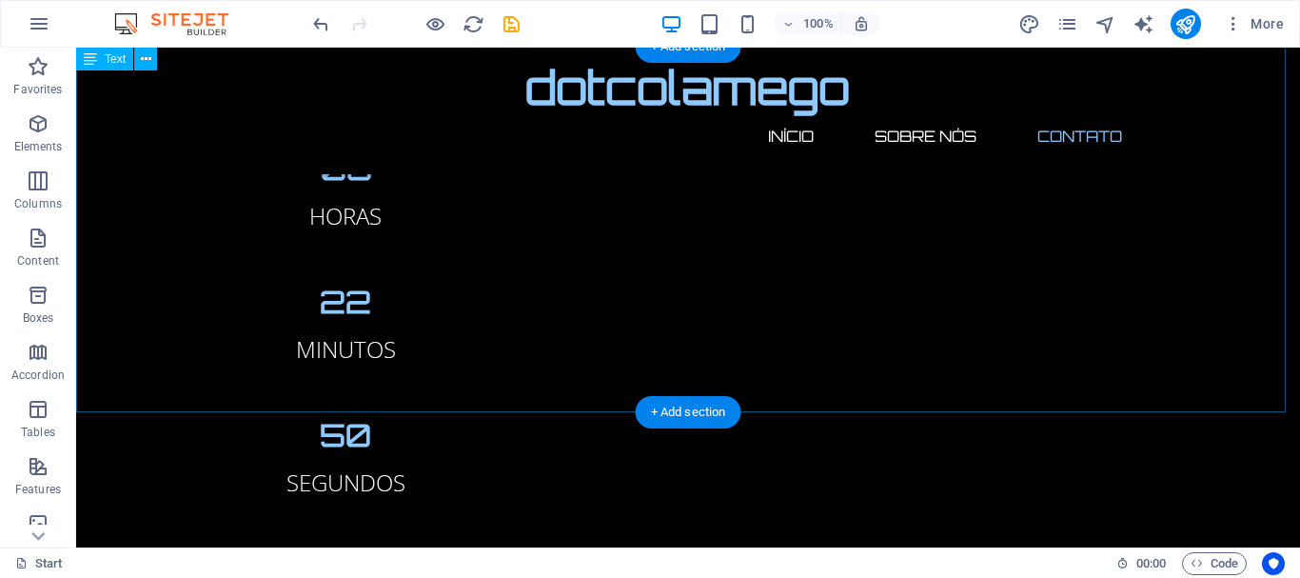
scroll to position [1987, 0]
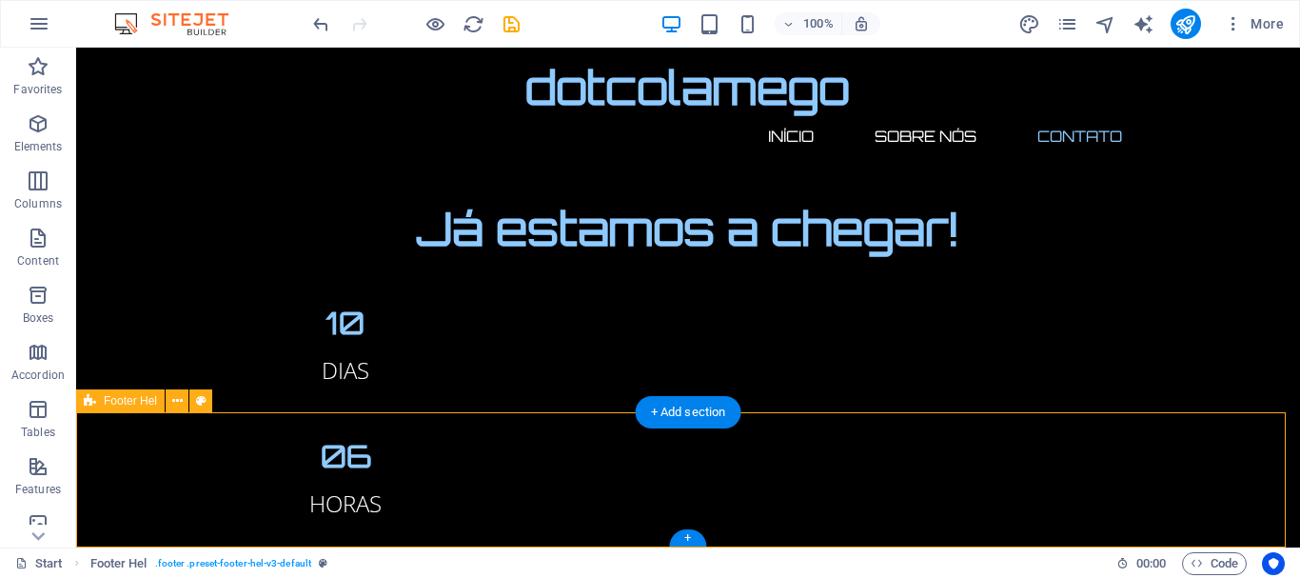
scroll to position [1852, 0]
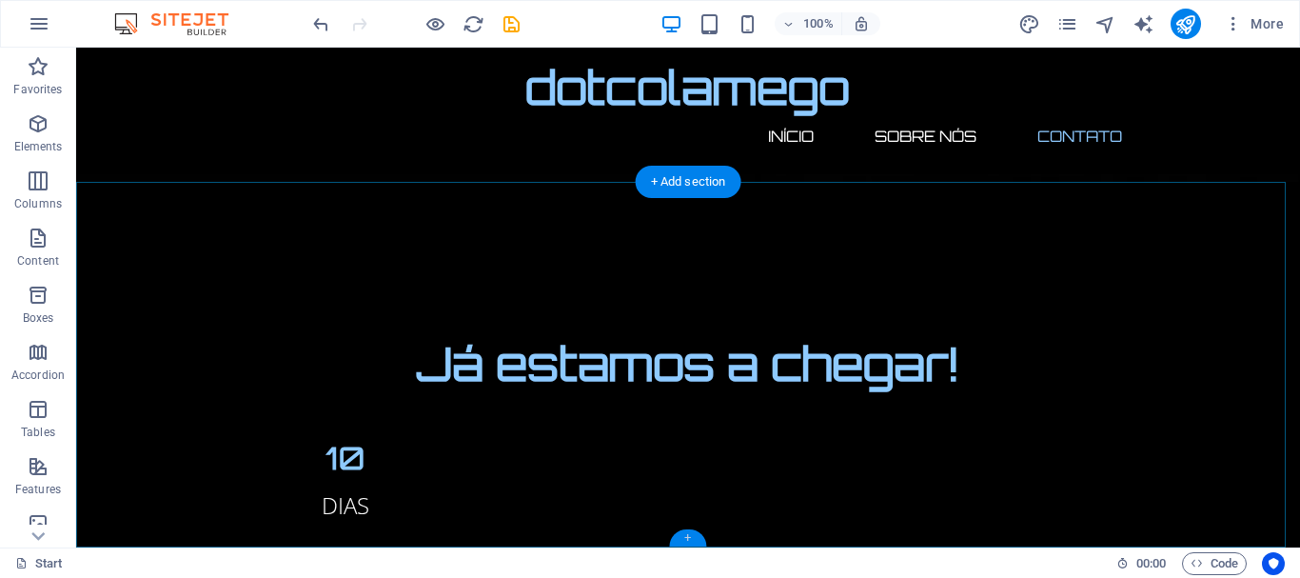
click at [682, 535] on div "+" at bounding box center [687, 537] width 37 height 17
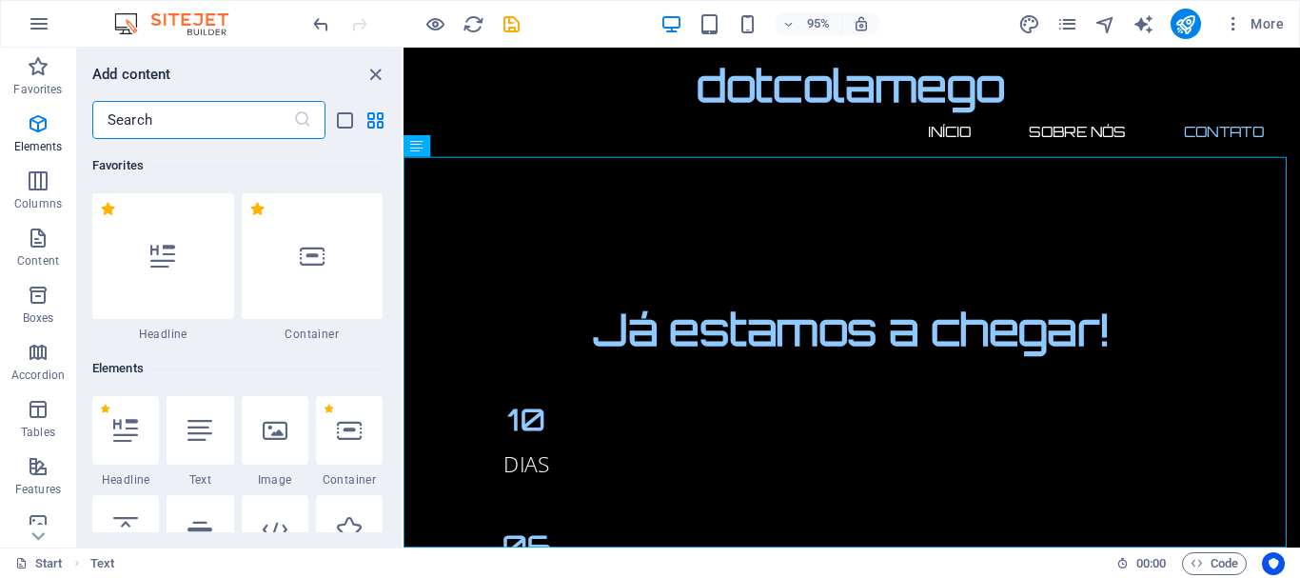
scroll to position [3331, 0]
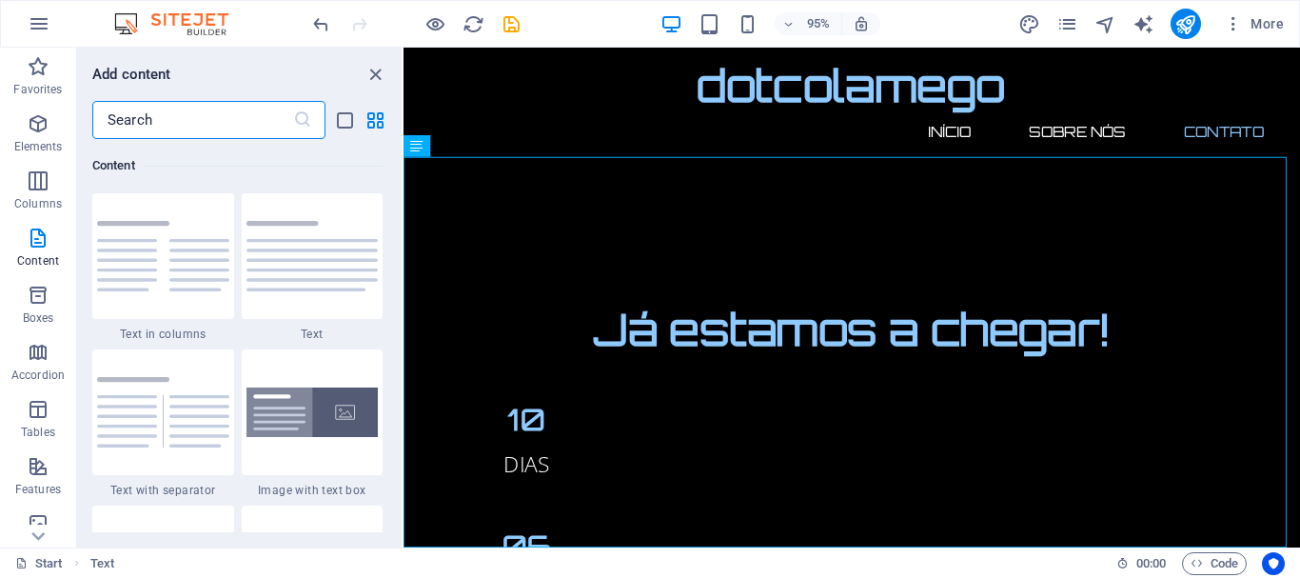
click at [222, 116] on input "text" at bounding box center [192, 120] width 201 height 38
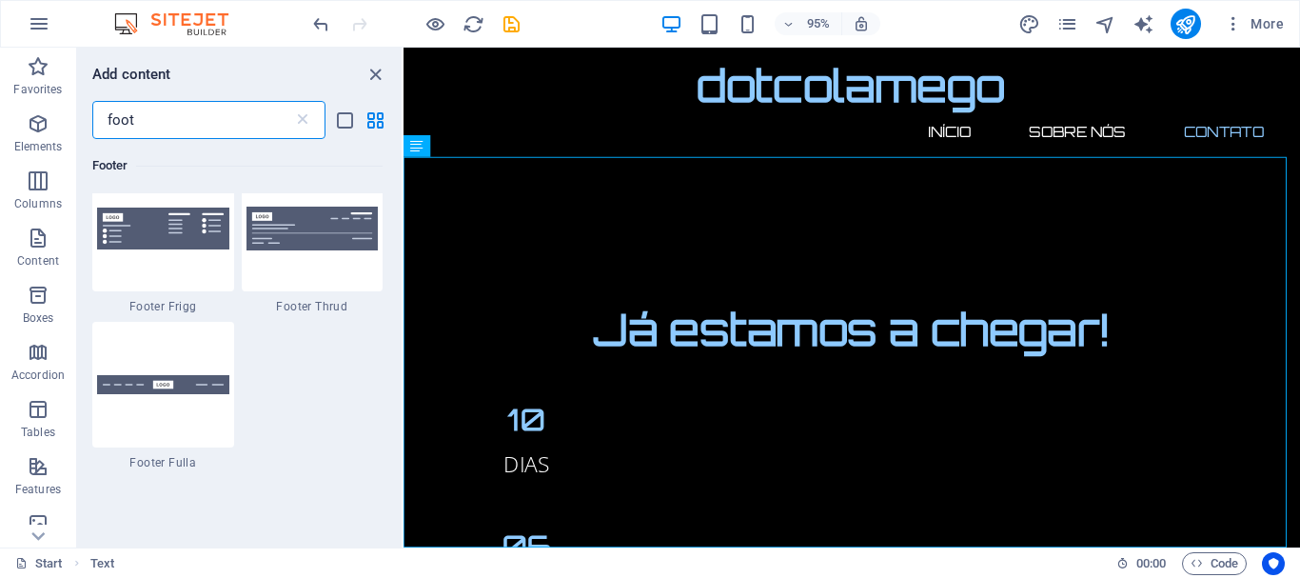
scroll to position [968, 0]
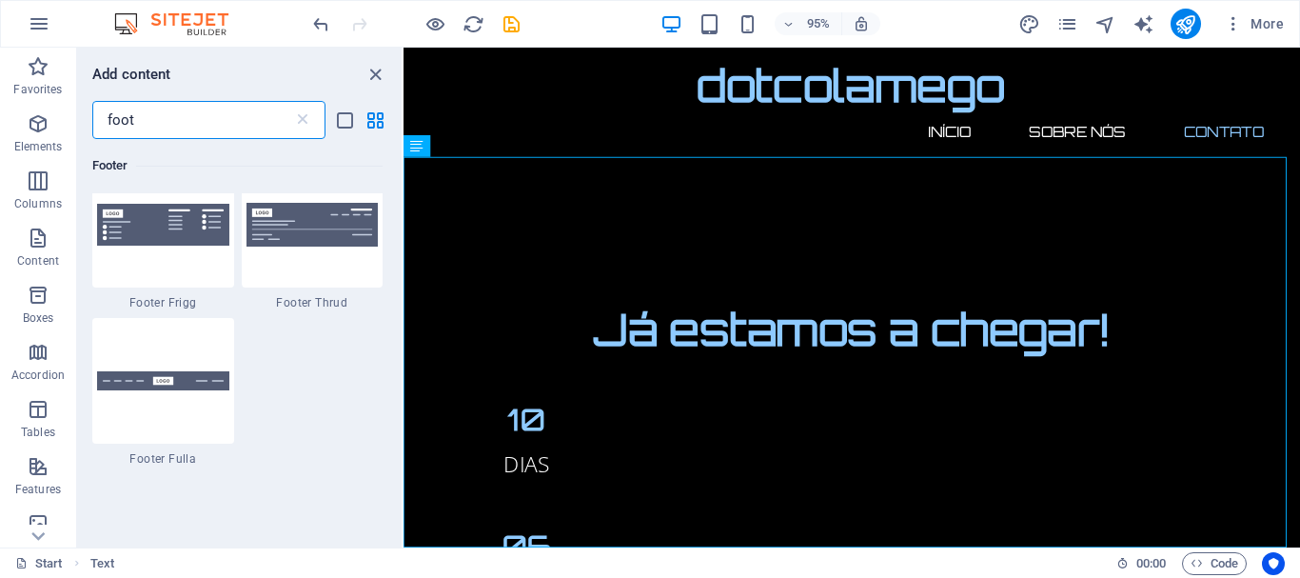
drag, startPoint x: 399, startPoint y: 198, endPoint x: 31, endPoint y: 410, distance: 424.4
type input "foot"
click at [311, 238] on img at bounding box center [313, 224] width 132 height 43
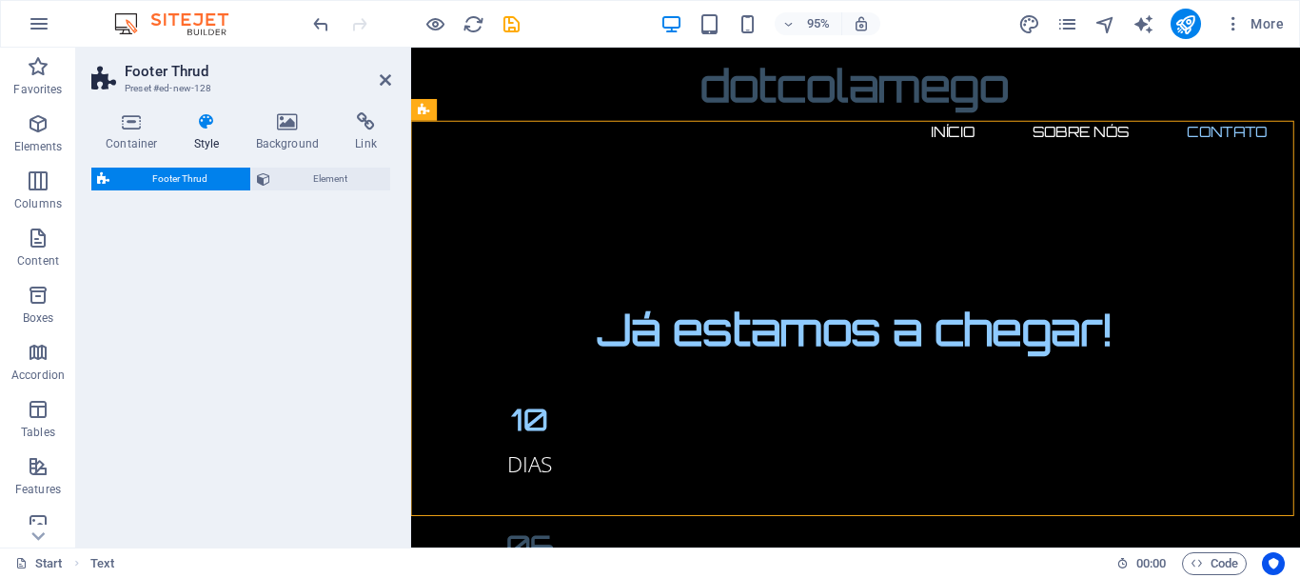
select select "rem"
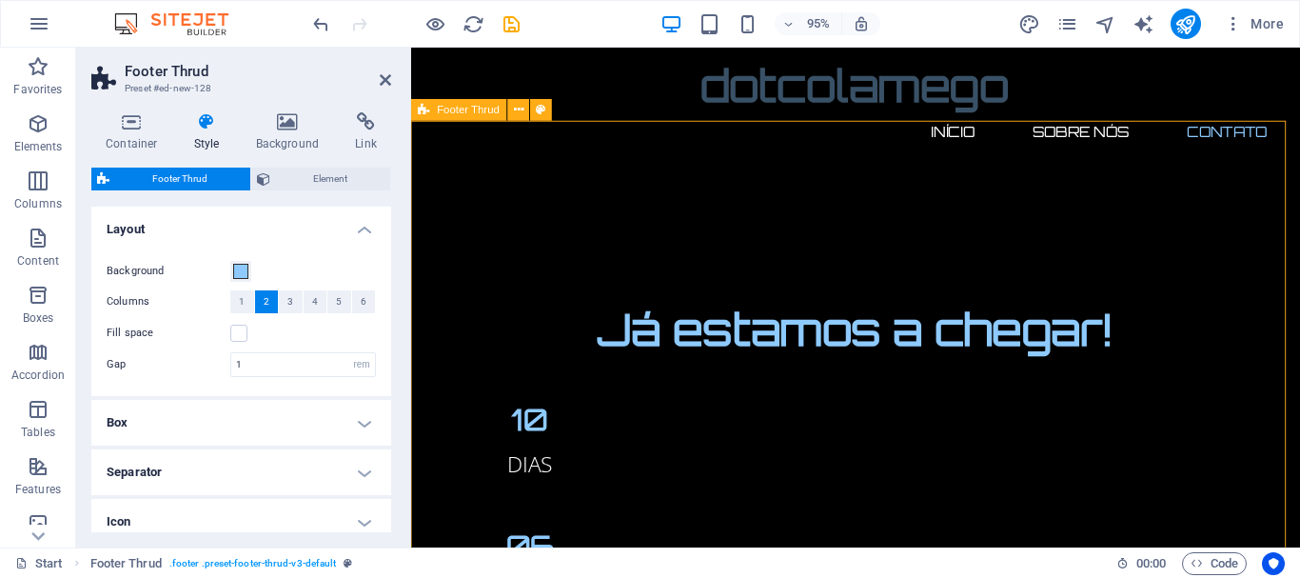
scroll to position [2320, 0]
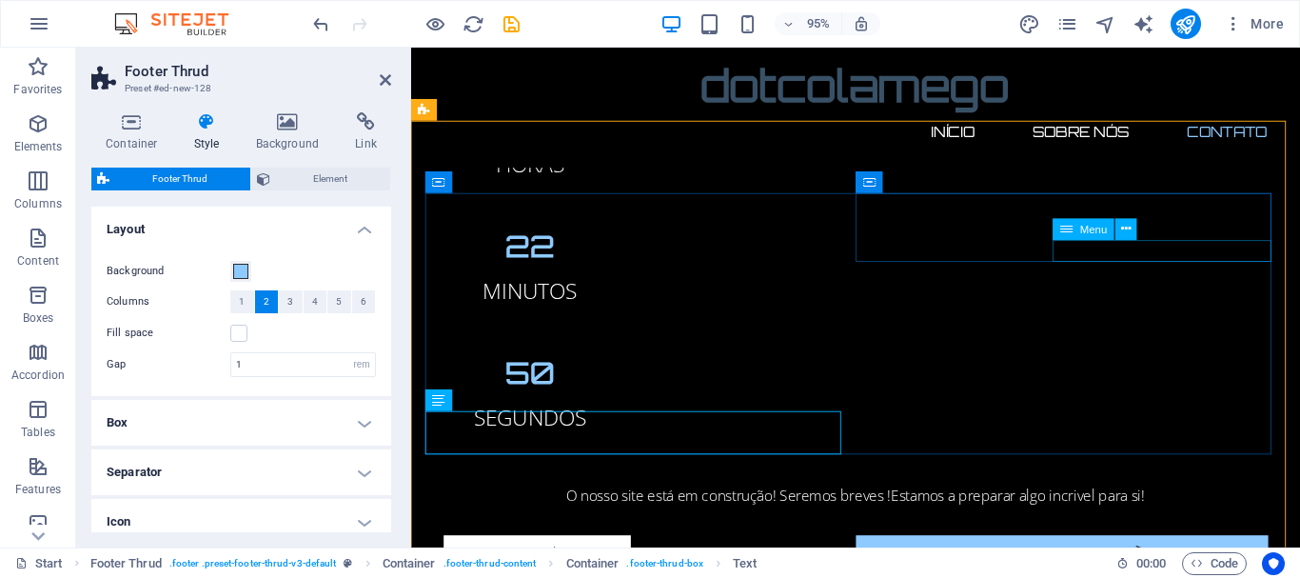
drag, startPoint x: 1095, startPoint y: 268, endPoint x: 1119, endPoint y: 262, distance: 24.5
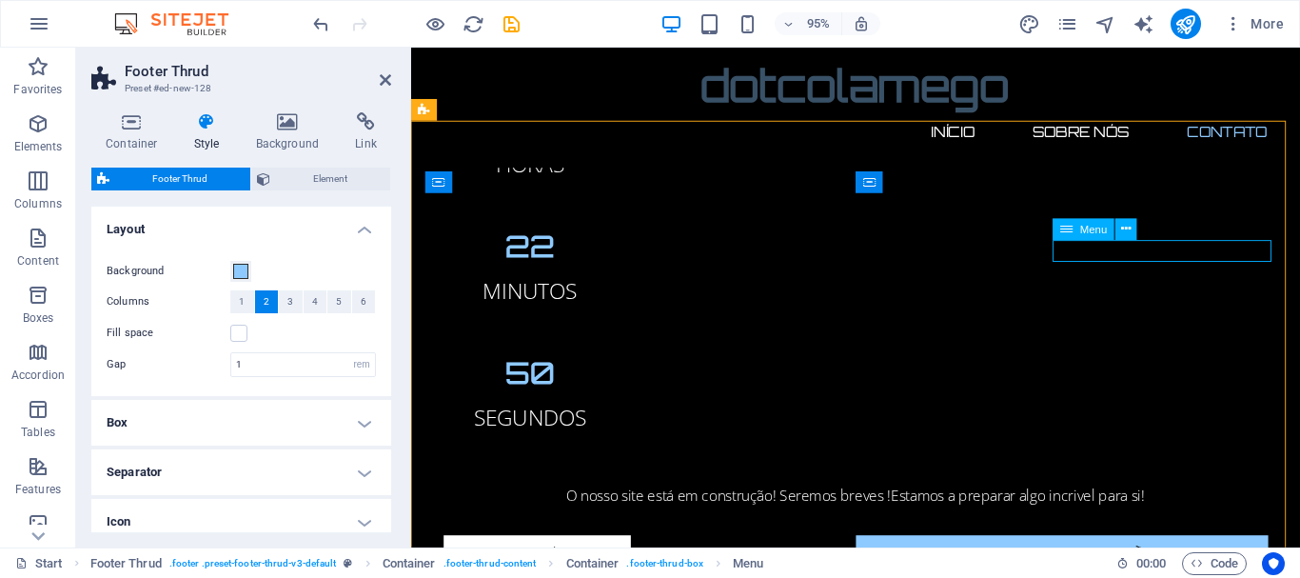
select select
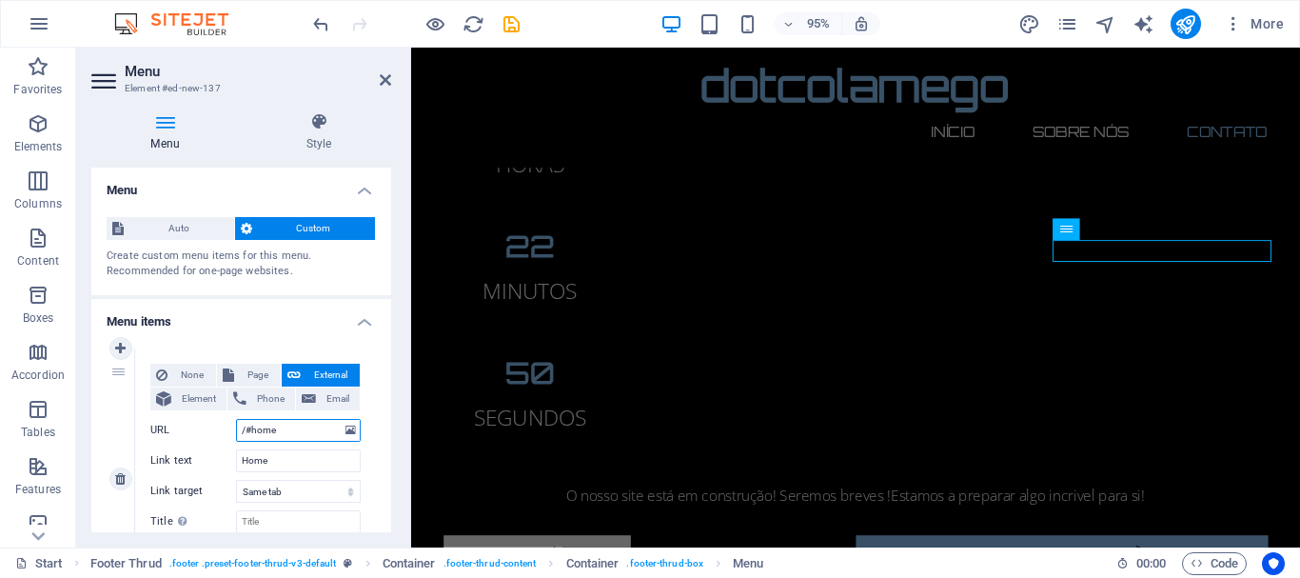
click at [298, 428] on input "/#home" at bounding box center [298, 430] width 125 height 23
type input "/#"
select select
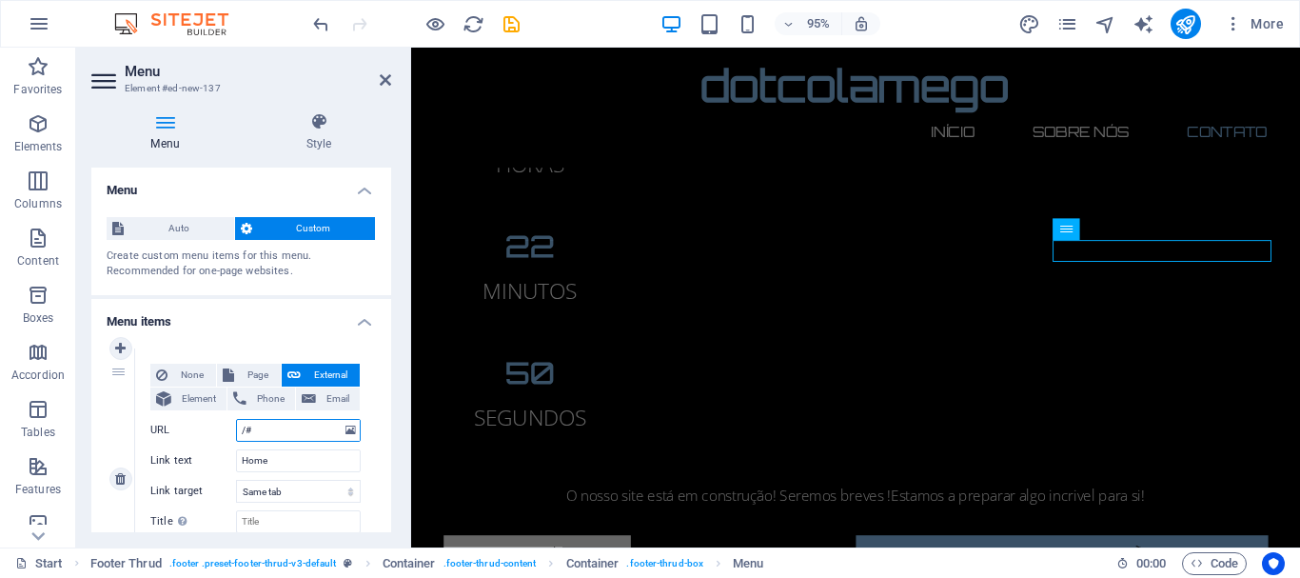
select select
type input "/#I"
select select
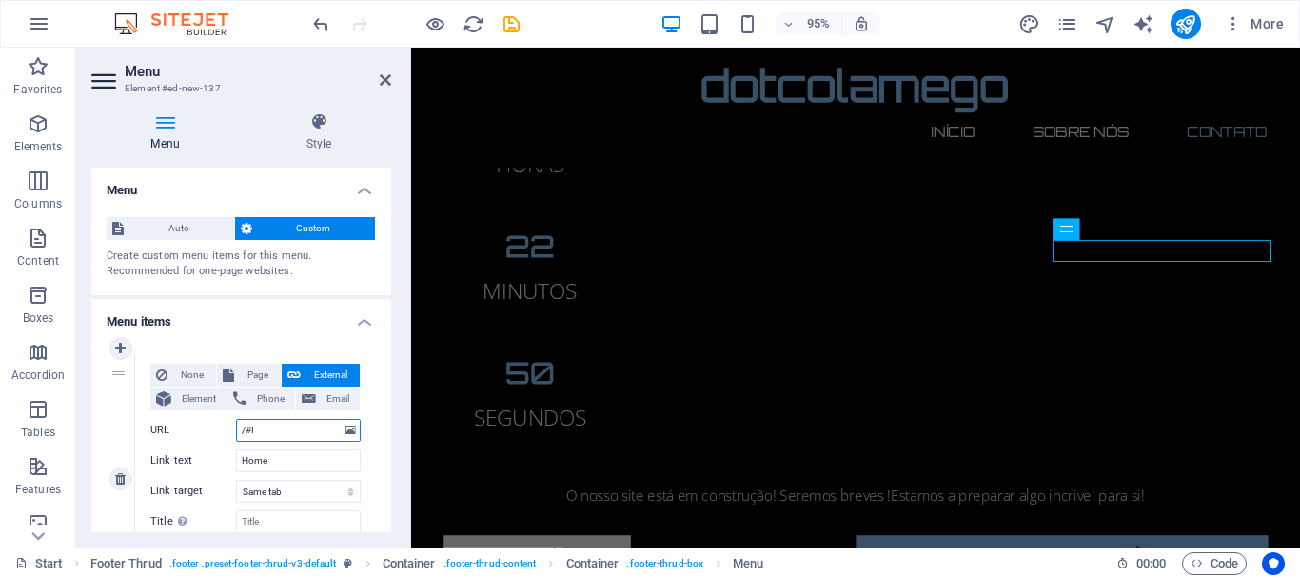
select select
type input "/#Inicio"
select select
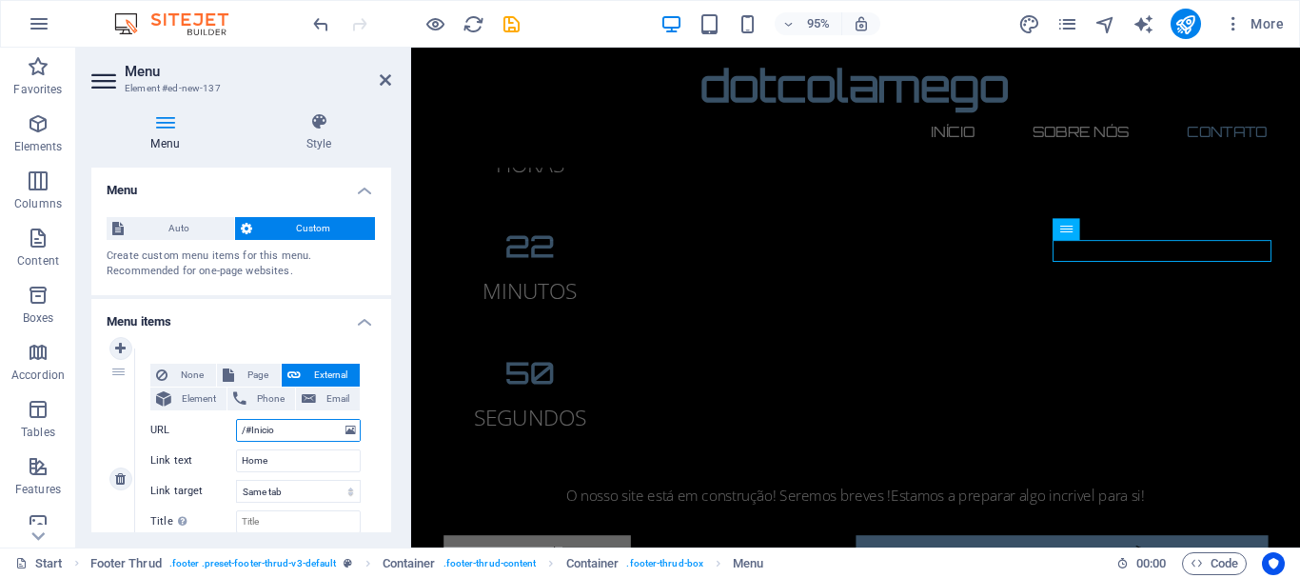
select select
type input "/#I"
select select
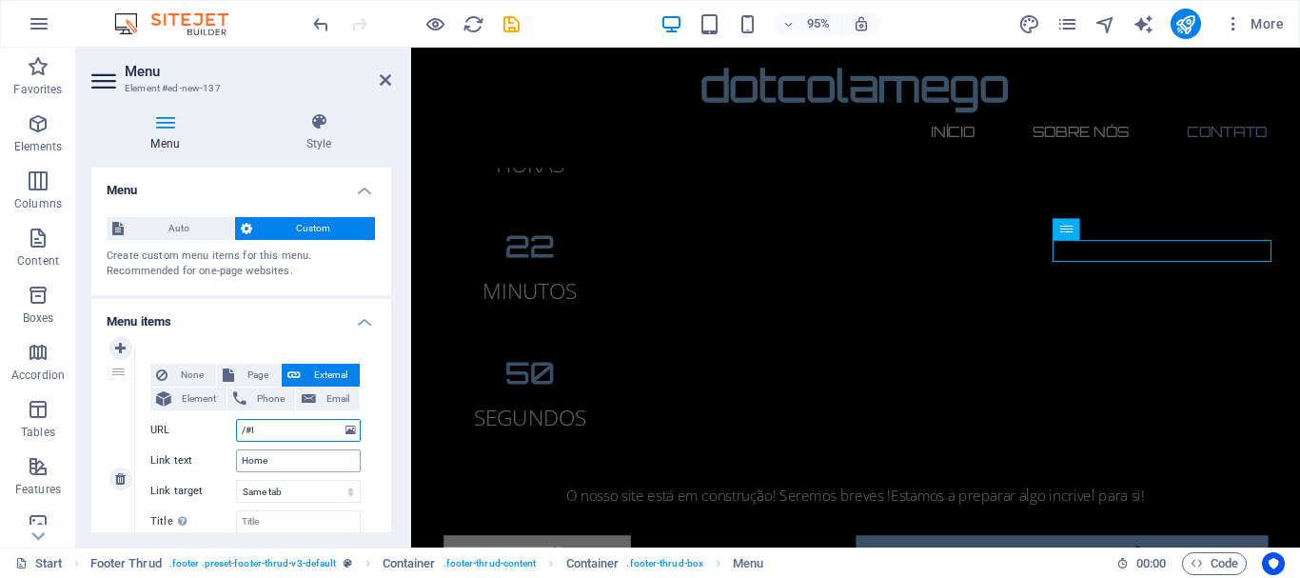
select select
type input "/#"
select select
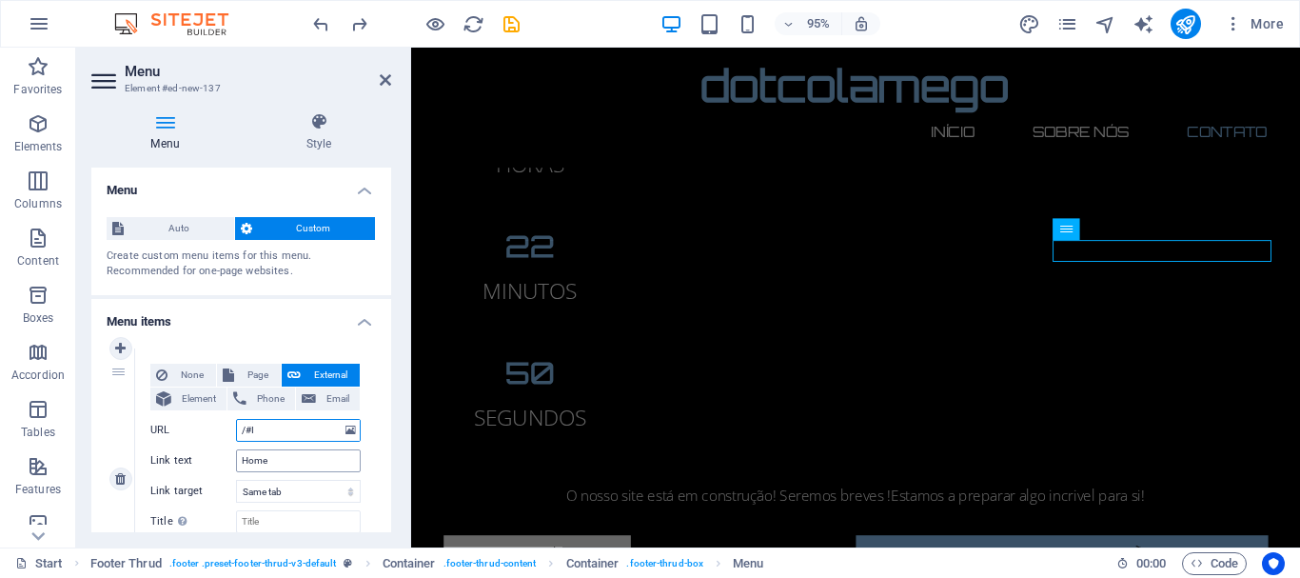
select select
type input "/#home"
select select
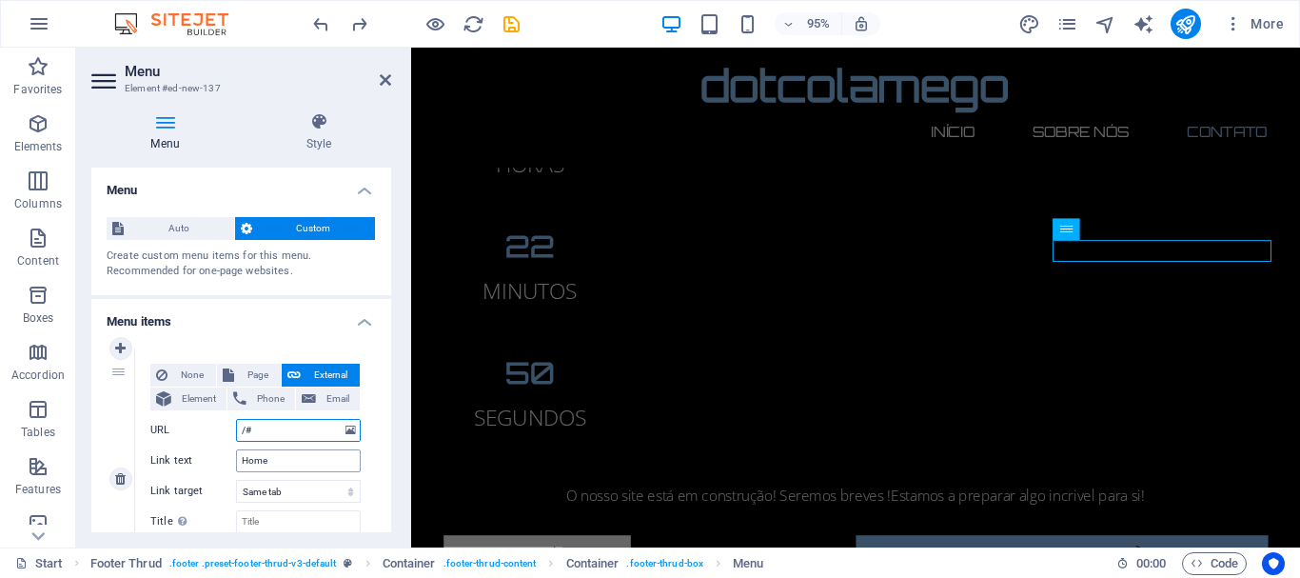
select select
click at [310, 458] on input "Home" at bounding box center [298, 460] width 125 height 23
type input "H"
select select
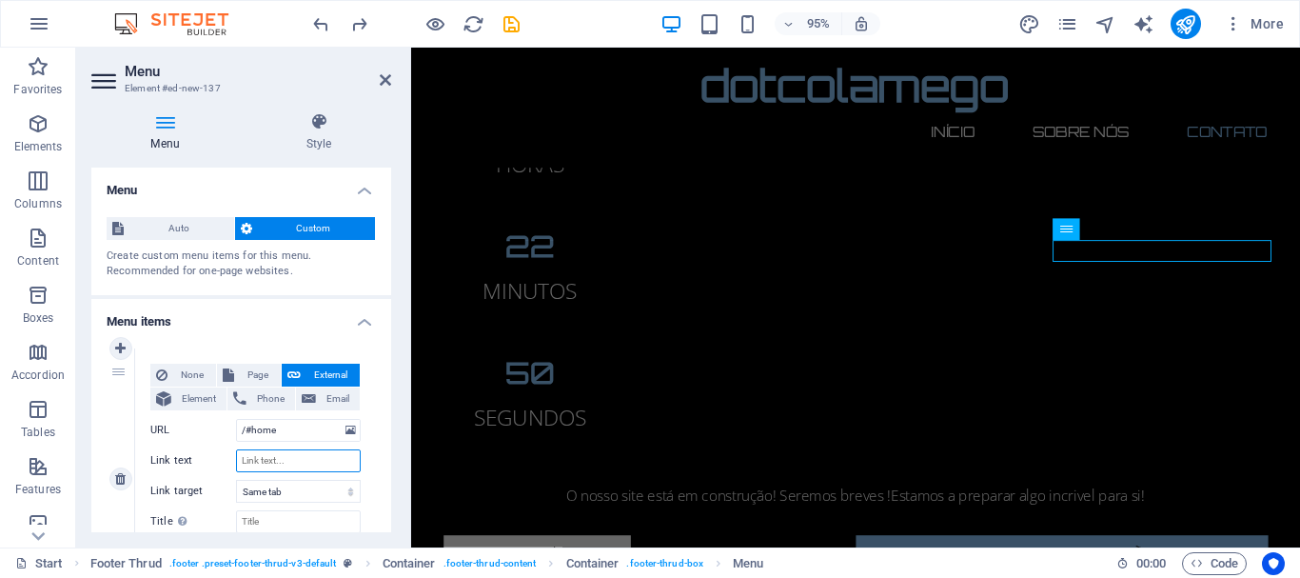
select select
type input "In"
select select
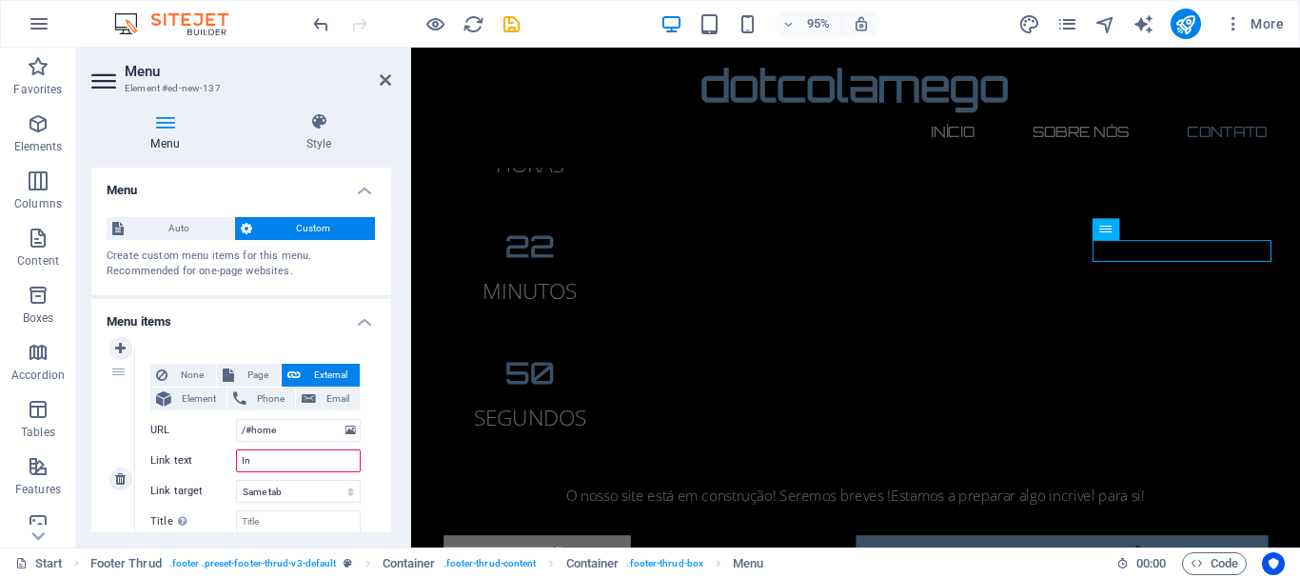
select select
type input "Ini"
select select
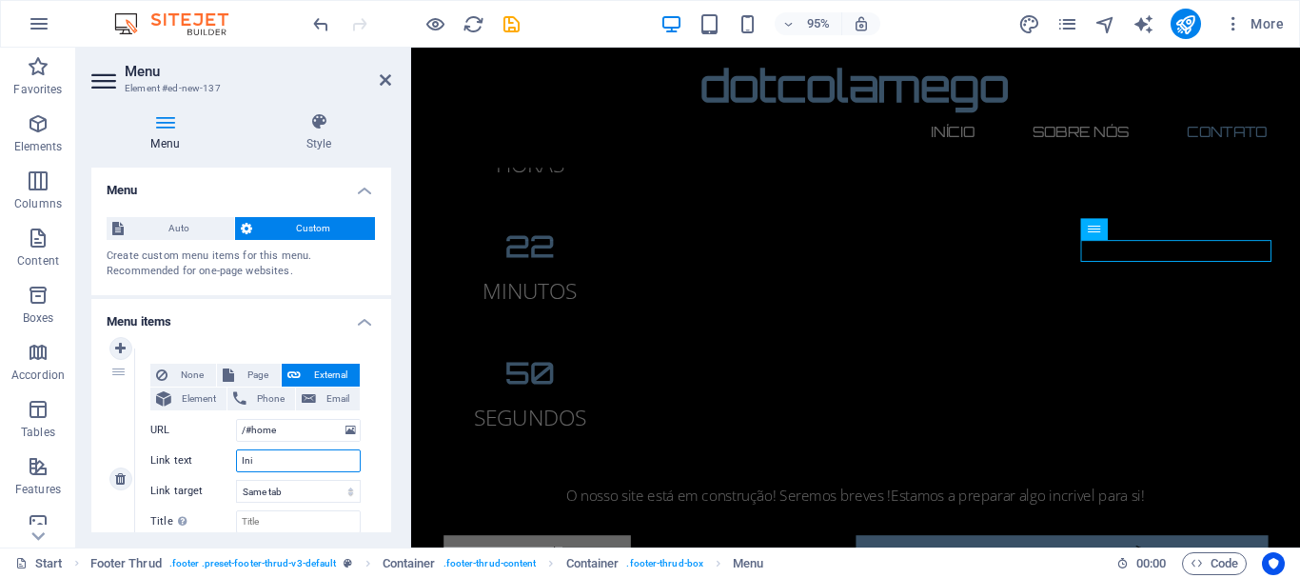
select select
type input "Inicio"
select select
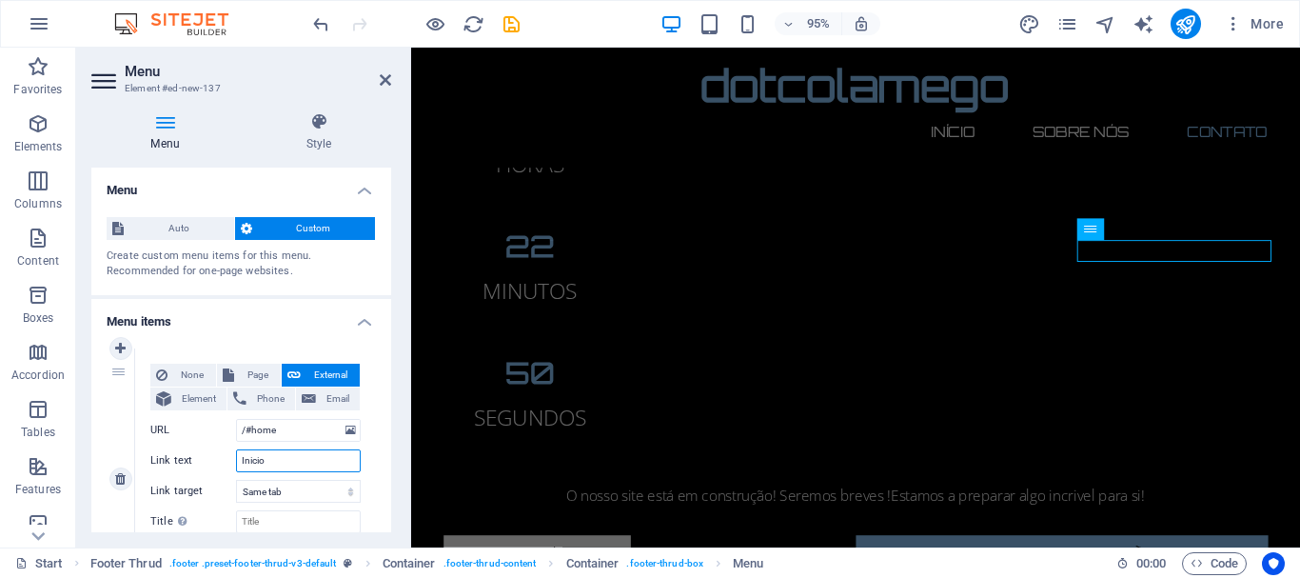
select select
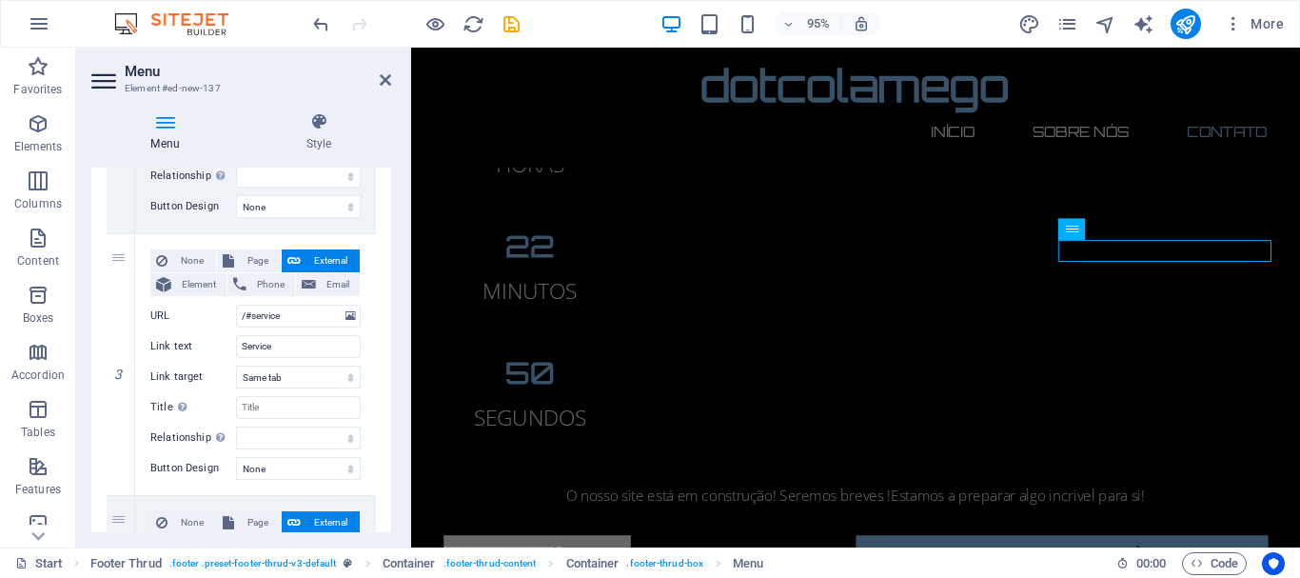
scroll to position [916, 0]
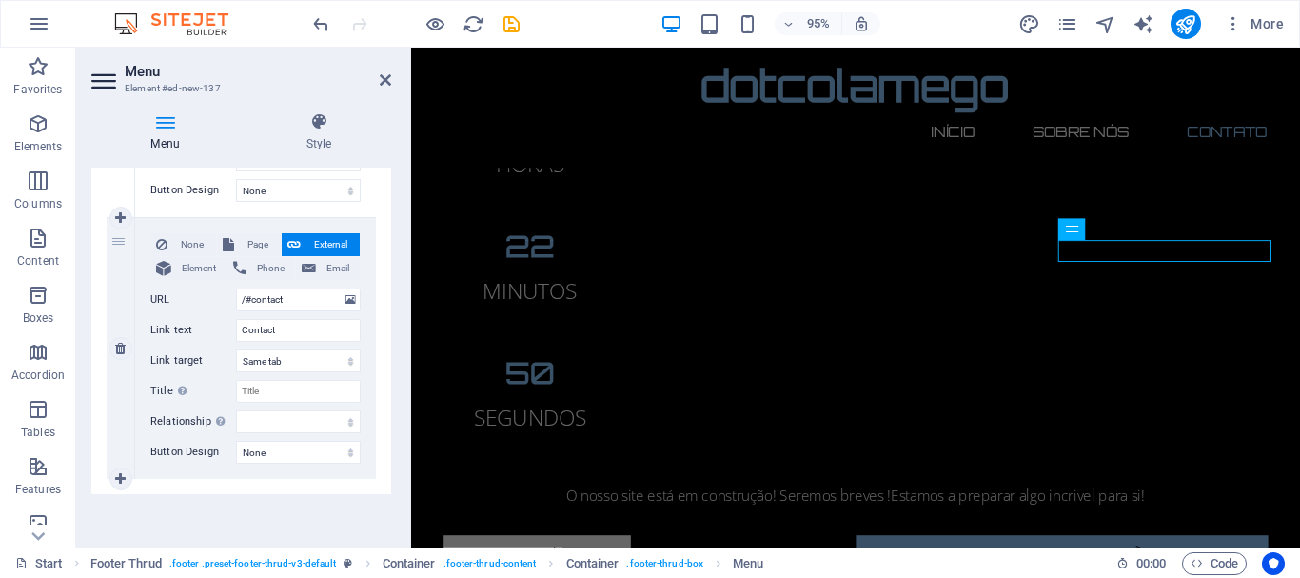
type input "Inicio"
click at [371, 455] on div "None Page External Element Phone Email Page Start Legal Notice Privacy Element …" at bounding box center [255, 348] width 241 height 261
click at [292, 329] on input "Contact" at bounding box center [298, 330] width 125 height 23
type input "Contactos"
select select
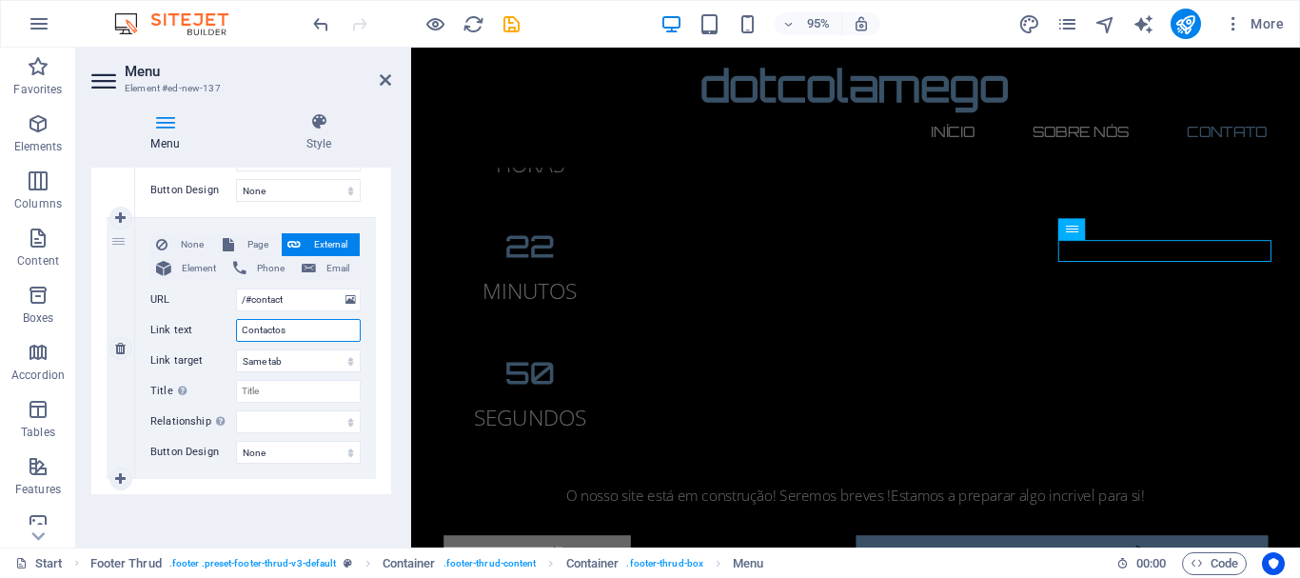
select select
click at [270, 328] on input "Contactos" at bounding box center [298, 330] width 125 height 23
type input "Contatos"
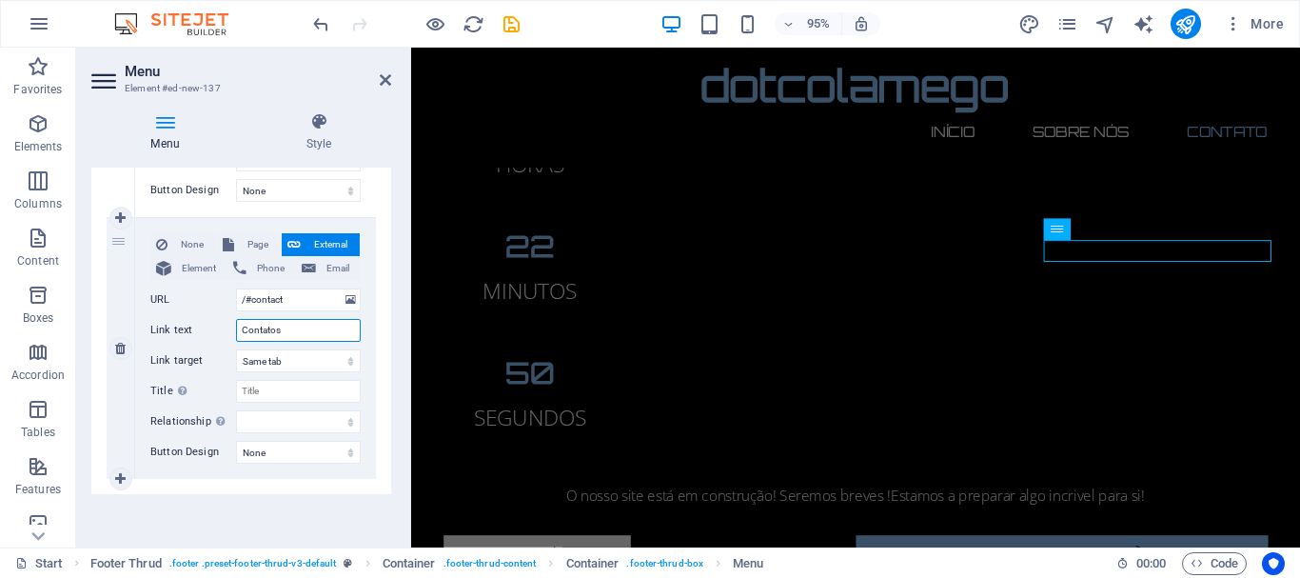
select select
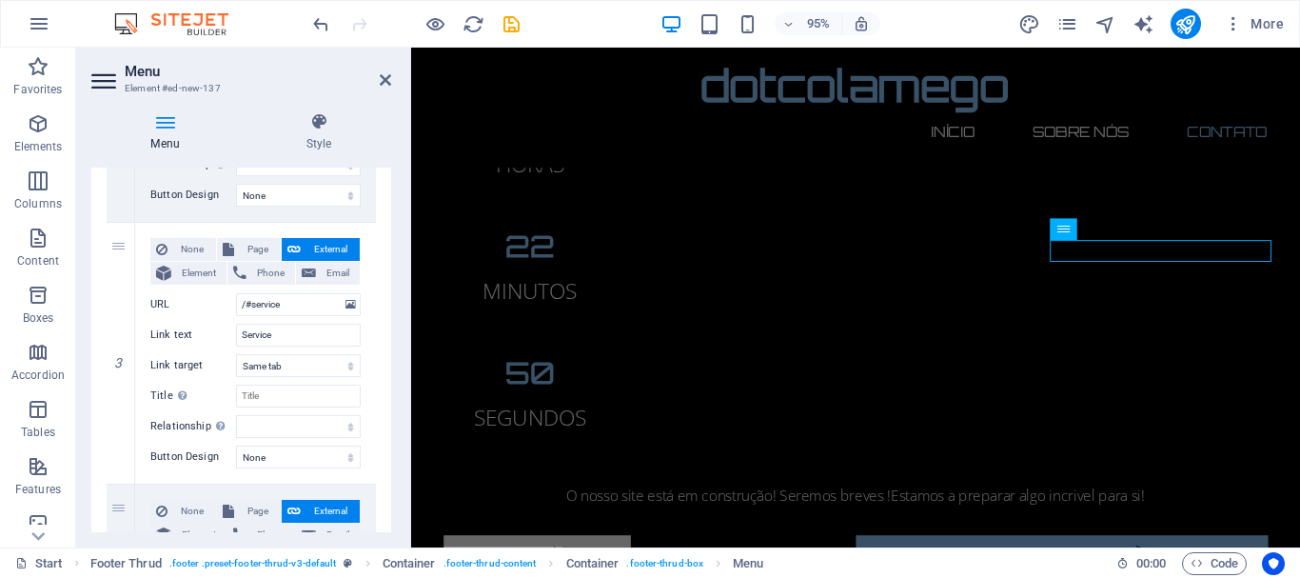
scroll to position [597, 0]
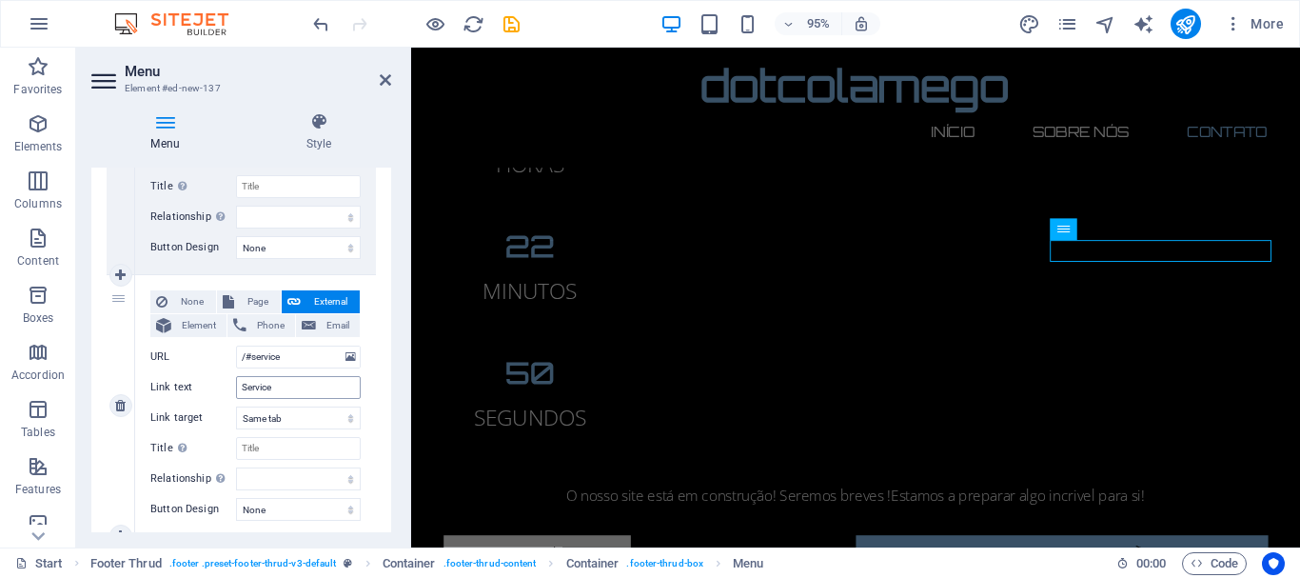
type input "Contatos"
click at [298, 381] on input "Service" at bounding box center [298, 387] width 125 height 23
type input "Servi"
select select
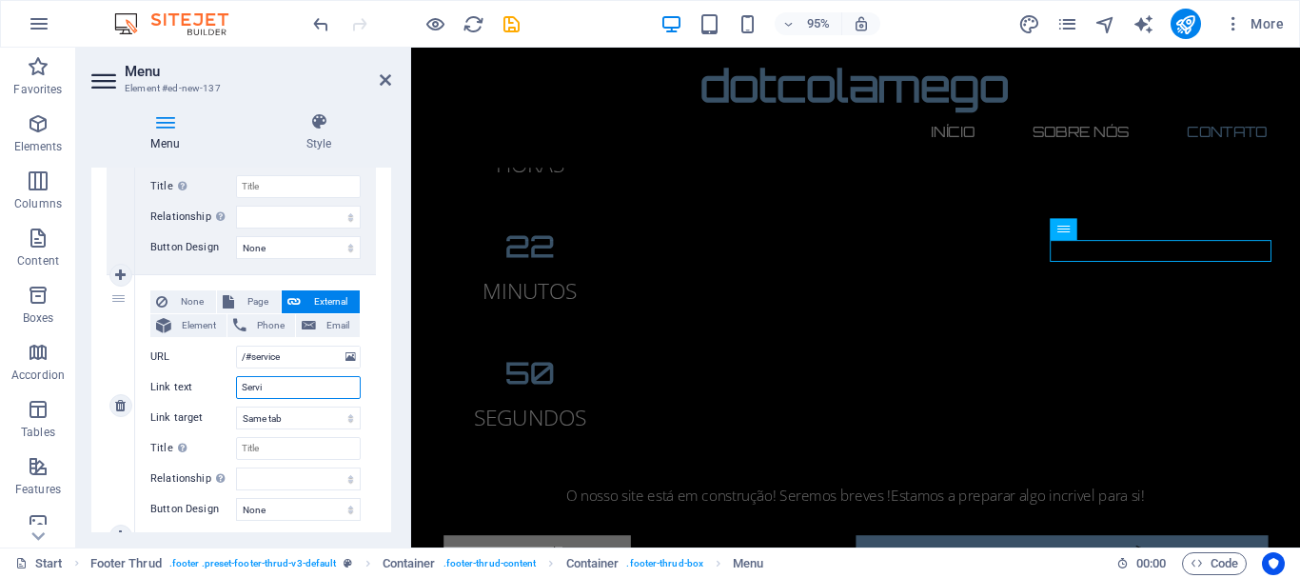
select select
type input "Serviços"
select select
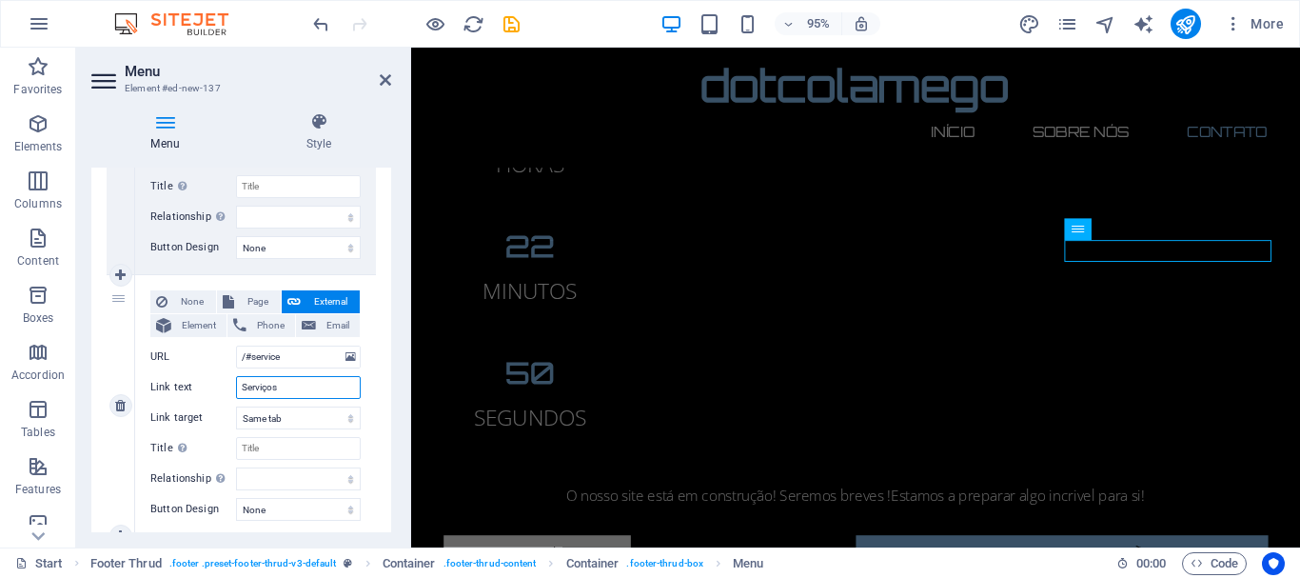
select select
type input "Serviços"
click at [396, 386] on div "Menu Style Menu Auto Custom Create custom menu items for this menu. Recommended…" at bounding box center [241, 322] width 330 height 450
drag, startPoint x: 387, startPoint y: 373, endPoint x: 388, endPoint y: 353, distance: 20.1
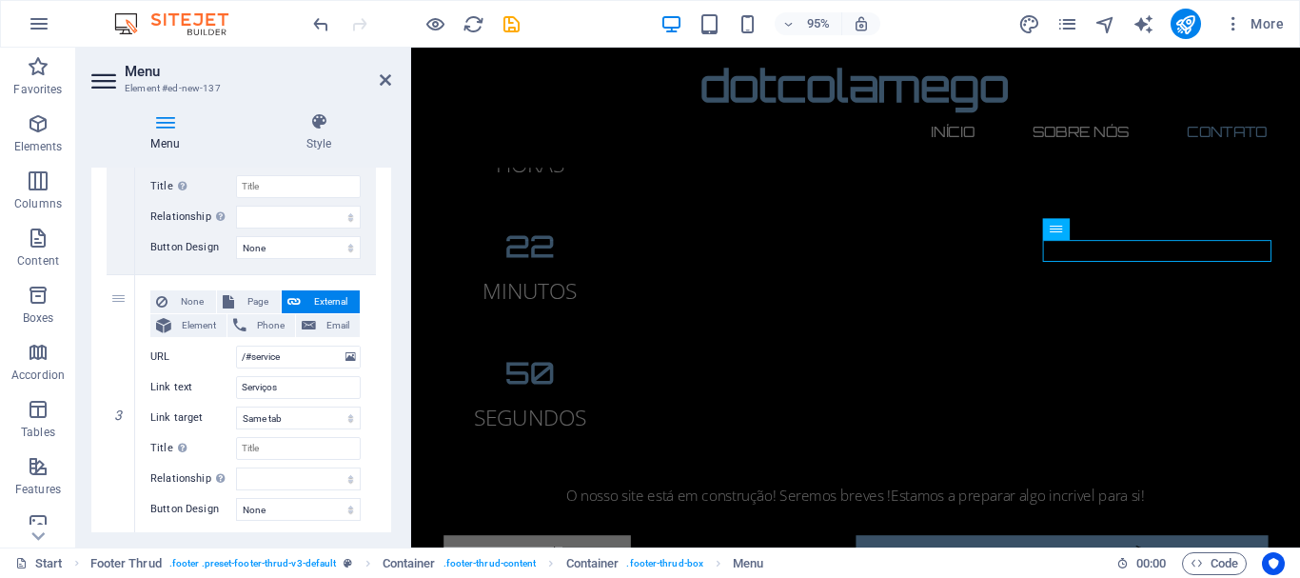
click at [388, 353] on div "Menu Auto Custom Create custom menu items for this menu. Recommended for one-pa…" at bounding box center [241, 350] width 300 height 365
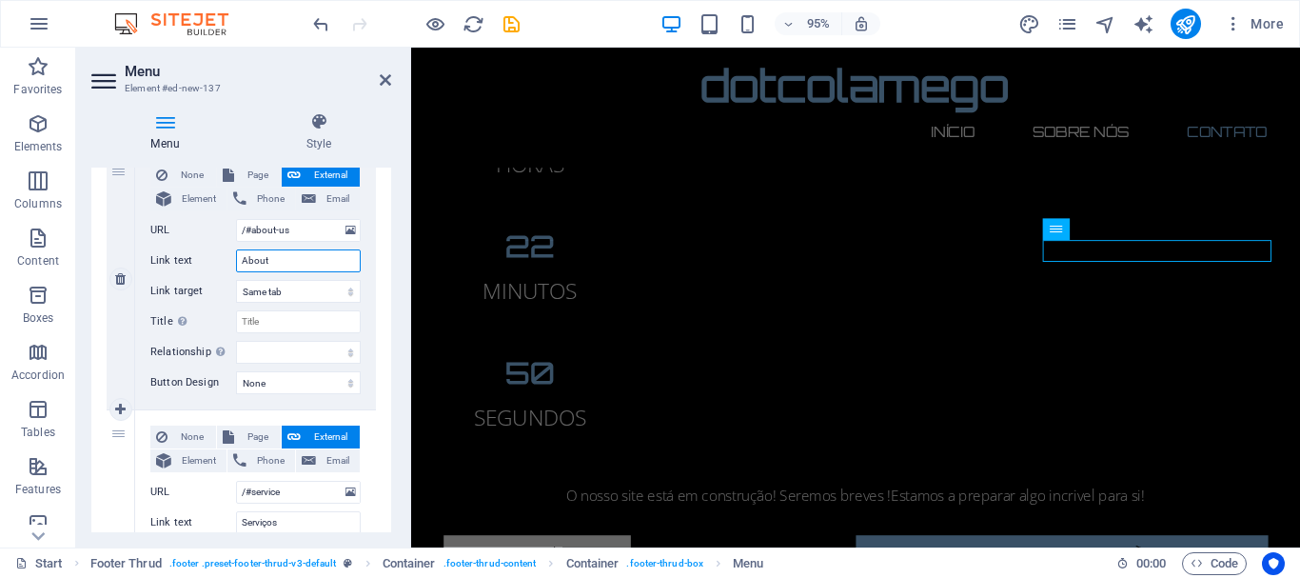
click at [291, 270] on input "About" at bounding box center [298, 260] width 125 height 23
type input "A"
select select
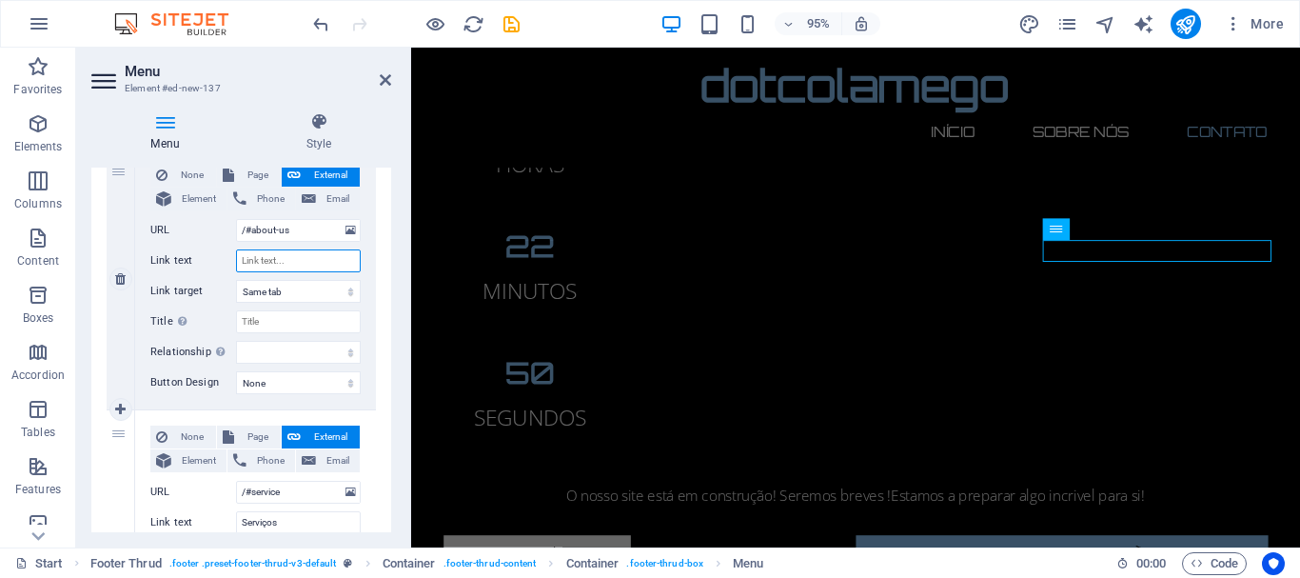
select select
type input "Sobre n"
select select
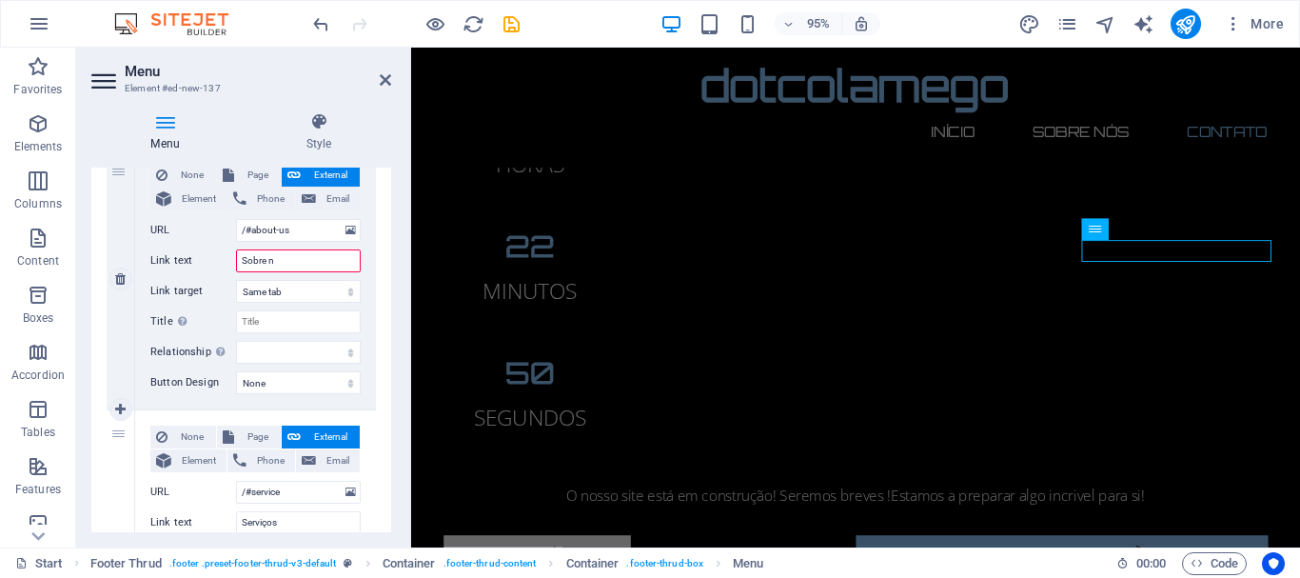
select select
type input "Sobre nós"
select select
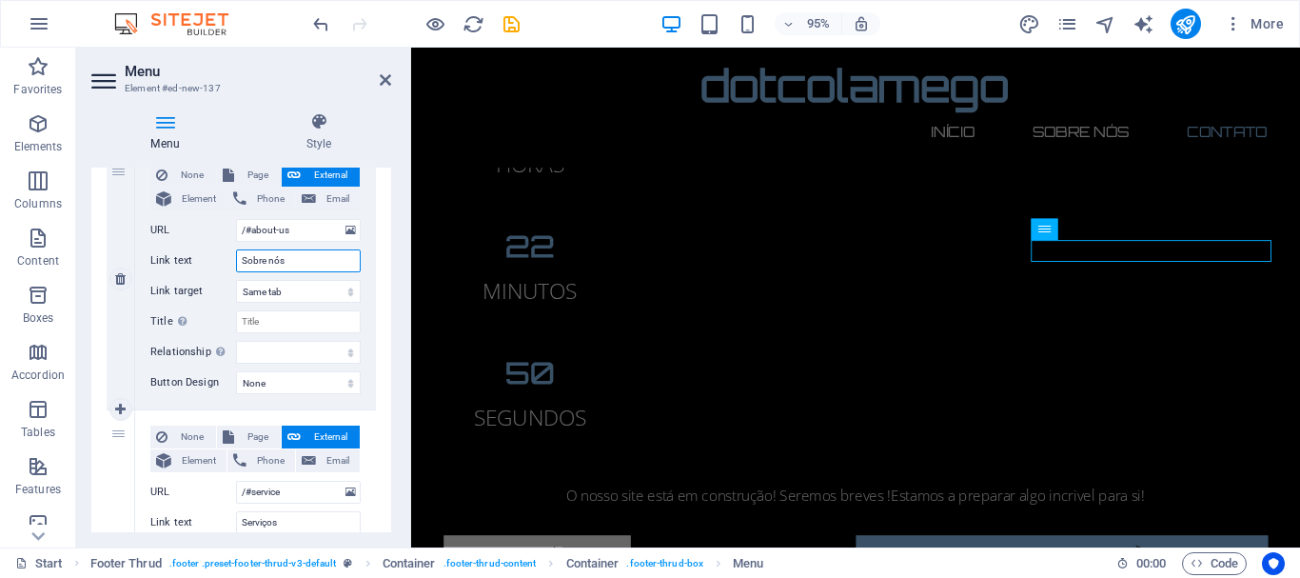
select select
type input "Sobre"
select select
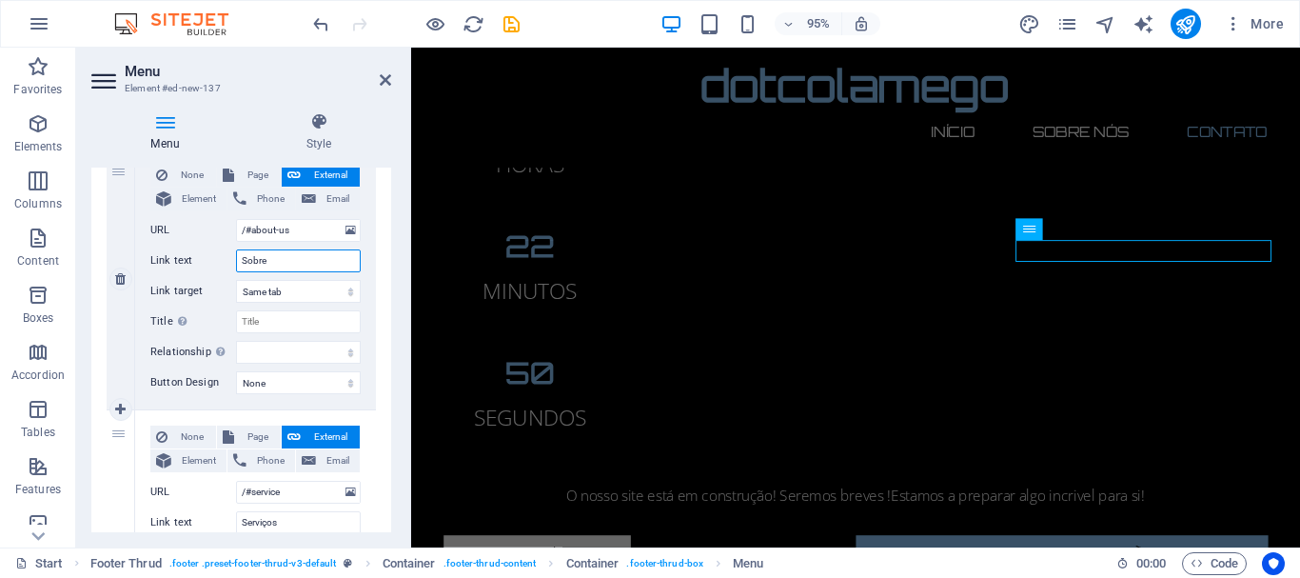
select select
type input "Sobre N"
select select
type input "Sobre Nó"
select select
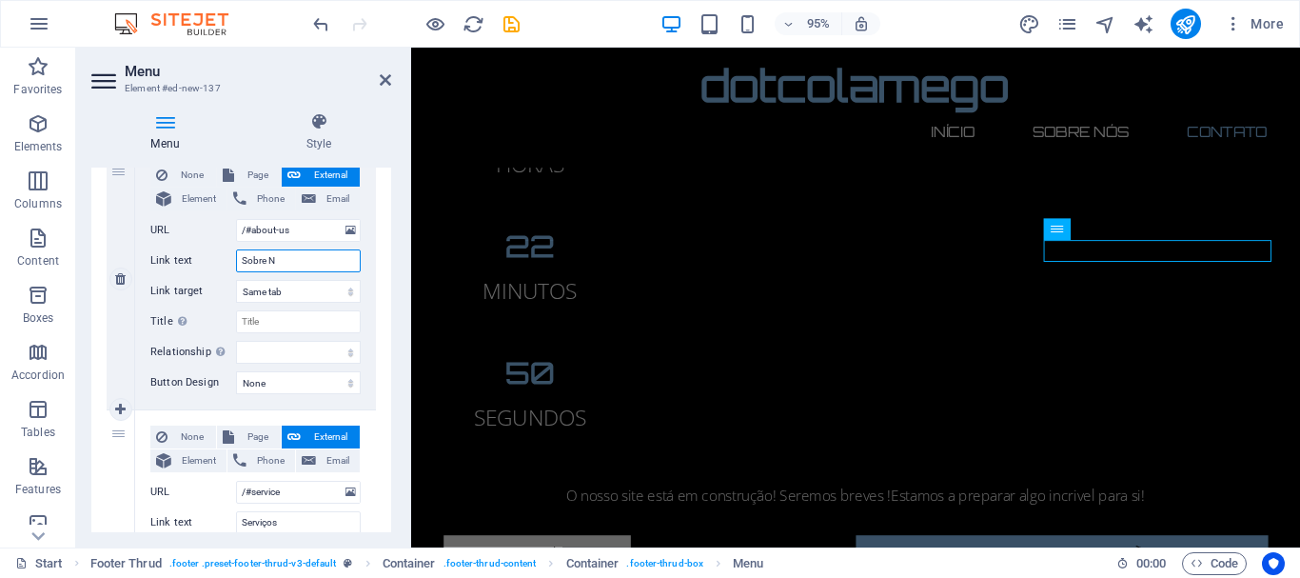
select select
type input "Sobre Nós"
select select
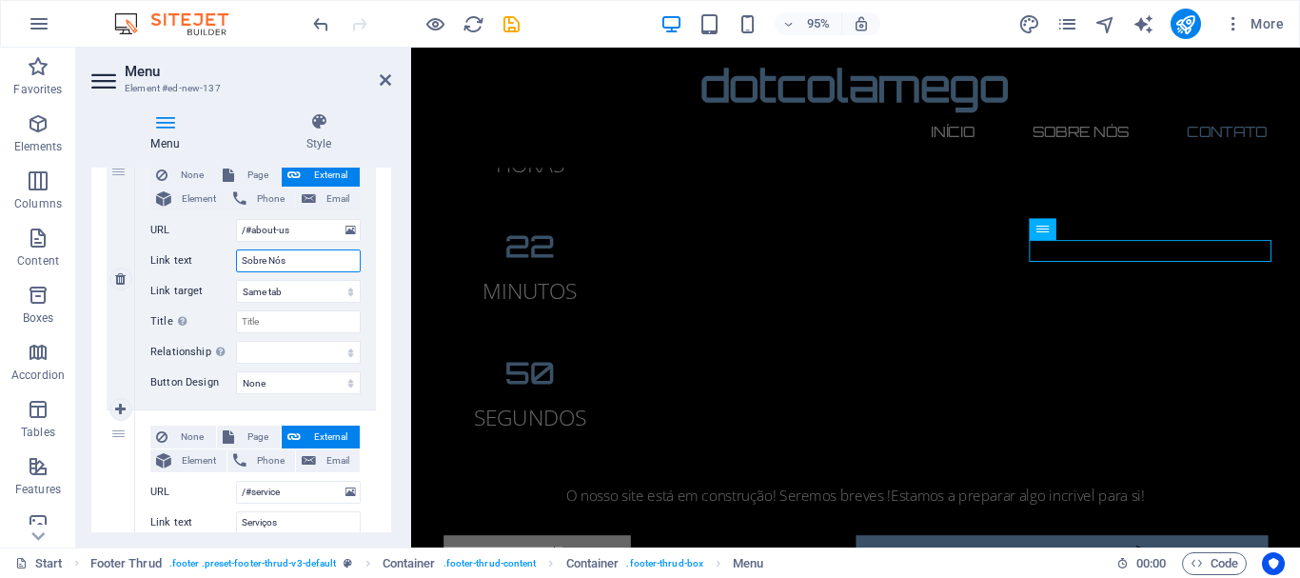
select select
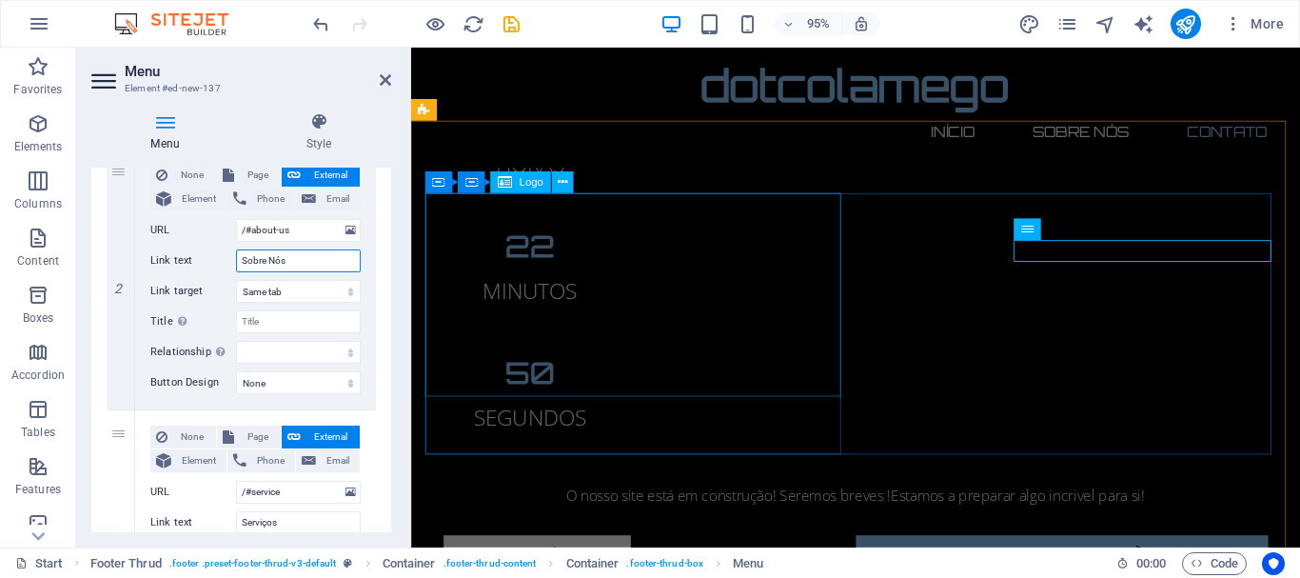
type input "Sobre Nós"
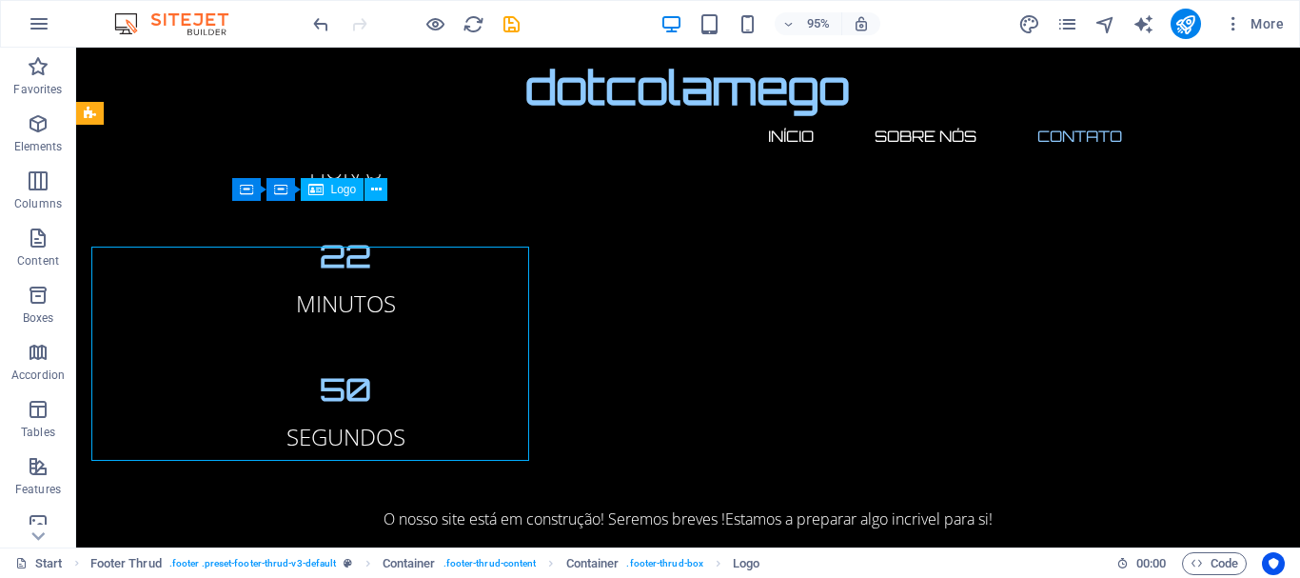
scroll to position [2274, 0]
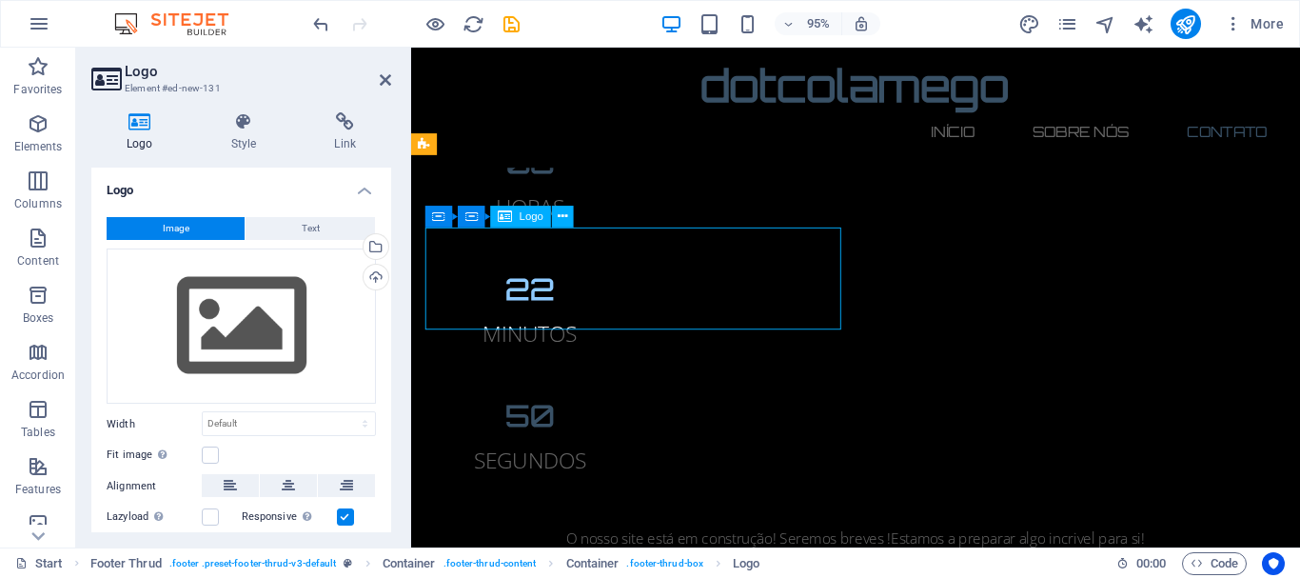
scroll to position [2284, 0]
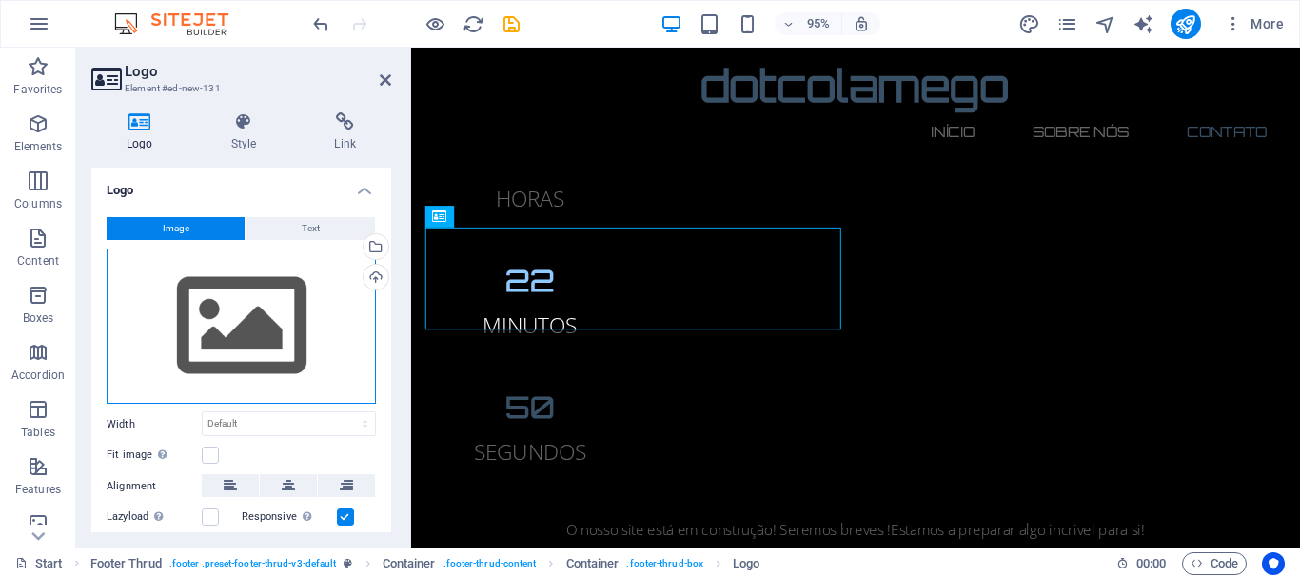
click at [231, 331] on div "Drag files here, click to choose files or select files from Files or our free s…" at bounding box center [241, 326] width 269 height 156
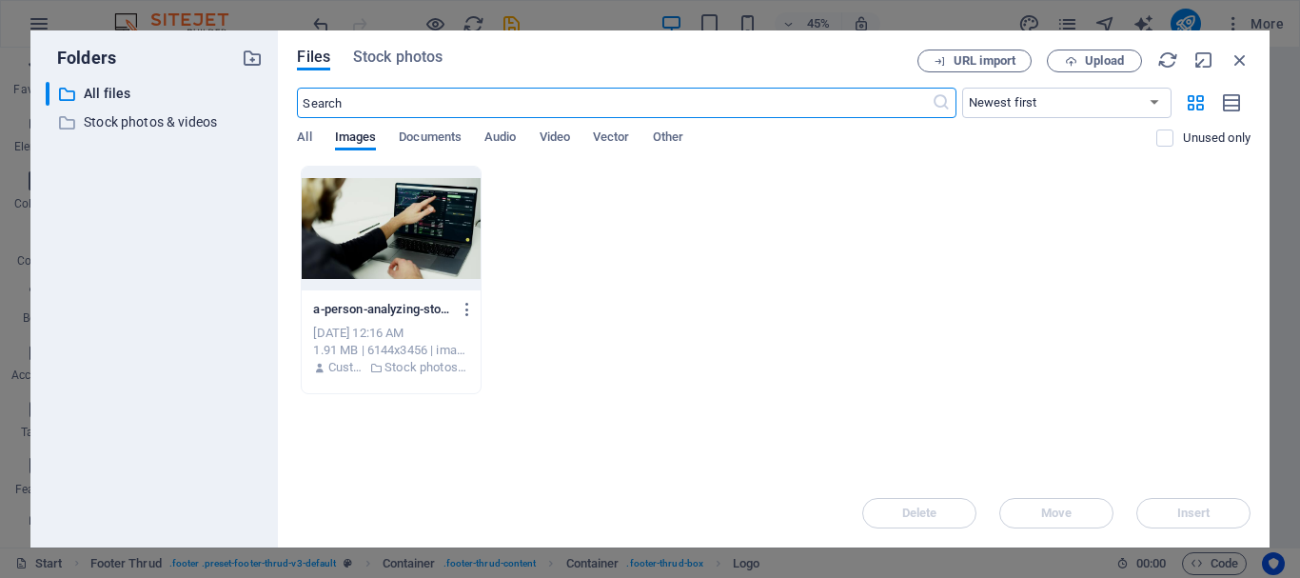
scroll to position [1699, 0]
click at [1101, 69] on button "Upload" at bounding box center [1094, 61] width 95 height 23
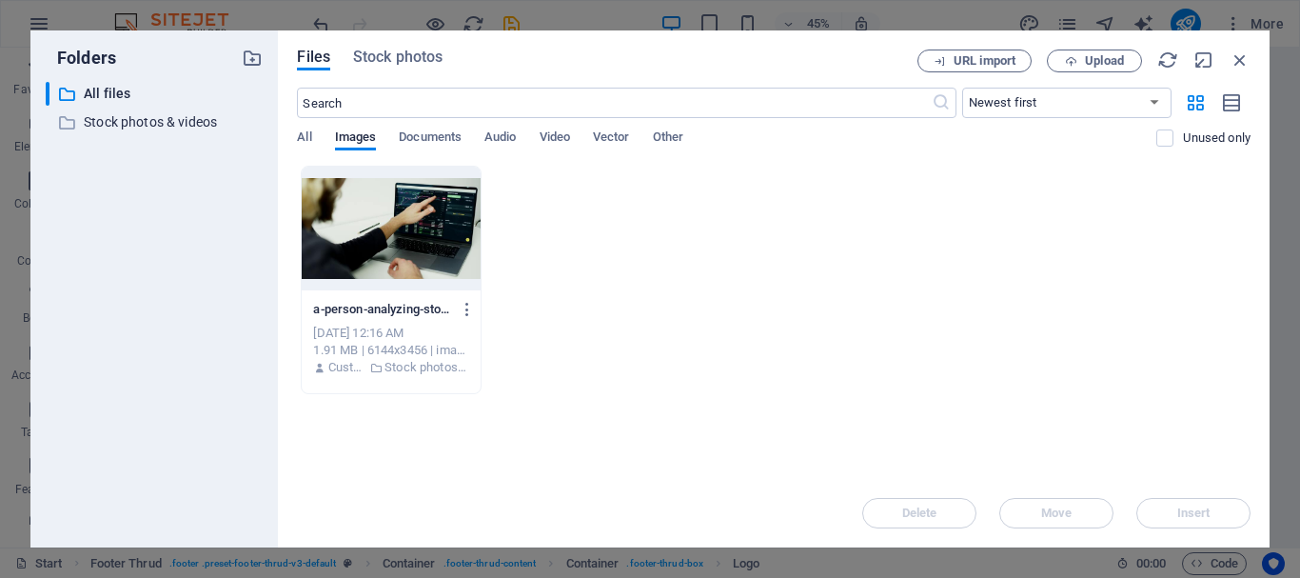
click at [853, 234] on div "a-person-analyzing-stock-market-graphs-on-a-laptop-screen-showcasing-trading-in…" at bounding box center [774, 280] width 954 height 228
click at [305, 136] on span "All" at bounding box center [304, 139] width 14 height 27
click at [1093, 57] on span "Upload" at bounding box center [1104, 60] width 39 height 11
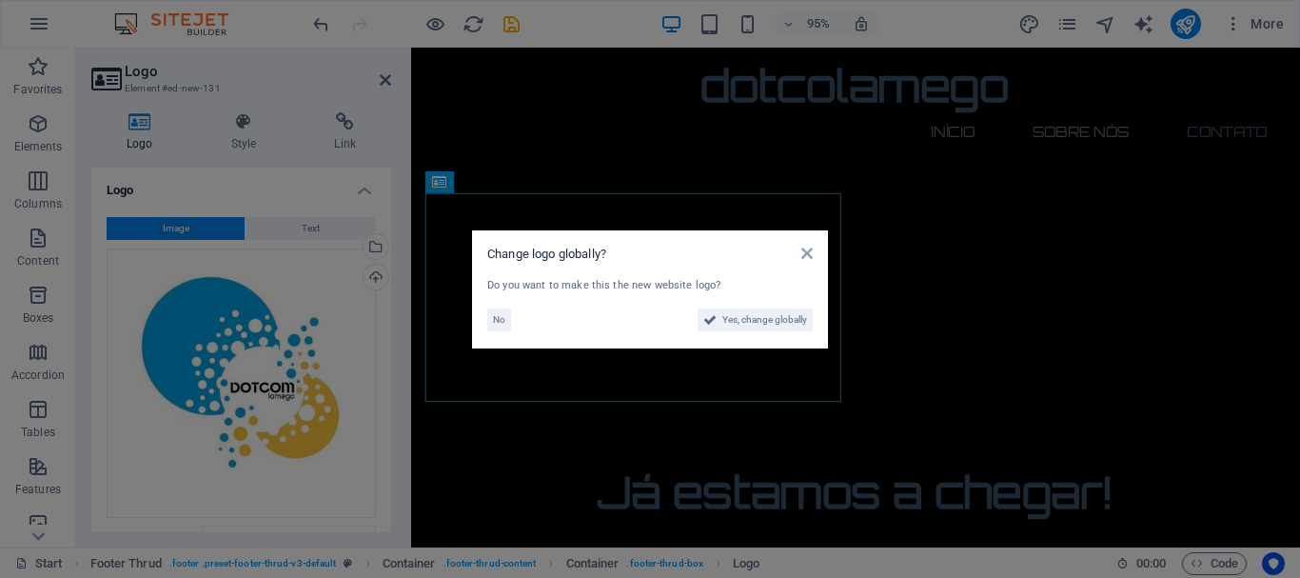
scroll to position [2320, 0]
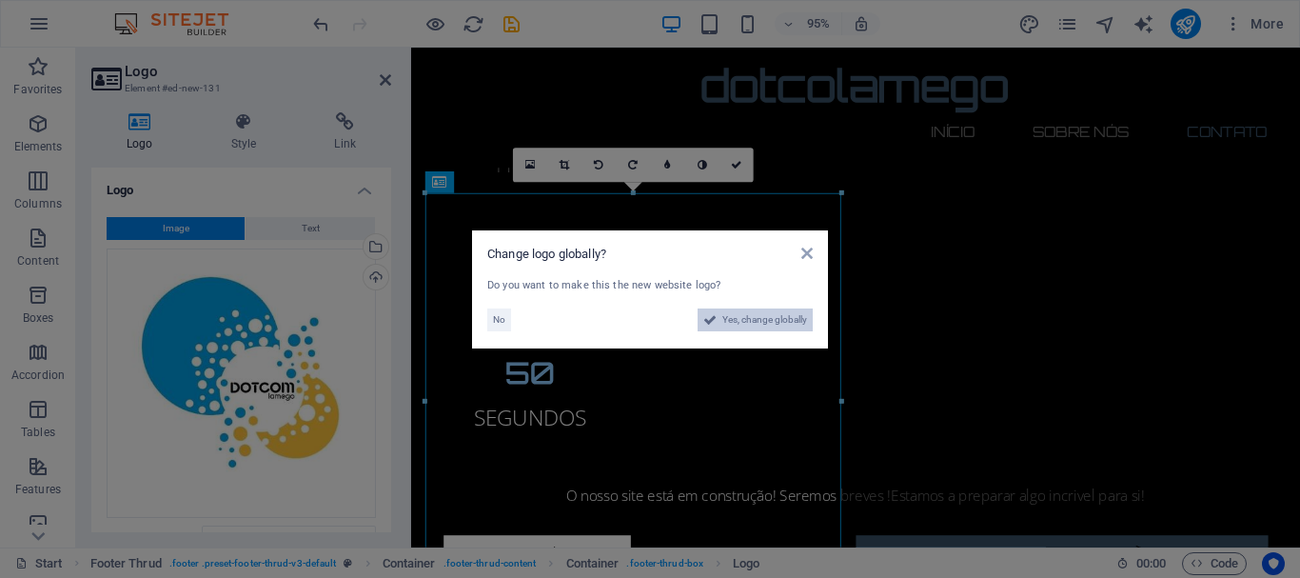
click at [771, 323] on span "Yes, change globally" at bounding box center [765, 319] width 85 height 23
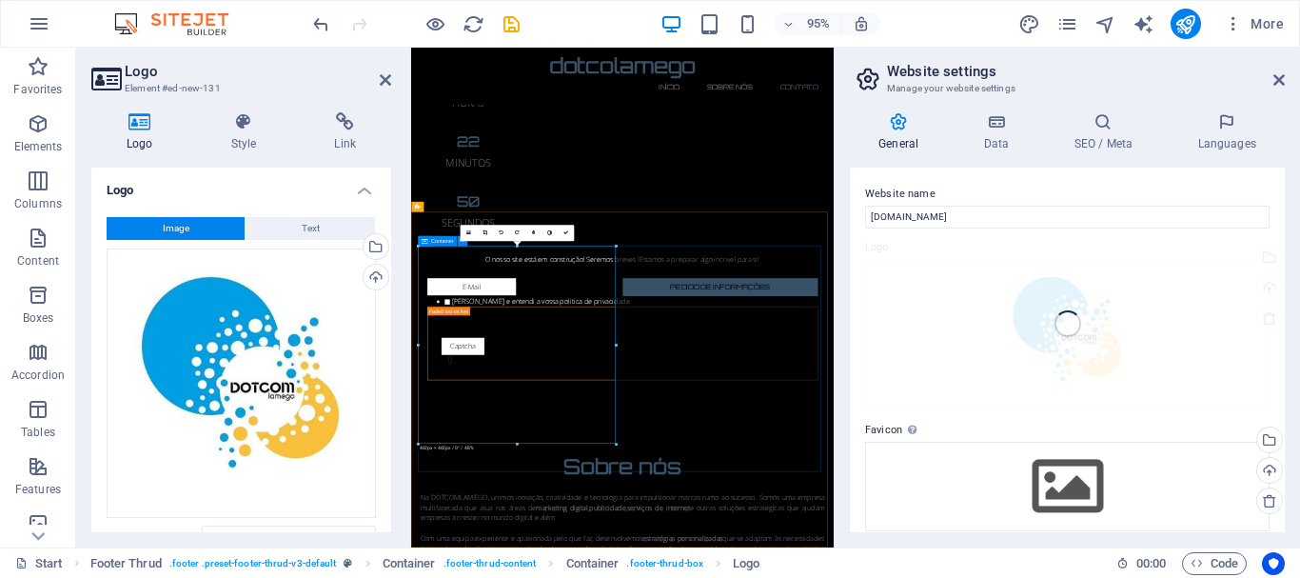
scroll to position [2032, 0]
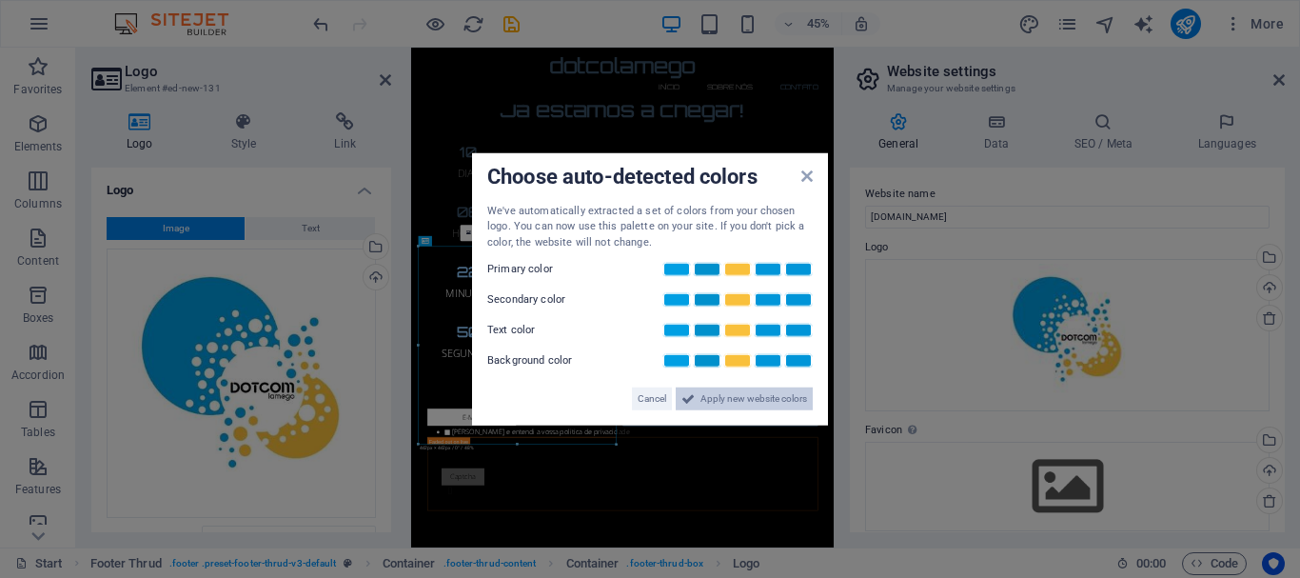
click at [767, 401] on span "Apply new website colors" at bounding box center [754, 398] width 107 height 23
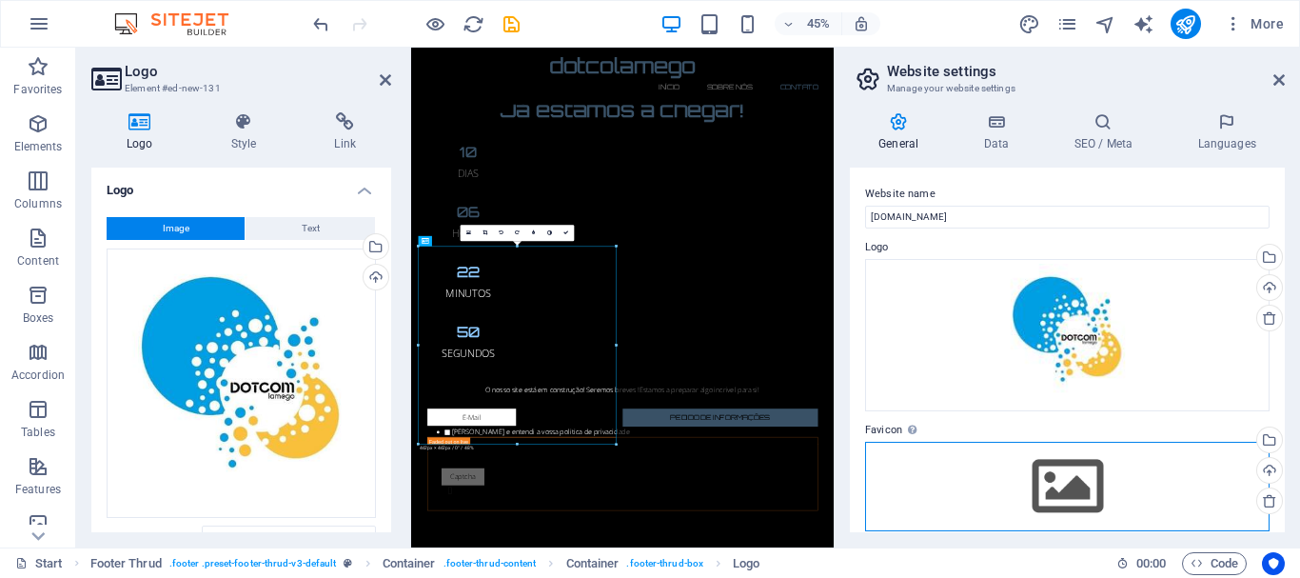
click at [932, 504] on div "Drag files here, click to choose files or select files from Files or our free s…" at bounding box center [1067, 486] width 405 height 89
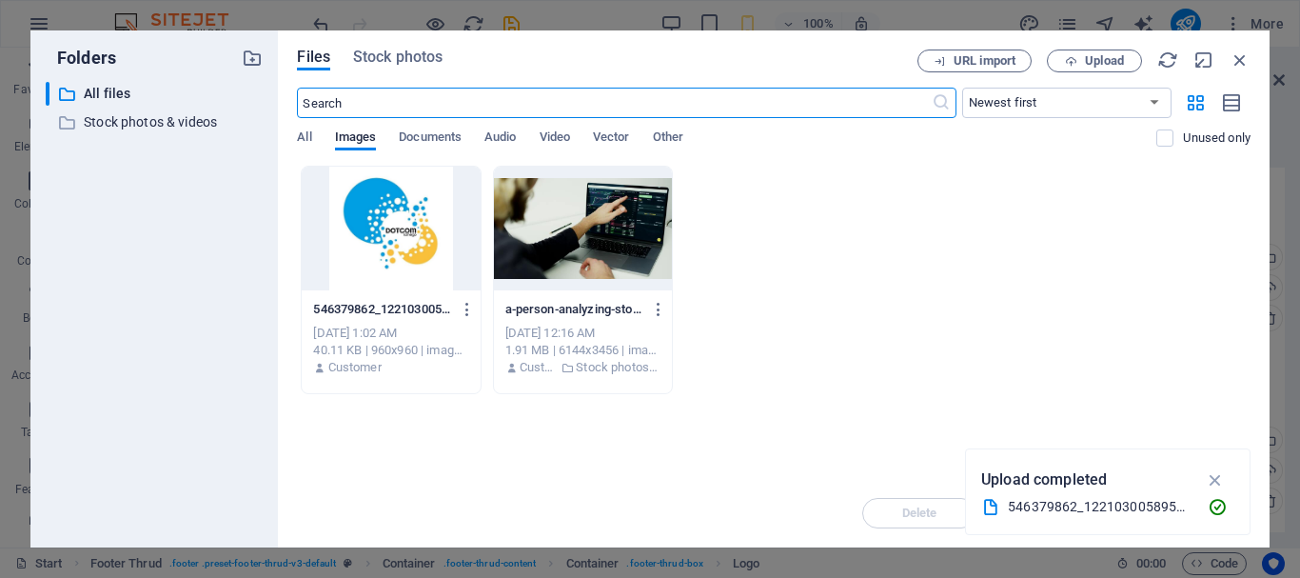
scroll to position [10417, 0]
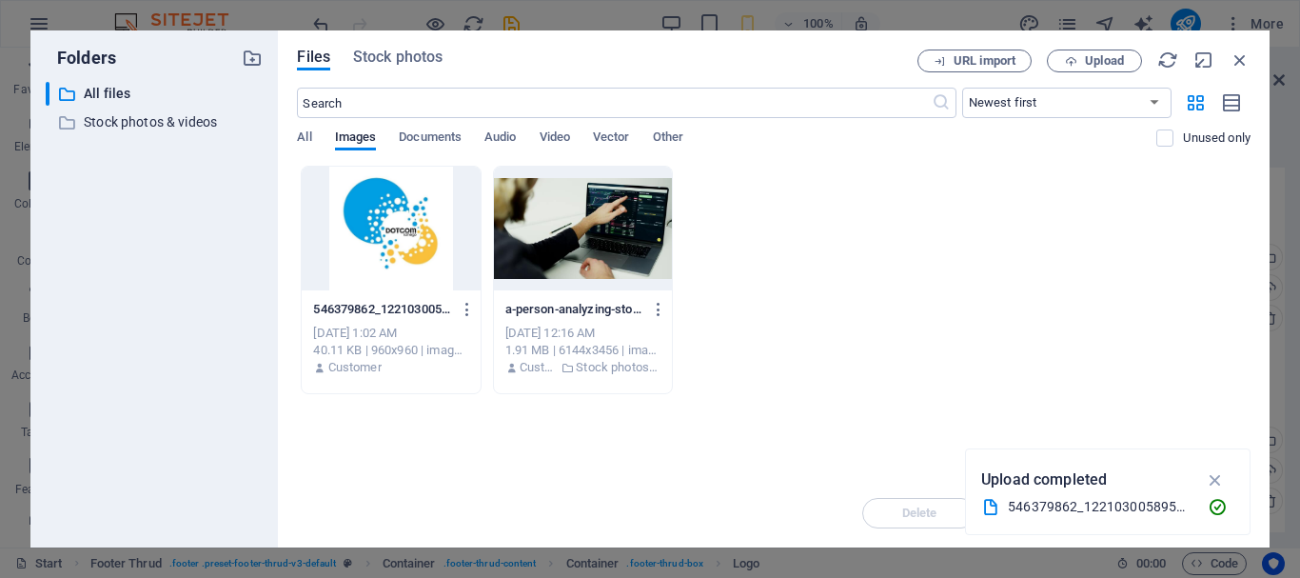
click at [384, 241] on div at bounding box center [391, 229] width 178 height 124
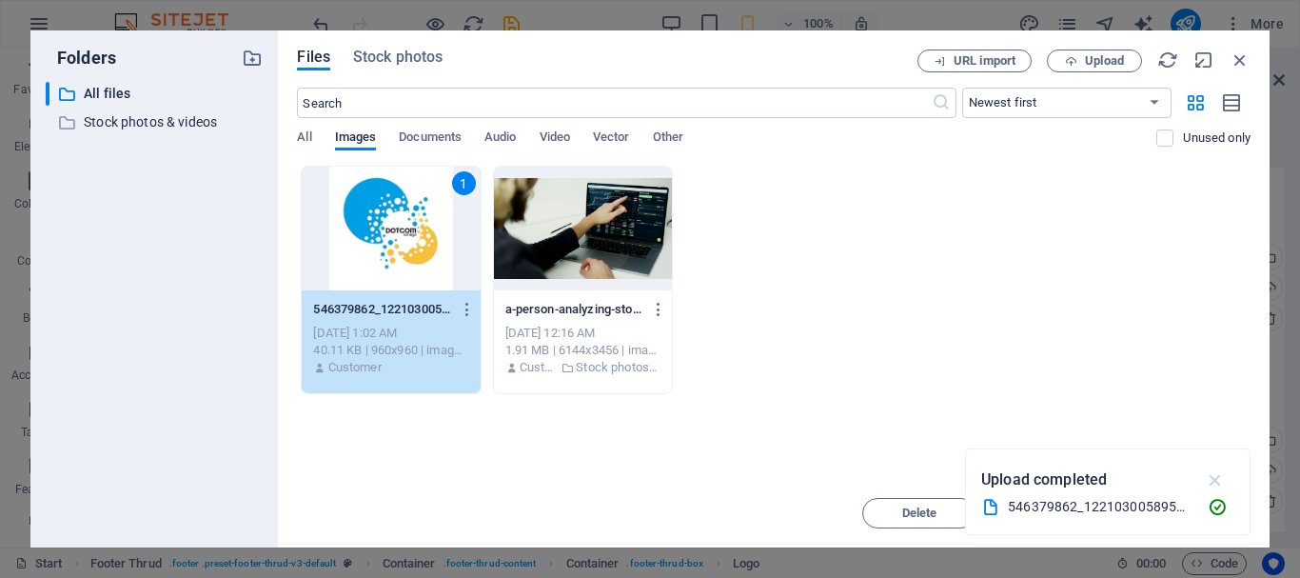
click at [1216, 480] on icon "button" at bounding box center [1216, 479] width 22 height 21
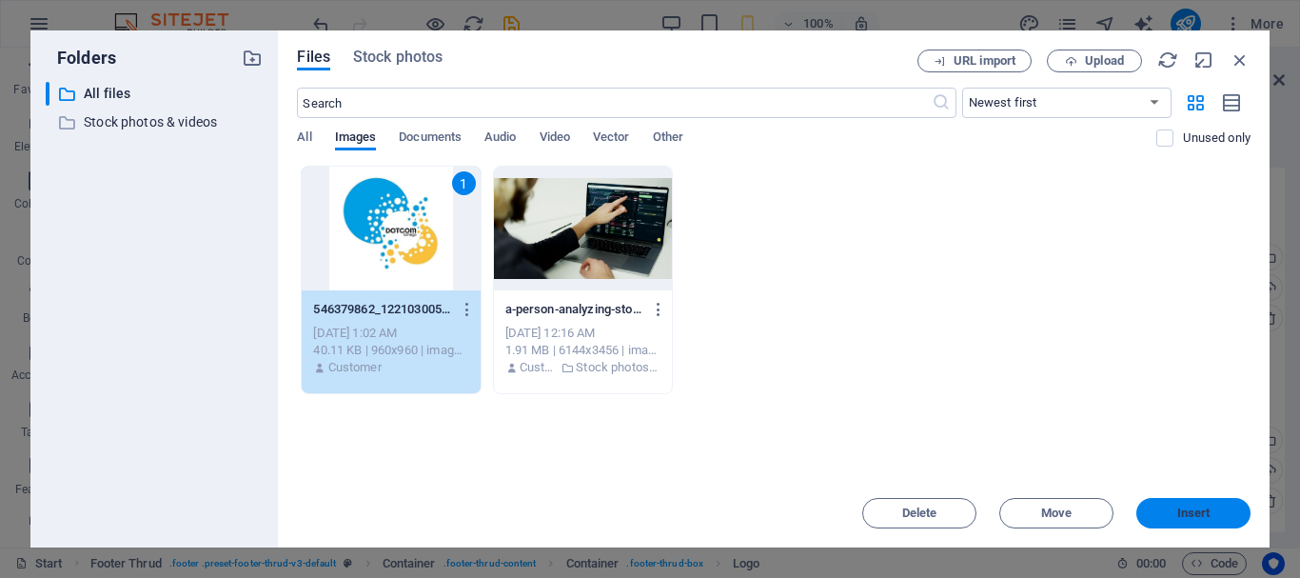
click at [1201, 514] on span "Insert" at bounding box center [1194, 512] width 33 height 11
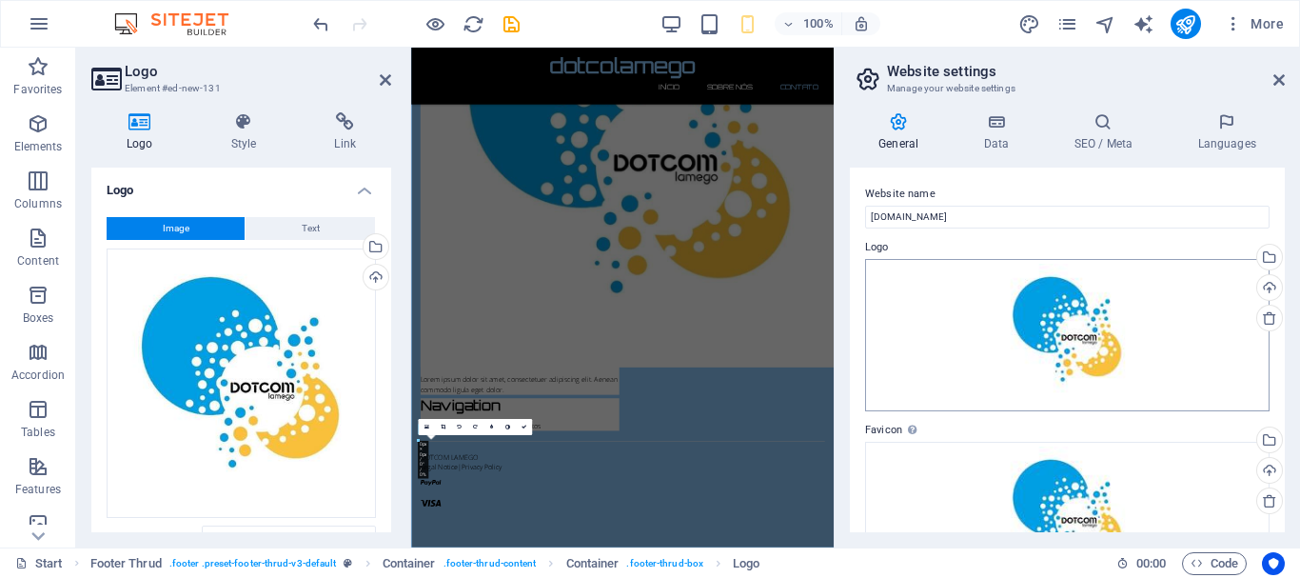
scroll to position [1618, 0]
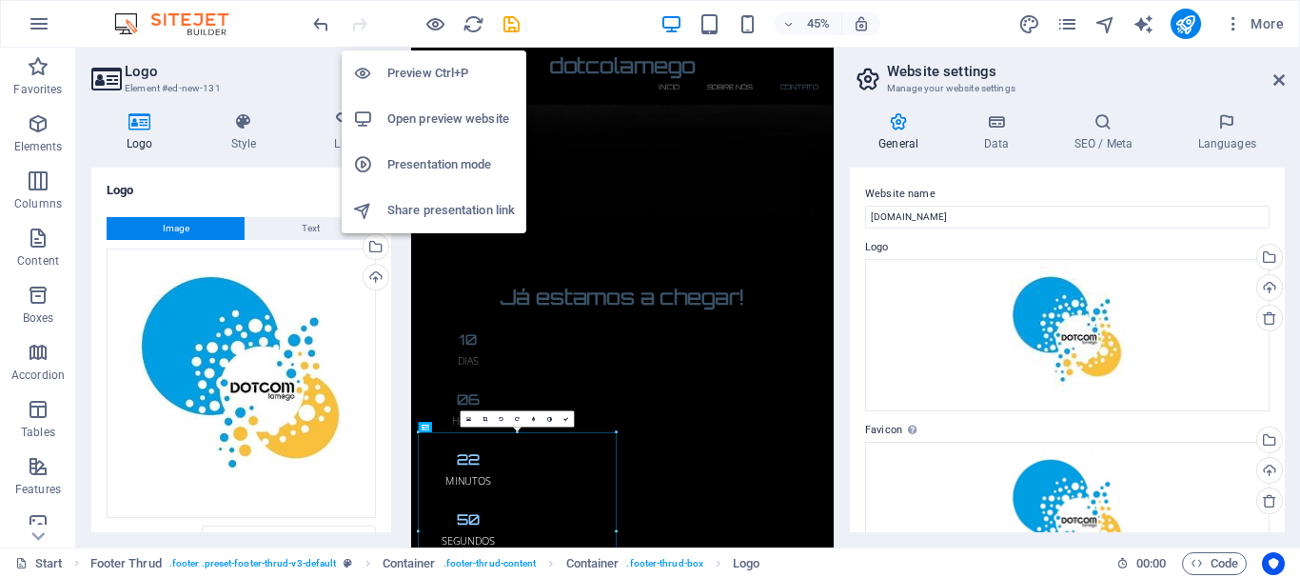
click at [470, 119] on h6 "Open preview website" at bounding box center [451, 119] width 128 height 23
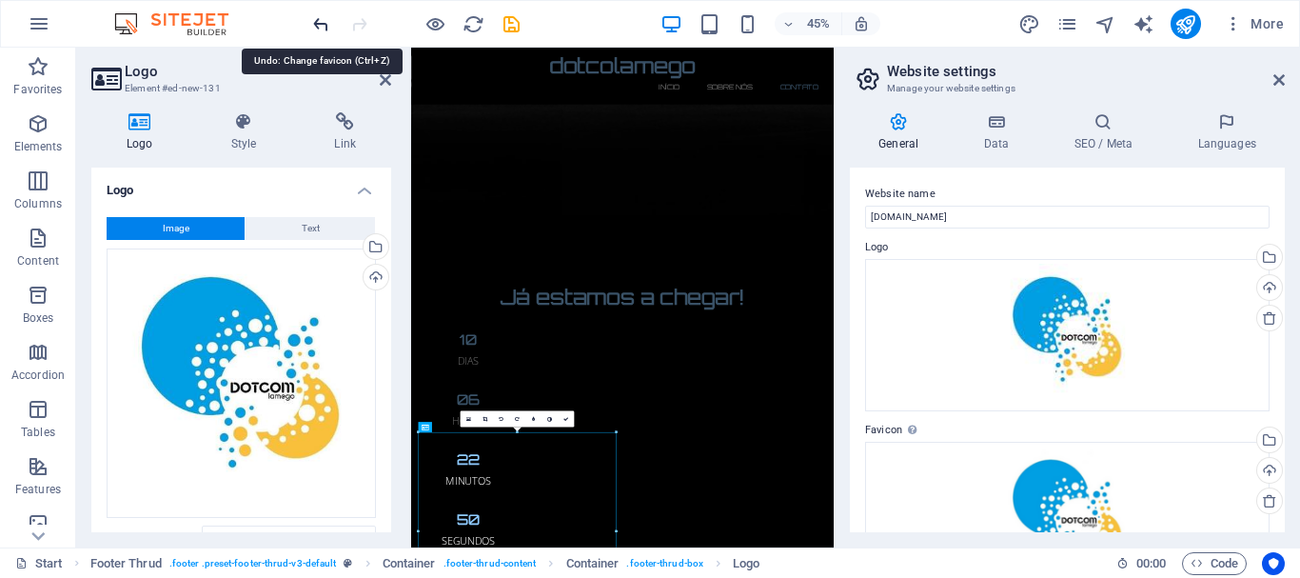
click at [325, 24] on icon "undo" at bounding box center [321, 24] width 22 height 22
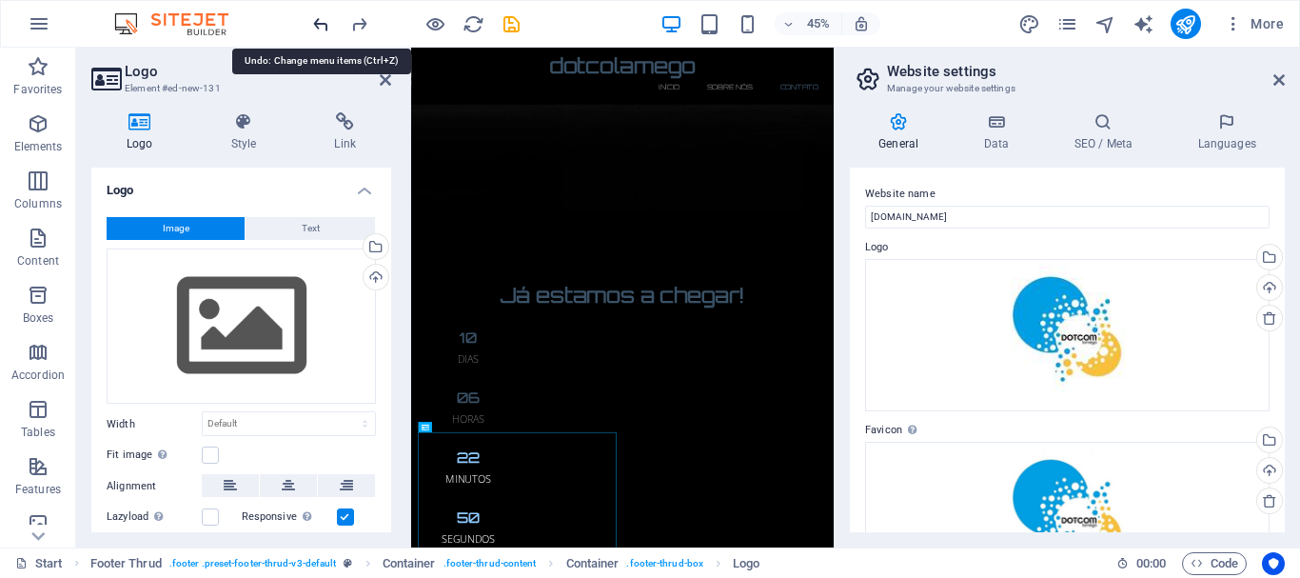
click at [325, 24] on icon "undo" at bounding box center [321, 24] width 22 height 22
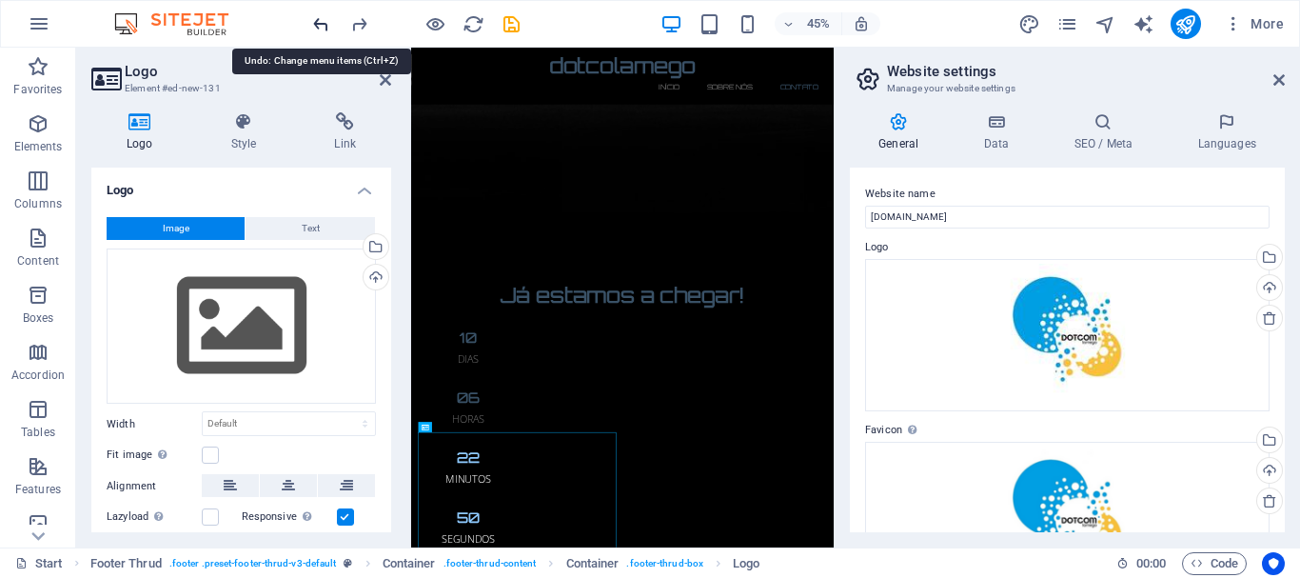
click at [325, 24] on icon "undo" at bounding box center [321, 24] width 22 height 22
click at [1267, 315] on icon at bounding box center [1269, 317] width 15 height 15
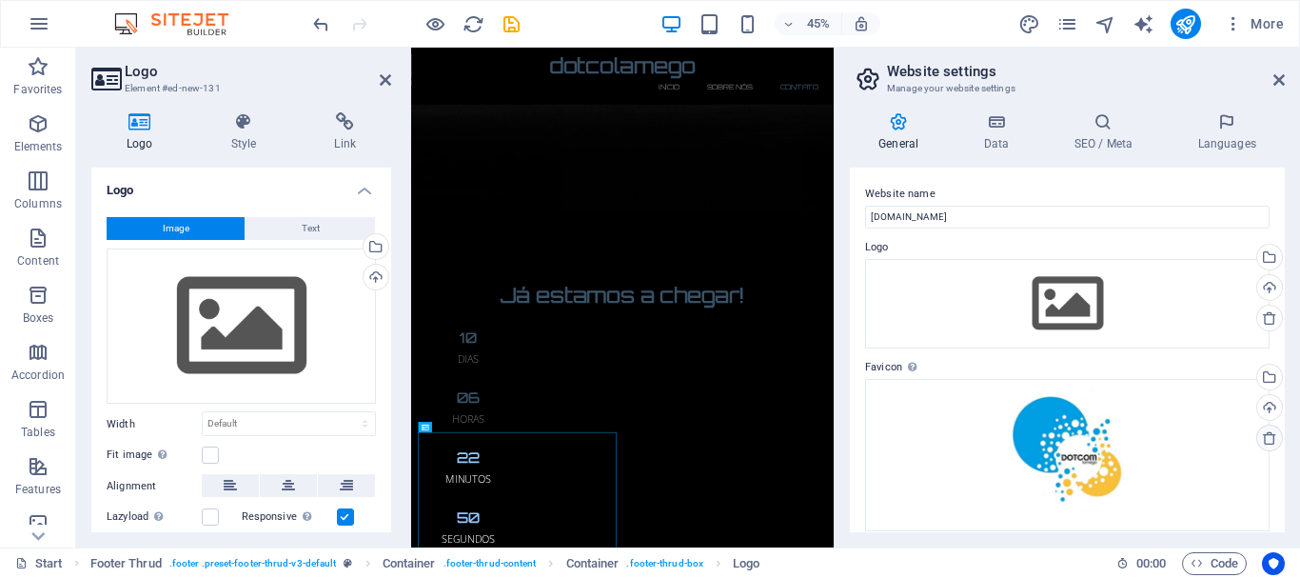
click at [1270, 440] on icon at bounding box center [1269, 437] width 15 height 15
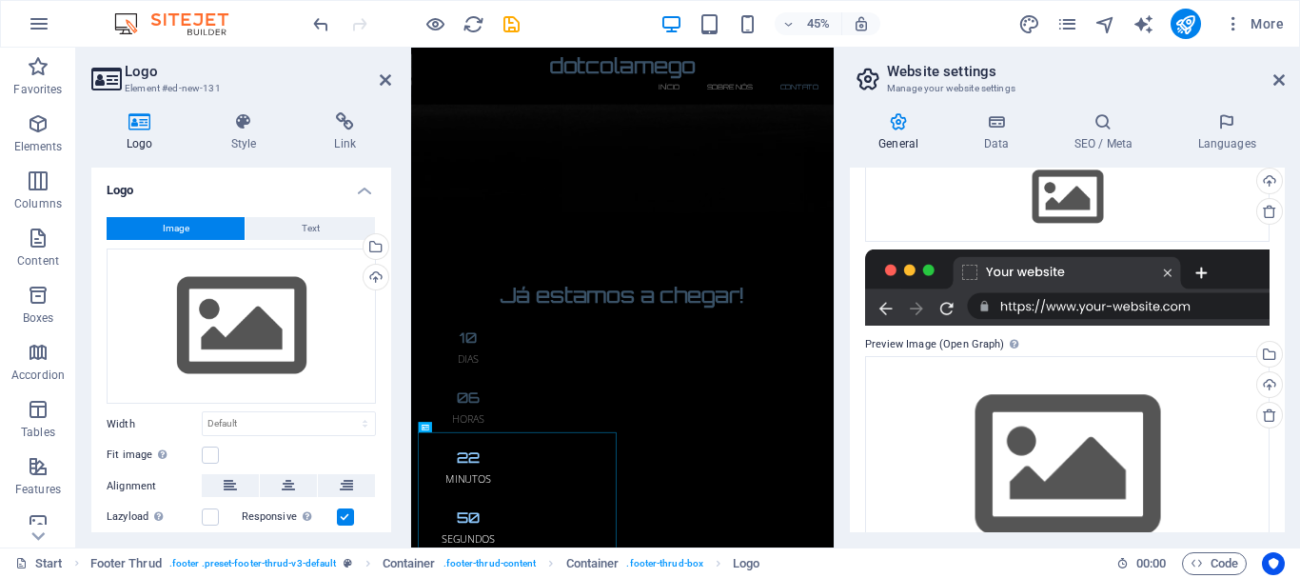
scroll to position [236, 0]
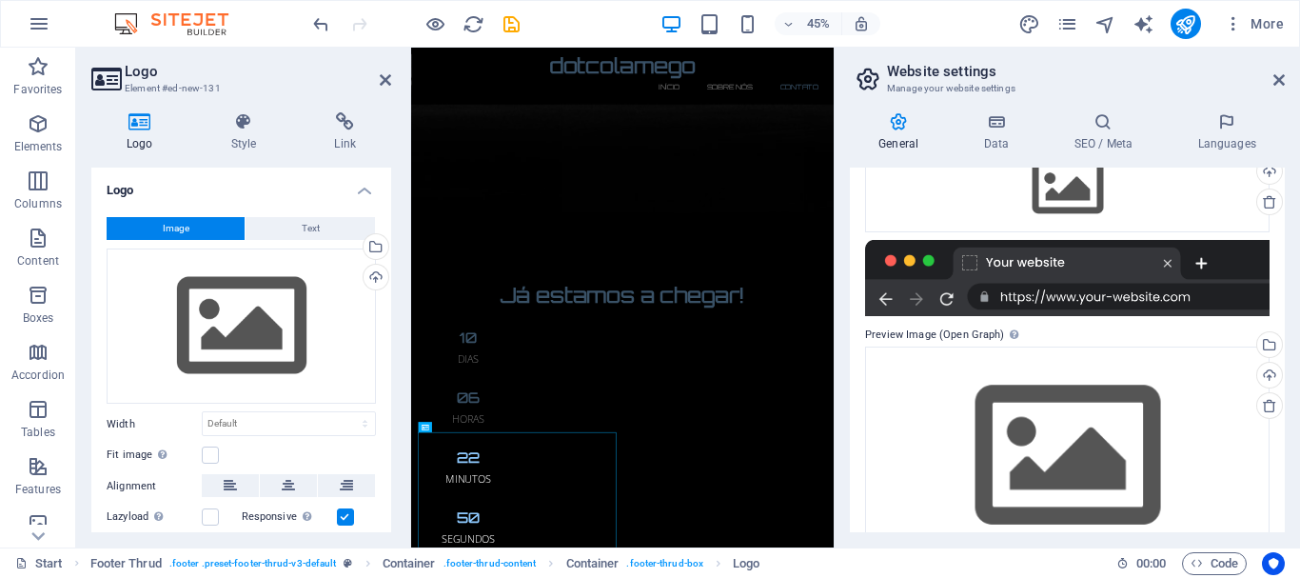
drag, startPoint x: 1299, startPoint y: 489, endPoint x: 1299, endPoint y: 523, distance: 33.3
click at [1299, 523] on div "General Data SEO / Meta Languages Website name [DOMAIN_NAME] Logo Drag files he…" at bounding box center [1068, 322] width 466 height 450
drag, startPoint x: 1287, startPoint y: 499, endPoint x: 1289, endPoint y: 529, distance: 30.5
click at [1289, 529] on div "General Data SEO / Meta Languages Website name [DOMAIN_NAME] Logo Drag files he…" at bounding box center [1068, 322] width 466 height 450
click at [1287, 528] on div "General Data SEO / Meta Languages Website name [DOMAIN_NAME] Logo Drag files he…" at bounding box center [1068, 322] width 466 height 450
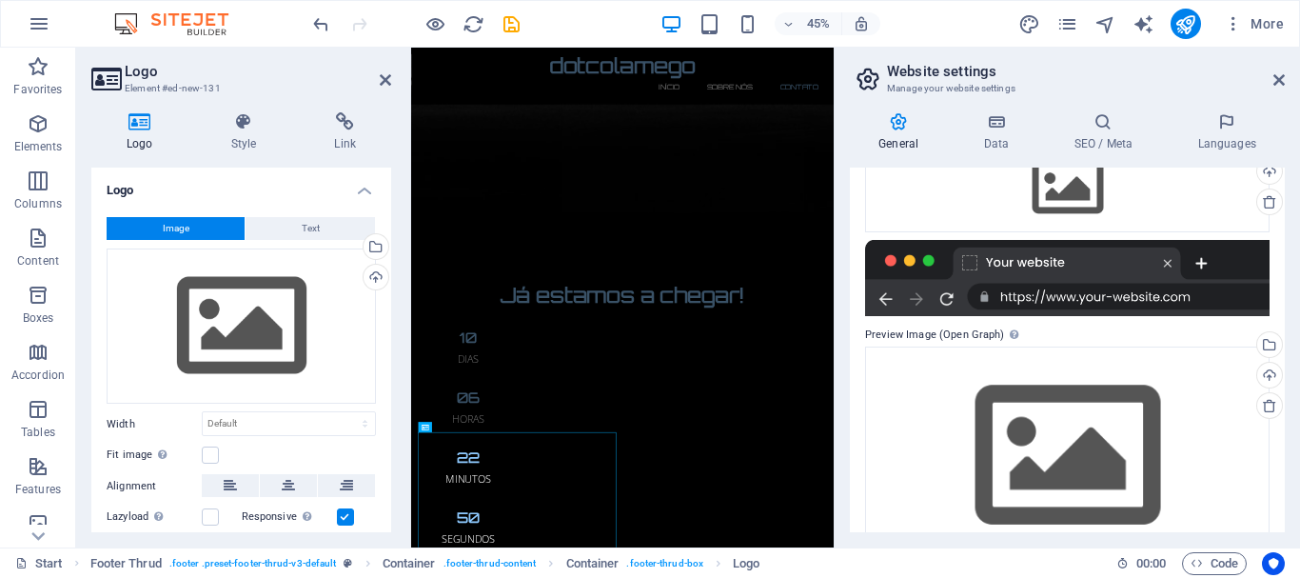
click at [1287, 527] on div "General Data SEO / Meta Languages Website name [DOMAIN_NAME] Logo Drag files he…" at bounding box center [1068, 322] width 466 height 450
click at [1237, 134] on h4 "Languages" at bounding box center [1227, 132] width 116 height 40
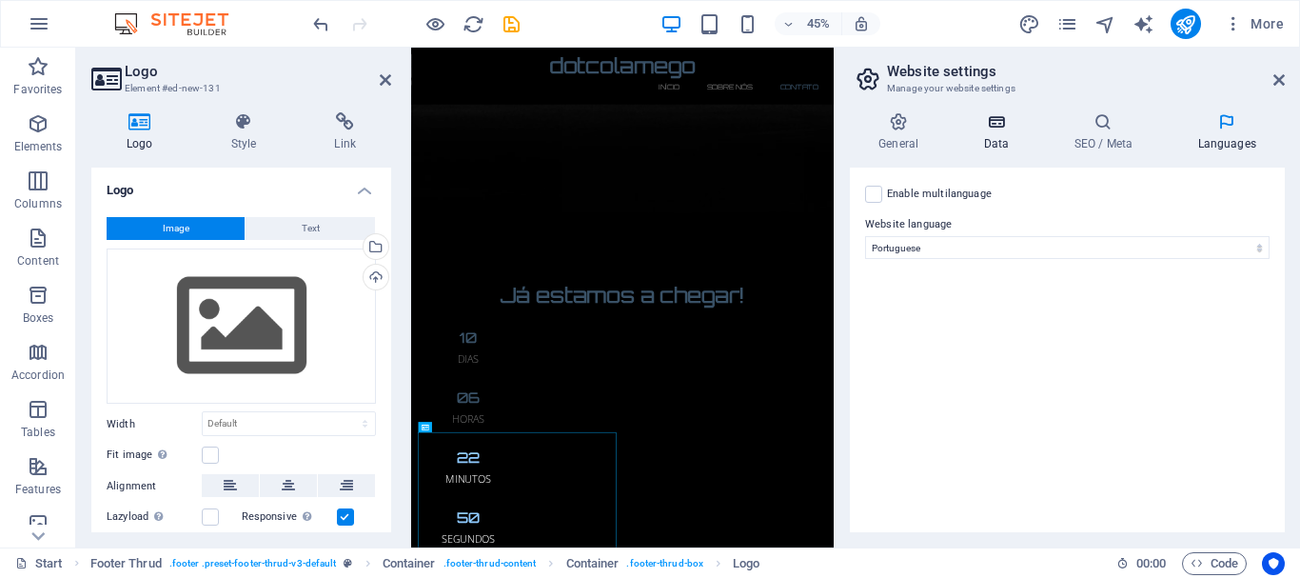
click at [1002, 138] on h4 "Data" at bounding box center [1000, 132] width 90 height 40
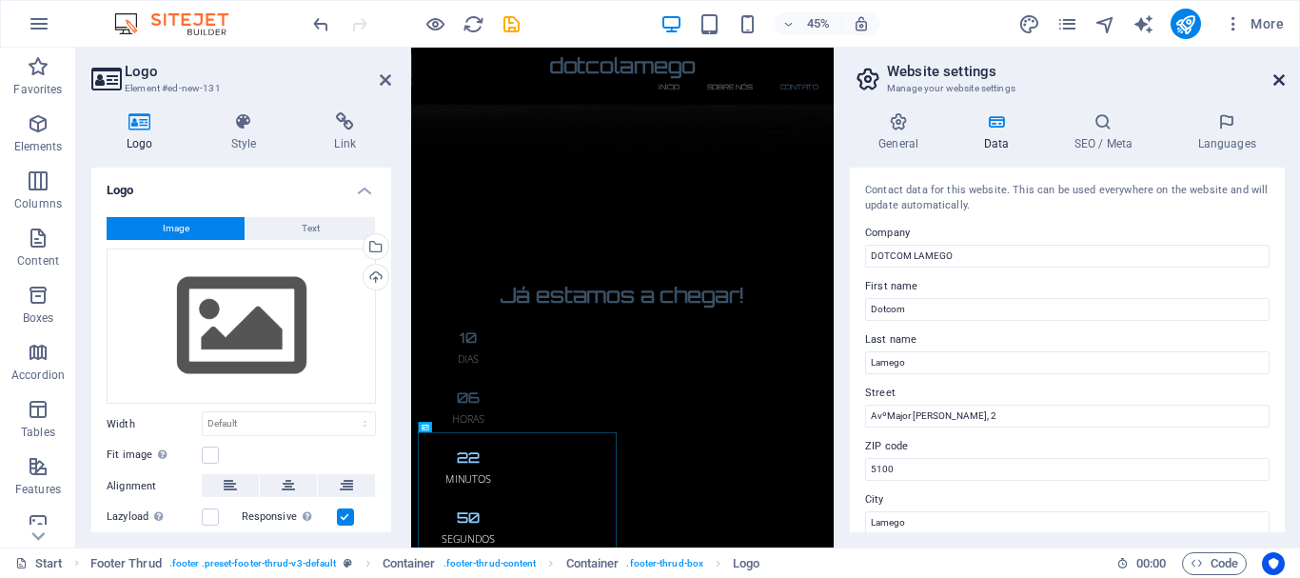
click at [1279, 83] on icon at bounding box center [1279, 79] width 11 height 15
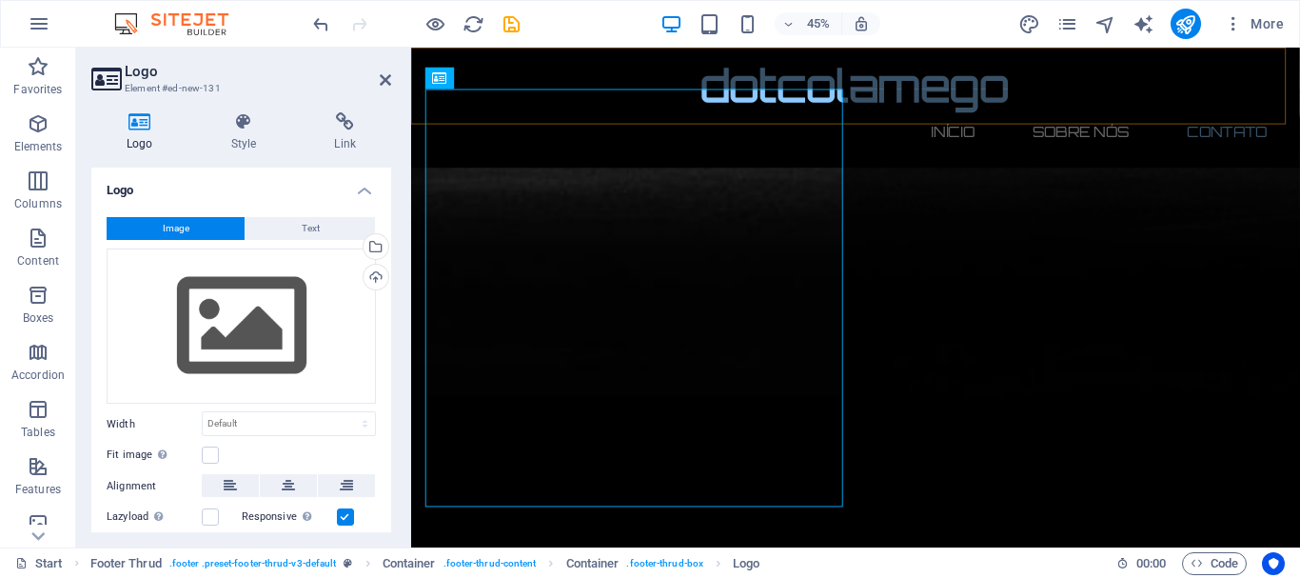
scroll to position [2430, 0]
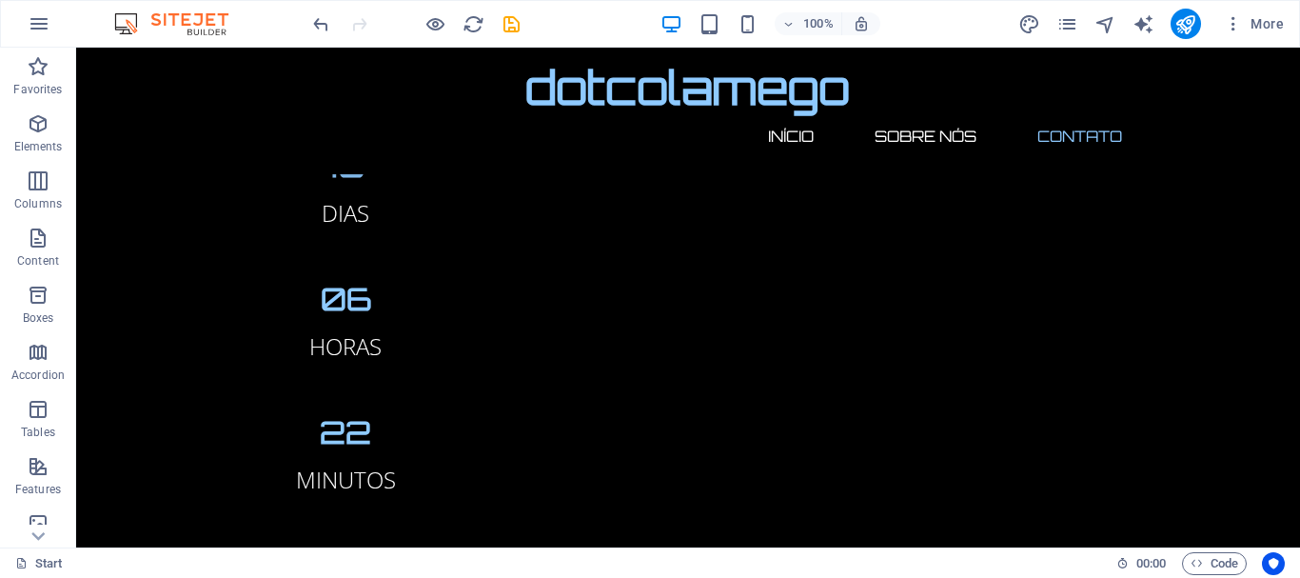
scroll to position [2169, 0]
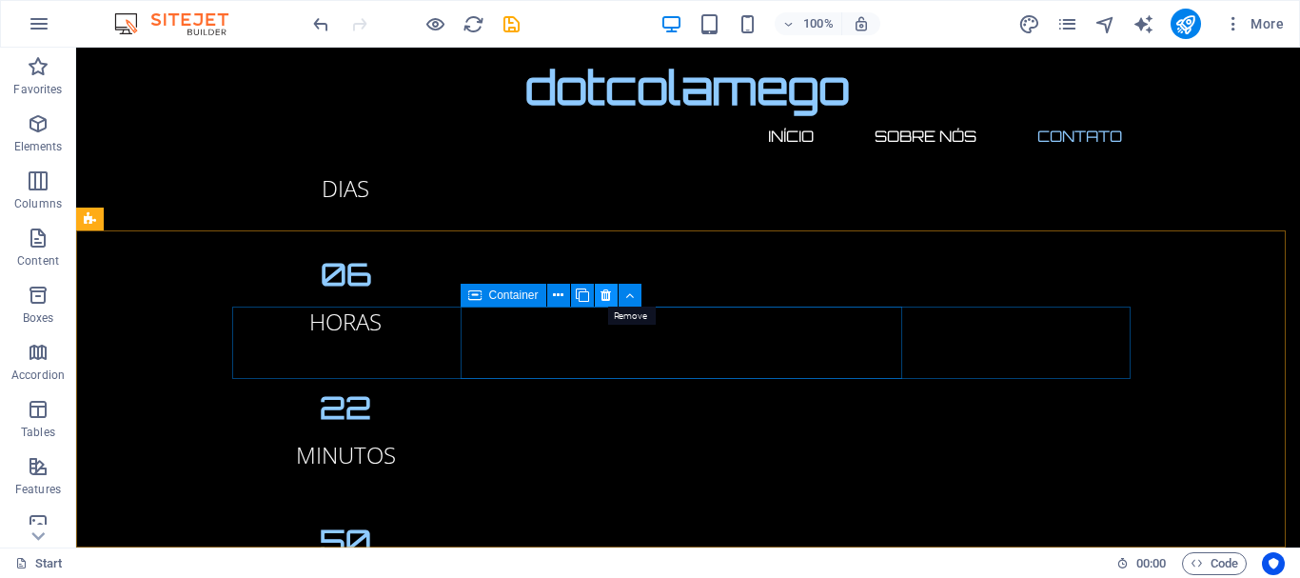
click at [605, 291] on icon at bounding box center [606, 296] width 10 height 20
click at [605, 295] on icon at bounding box center [606, 296] width 10 height 20
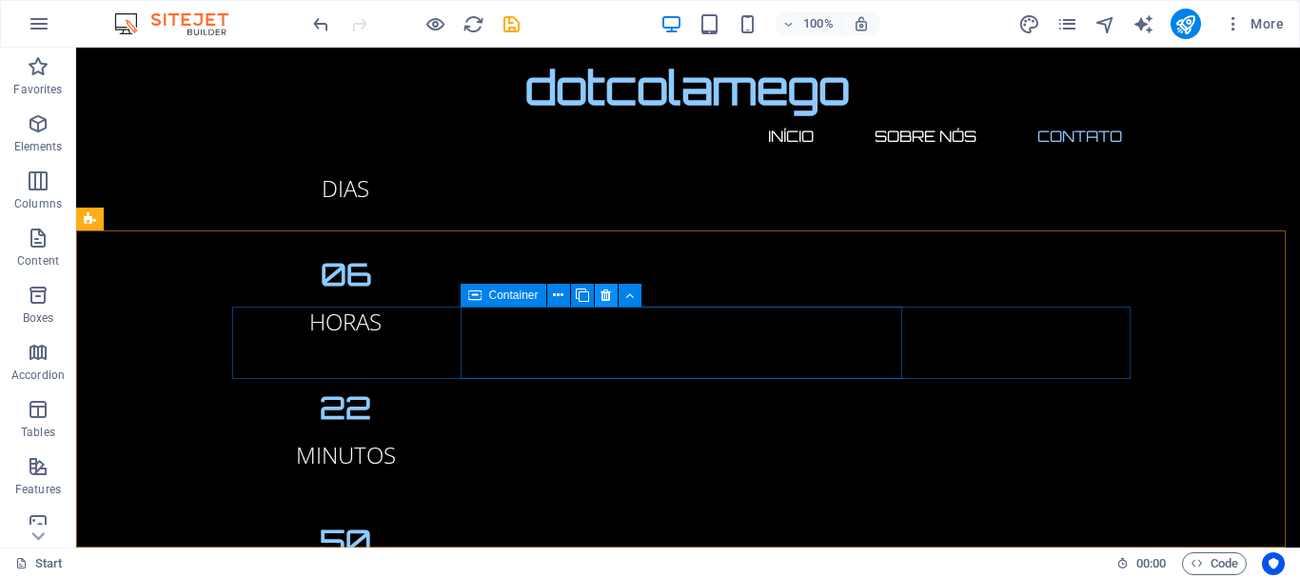
click at [605, 295] on icon at bounding box center [606, 296] width 10 height 20
drag, startPoint x: 605, startPoint y: 295, endPoint x: 586, endPoint y: 274, distance: 28.3
click at [605, 295] on icon at bounding box center [606, 296] width 10 height 20
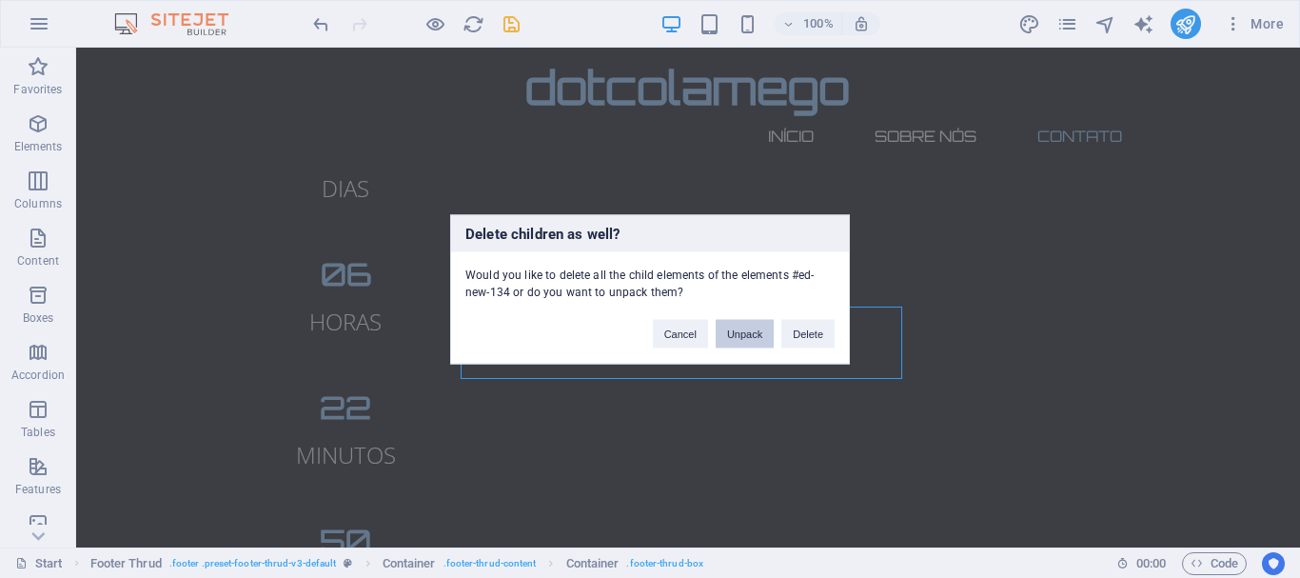
click at [747, 335] on button "Unpack" at bounding box center [745, 333] width 58 height 29
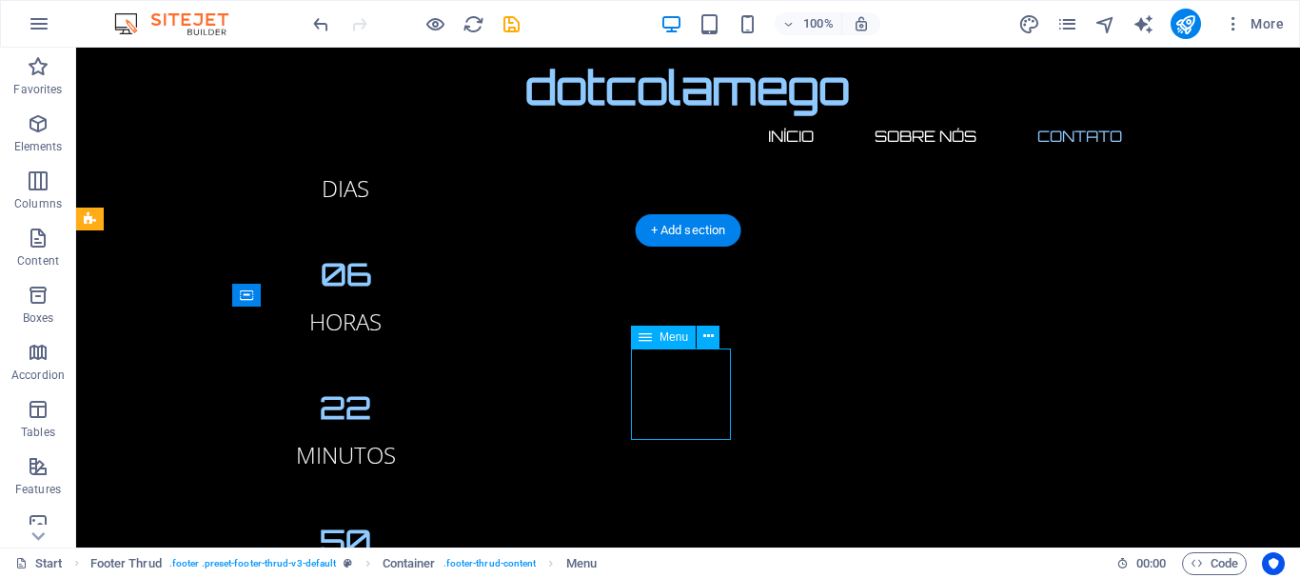
scroll to position [2131, 0]
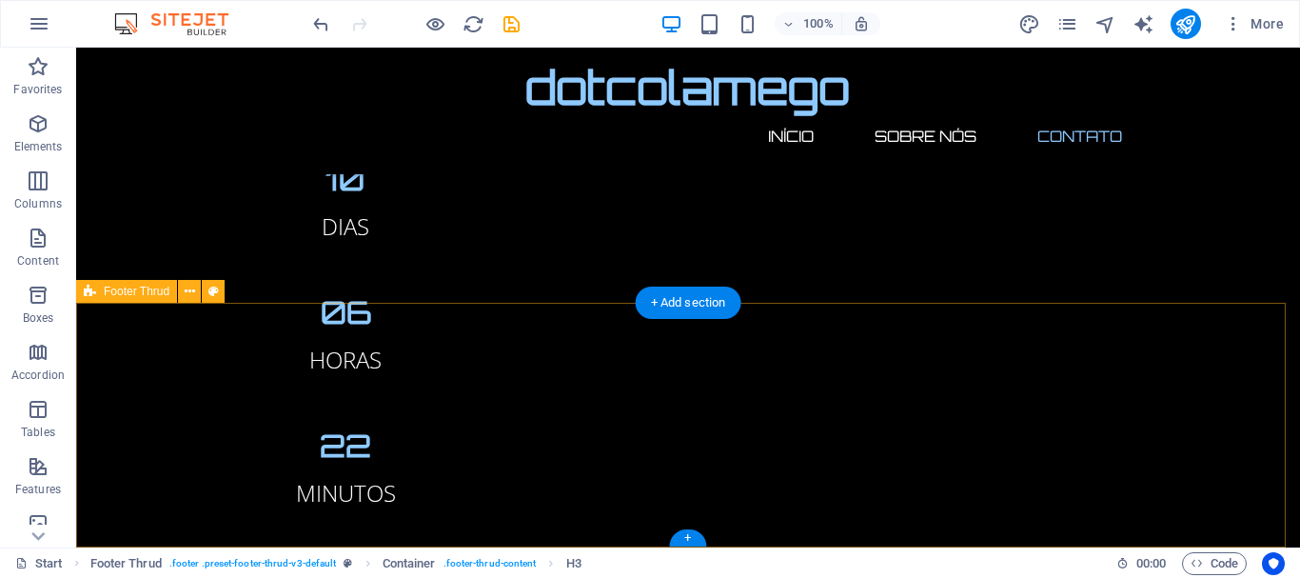
scroll to position [2096, 0]
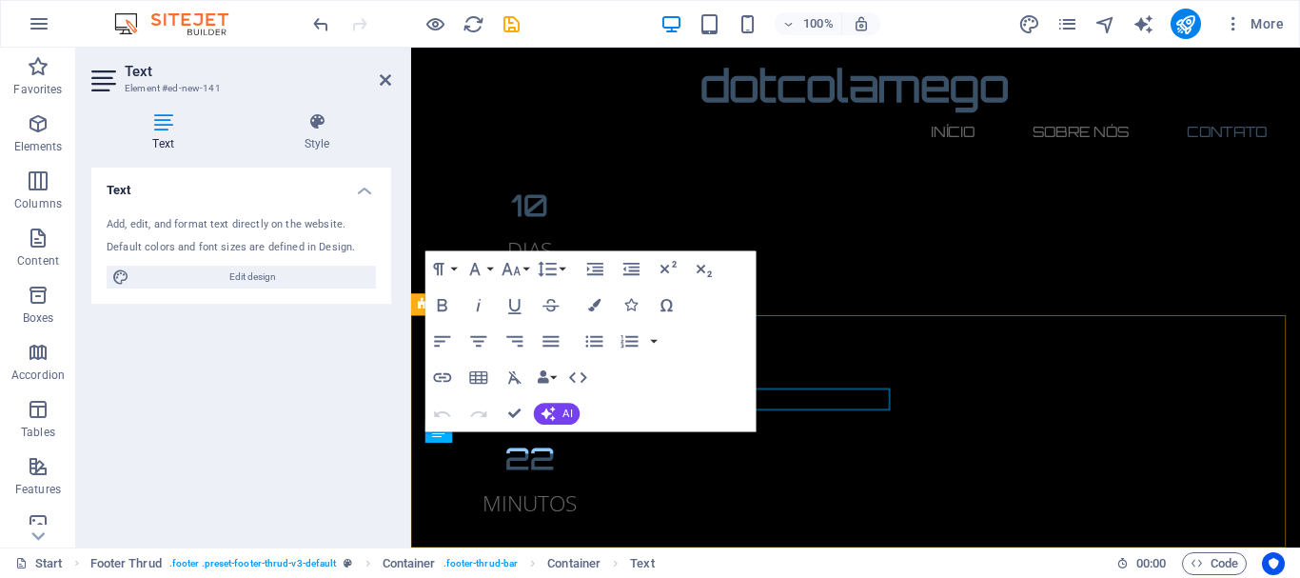
scroll to position [2115, 0]
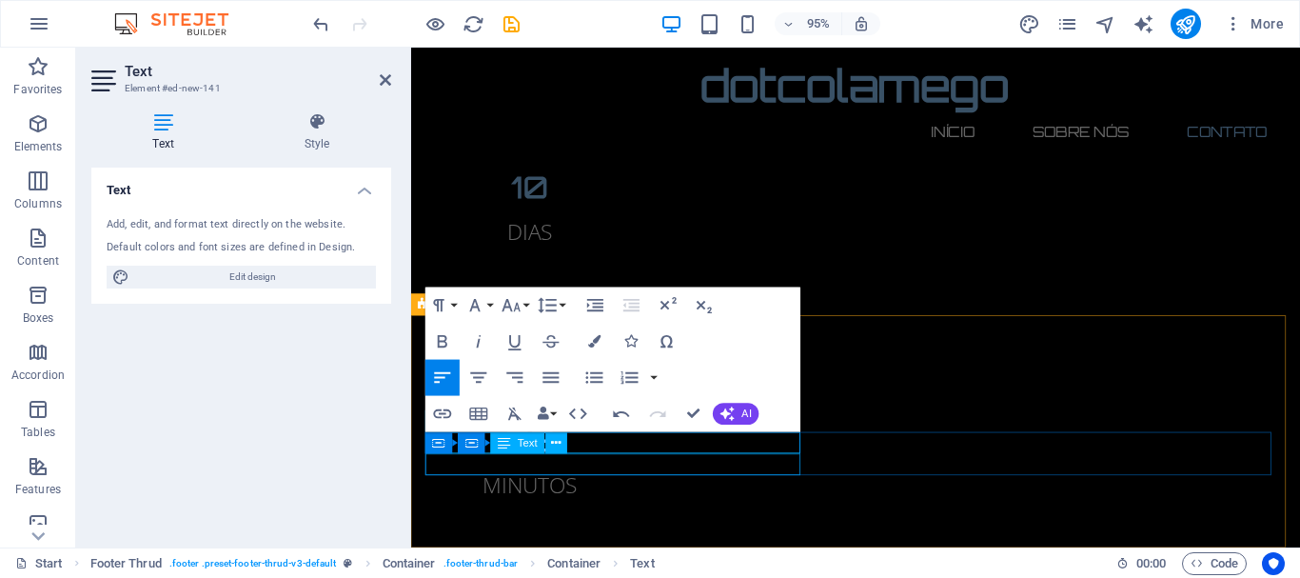
drag, startPoint x: 575, startPoint y: 465, endPoint x: 614, endPoint y: 494, distance: 48.9
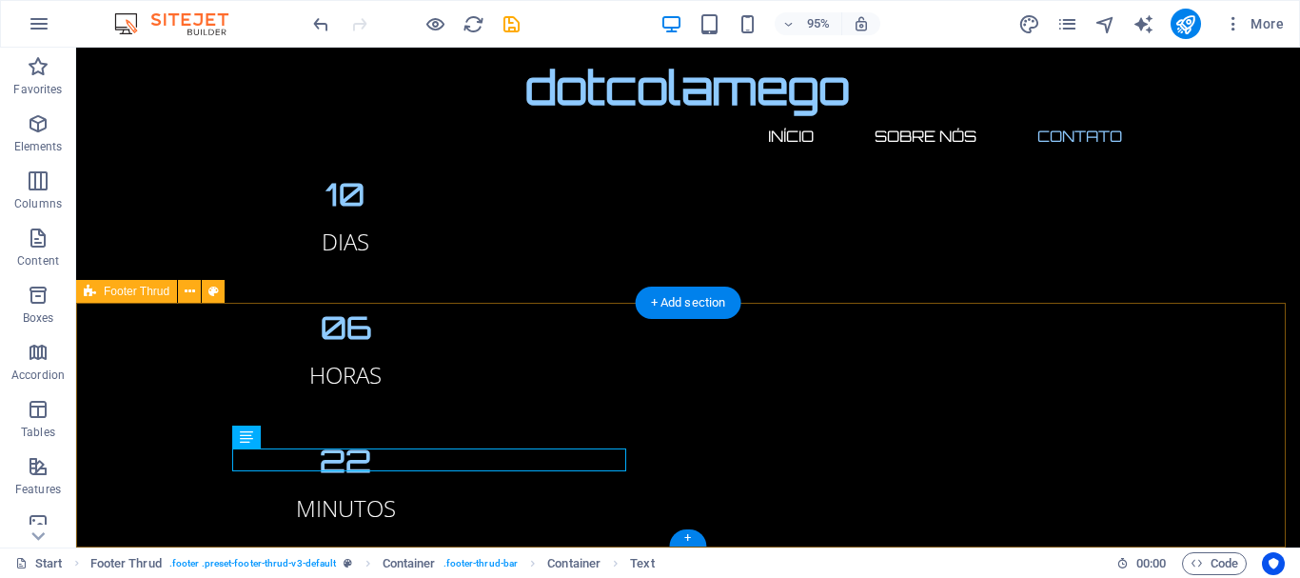
scroll to position [2096, 0]
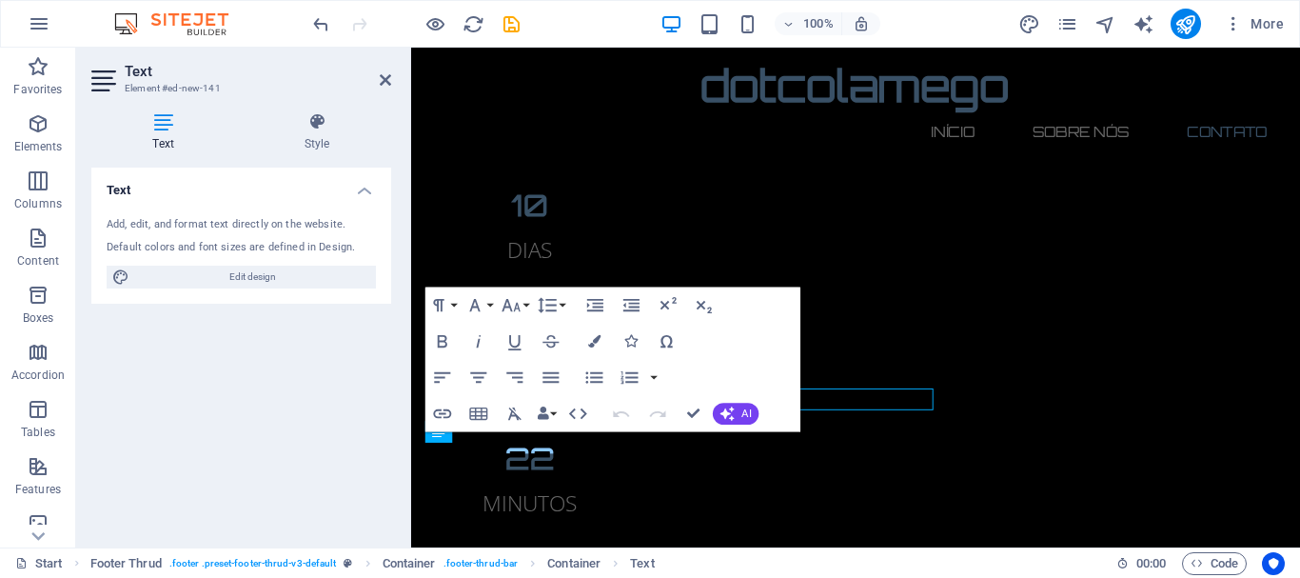
scroll to position [2115, 0]
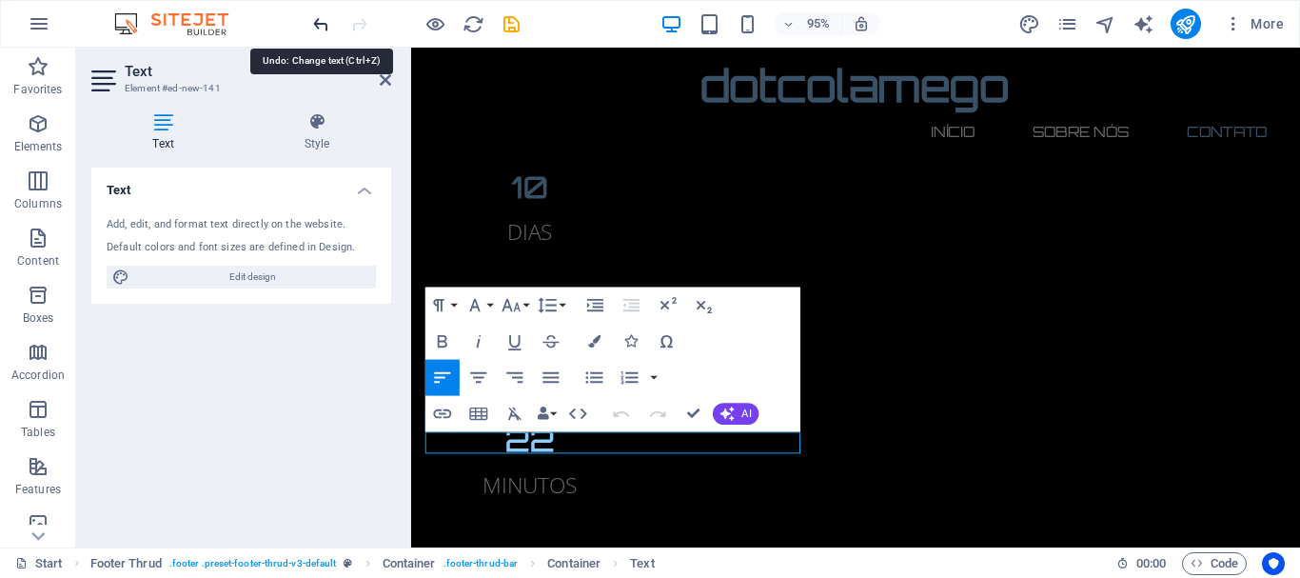
click at [318, 18] on icon "undo" at bounding box center [321, 24] width 22 height 22
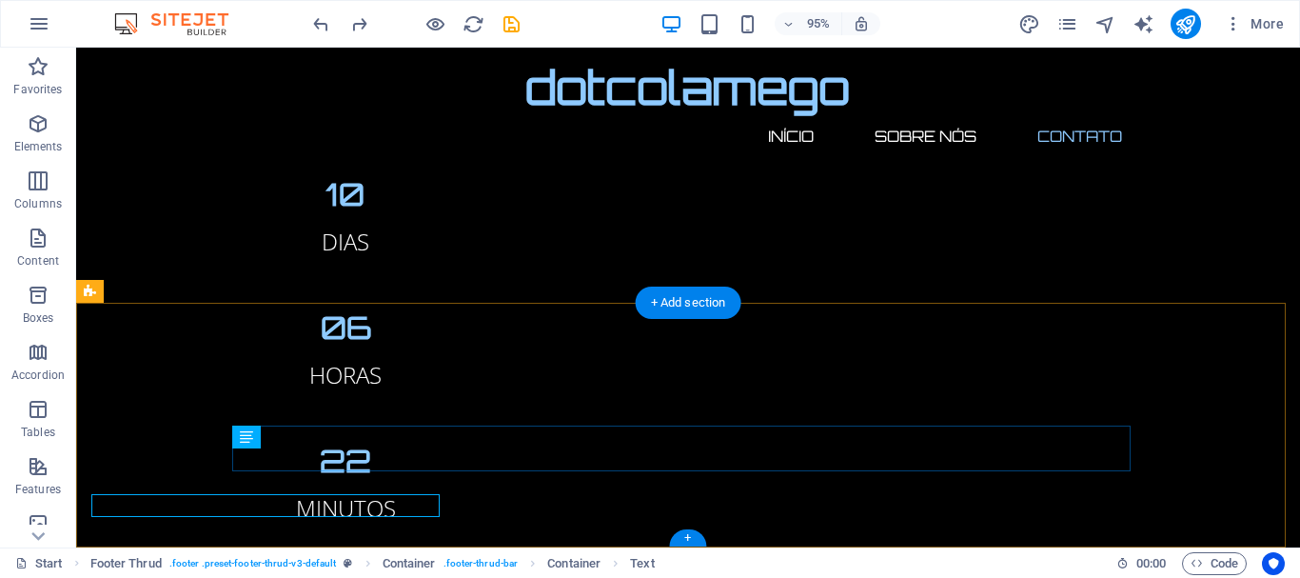
scroll to position [2096, 0]
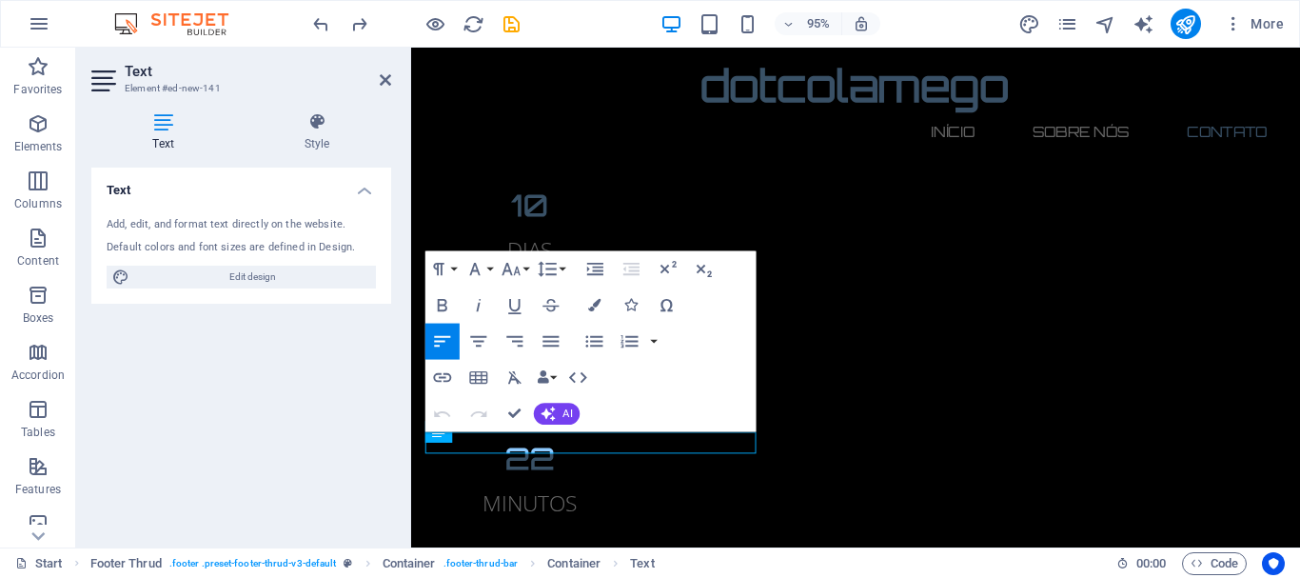
scroll to position [2115, 0]
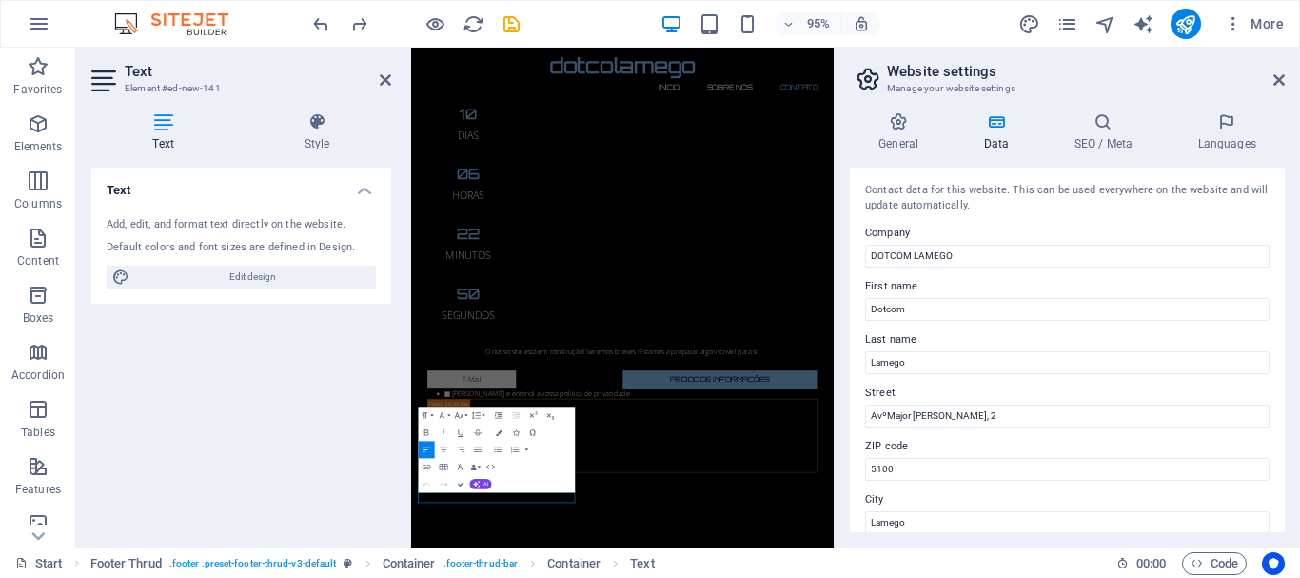
scroll to position [1531, 0]
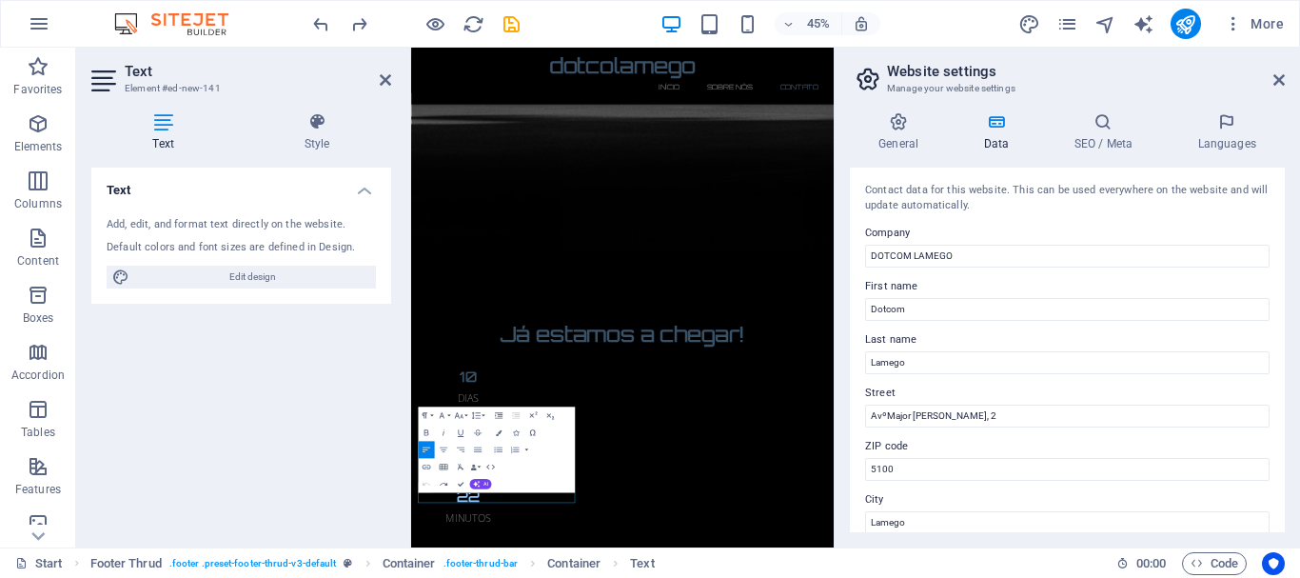
click at [1285, 79] on aside "Website settings Manage your website settings General Data SEO / Meta Languages…" at bounding box center [1067, 298] width 466 height 500
click at [1270, 80] on header "Website settings Manage your website settings" at bounding box center [1069, 73] width 431 height 50
click at [1279, 82] on icon at bounding box center [1279, 79] width 11 height 15
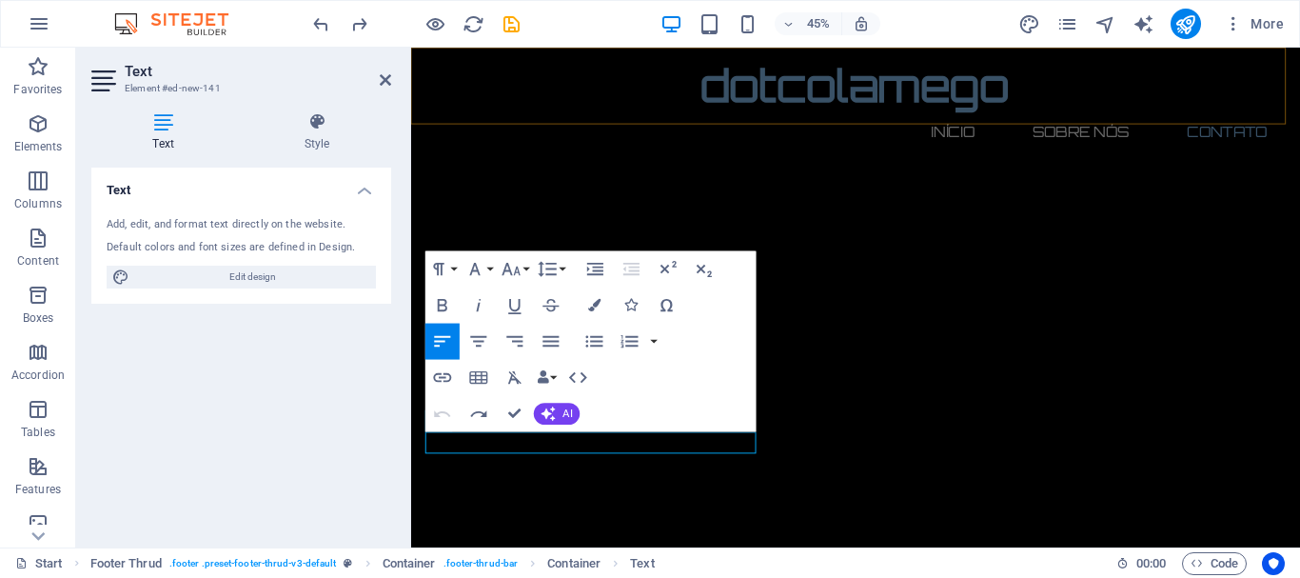
scroll to position [2115, 0]
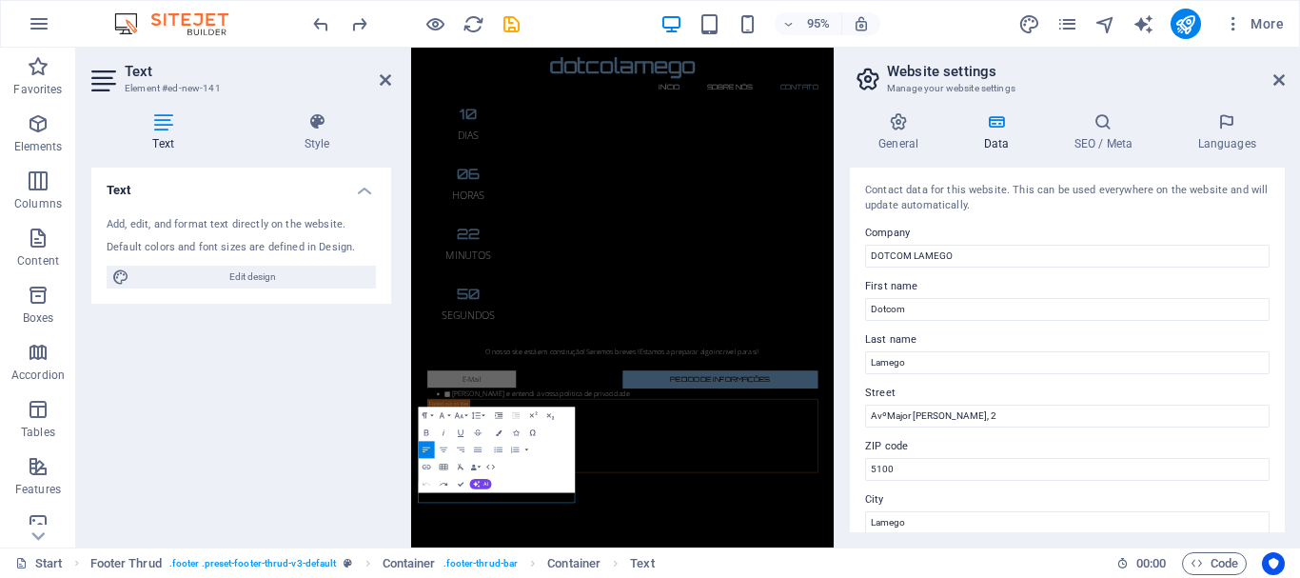
scroll to position [1531, 0]
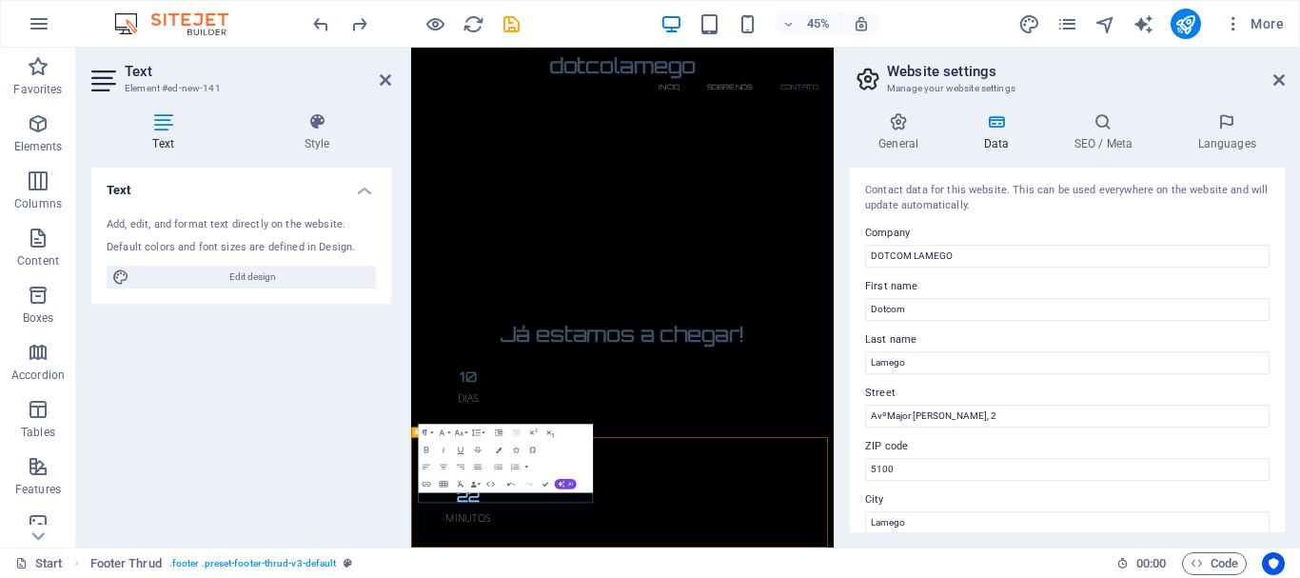
scroll to position [2017, 0]
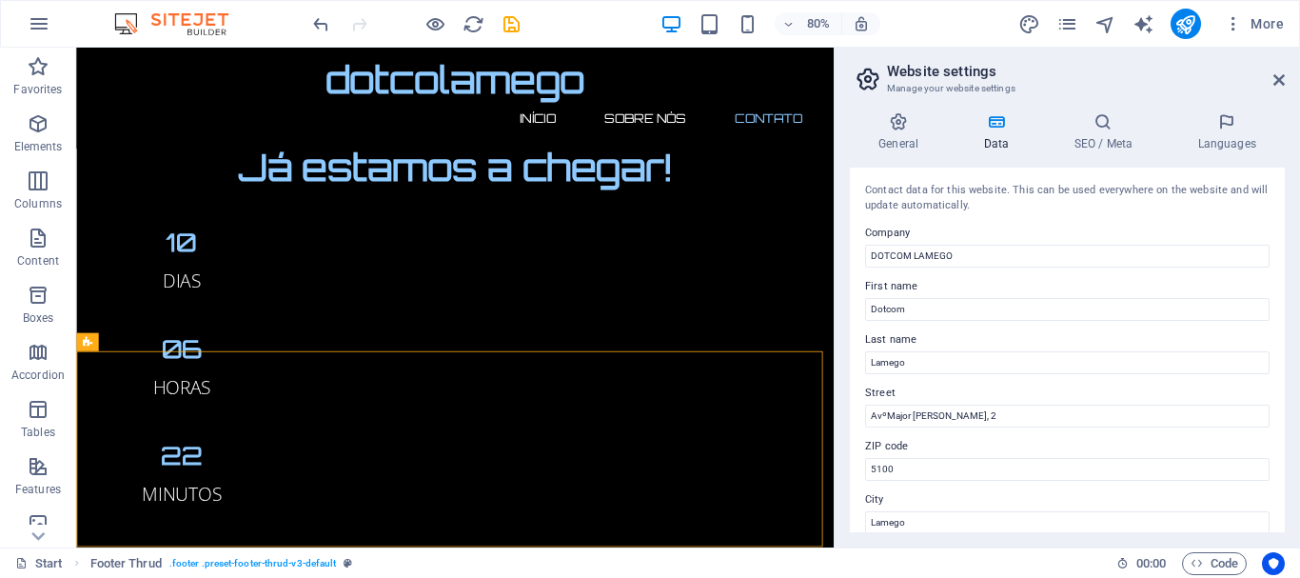
click at [1286, 84] on aside "Website settings Manage your website settings General Data SEO / Meta Languages…" at bounding box center [1067, 298] width 466 height 500
click at [1280, 77] on icon at bounding box center [1279, 79] width 11 height 15
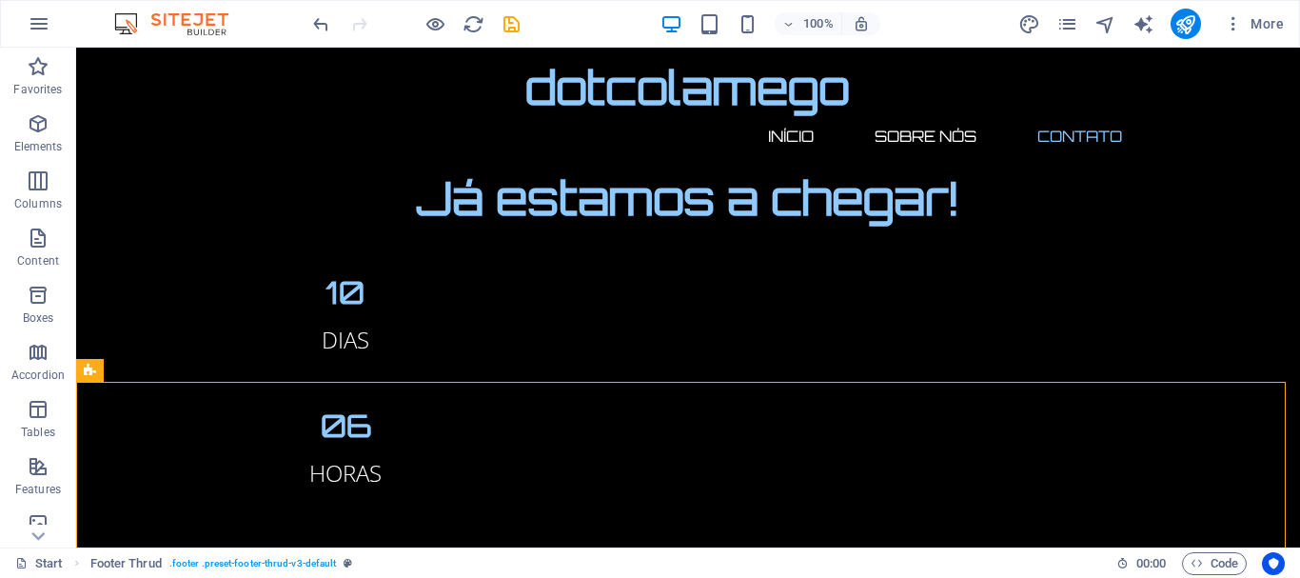
scroll to position [2096, 0]
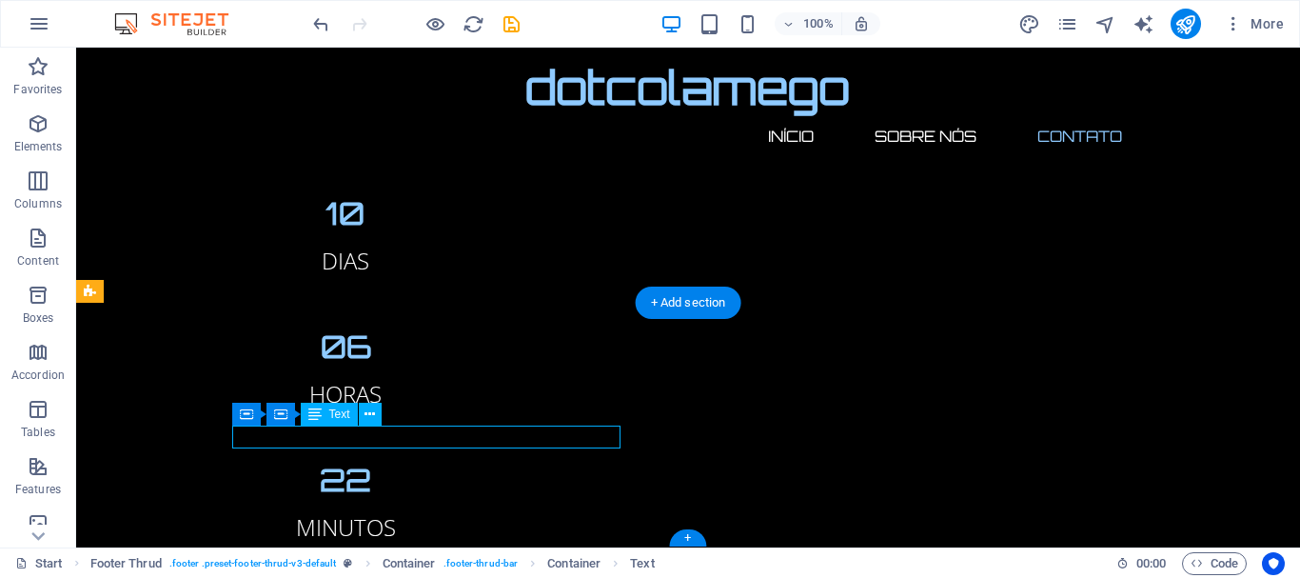
click at [648, 563] on span "Text" at bounding box center [642, 563] width 24 height 23
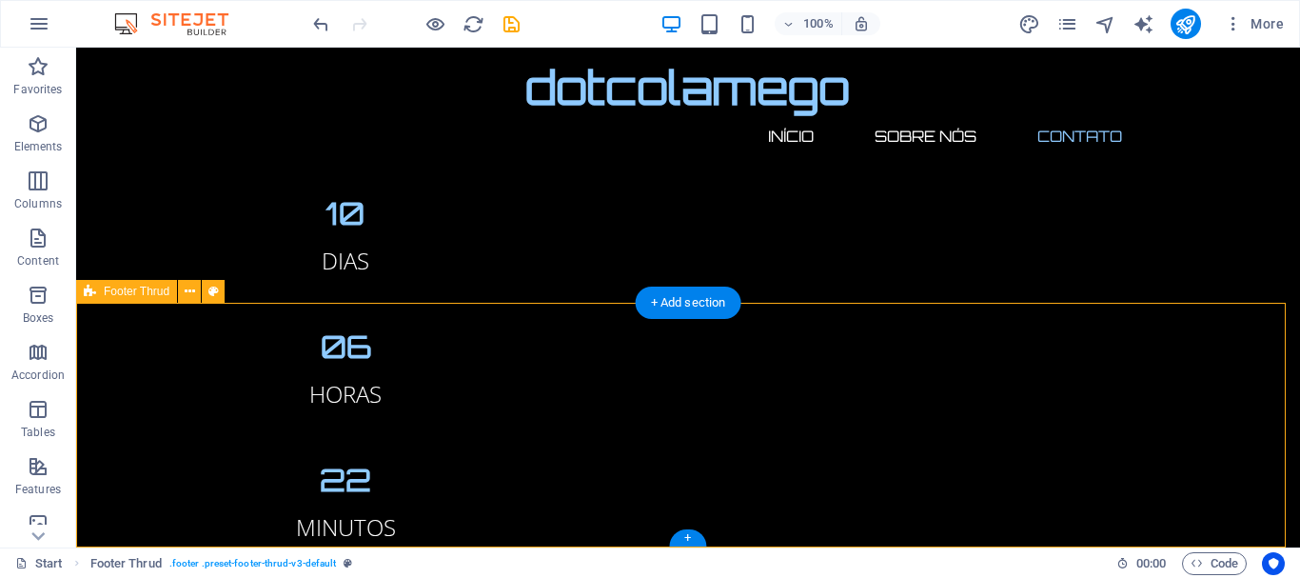
drag, startPoint x: 271, startPoint y: 508, endPoint x: 597, endPoint y: 486, distance: 326.4
select select "rem"
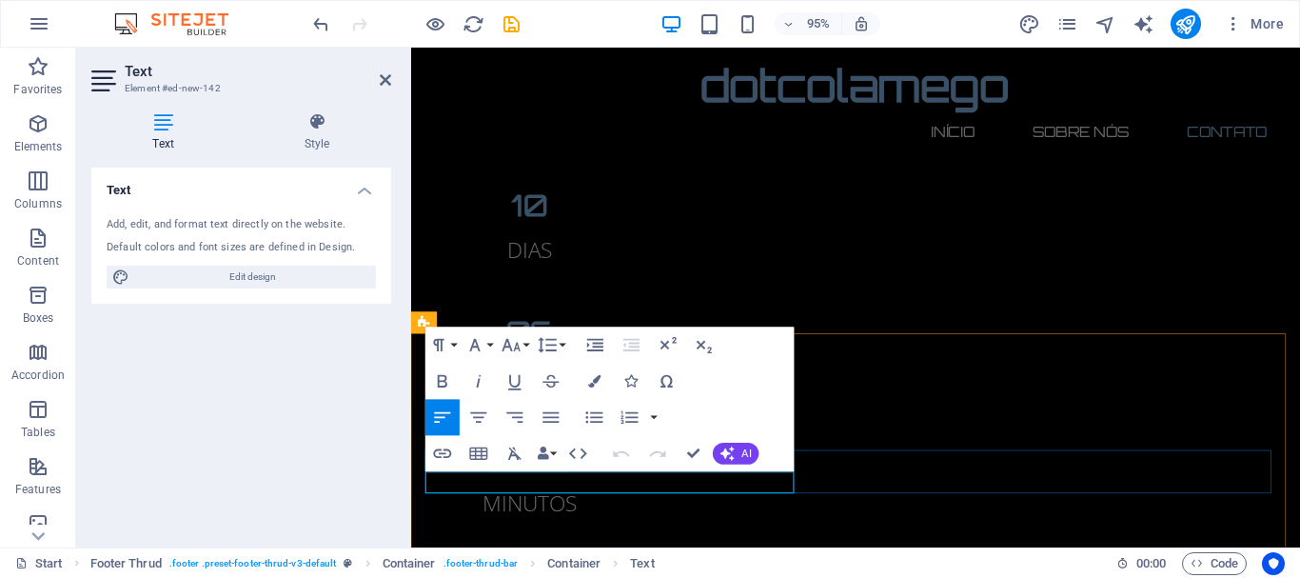
drag, startPoint x: 434, startPoint y: 506, endPoint x: 510, endPoint y: 515, distance: 76.8
copy link "egal Notice"
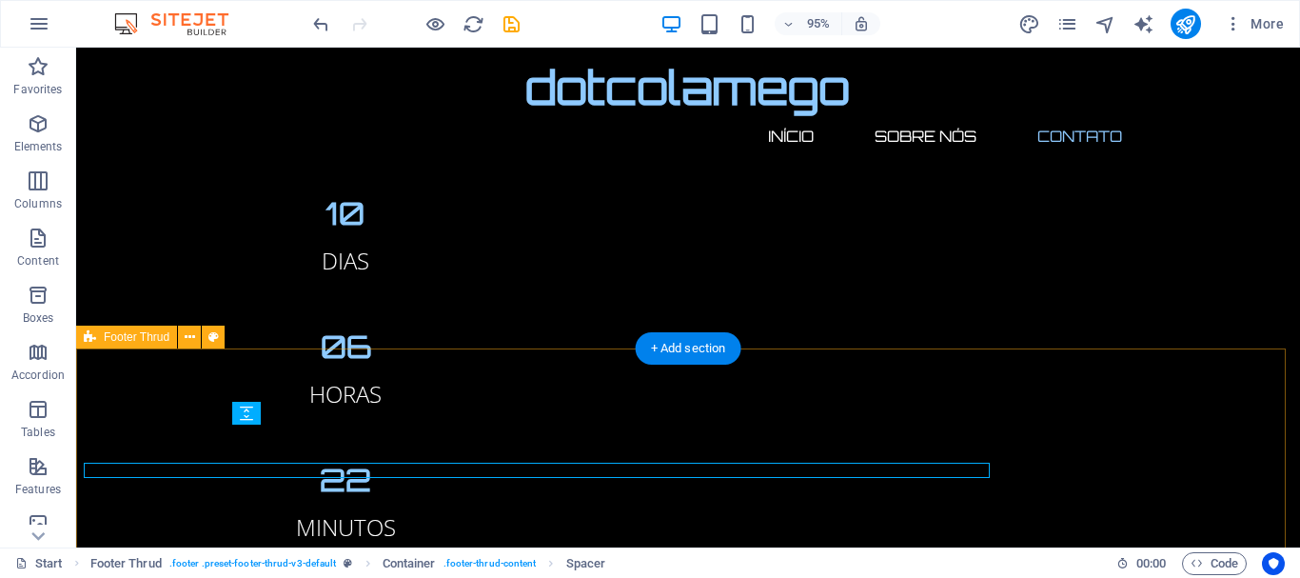
scroll to position [2051, 0]
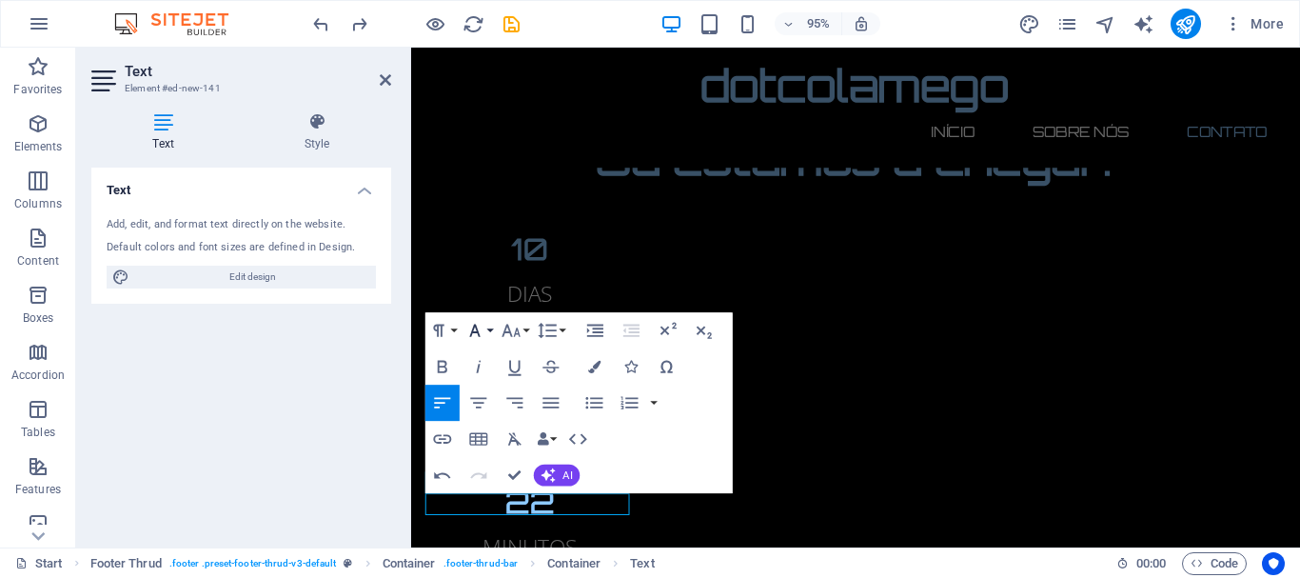
click at [489, 327] on button "Font Family" at bounding box center [479, 331] width 34 height 36
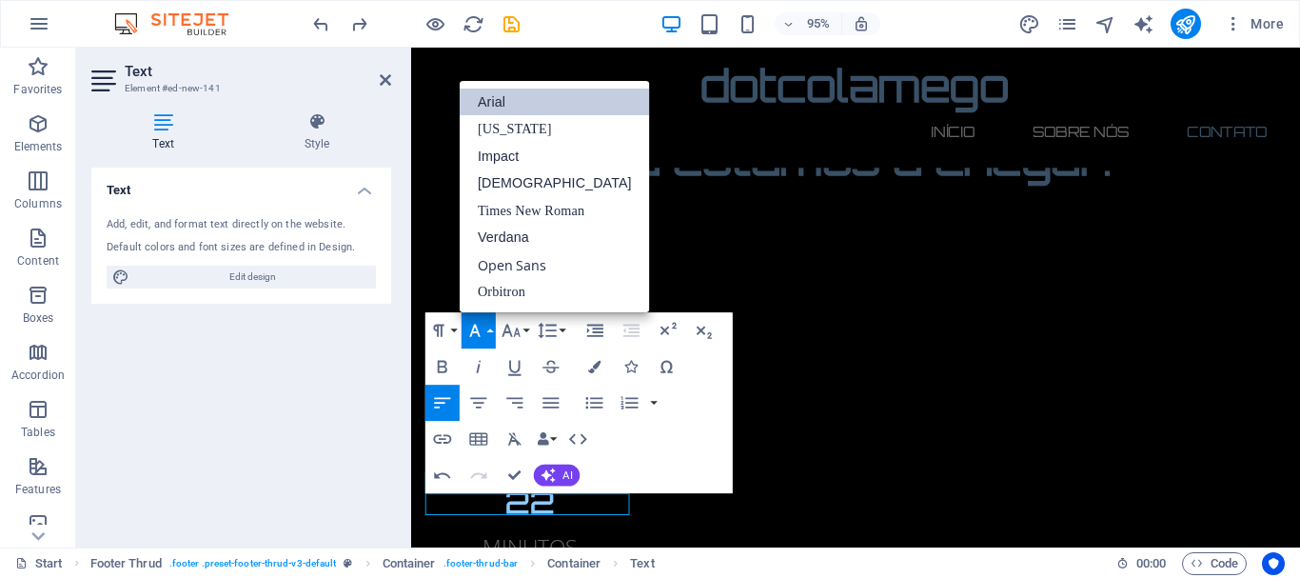
click at [526, 95] on link "Arial" at bounding box center [555, 103] width 190 height 28
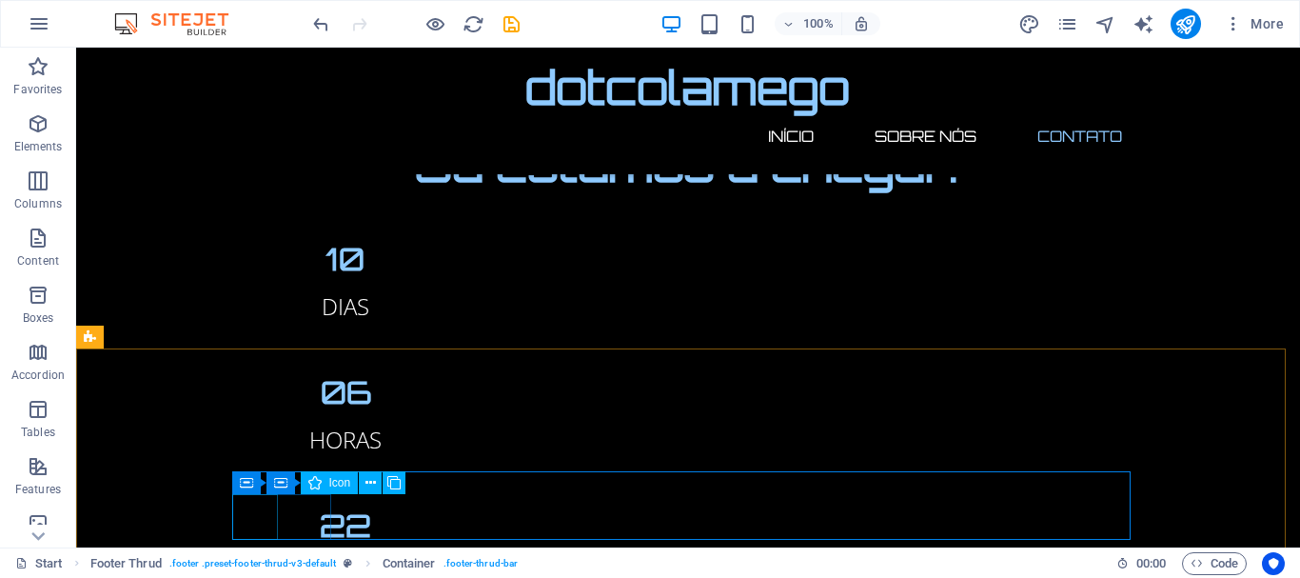
click at [232, 495] on div "Container Container Icon" at bounding box center [325, 483] width 187 height 24
drag, startPoint x: 156, startPoint y: 447, endPoint x: 232, endPoint y: 495, distance: 89.8
click at [232, 495] on div "Container Container Icon" at bounding box center [325, 483] width 187 height 24
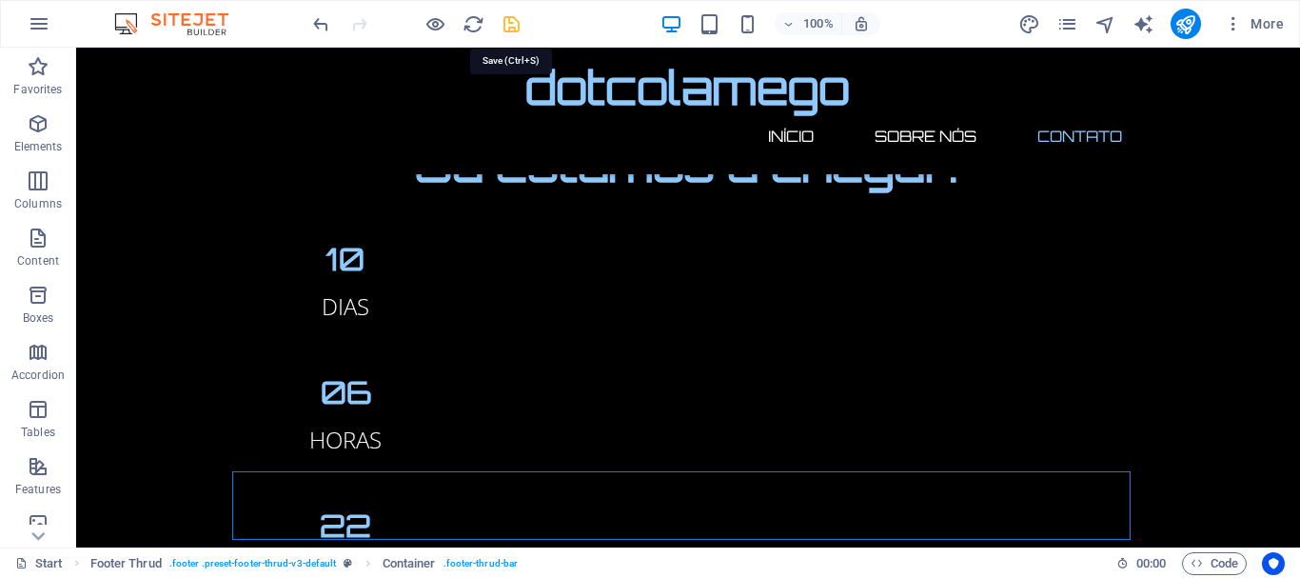
click at [509, 19] on icon "save" at bounding box center [512, 24] width 22 height 22
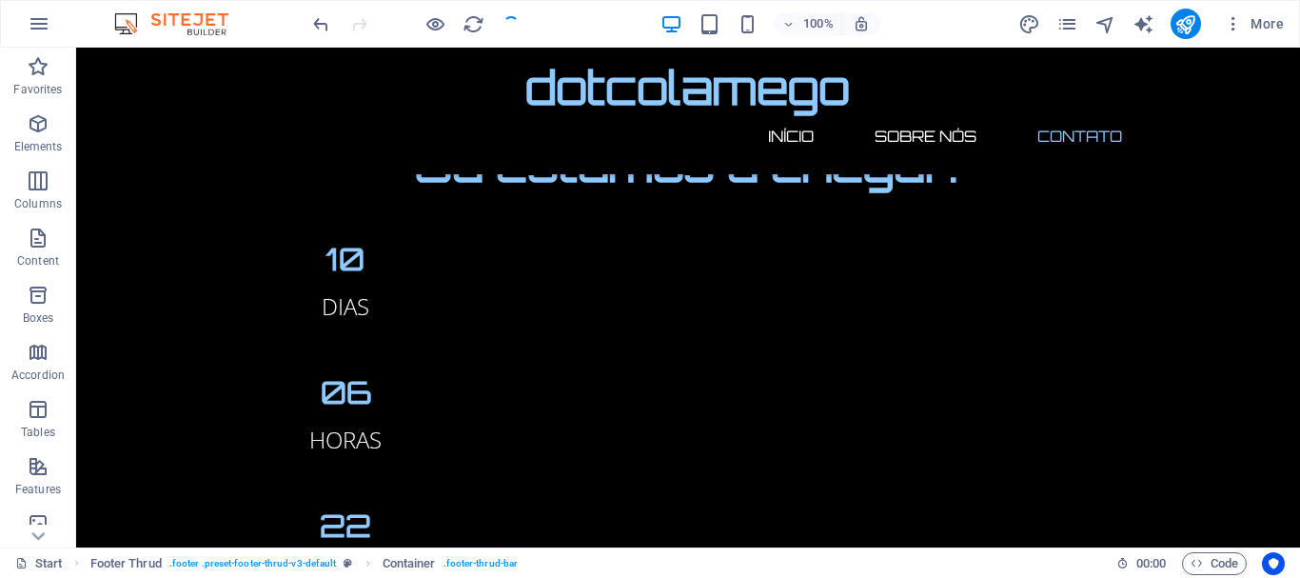
checkbox input "false"
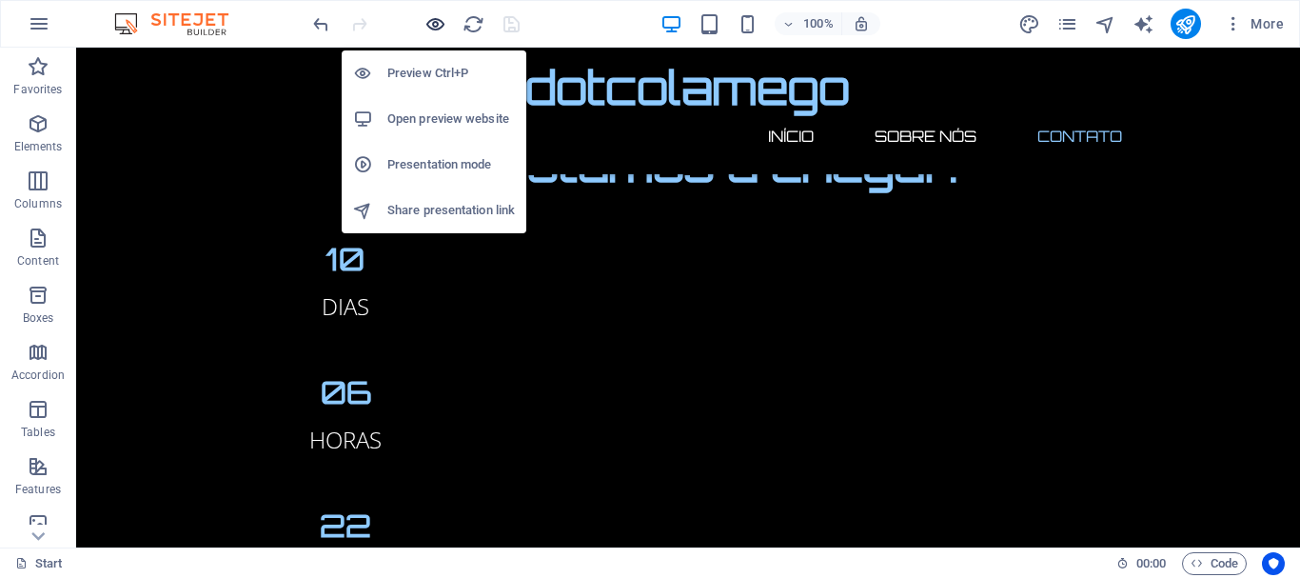
click at [426, 27] on icon "button" at bounding box center [436, 24] width 22 height 22
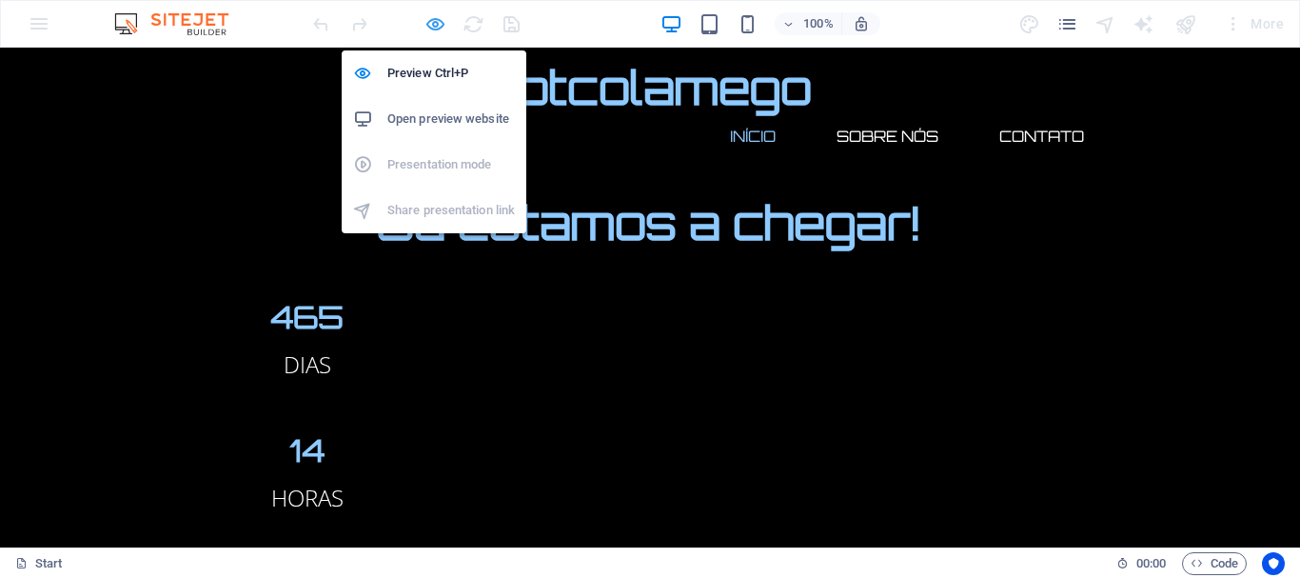
scroll to position [727, 0]
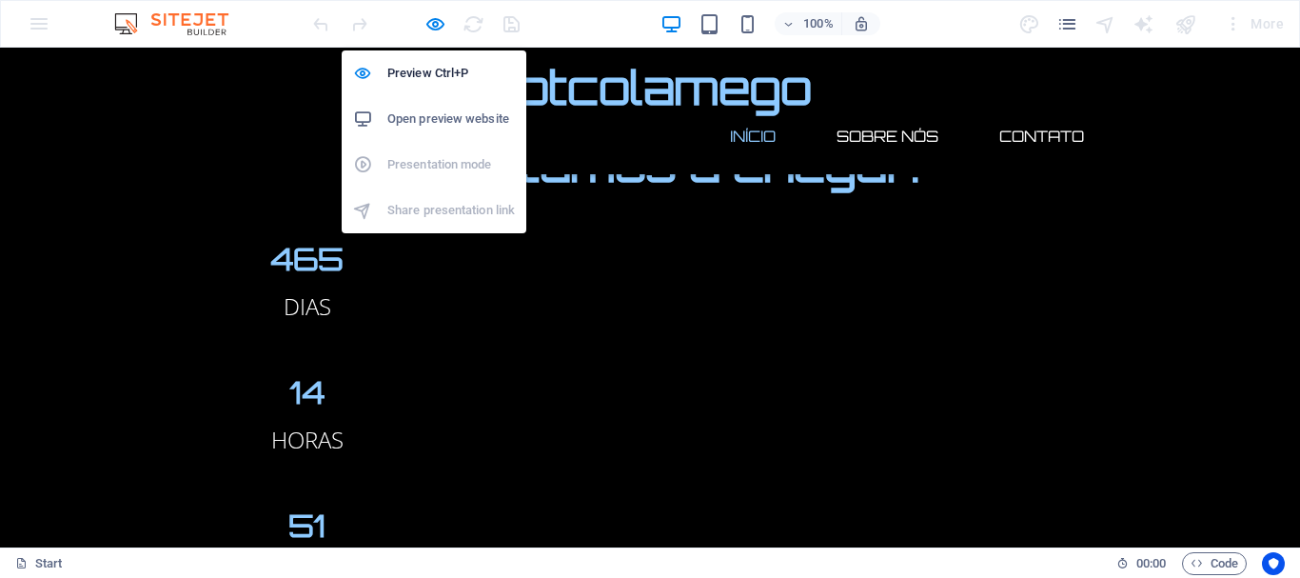
click at [470, 110] on h6 "Open preview website" at bounding box center [451, 119] width 128 height 23
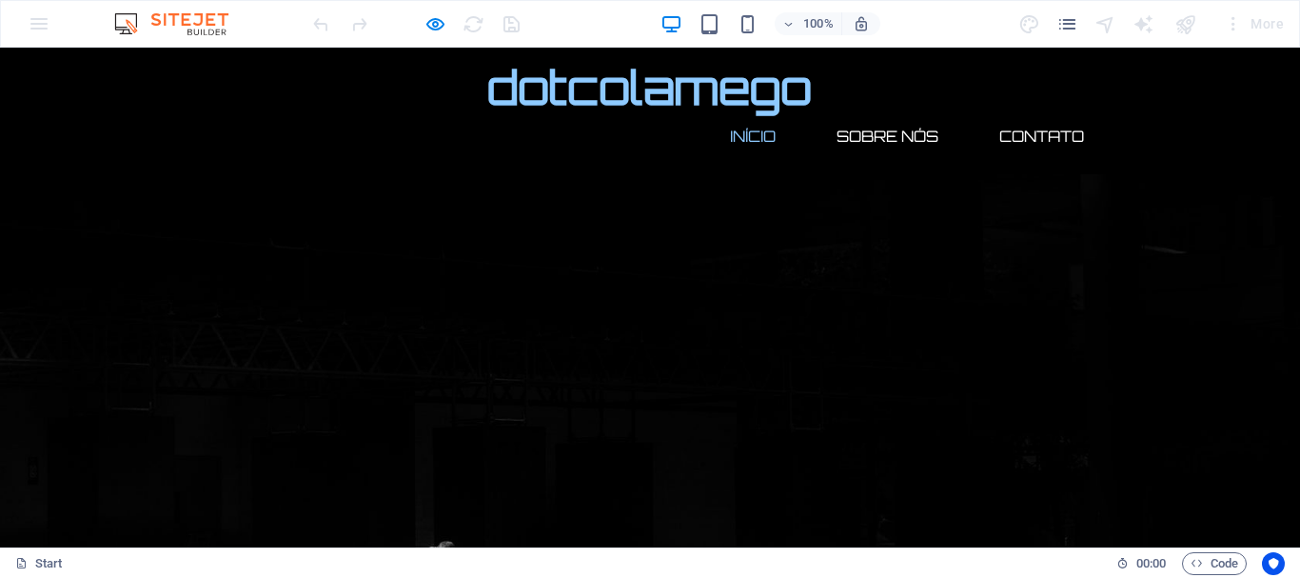
scroll to position [0, 0]
click at [353, 111] on h1 "dotcolamego" at bounding box center [650, 88] width 899 height 50
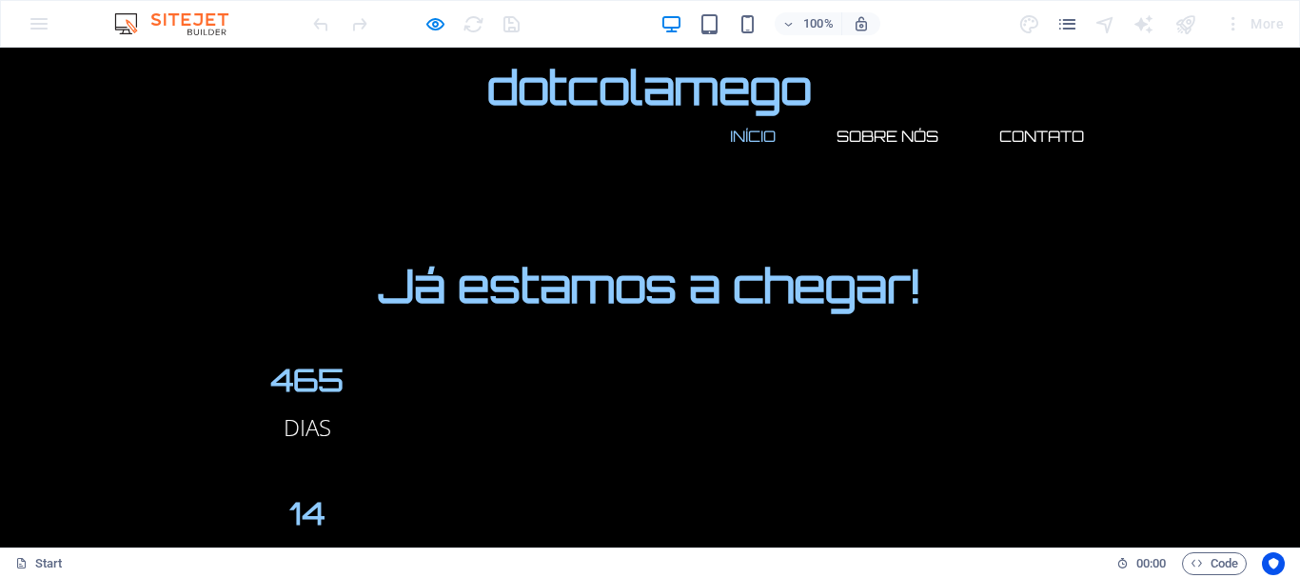
scroll to position [773, 0]
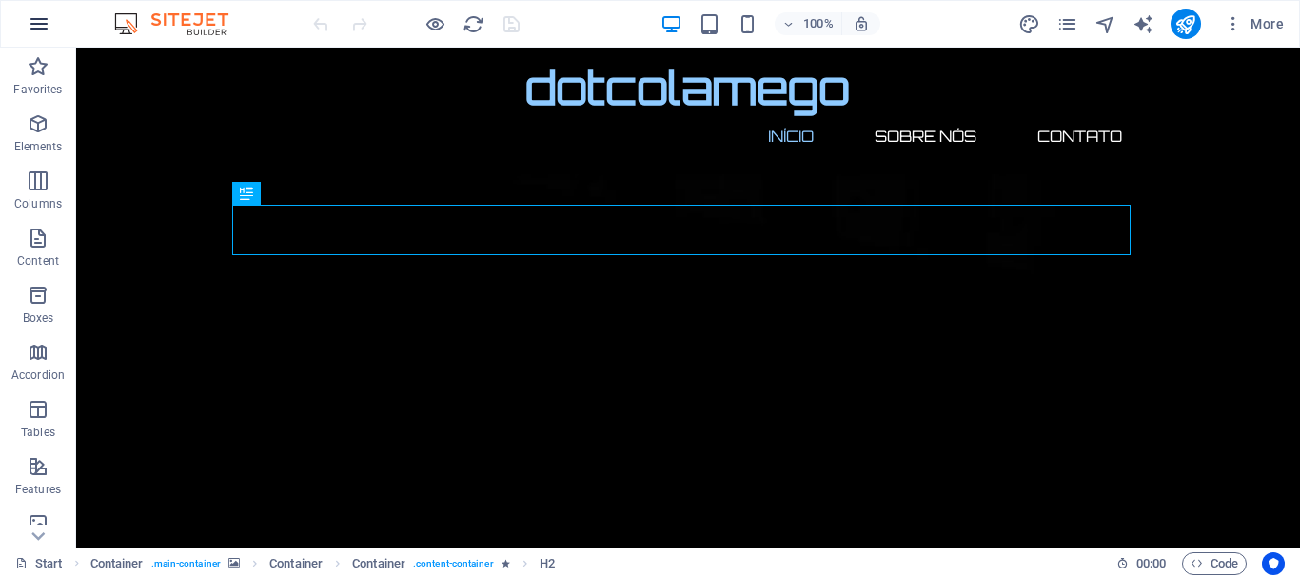
click at [36, 26] on icon "button" at bounding box center [39, 23] width 23 height 23
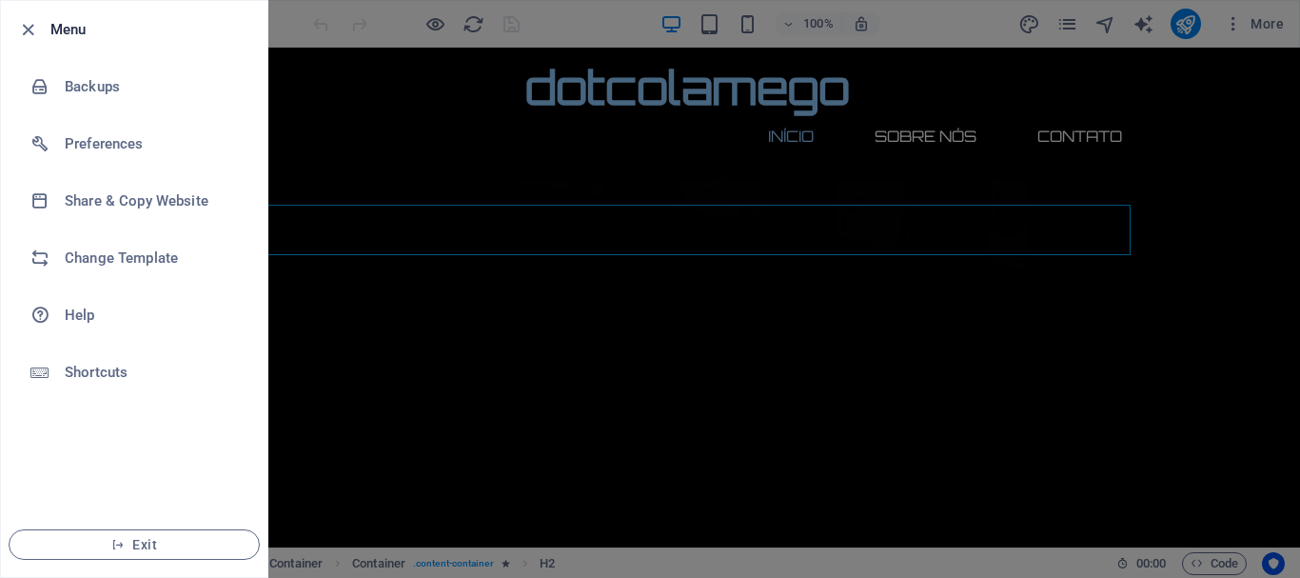
click at [1245, 269] on div at bounding box center [650, 289] width 1300 height 578
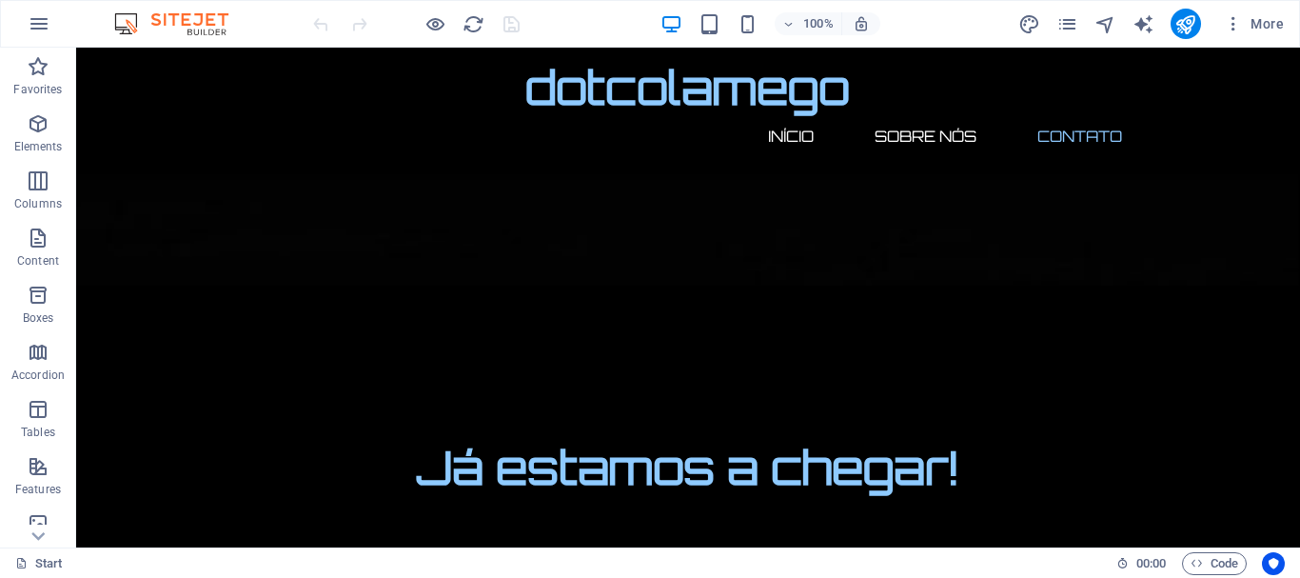
scroll to position [2119, 0]
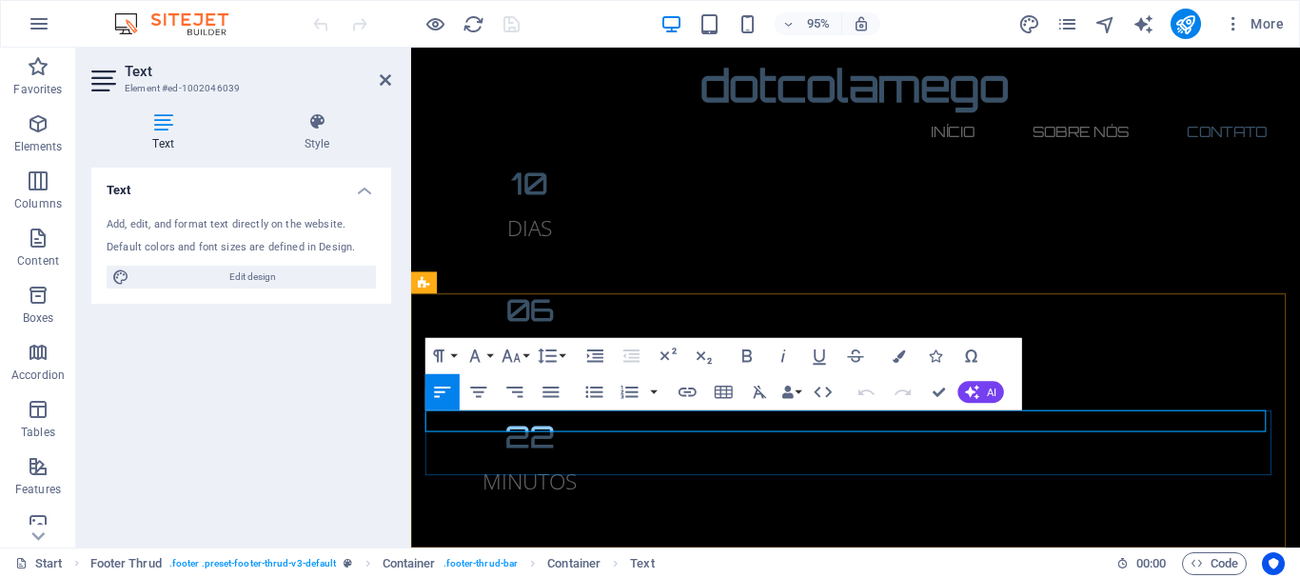
scroll to position [2138, 0]
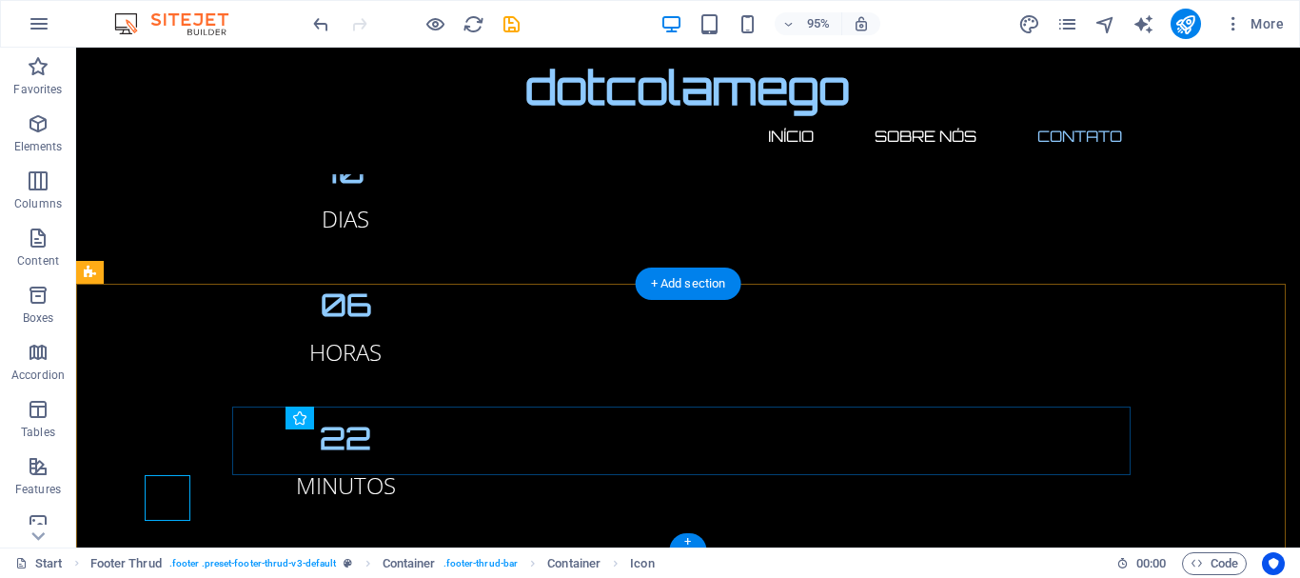
scroll to position [2115, 0]
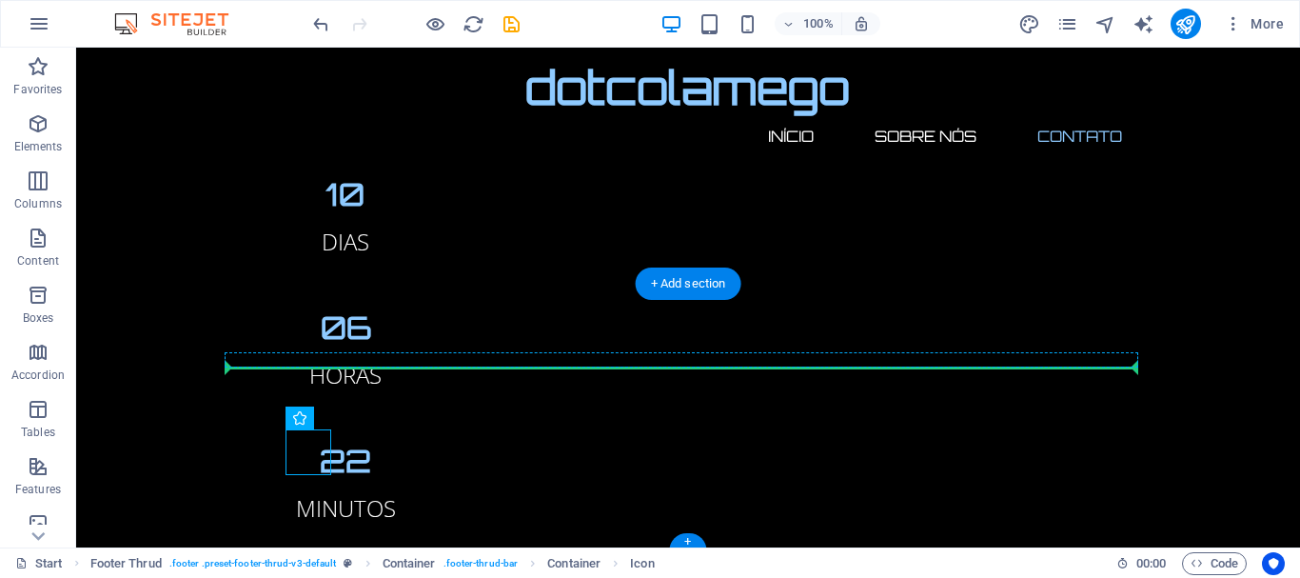
drag, startPoint x: 311, startPoint y: 446, endPoint x: 382, endPoint y: 364, distance: 108.7
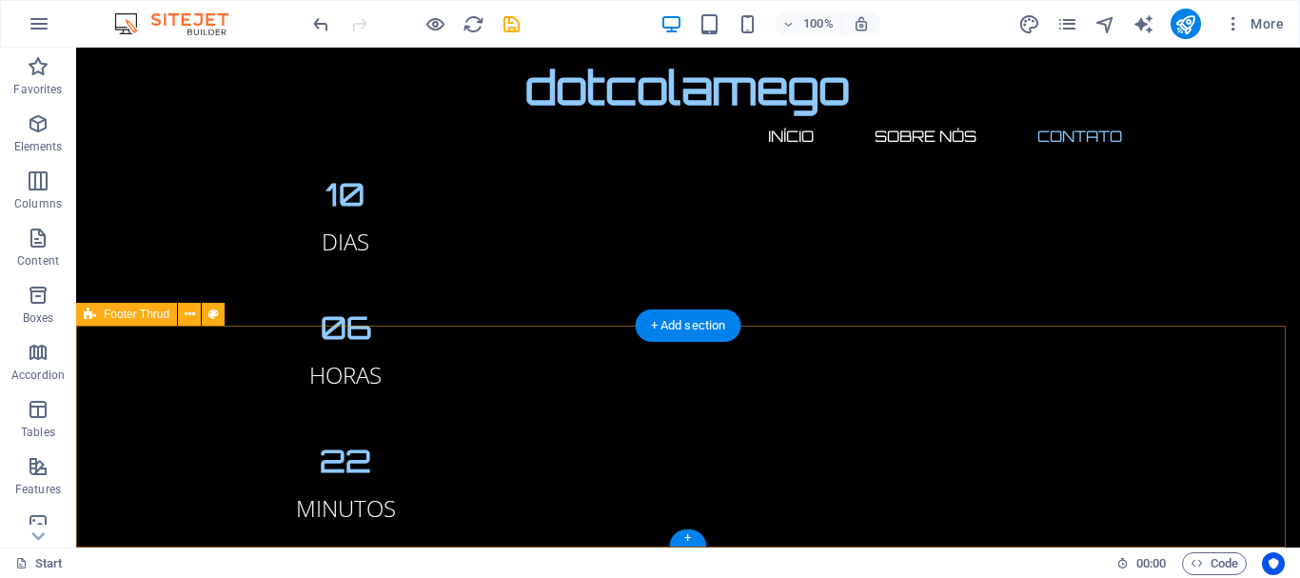
scroll to position [2073, 0]
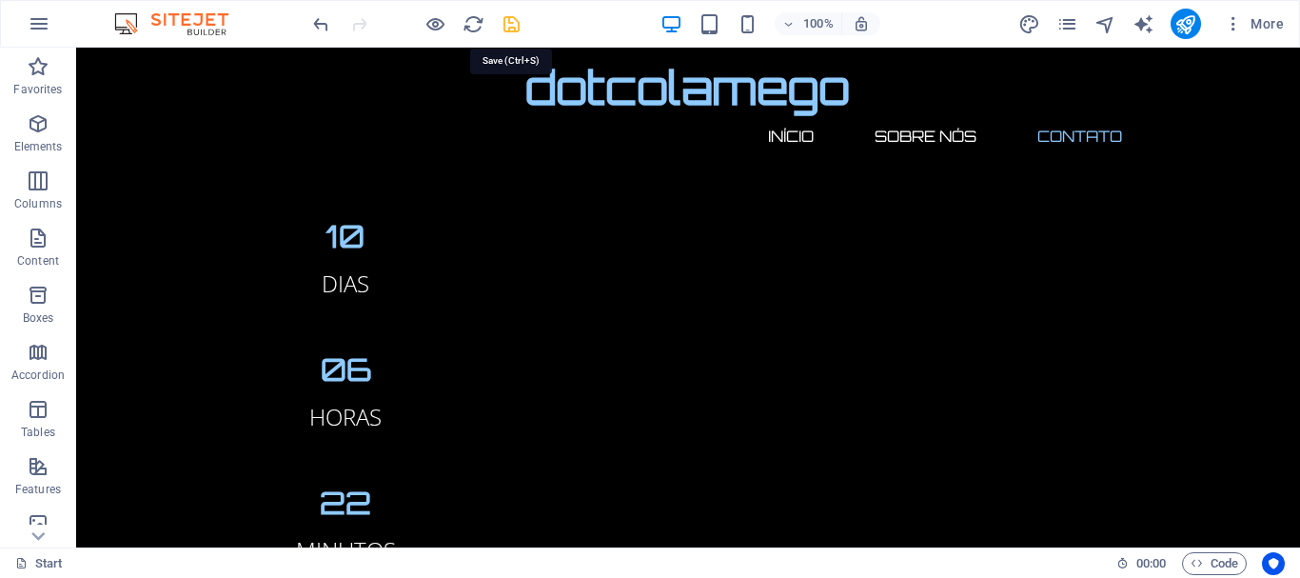
click at [506, 25] on icon "save" at bounding box center [512, 24] width 22 height 22
checkbox input "false"
click at [40, 529] on icon at bounding box center [38, 536] width 27 height 27
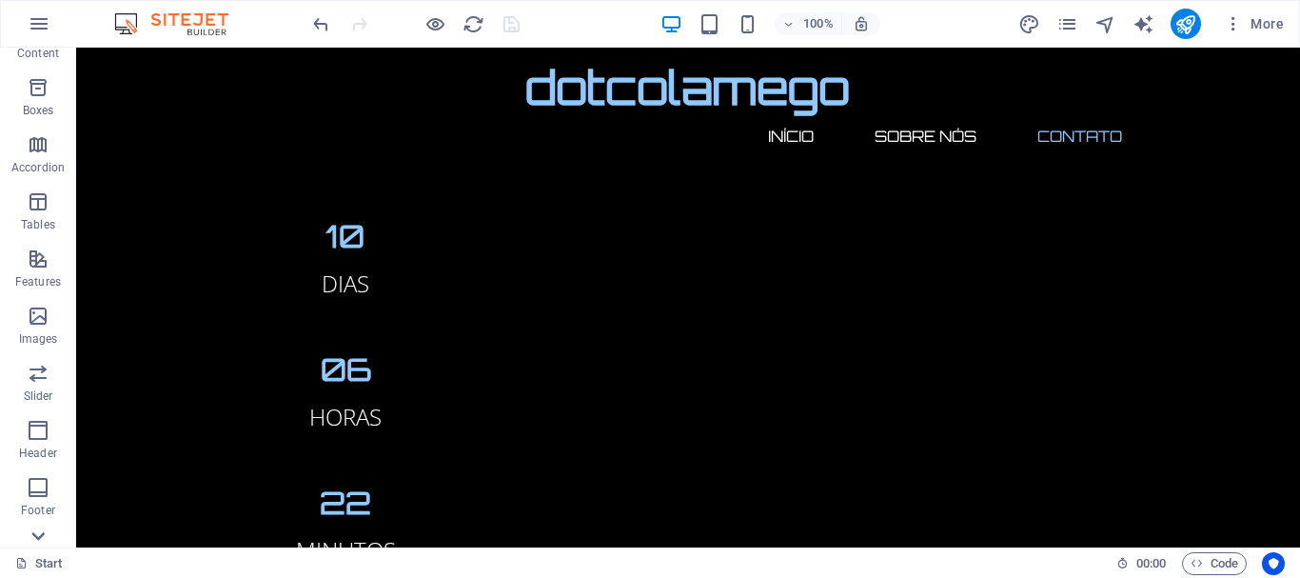
click at [40, 529] on icon at bounding box center [38, 536] width 27 height 27
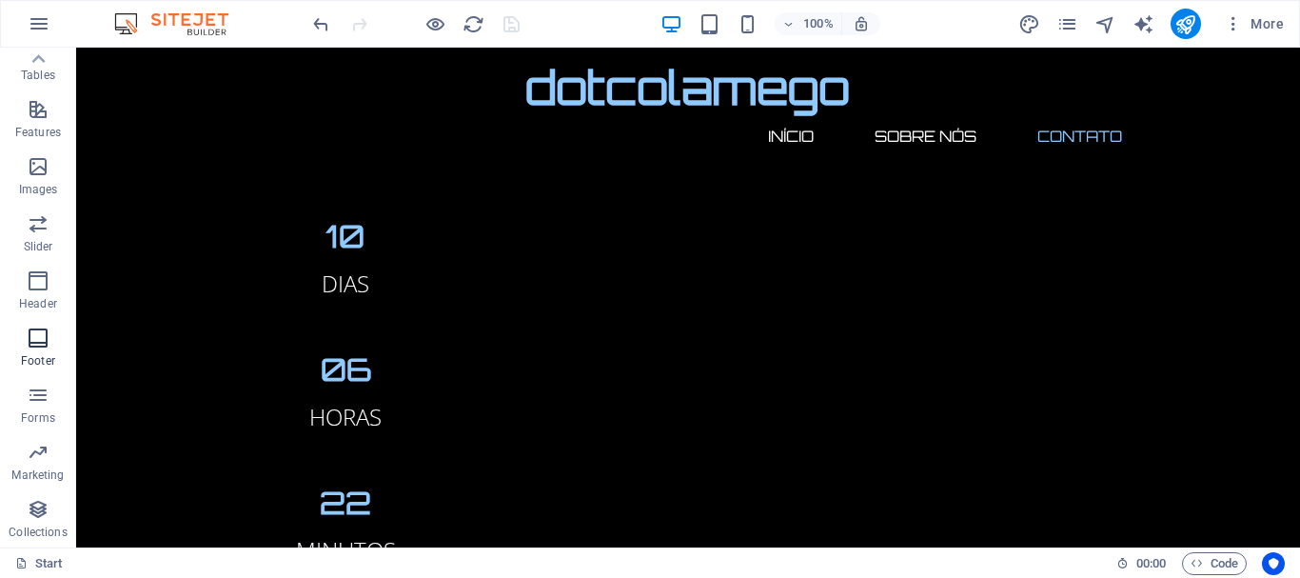
click at [31, 346] on icon "button" at bounding box center [38, 338] width 23 height 23
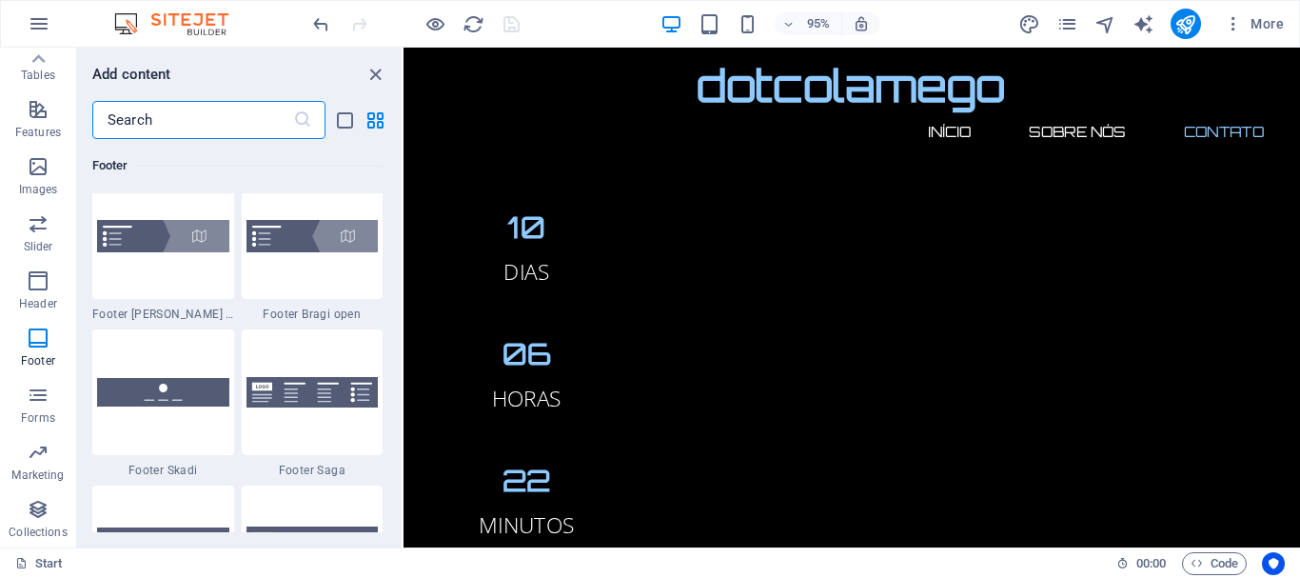
scroll to position [13340, 0]
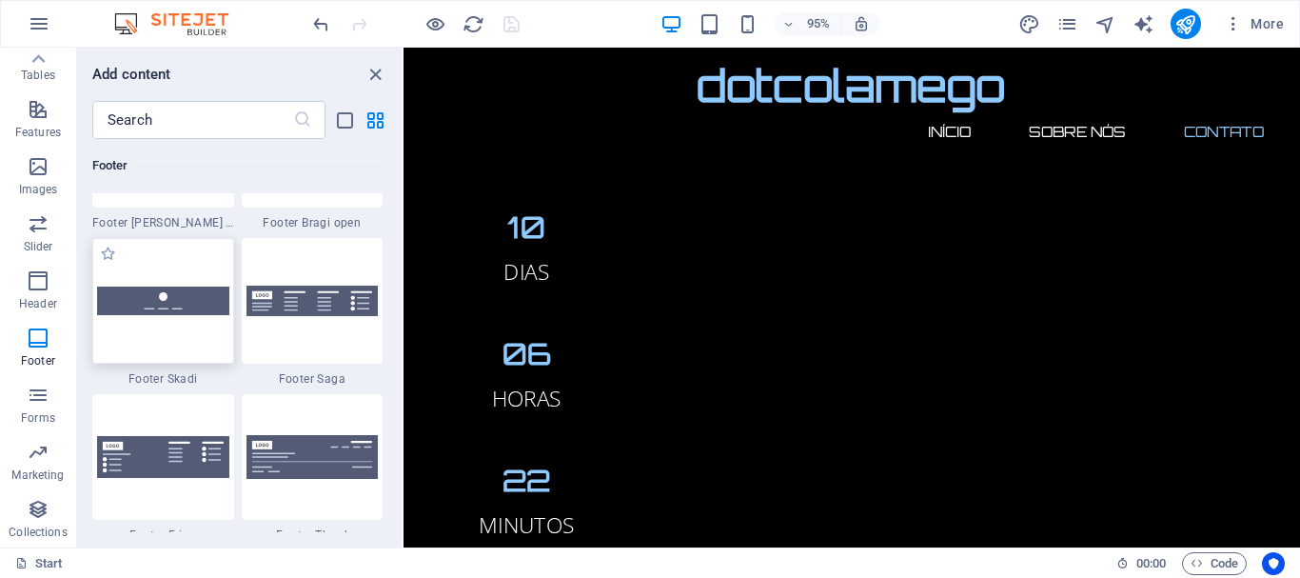
click at [172, 348] on div at bounding box center [163, 301] width 142 height 126
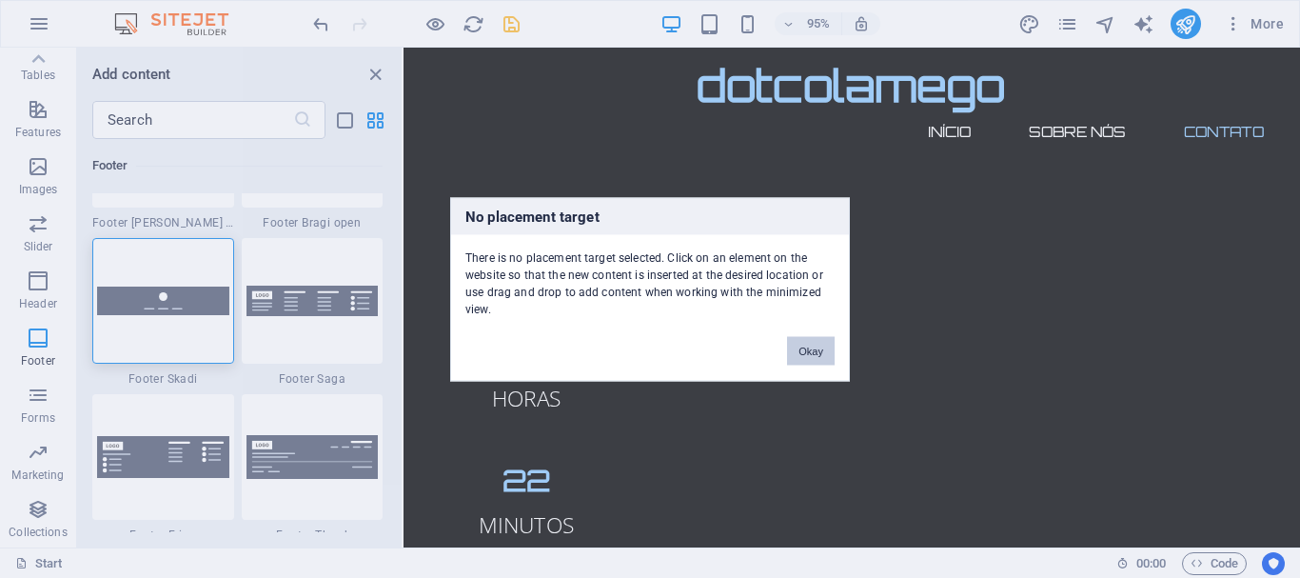
click at [816, 347] on button "Okay" at bounding box center [811, 350] width 48 height 29
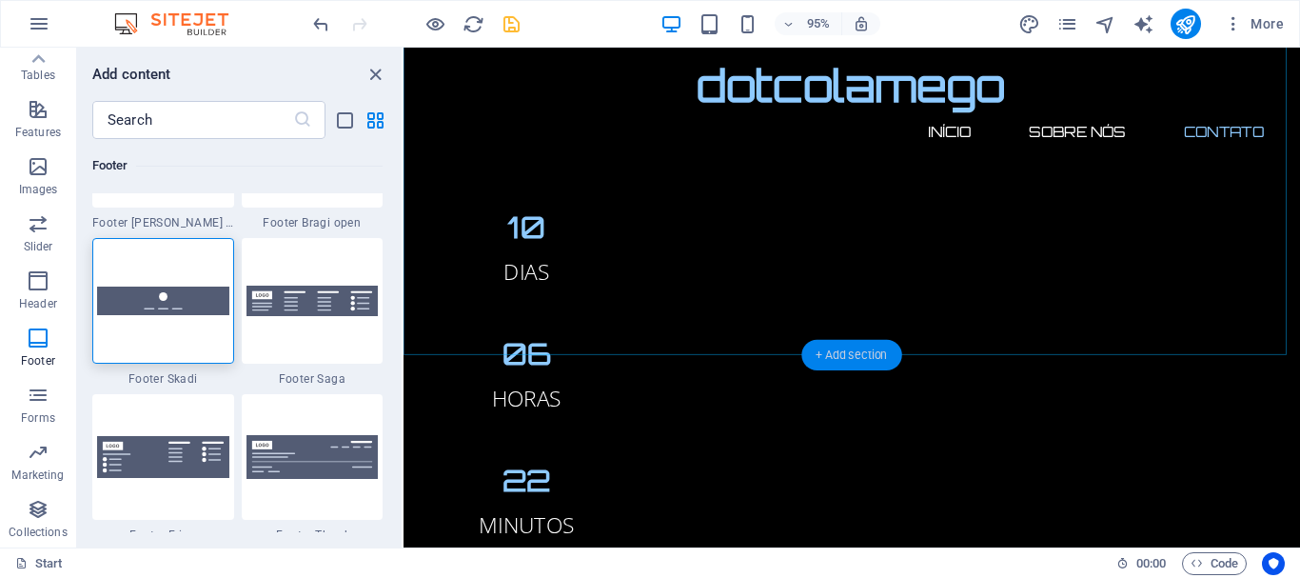
click at [880, 349] on div "+ Add section" at bounding box center [852, 355] width 100 height 30
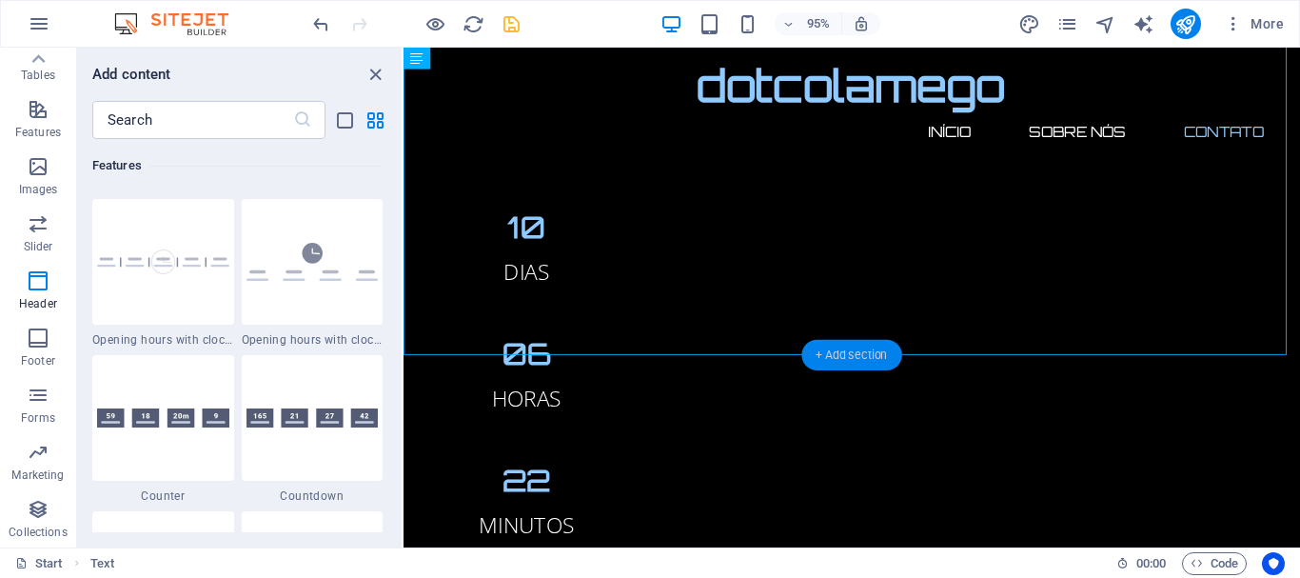
scroll to position [3331, 0]
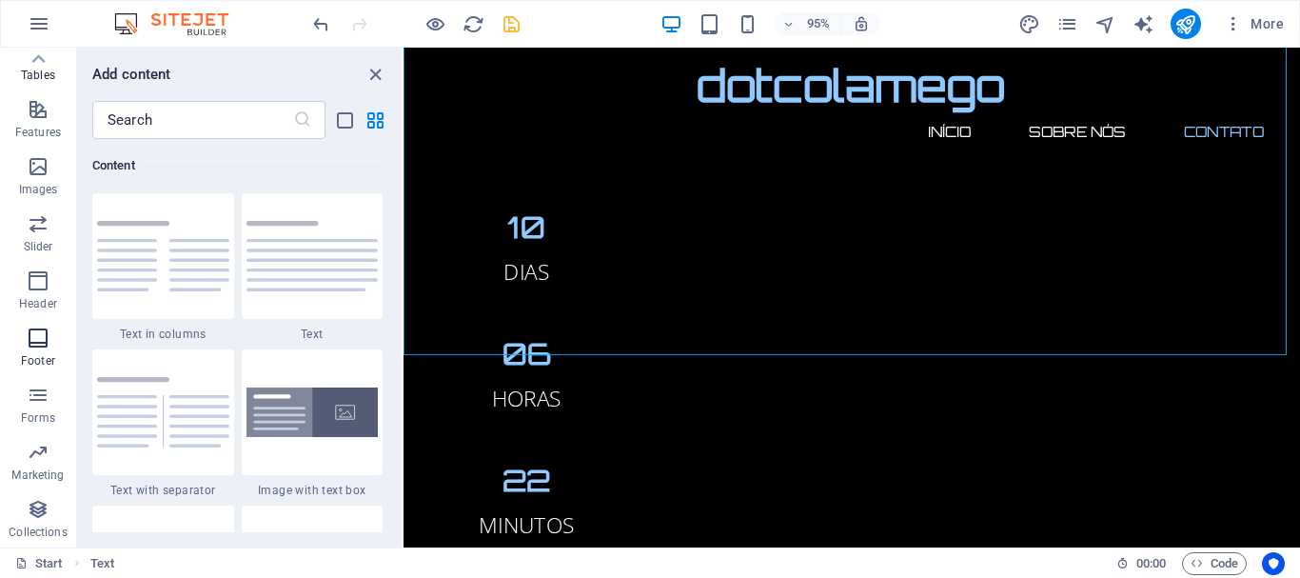
click at [35, 347] on icon "button" at bounding box center [38, 338] width 23 height 23
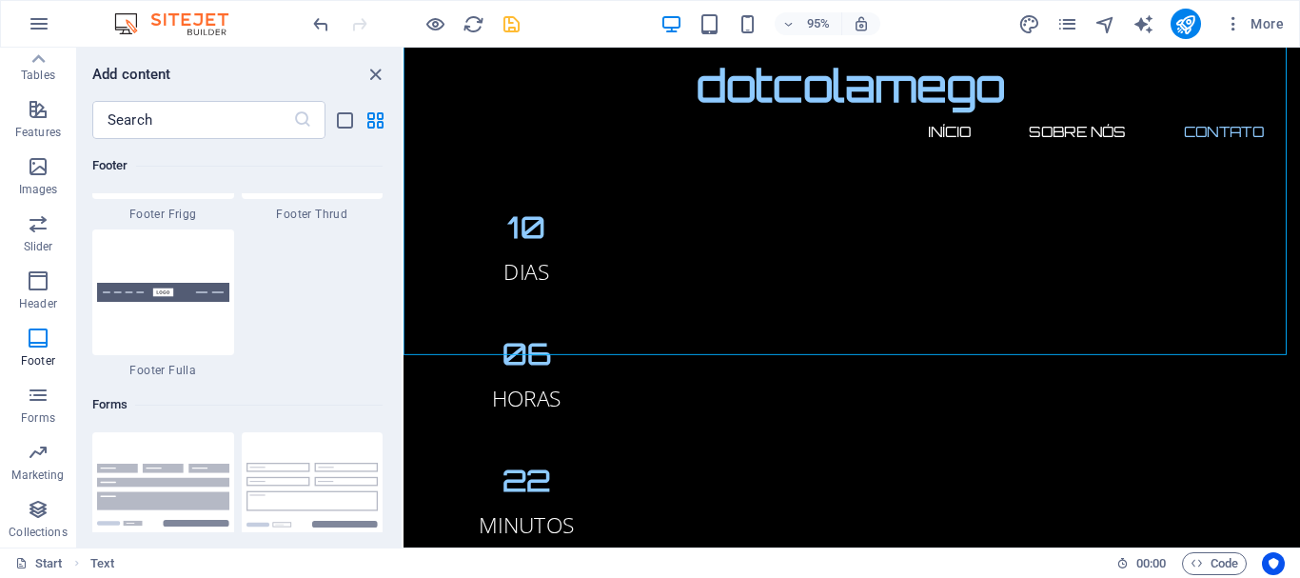
scroll to position [13570, 0]
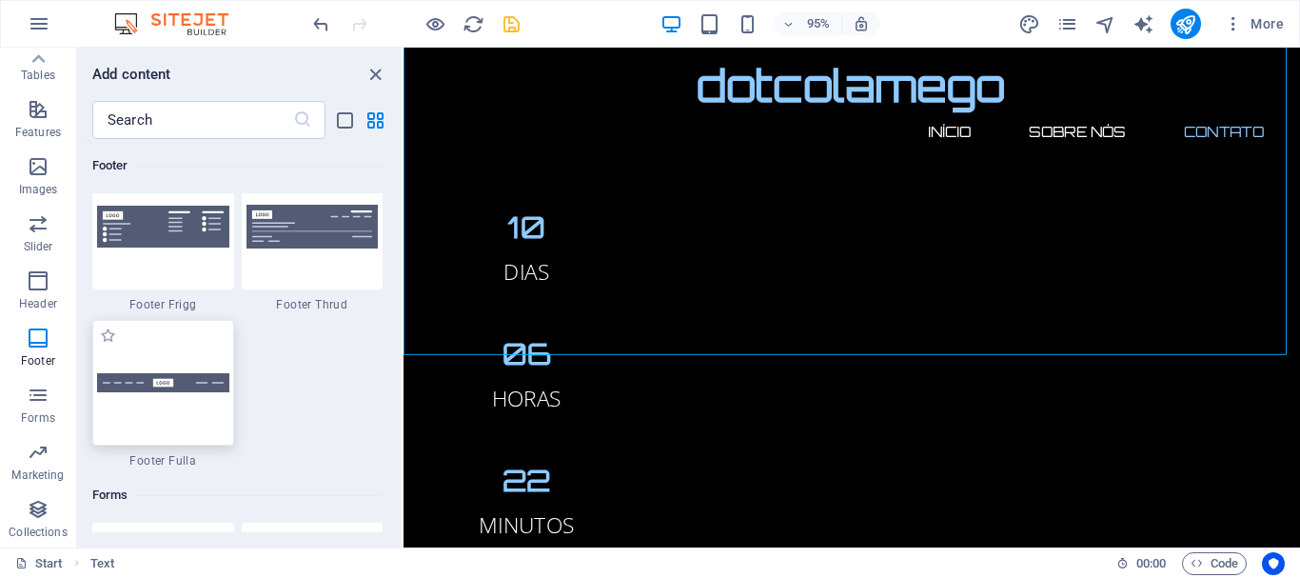
click at [217, 368] on div at bounding box center [163, 383] width 142 height 126
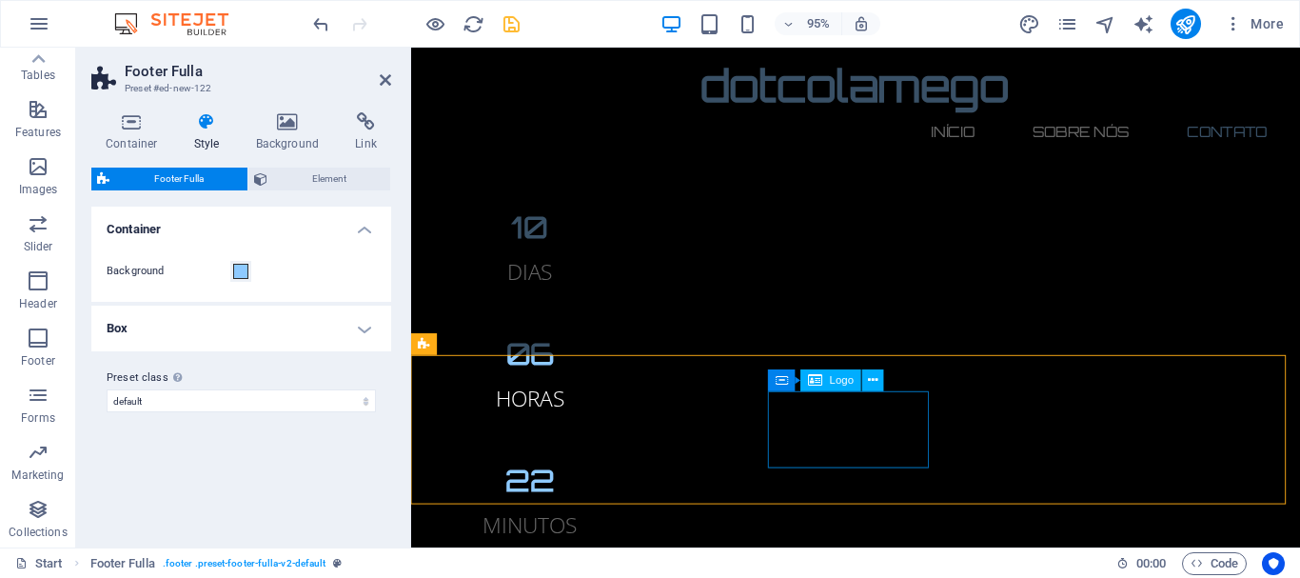
select select "px"
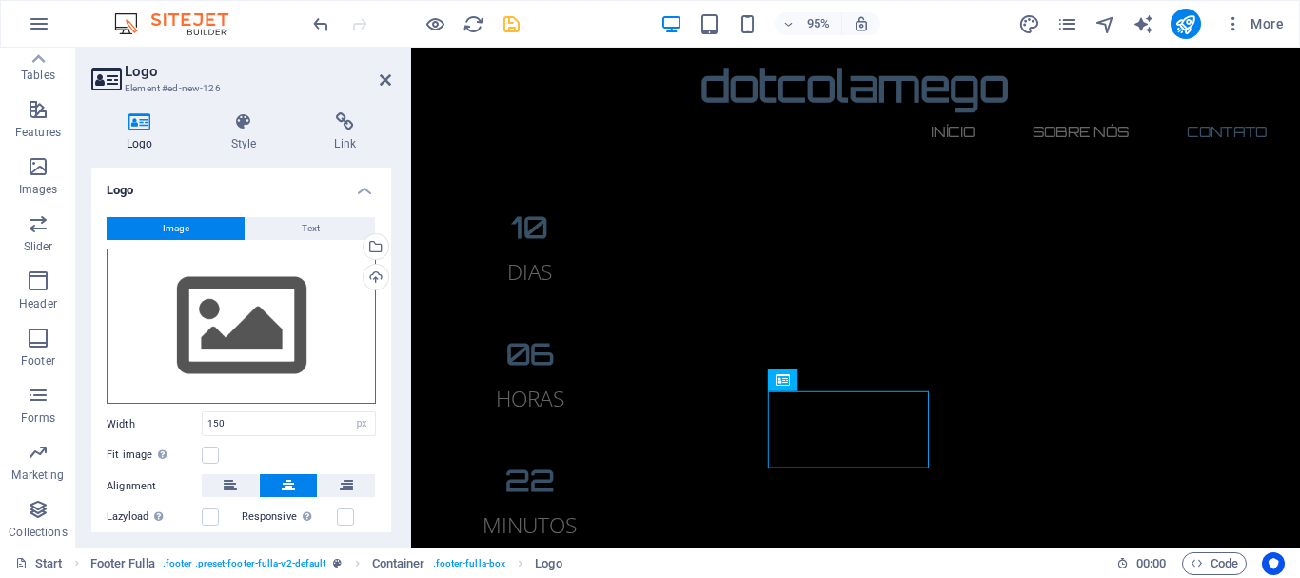
click at [201, 298] on div "Drag files here, click to choose files or select files from Files or our free s…" at bounding box center [241, 326] width 269 height 156
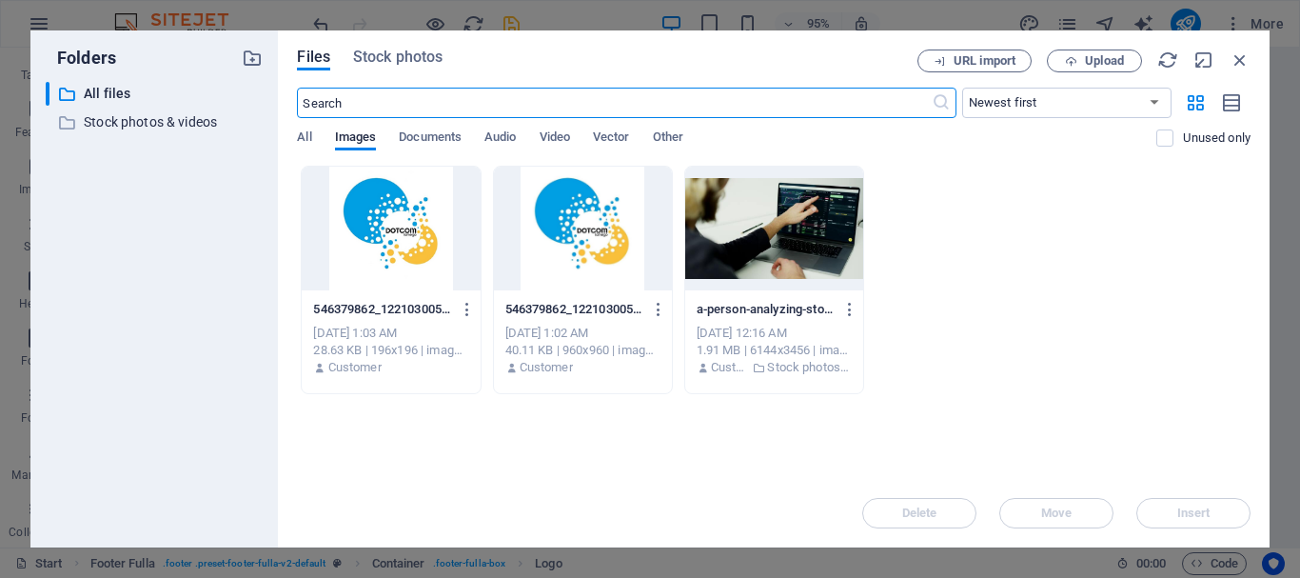
scroll to position [1665, 0]
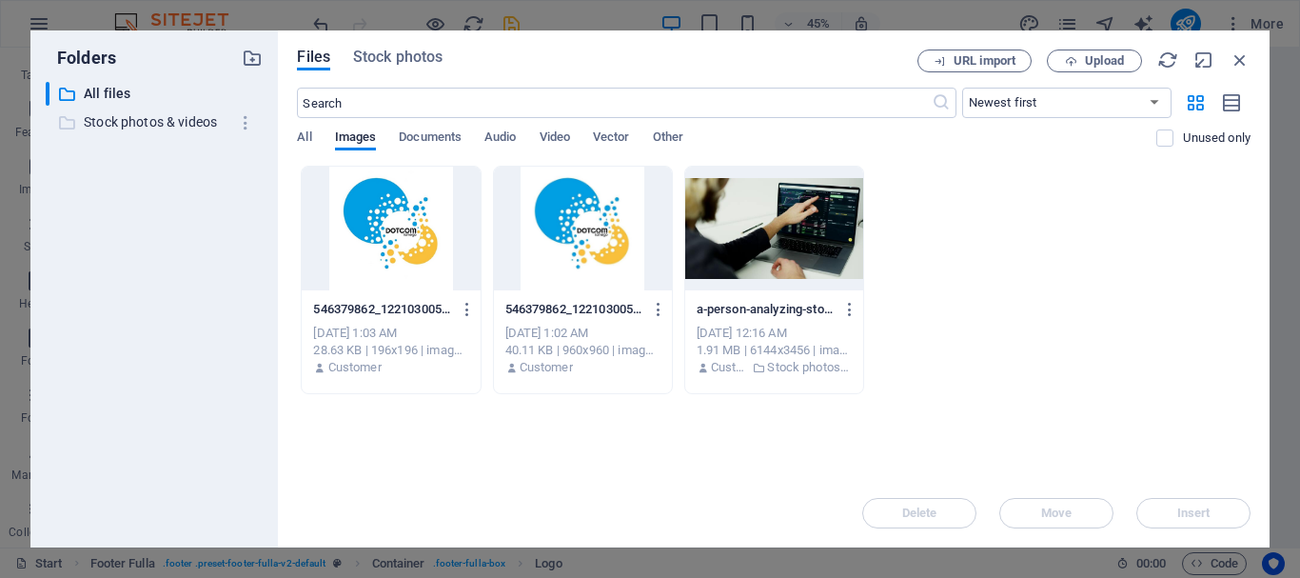
click at [172, 120] on p "Stock photos & videos" at bounding box center [156, 122] width 145 height 22
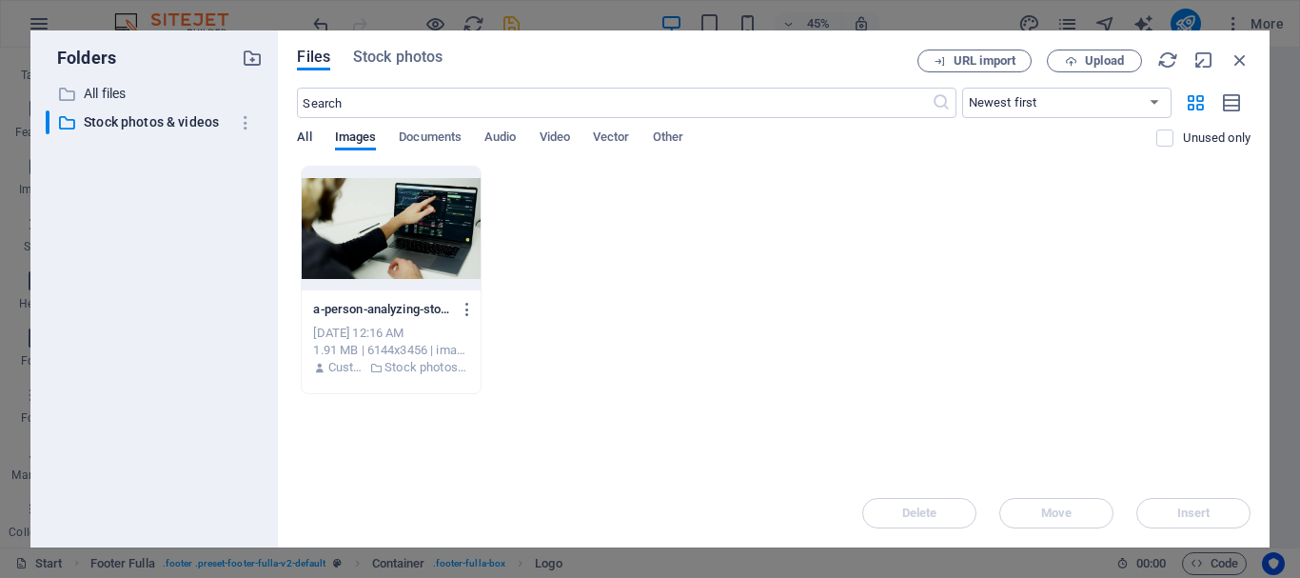
click at [301, 133] on span "All" at bounding box center [304, 139] width 14 height 27
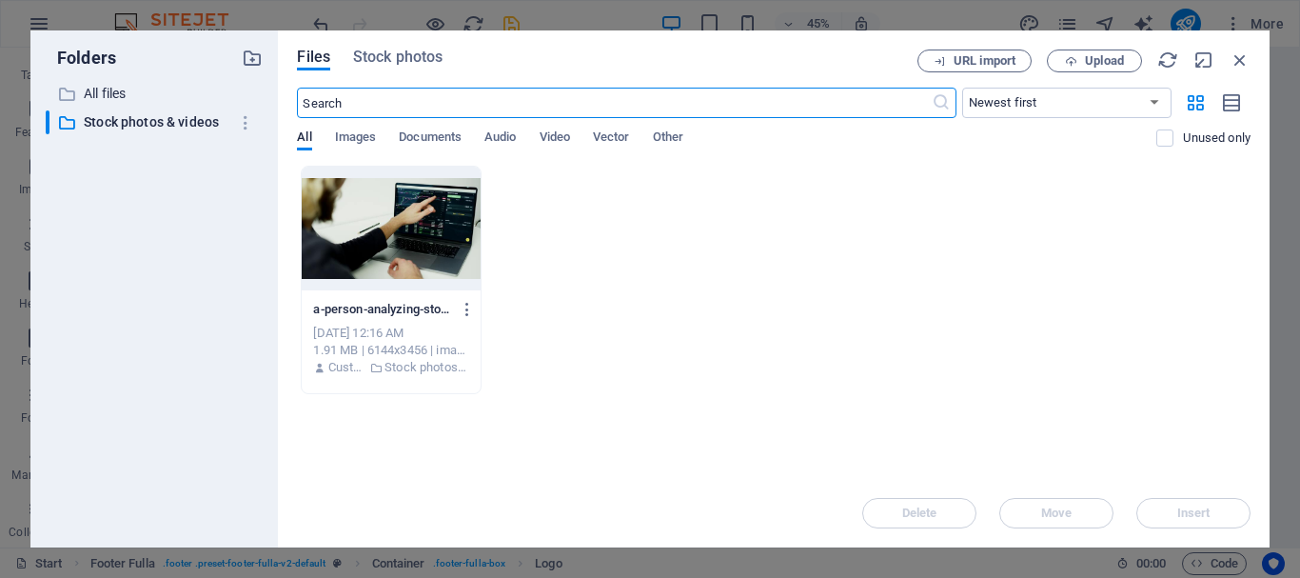
click at [564, 105] on input "text" at bounding box center [614, 103] width 634 height 30
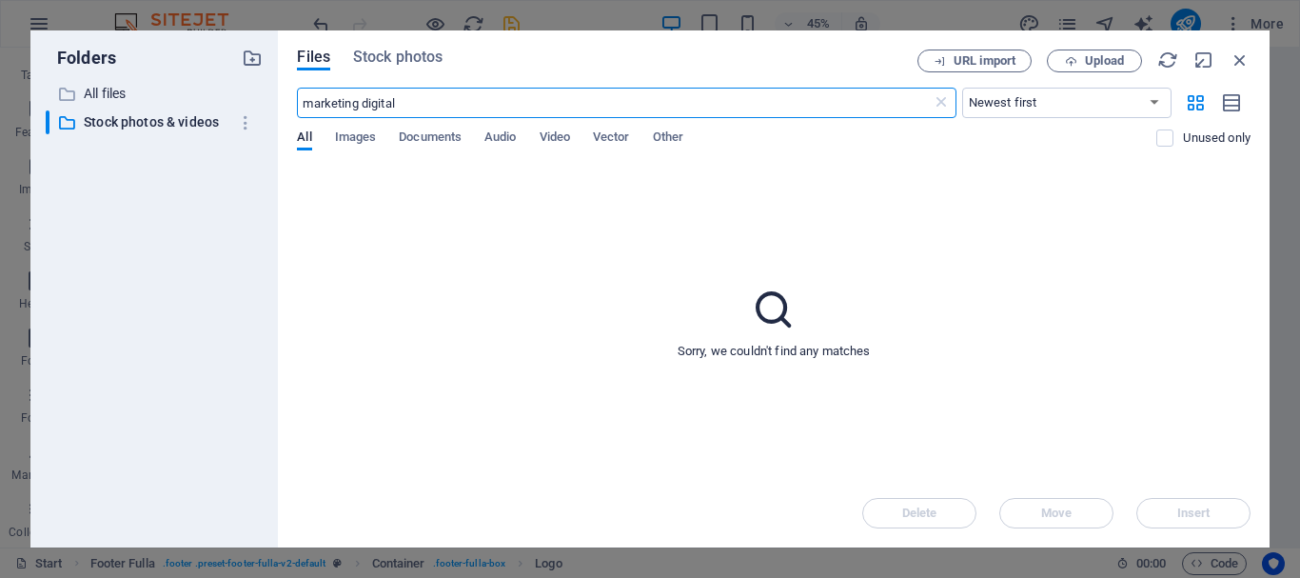
type input "marketing digital"
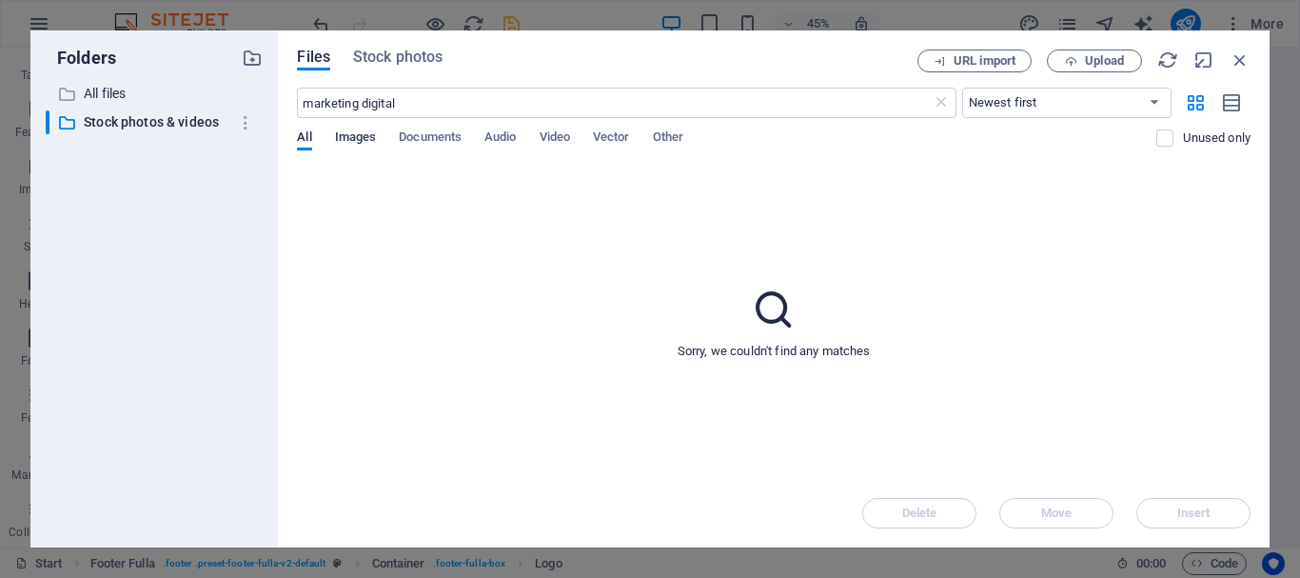
click at [367, 141] on span "Images" at bounding box center [356, 139] width 42 height 27
click at [997, 222] on div "Sorry, we couldn't find any matches" at bounding box center [774, 322] width 954 height 313
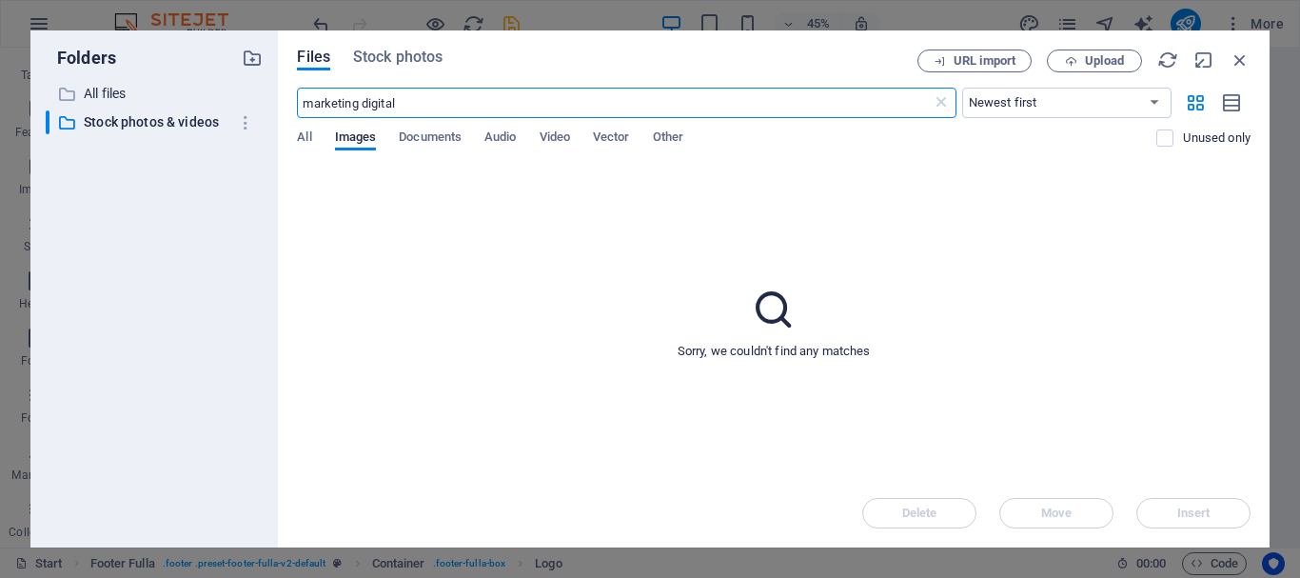
click at [729, 100] on input "marketing digital" at bounding box center [614, 103] width 634 height 30
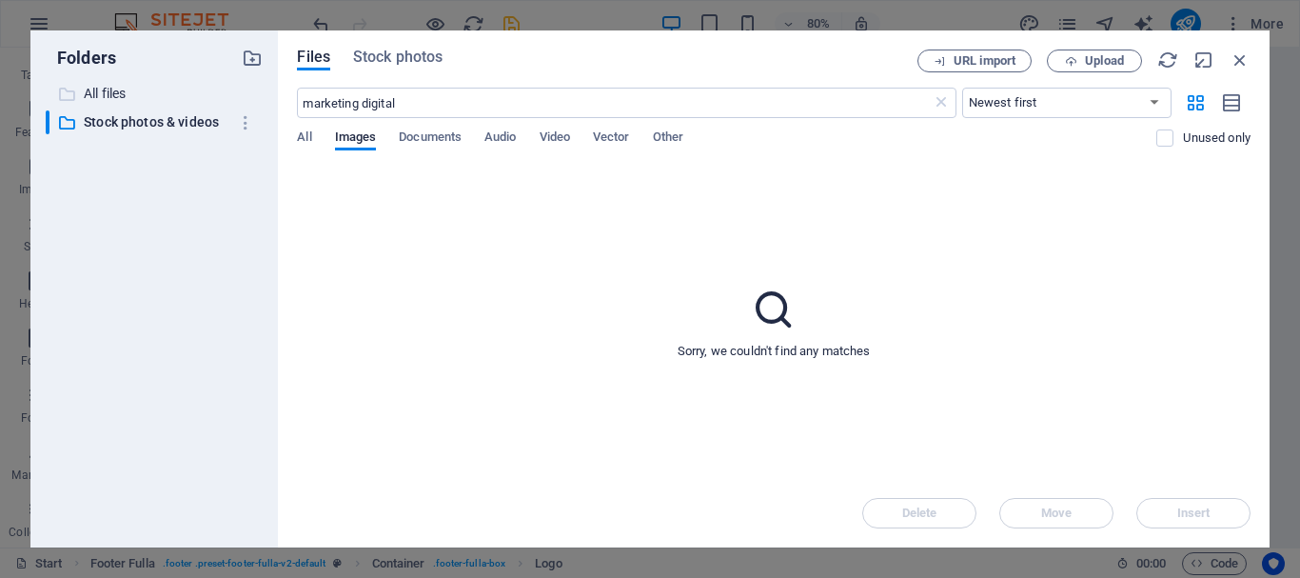
click at [125, 95] on p "All files" at bounding box center [156, 94] width 145 height 22
click at [183, 126] on p "Stock photos & videos" at bounding box center [156, 122] width 145 height 22
click at [406, 55] on span "Stock photos" at bounding box center [397, 57] width 89 height 23
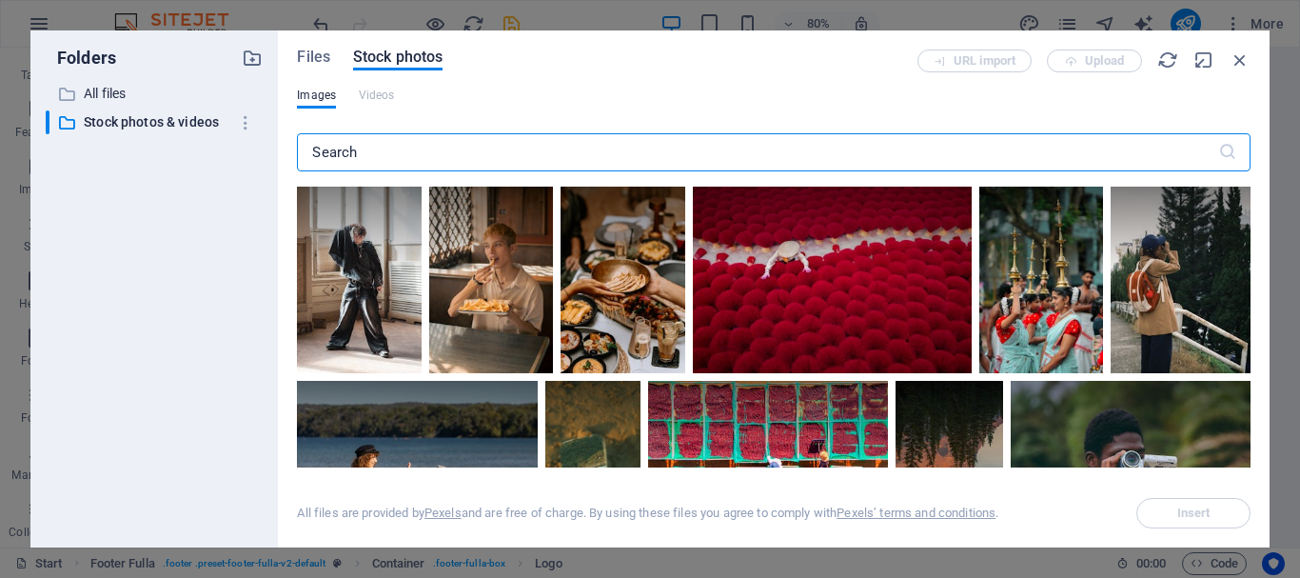
click at [410, 156] on input "text" at bounding box center [757, 152] width 921 height 38
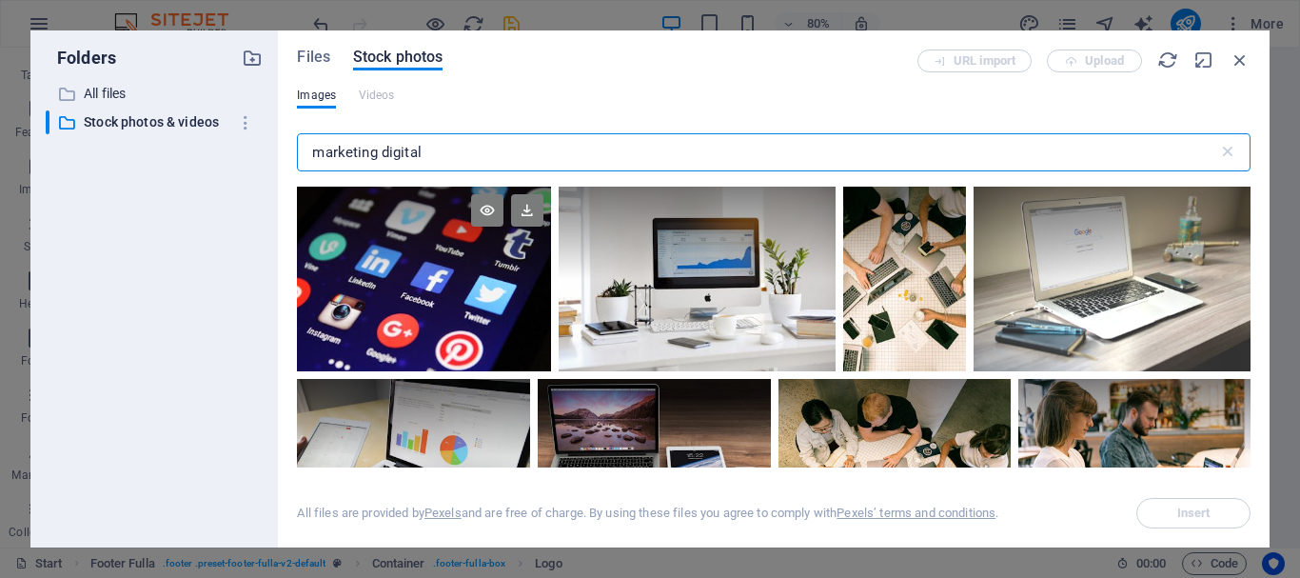
type input "marketing digital"
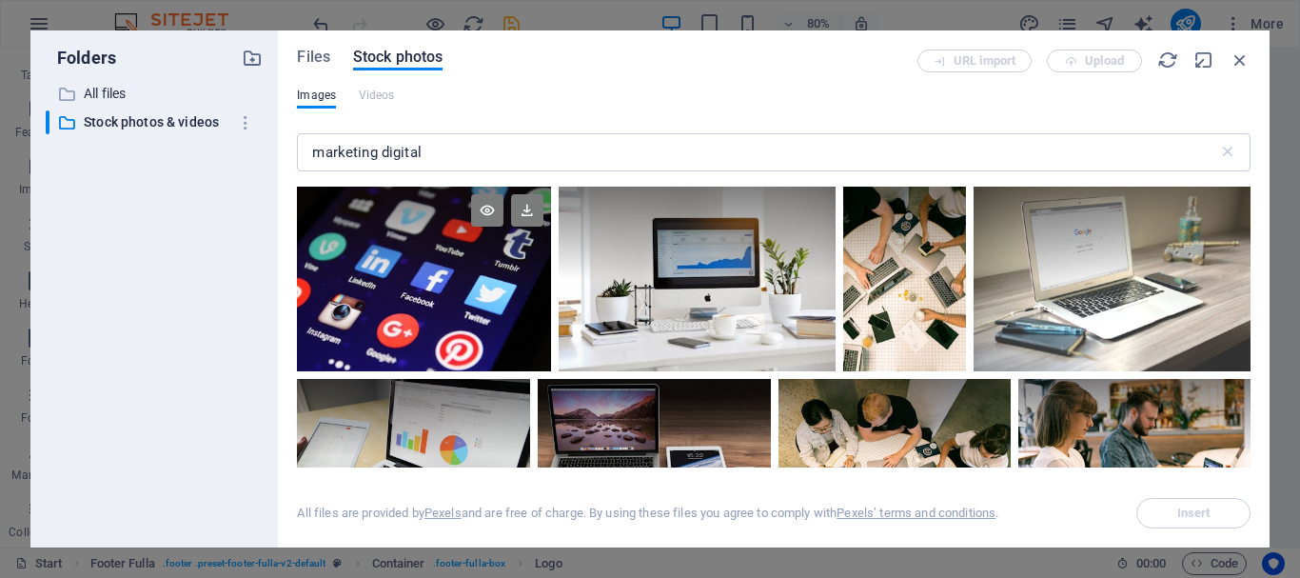
click at [481, 308] on div at bounding box center [424, 279] width 254 height 185
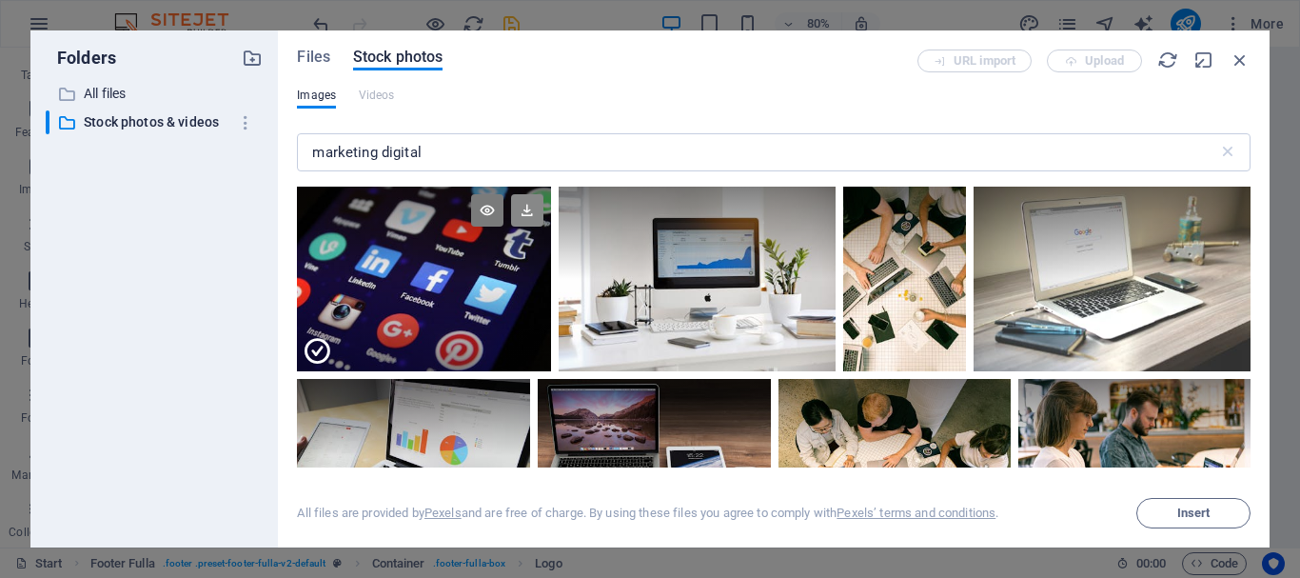
click at [527, 211] on icon at bounding box center [527, 210] width 32 height 32
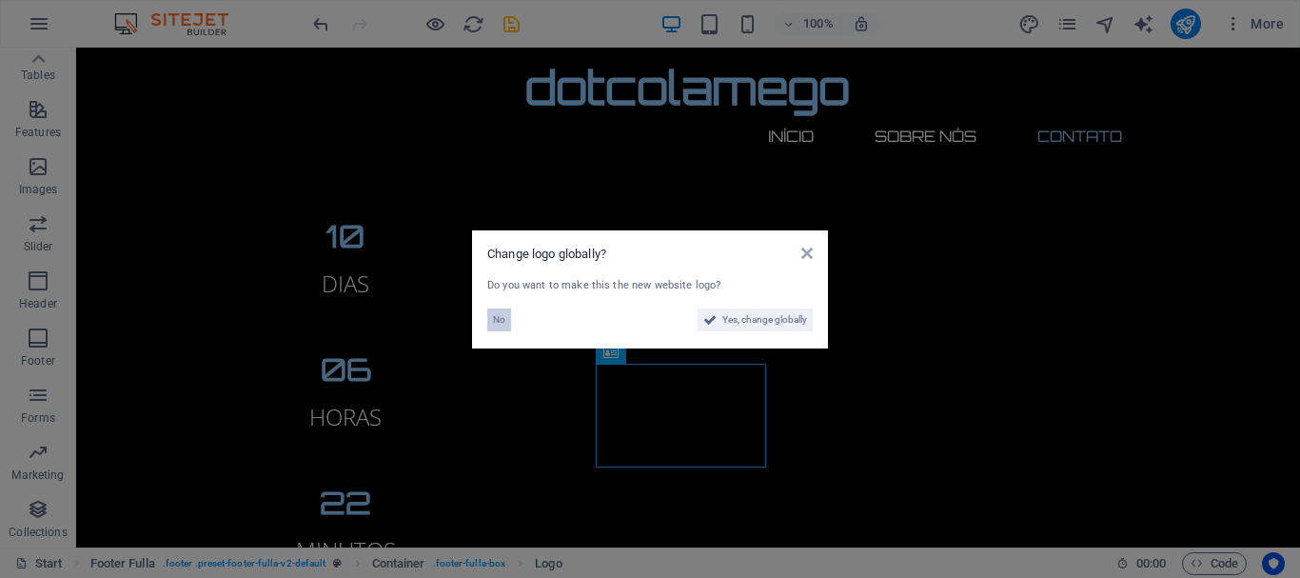
click at [500, 319] on span "No" at bounding box center [499, 319] width 12 height 23
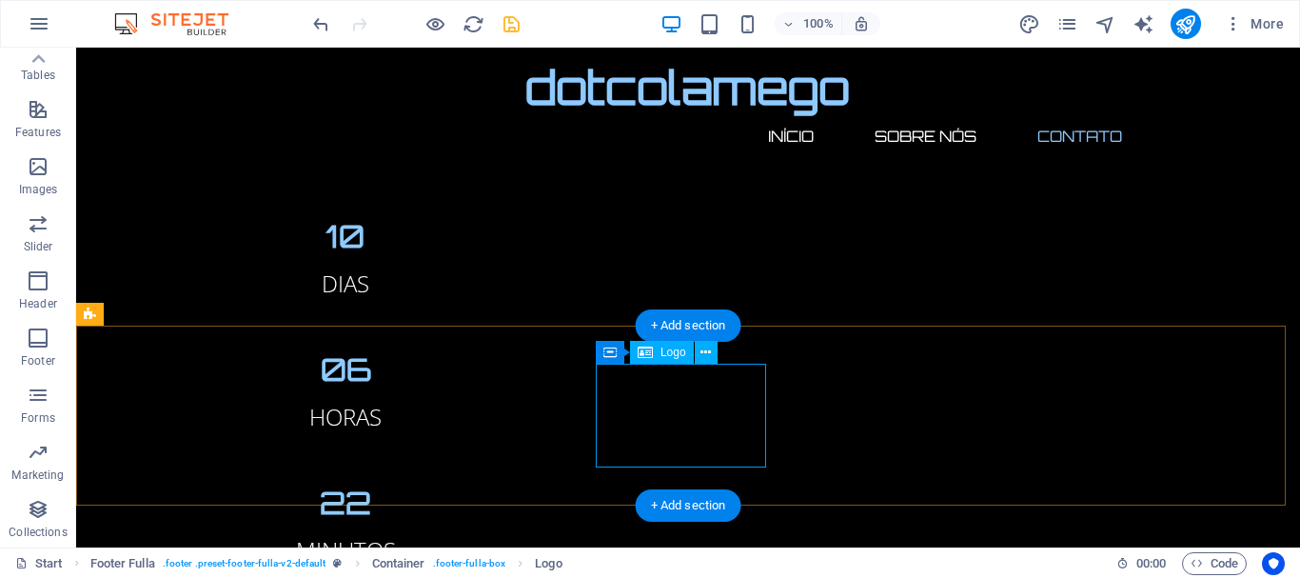
select select "px"
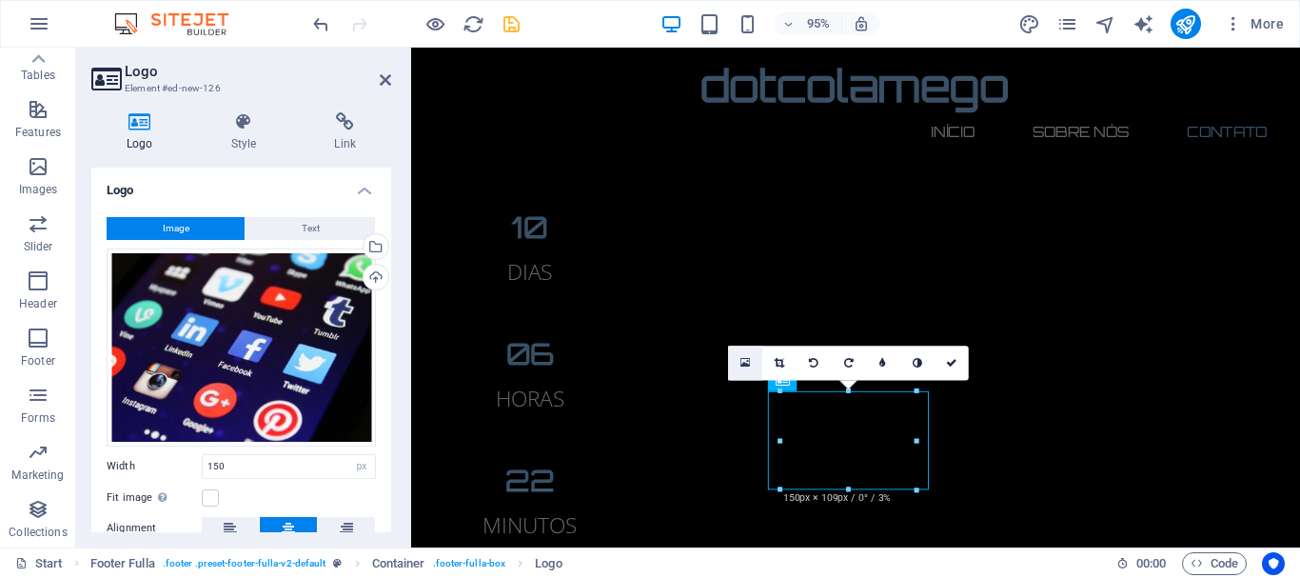
click at [744, 359] on icon at bounding box center [746, 363] width 10 height 12
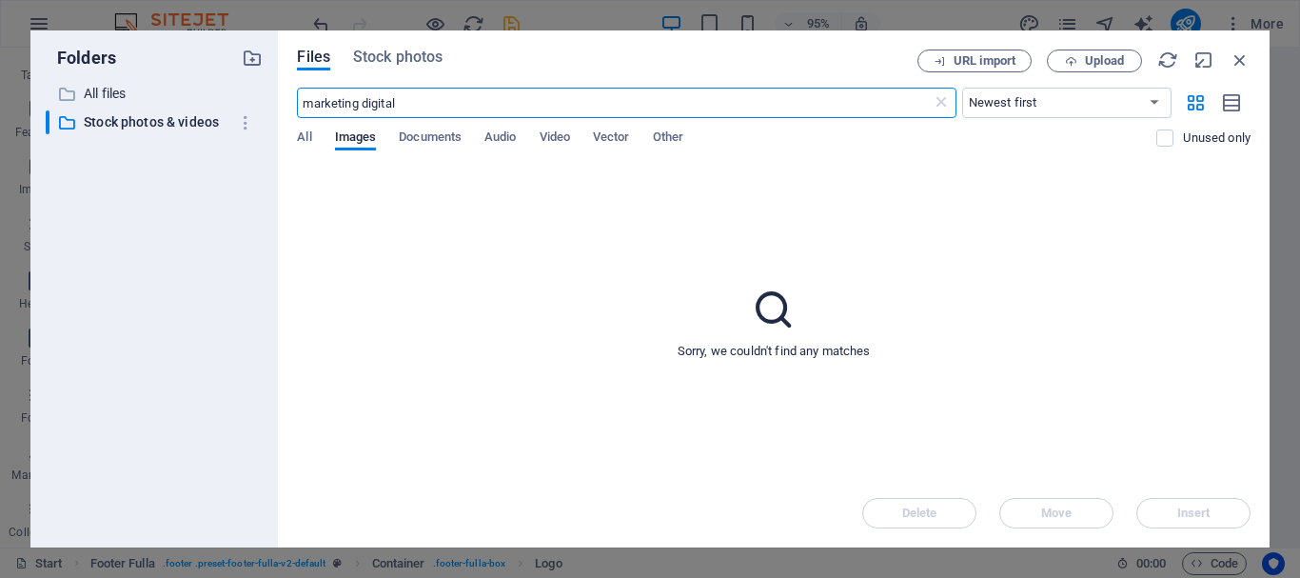
scroll to position [1688, 0]
click at [831, 112] on input "marketing digital" at bounding box center [614, 103] width 634 height 30
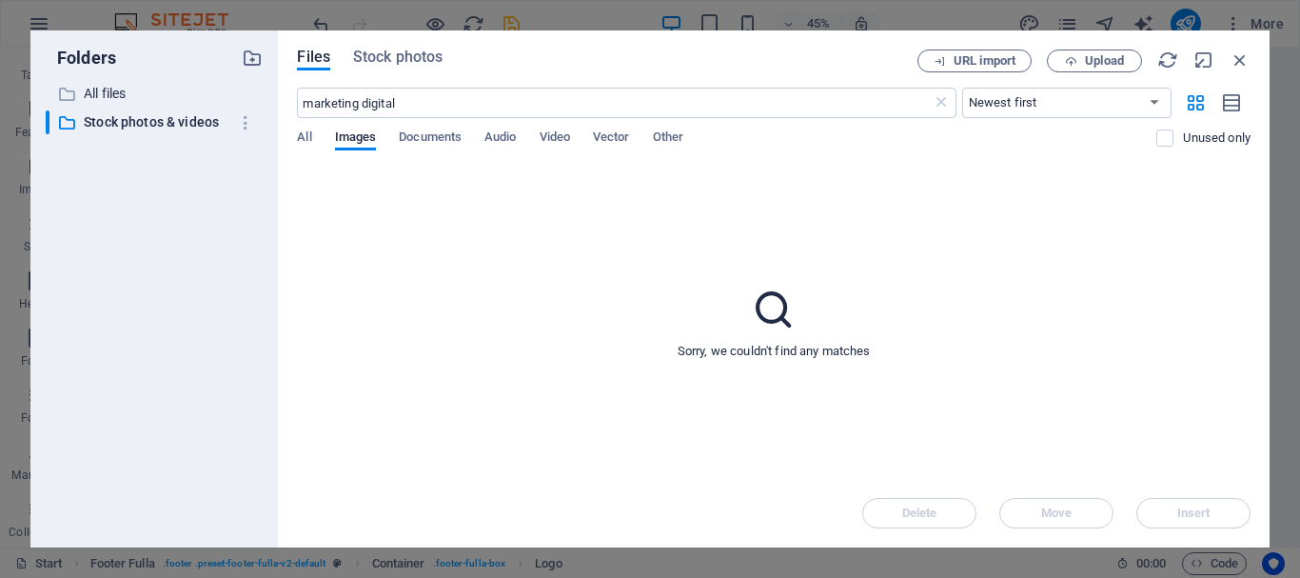
click at [413, 44] on div "Files Stock photos URL import Upload marketing digital ​ Newest first Oldest fi…" at bounding box center [774, 288] width 992 height 517
click at [425, 50] on span "Stock photos" at bounding box center [397, 57] width 89 height 23
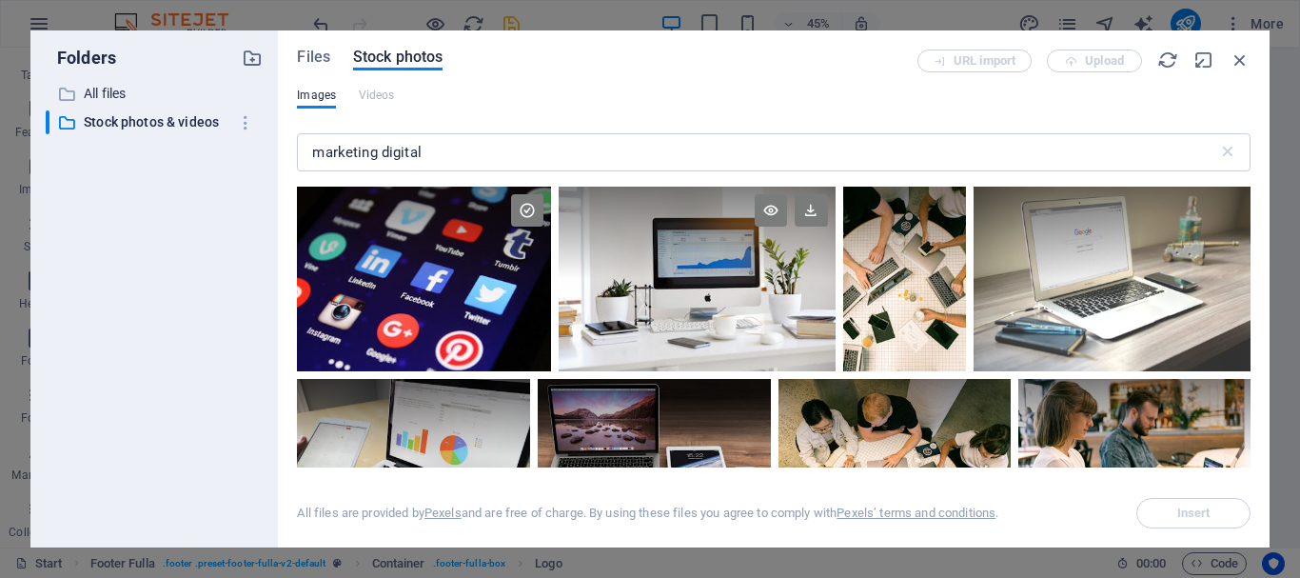
click at [724, 318] on div at bounding box center [697, 279] width 276 height 185
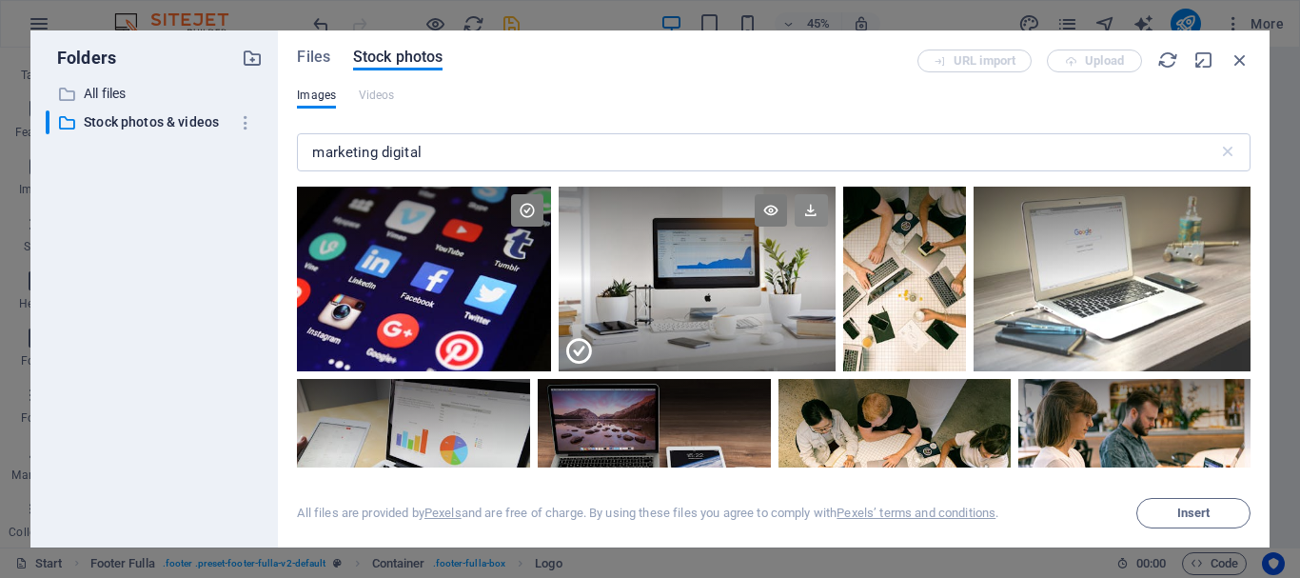
click at [808, 212] on icon at bounding box center [811, 210] width 32 height 32
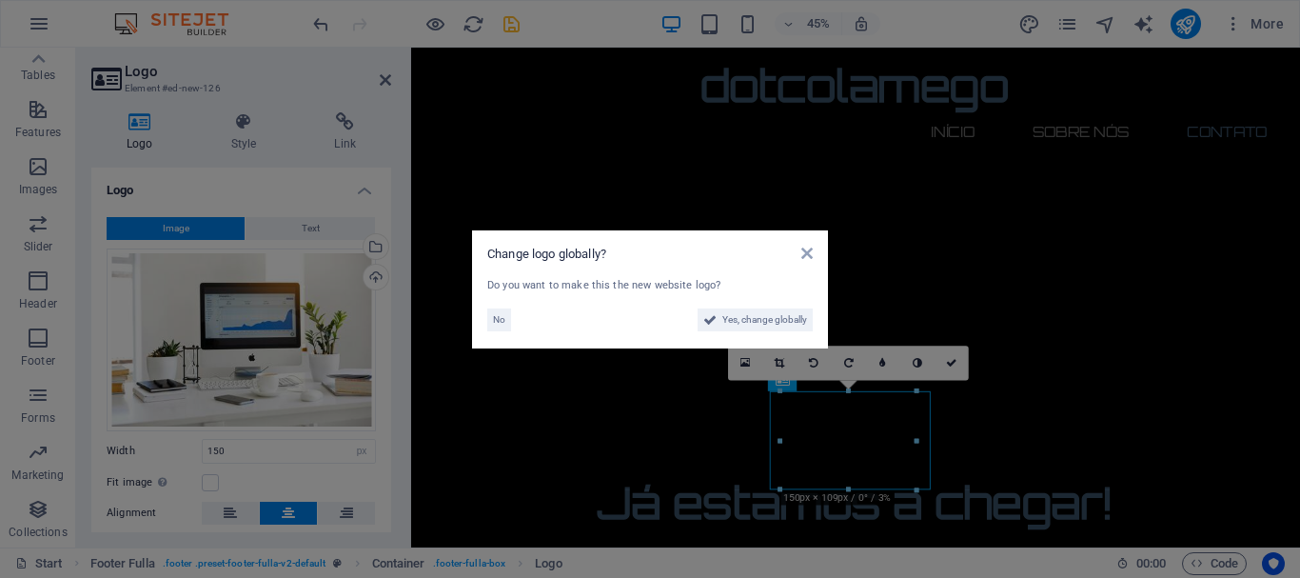
scroll to position [2073, 0]
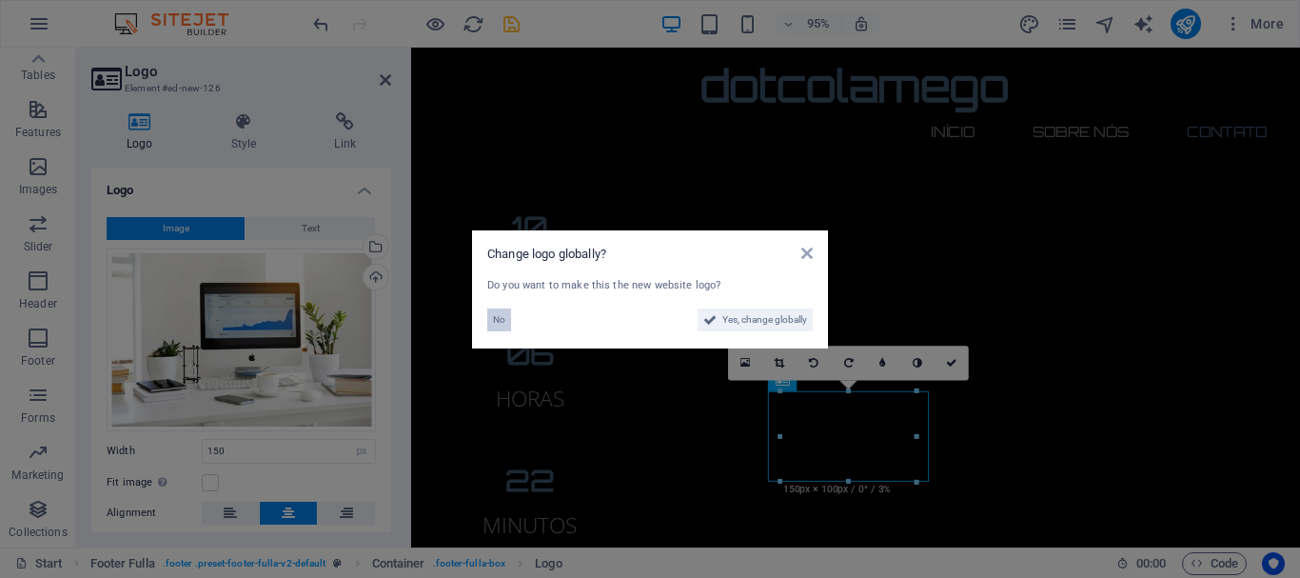
click at [496, 317] on span "No" at bounding box center [499, 319] width 12 height 23
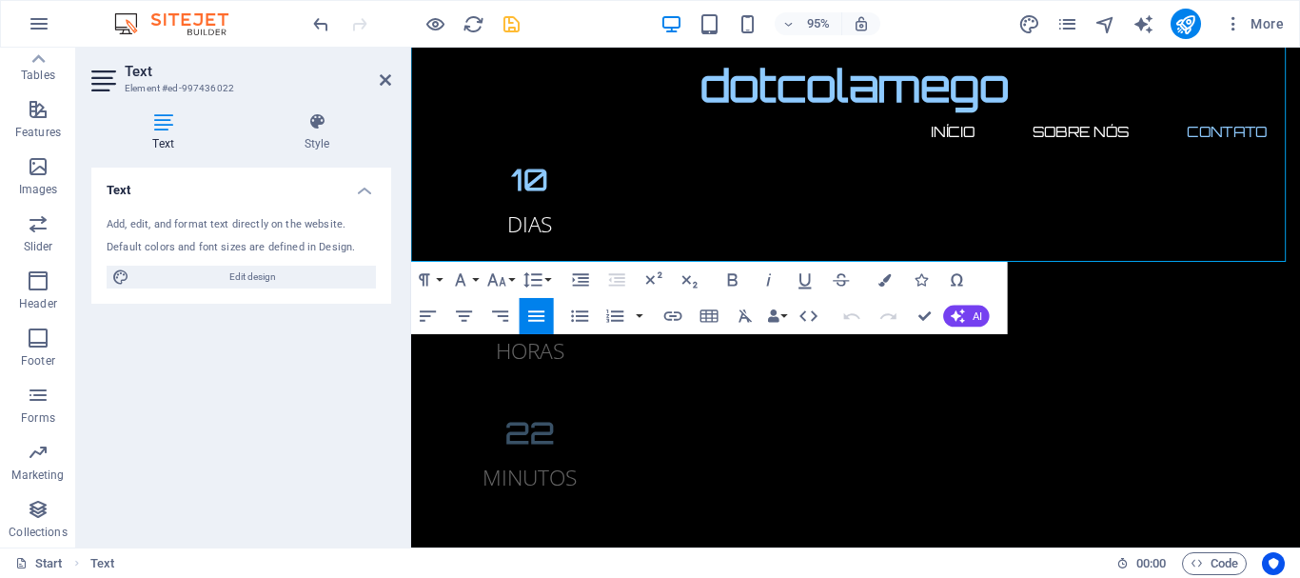
scroll to position [2199, 0]
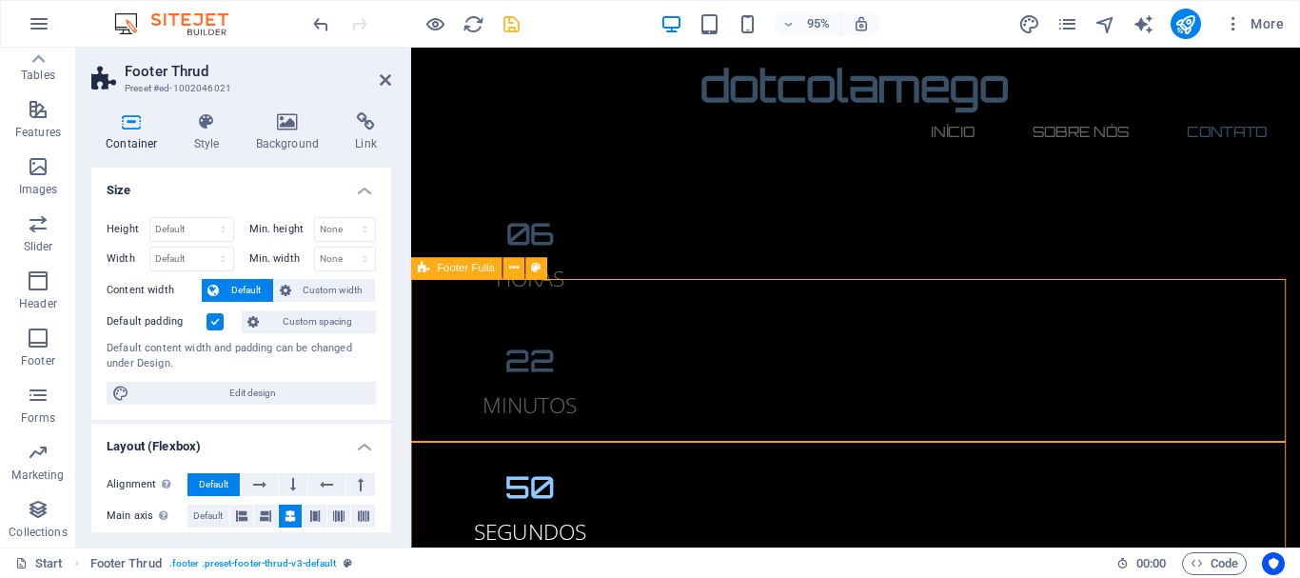
scroll to position [2153, 0]
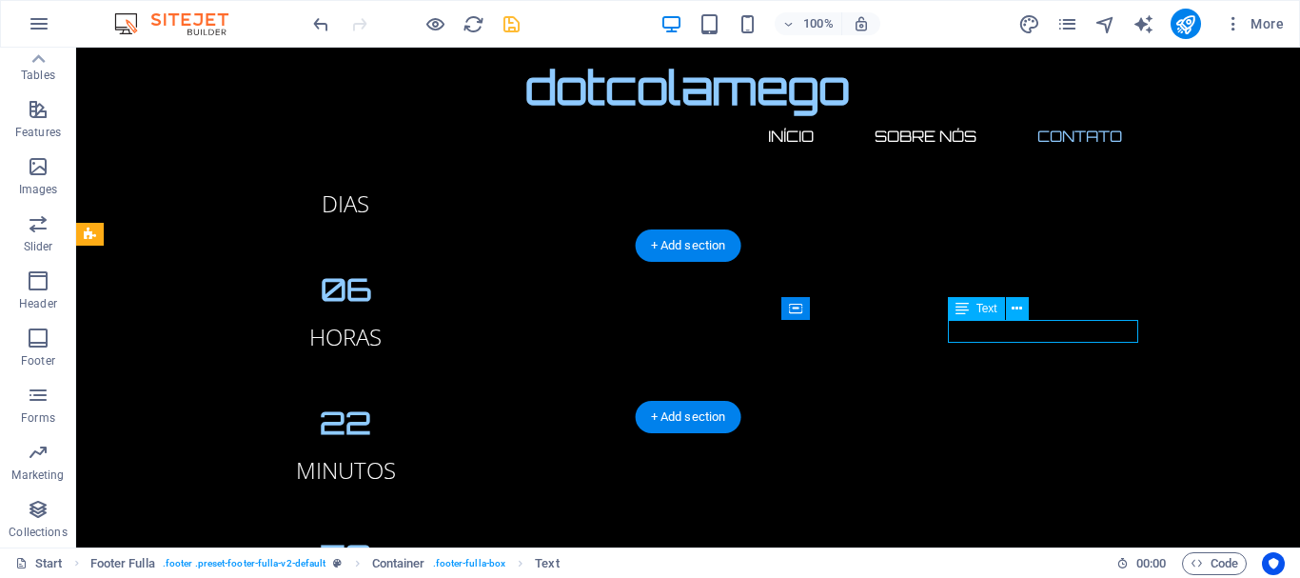
drag, startPoint x: 720, startPoint y: 350, endPoint x: 1023, endPoint y: 336, distance: 304.0
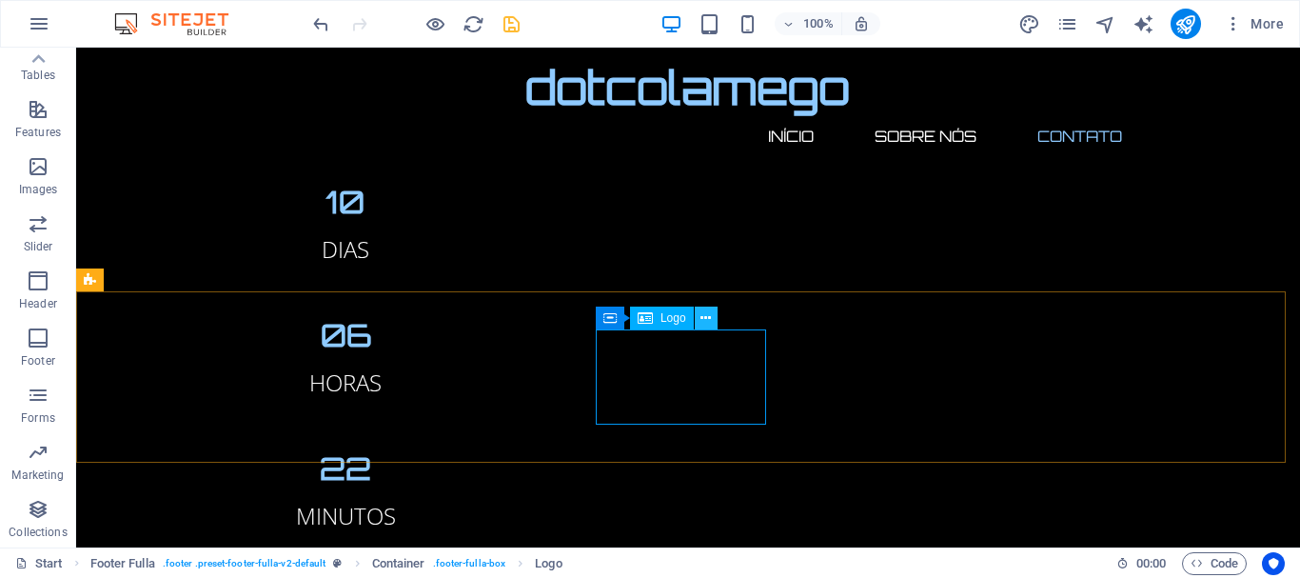
click at [702, 321] on icon at bounding box center [706, 318] width 10 height 20
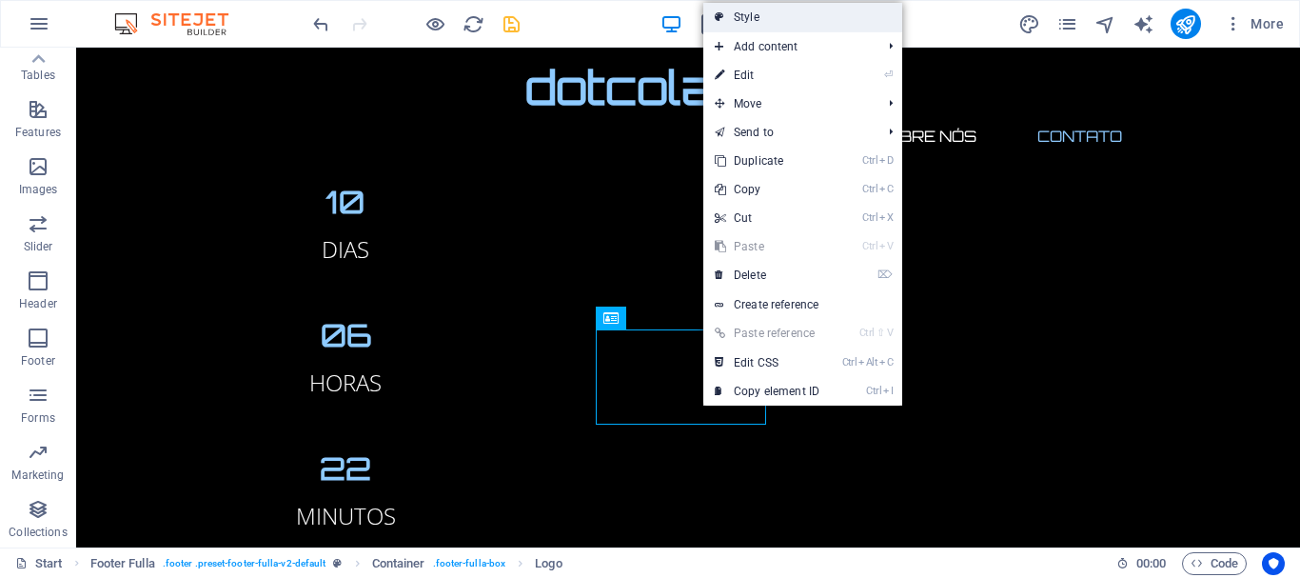
click at [786, 14] on link "Style" at bounding box center [803, 17] width 199 height 29
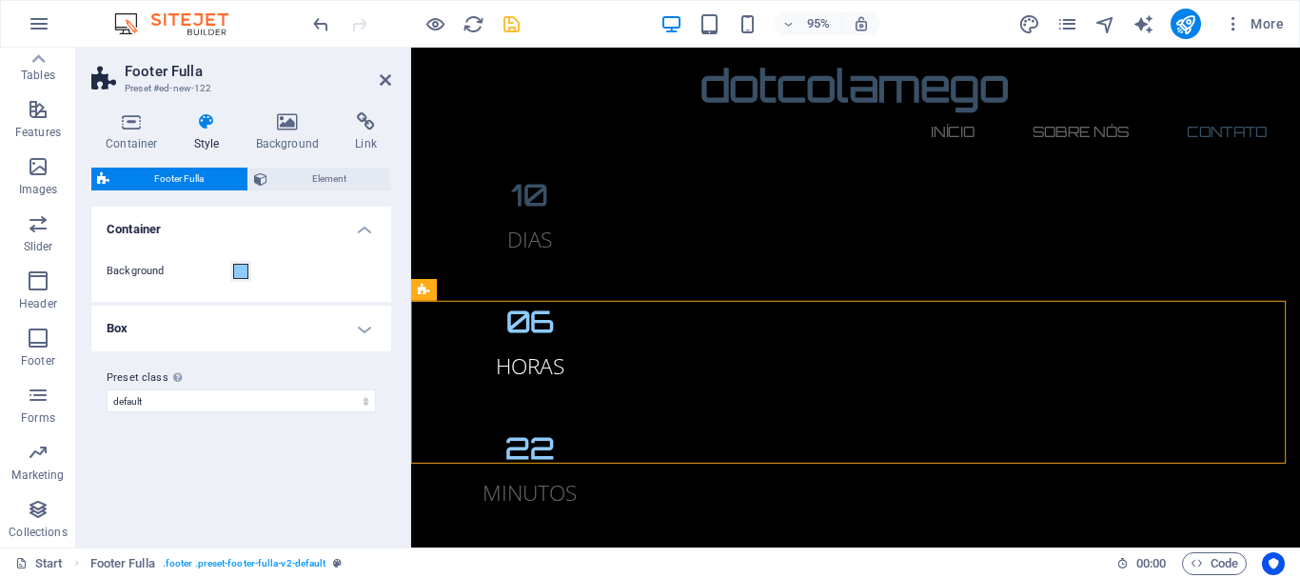
scroll to position [2131, 0]
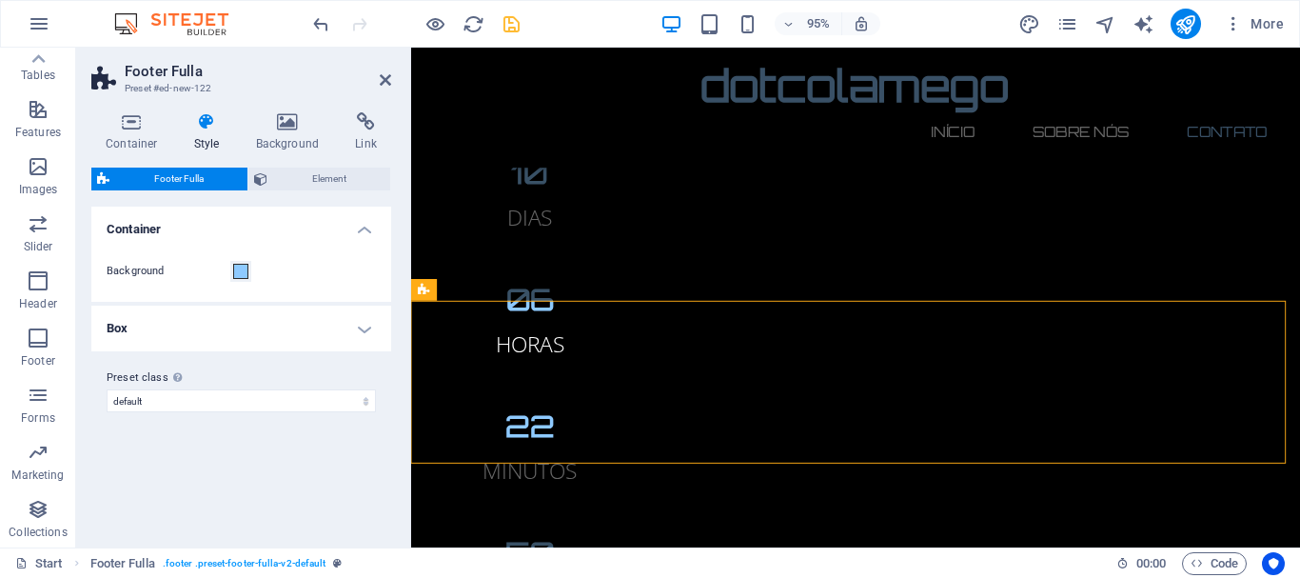
click at [125, 310] on h4 "Box" at bounding box center [241, 329] width 300 height 46
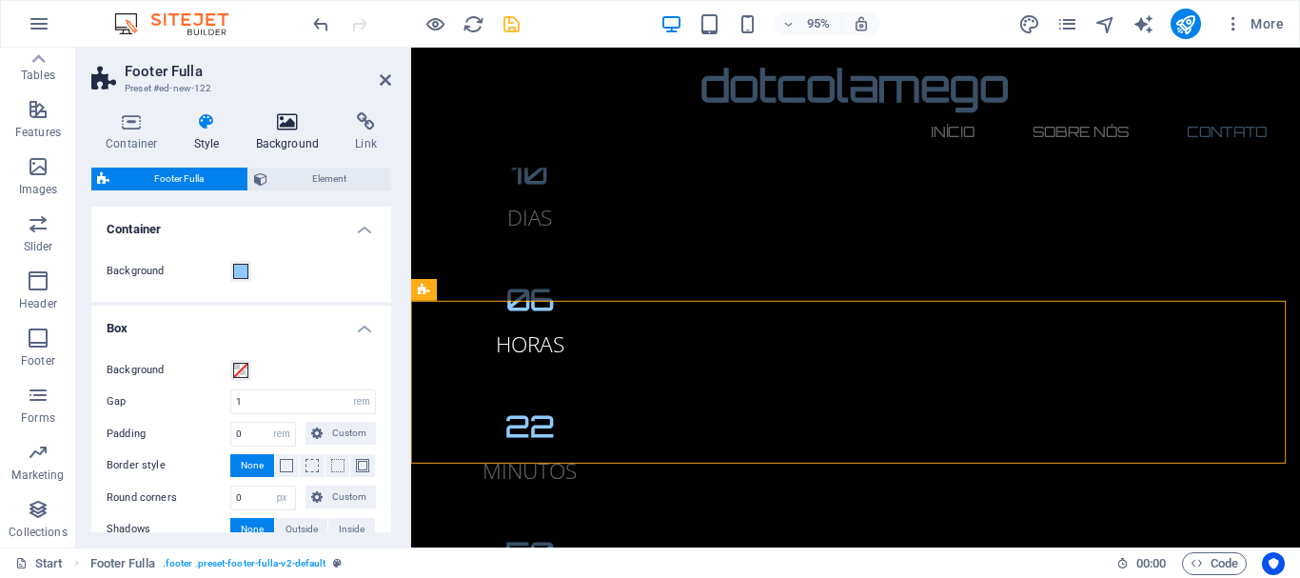
click at [292, 140] on h4 "Background" at bounding box center [292, 132] width 100 height 40
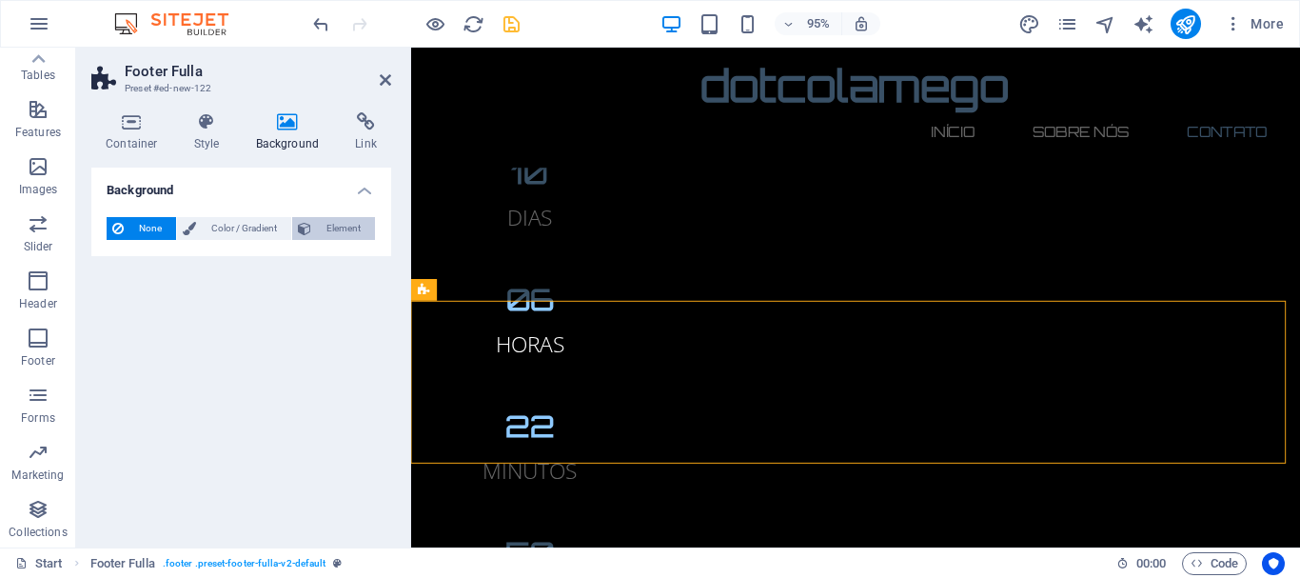
click at [334, 227] on span "Element" at bounding box center [343, 228] width 52 height 23
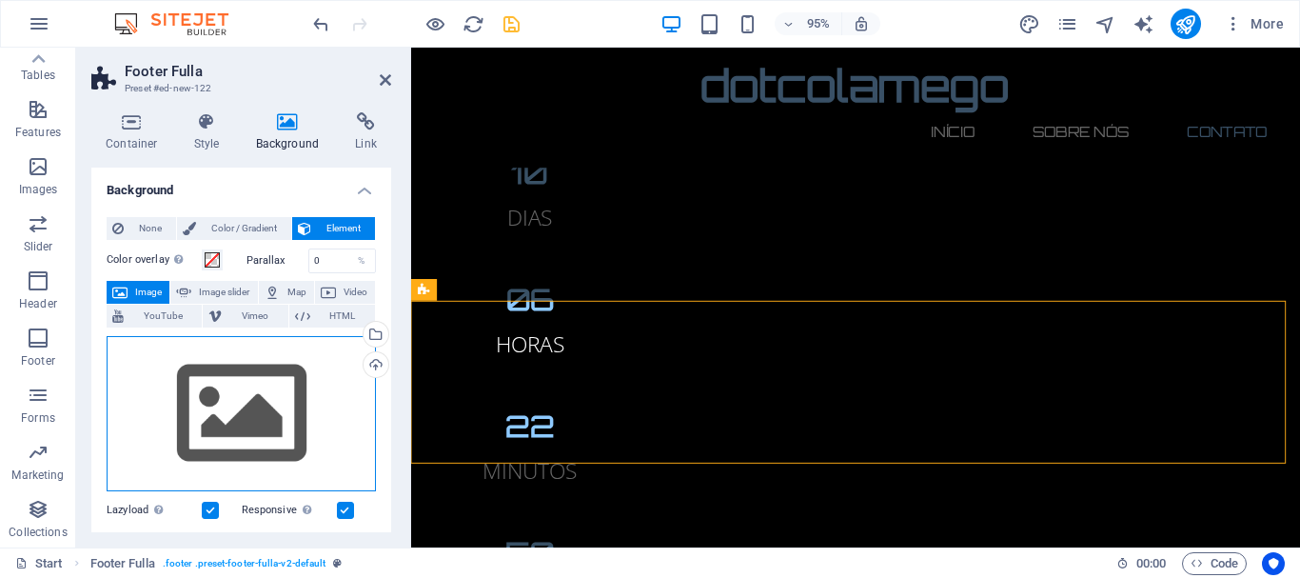
click at [243, 417] on div "Drag files here, click to choose files or select files from Files or our free s…" at bounding box center [241, 414] width 269 height 156
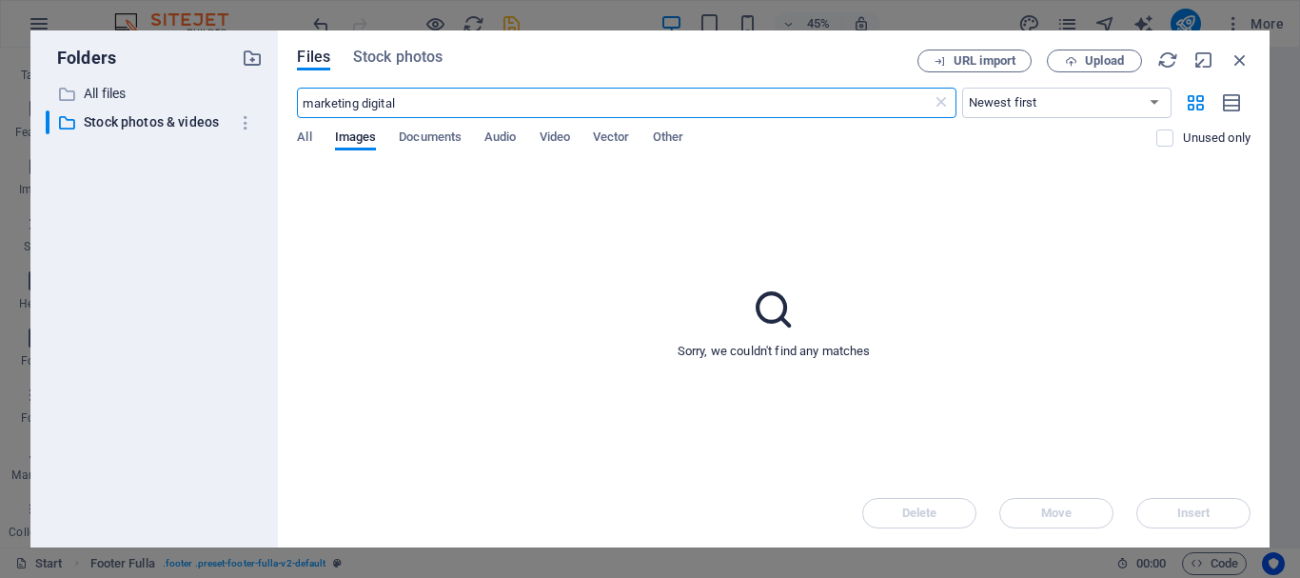
scroll to position [1679, 0]
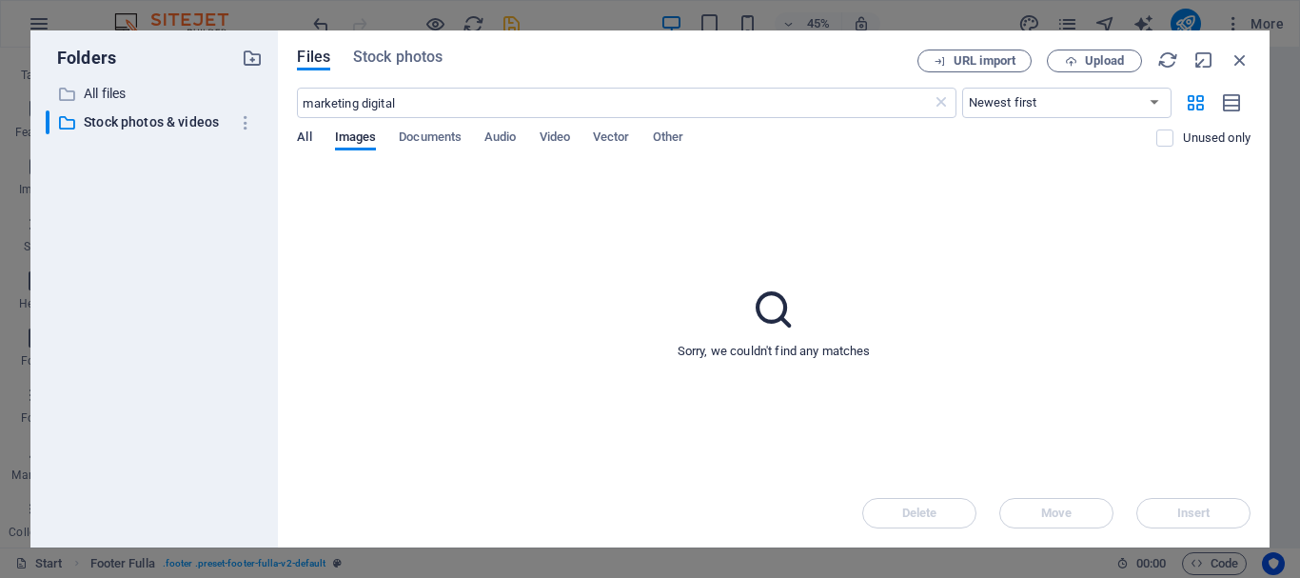
click at [301, 137] on span "All" at bounding box center [304, 139] width 14 height 27
click at [113, 90] on p "All files" at bounding box center [156, 94] width 145 height 22
click at [169, 120] on p "Stock photos & videos" at bounding box center [156, 122] width 145 height 22
click at [360, 129] on span "Images" at bounding box center [356, 139] width 42 height 27
click at [407, 50] on span "Stock photos" at bounding box center [397, 57] width 89 height 23
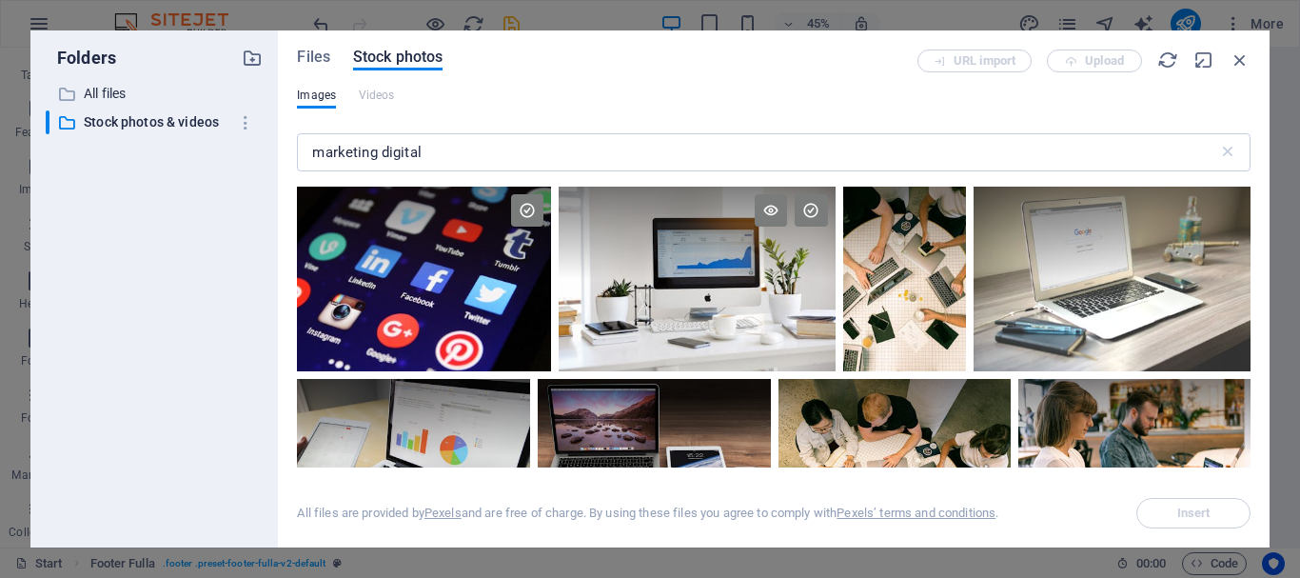
click at [759, 300] on div at bounding box center [697, 279] width 276 height 185
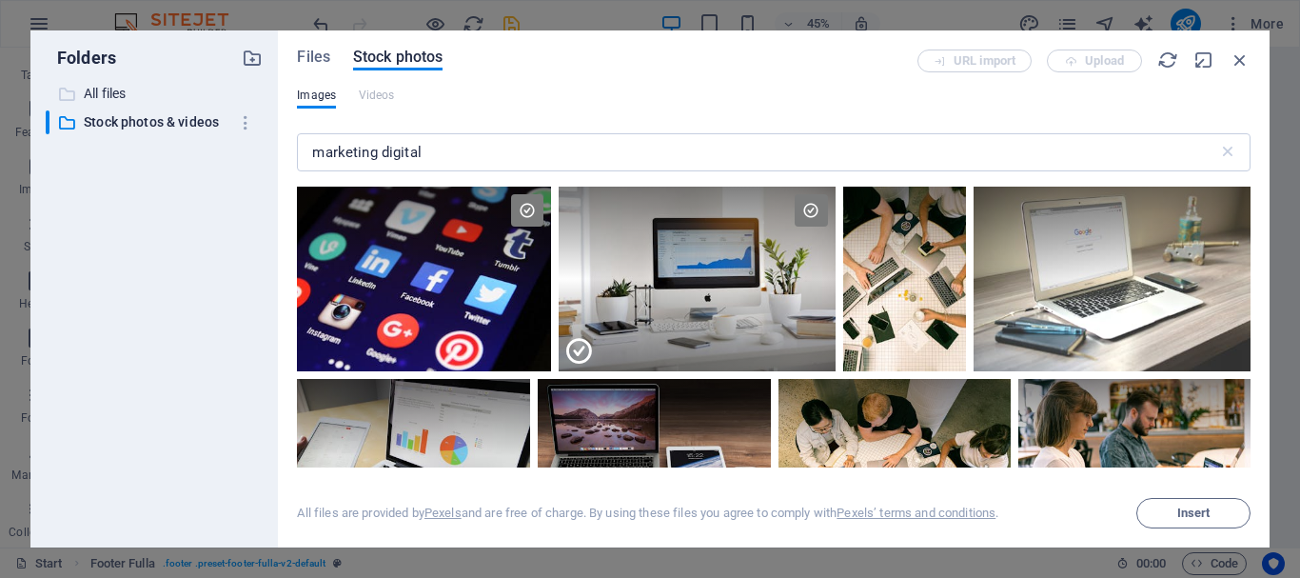
click at [129, 93] on p "All files" at bounding box center [156, 94] width 145 height 22
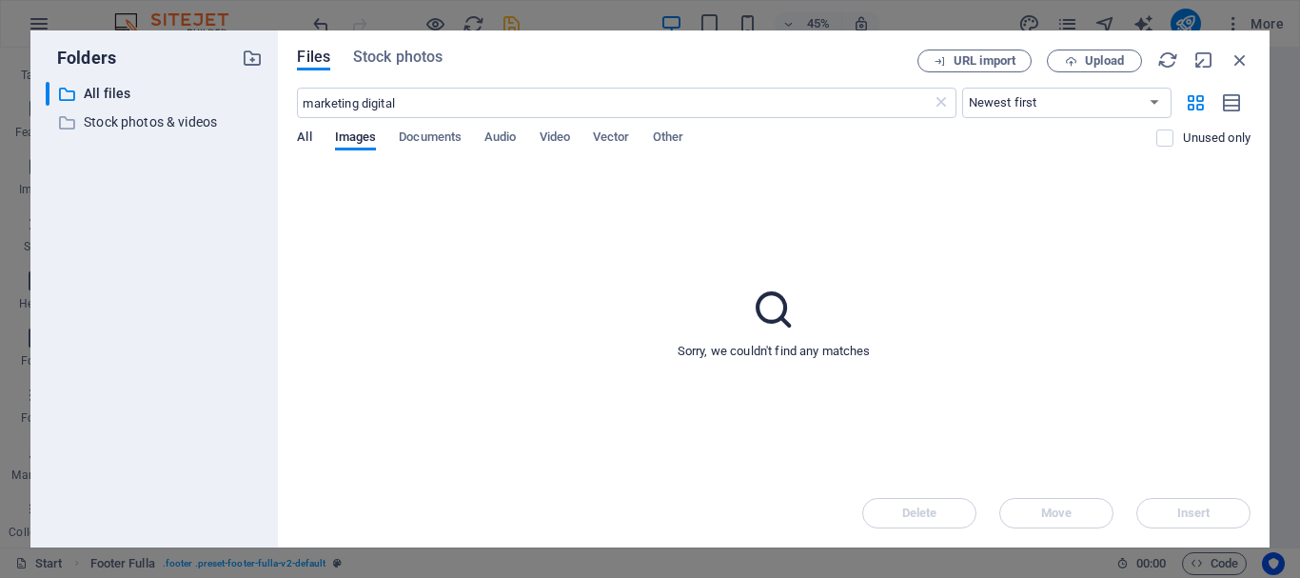
click at [307, 142] on span "All" at bounding box center [304, 139] width 14 height 27
click at [939, 107] on icon at bounding box center [941, 102] width 19 height 19
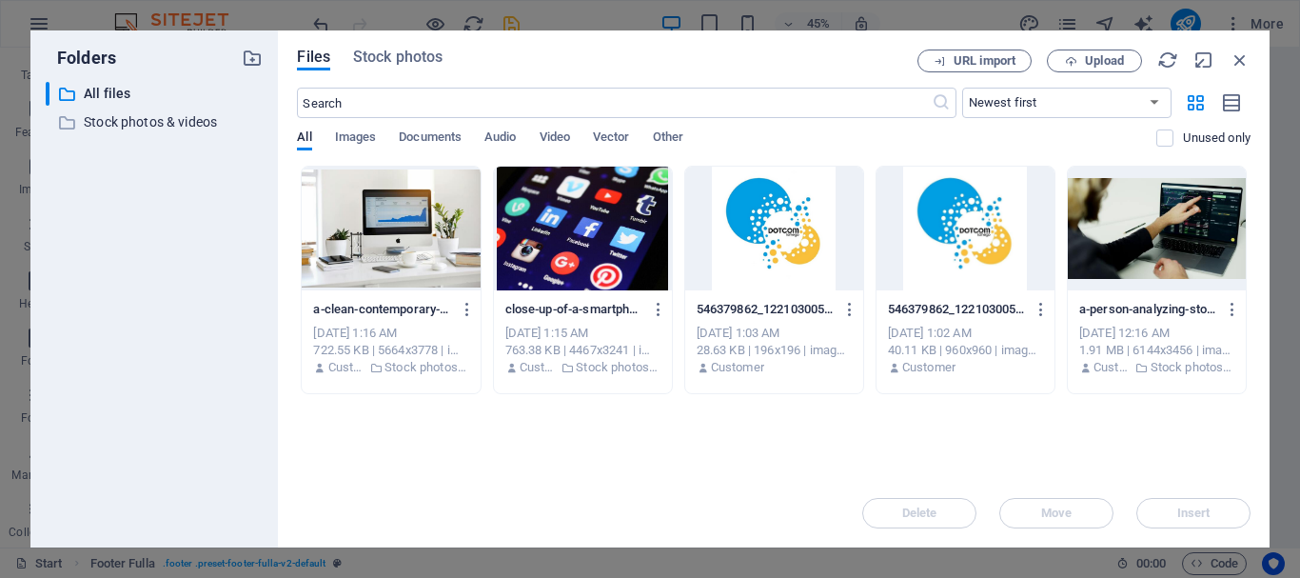
click at [382, 236] on div at bounding box center [391, 229] width 178 height 124
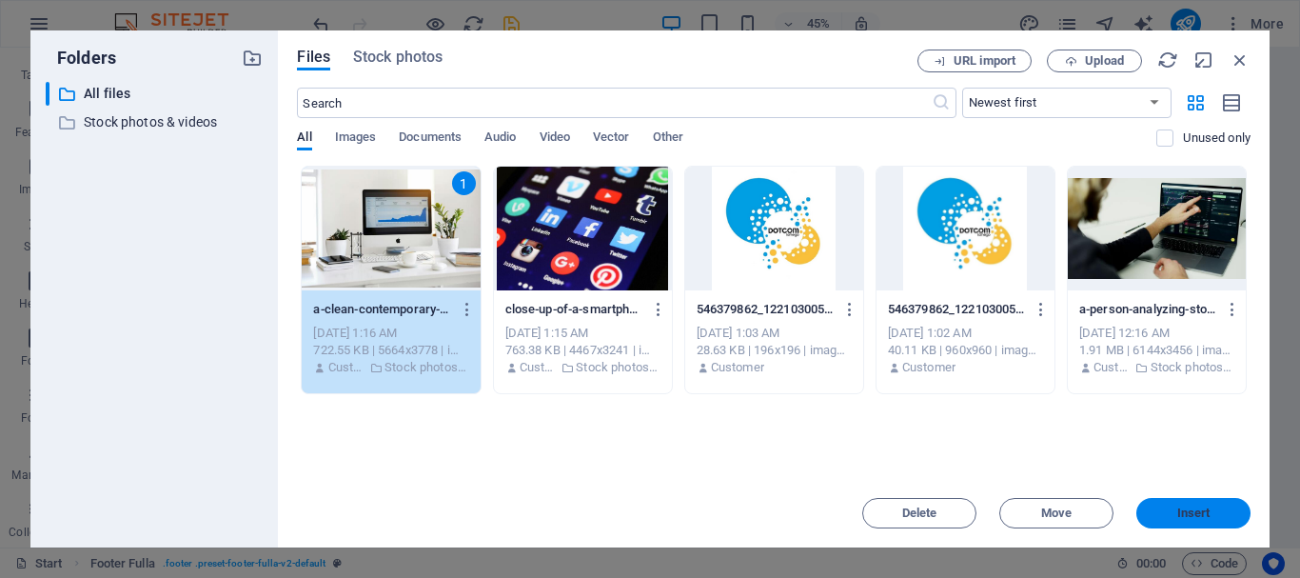
click at [1205, 514] on span "Insert" at bounding box center [1194, 512] width 33 height 11
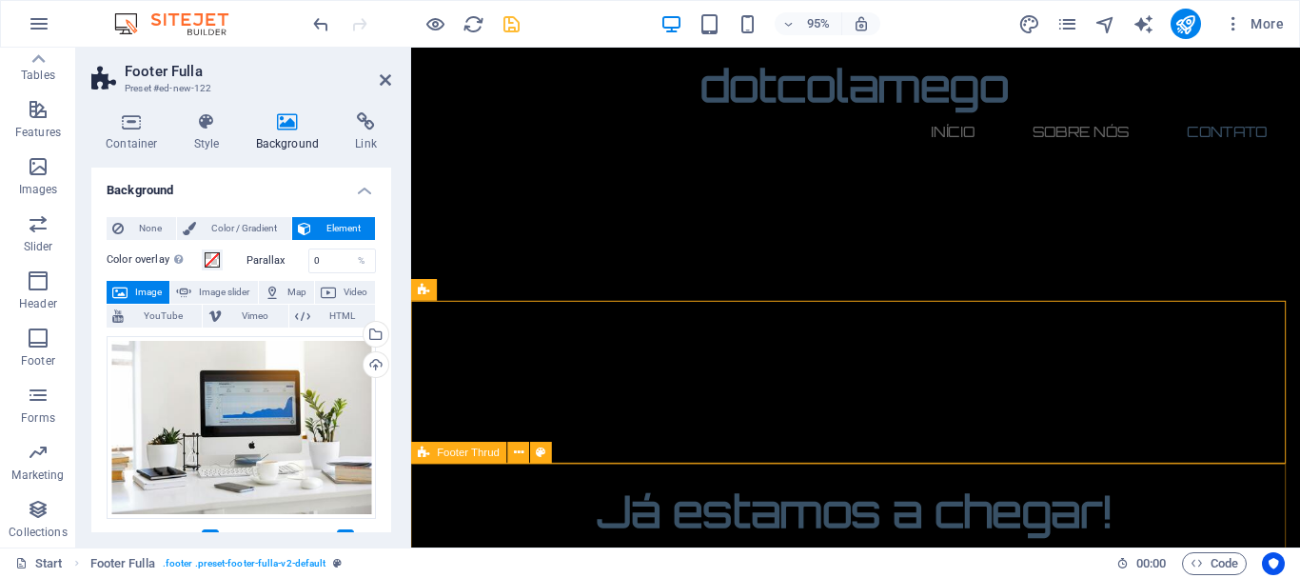
scroll to position [2131, 0]
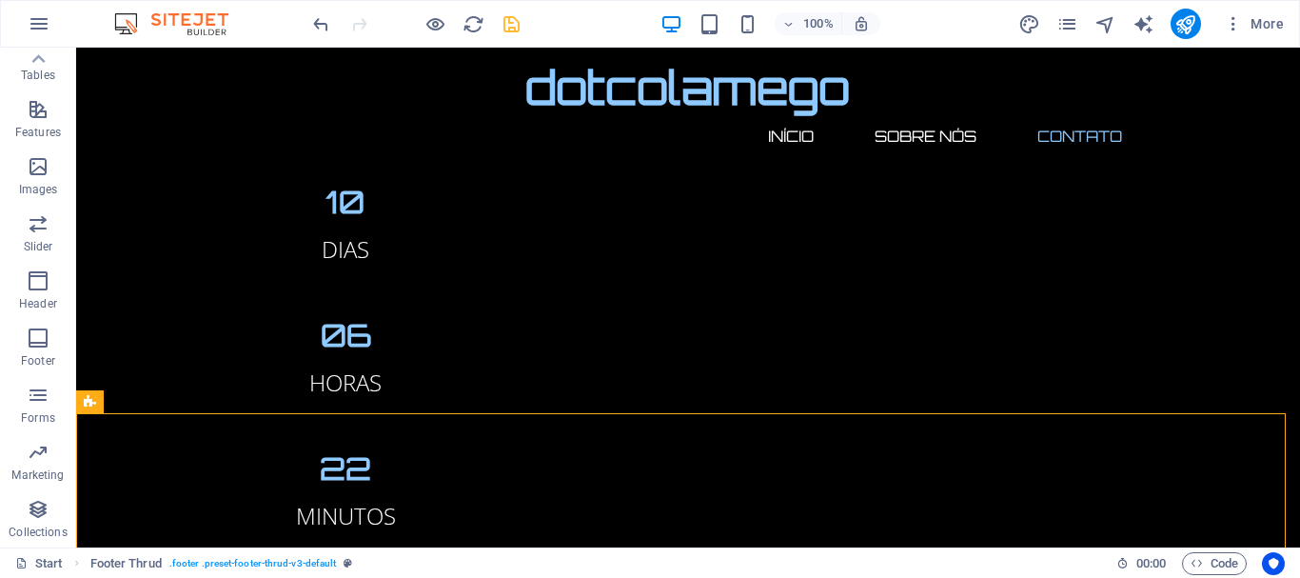
scroll to position [1996, 0]
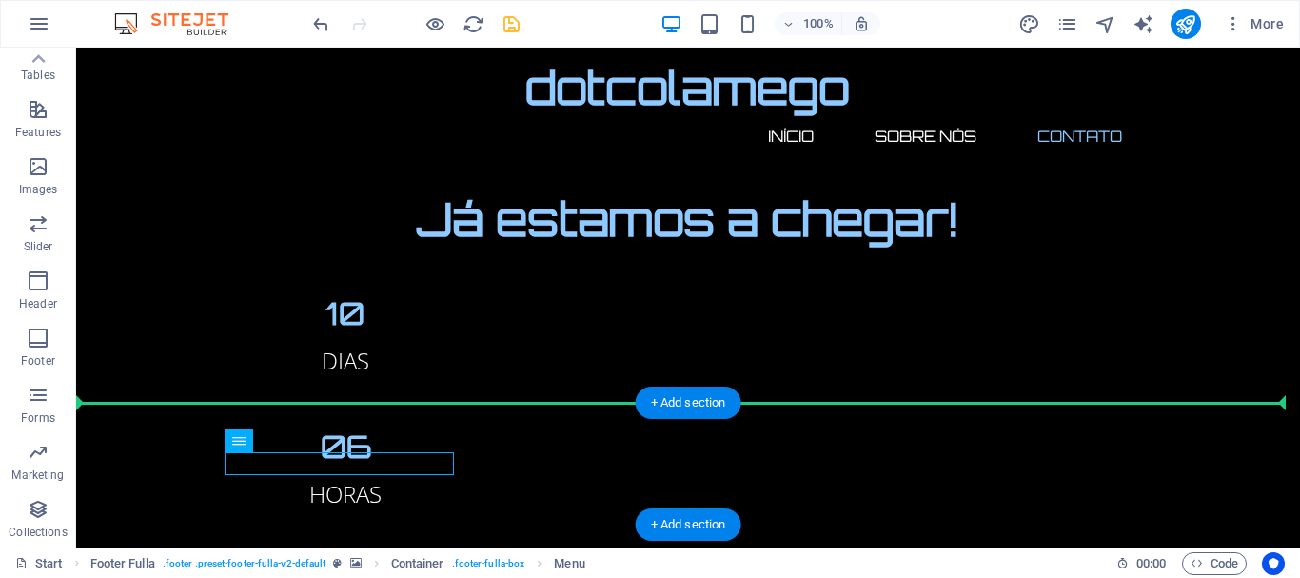
drag, startPoint x: 275, startPoint y: 460, endPoint x: 185, endPoint y: 449, distance: 91.0
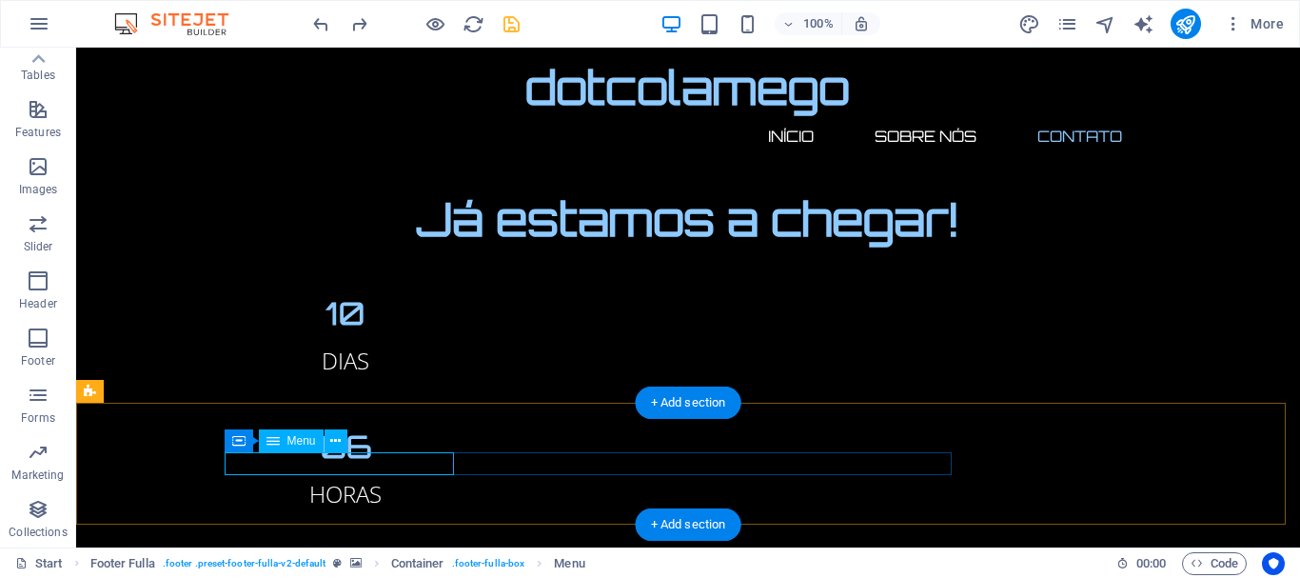
select select
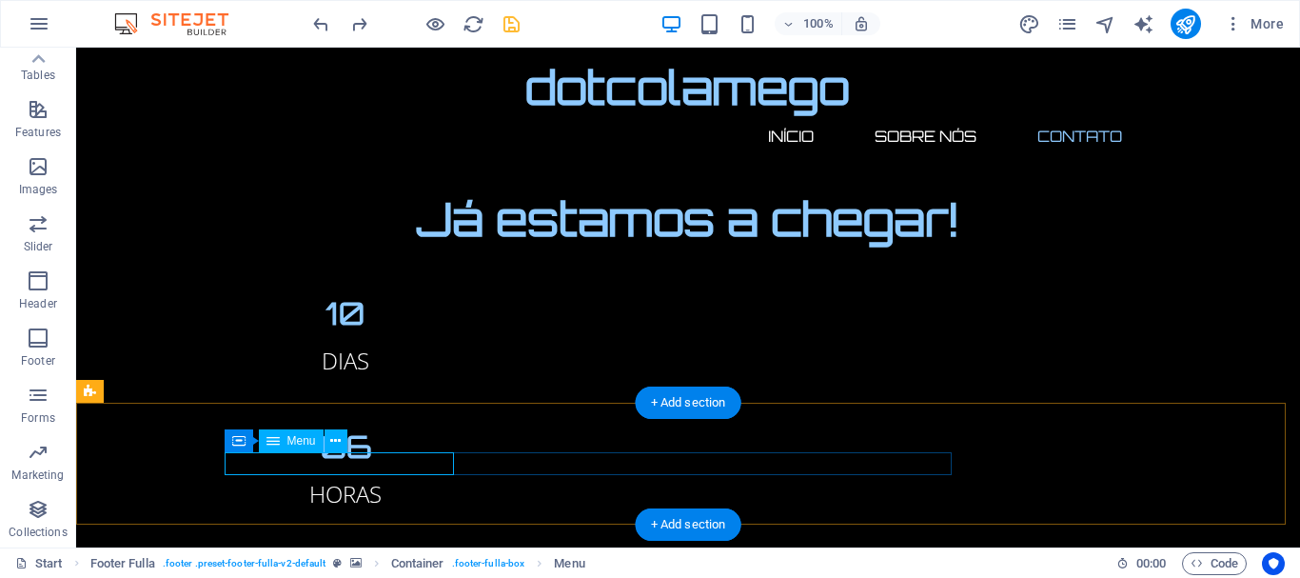
select select
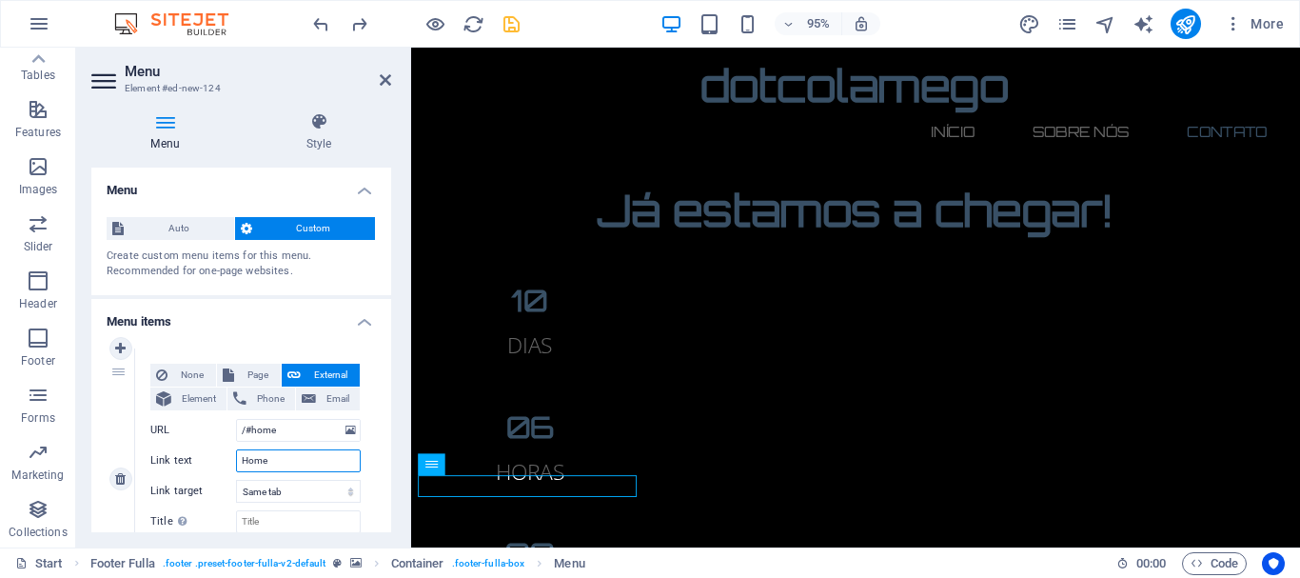
click at [312, 458] on input "Home" at bounding box center [298, 460] width 125 height 23
type input "H"
select select
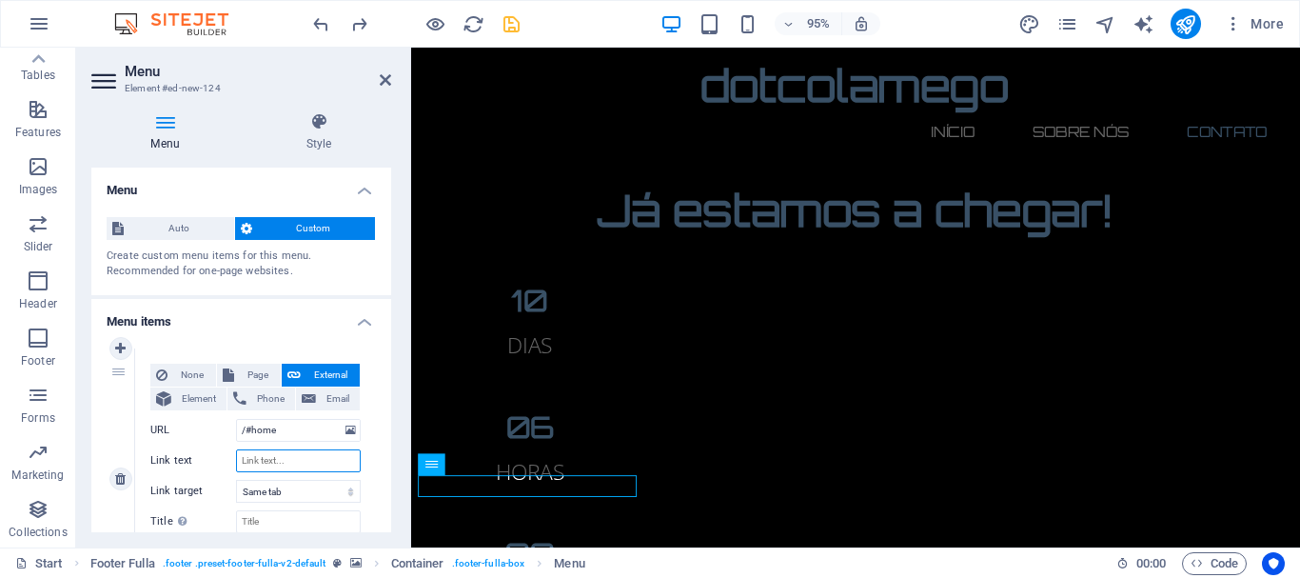
select select
type input "I"
select select
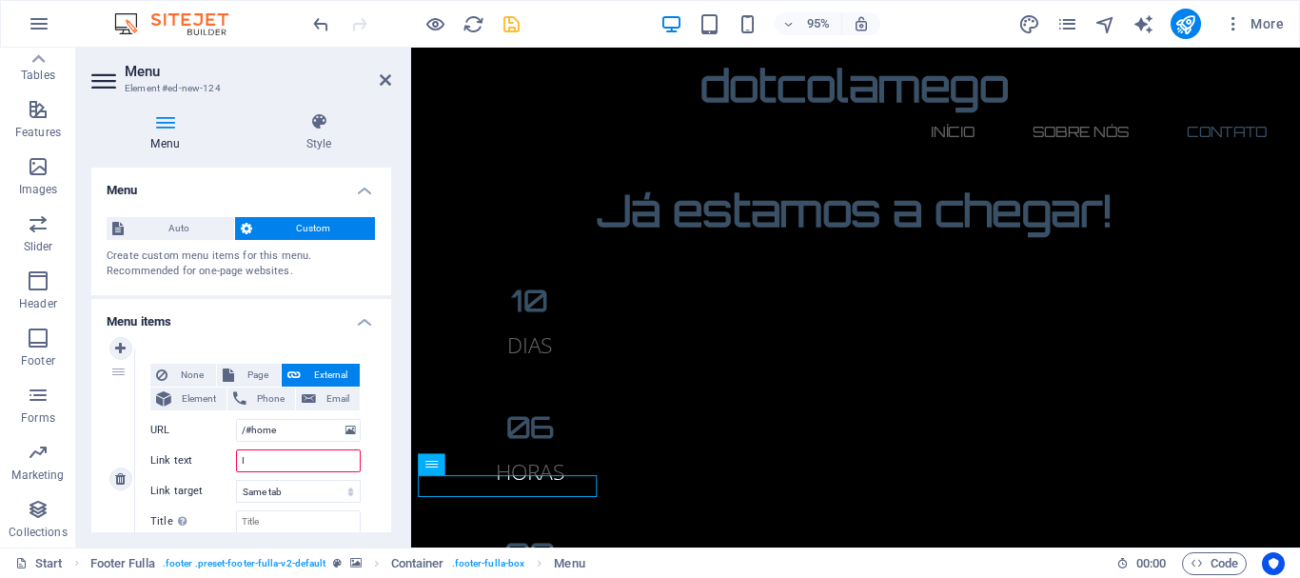
select select
type input "Ini"
select select
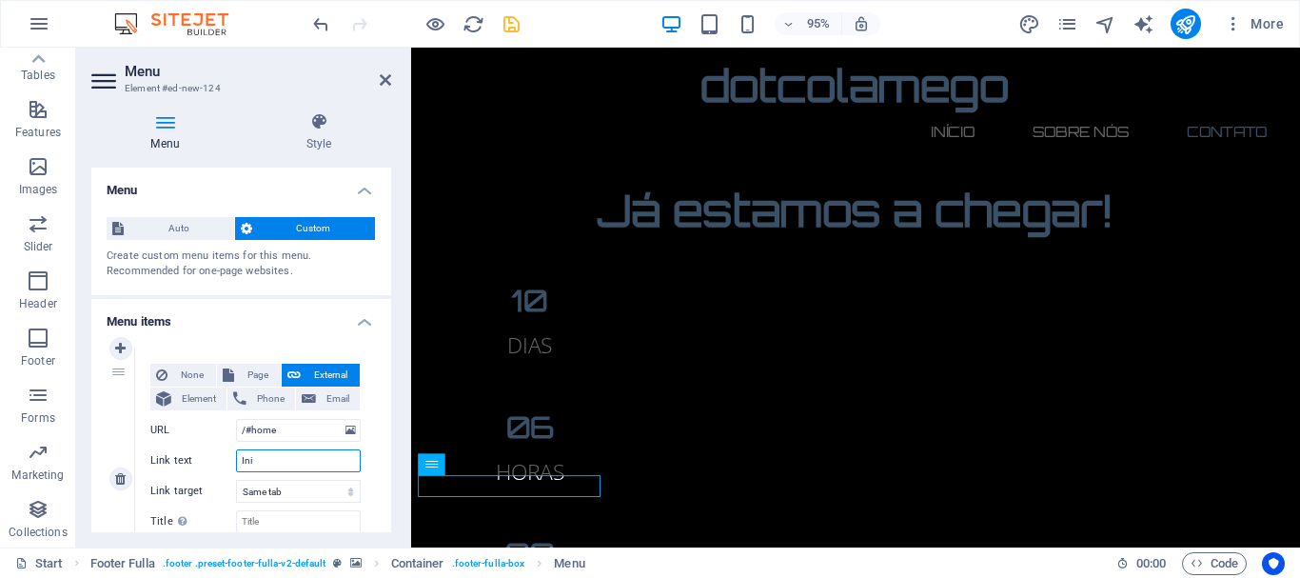
select select
type input "Inicio"
select select
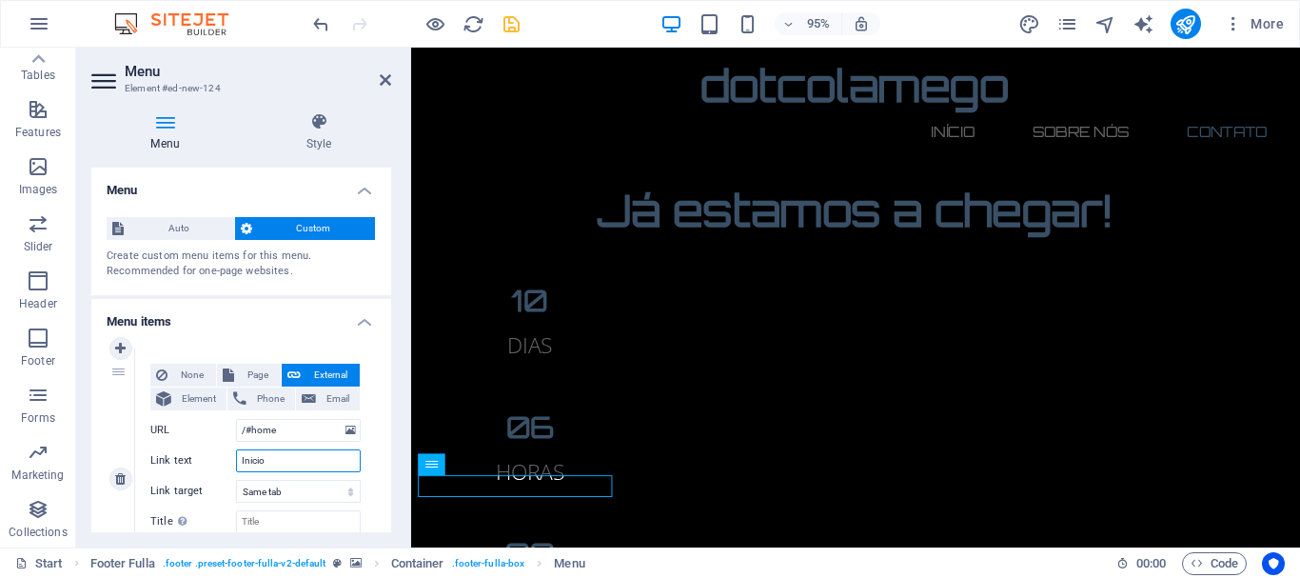
select select
type input "Inicio"
click at [397, 462] on div "Menu Style Menu Auto Custom Create custom menu items for this menu. Recommended…" at bounding box center [241, 322] width 330 height 450
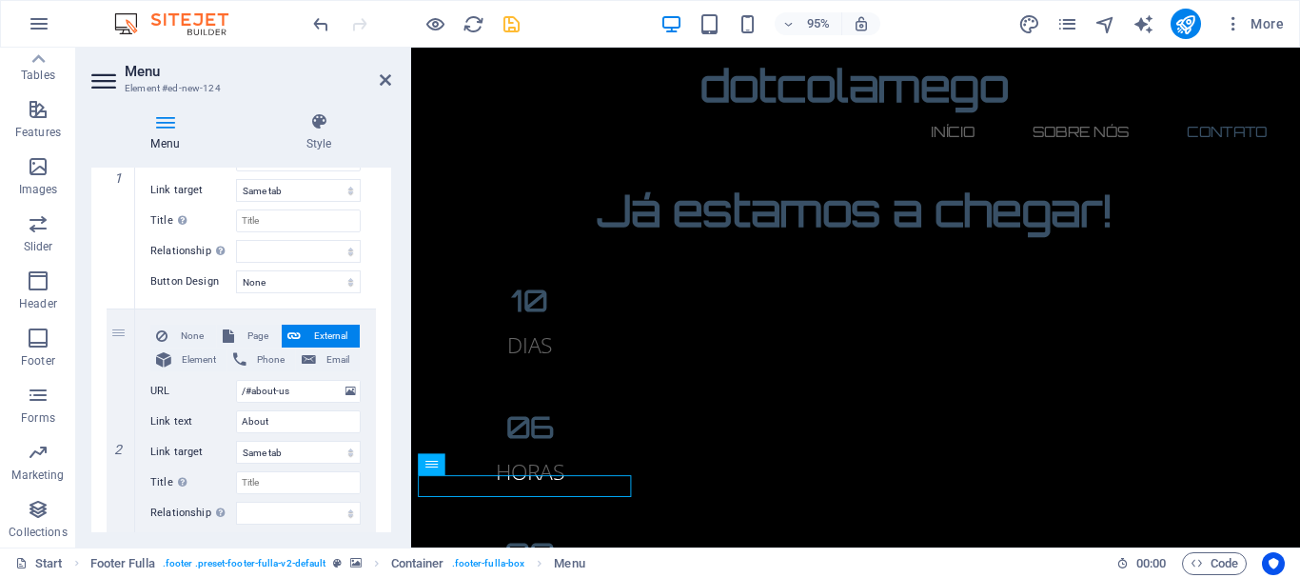
scroll to position [319, 0]
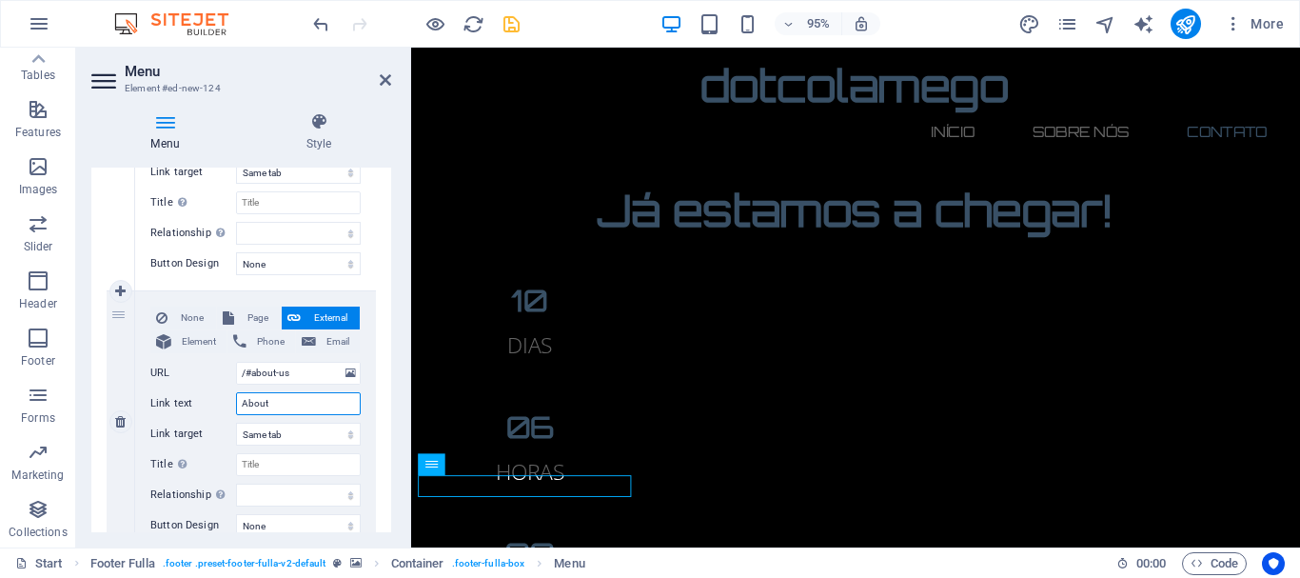
click at [297, 399] on input "About" at bounding box center [298, 403] width 125 height 23
type input "A"
select select
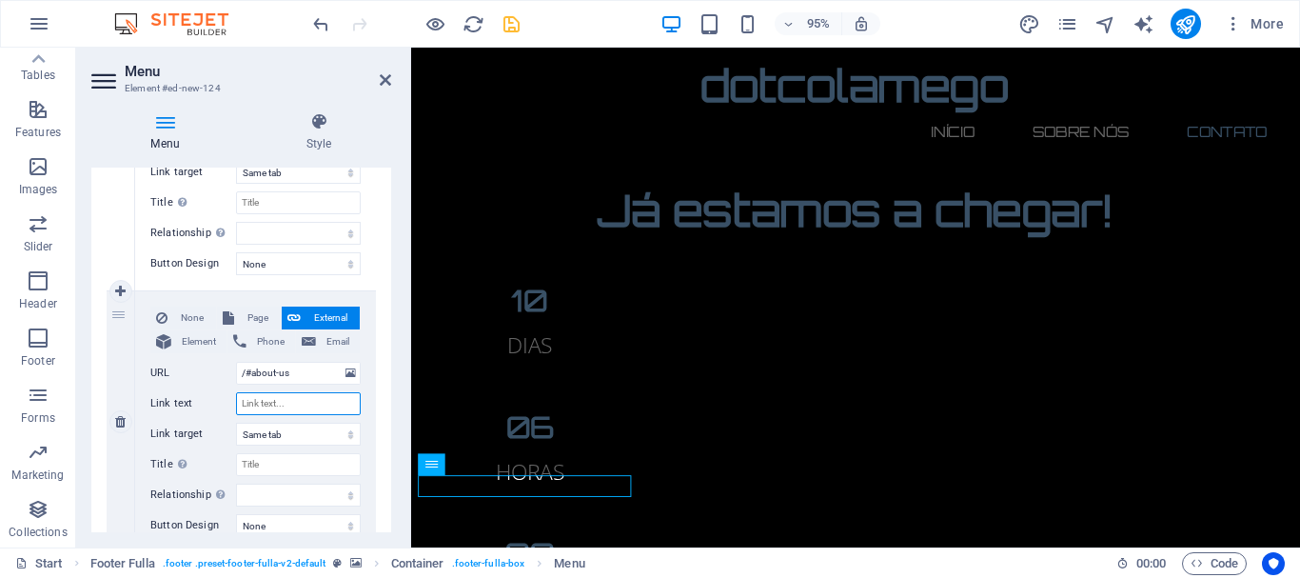
select select
type input "Sobre n"
select select
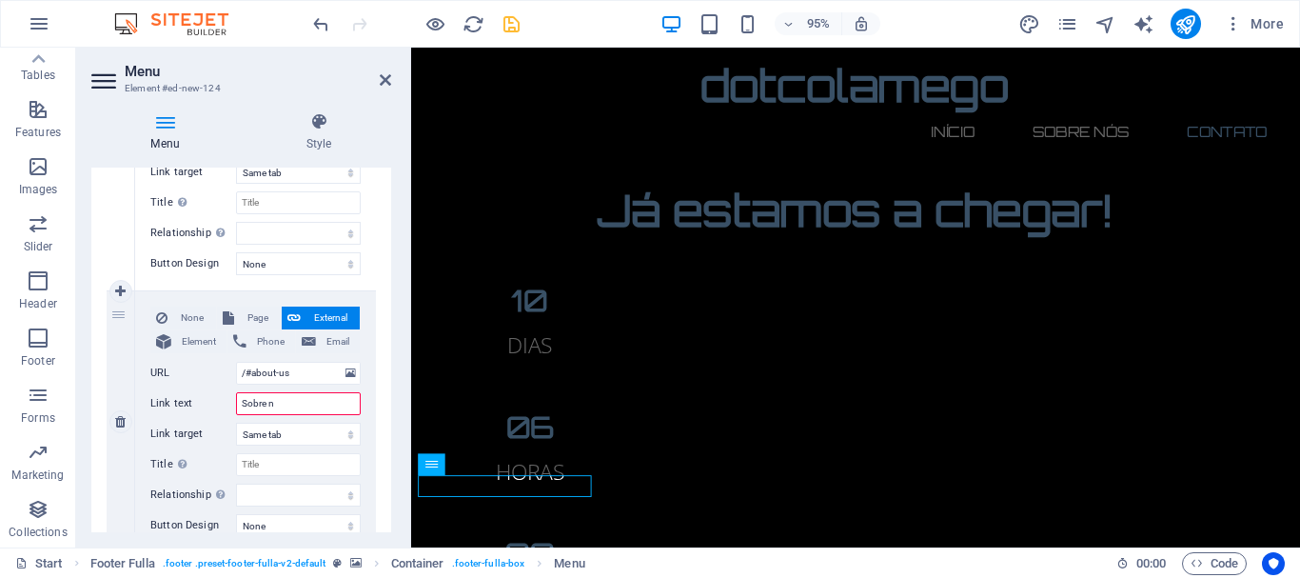
select select
type input "Sobre"
select select
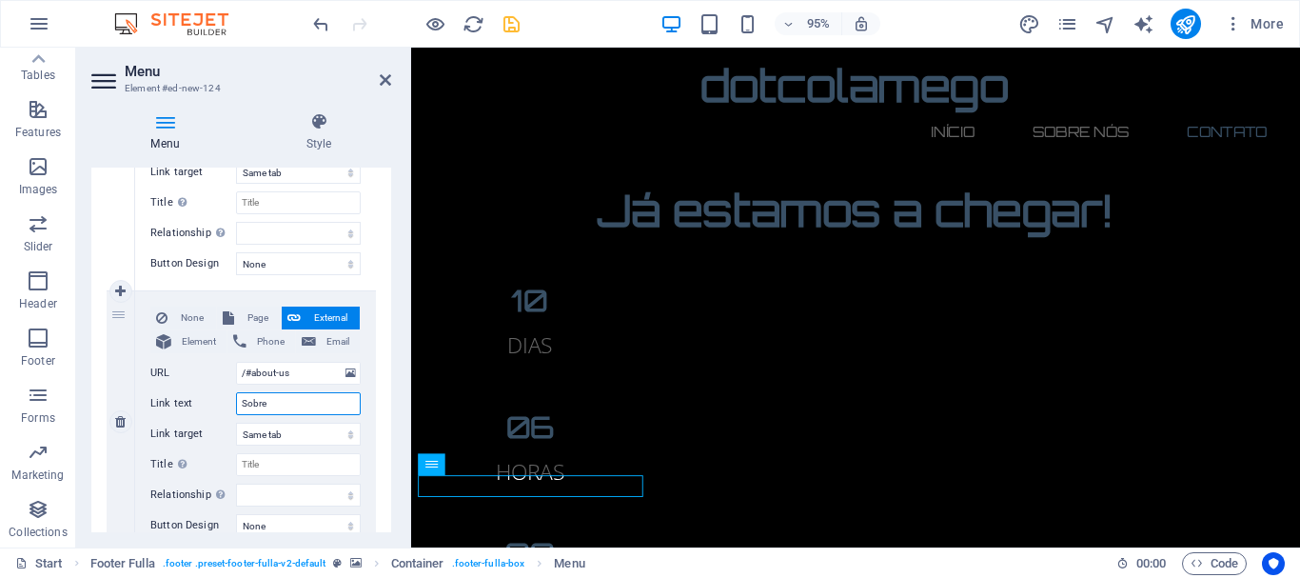
select select
type input "Sobre N"
select select
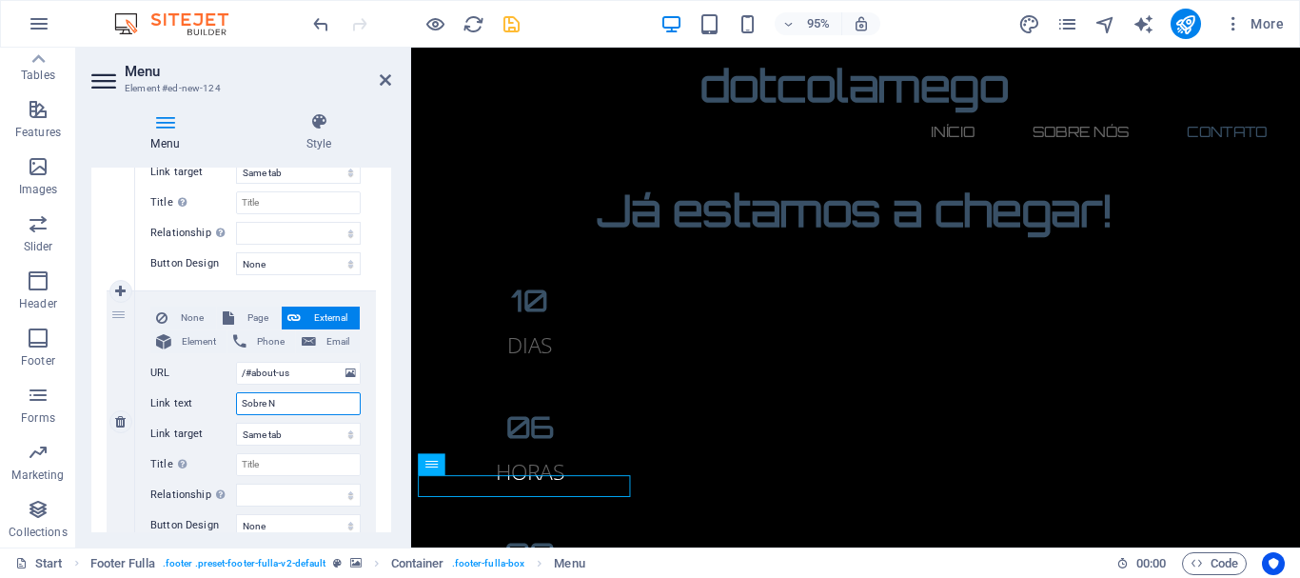
select select
type input "Sobre Nós"
select select
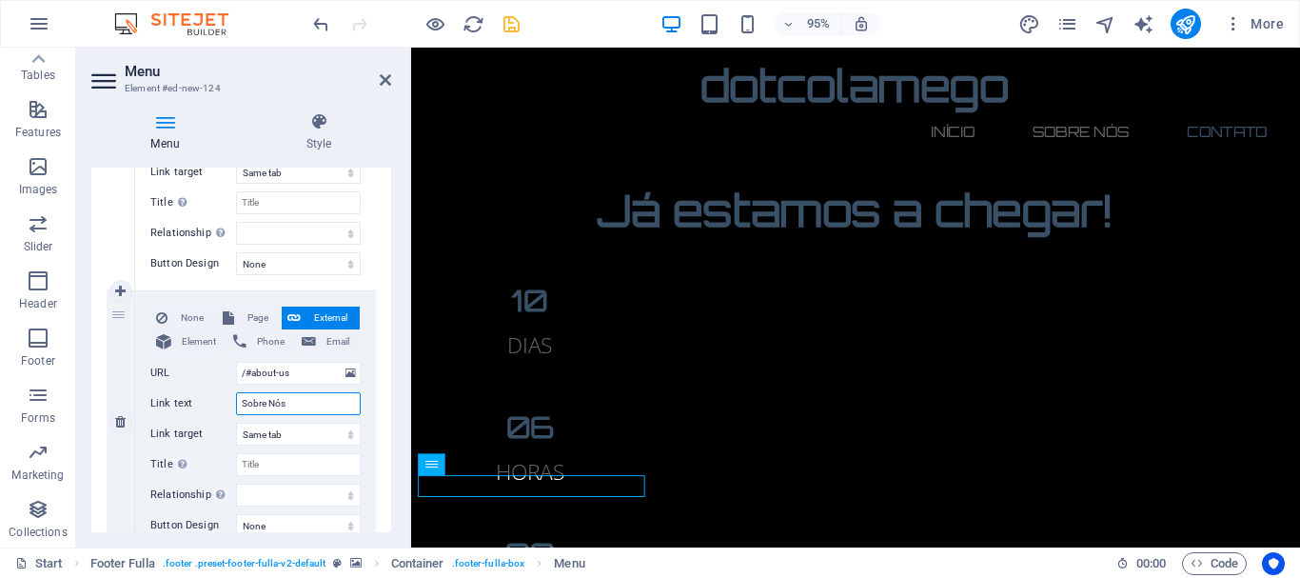
select select
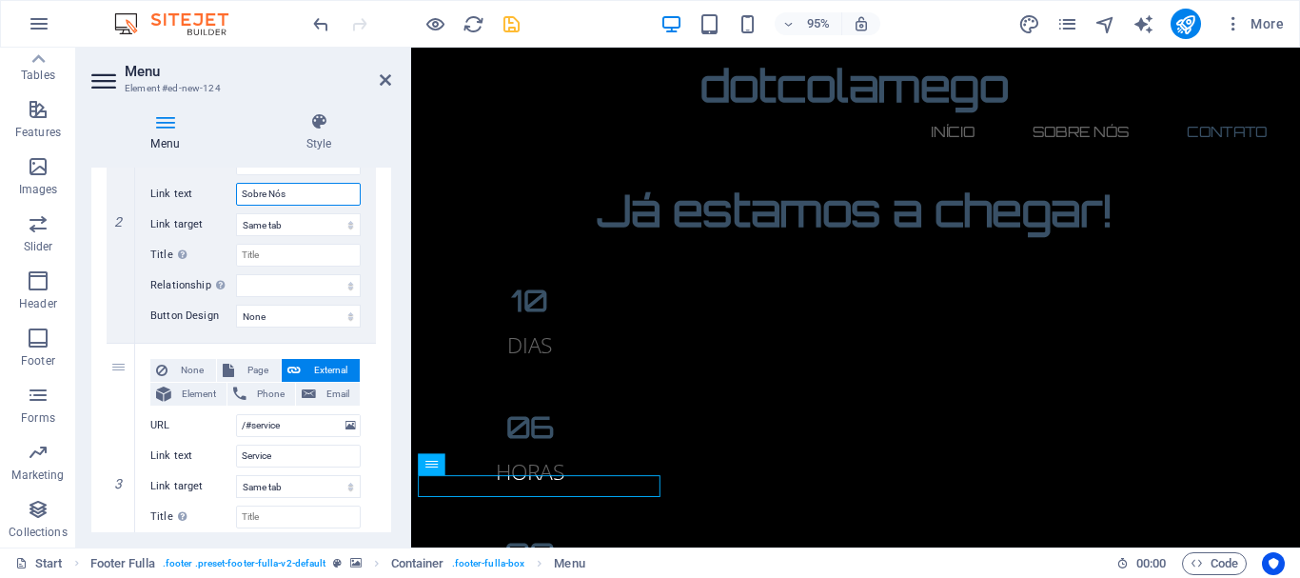
scroll to position [535, 0]
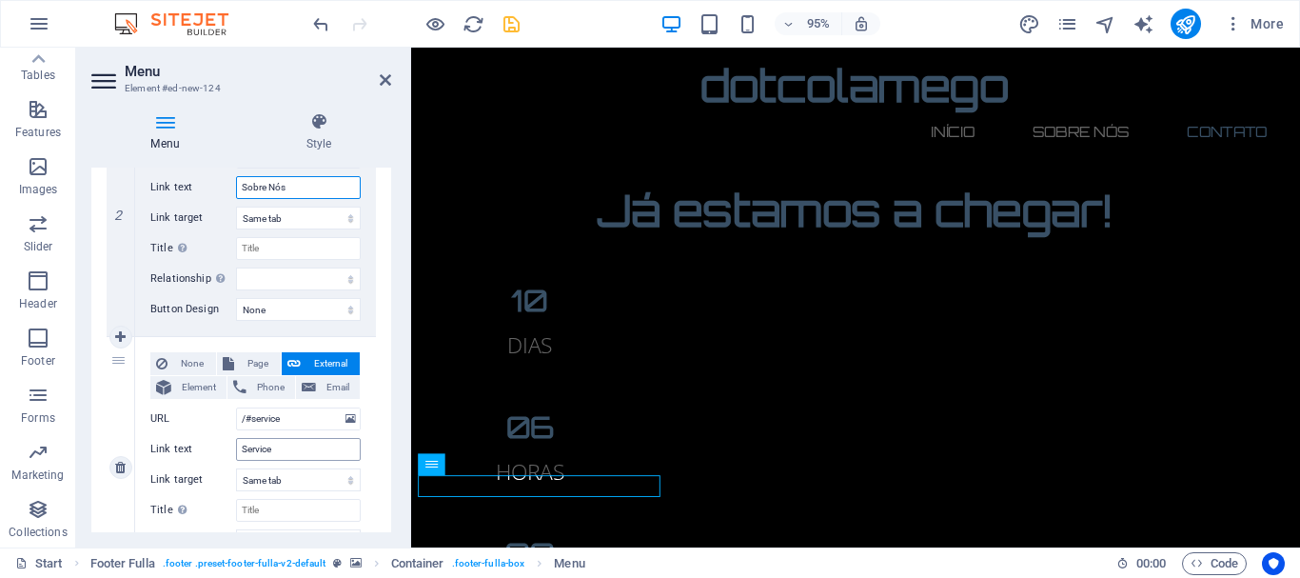
type input "Sobre Nós"
click at [285, 445] on input "Service" at bounding box center [298, 449] width 125 height 23
type input "Servi"
select select
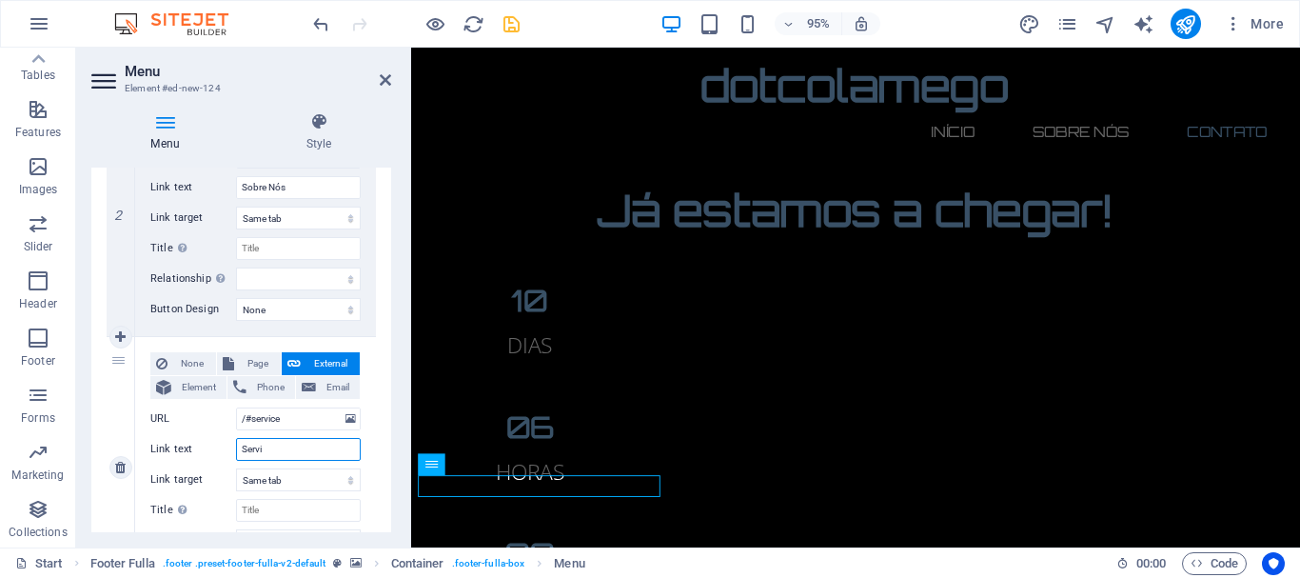
select select
type input "Serviços"
select select
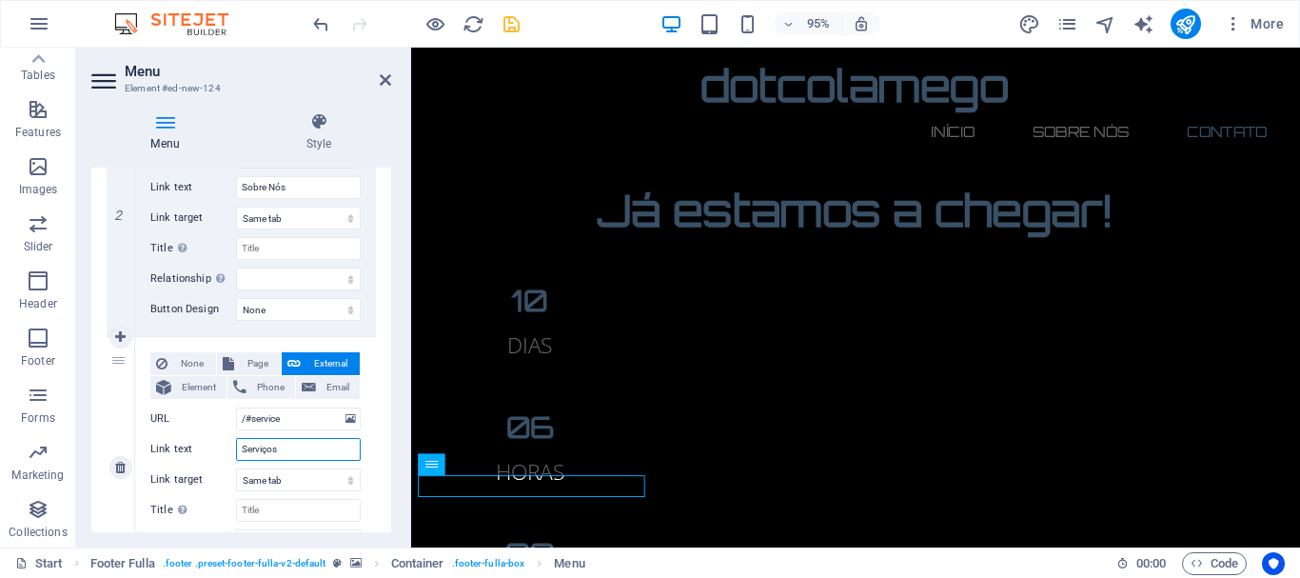
select select
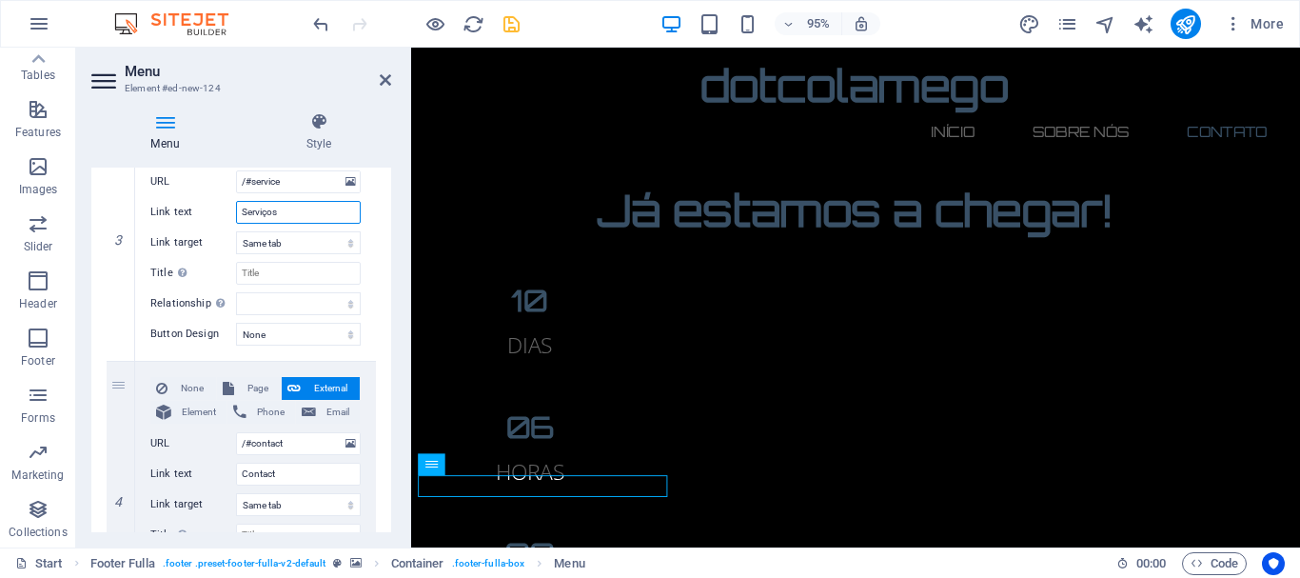
scroll to position [789, 0]
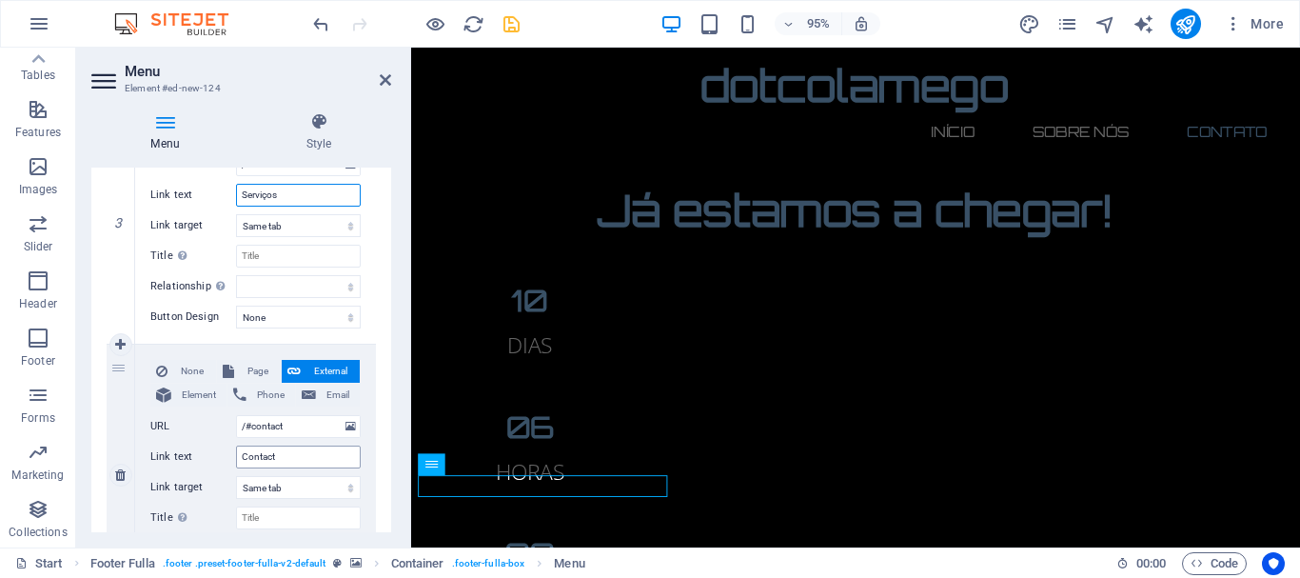
type input "Serviços"
click at [287, 455] on input "Contact" at bounding box center [298, 457] width 125 height 23
type input "Contac"
select select
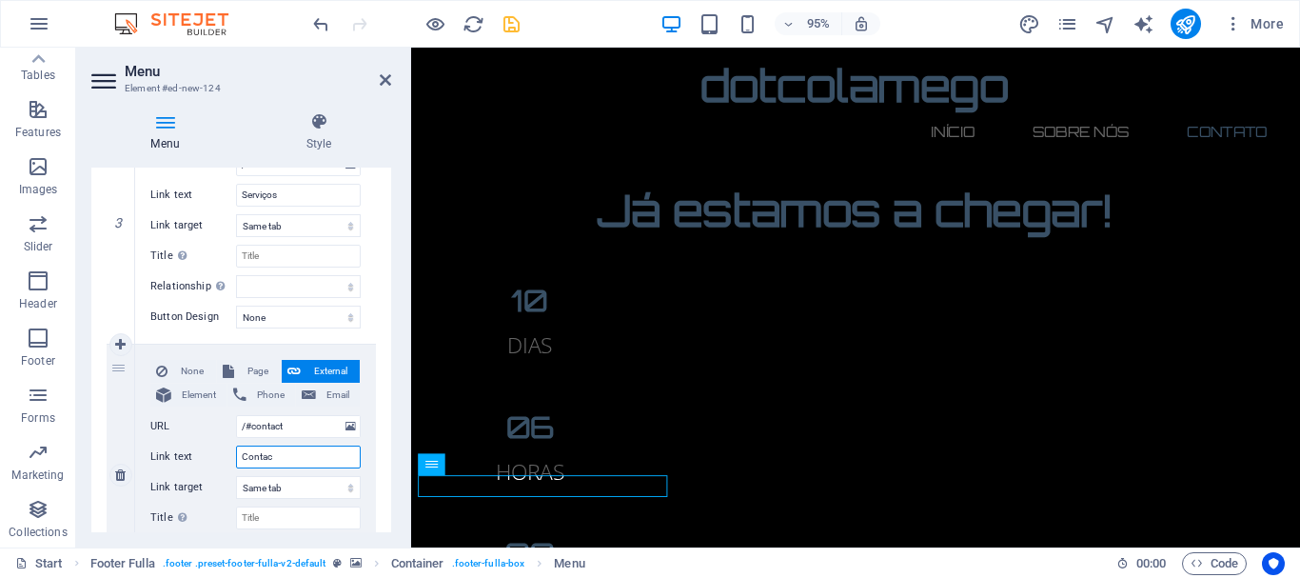
select select
type input "Conta"
select select
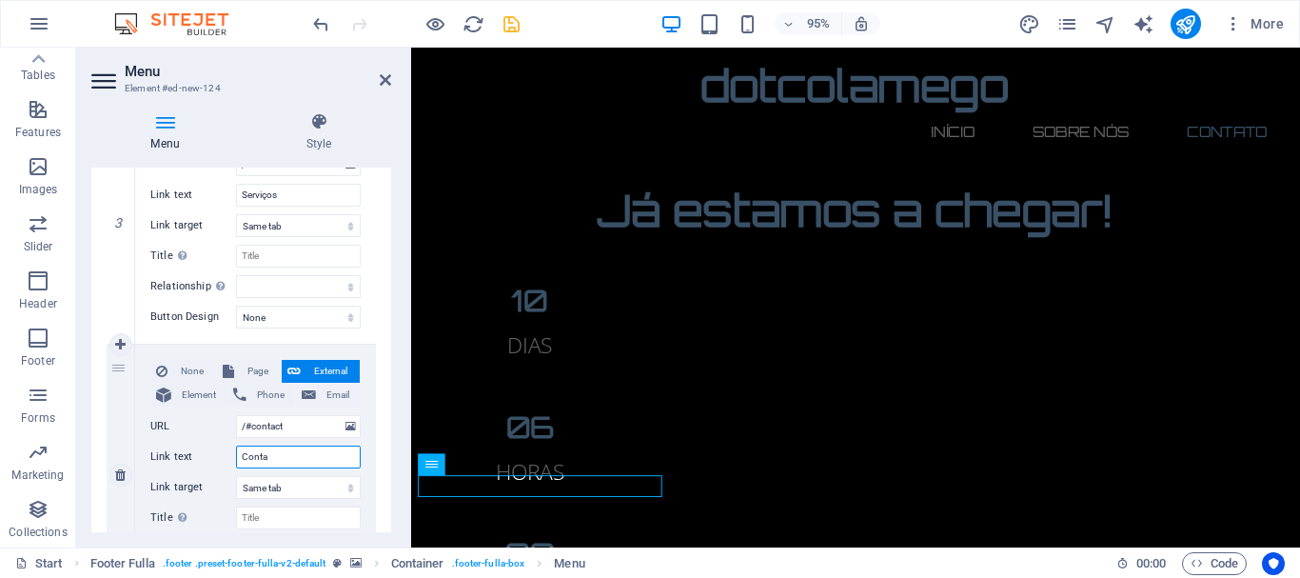
select select
click at [287, 455] on input "Contat" at bounding box center [298, 457] width 125 height 23
type input "Contatos"
select select
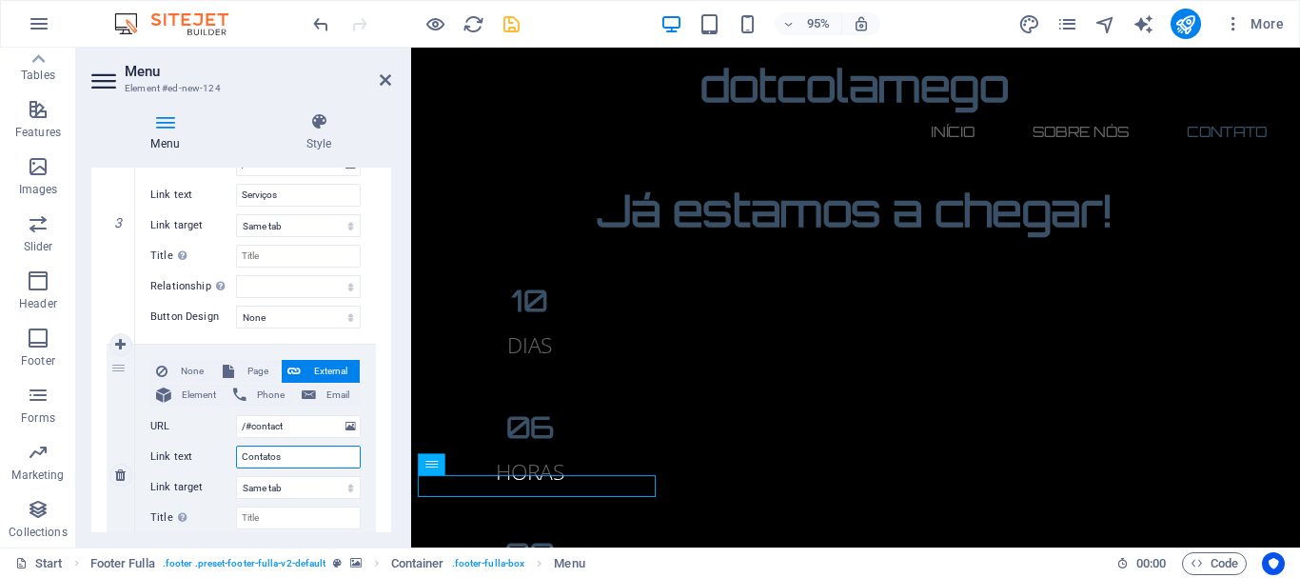
select select
type input "Contatos"
click at [514, 21] on icon "save" at bounding box center [512, 24] width 22 height 22
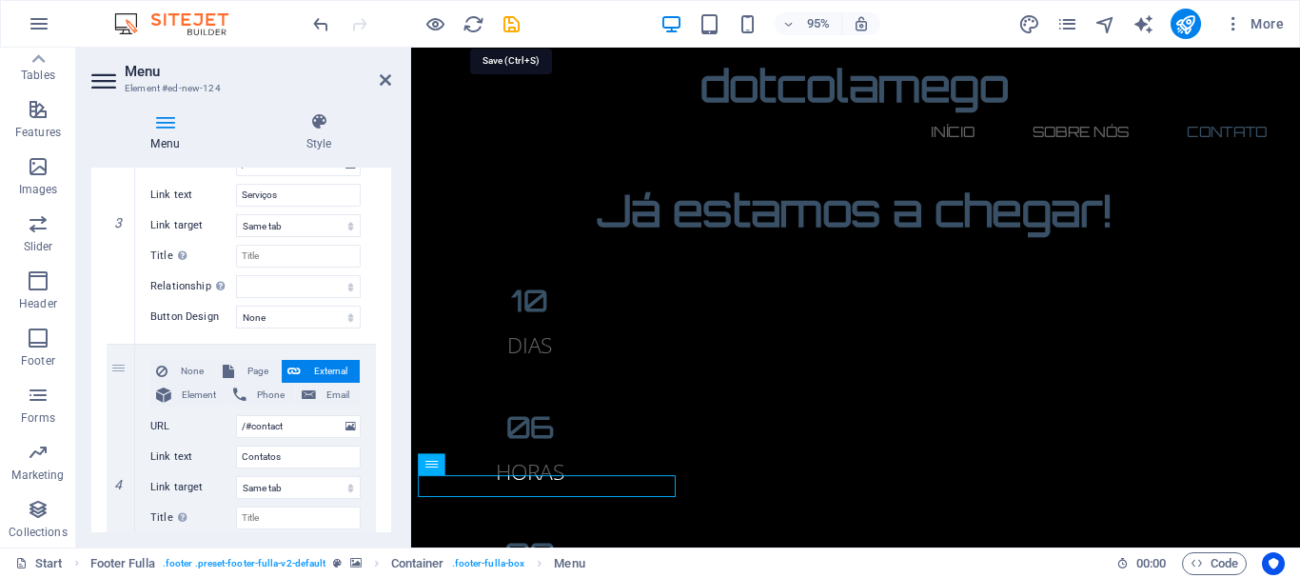
checkbox input "false"
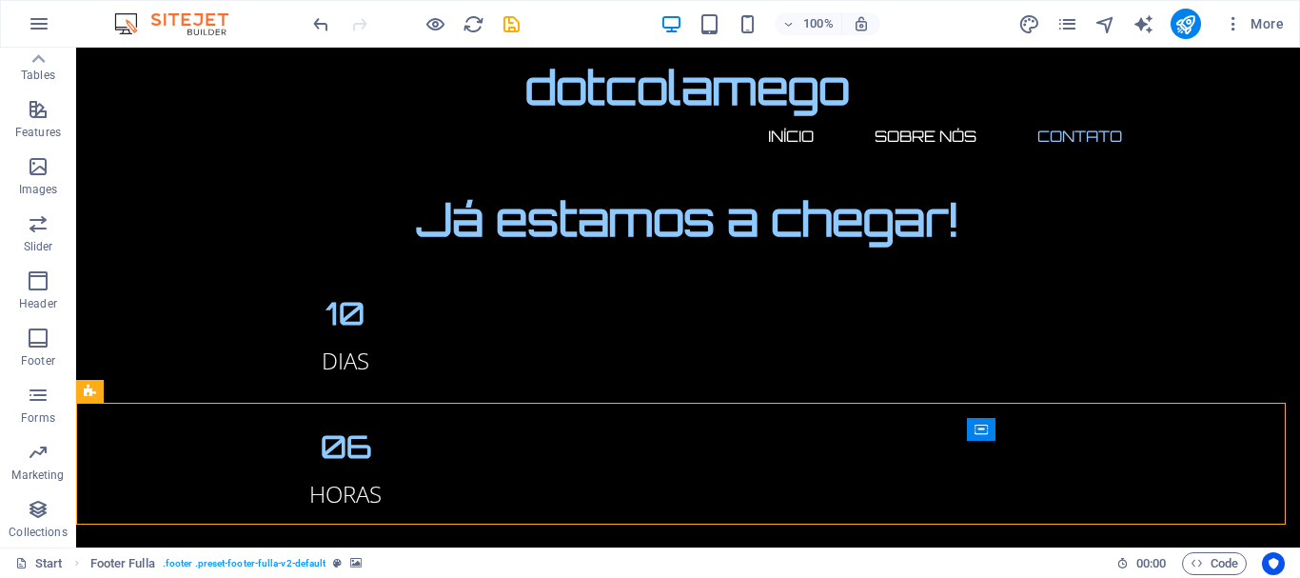
drag, startPoint x: 765, startPoint y: 529, endPoint x: 962, endPoint y: 490, distance: 200.0
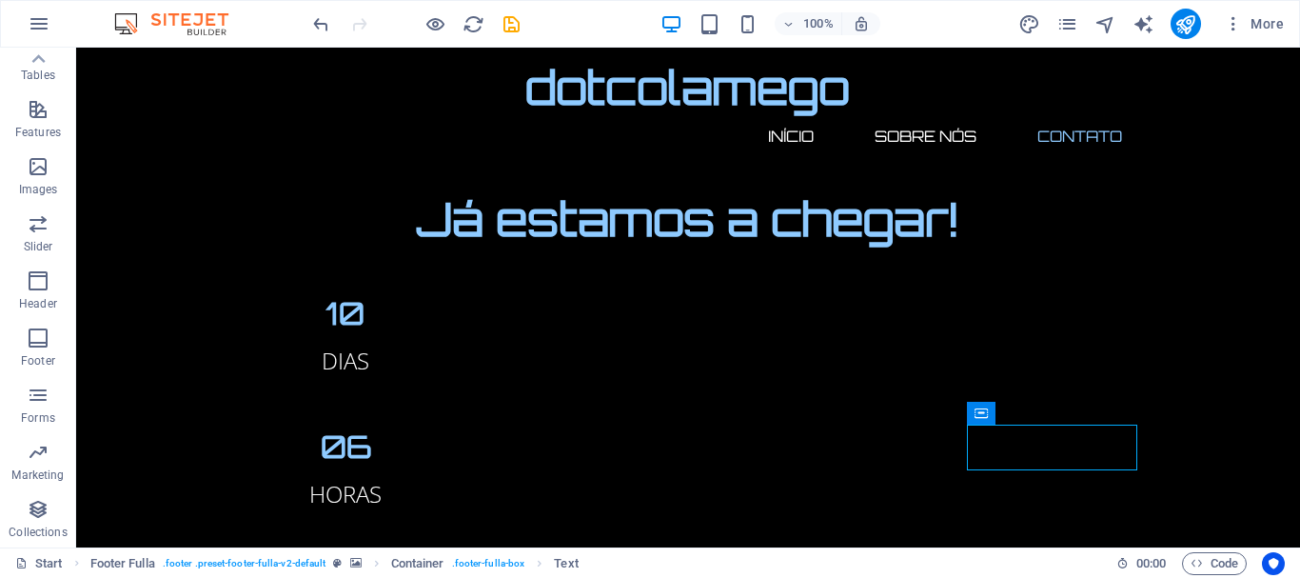
scroll to position [2107, 0]
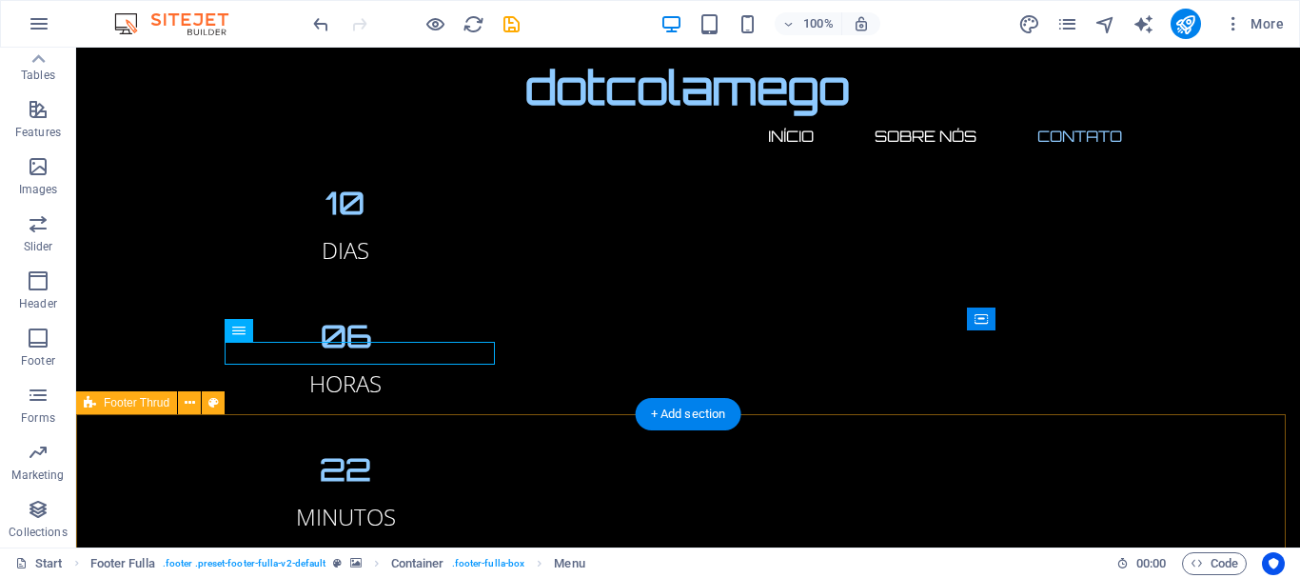
drag, startPoint x: 445, startPoint y: 357, endPoint x: 438, endPoint y: 451, distance: 94.5
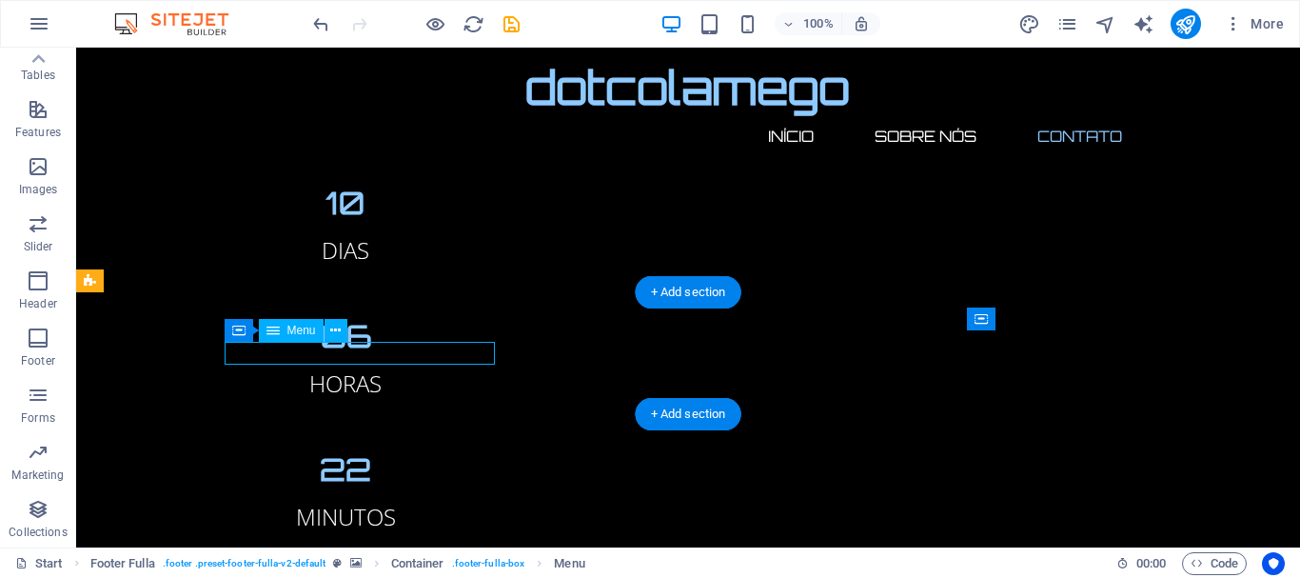
select select
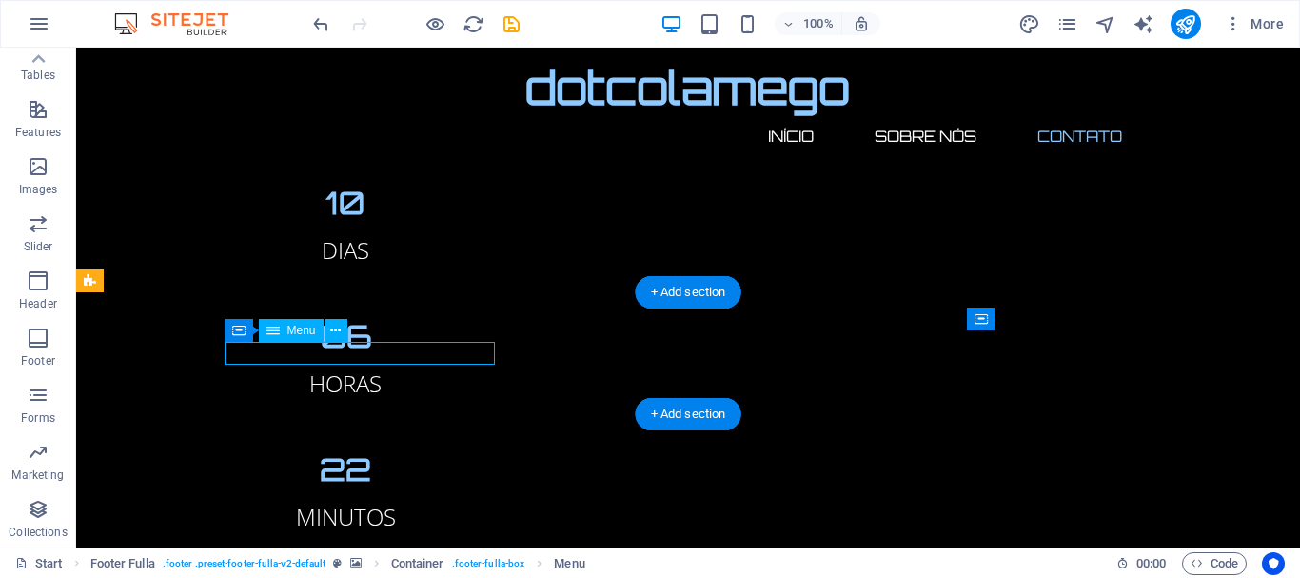
select select
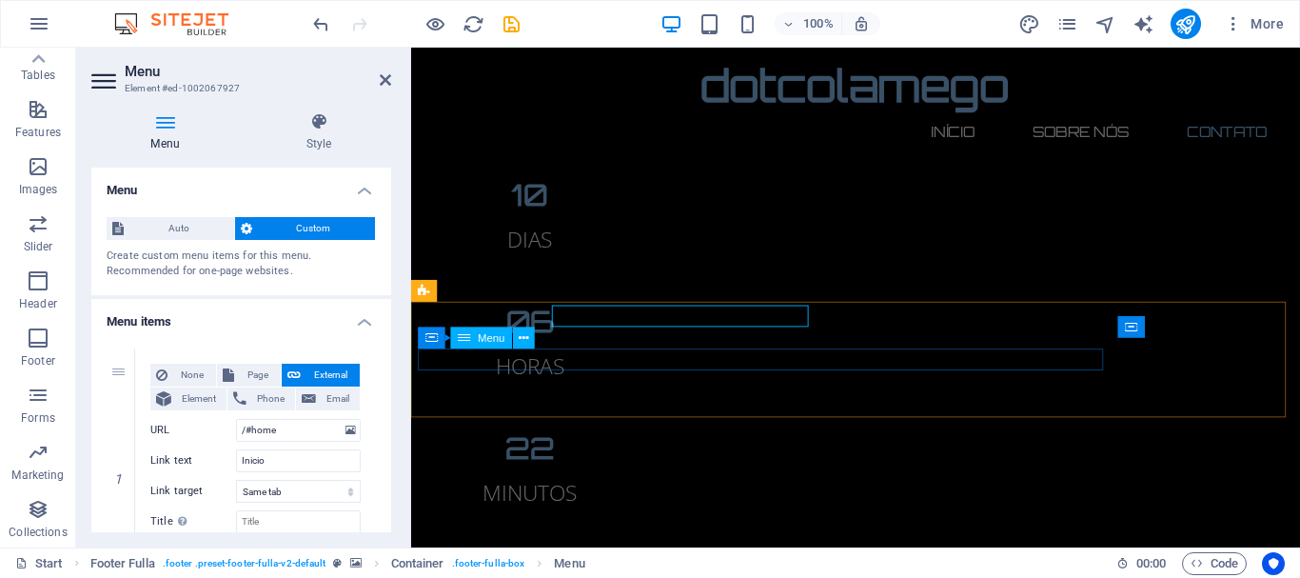
scroll to position [2130, 0]
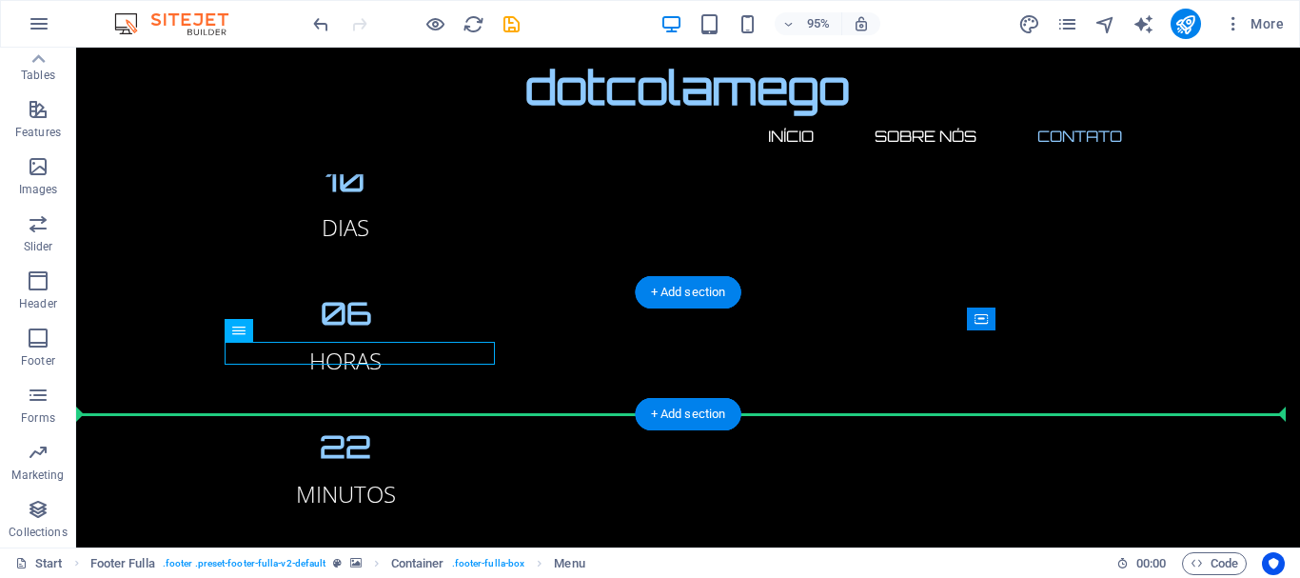
scroll to position [2107, 0]
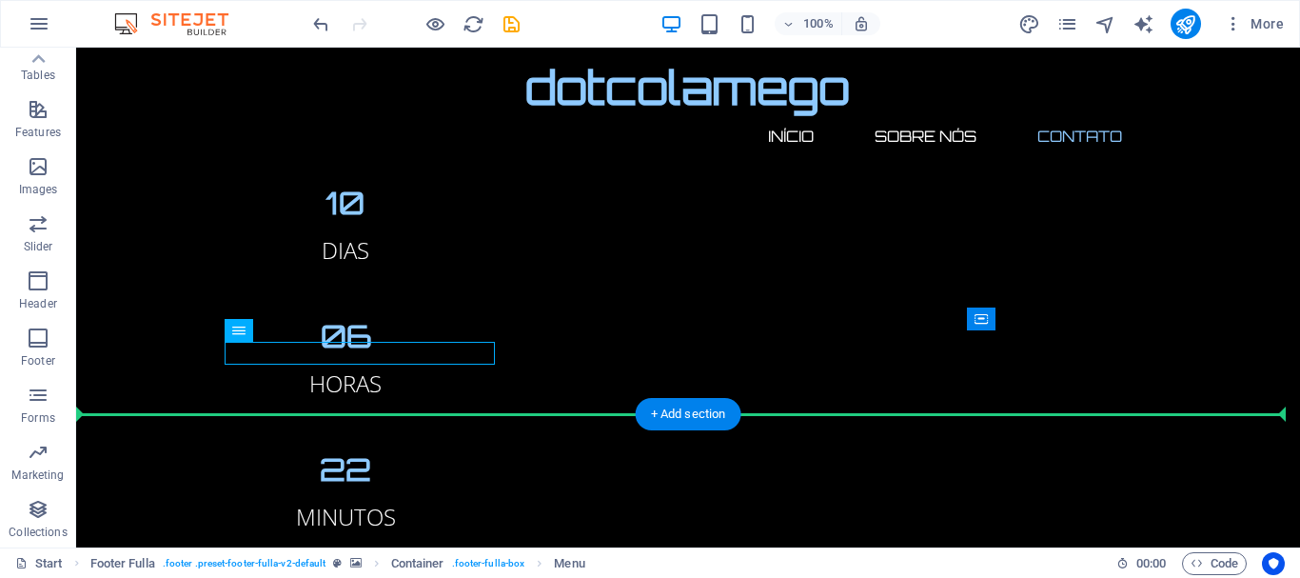
drag, startPoint x: 336, startPoint y: 375, endPoint x: 715, endPoint y: 448, distance: 385.9
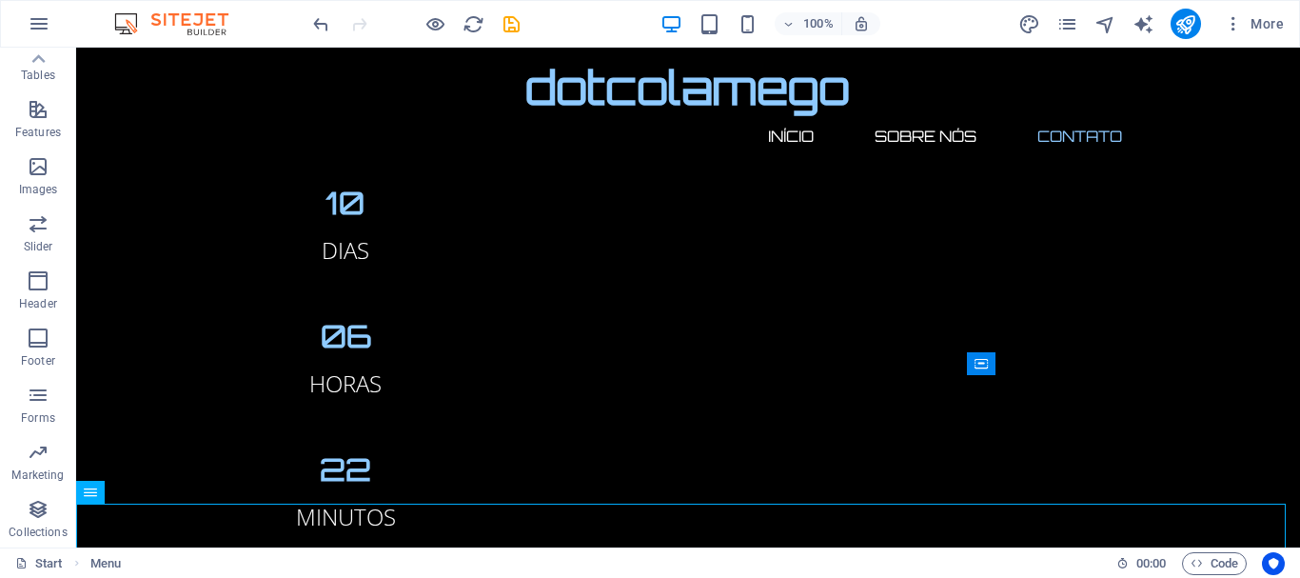
scroll to position [2224, 0]
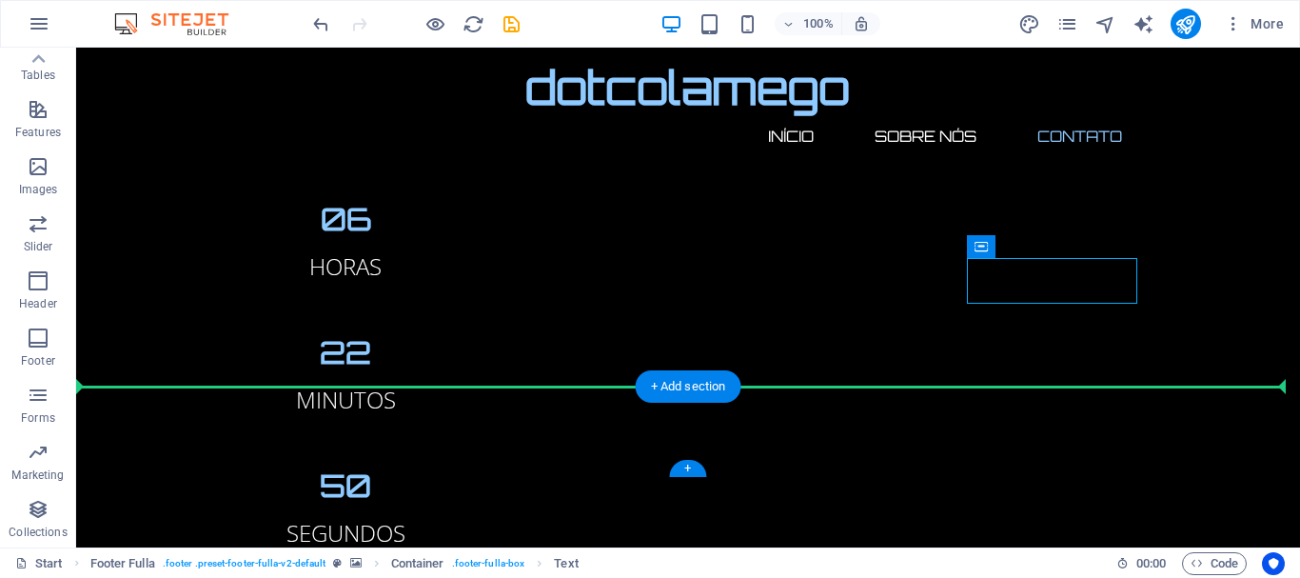
drag, startPoint x: 1066, startPoint y: 291, endPoint x: 1075, endPoint y: 426, distance: 134.5
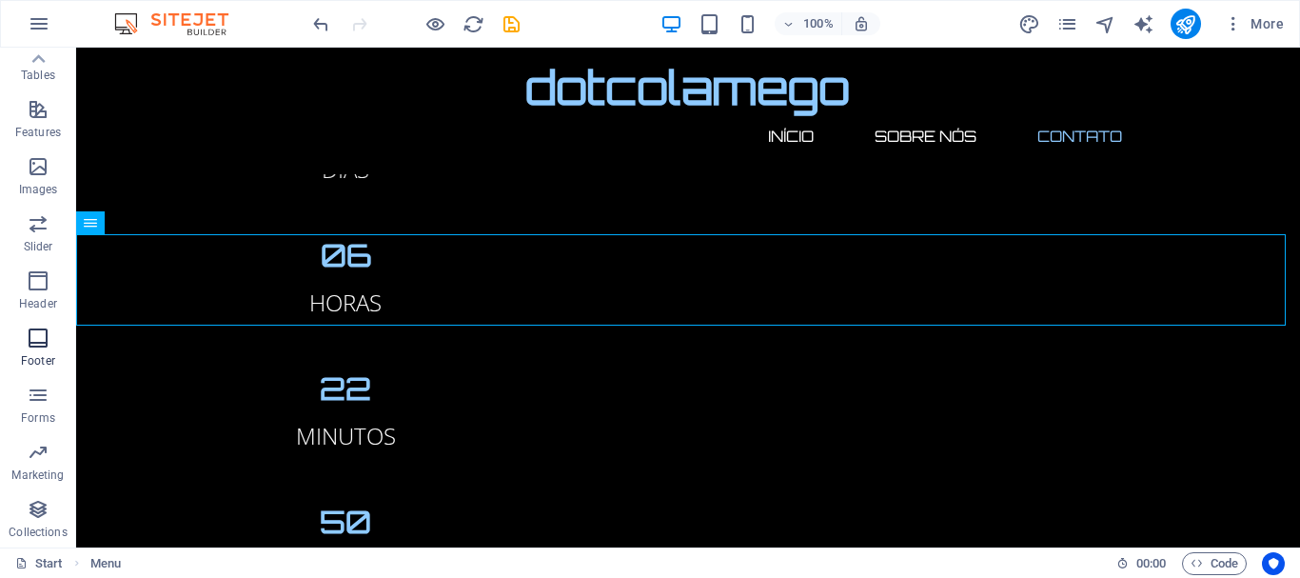
click at [38, 347] on icon "button" at bounding box center [38, 338] width 23 height 23
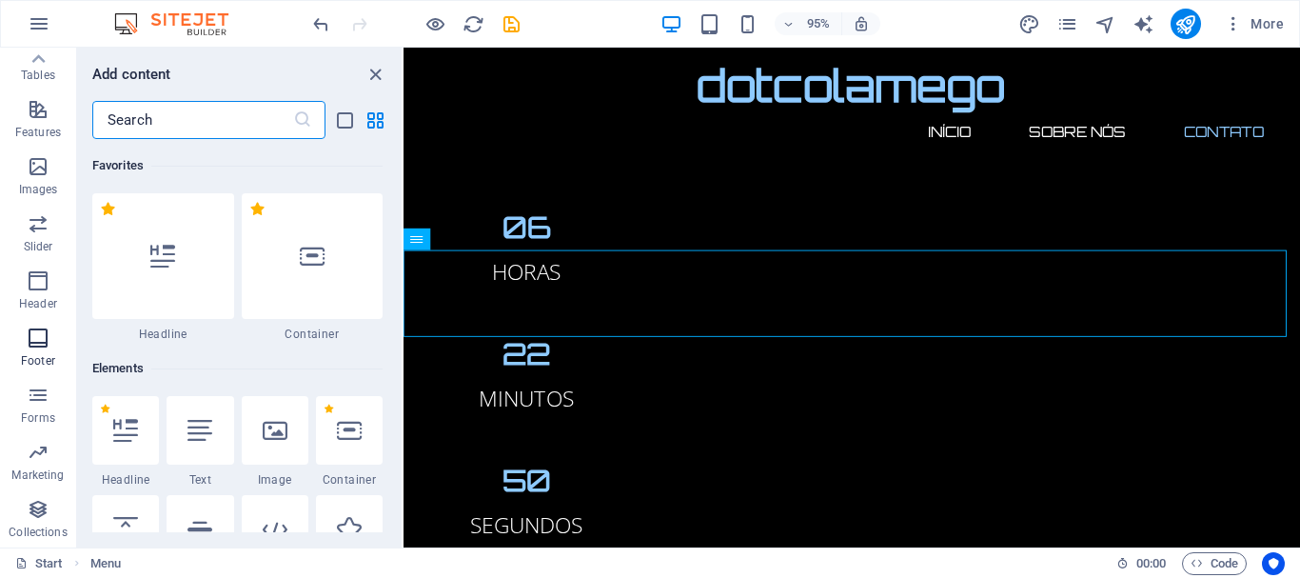
scroll to position [12604, 0]
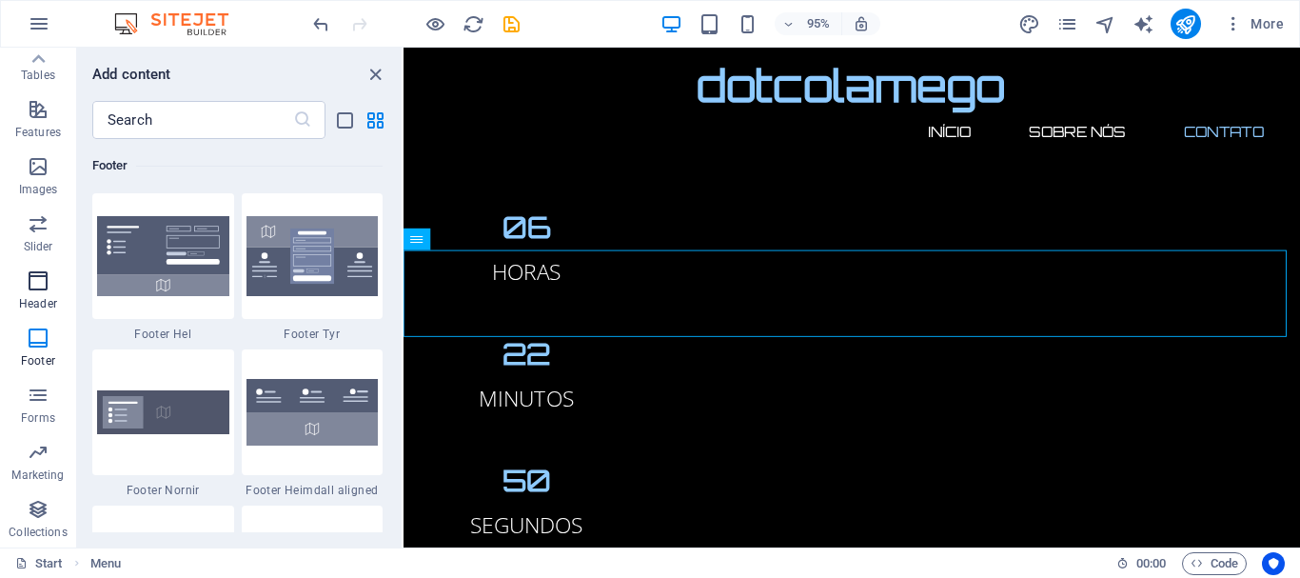
click at [45, 295] on span "Header" at bounding box center [38, 292] width 76 height 46
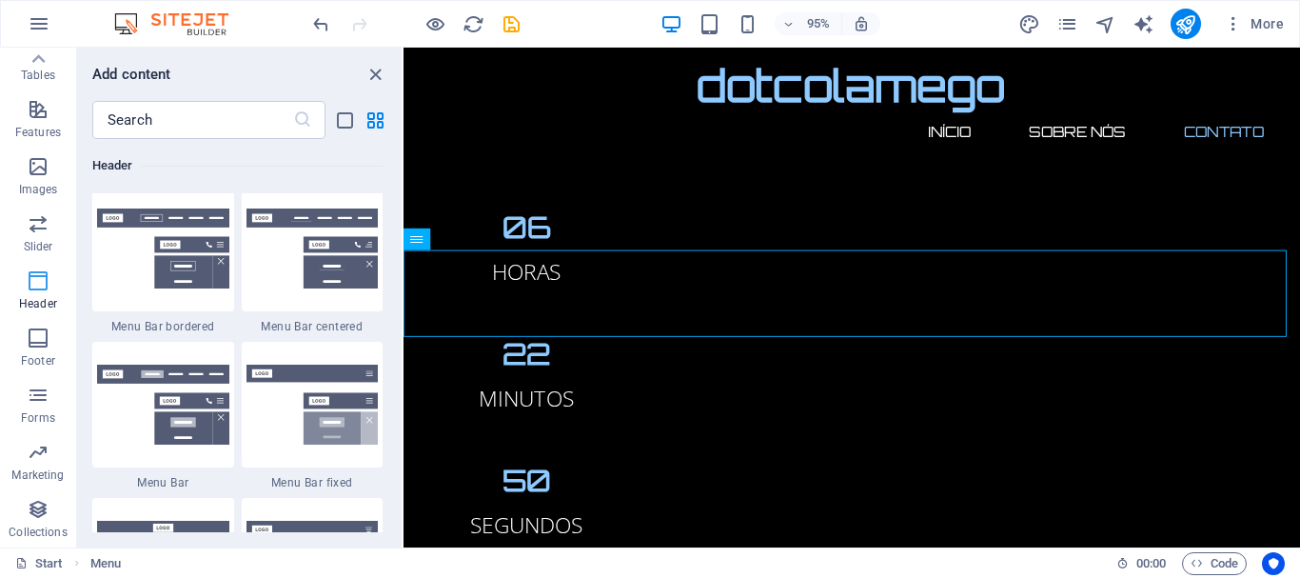
scroll to position [11464, 0]
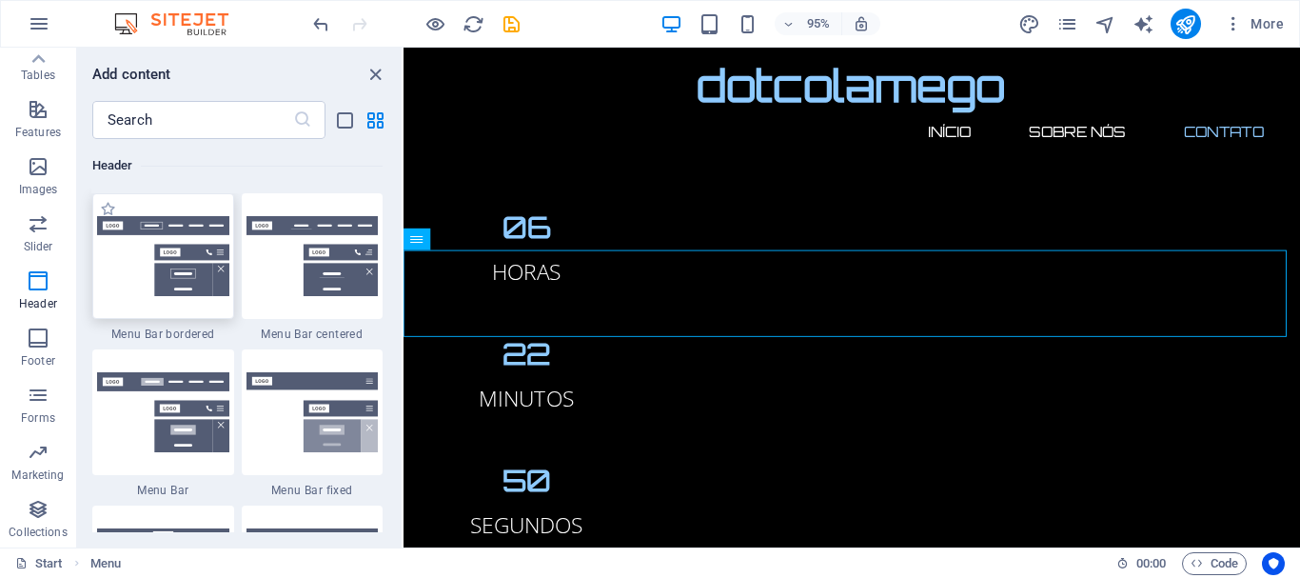
click at [167, 233] on img at bounding box center [163, 256] width 132 height 80
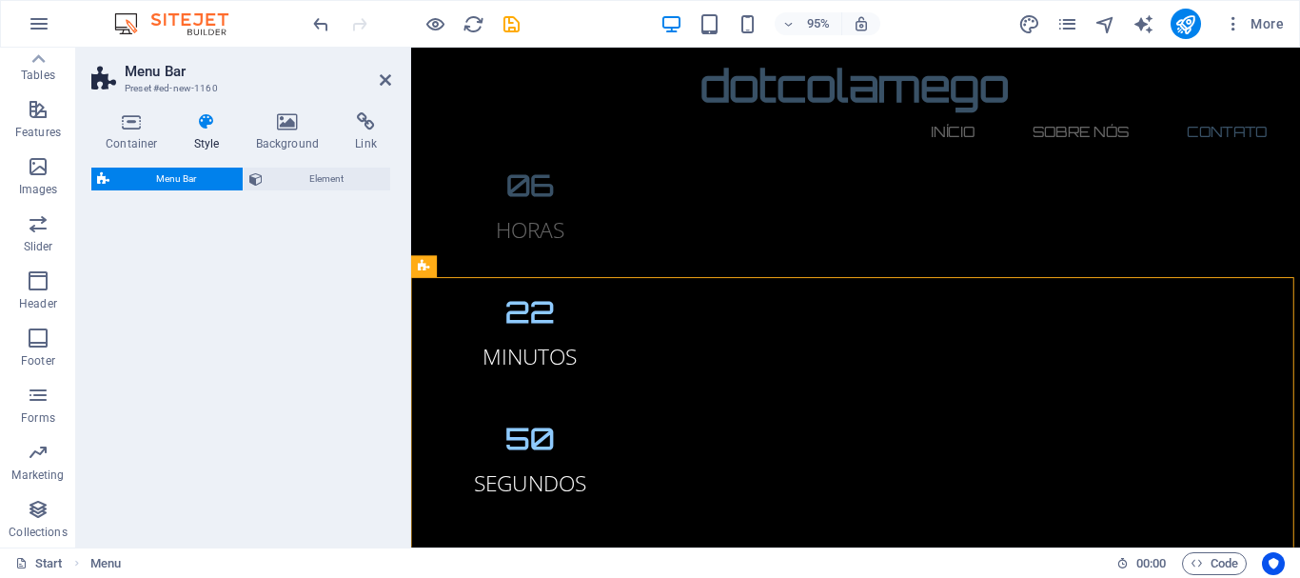
select select "rem"
select select "preset-menu-v2-border"
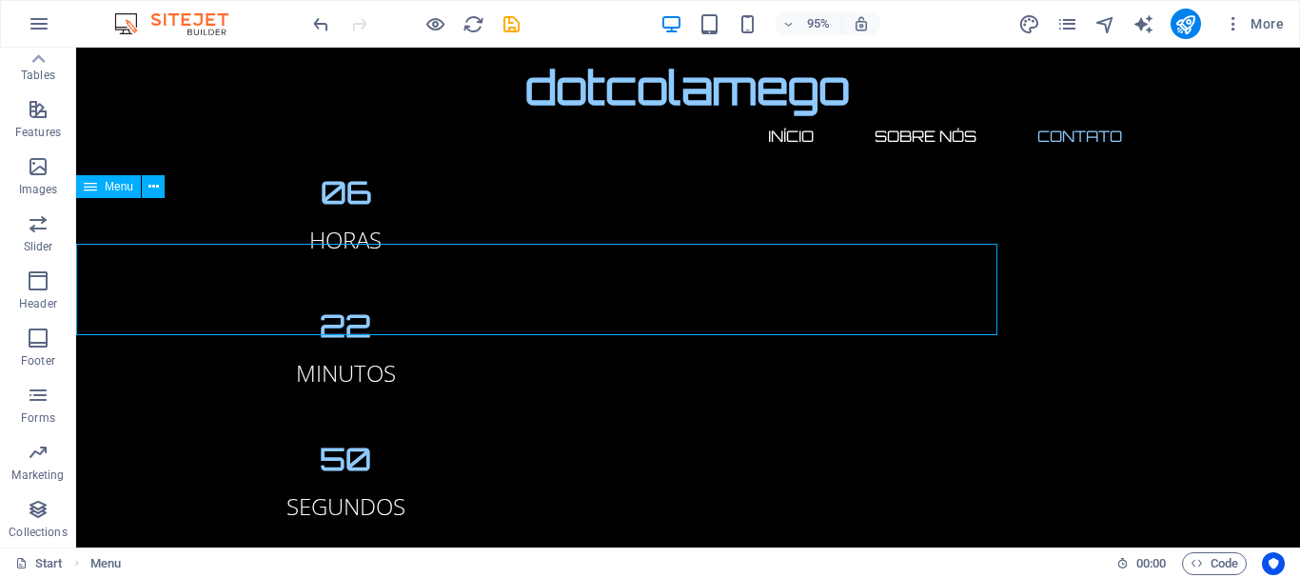
scroll to position [2243, 0]
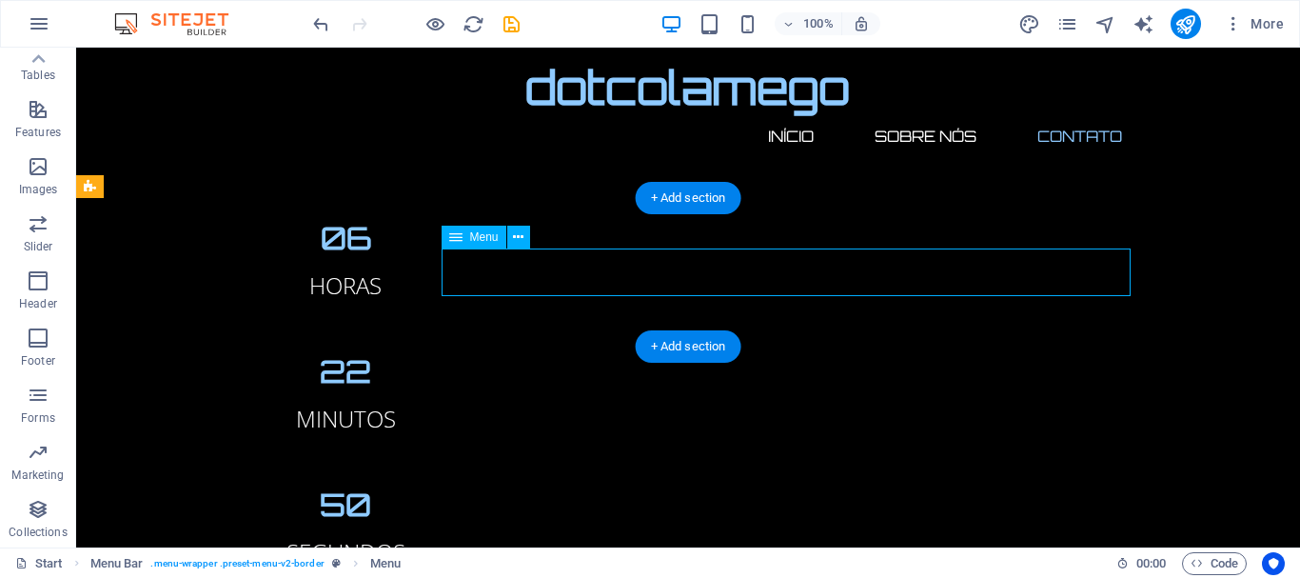
select select
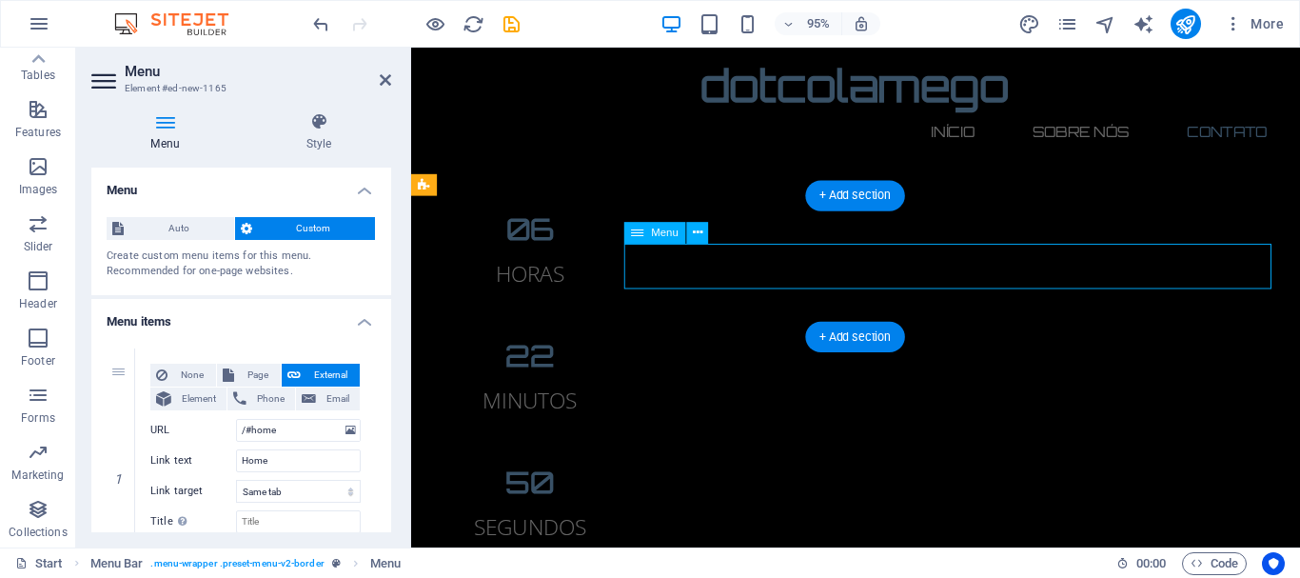
scroll to position [2283, 0]
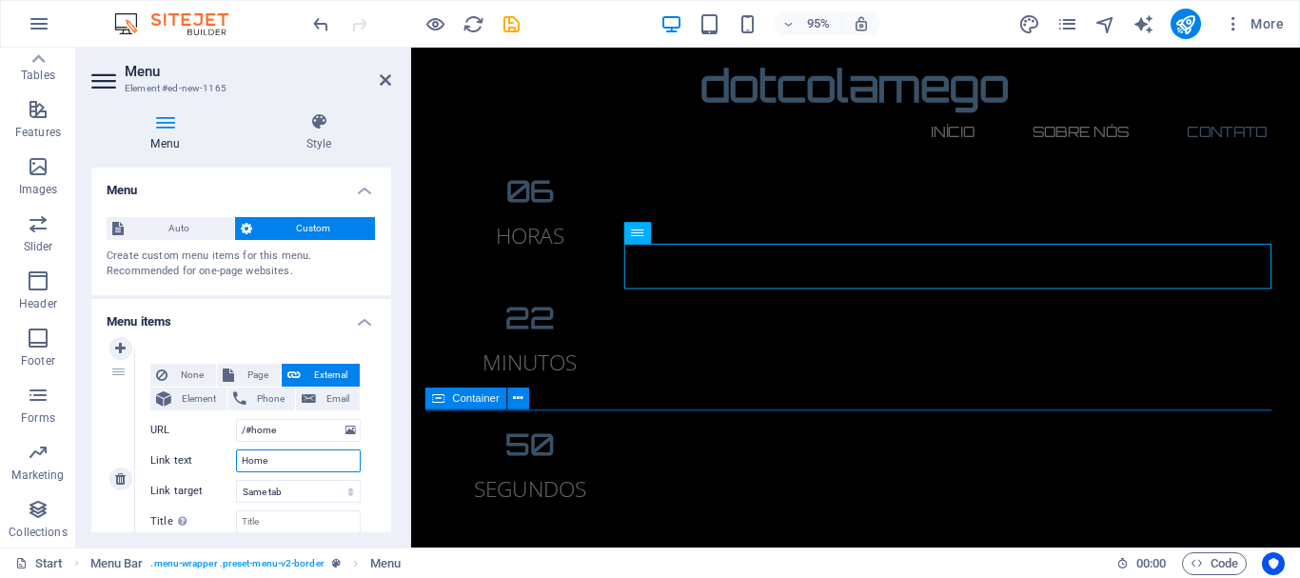
click at [315, 455] on input "Home" at bounding box center [298, 460] width 125 height 23
type input "H"
select select
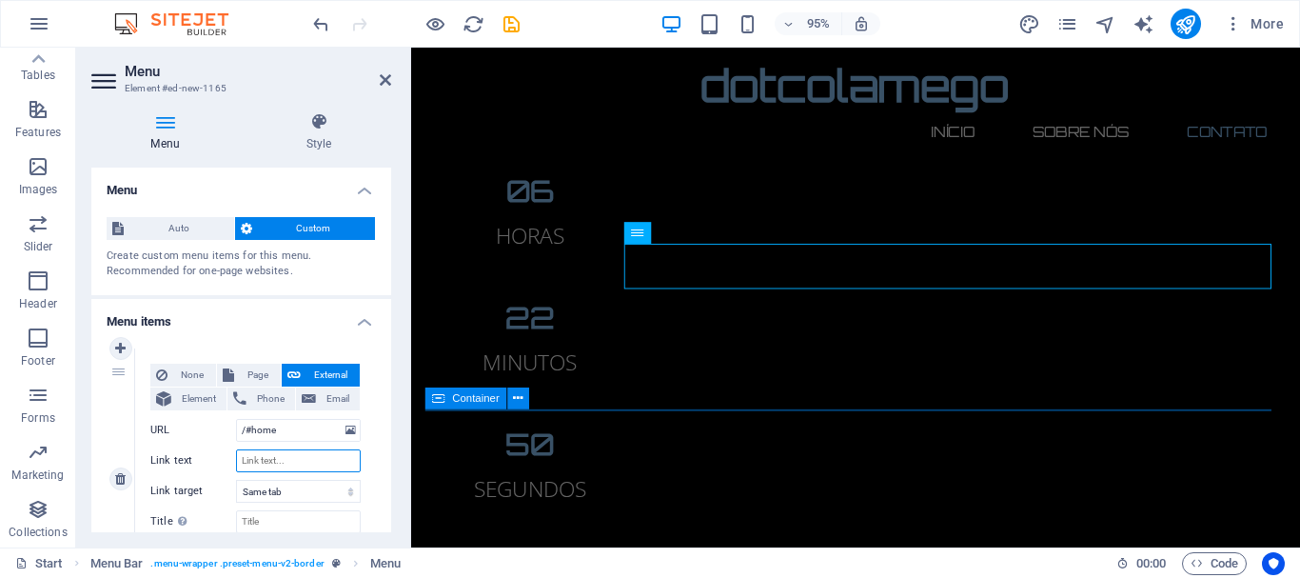
select select
type input "In"
select select
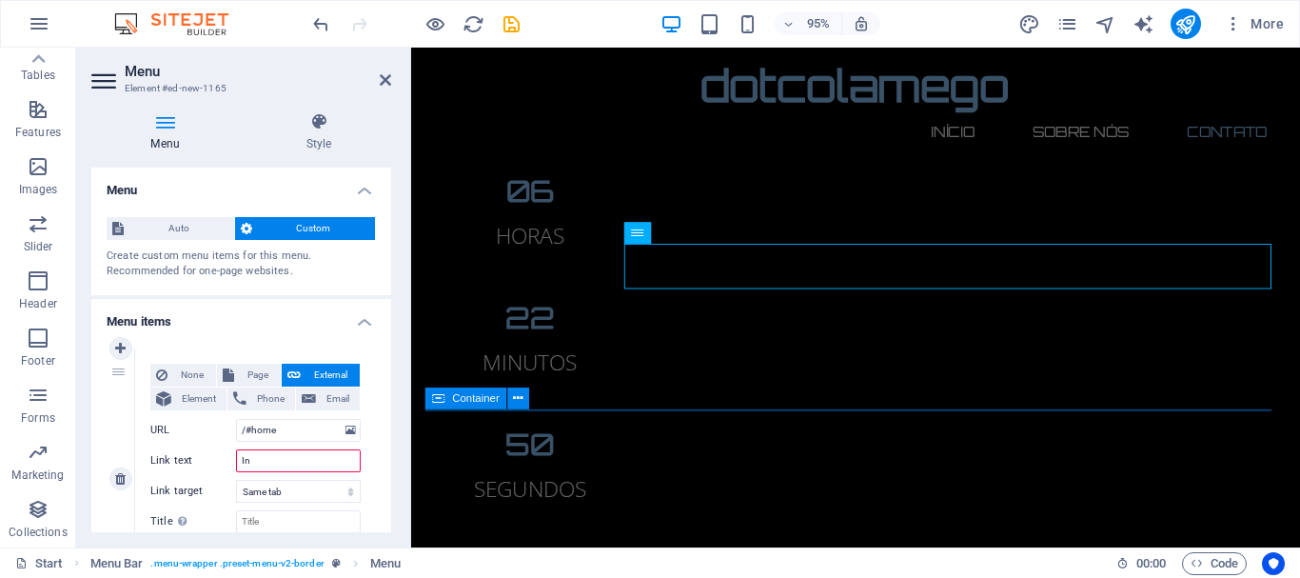
select select
type input "Ini"
select select
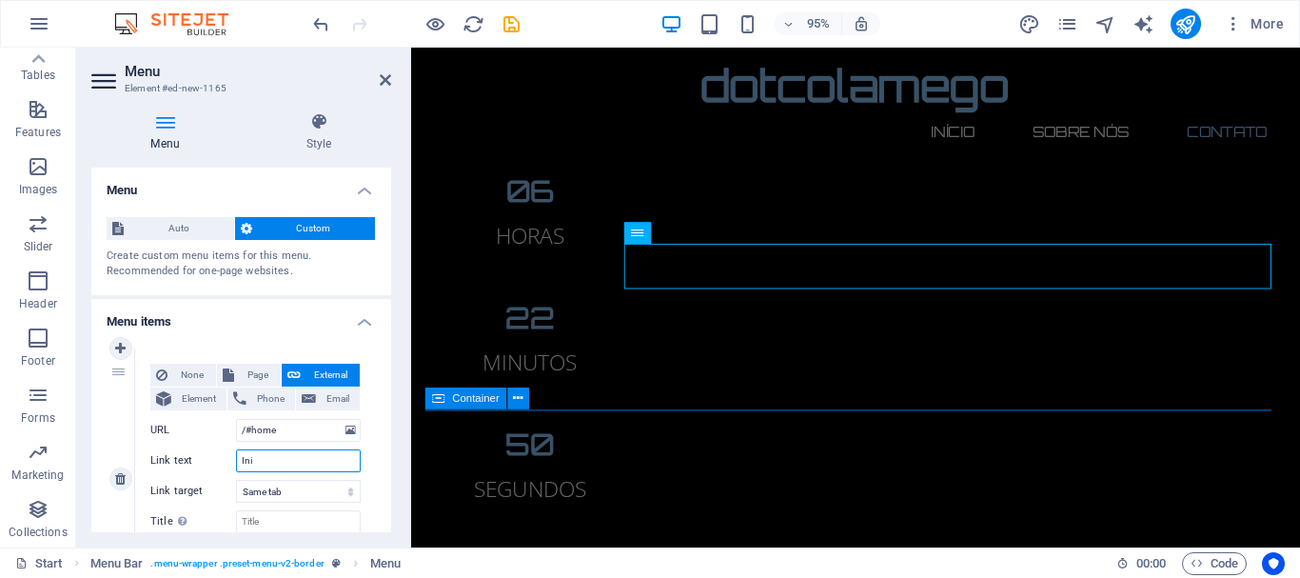
select select
type input "Inicio"
select select
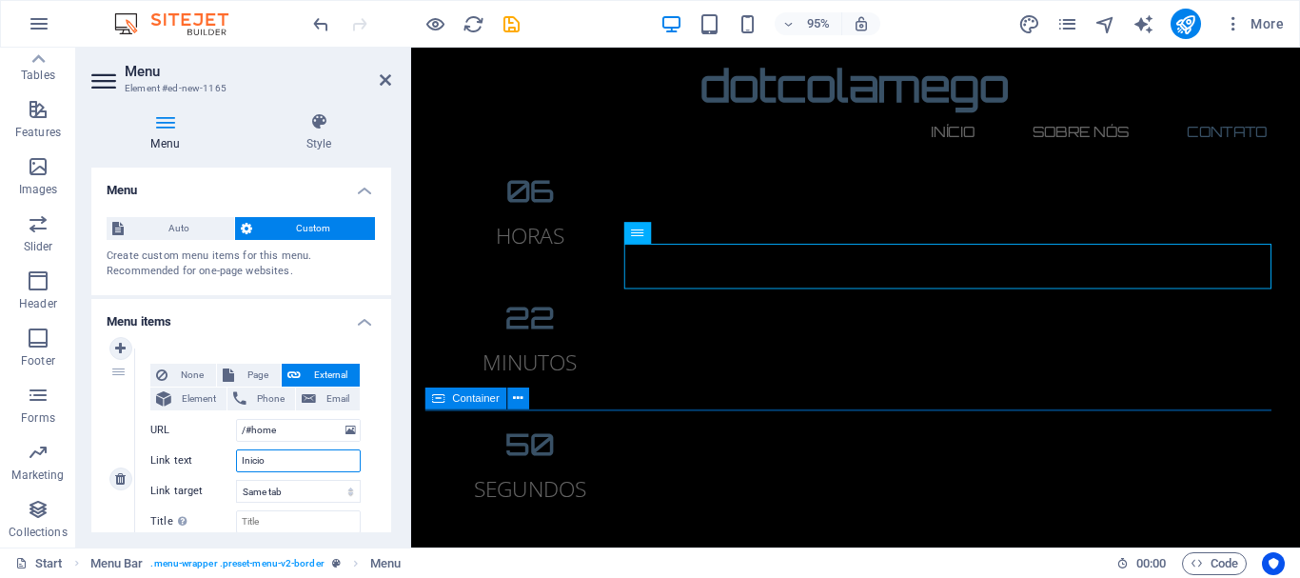
select select
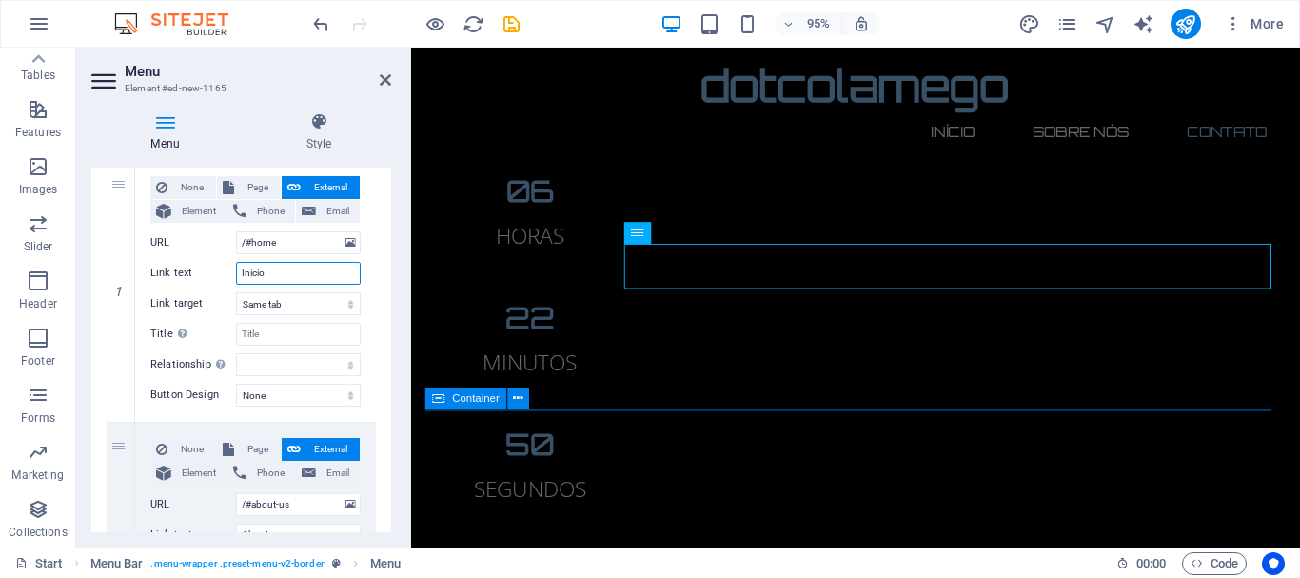
scroll to position [217, 0]
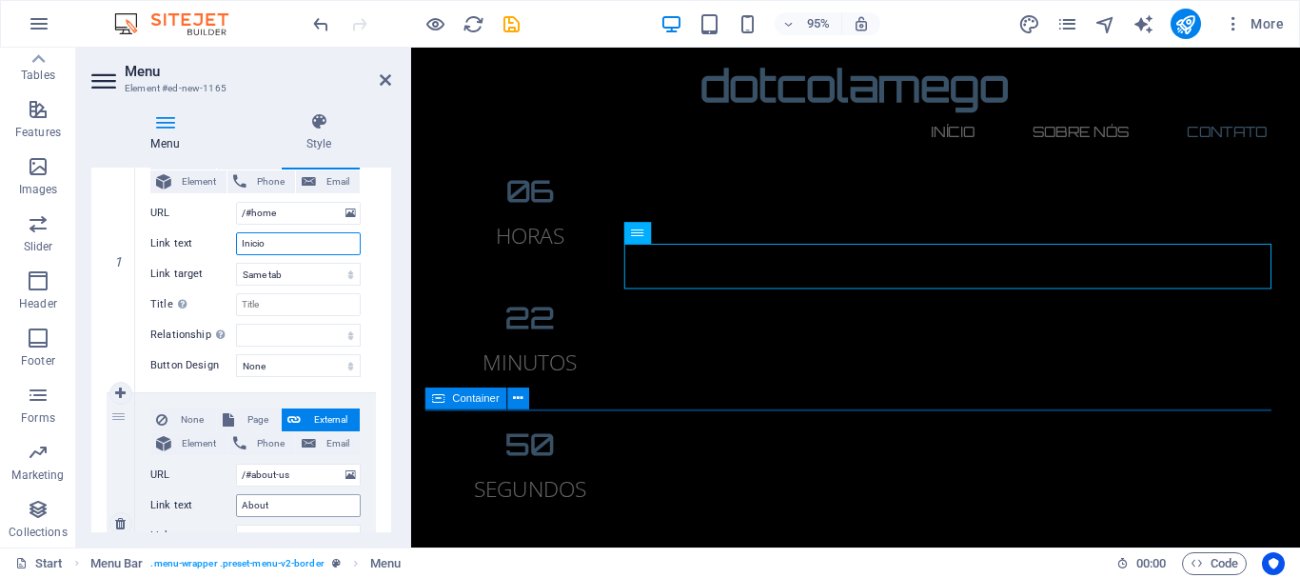
type input "Inicio"
click at [288, 514] on input "About" at bounding box center [298, 505] width 125 height 23
type input "A"
select select
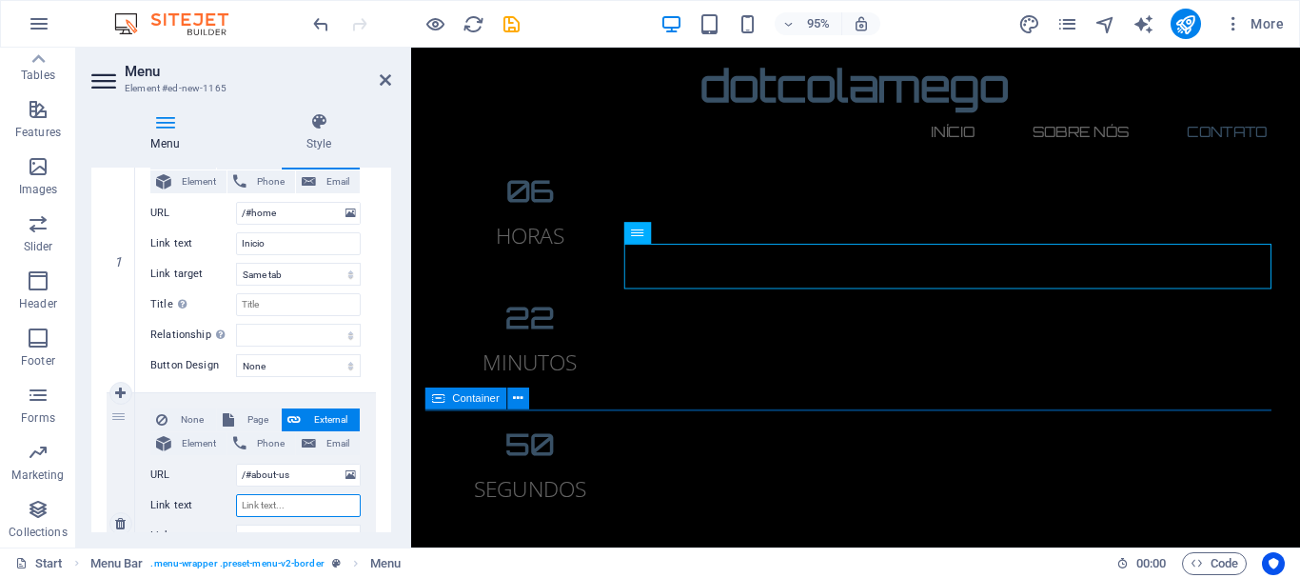
select select
type input "Sobre"
select select
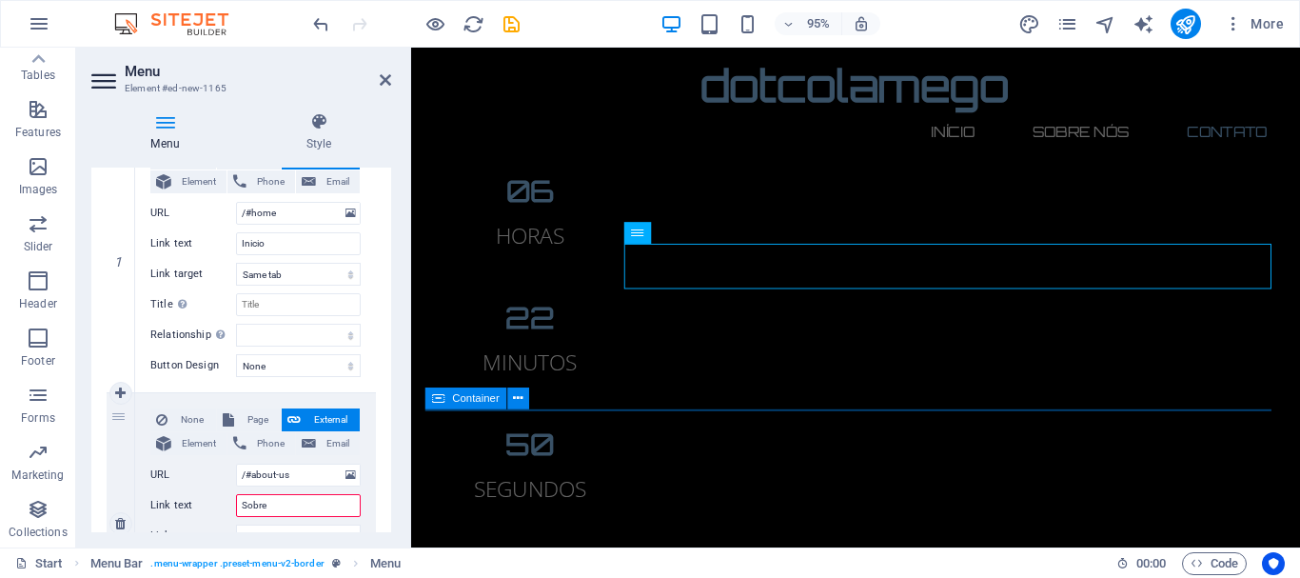
select select
type input "Sobre Nós"
select select
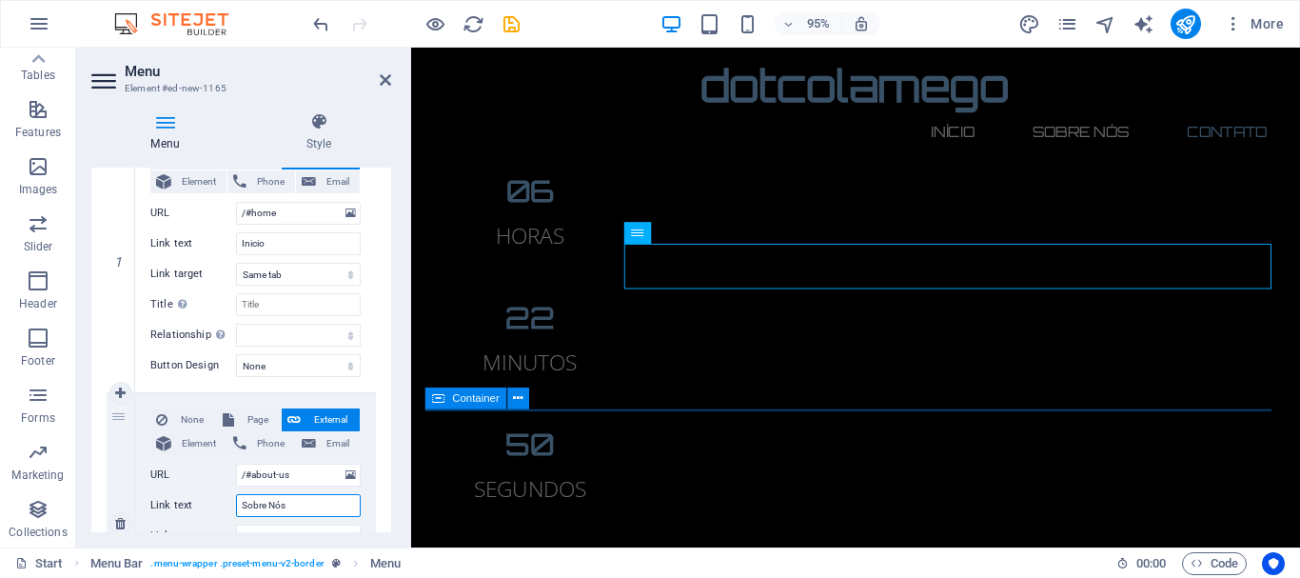
select select
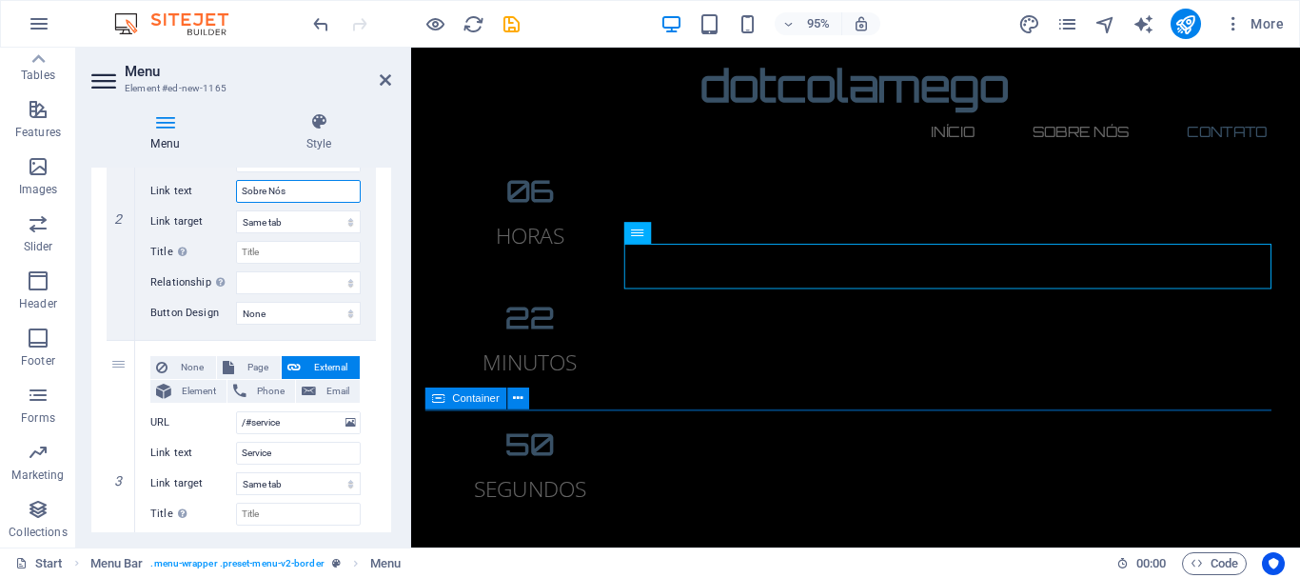
scroll to position [562, 0]
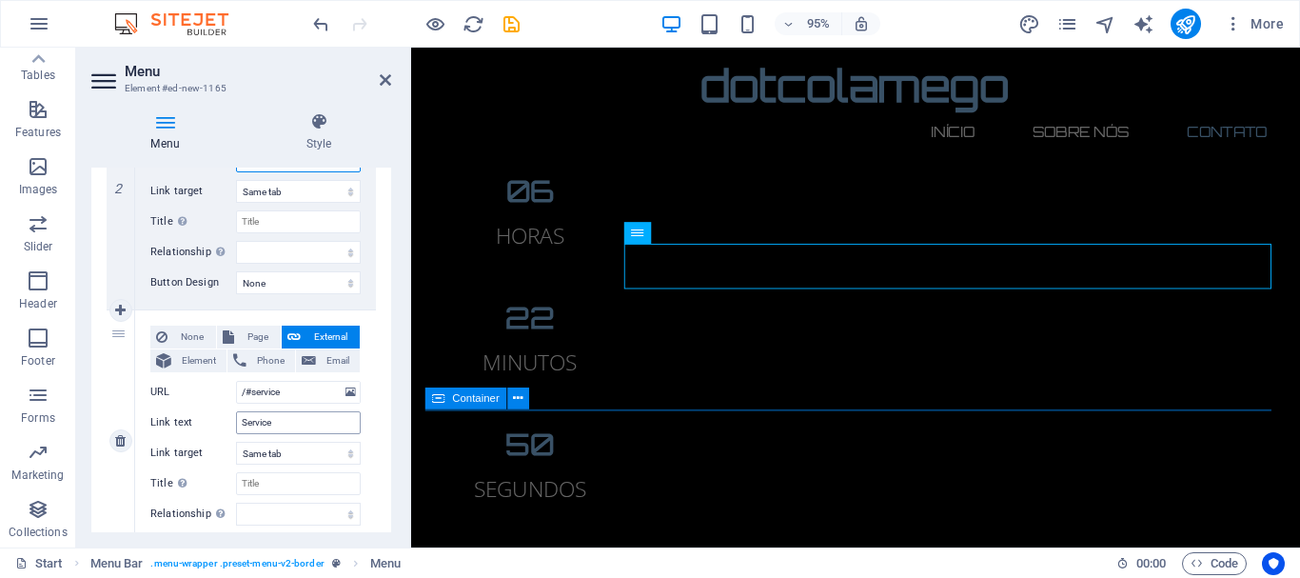
type input "Sobre Nós"
click at [288, 431] on input "Service" at bounding box center [298, 422] width 125 height 23
type input "Servi"
select select
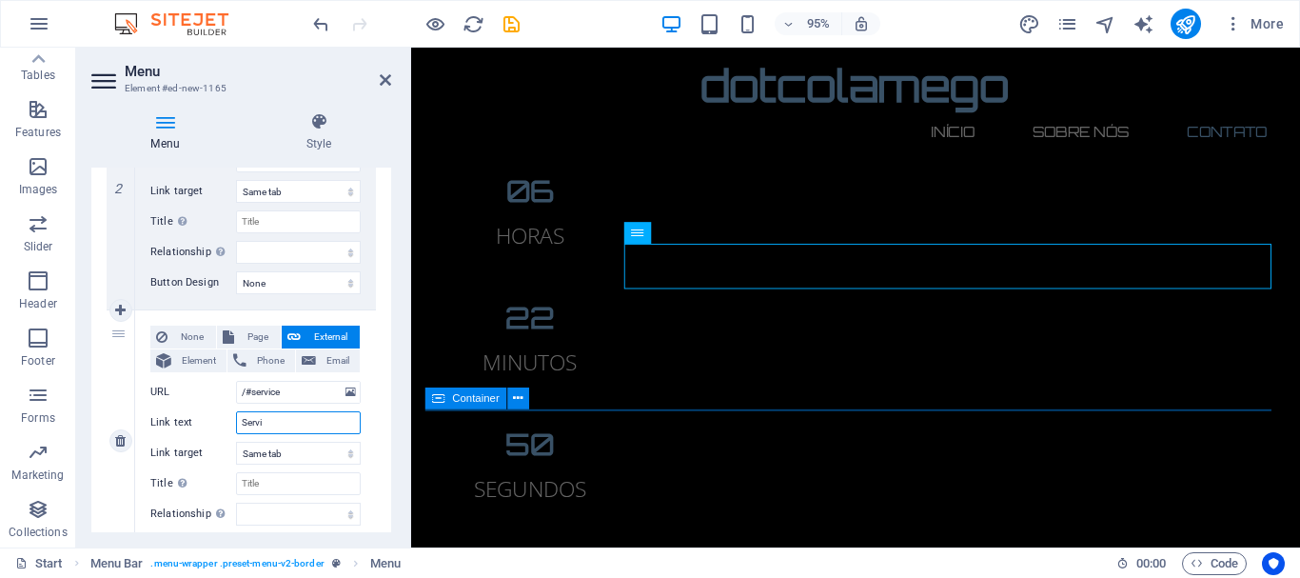
select select
type input "Serviços"
select select
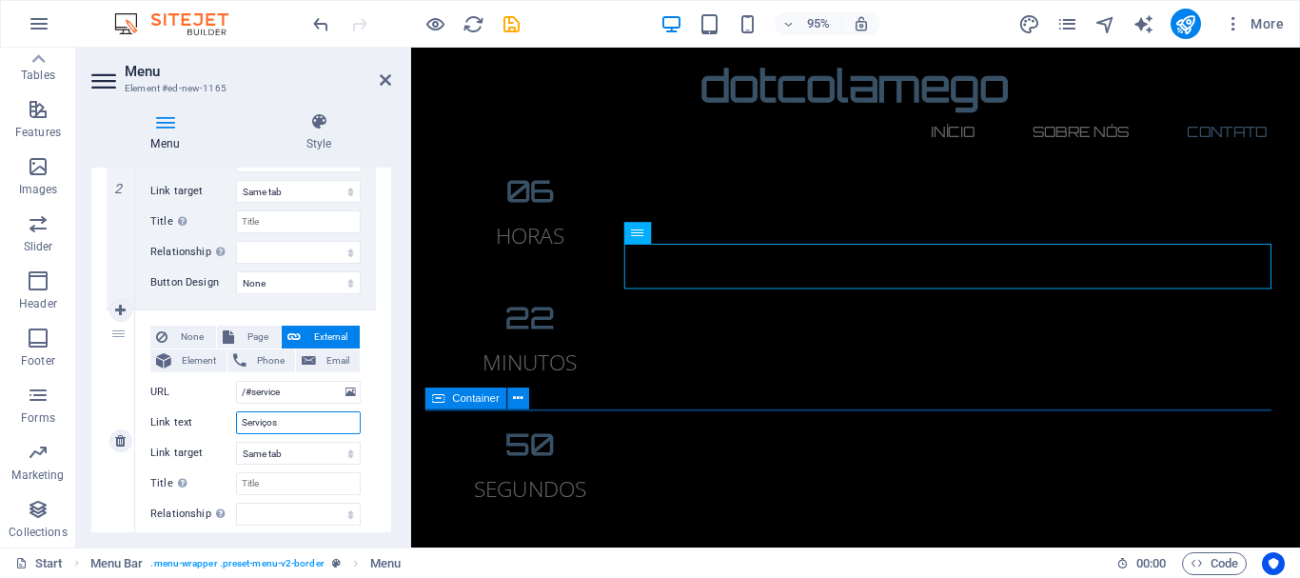
select select
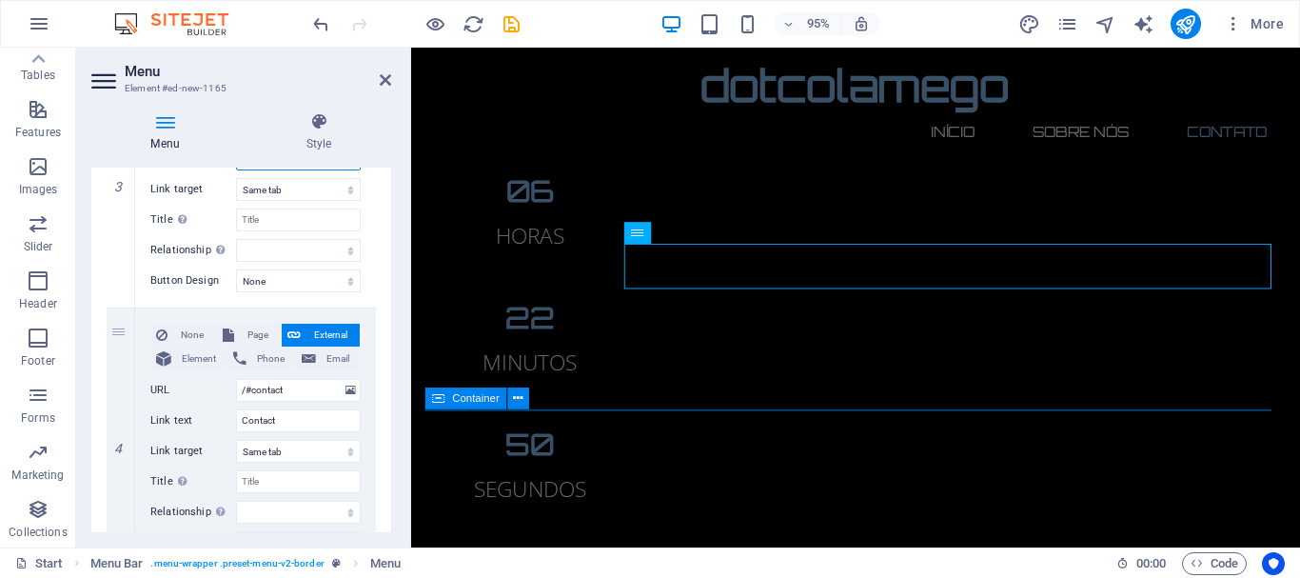
scroll to position [829, 0]
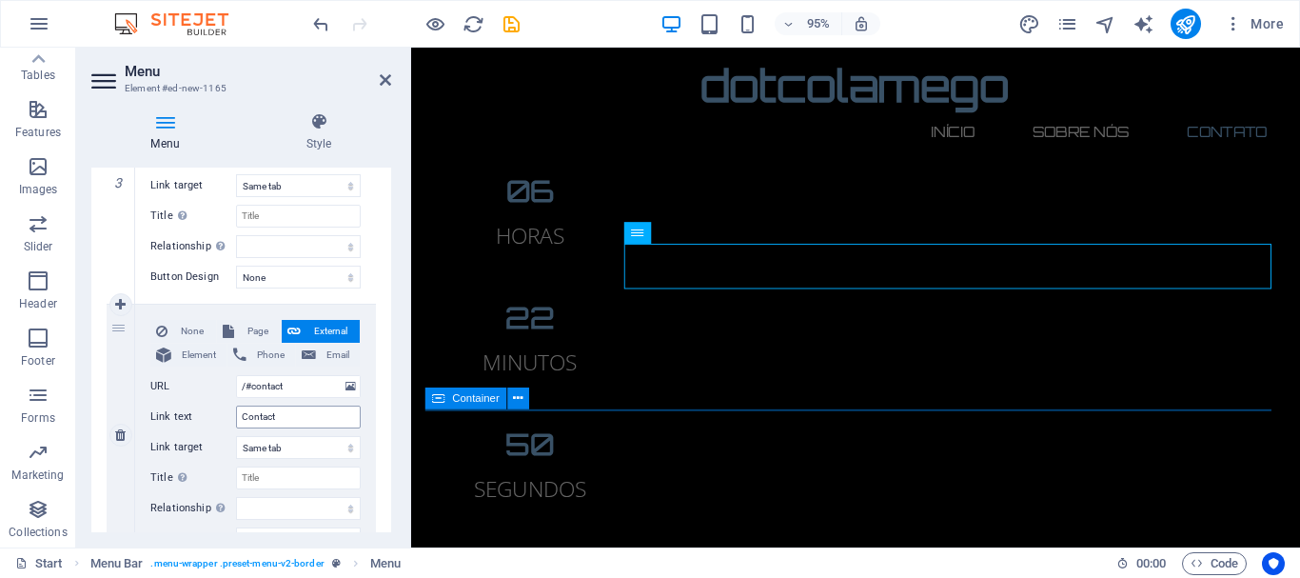
type input "Serviços"
click at [279, 412] on input "Contact" at bounding box center [298, 417] width 125 height 23
type input "Conta"
select select
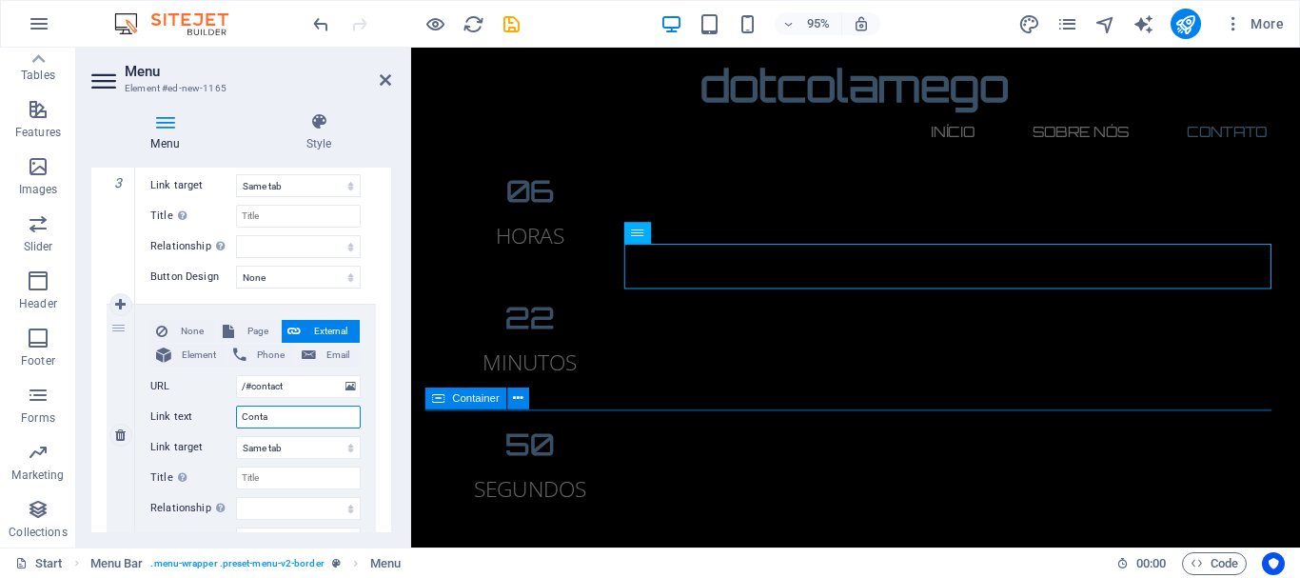
select select
type input "Contatos"
select select
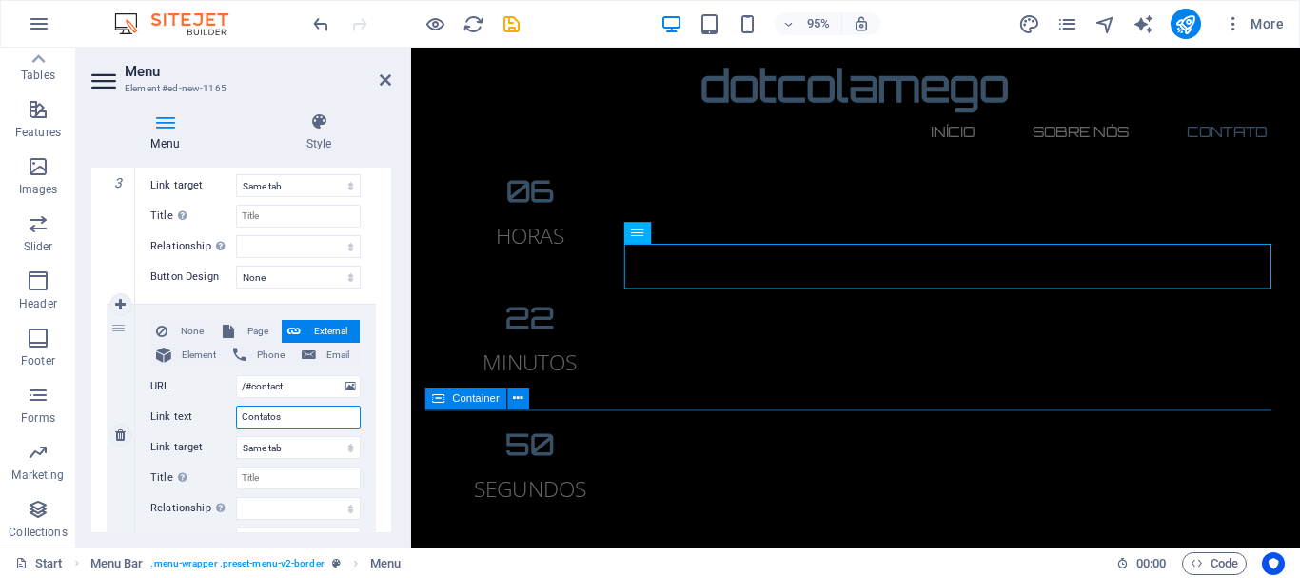
select select
type input "Contatos"
click at [508, 24] on icon "save" at bounding box center [512, 24] width 22 height 22
checkbox input "false"
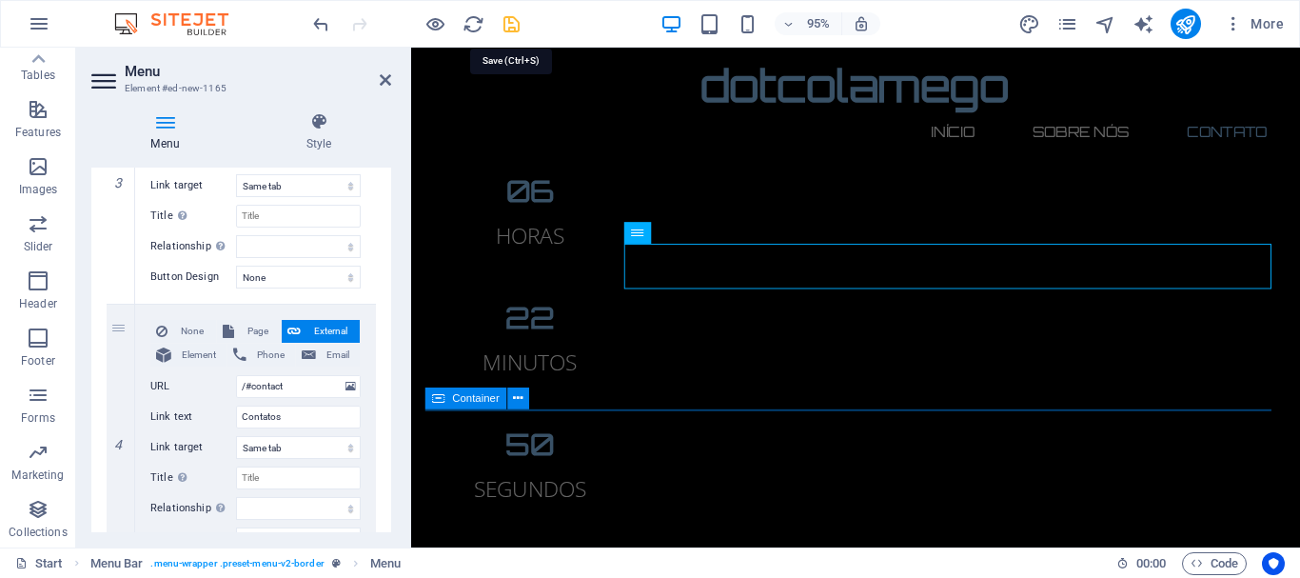
checkbox input "false"
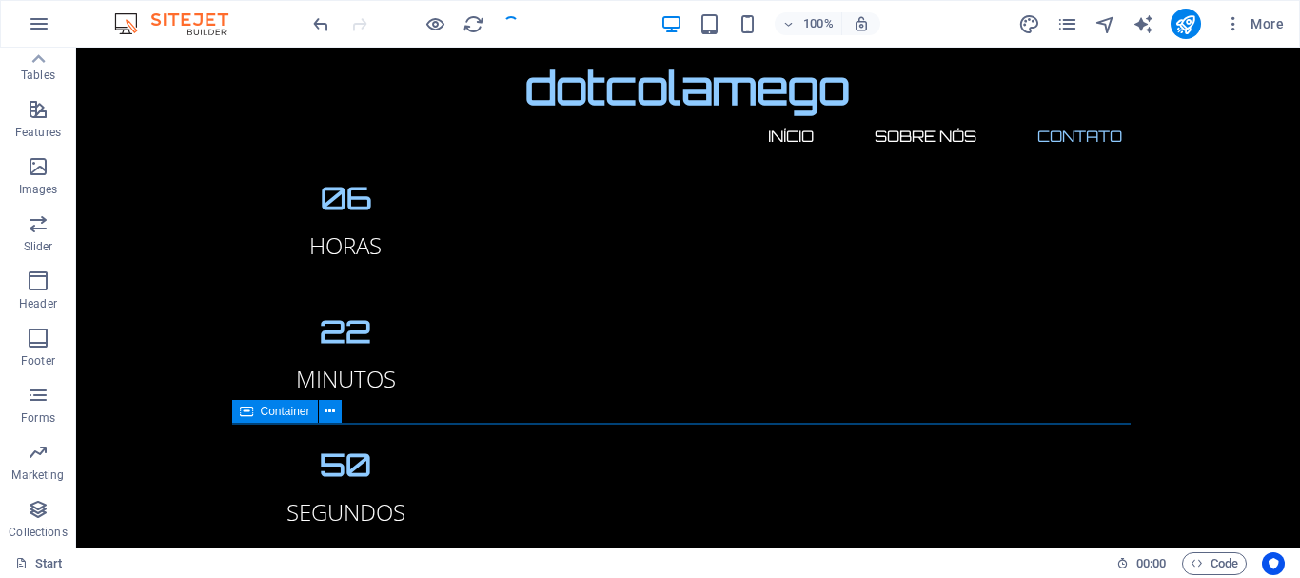
scroll to position [2243, 0]
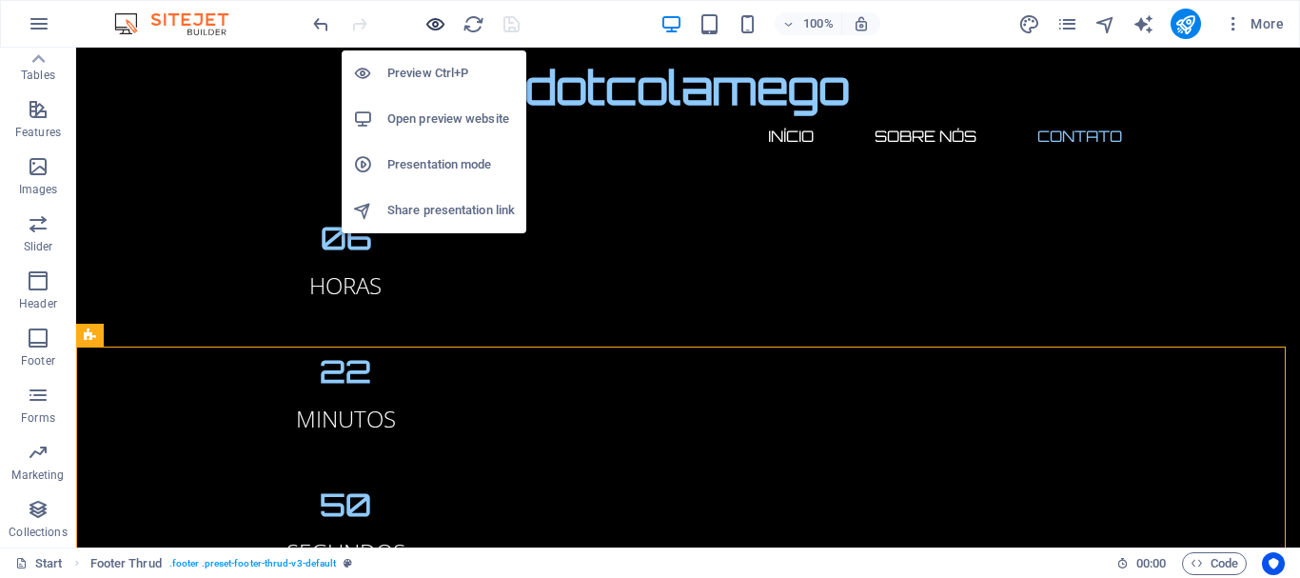
click at [438, 26] on icon "button" at bounding box center [436, 24] width 22 height 22
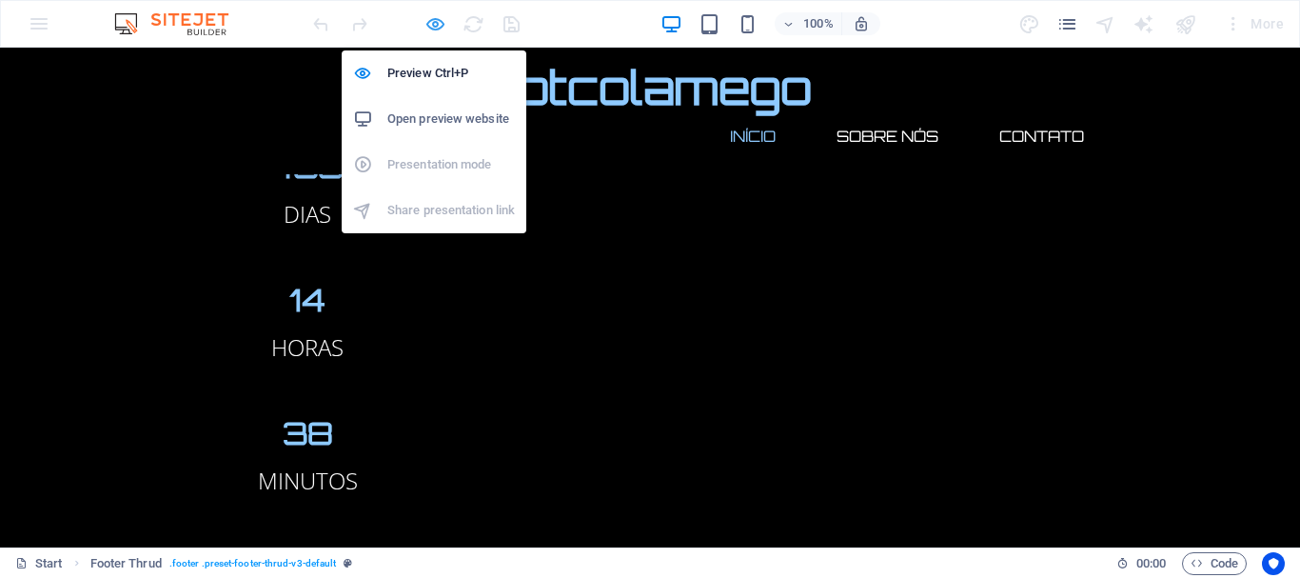
scroll to position [918, 0]
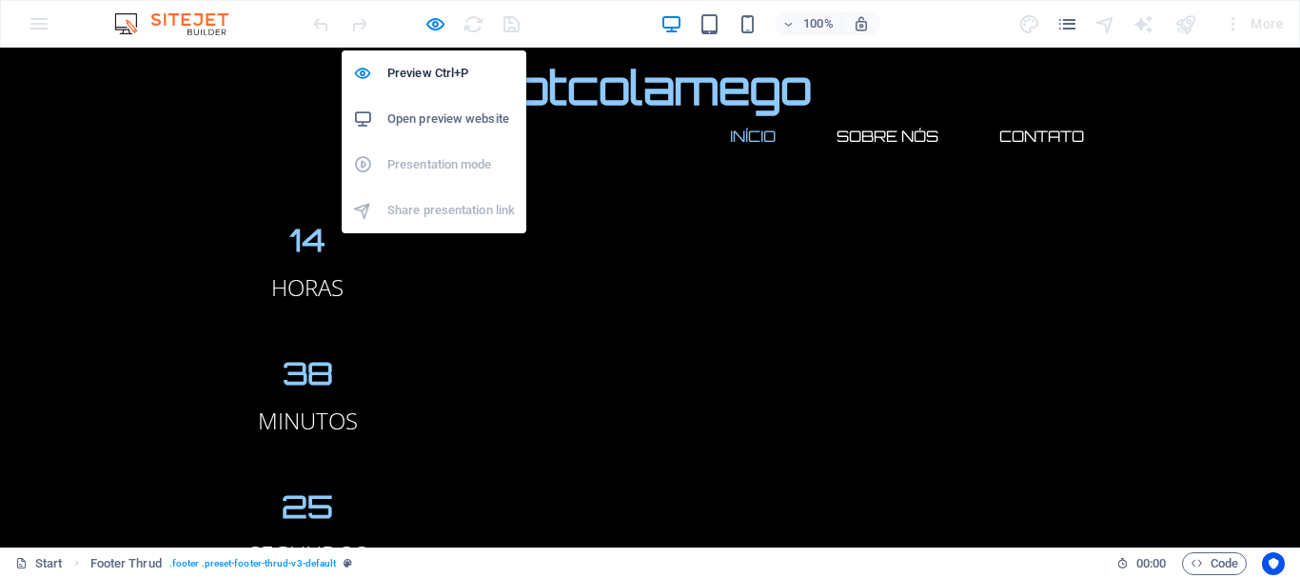
click at [484, 114] on h6 "Open preview website" at bounding box center [451, 119] width 128 height 23
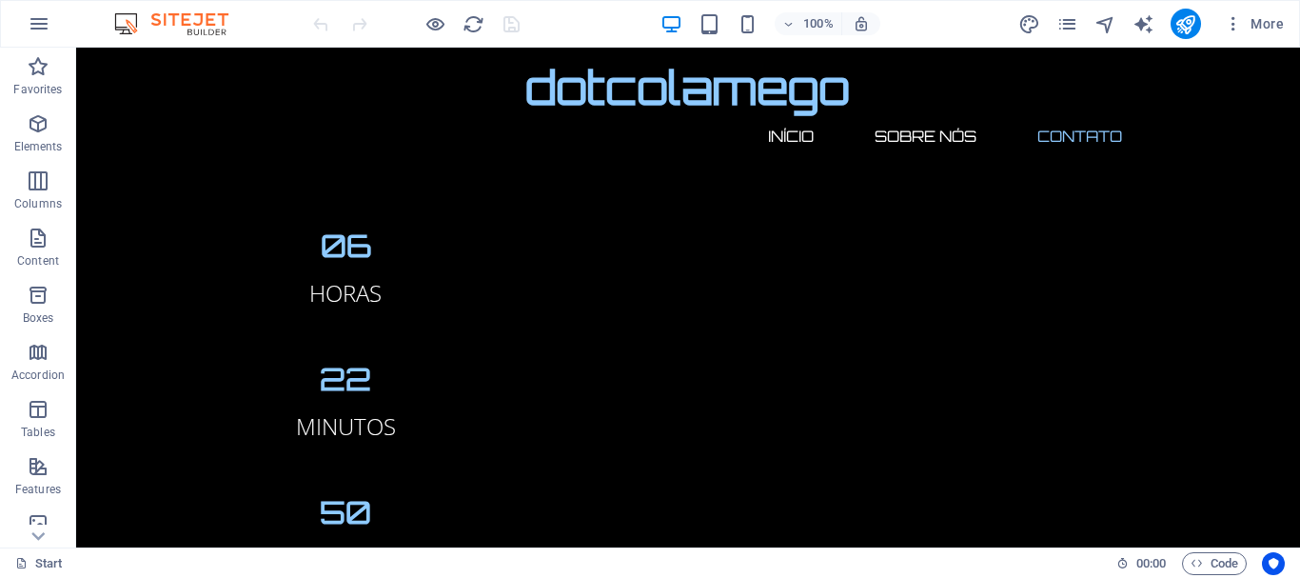
scroll to position [2241, 0]
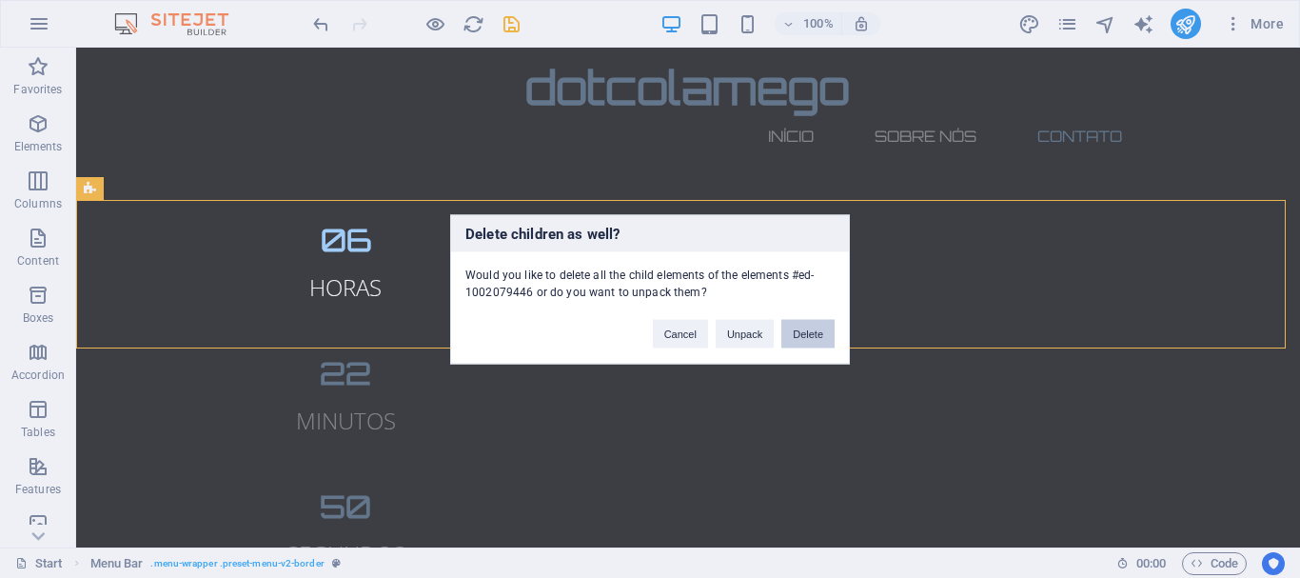
click at [821, 330] on button "Delete" at bounding box center [808, 333] width 53 height 29
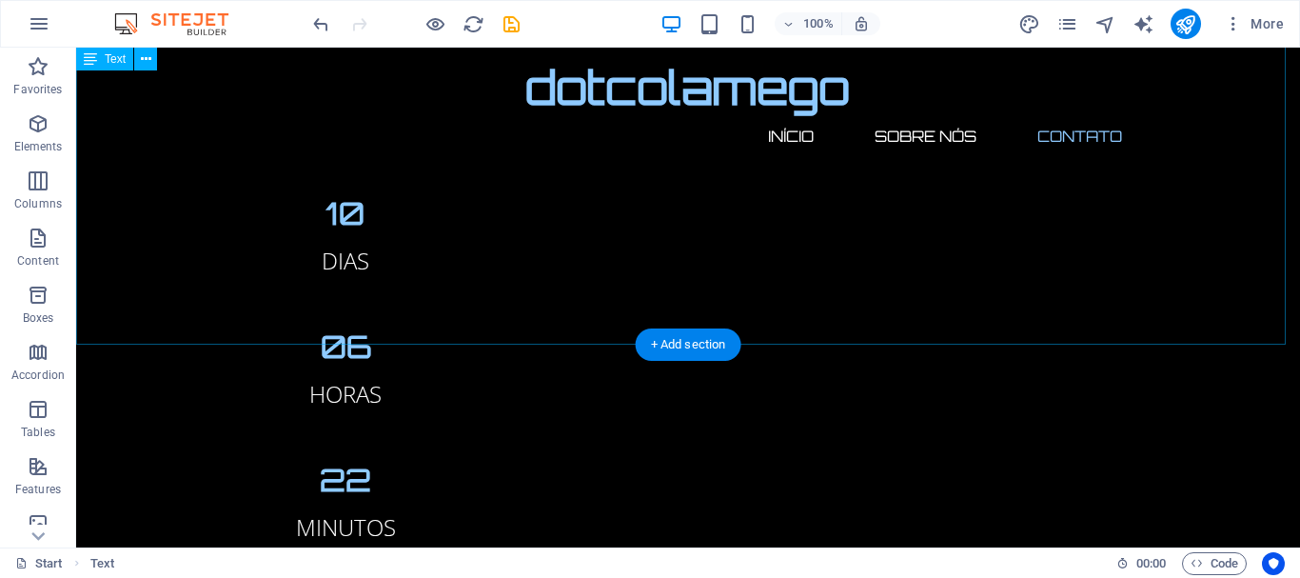
scroll to position [2073, 0]
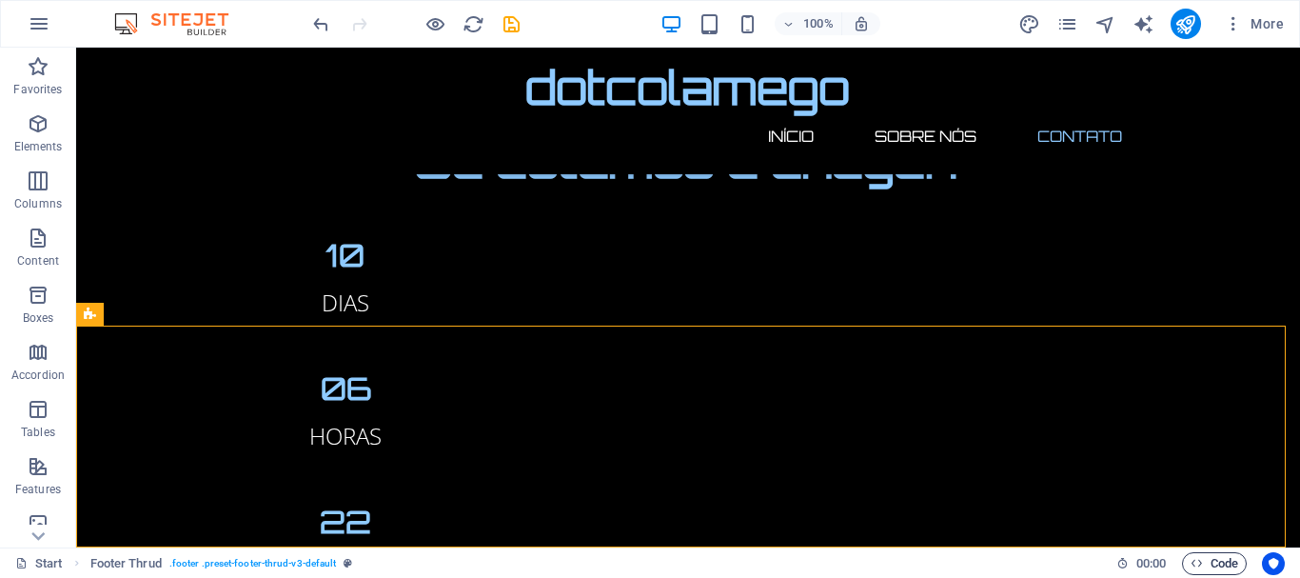
click at [1232, 561] on span "Code" at bounding box center [1215, 563] width 48 height 23
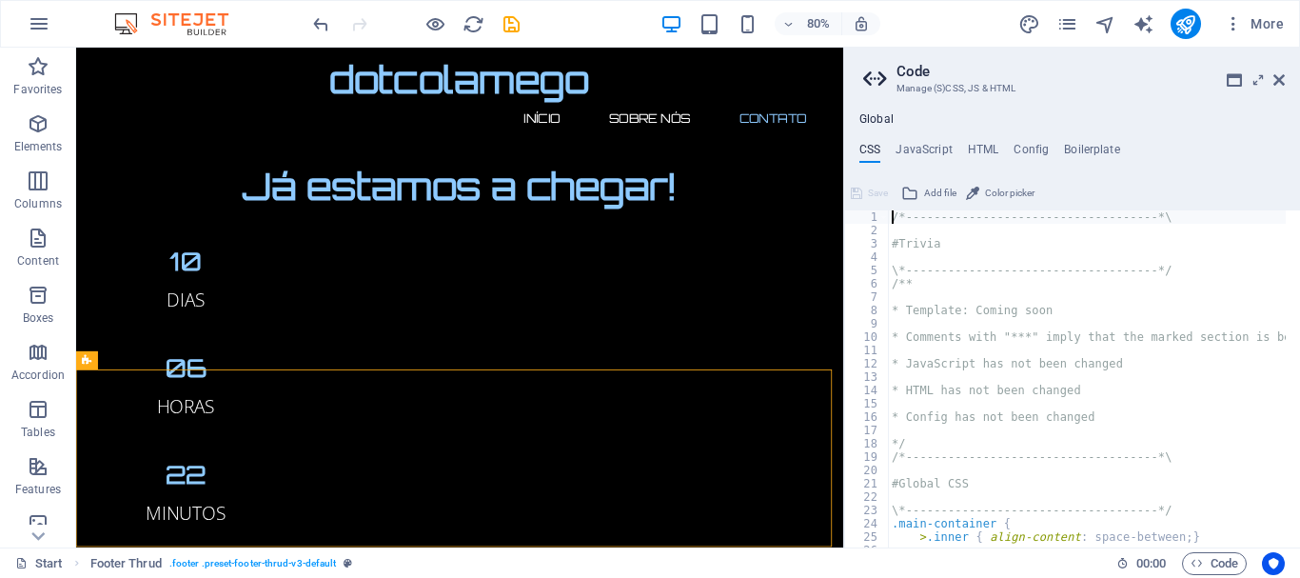
scroll to position [0, 0]
click at [1279, 84] on icon at bounding box center [1279, 79] width 11 height 15
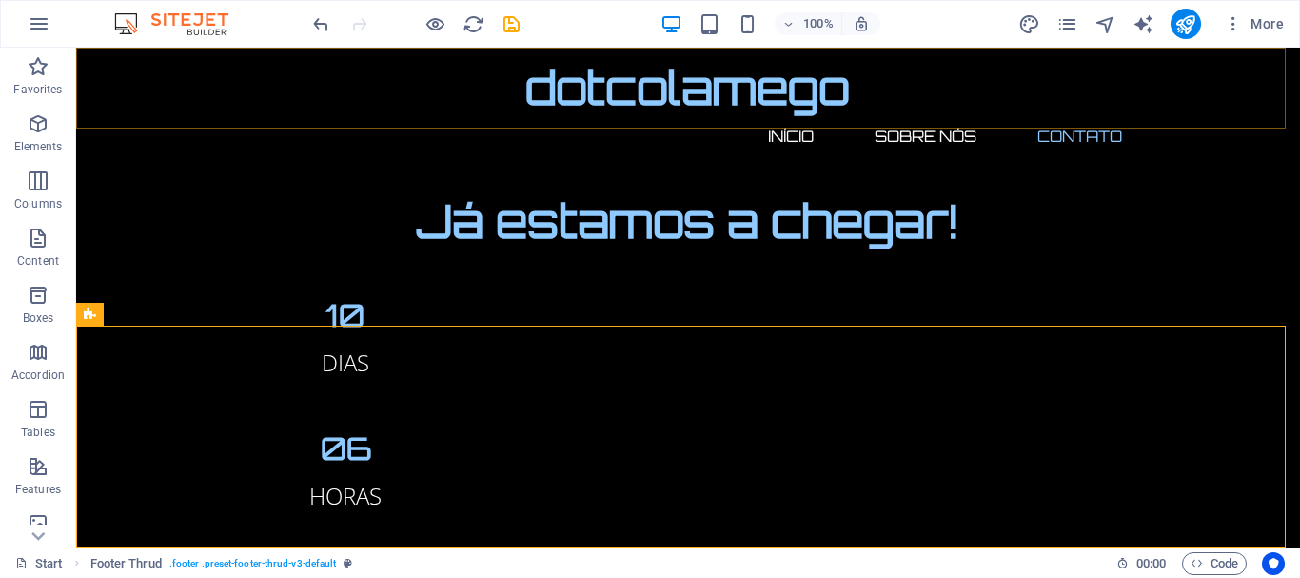
scroll to position [2073, 0]
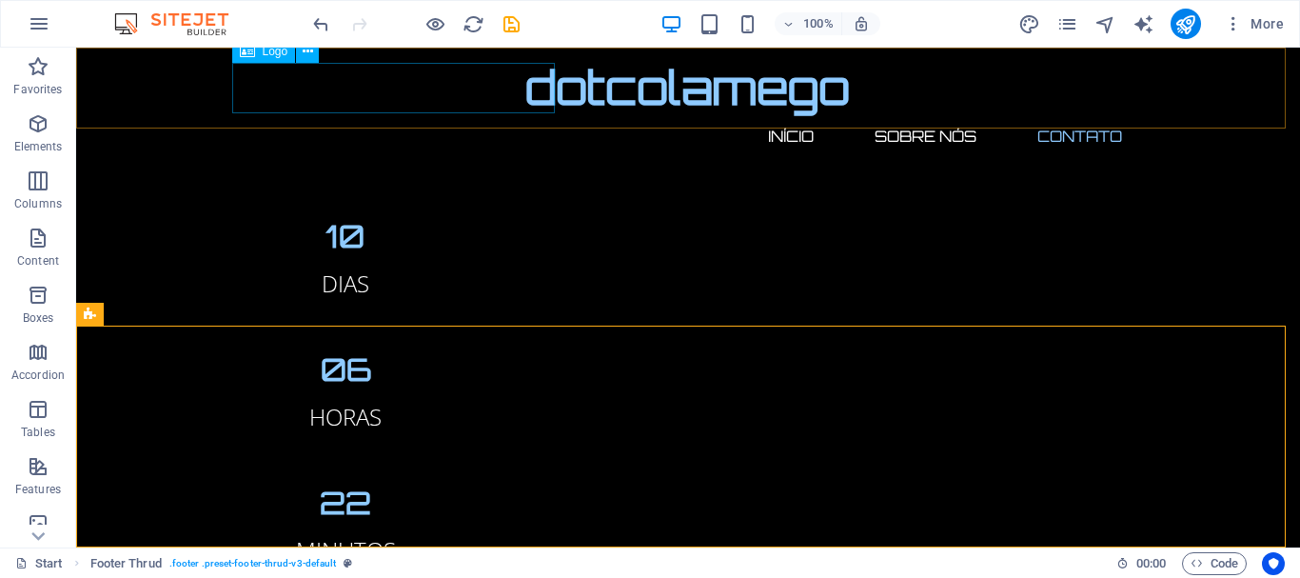
click at [367, 89] on div "dotcolamego" at bounding box center [688, 88] width 899 height 50
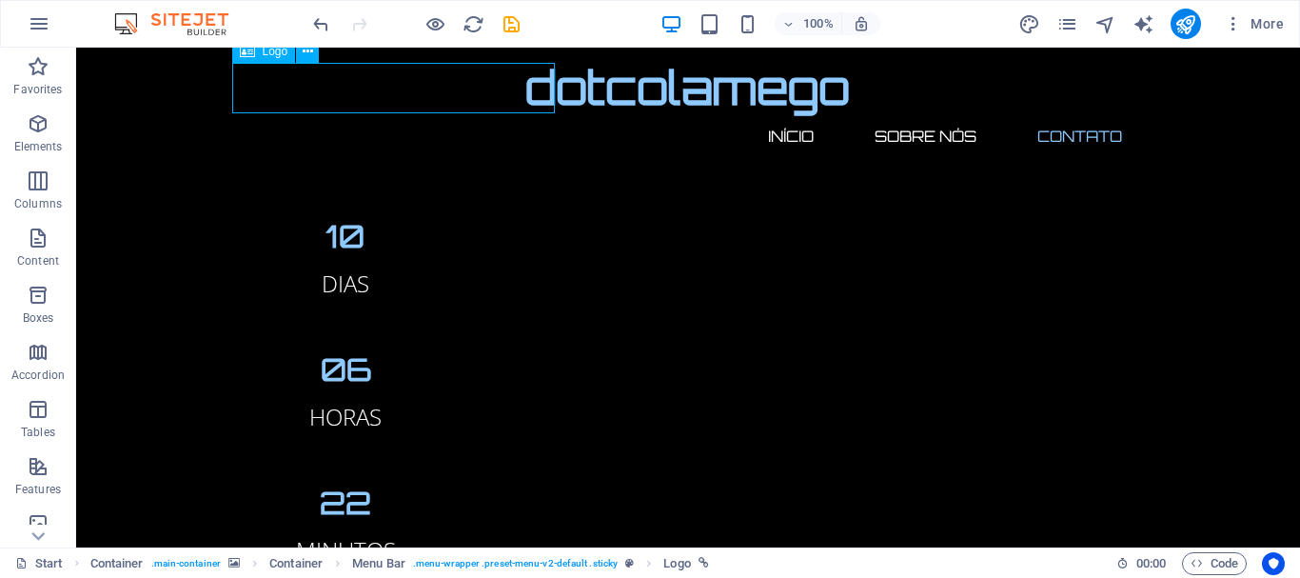
click at [367, 89] on div "dotcolamego" at bounding box center [688, 88] width 899 height 50
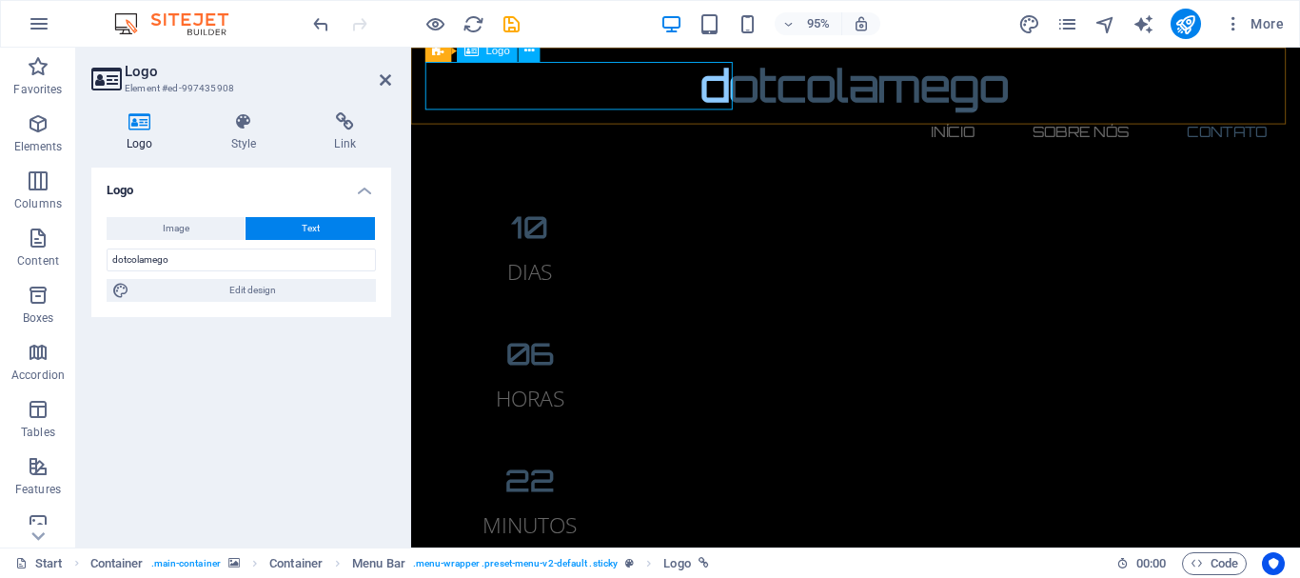
scroll to position [2093, 0]
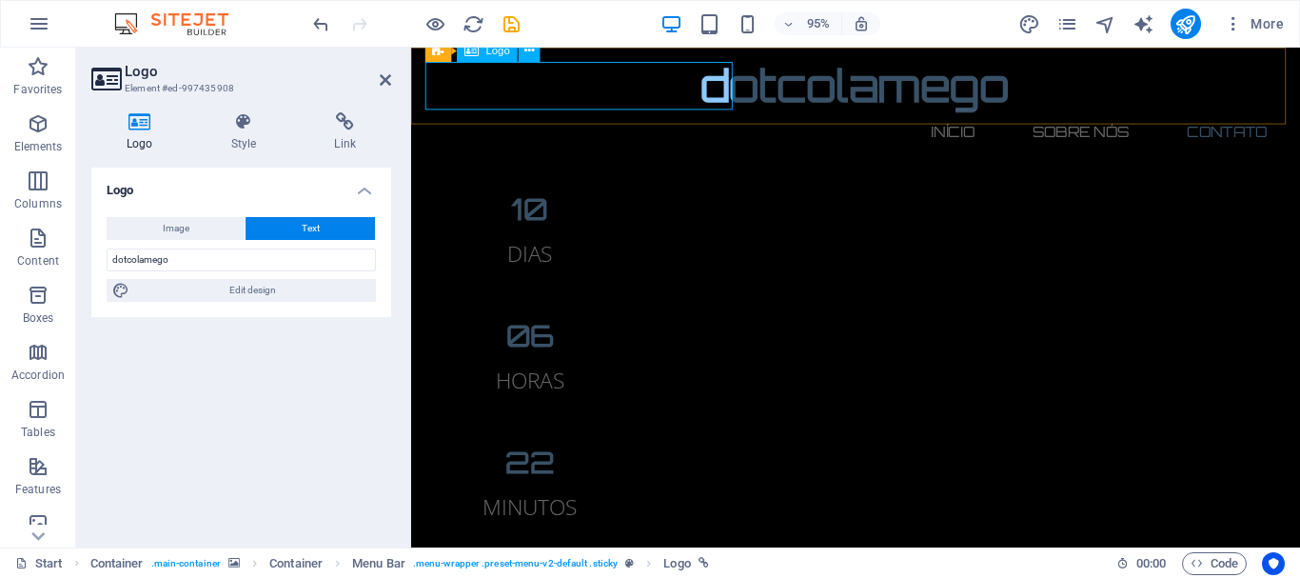
click at [544, 90] on div "dotcolamego" at bounding box center [879, 88] width 899 height 50
click at [566, 97] on div "dotcolamego" at bounding box center [879, 88] width 899 height 50
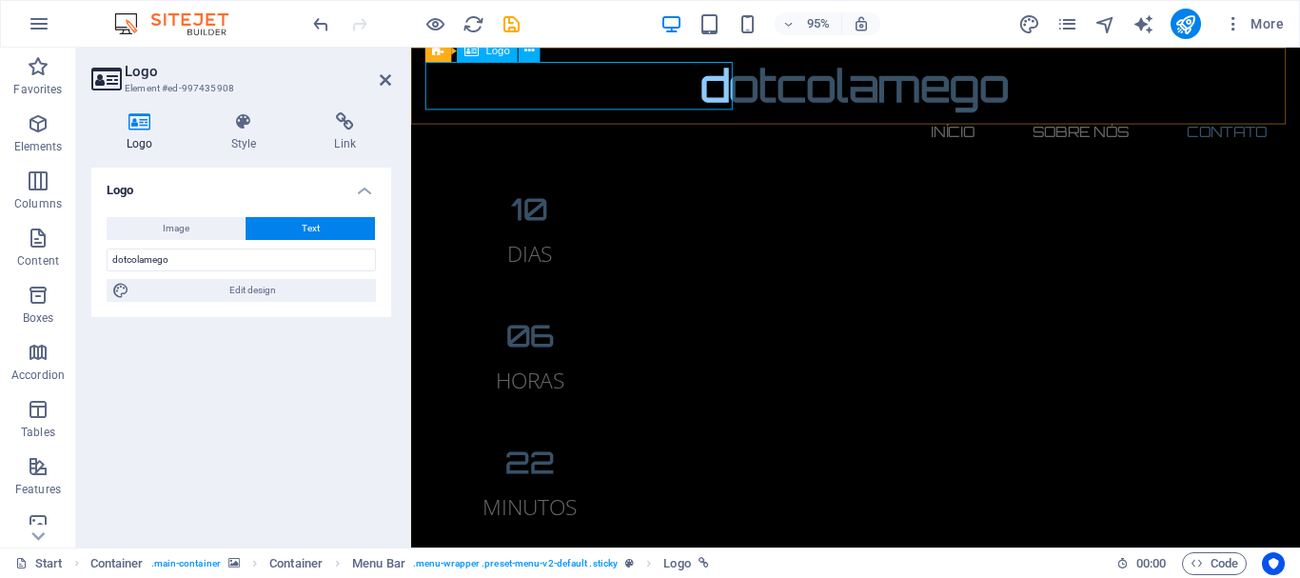
click at [566, 97] on div "dotcolamego" at bounding box center [879, 88] width 899 height 50
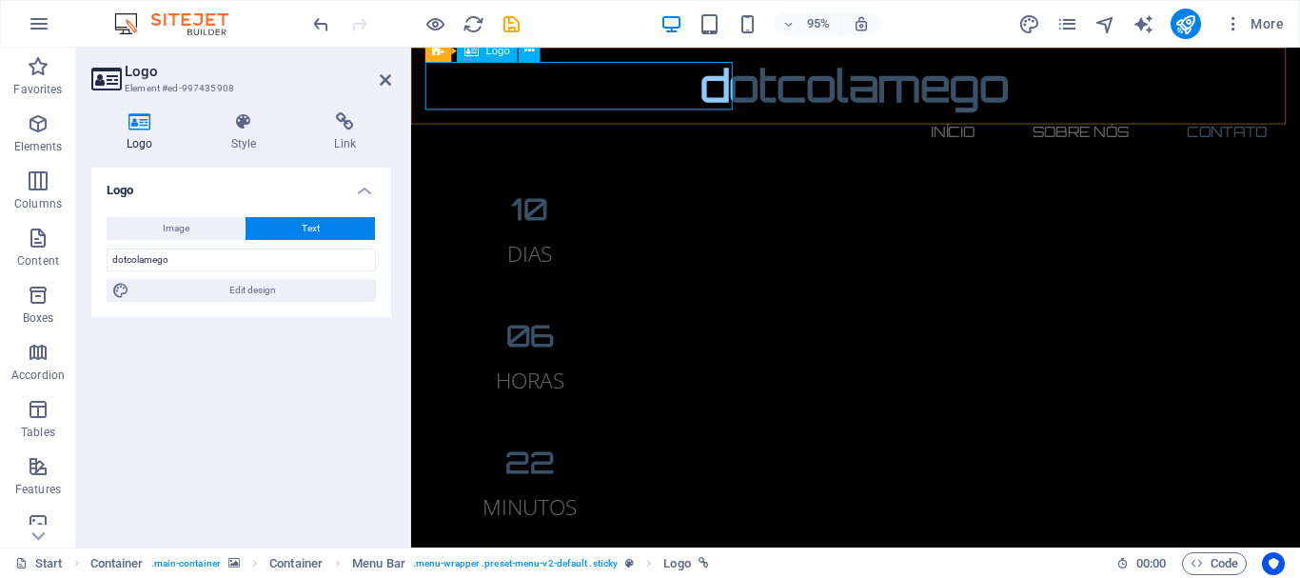
click at [566, 97] on div "dotcolamego" at bounding box center [879, 88] width 899 height 50
click at [619, 90] on div "dotcolamego" at bounding box center [879, 88] width 899 height 50
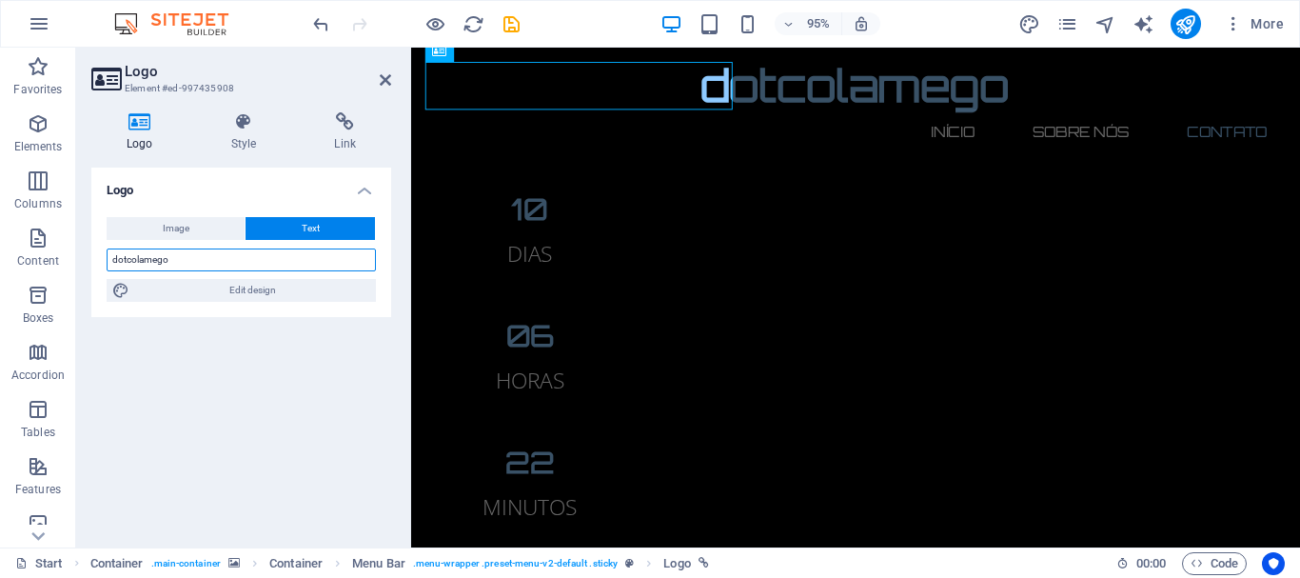
click at [134, 259] on input "dotcolamego" at bounding box center [241, 259] width 269 height 23
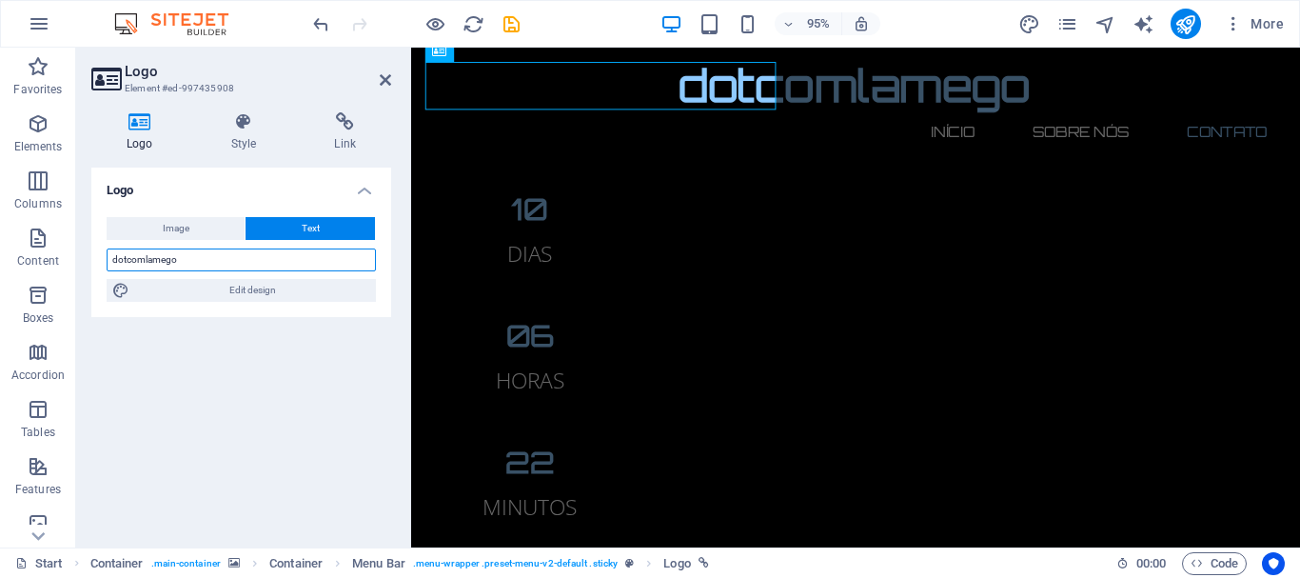
type input "dotcomlamego"
click at [299, 351] on div "Logo Image Text Drag files here, click to choose files or select files from Fil…" at bounding box center [241, 350] width 300 height 365
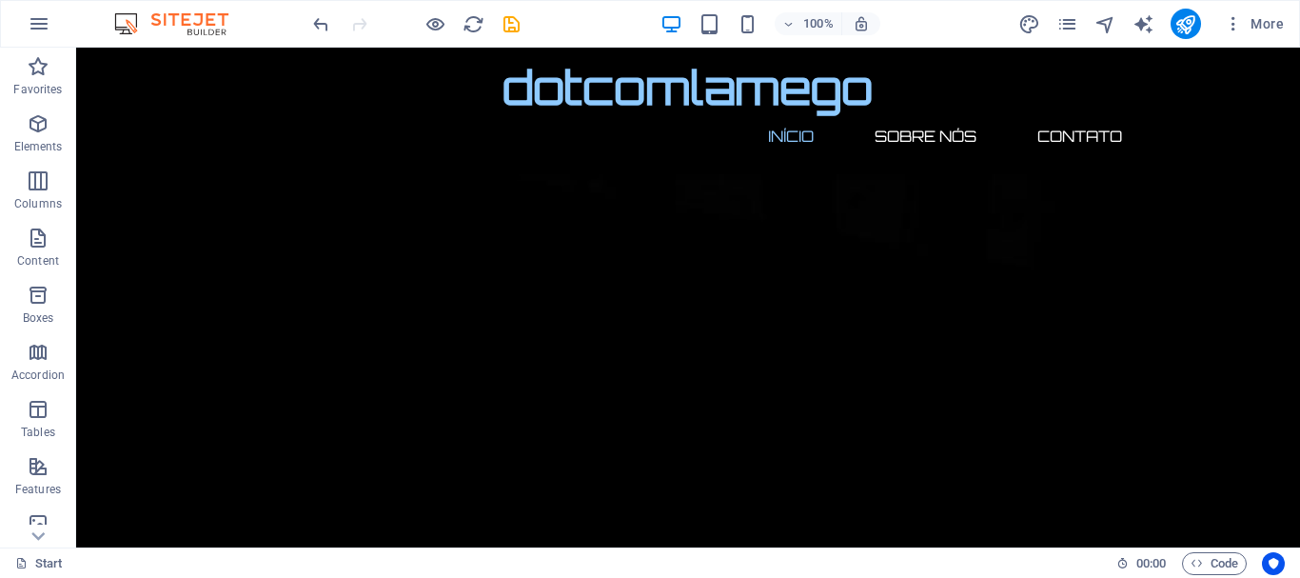
scroll to position [0, 0]
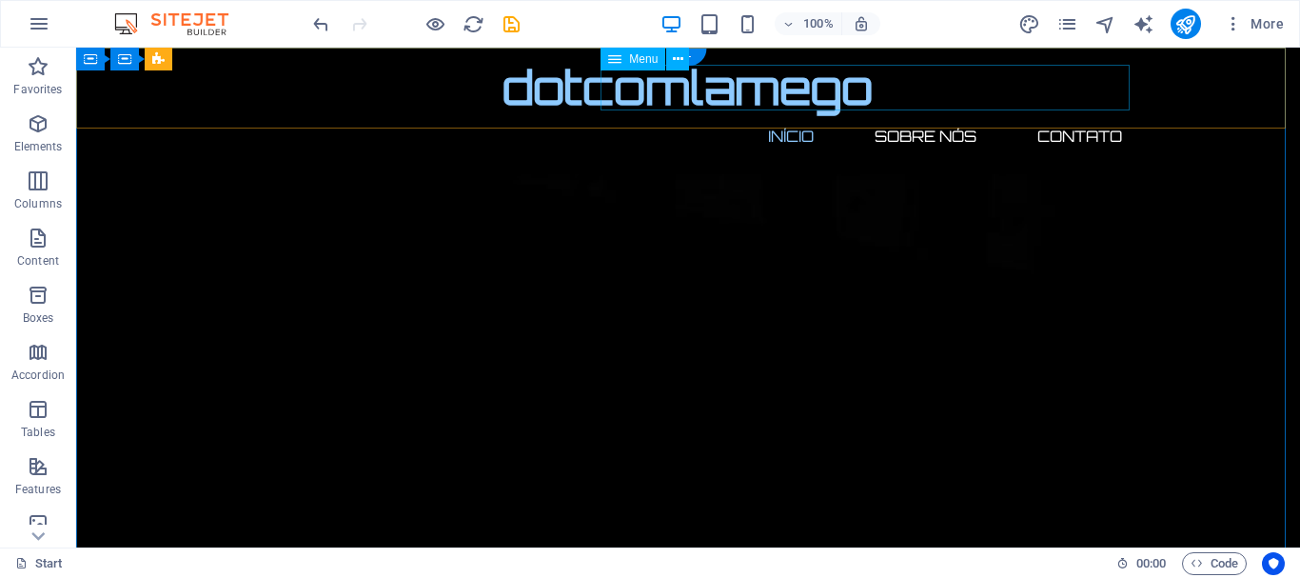
click at [1099, 113] on nav "Início Sobre Nós Contato" at bounding box center [688, 136] width 899 height 46
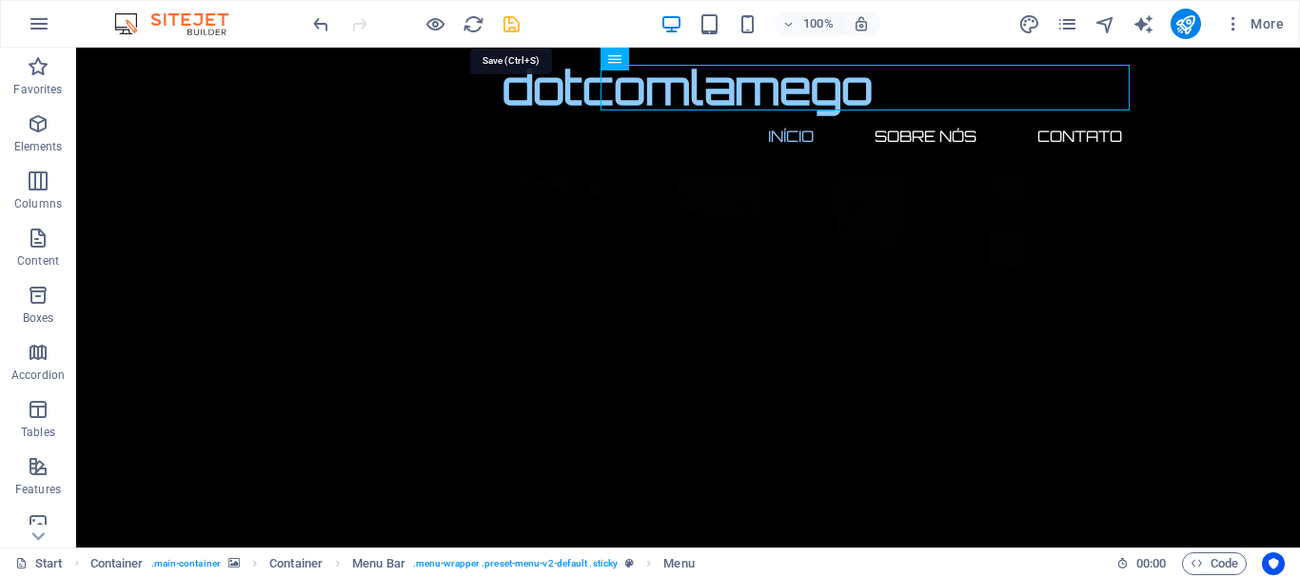
click at [519, 20] on icon "save" at bounding box center [512, 24] width 22 height 22
checkbox input "false"
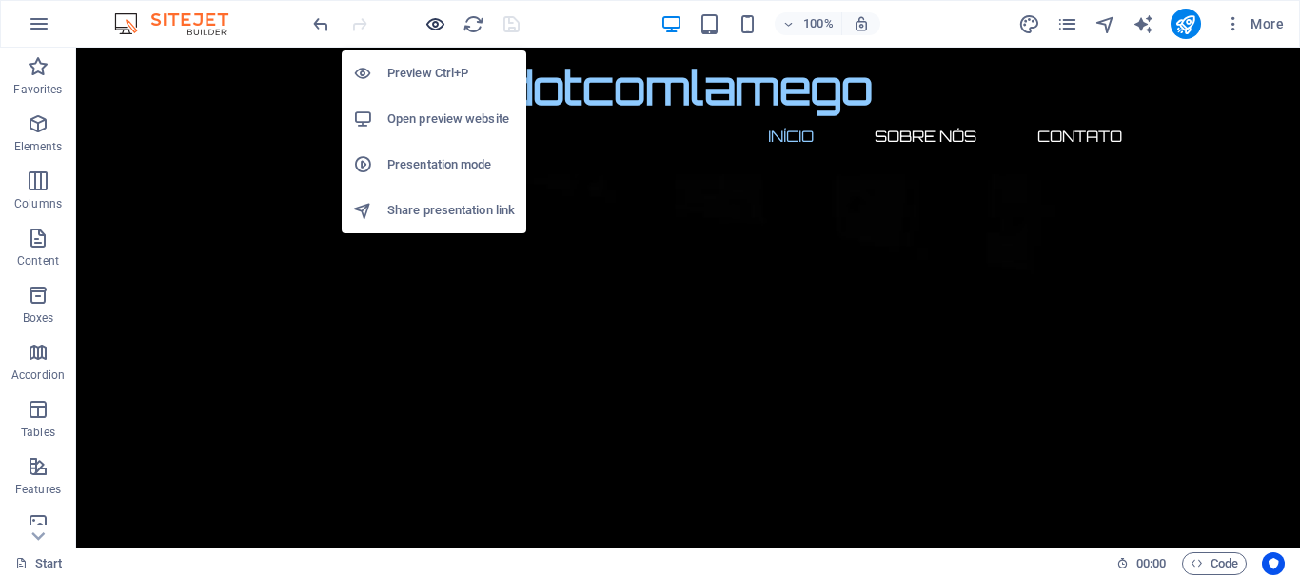
click at [430, 25] on icon "button" at bounding box center [436, 24] width 22 height 22
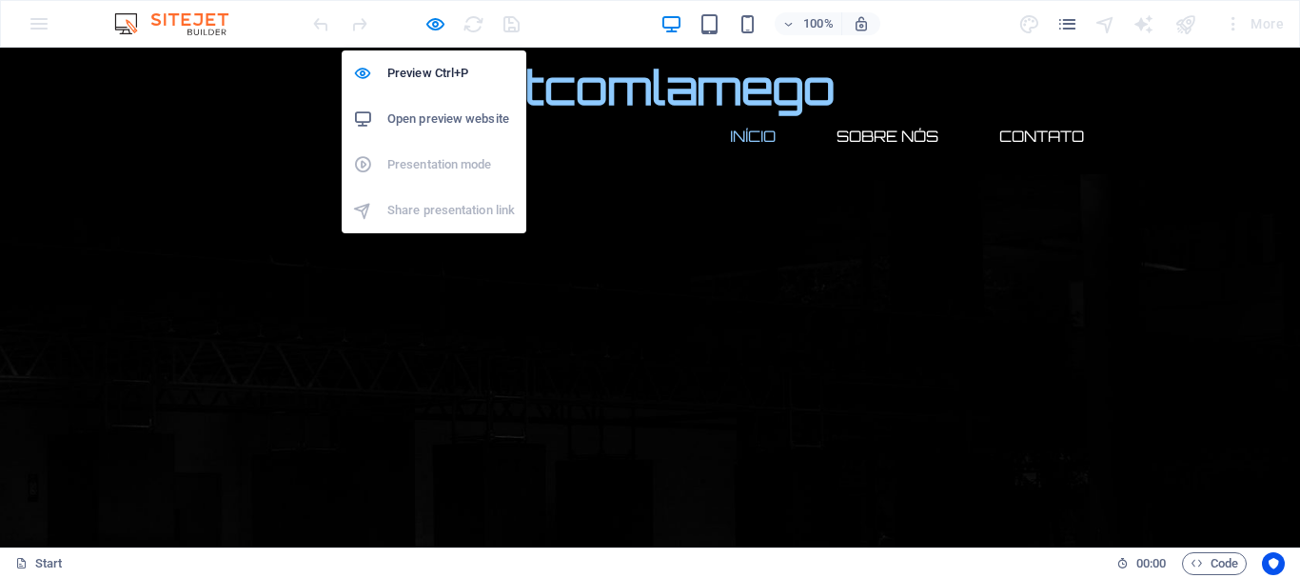
click at [470, 119] on h6 "Open preview website" at bounding box center [451, 119] width 128 height 23
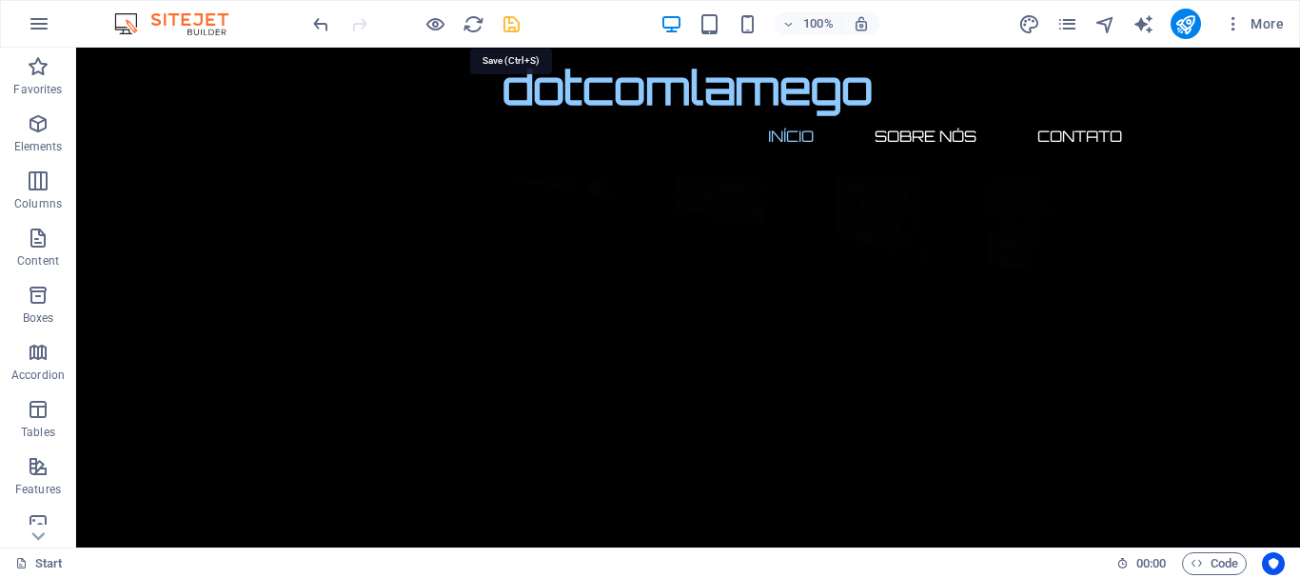
click at [516, 24] on icon "save" at bounding box center [512, 24] width 22 height 22
checkbox input "false"
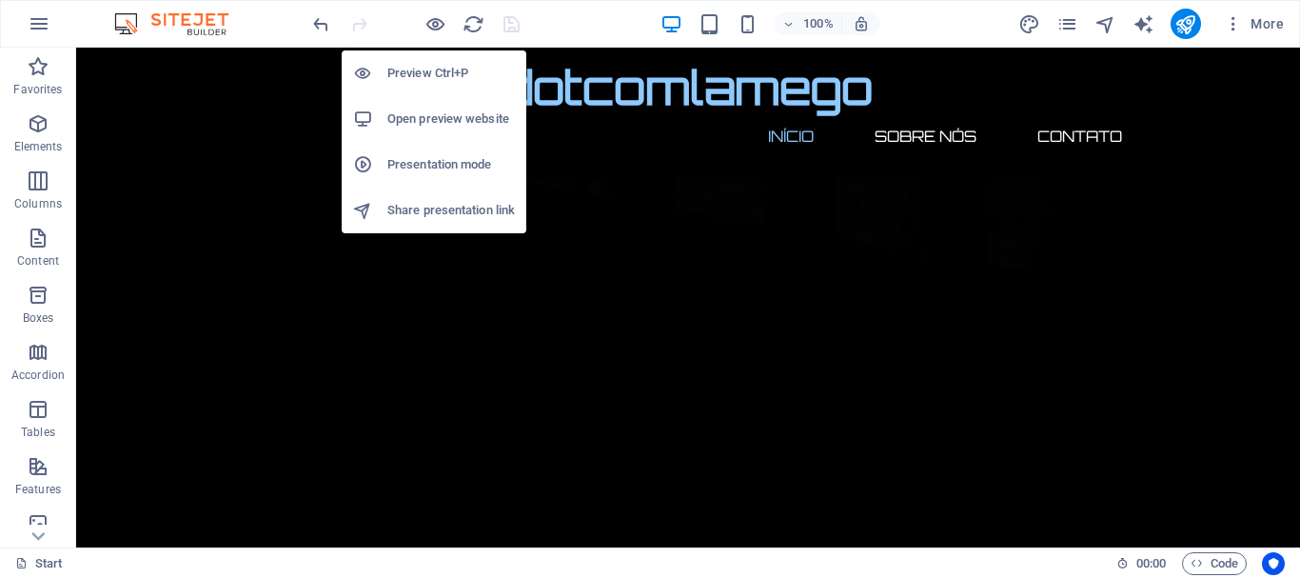
click at [476, 166] on h6 "Presentation mode" at bounding box center [451, 164] width 128 height 23
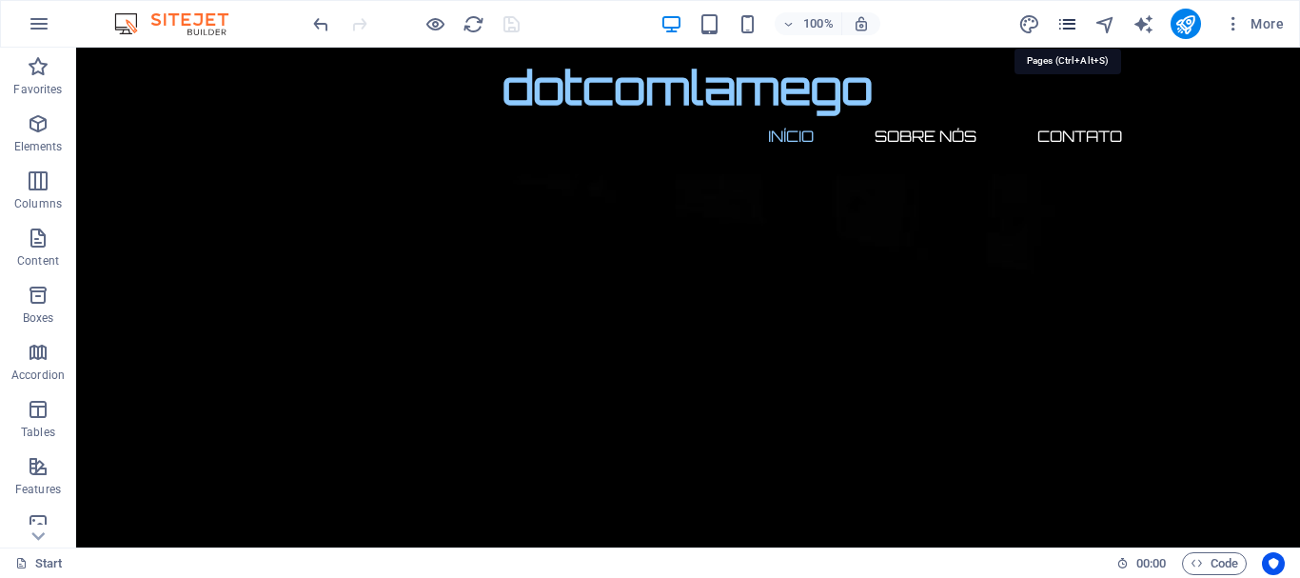
click at [1070, 27] on icon "pages" at bounding box center [1068, 24] width 22 height 22
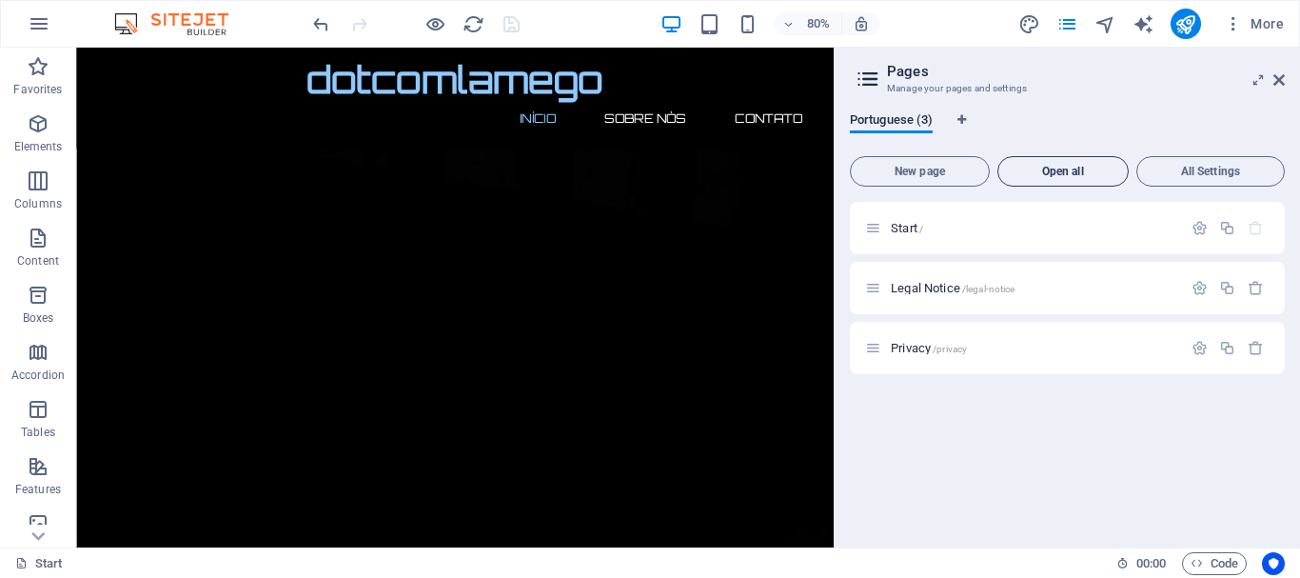
click at [1095, 173] on span "Open all" at bounding box center [1063, 171] width 114 height 11
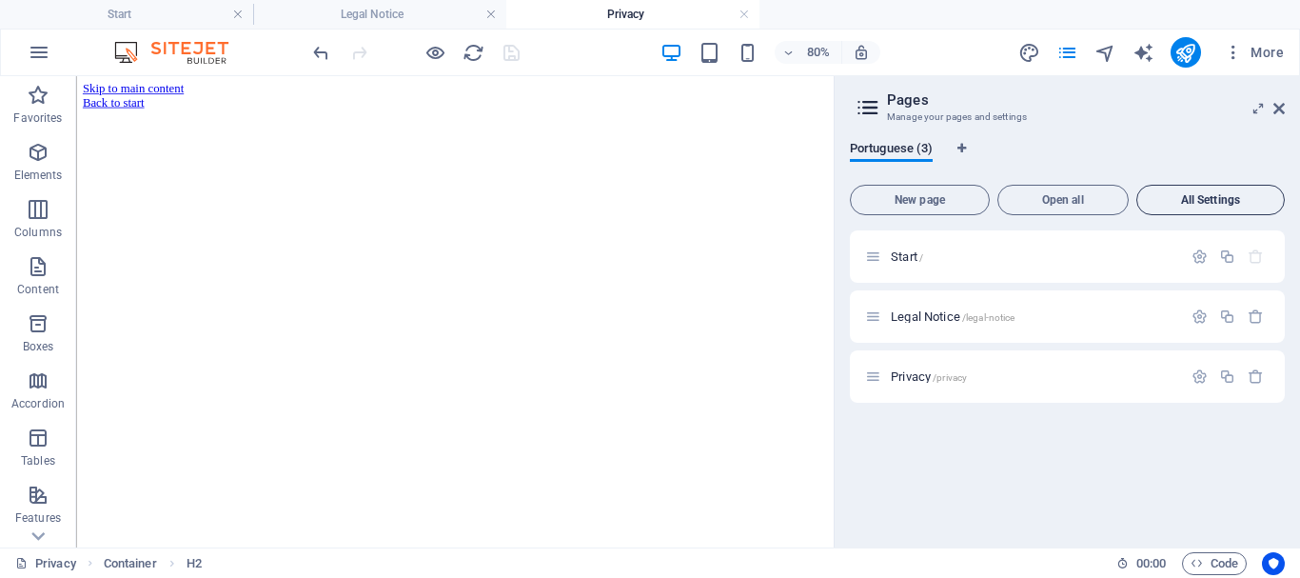
click at [1202, 203] on span "All Settings" at bounding box center [1210, 199] width 131 height 11
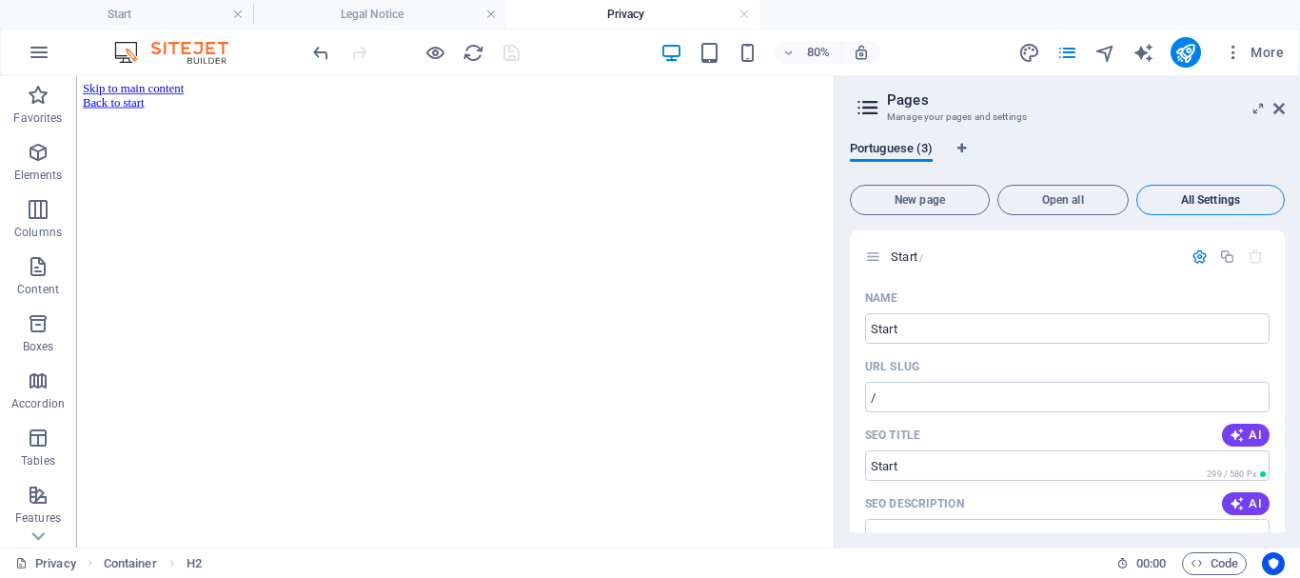
scroll to position [1539, 0]
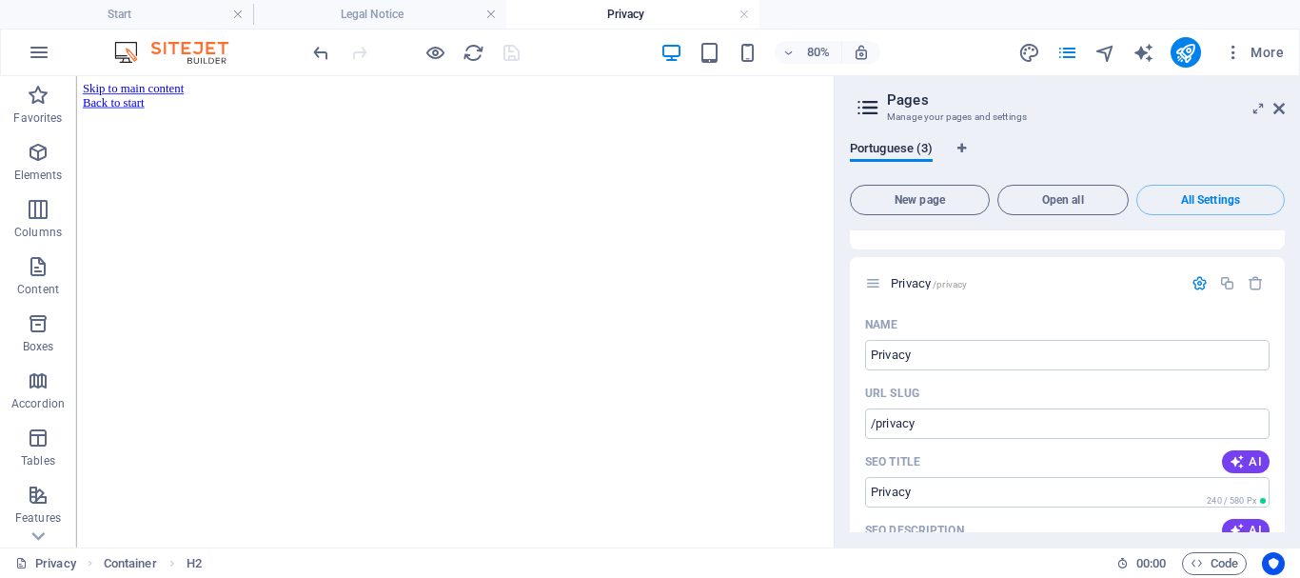
click at [1189, 173] on div "Portuguese (3)" at bounding box center [1067, 159] width 435 height 36
click at [1279, 103] on icon at bounding box center [1279, 108] width 11 height 15
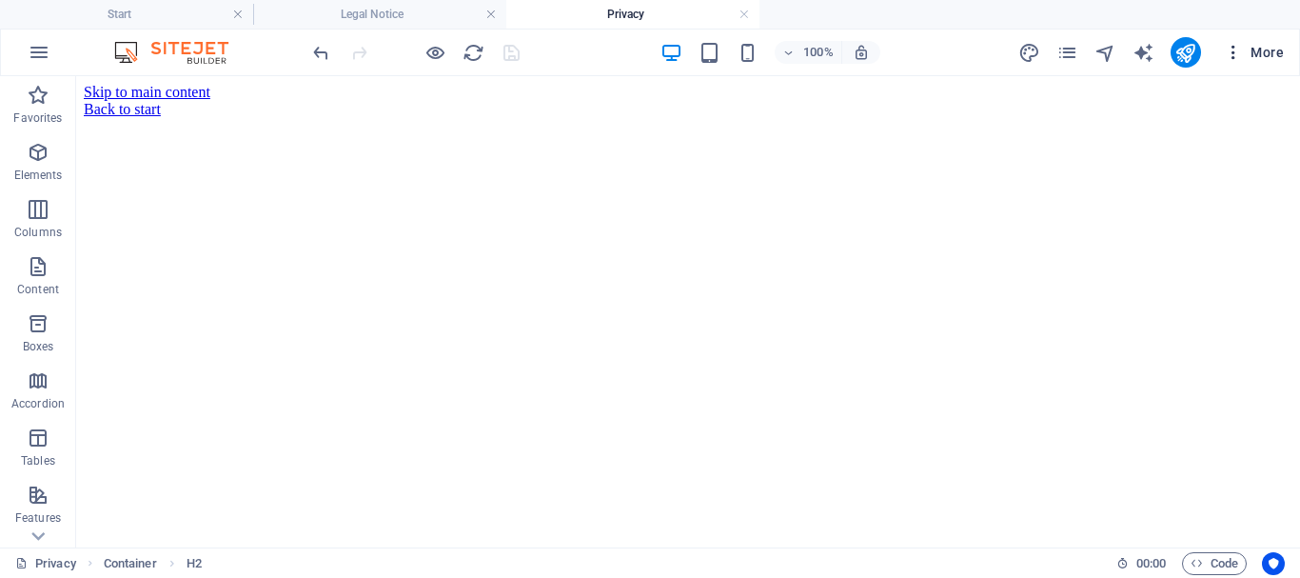
click at [1234, 56] on icon "button" at bounding box center [1233, 52] width 19 height 19
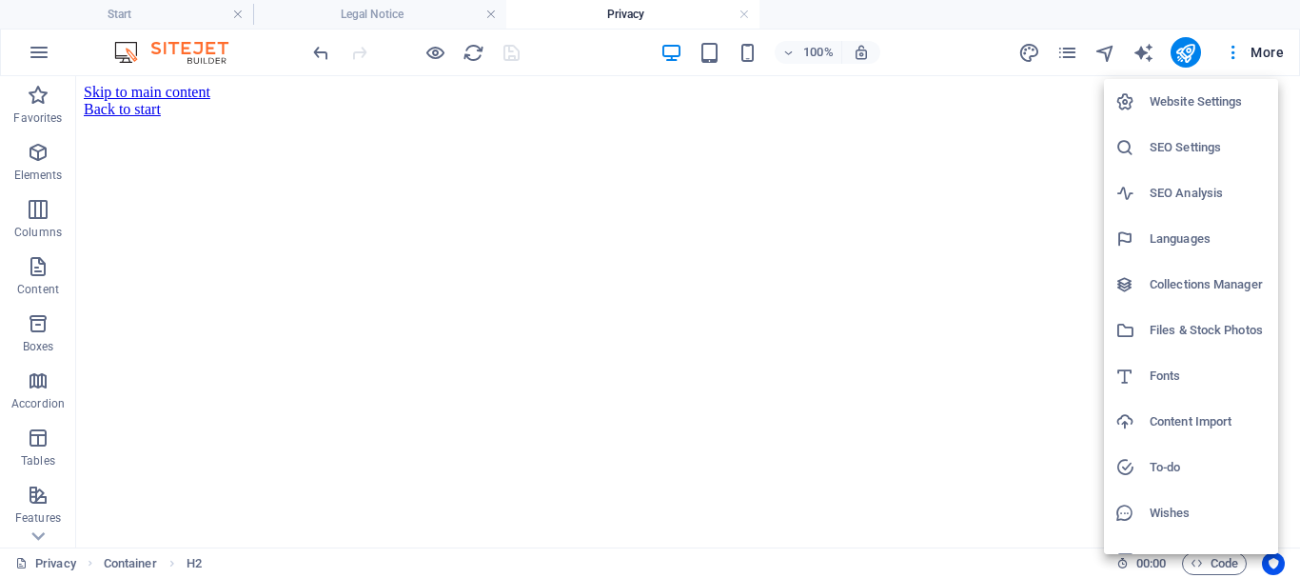
click at [1247, 114] on li "Website Settings" at bounding box center [1191, 102] width 174 height 46
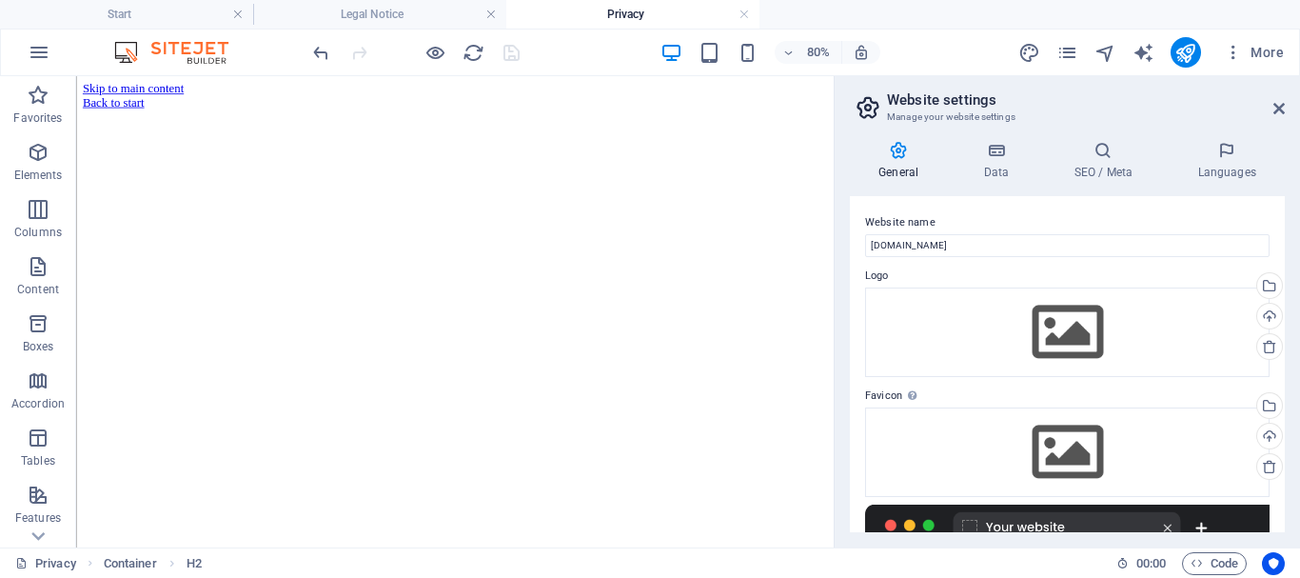
drag, startPoint x: 1280, startPoint y: 234, endPoint x: 1299, endPoint y: 343, distance: 110.2
click at [1299, 343] on div "General Data SEO / Meta Languages Website name [DOMAIN_NAME] Logo Drag files he…" at bounding box center [1068, 337] width 466 height 422
drag, startPoint x: 1285, startPoint y: 335, endPoint x: 1298, endPoint y: 422, distance: 87.5
click at [1298, 422] on div "General Data SEO / Meta Languages Website name [DOMAIN_NAME] Logo Drag files he…" at bounding box center [1068, 337] width 466 height 422
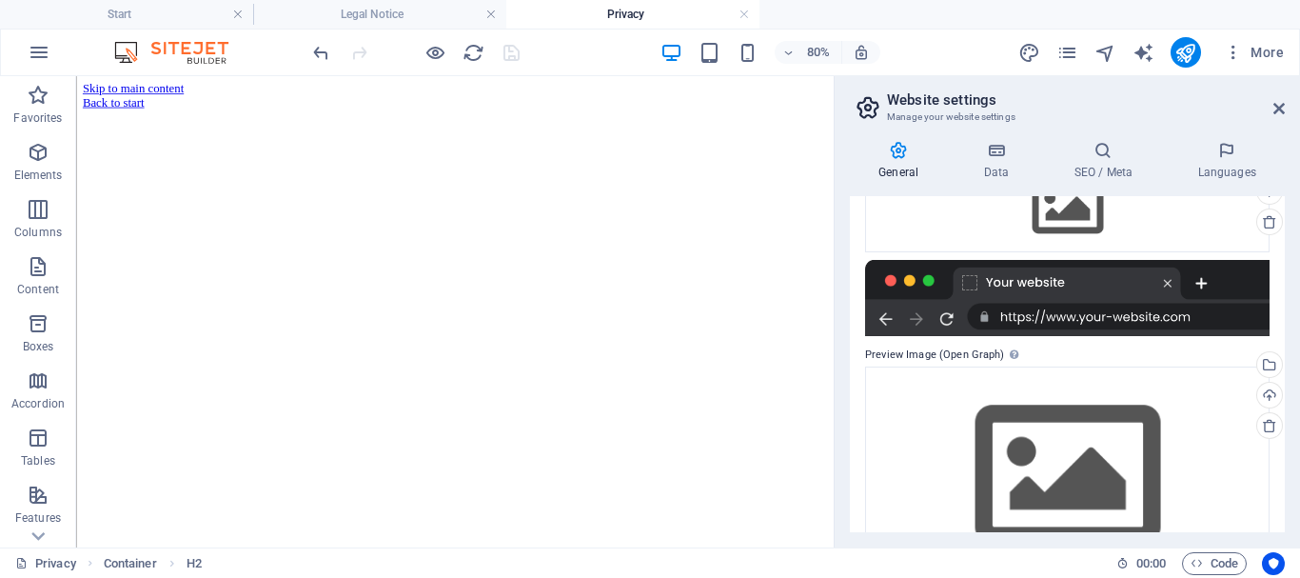
scroll to position [239, 0]
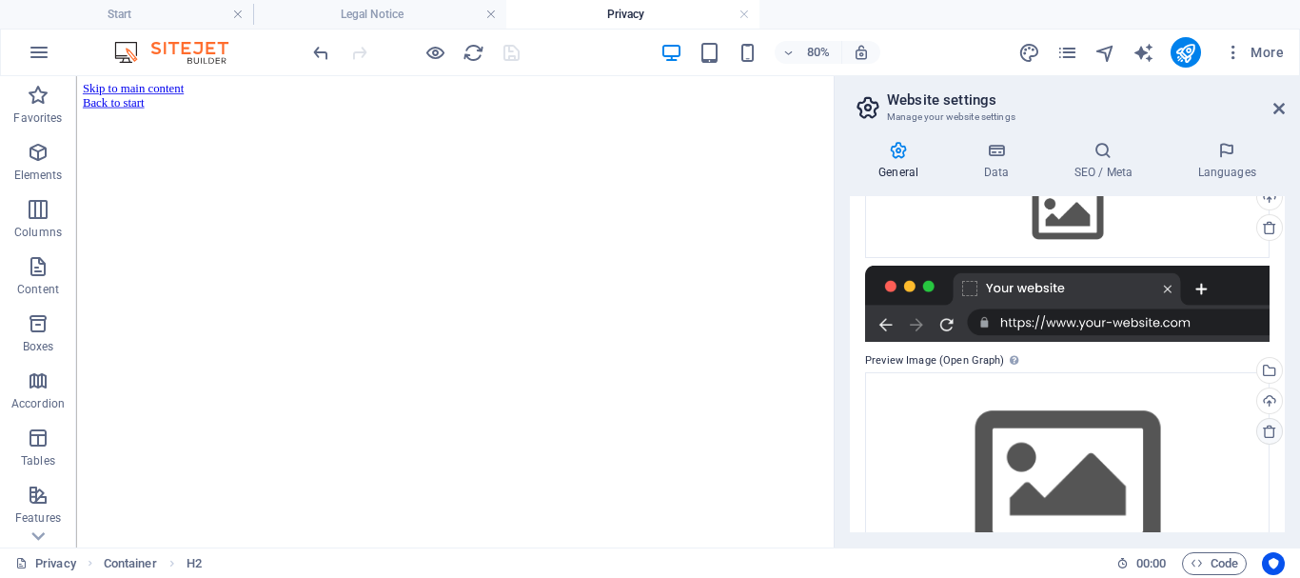
click at [1265, 431] on icon at bounding box center [1269, 431] width 15 height 15
click at [1002, 155] on icon at bounding box center [996, 150] width 83 height 19
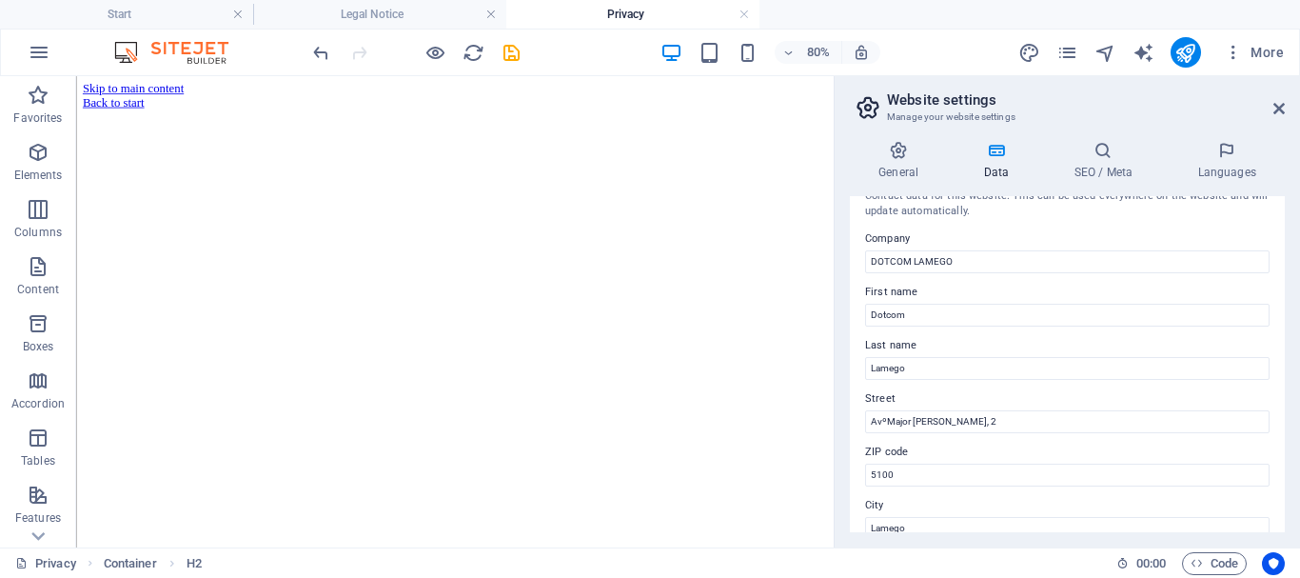
scroll to position [0, 0]
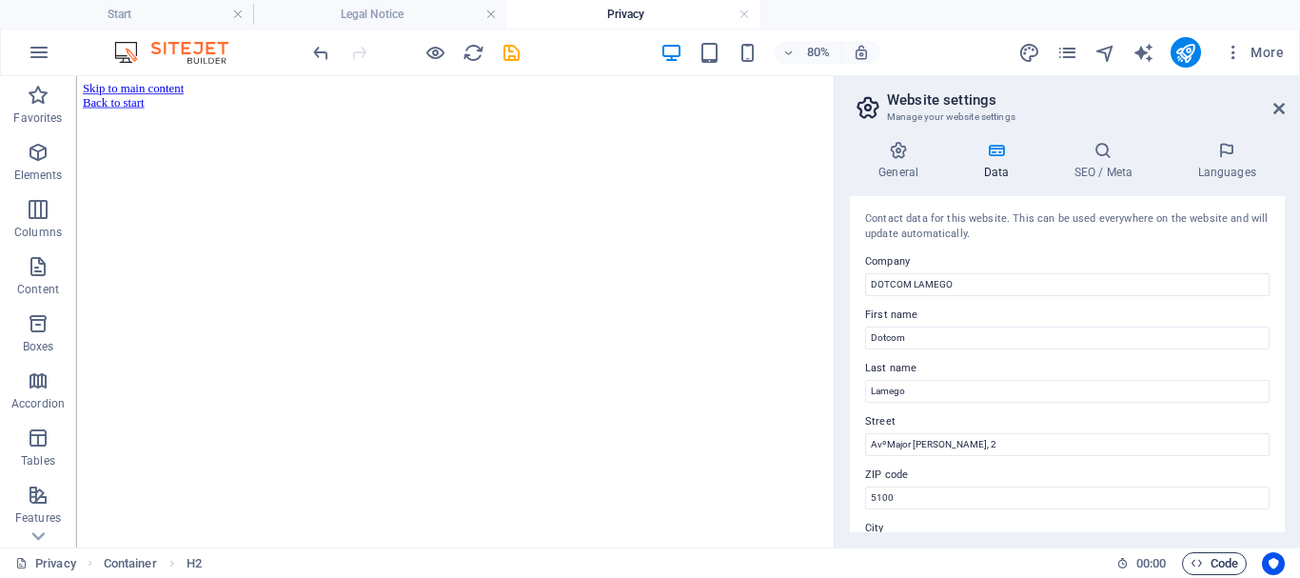
click at [1220, 559] on span "Code" at bounding box center [1215, 563] width 48 height 23
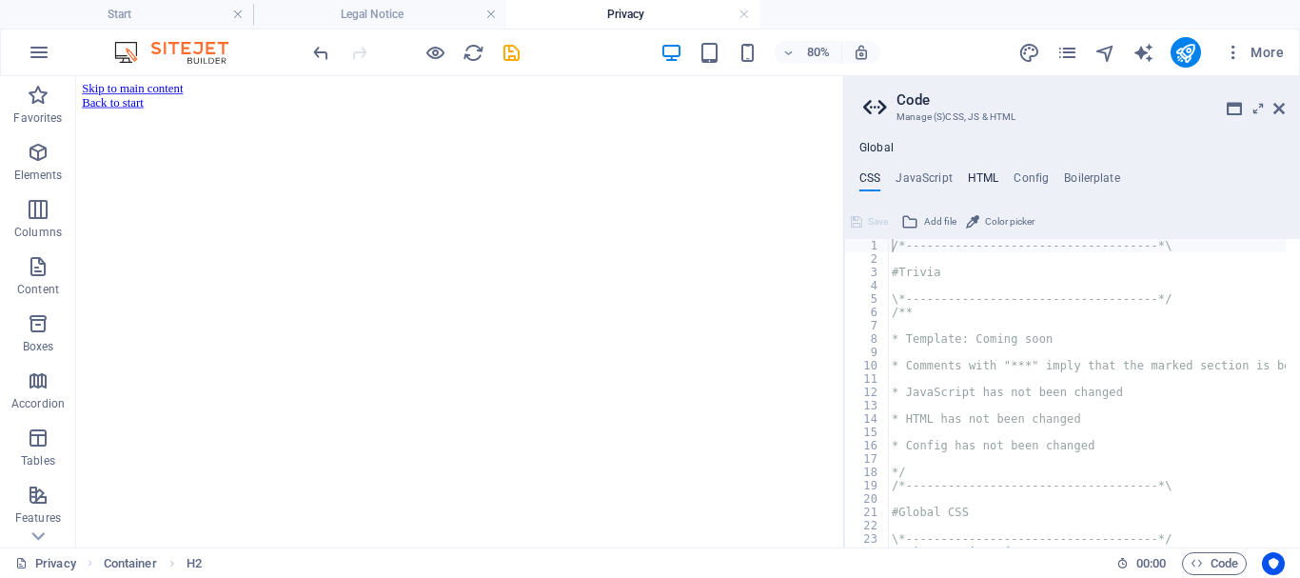
click at [982, 174] on h4 "HTML" at bounding box center [983, 181] width 31 height 21
type textarea "<a href="#main-content" class="wv-link-content button">Skip to main content</a>"
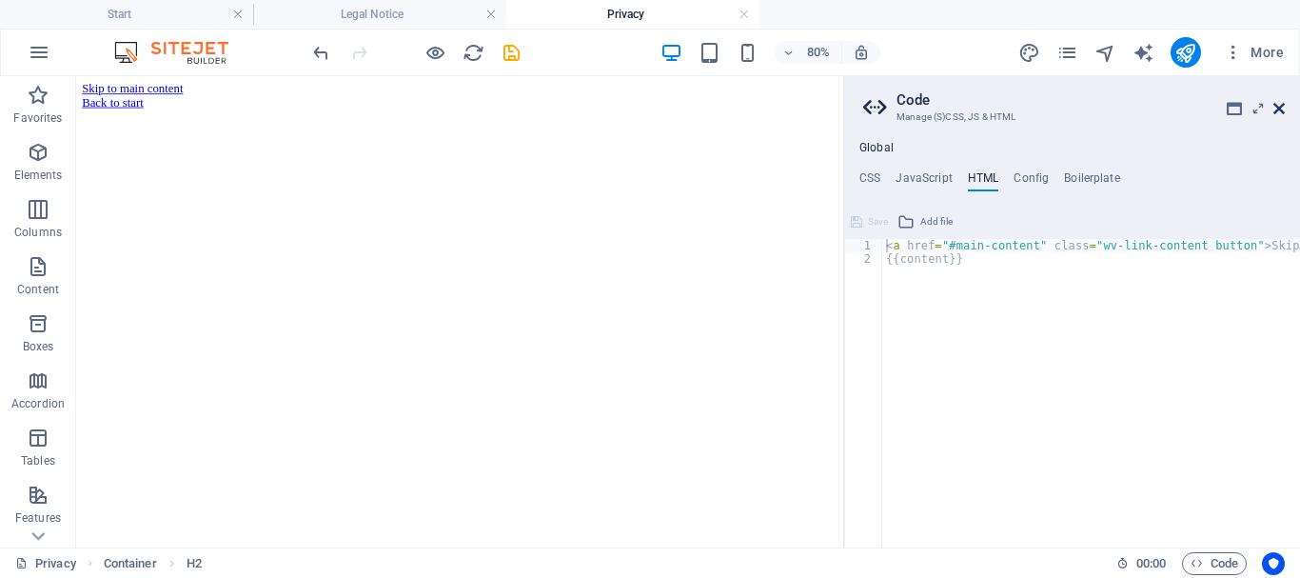
drag, startPoint x: 1220, startPoint y: 181, endPoint x: 1279, endPoint y: 111, distance: 90.6
click at [1279, 111] on aside "Code Manage (S)CSS, JS & HTML Global CSS JavaScript HTML Config Boilerplate /*-…" at bounding box center [1071, 311] width 457 height 471
click at [1279, 111] on icon at bounding box center [1279, 108] width 11 height 15
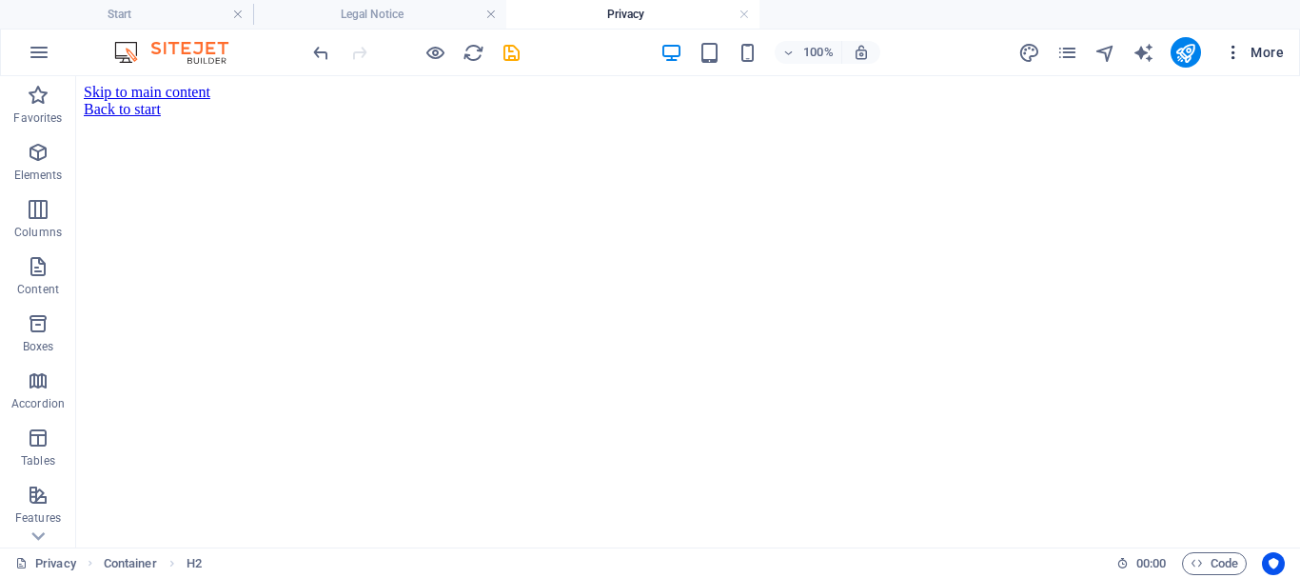
click at [1266, 41] on button "More" at bounding box center [1254, 52] width 75 height 30
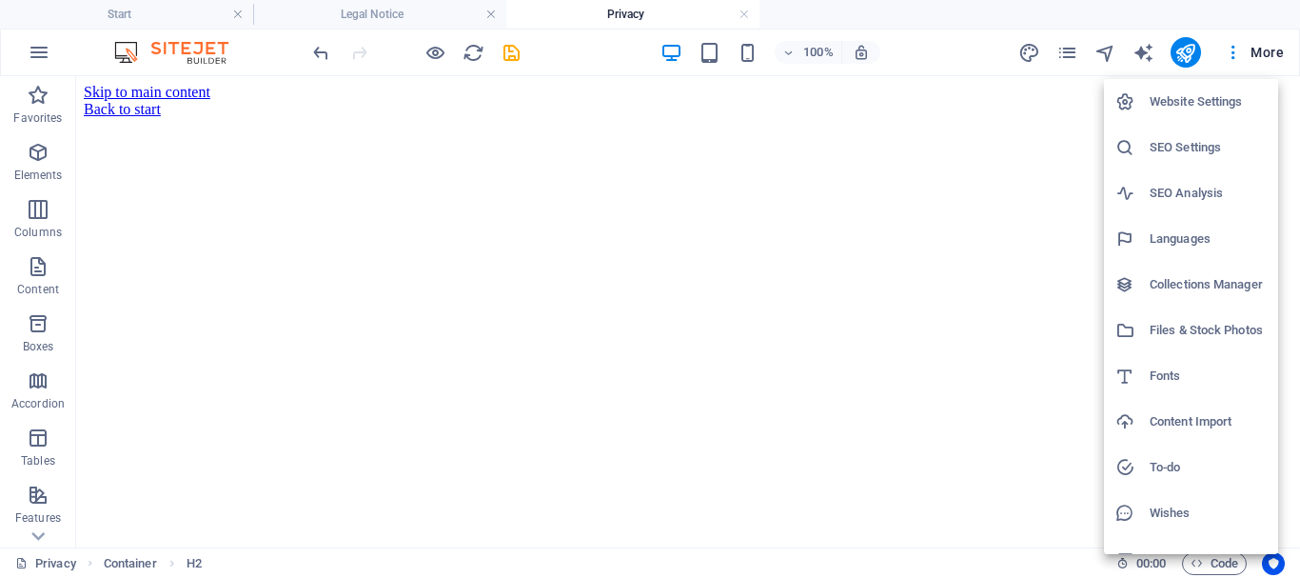
click at [1214, 146] on h6 "SEO Settings" at bounding box center [1208, 147] width 117 height 23
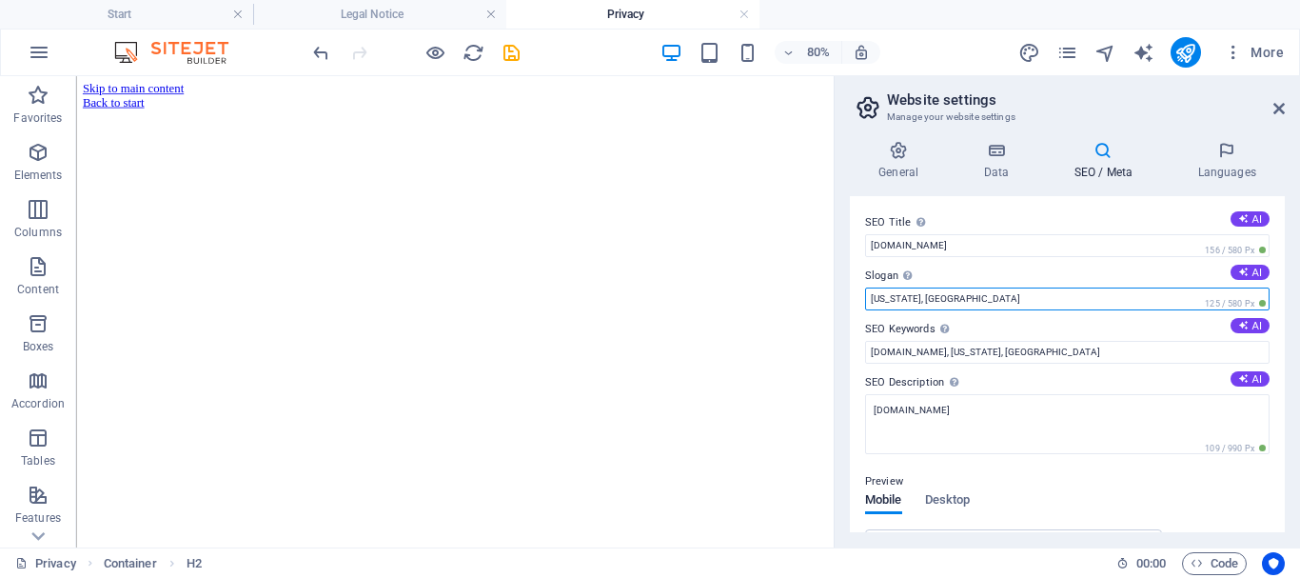
click at [1016, 299] on input "[US_STATE], [GEOGRAPHIC_DATA]" at bounding box center [1067, 299] width 405 height 23
type input "N"
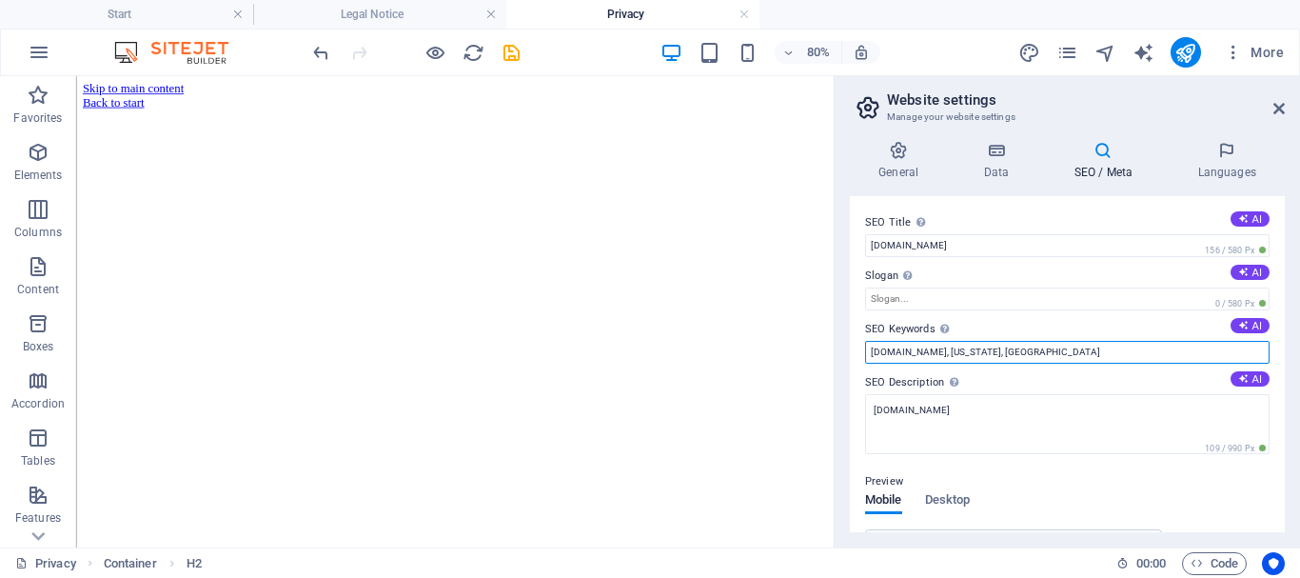
click at [1029, 352] on input "[DOMAIN_NAME], [US_STATE], [GEOGRAPHIC_DATA]" at bounding box center [1067, 352] width 405 height 23
type input "[DOMAIN_NAME]"
click at [1081, 483] on div "Preview" at bounding box center [1067, 481] width 405 height 23
click at [967, 509] on span "Desktop" at bounding box center [948, 501] width 46 height 27
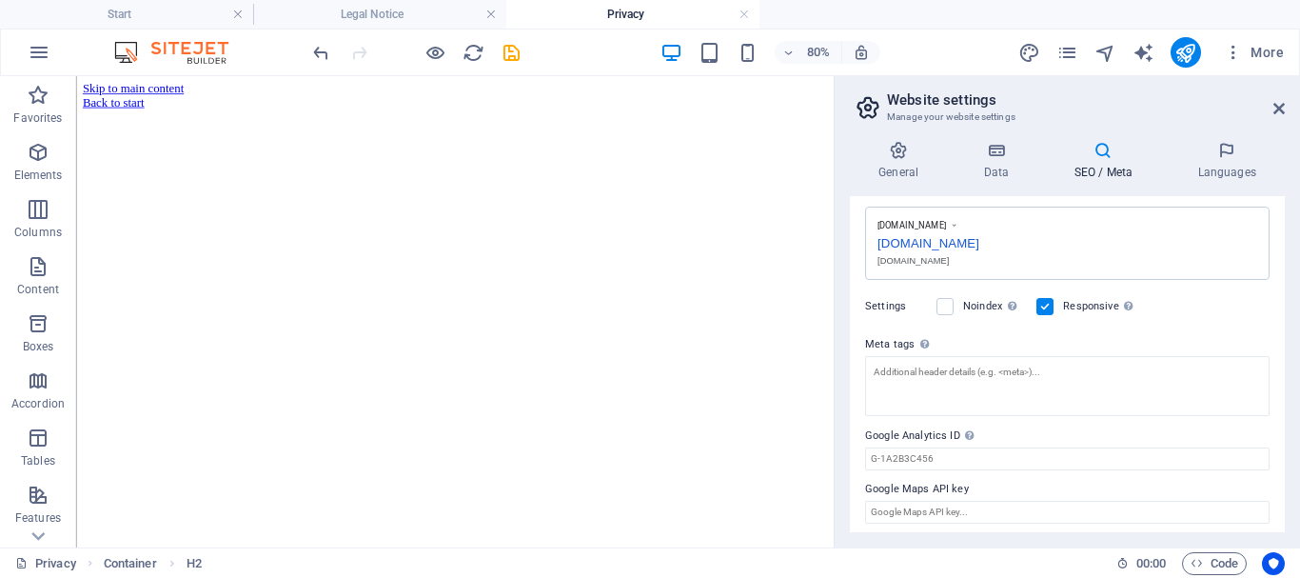
scroll to position [329, 0]
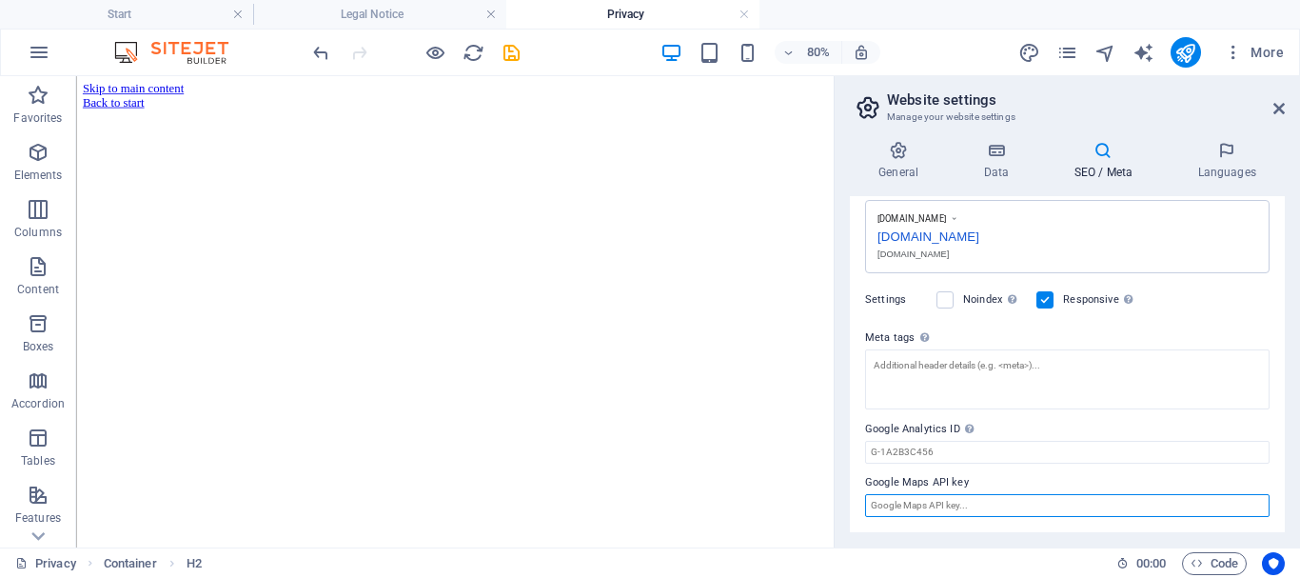
click at [1060, 508] on input "Google Maps API key" at bounding box center [1067, 505] width 405 height 23
type input "L"
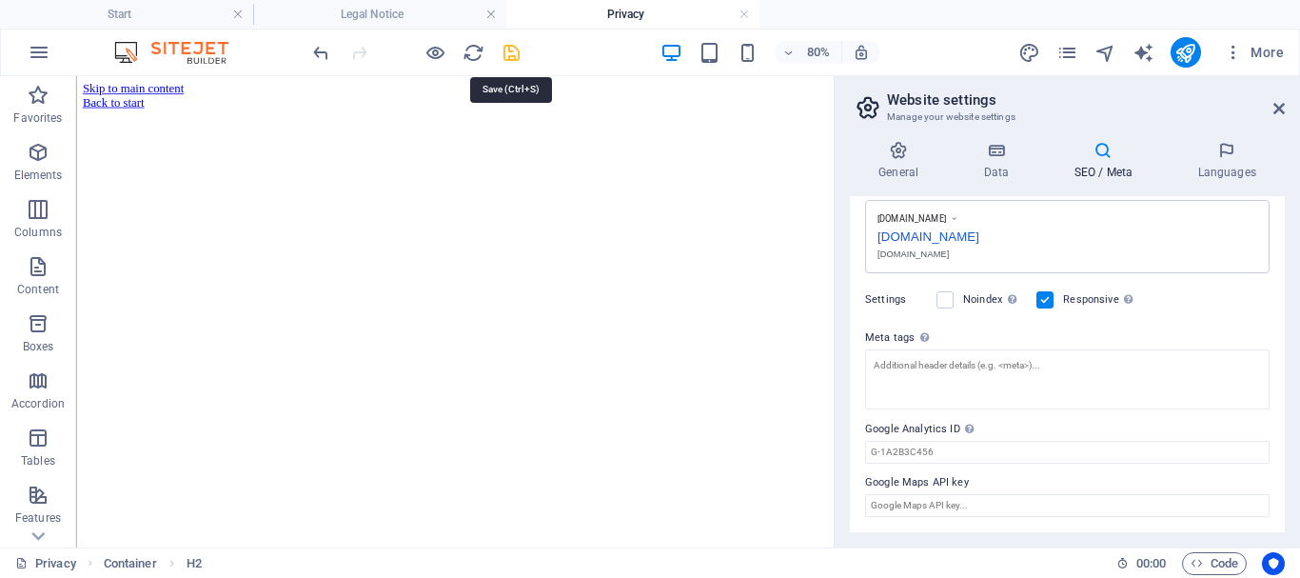
click at [507, 56] on icon "save" at bounding box center [512, 53] width 22 height 22
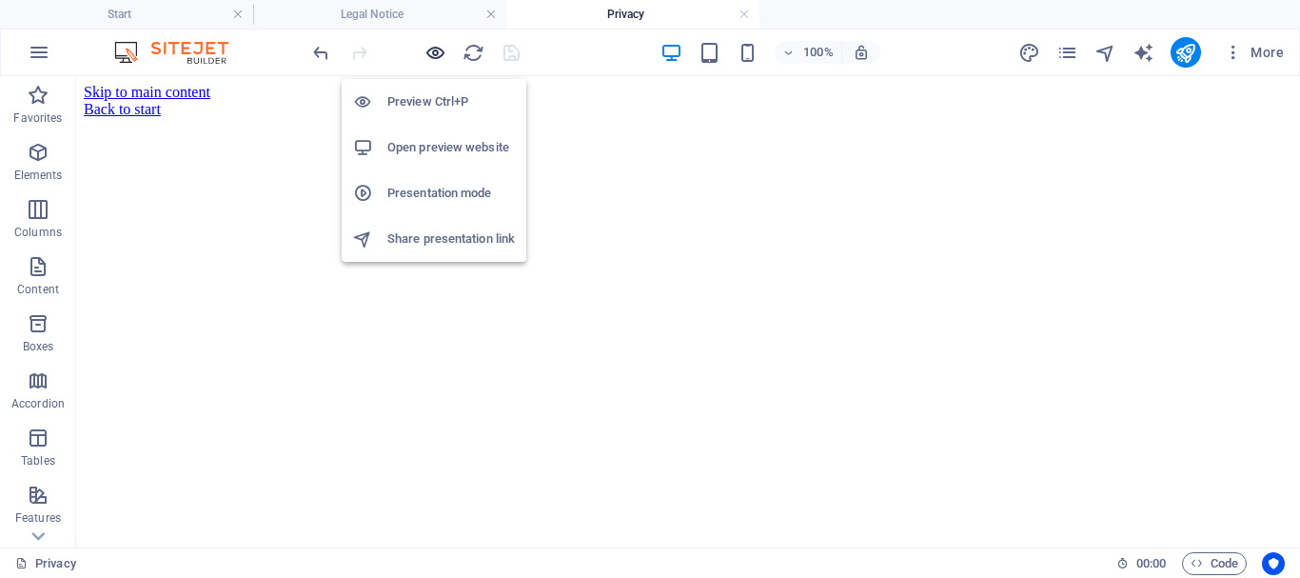
click at [429, 53] on icon "button" at bounding box center [436, 53] width 22 height 22
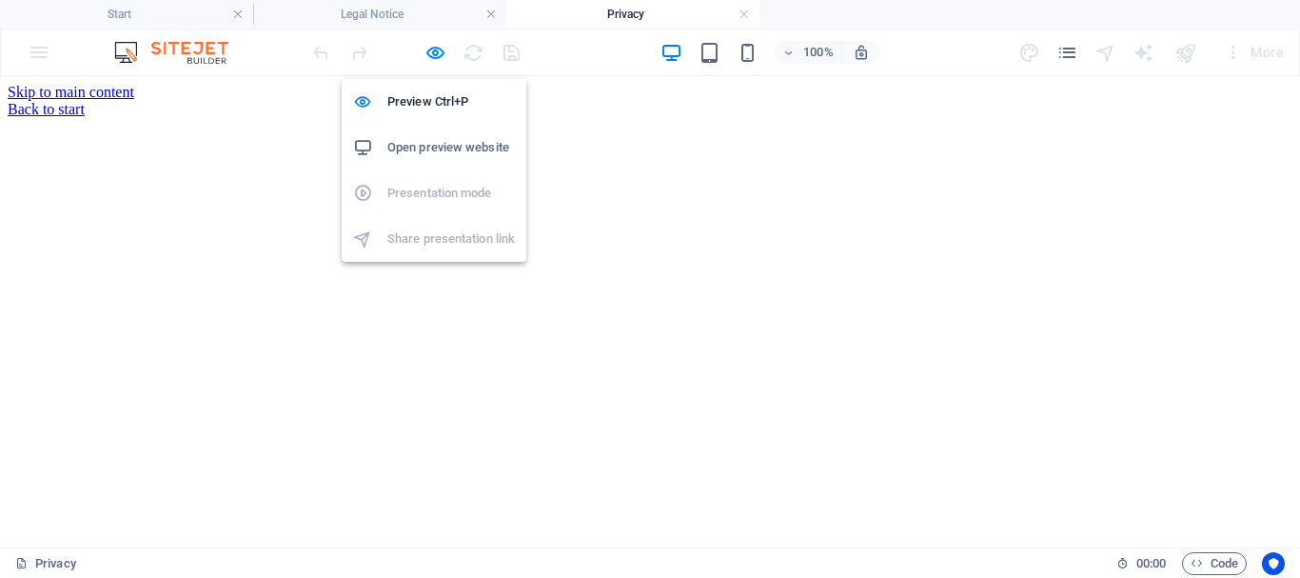
click at [463, 149] on h6 "Open preview website" at bounding box center [451, 147] width 128 height 23
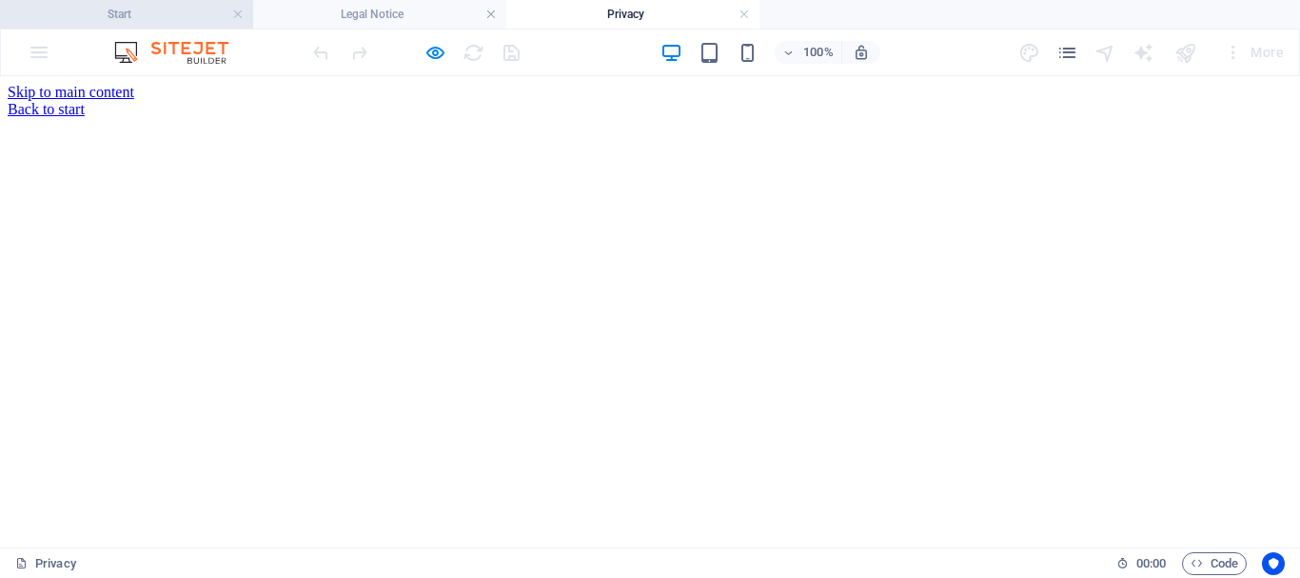
click at [178, 26] on li "Start" at bounding box center [126, 14] width 253 height 29
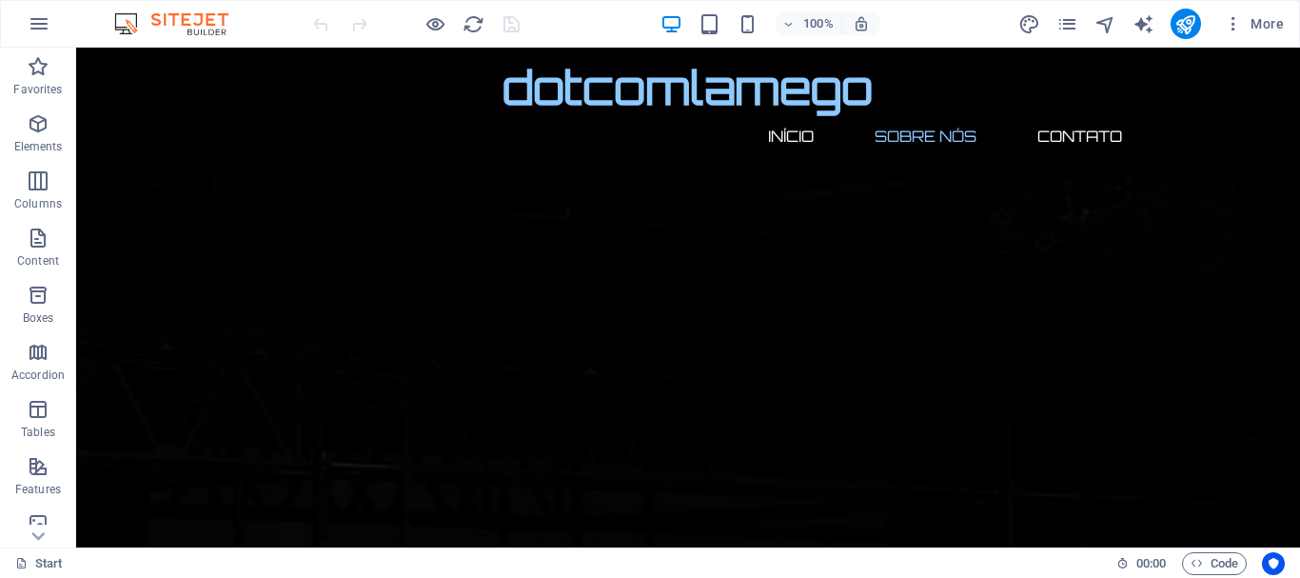
scroll to position [489, 0]
click at [967, 29] on div "100% More" at bounding box center [800, 24] width 982 height 30
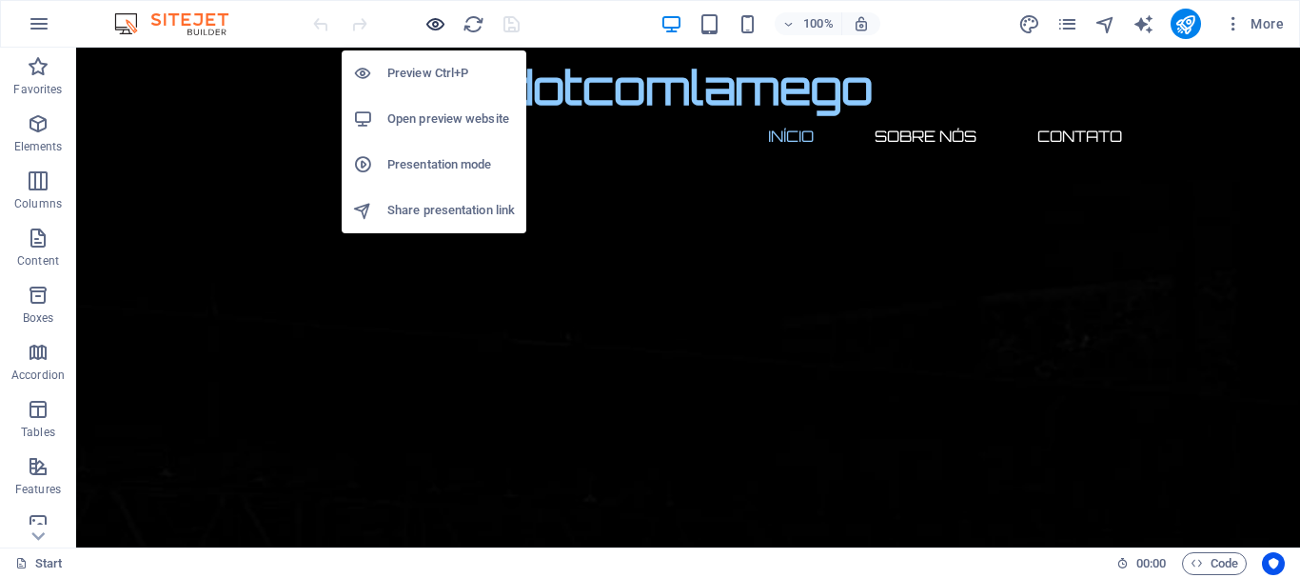
click at [434, 21] on icon "button" at bounding box center [436, 24] width 22 height 22
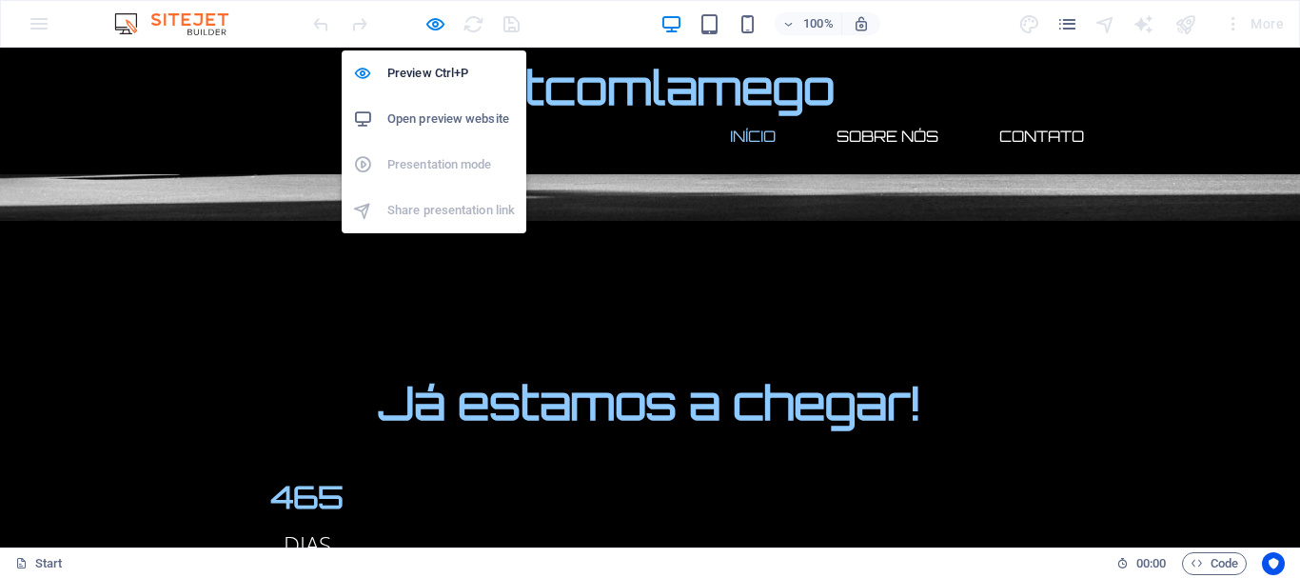
click at [479, 115] on h6 "Open preview website" at bounding box center [451, 119] width 128 height 23
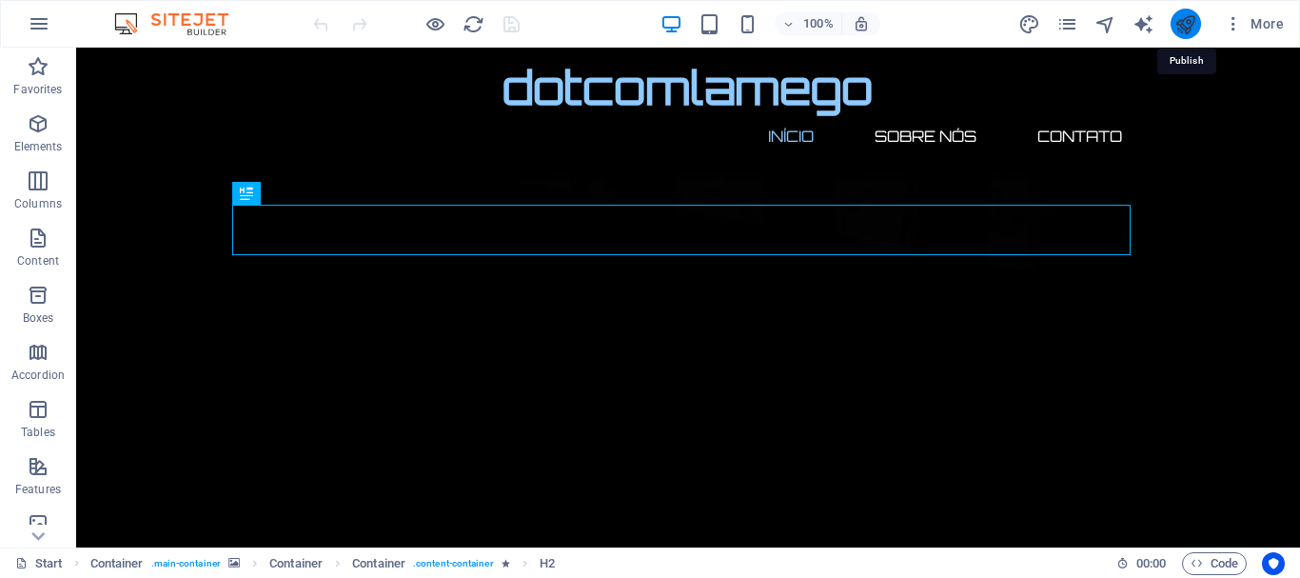
click at [1186, 25] on icon "publish" at bounding box center [1186, 24] width 22 height 22
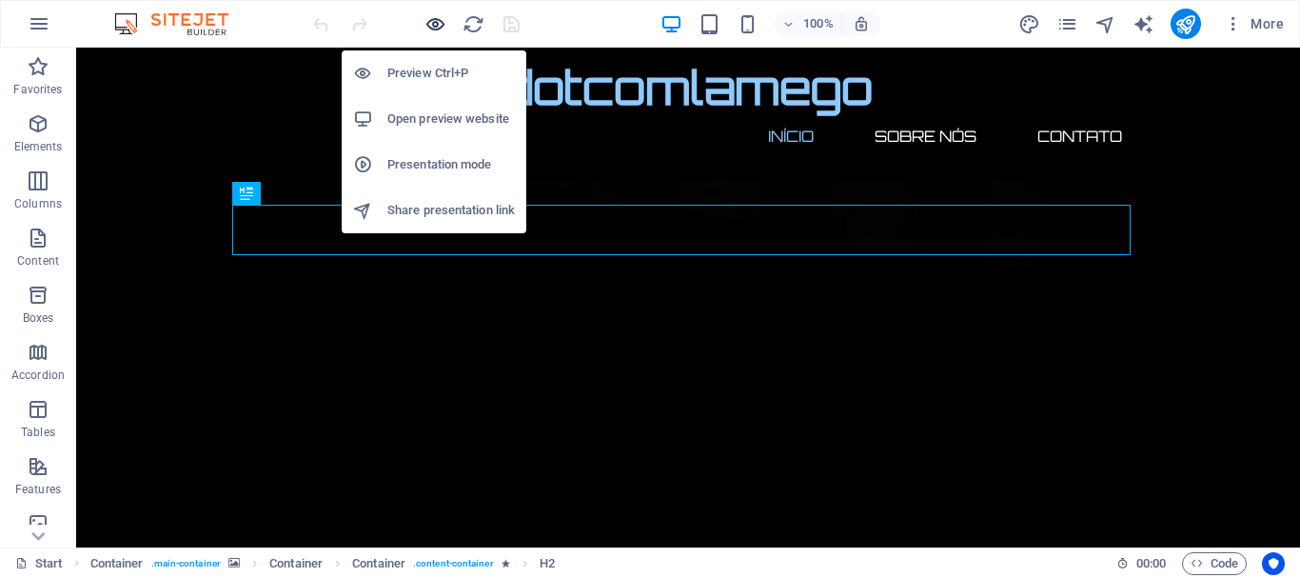
click at [427, 27] on icon "button" at bounding box center [436, 24] width 22 height 22
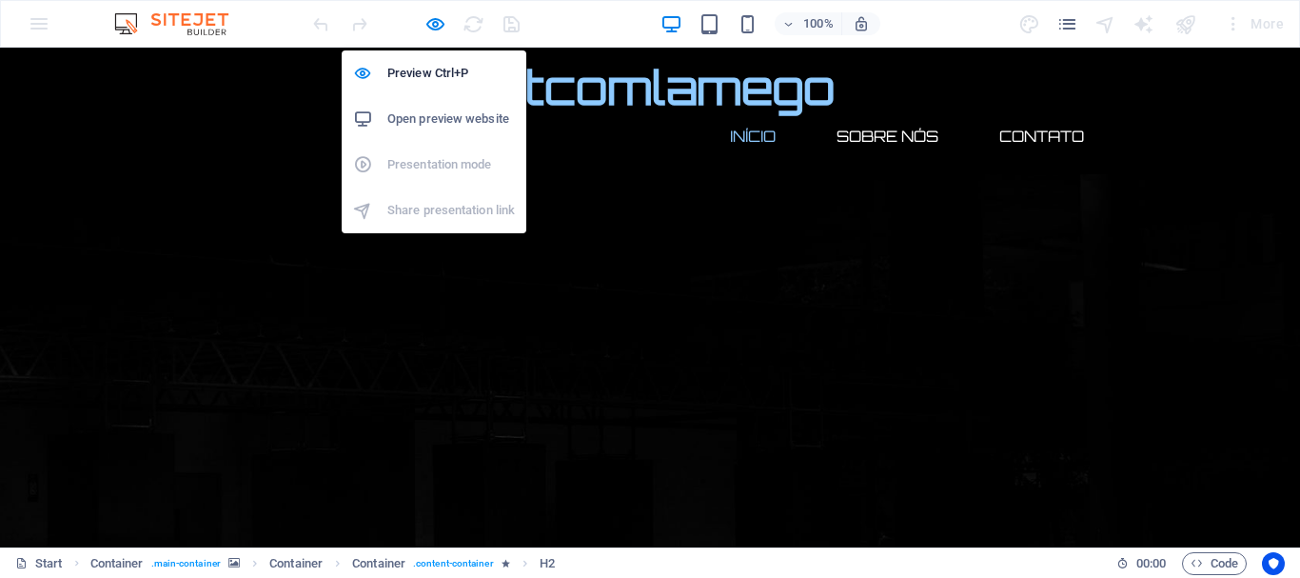
click at [479, 115] on h6 "Open preview website" at bounding box center [451, 119] width 128 height 23
